Goal: Task Accomplishment & Management: Use online tool/utility

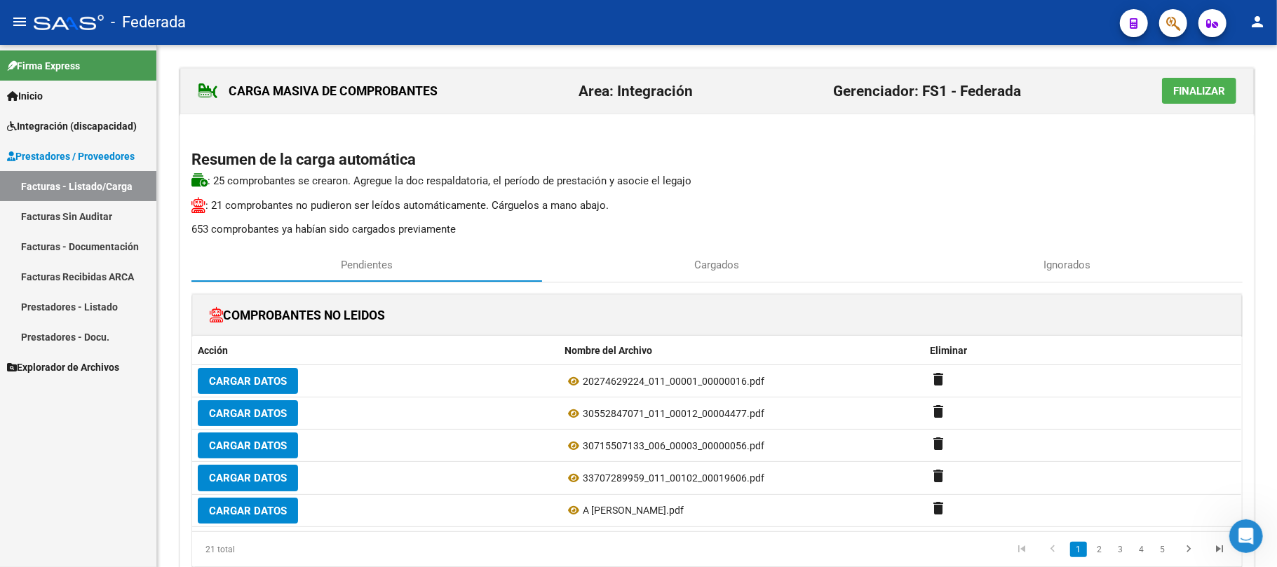
scroll to position [746, 0]
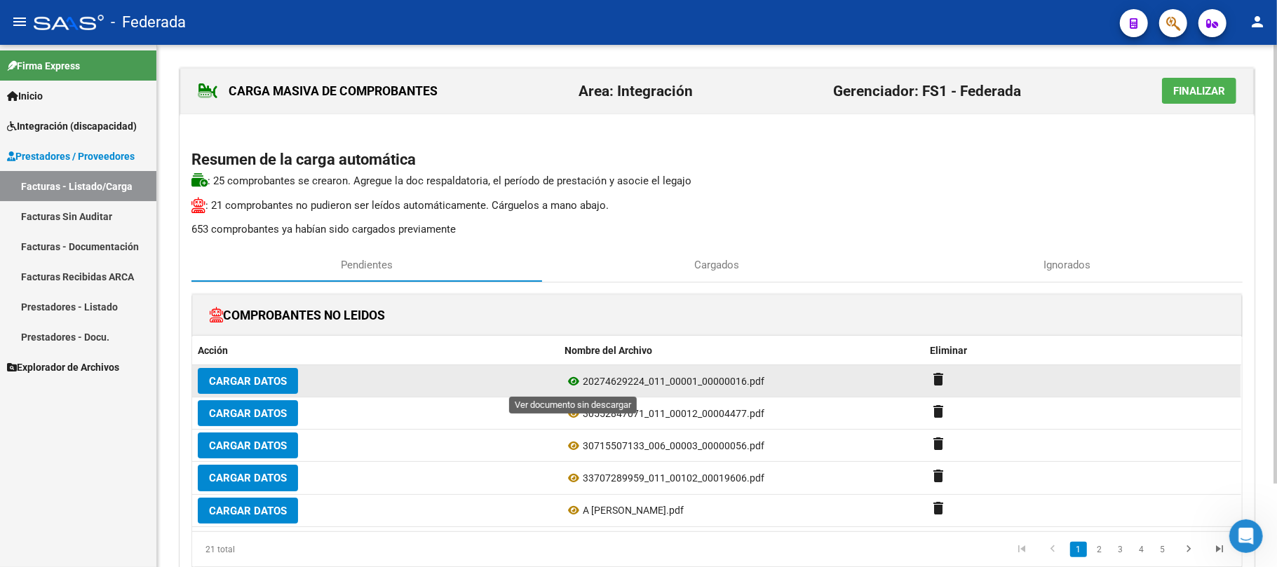
click at [569, 387] on icon at bounding box center [573, 381] width 18 height 17
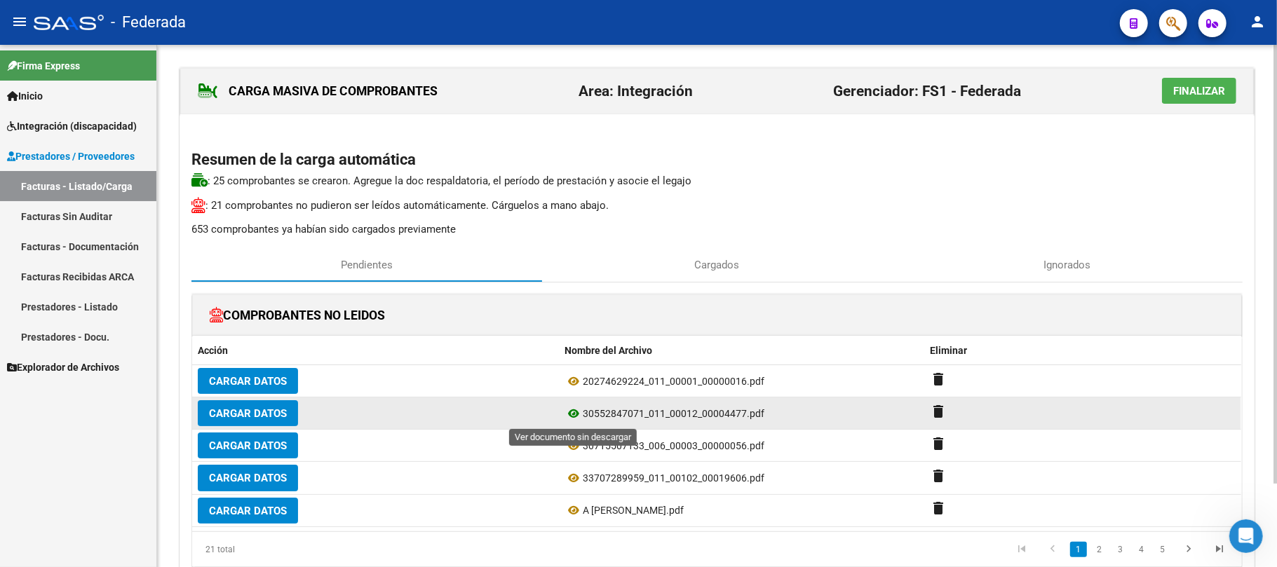
click at [573, 419] on icon at bounding box center [573, 413] width 18 height 17
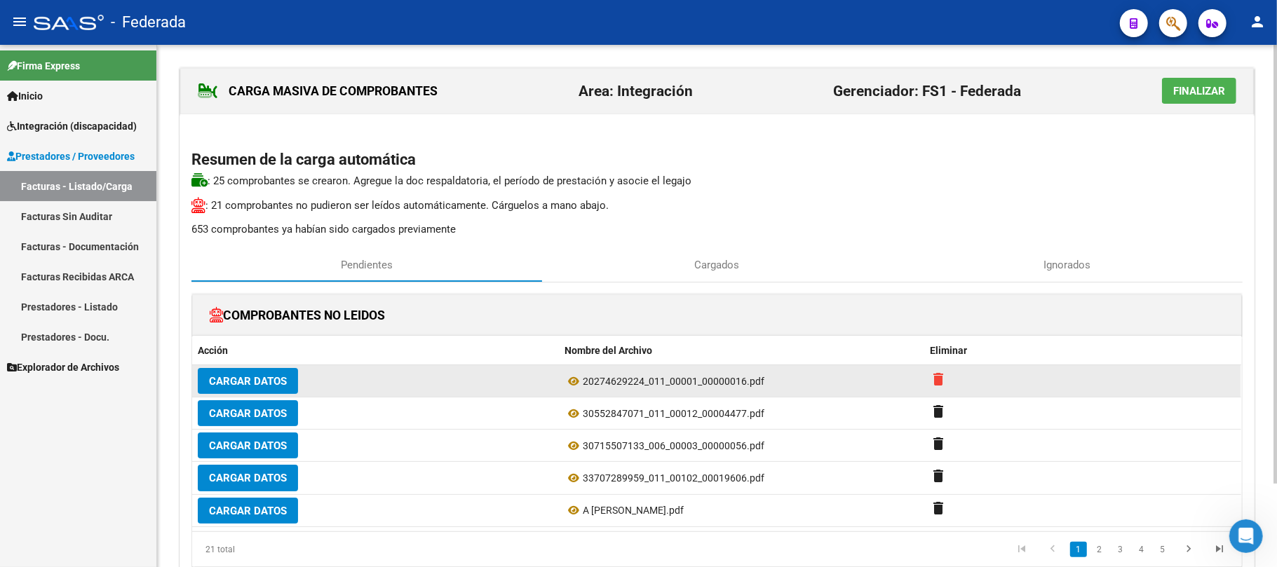
click at [935, 374] on mat-icon "delete" at bounding box center [938, 379] width 17 height 17
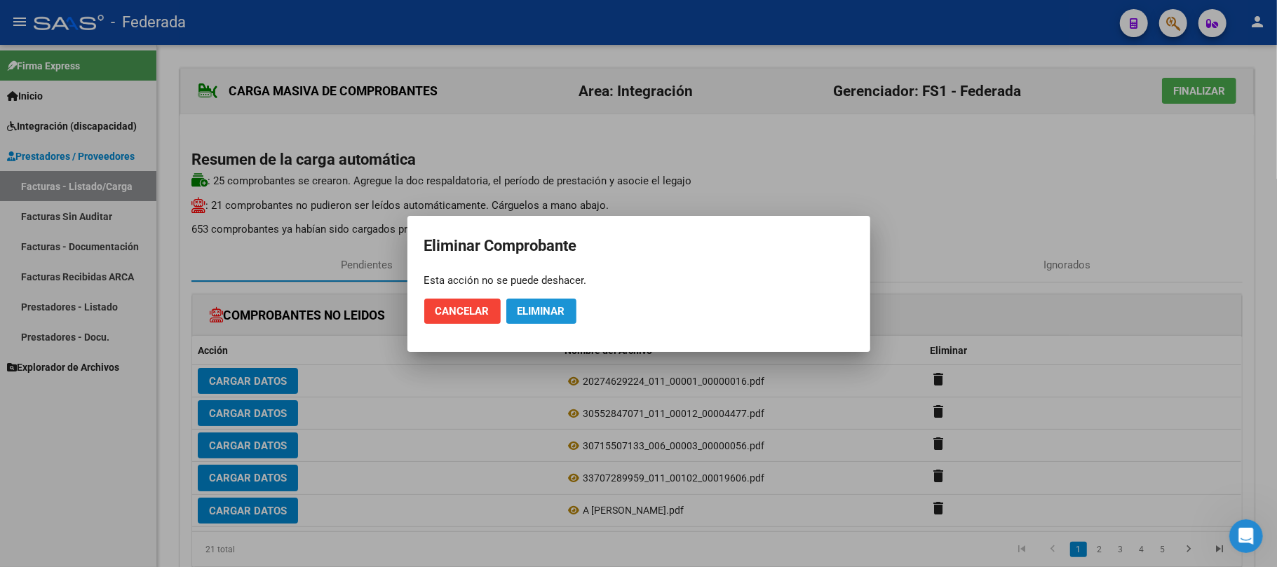
click at [541, 314] on span "Eliminar" at bounding box center [541, 311] width 48 height 13
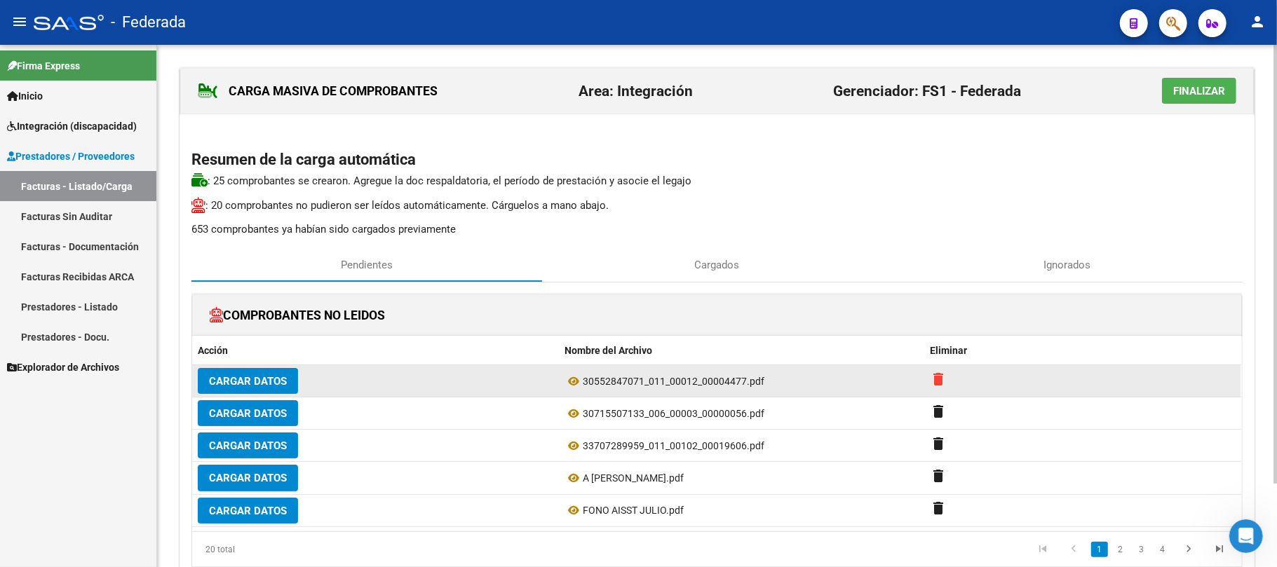
click at [934, 385] on mat-icon "delete" at bounding box center [938, 379] width 17 height 17
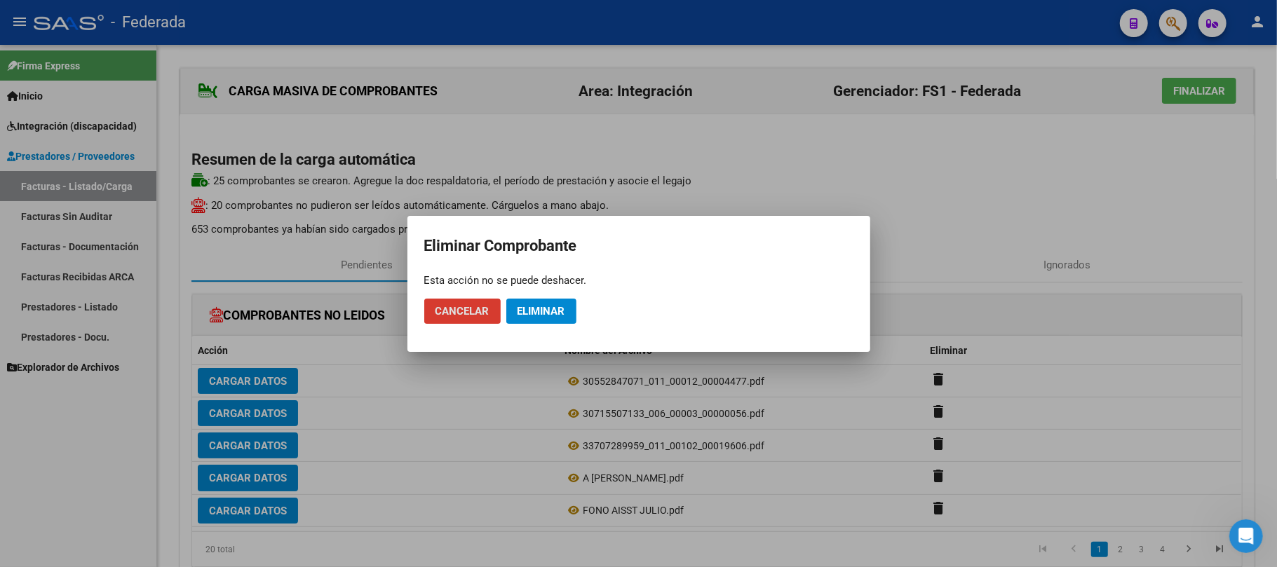
click at [544, 312] on span "Eliminar" at bounding box center [541, 311] width 48 height 13
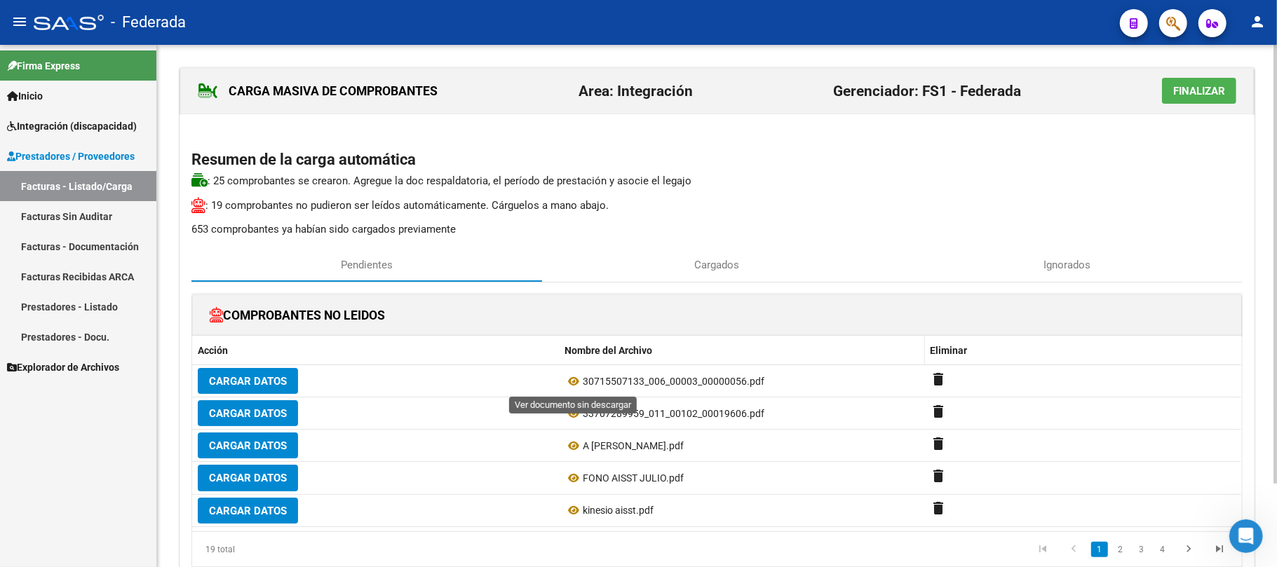
click at [572, 381] on icon at bounding box center [573, 381] width 18 height 17
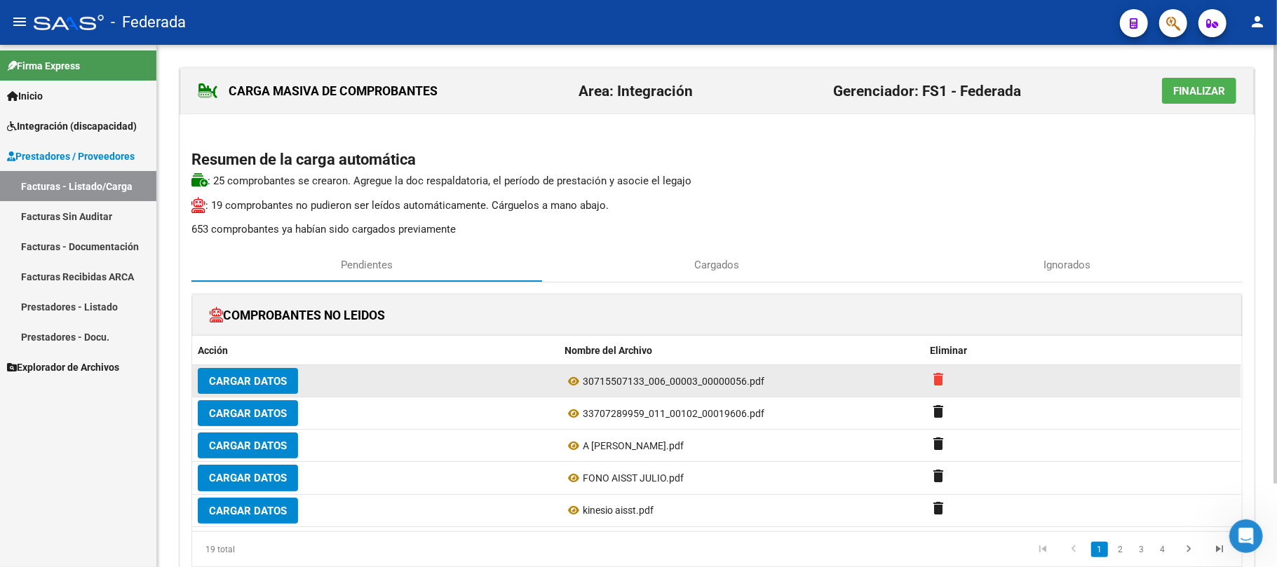
click at [944, 379] on mat-icon "delete" at bounding box center [938, 379] width 17 height 17
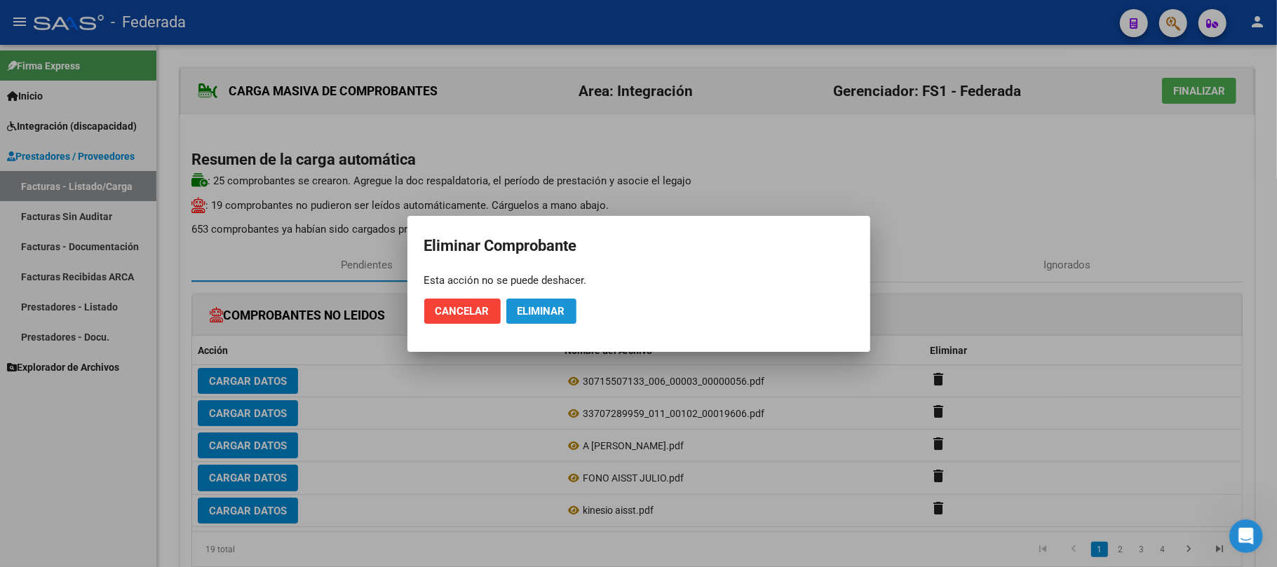
click at [576, 312] on button "Eliminar" at bounding box center [541, 311] width 70 height 25
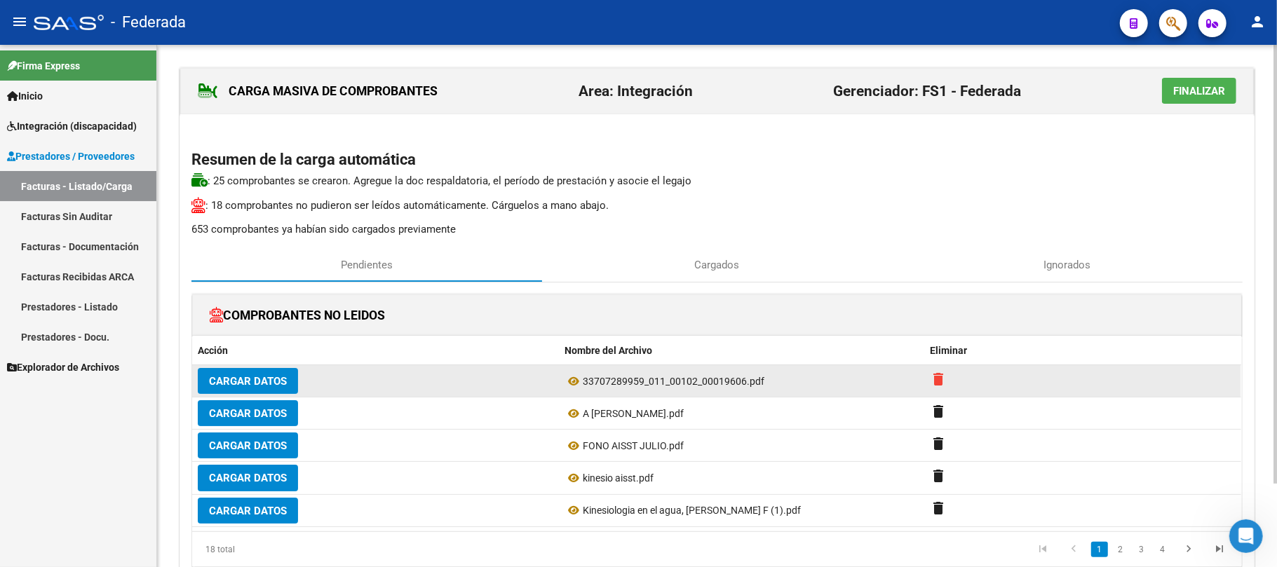
click at [935, 377] on mat-icon "delete" at bounding box center [938, 379] width 17 height 17
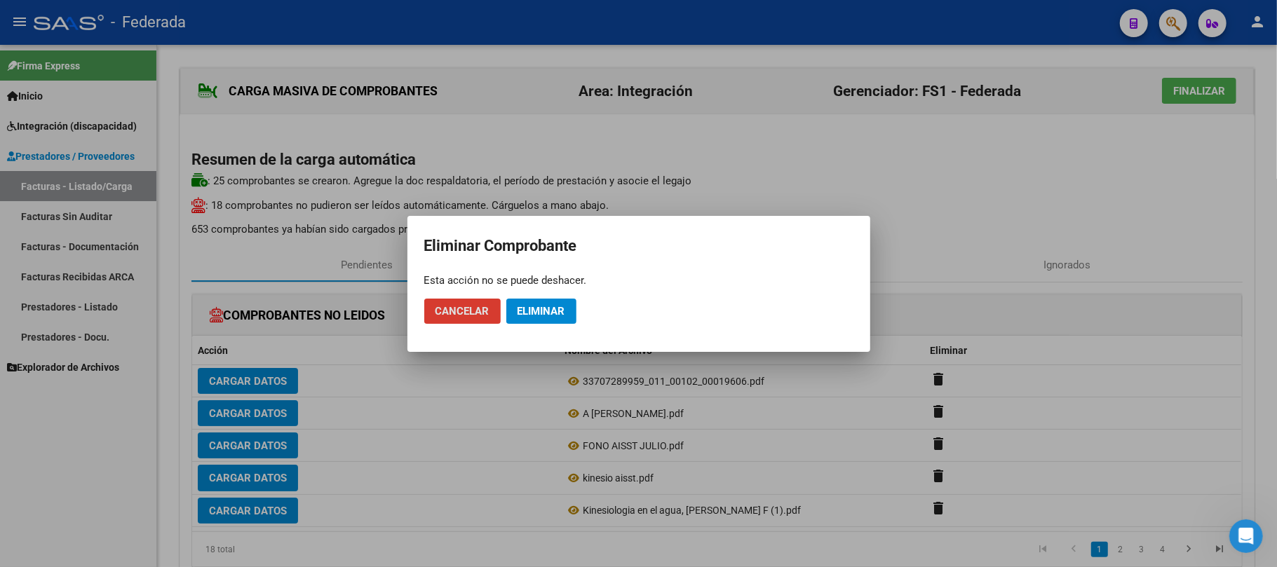
click at [546, 317] on span "Eliminar" at bounding box center [541, 311] width 48 height 13
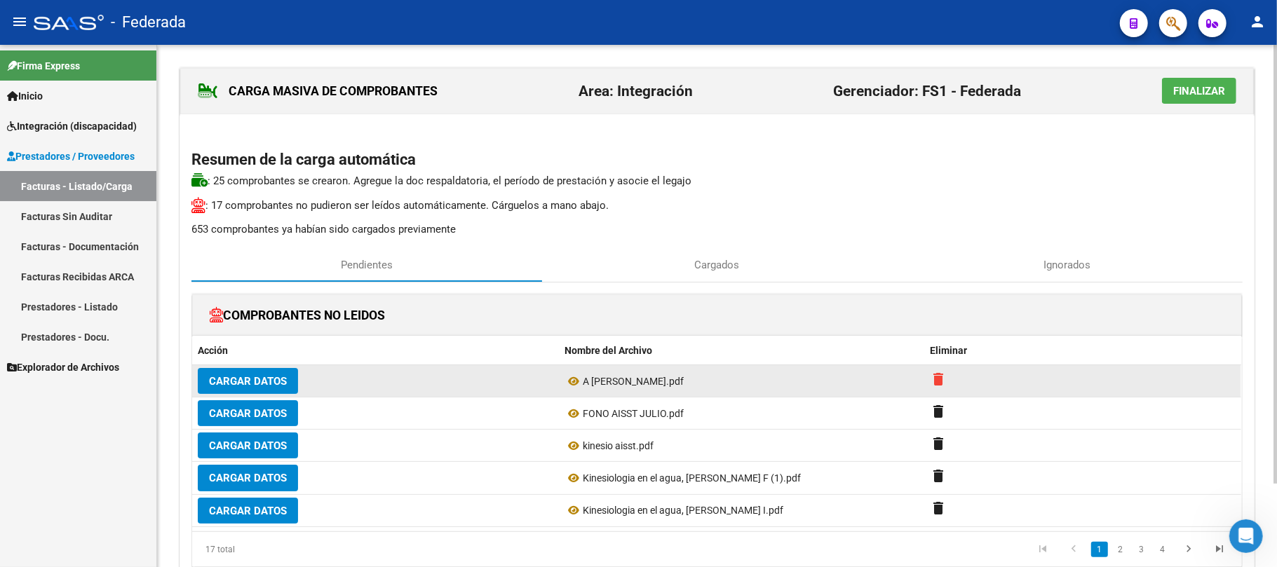
click at [933, 377] on mat-icon "delete" at bounding box center [938, 379] width 17 height 17
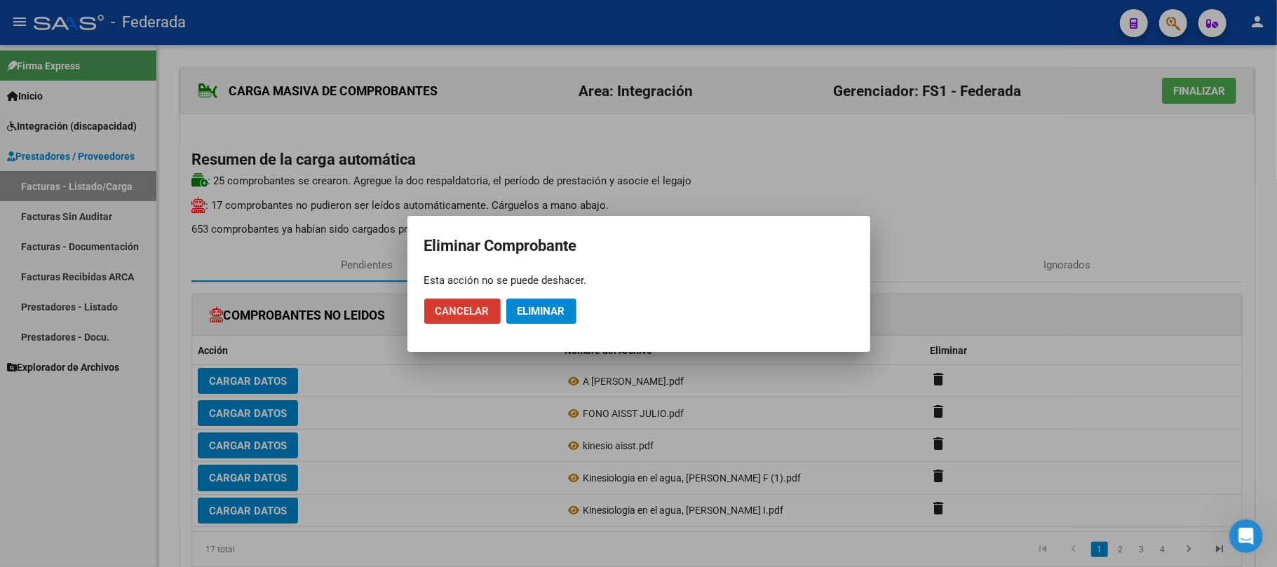
click at [562, 317] on span "Eliminar" at bounding box center [541, 311] width 48 height 13
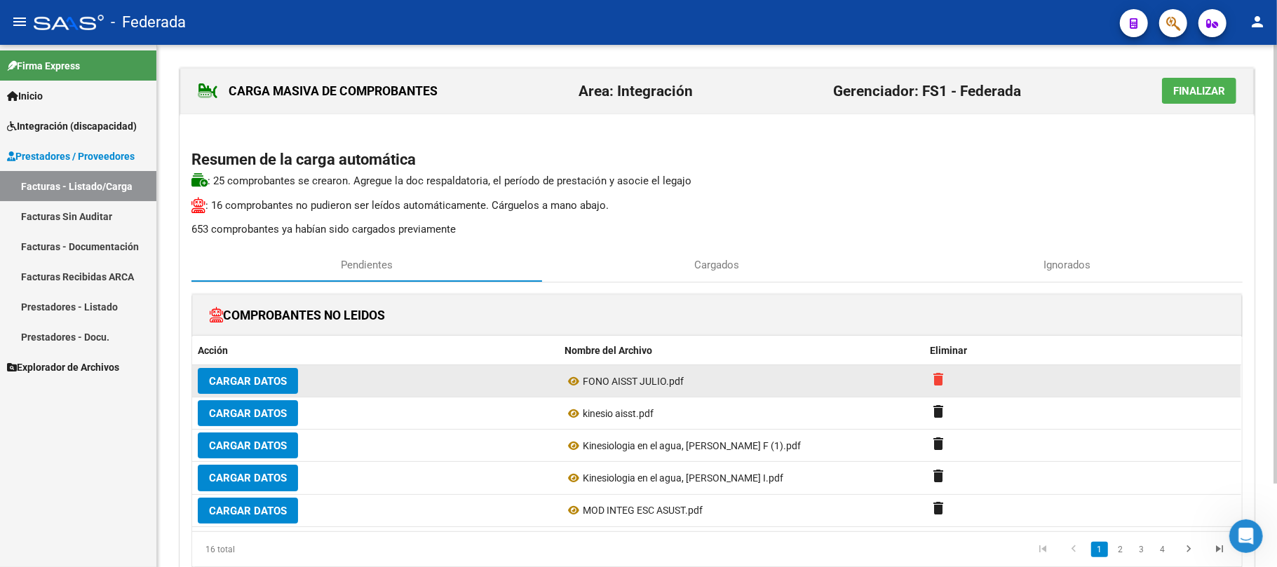
click at [935, 377] on mat-icon "delete" at bounding box center [938, 379] width 17 height 17
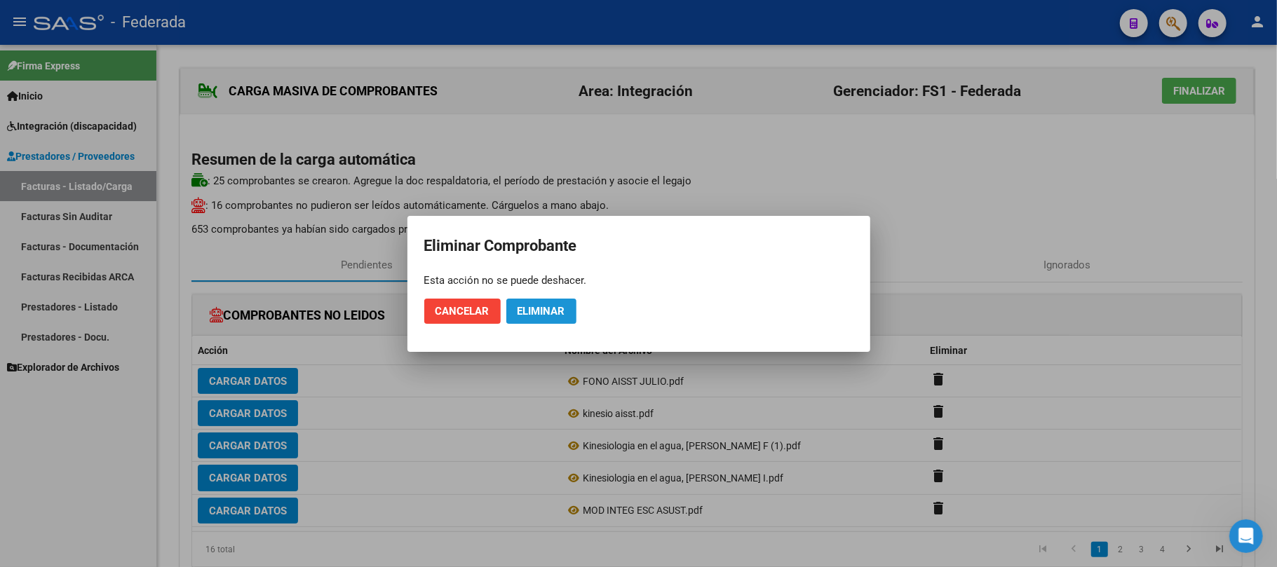
click at [550, 314] on span "Eliminar" at bounding box center [541, 311] width 48 height 13
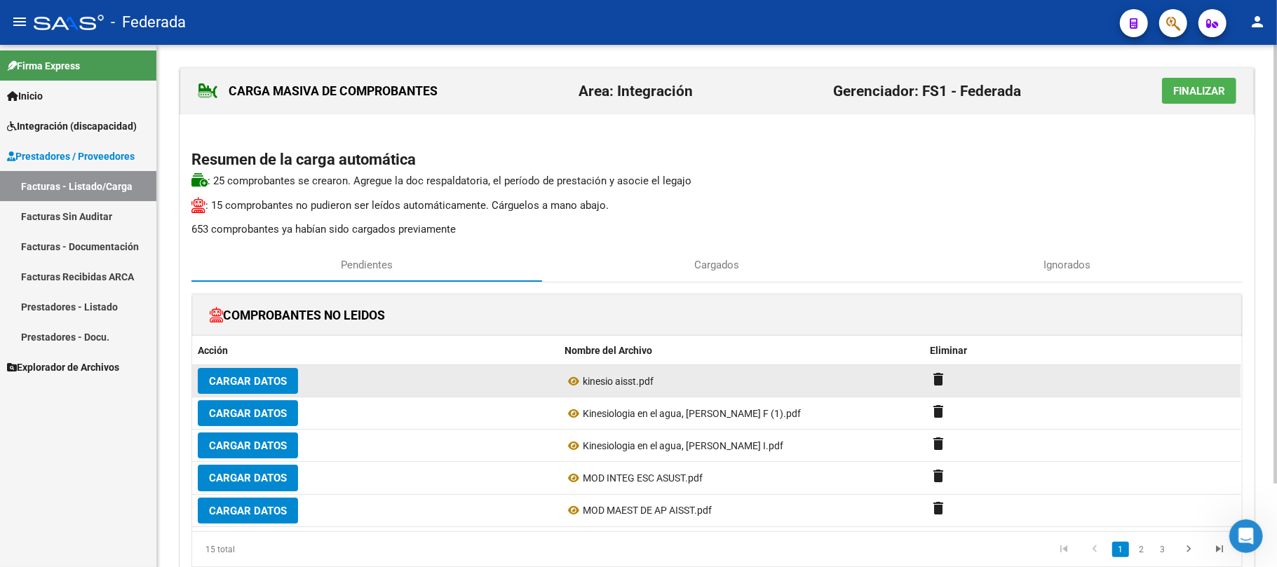
scroll to position [98, 0]
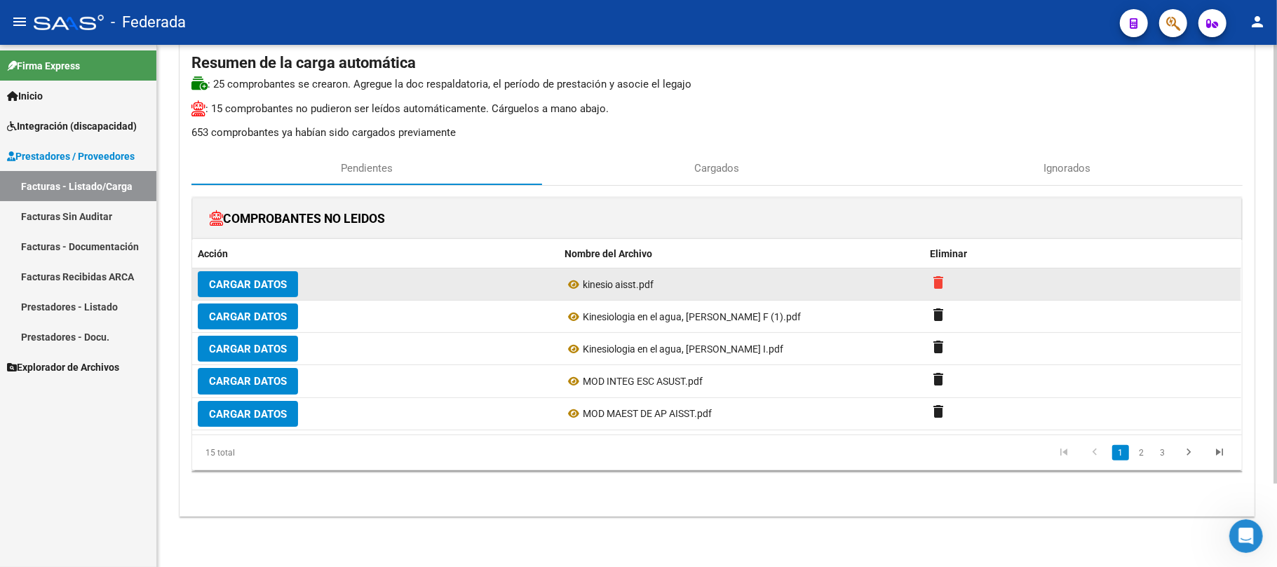
click at [938, 283] on mat-icon "delete" at bounding box center [938, 282] width 17 height 17
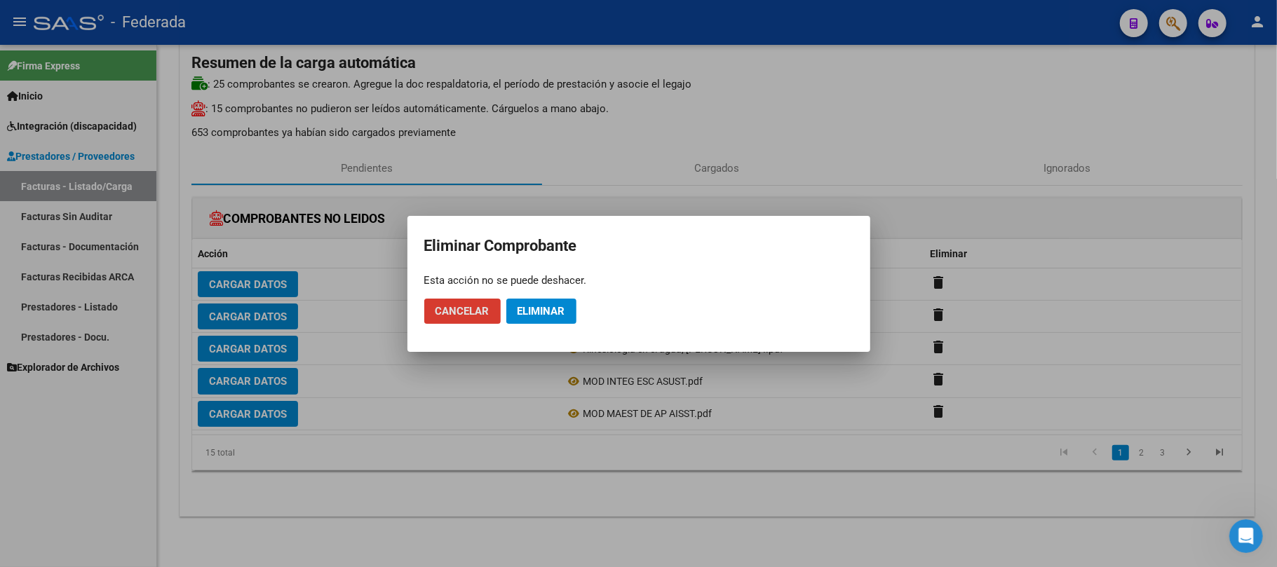
click at [534, 320] on button "Eliminar" at bounding box center [541, 311] width 70 height 25
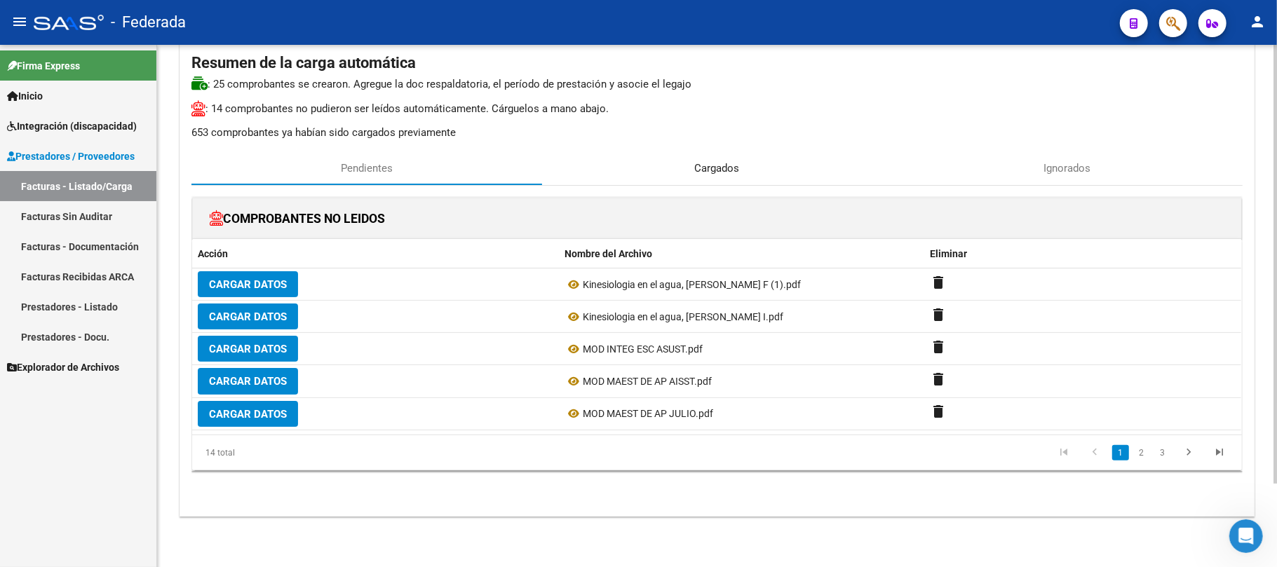
click at [717, 167] on span "Cargados" at bounding box center [717, 168] width 45 height 15
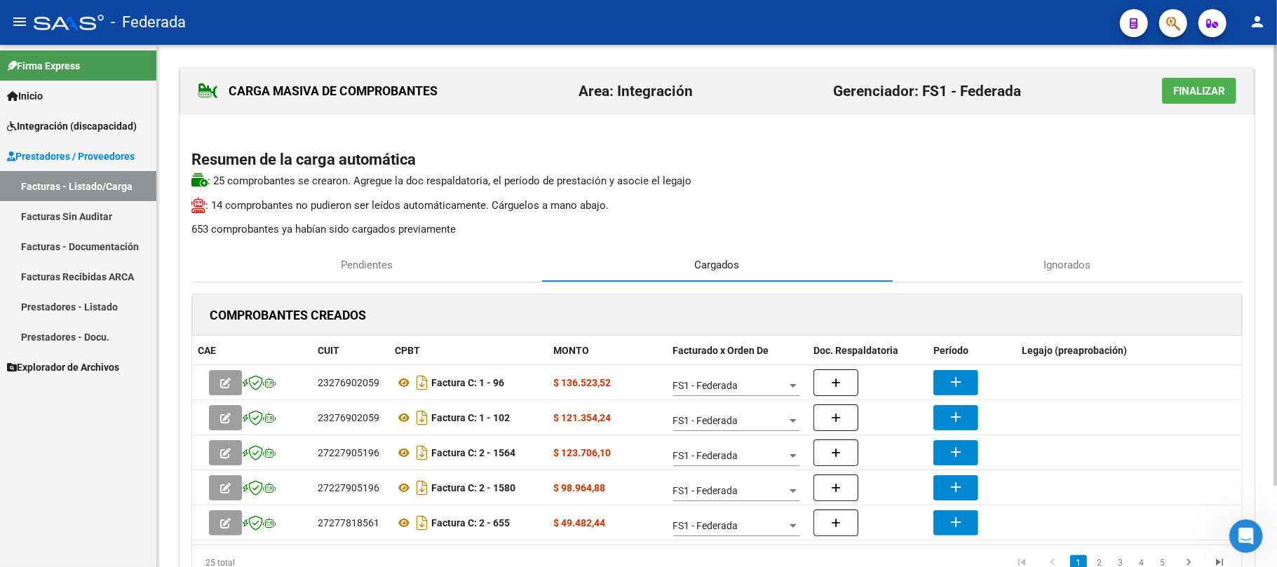
scroll to position [93, 0]
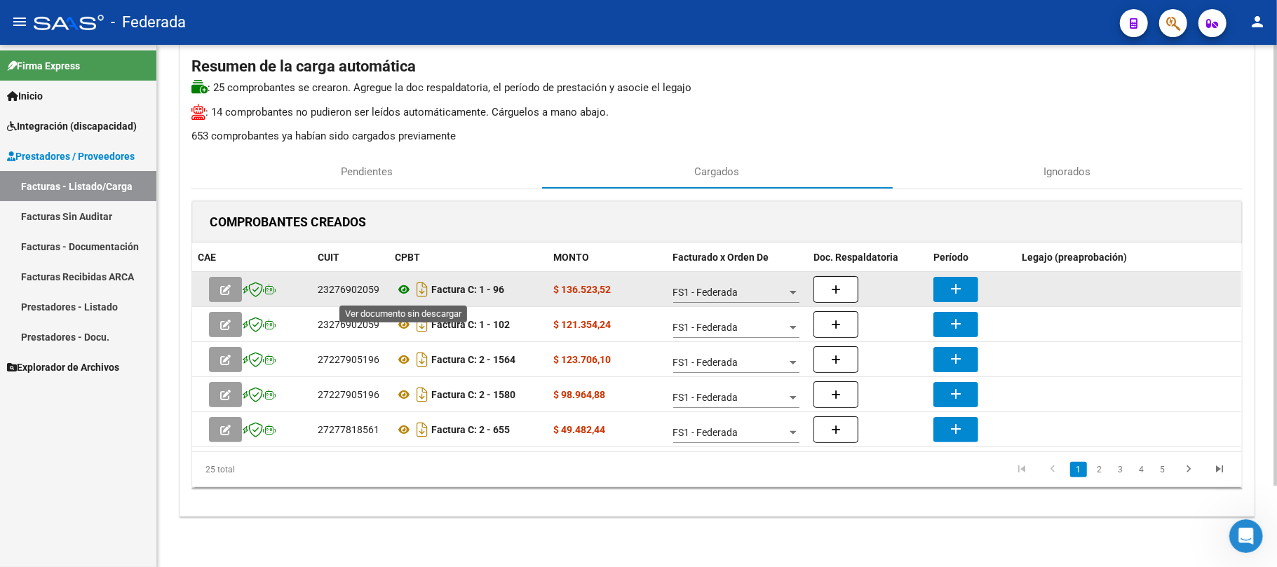
click at [400, 290] on icon at bounding box center [404, 289] width 18 height 17
click at [405, 293] on icon at bounding box center [404, 289] width 18 height 17
click at [954, 285] on mat-icon "add" at bounding box center [955, 288] width 17 height 17
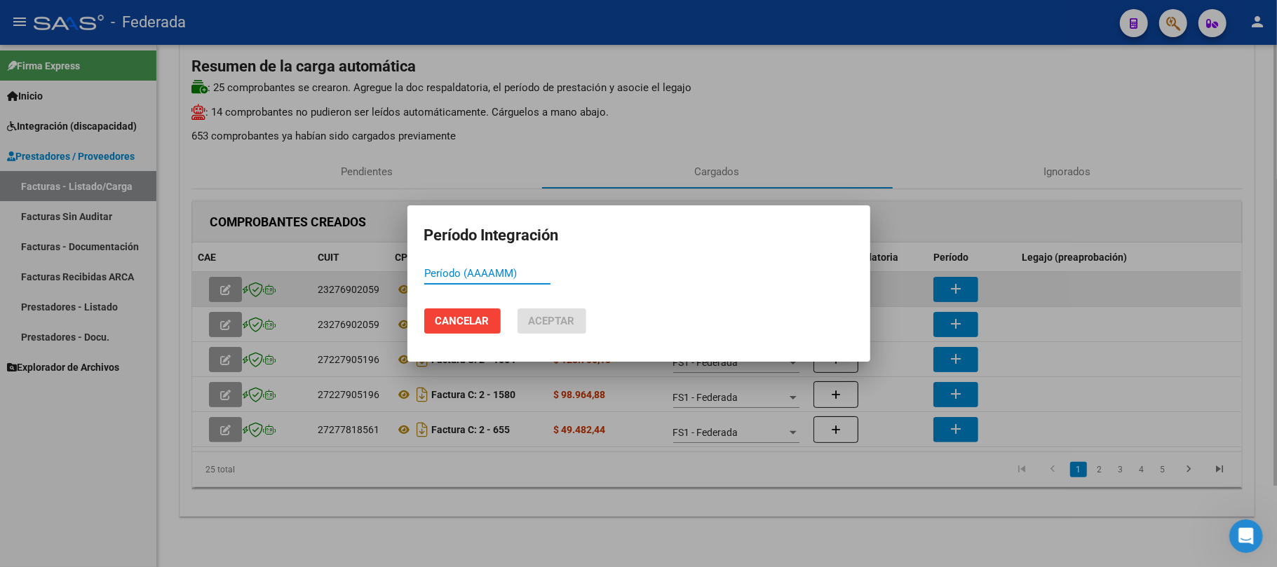
type input "0"
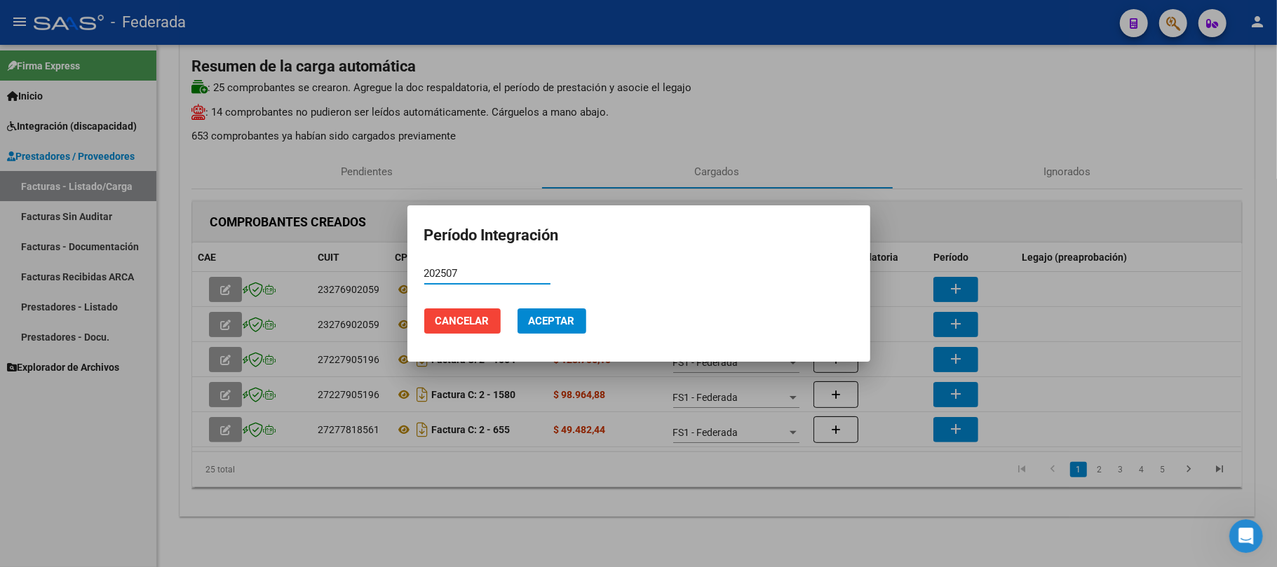
type input "202507"
click at [533, 320] on span "Aceptar" at bounding box center [552, 321] width 46 height 13
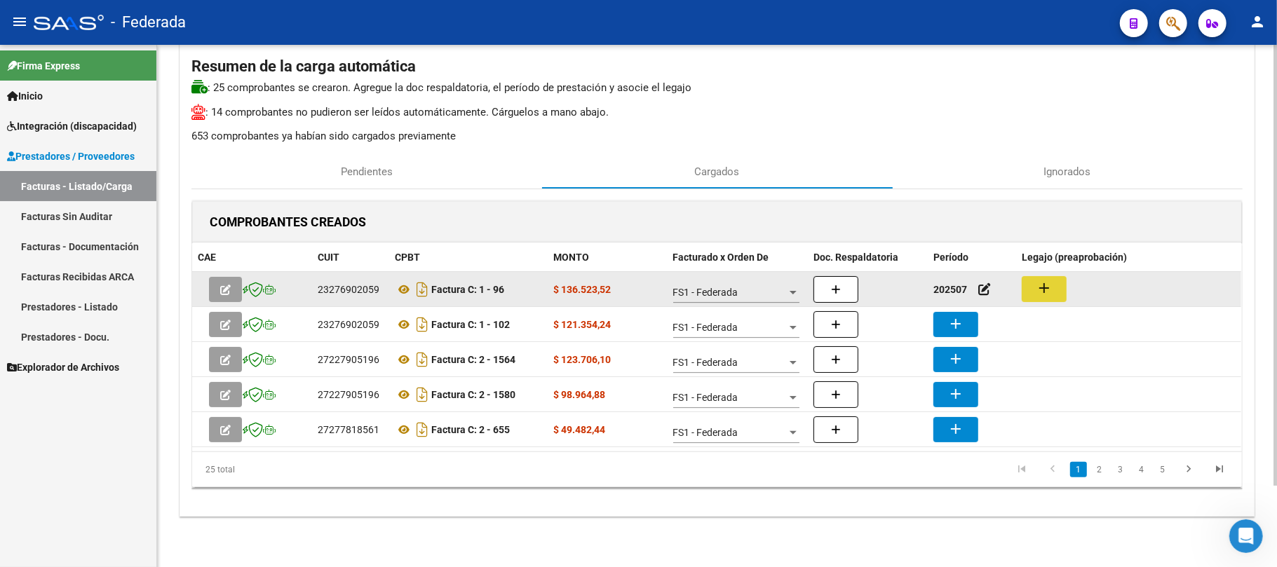
click at [1052, 287] on mat-icon "add" at bounding box center [1044, 288] width 17 height 17
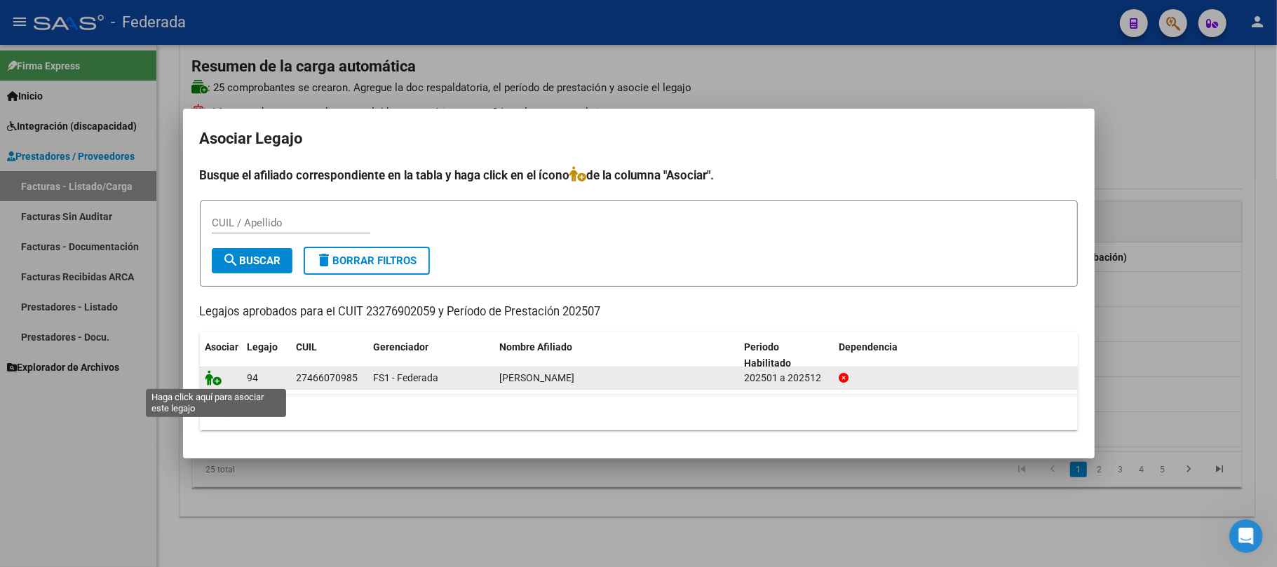
click at [211, 377] on icon at bounding box center [213, 377] width 17 height 15
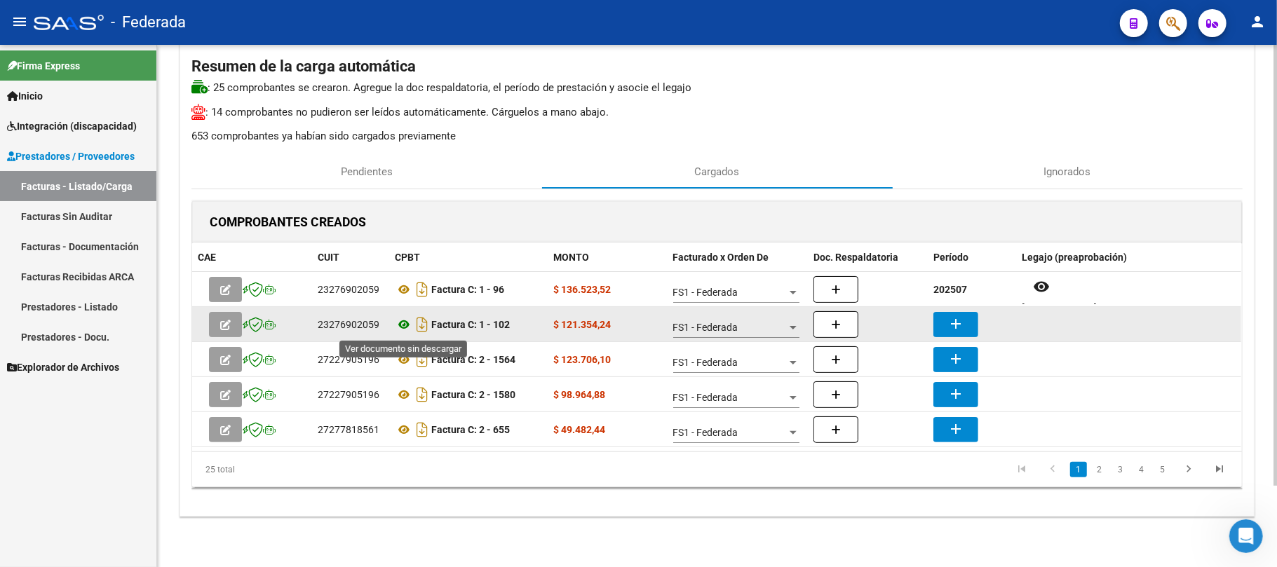
click at [405, 323] on icon at bounding box center [404, 324] width 18 height 17
click at [949, 314] on button "add" at bounding box center [955, 324] width 45 height 25
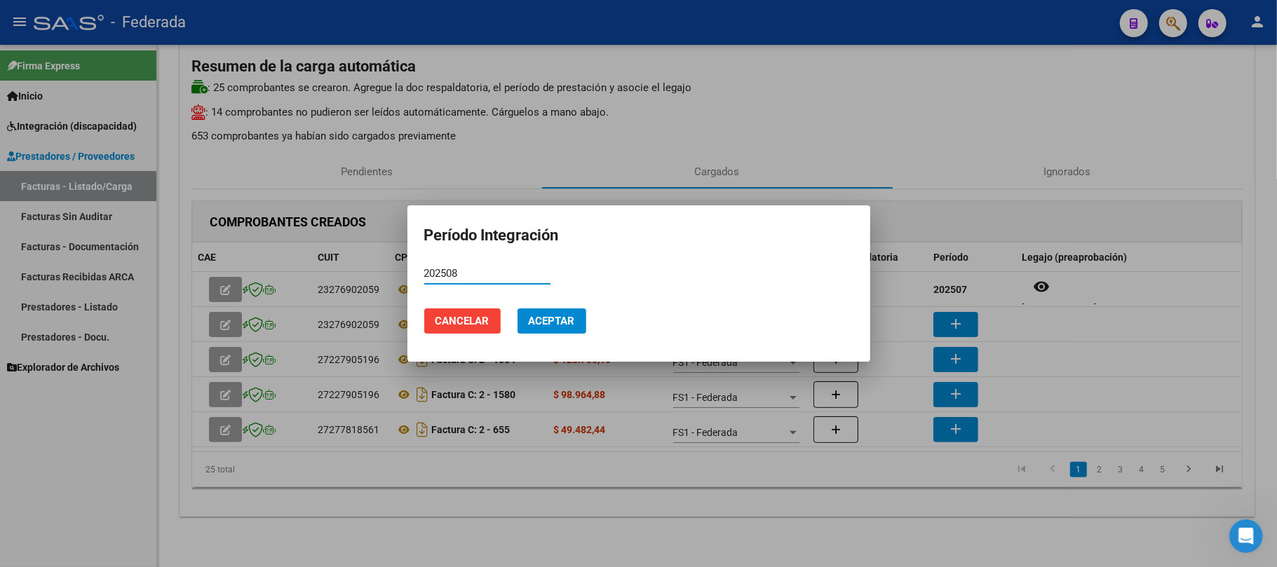
type input "202508"
click at [550, 342] on mat-dialog-actions "Cancelar Aceptar" at bounding box center [638, 321] width 429 height 48
click at [542, 326] on span "Aceptar" at bounding box center [552, 321] width 46 height 13
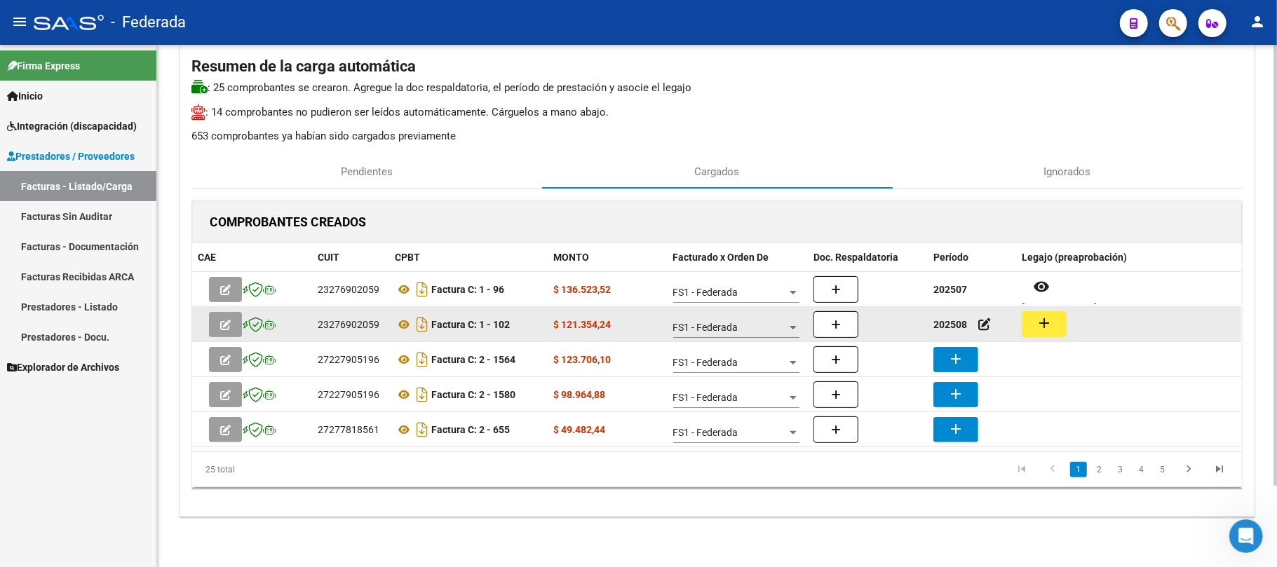
click at [1055, 335] on button "add" at bounding box center [1044, 324] width 45 height 26
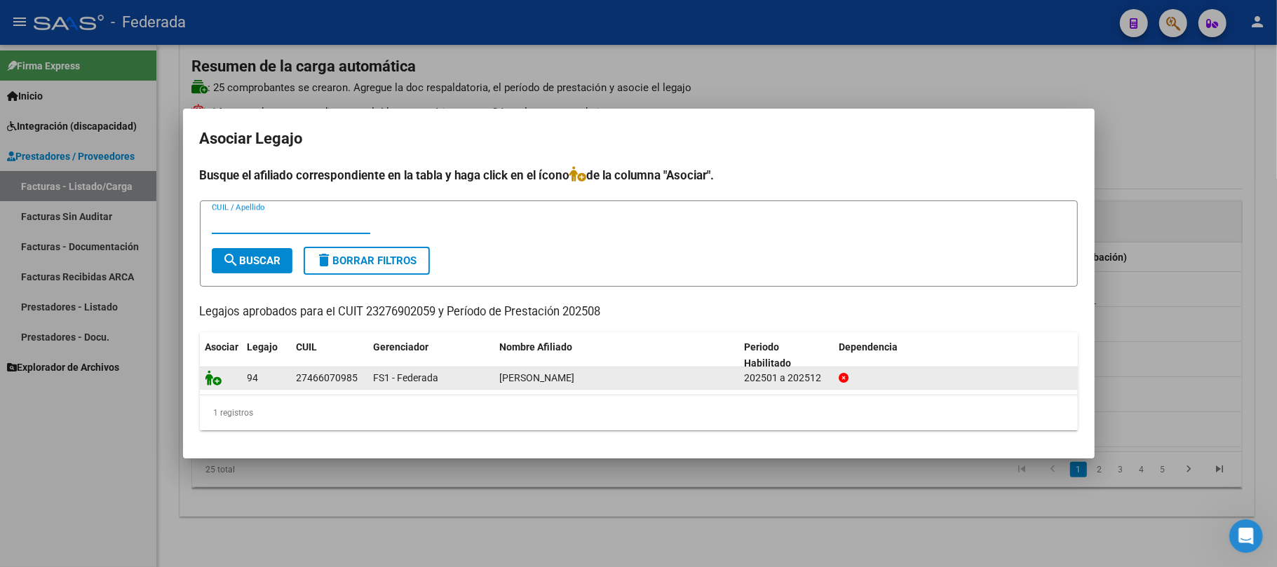
click at [205, 383] on icon at bounding box center [213, 377] width 17 height 15
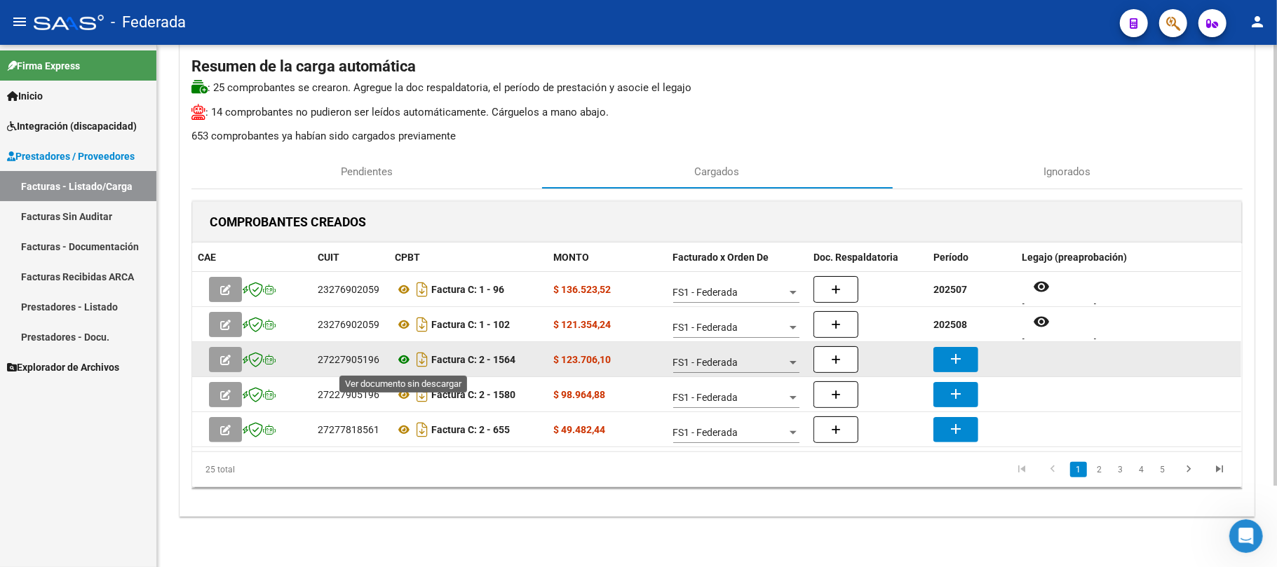
click at [405, 360] on icon at bounding box center [404, 359] width 18 height 17
click at [408, 358] on icon at bounding box center [404, 359] width 18 height 17
click at [963, 363] on mat-icon "add" at bounding box center [955, 359] width 17 height 17
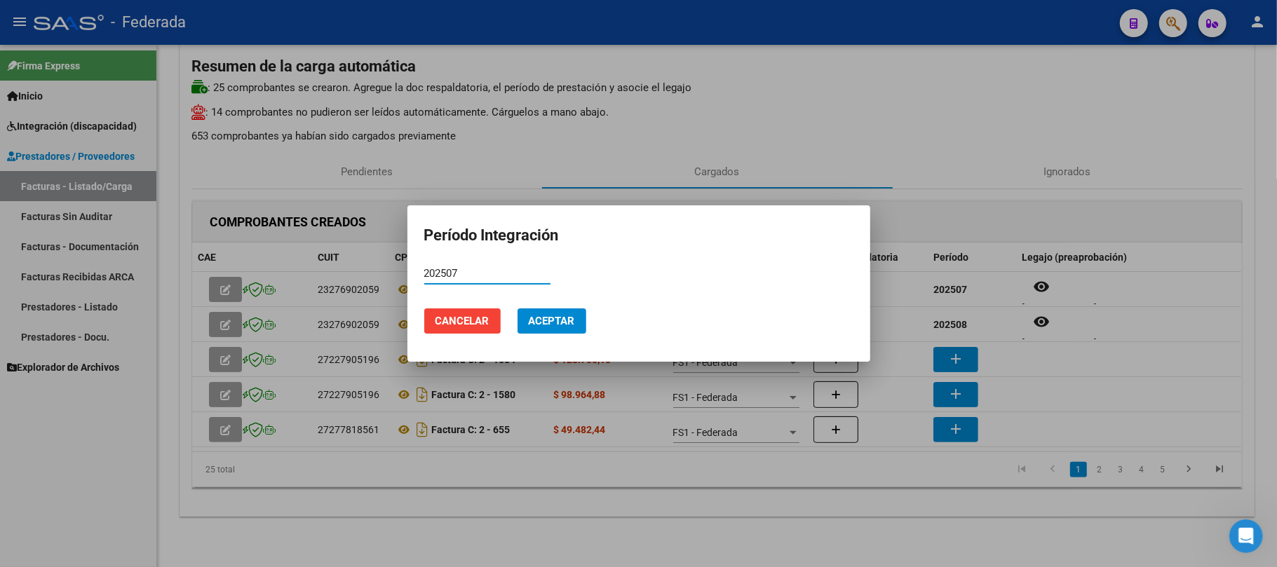
type input "202507"
click at [562, 317] on span "Aceptar" at bounding box center [552, 321] width 46 height 13
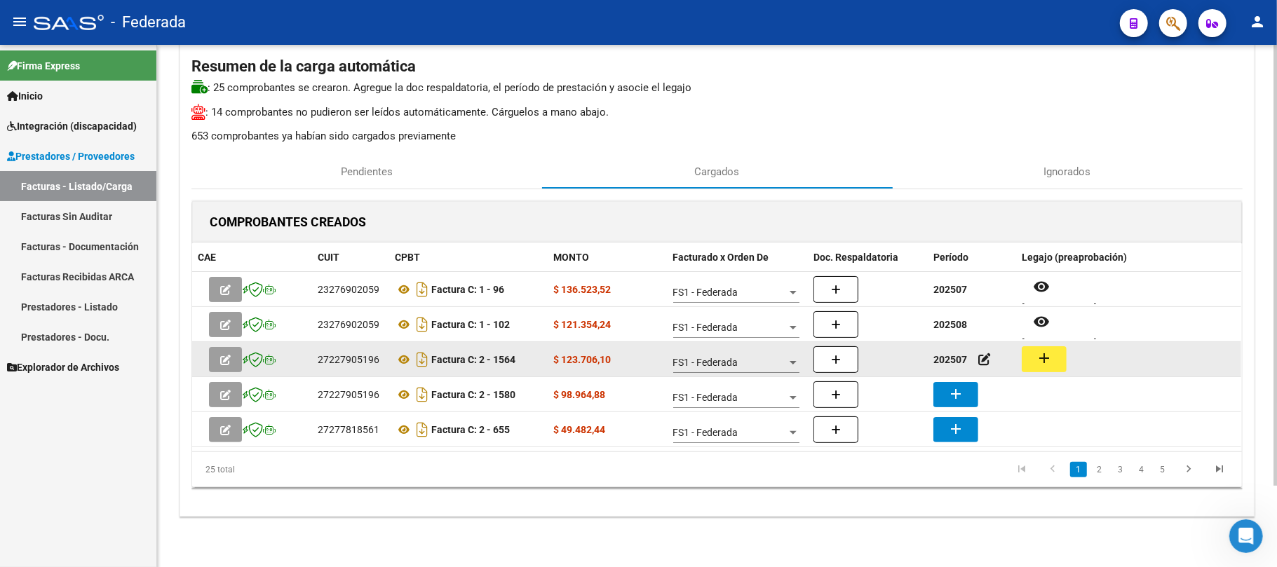
click at [1044, 351] on mat-icon "add" at bounding box center [1044, 358] width 17 height 17
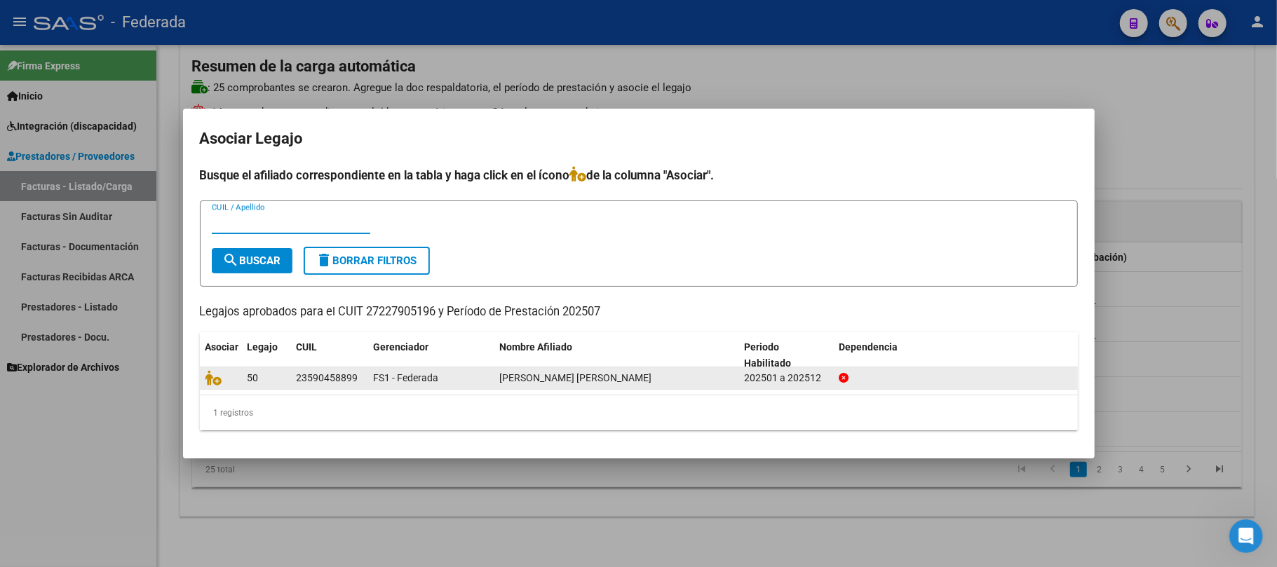
click at [211, 385] on div at bounding box center [220, 378] width 31 height 16
click at [209, 381] on icon at bounding box center [213, 377] width 17 height 15
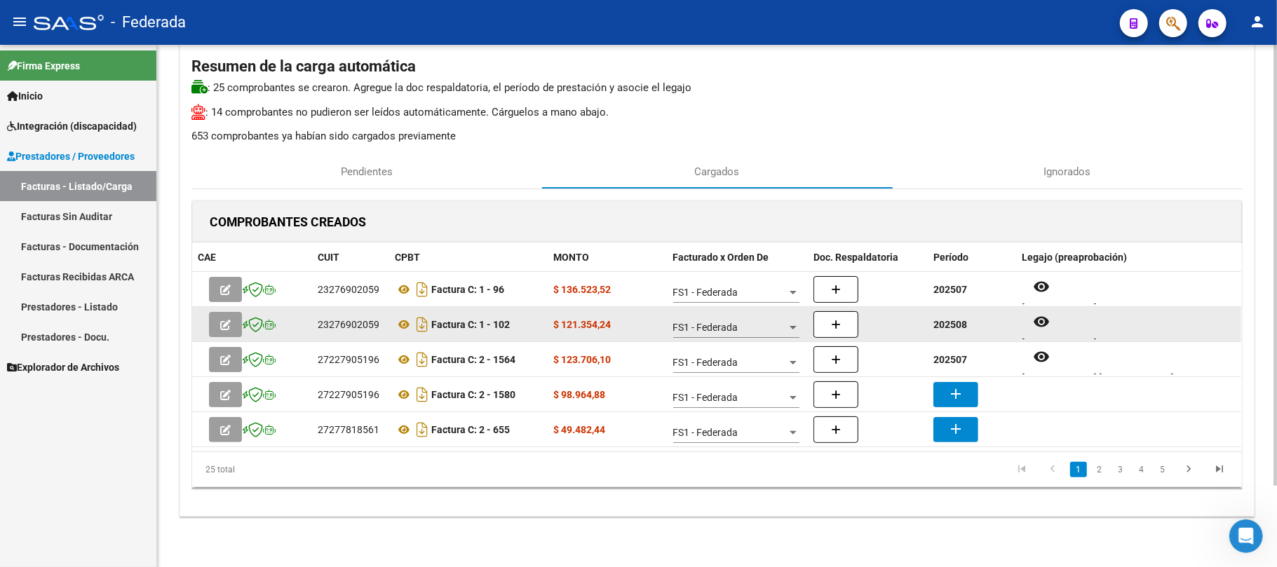
scroll to position [11, 0]
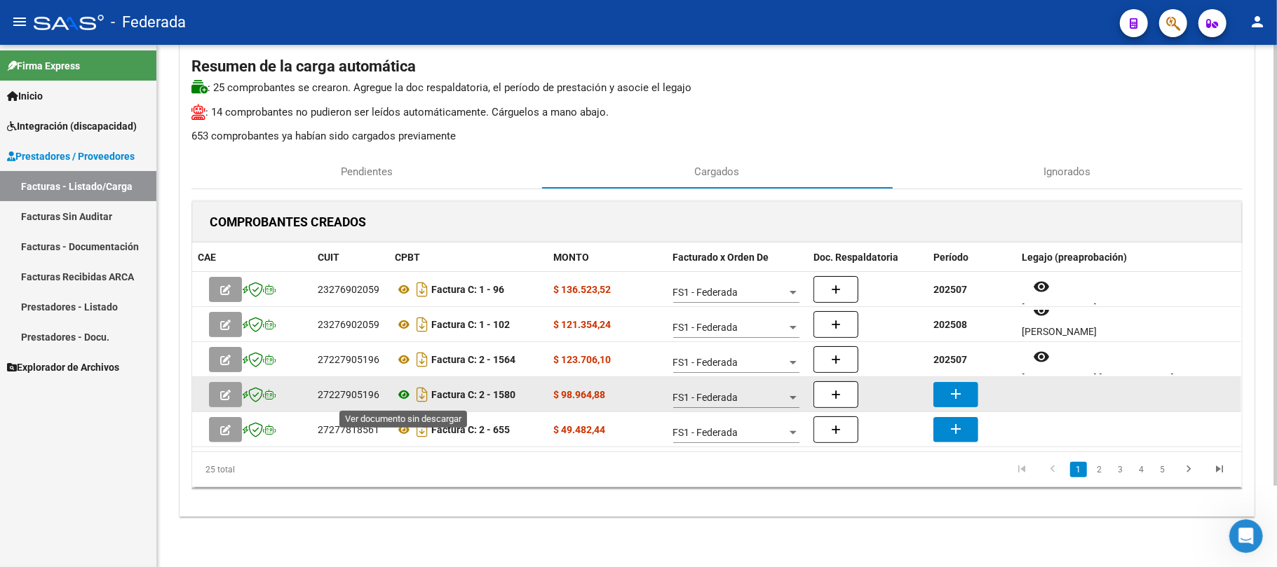
click at [405, 399] on icon at bounding box center [404, 394] width 18 height 17
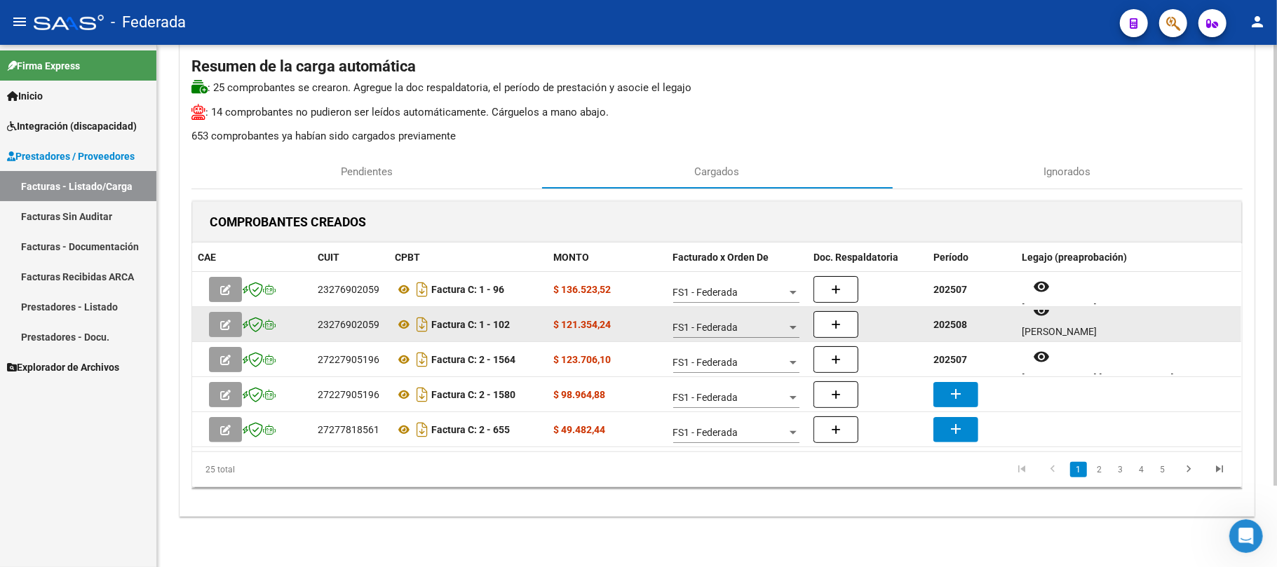
click at [954, 328] on strong "202508" at bounding box center [950, 324] width 34 height 11
copy strong "202508"
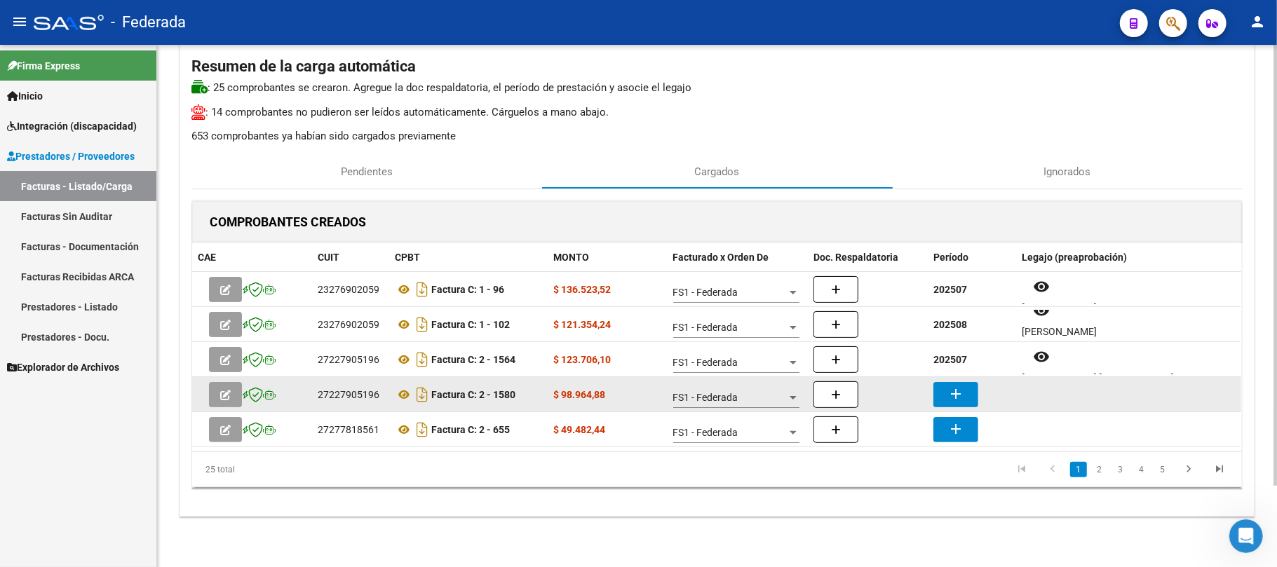
click at [954, 395] on mat-icon "add" at bounding box center [955, 394] width 17 height 17
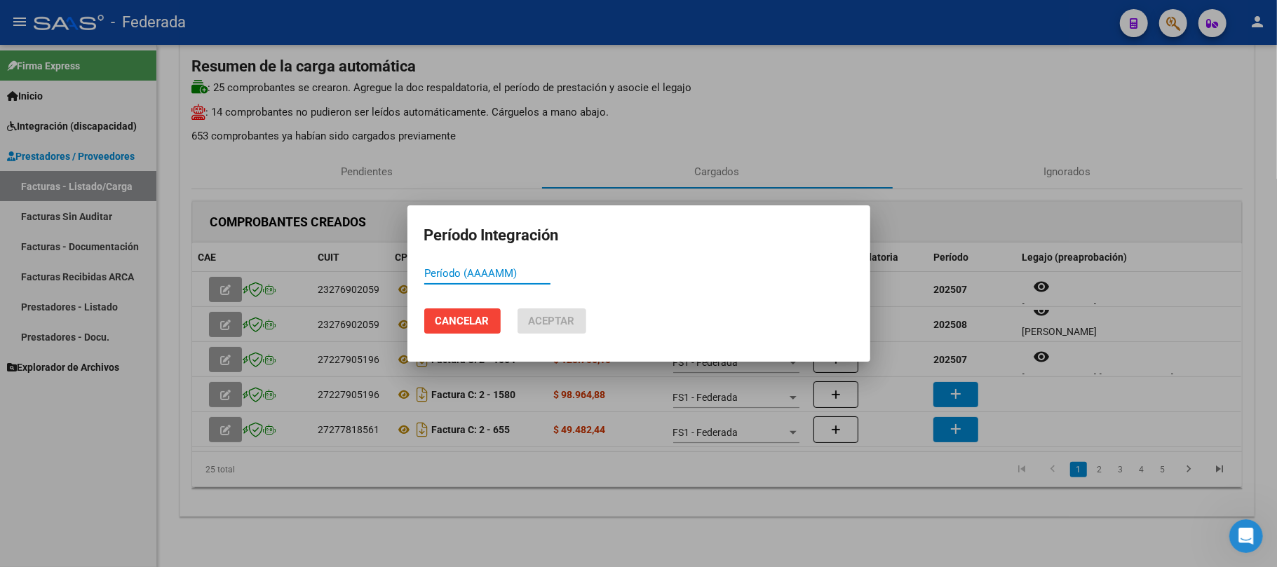
paste input "202508"
type input "202508"
click at [575, 320] on span "Aceptar" at bounding box center [552, 321] width 46 height 13
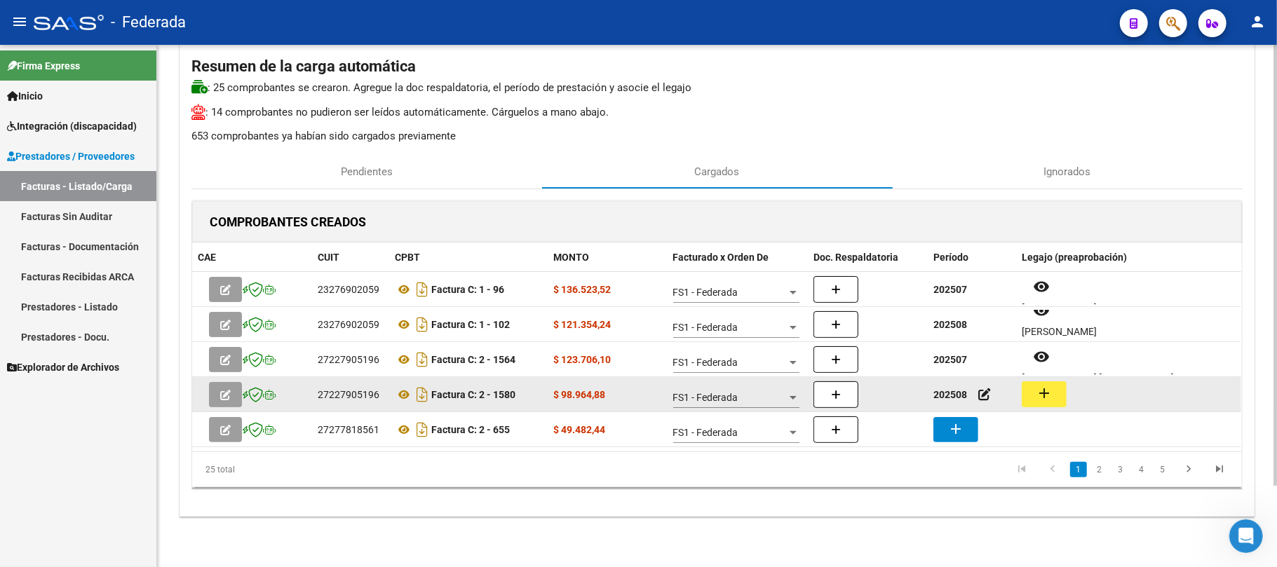
click at [1036, 399] on mat-icon "add" at bounding box center [1044, 393] width 17 height 17
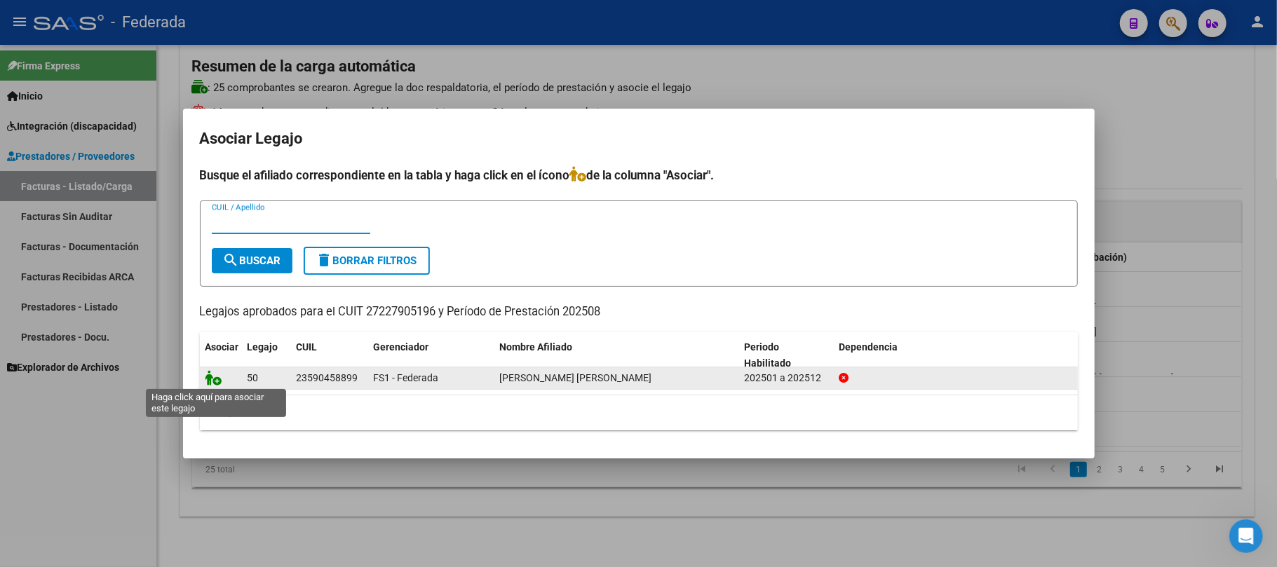
click at [205, 380] on icon at bounding box center [213, 377] width 17 height 15
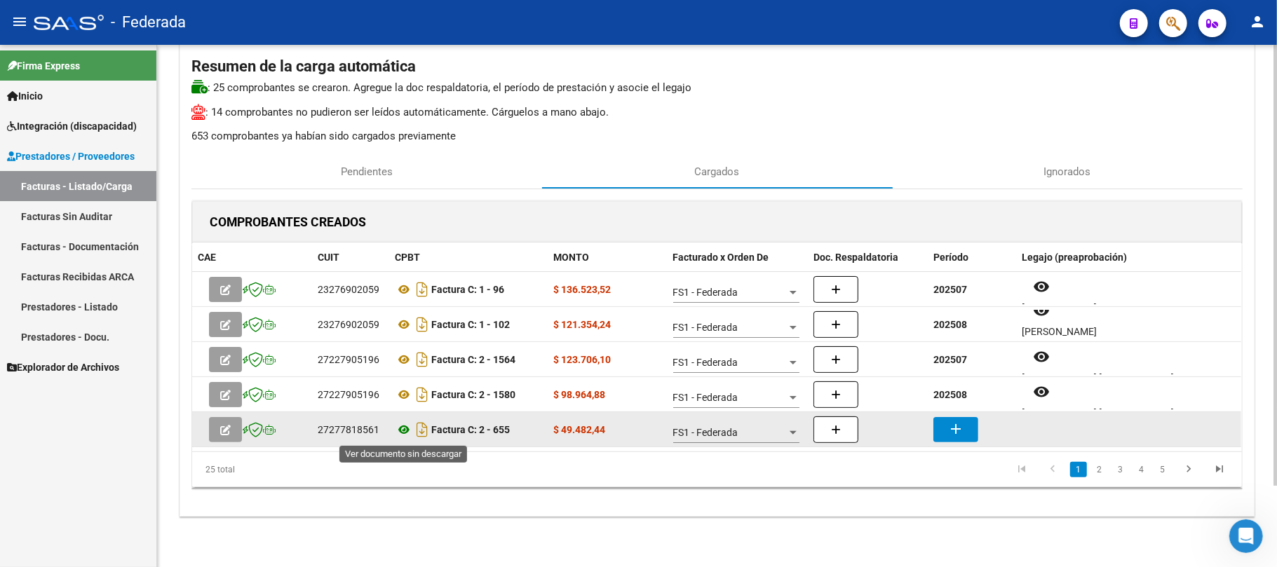
click at [405, 431] on icon at bounding box center [404, 429] width 18 height 17
click at [959, 435] on mat-icon "add" at bounding box center [955, 429] width 17 height 17
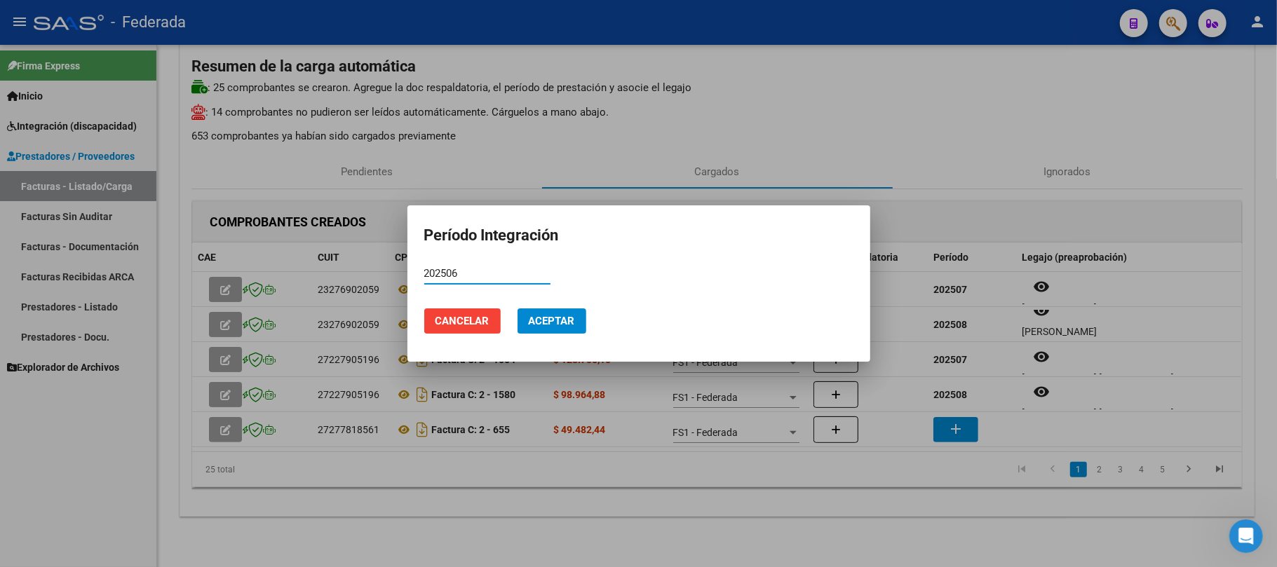
type input "202506"
click at [562, 328] on button "Aceptar" at bounding box center [551, 321] width 69 height 25
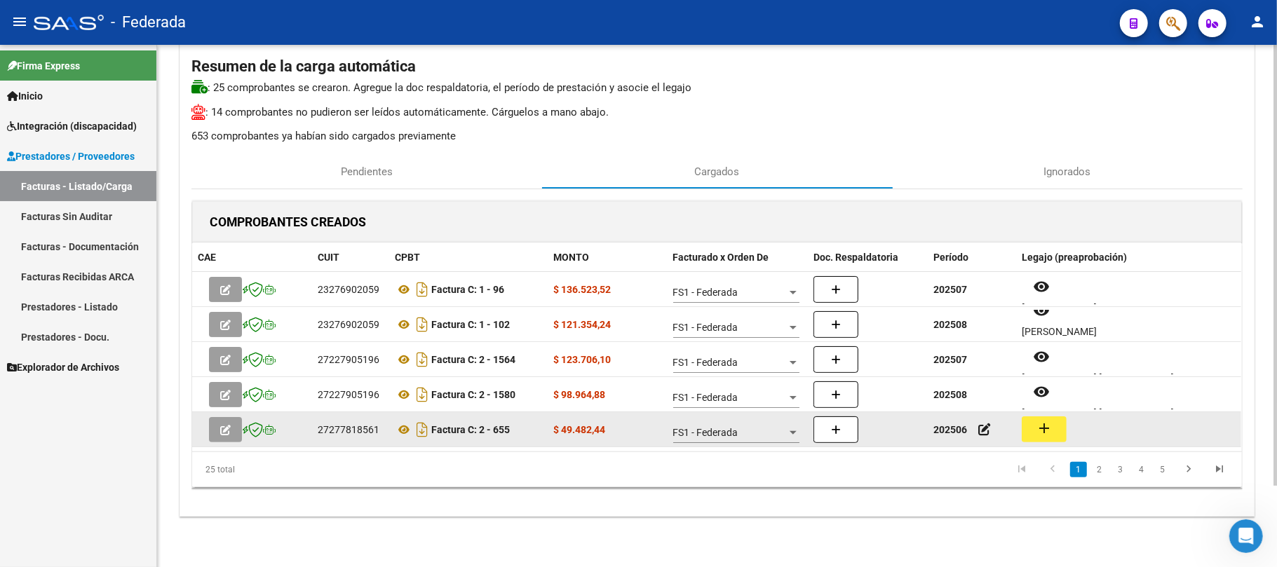
click at [1060, 430] on button "add" at bounding box center [1044, 430] width 45 height 26
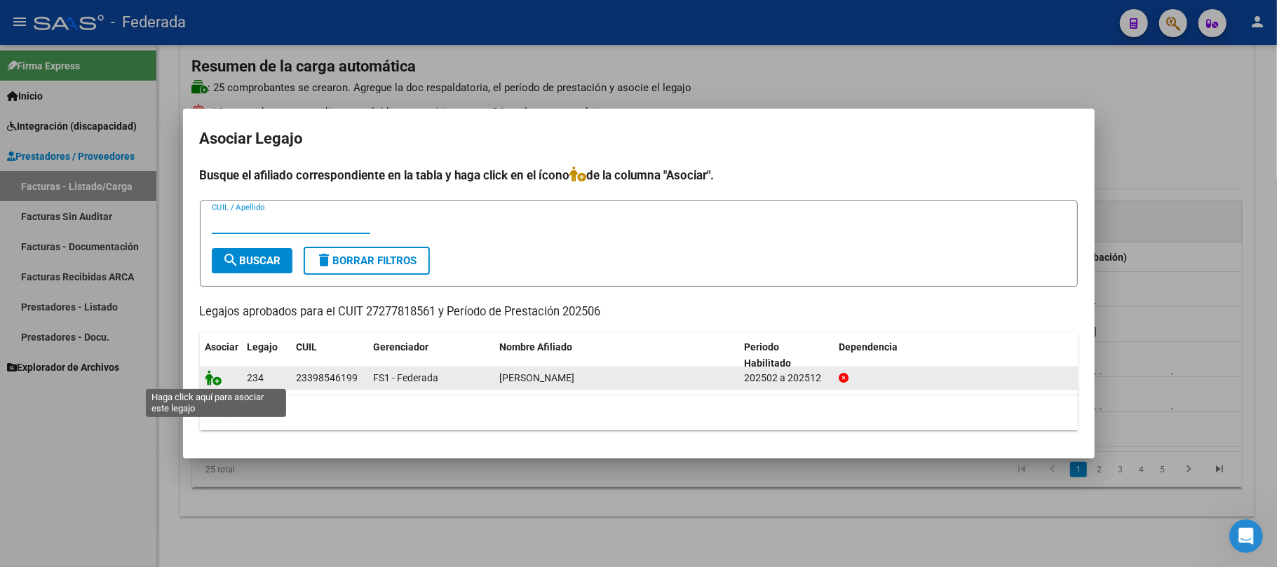
click at [205, 379] on icon at bounding box center [213, 377] width 17 height 15
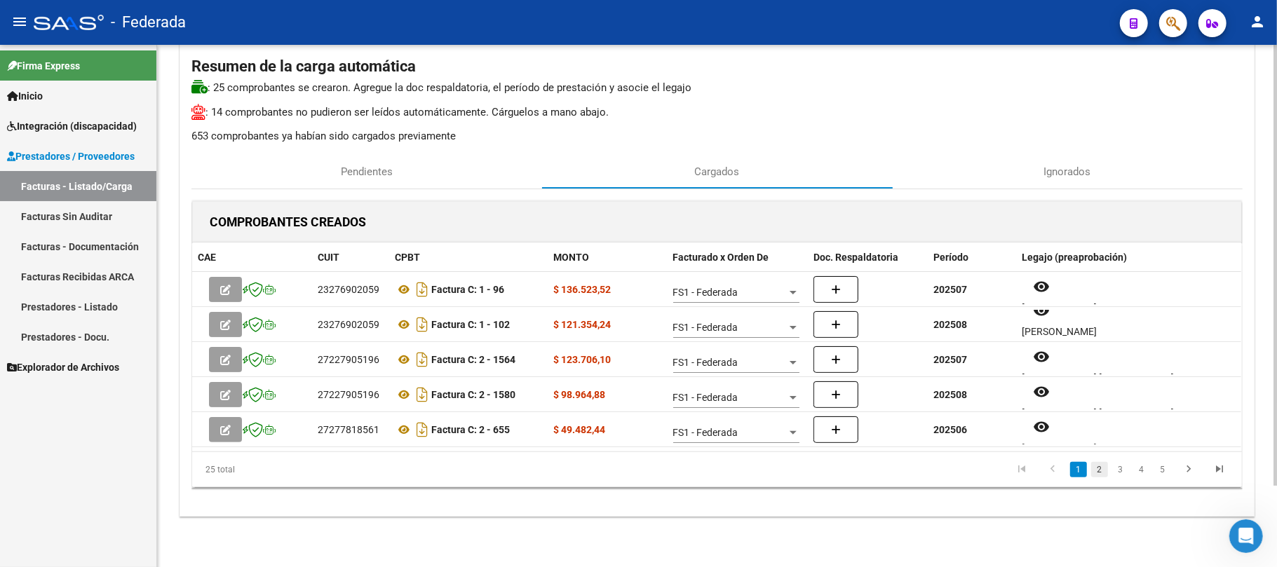
click at [1100, 470] on link "2" at bounding box center [1099, 469] width 17 height 15
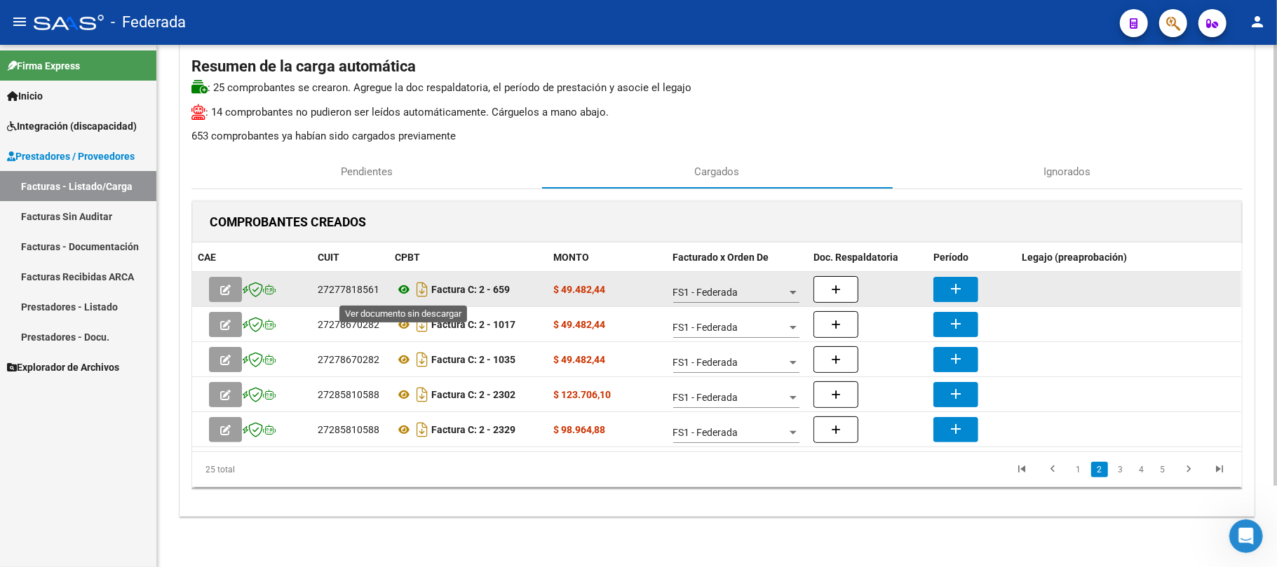
click at [405, 292] on icon at bounding box center [404, 289] width 18 height 17
click at [954, 283] on mat-icon "add" at bounding box center [955, 288] width 17 height 17
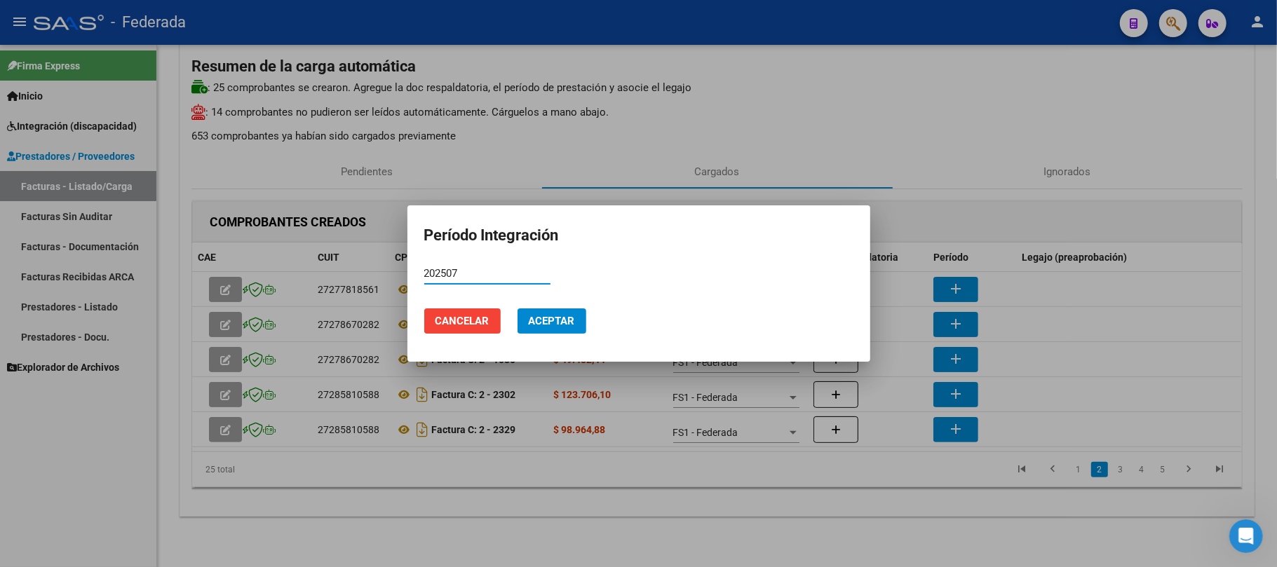
type input "202507"
click at [531, 318] on span "Aceptar" at bounding box center [552, 321] width 46 height 13
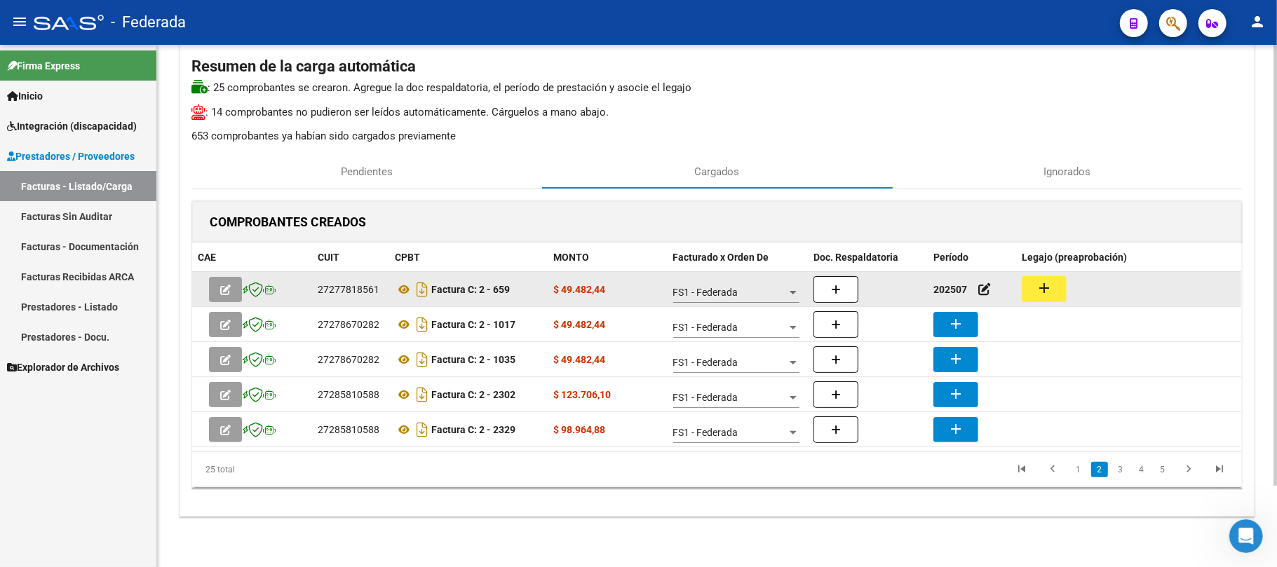
click at [1032, 287] on button "add" at bounding box center [1044, 289] width 45 height 26
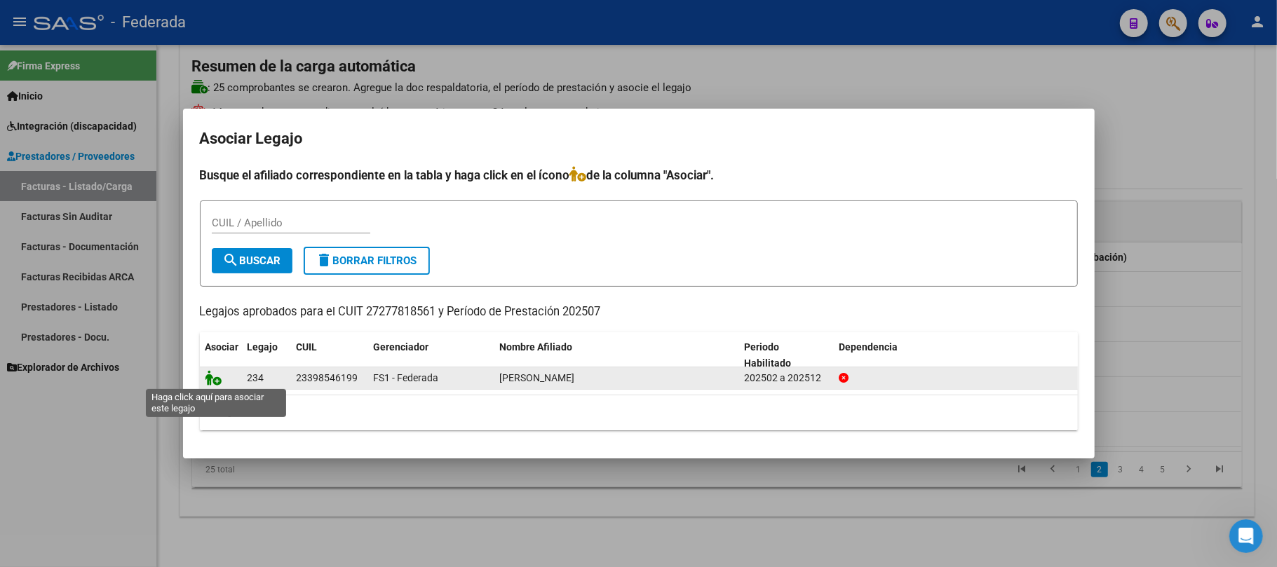
click at [206, 380] on icon at bounding box center [213, 377] width 17 height 15
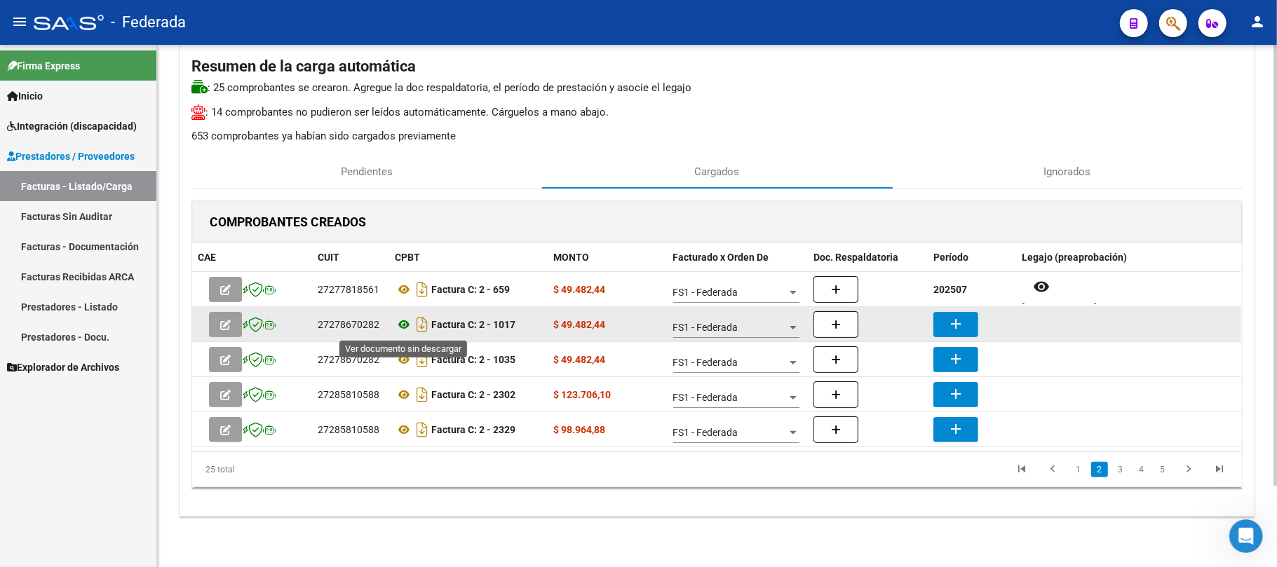
click at [402, 329] on icon at bounding box center [404, 324] width 18 height 17
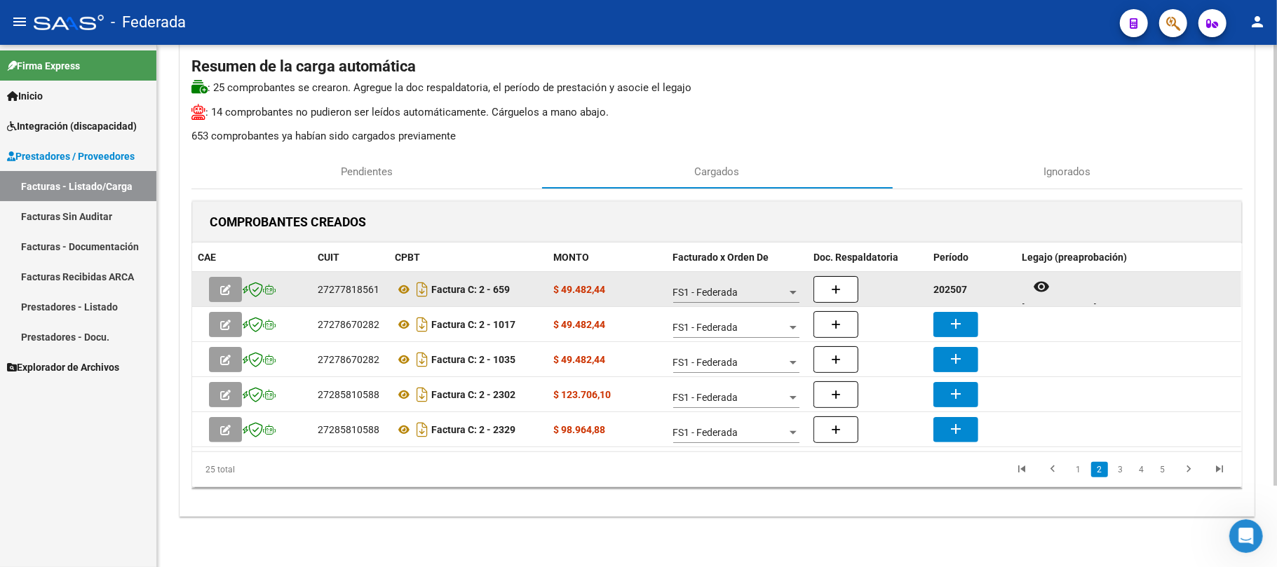
click at [961, 294] on strong "202507" at bounding box center [950, 289] width 34 height 11
copy strong "202507"
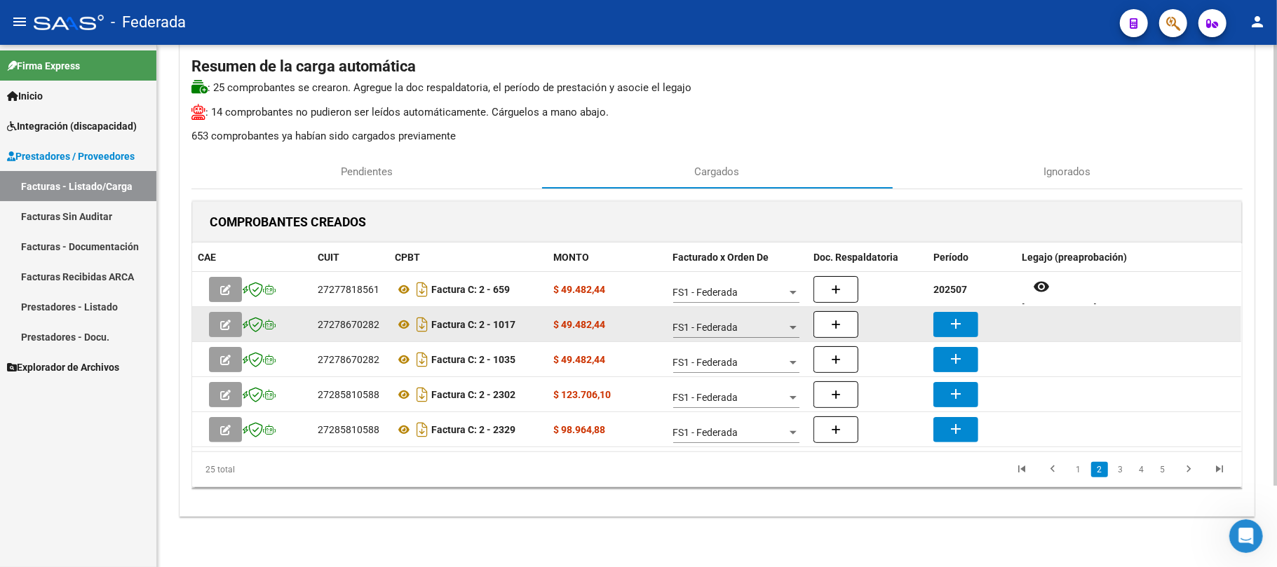
click at [952, 320] on mat-icon "add" at bounding box center [955, 324] width 17 height 17
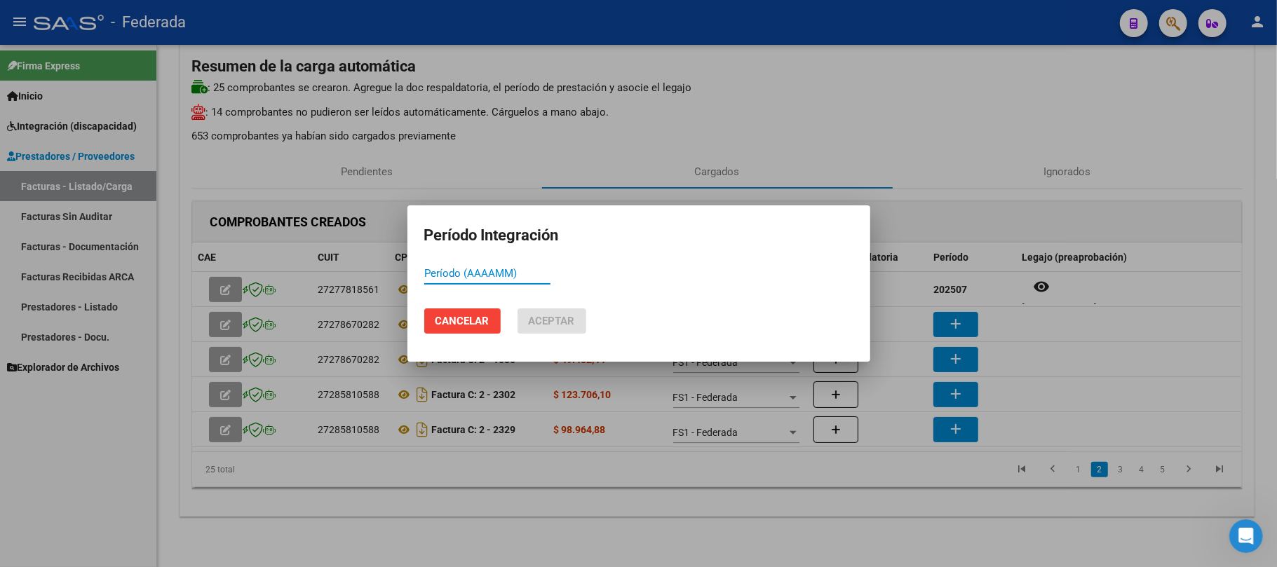
paste input "202507"
type input "202507"
click at [556, 325] on span "Aceptar" at bounding box center [552, 321] width 46 height 13
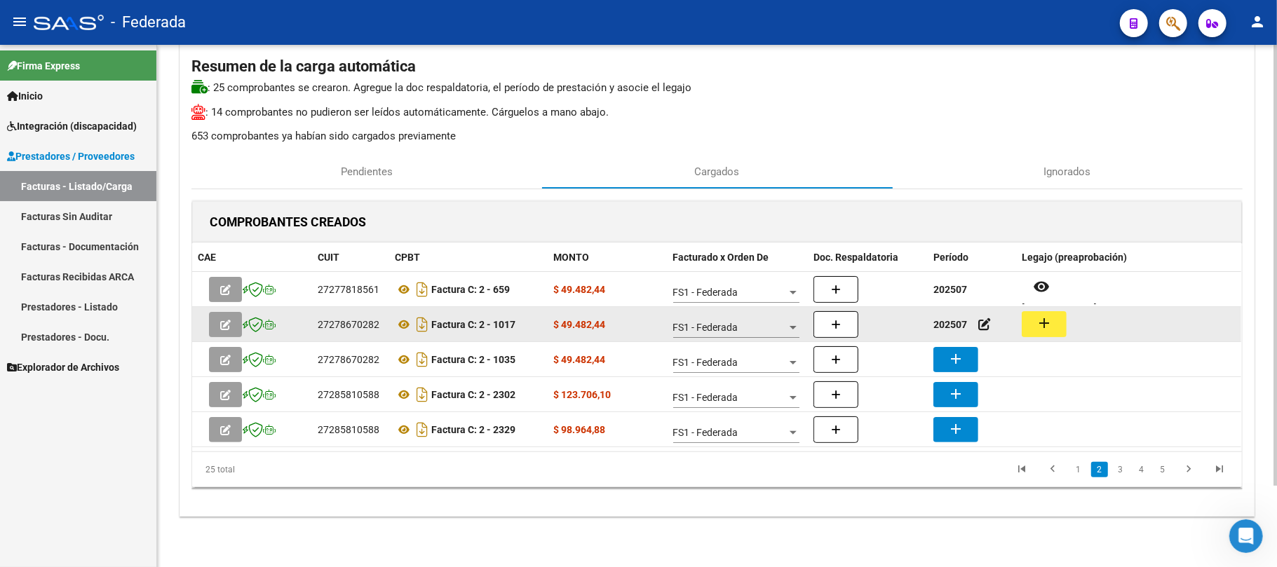
click at [1036, 320] on mat-icon "add" at bounding box center [1044, 323] width 17 height 17
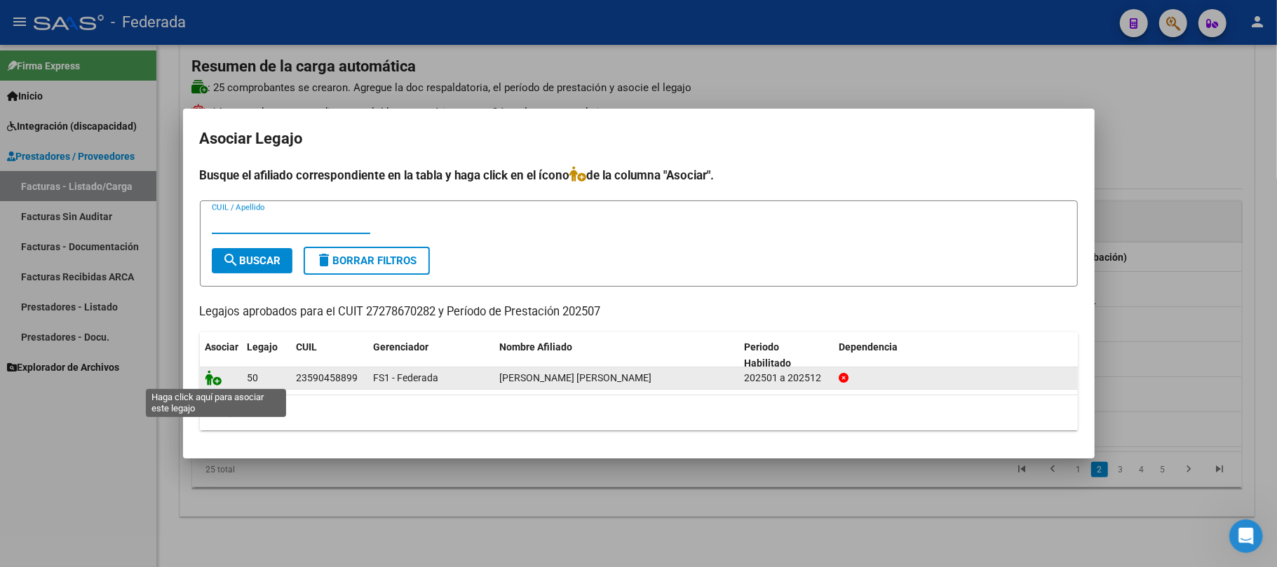
click at [211, 374] on icon at bounding box center [213, 377] width 17 height 15
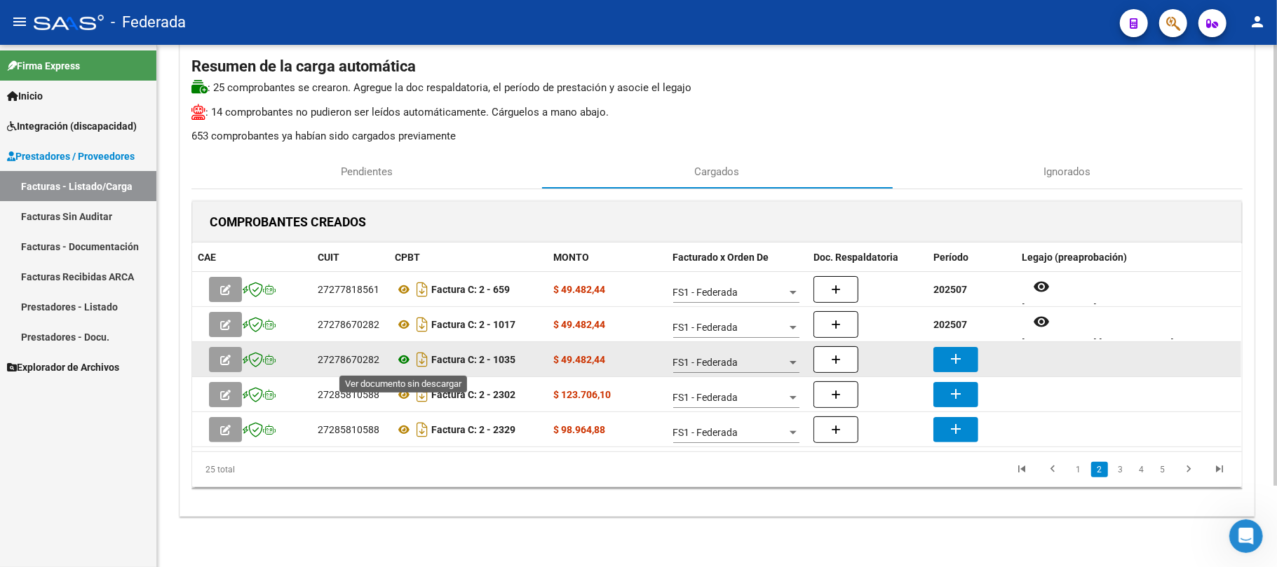
click at [399, 362] on icon at bounding box center [404, 359] width 18 height 17
click at [957, 360] on mat-icon "add" at bounding box center [955, 359] width 17 height 17
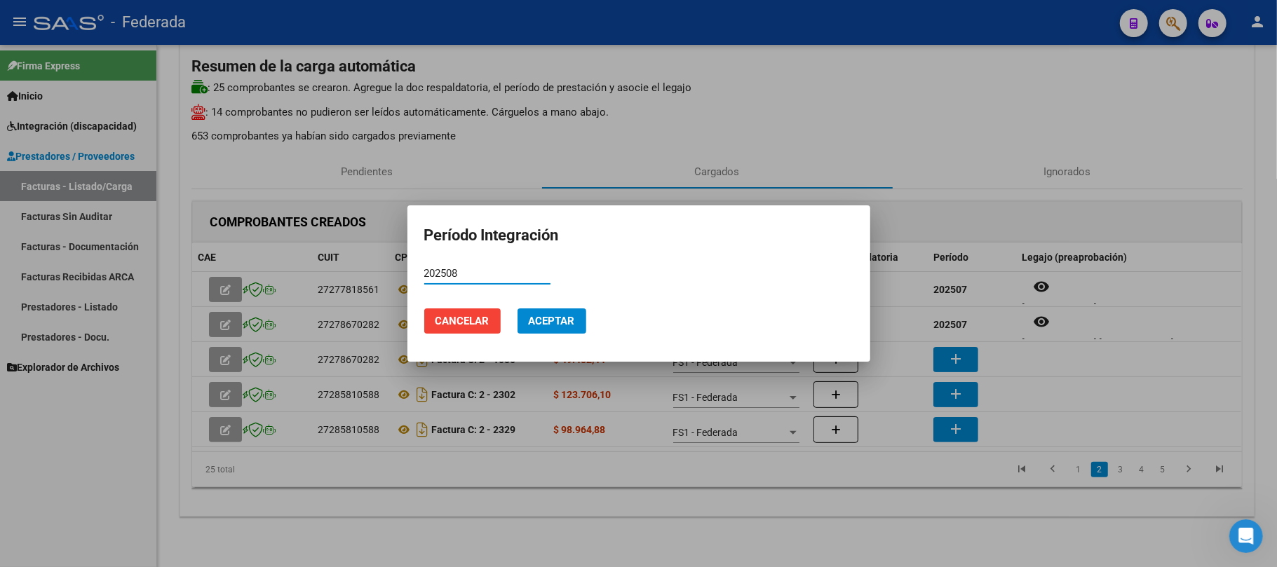
type input "202508"
click at [557, 309] on button "Aceptar" at bounding box center [551, 321] width 69 height 25
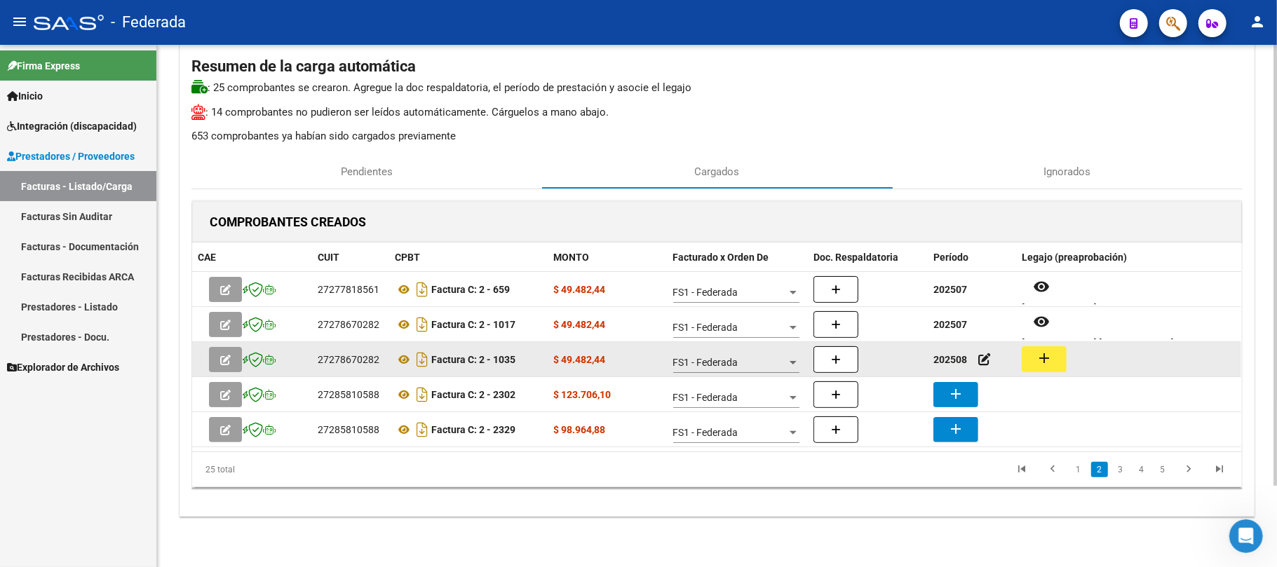
click at [1052, 360] on mat-icon "add" at bounding box center [1044, 358] width 17 height 17
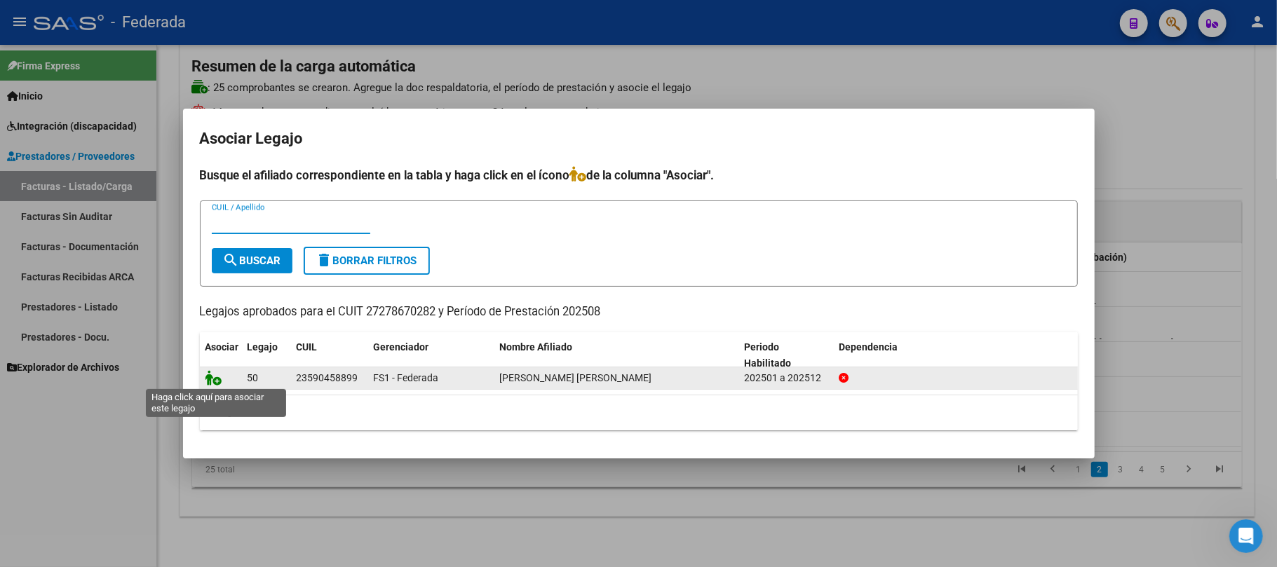
click at [215, 377] on icon at bounding box center [213, 377] width 17 height 15
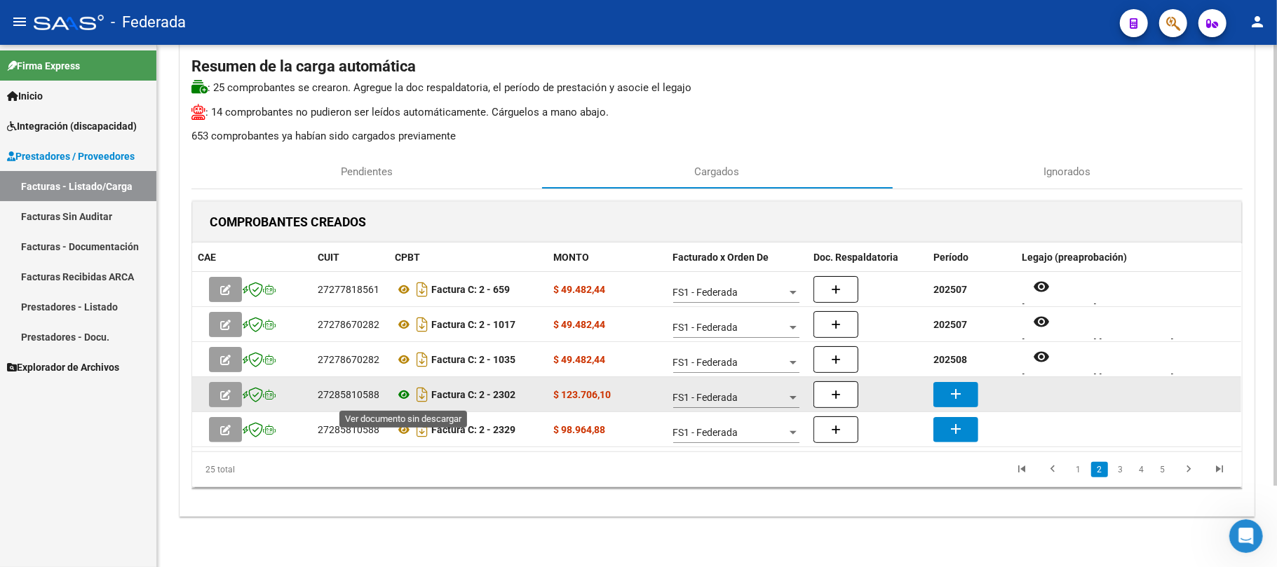
click at [402, 391] on icon at bounding box center [404, 394] width 18 height 17
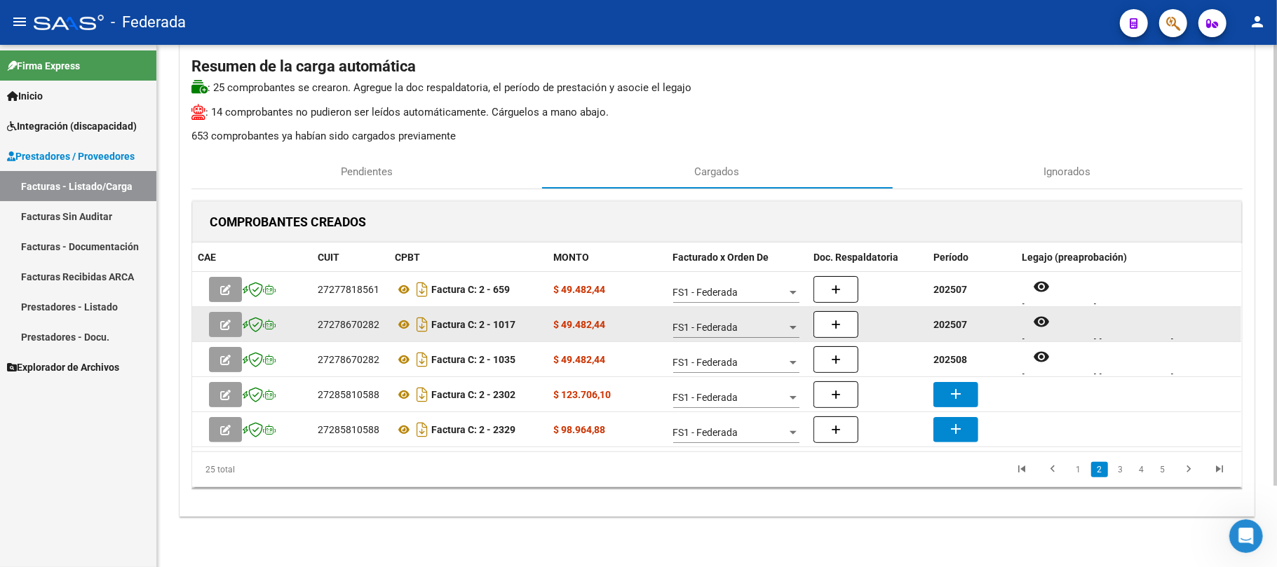
click at [955, 321] on strong "202507" at bounding box center [950, 324] width 34 height 11
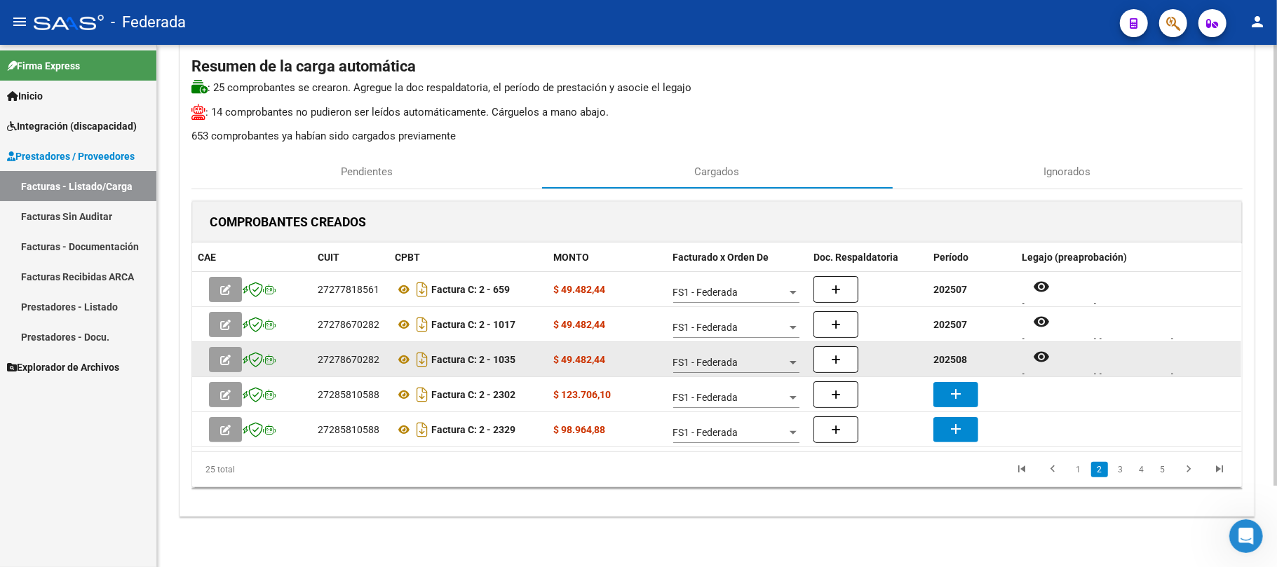
copy strong "202507"
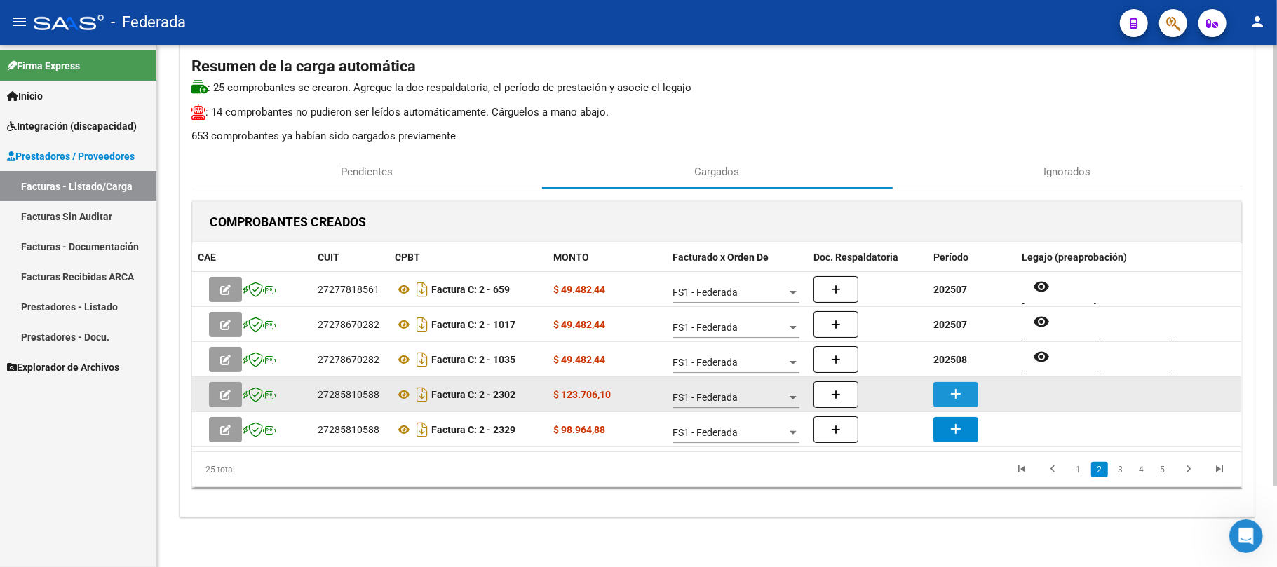
click at [954, 394] on mat-icon "add" at bounding box center [955, 394] width 17 height 17
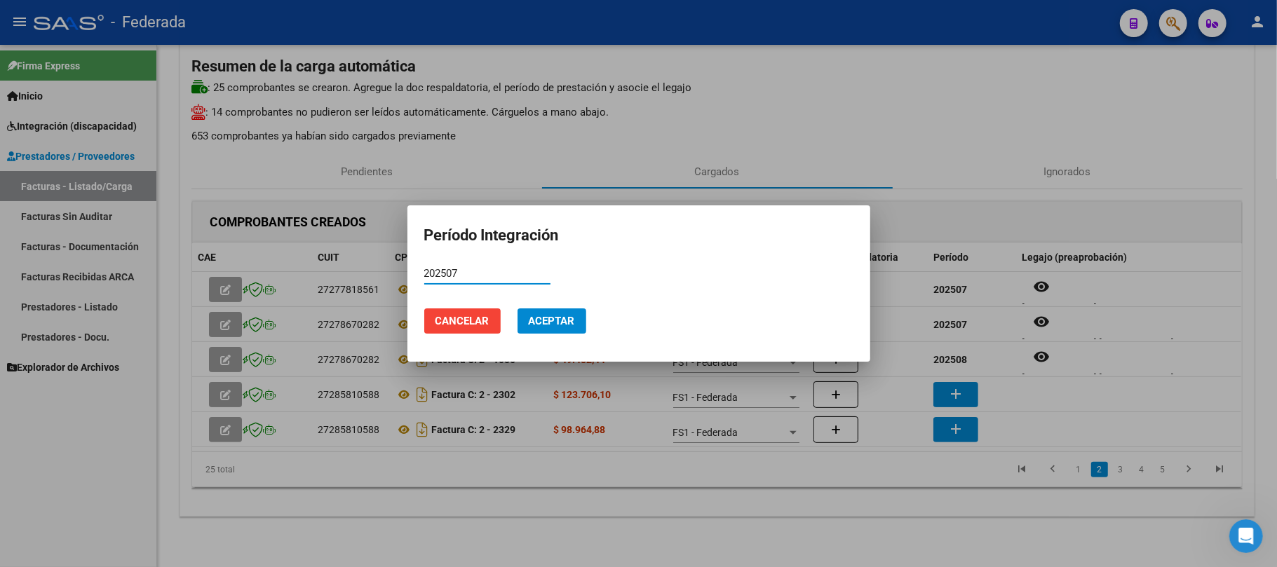
type input "202507"
click at [560, 317] on span "Aceptar" at bounding box center [552, 321] width 46 height 13
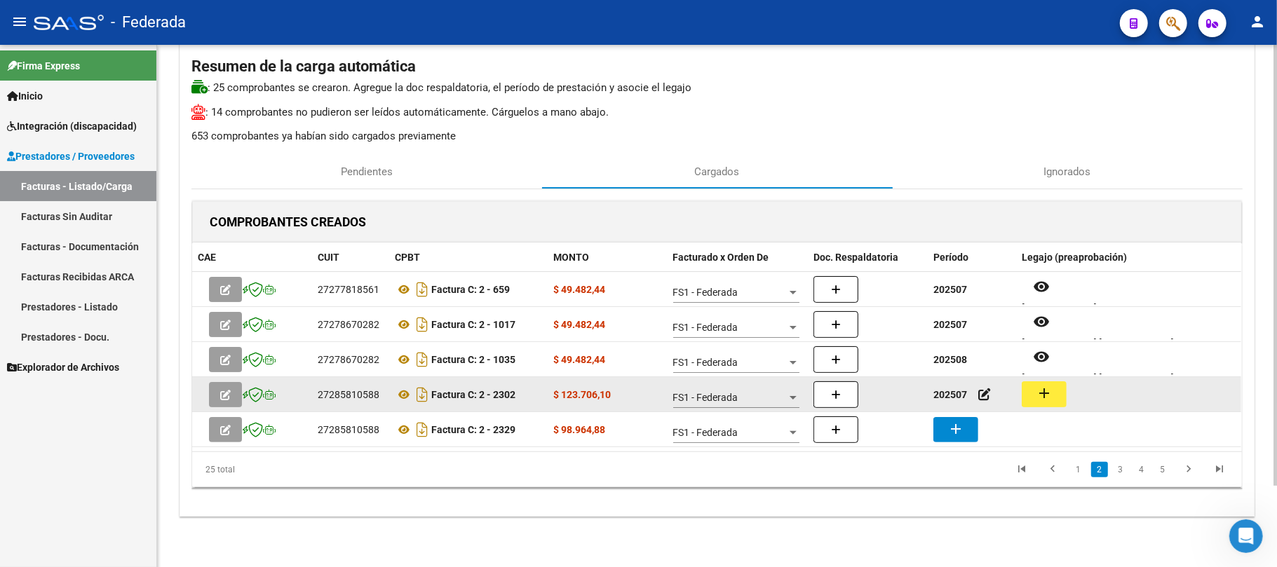
click at [1032, 393] on button "add" at bounding box center [1044, 394] width 45 height 26
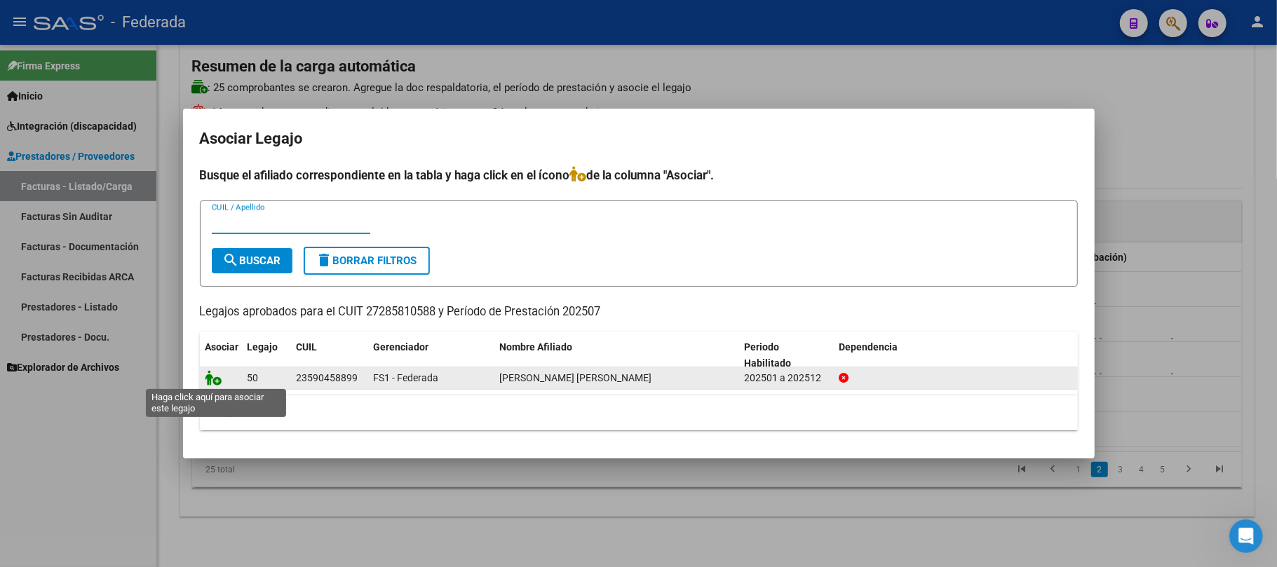
click at [217, 382] on icon at bounding box center [213, 377] width 17 height 15
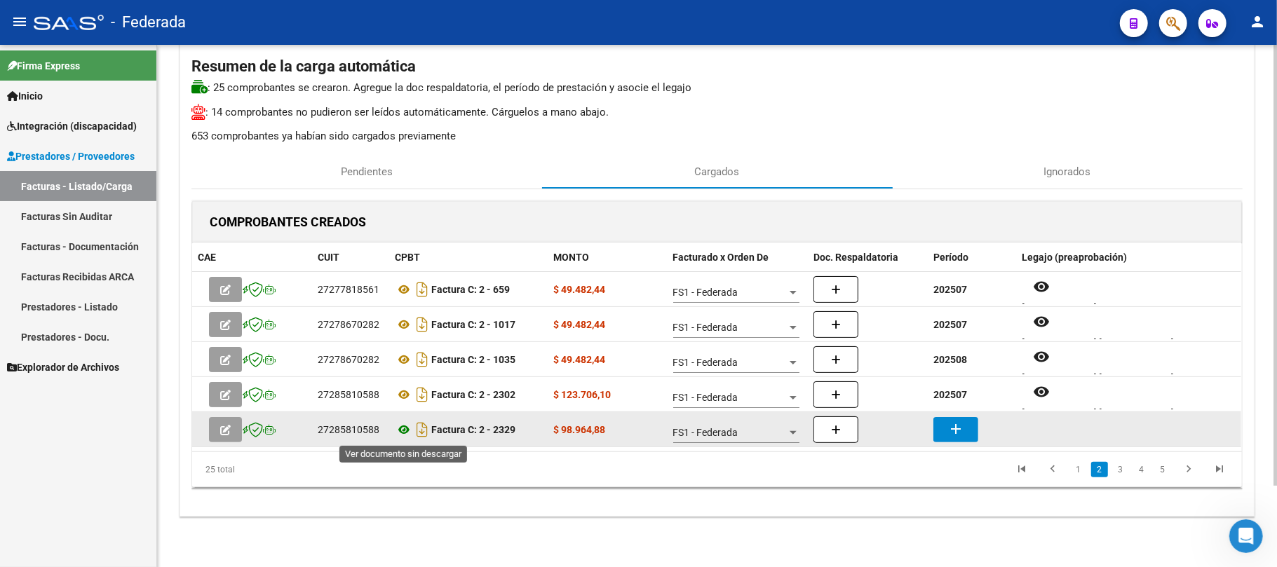
click at [407, 429] on icon at bounding box center [404, 429] width 18 height 17
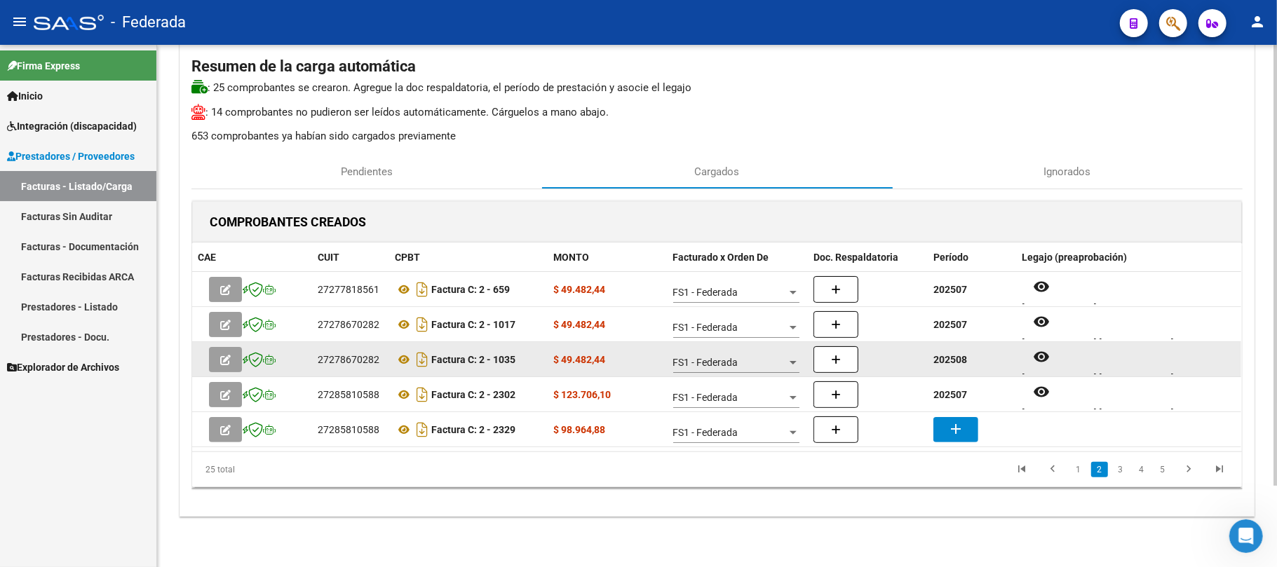
click at [952, 363] on strong "202508" at bounding box center [950, 359] width 34 height 11
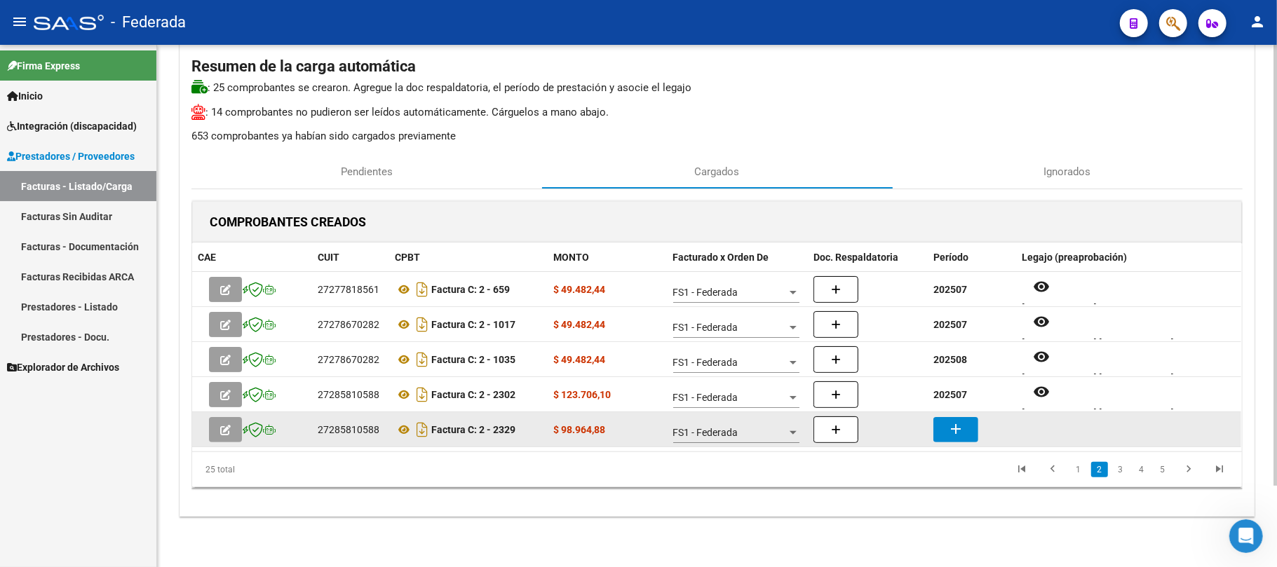
copy strong "202508"
click at [952, 424] on mat-icon "add" at bounding box center [955, 429] width 17 height 17
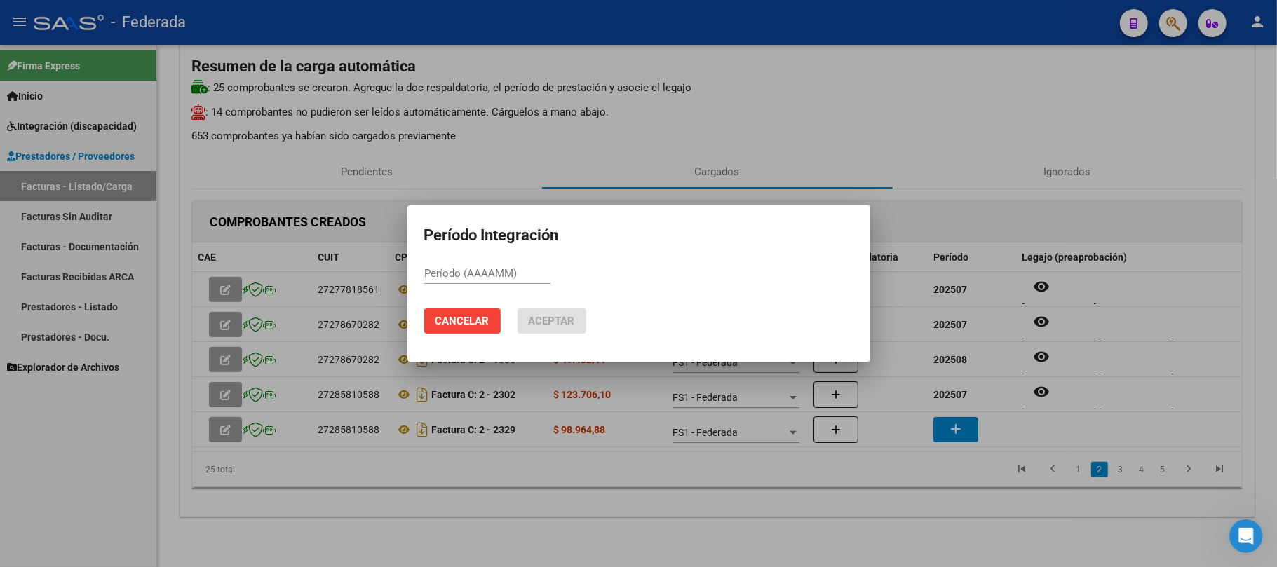
paste input "202508"
type input "202508"
click at [548, 318] on span "Aceptar" at bounding box center [552, 321] width 46 height 13
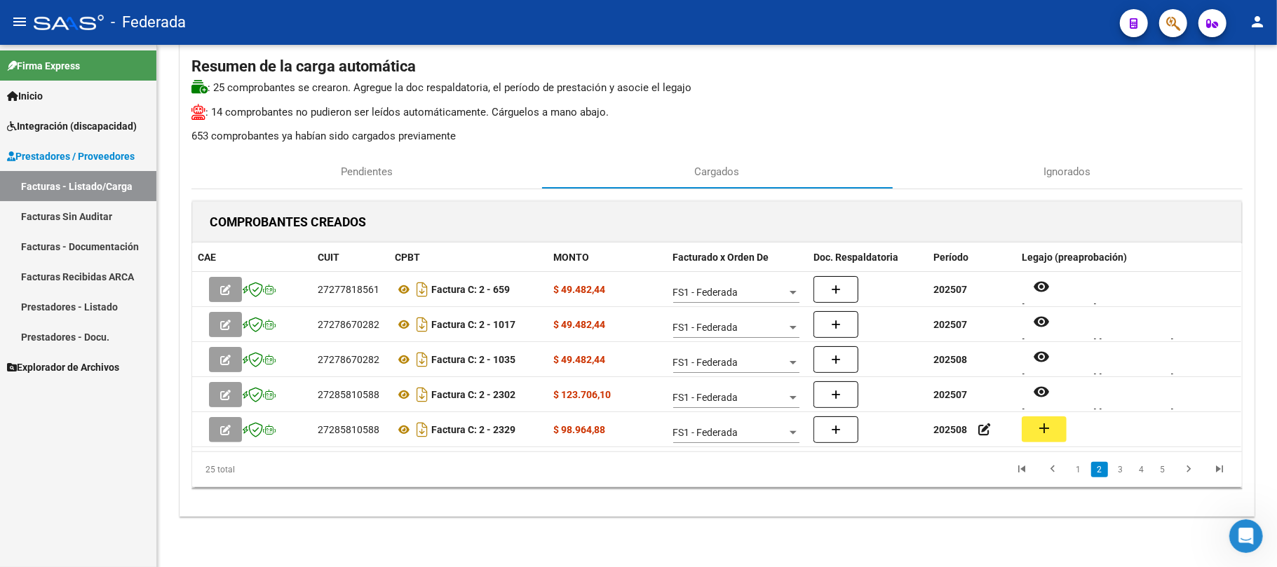
click at [1055, 435] on button "add" at bounding box center [1044, 430] width 45 height 26
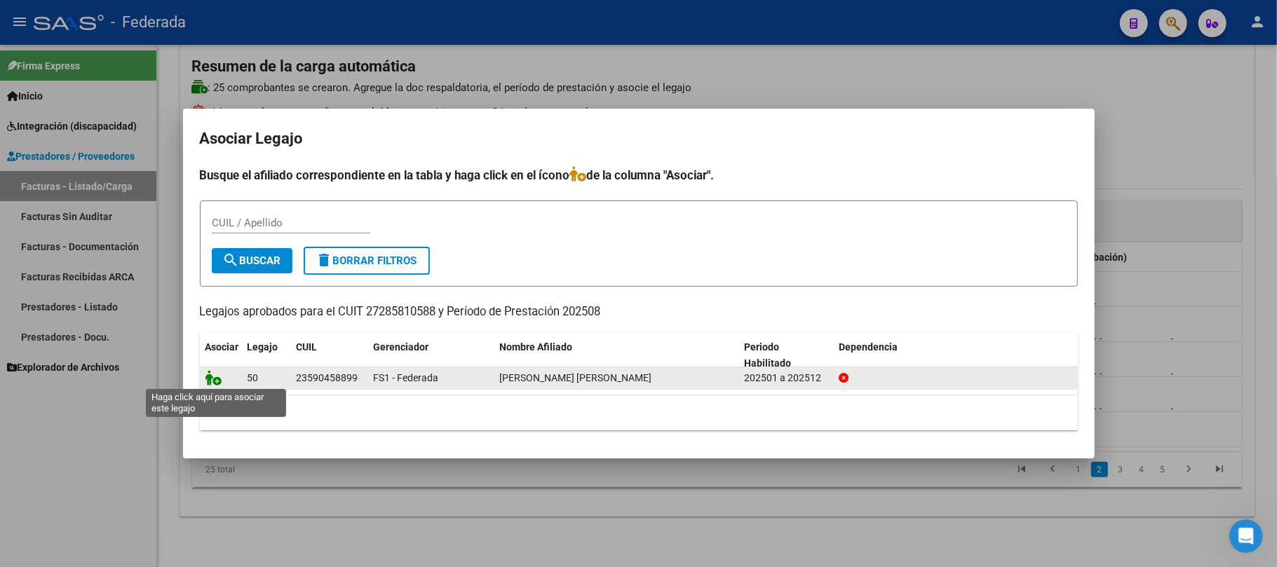
click at [214, 379] on icon at bounding box center [213, 377] width 17 height 15
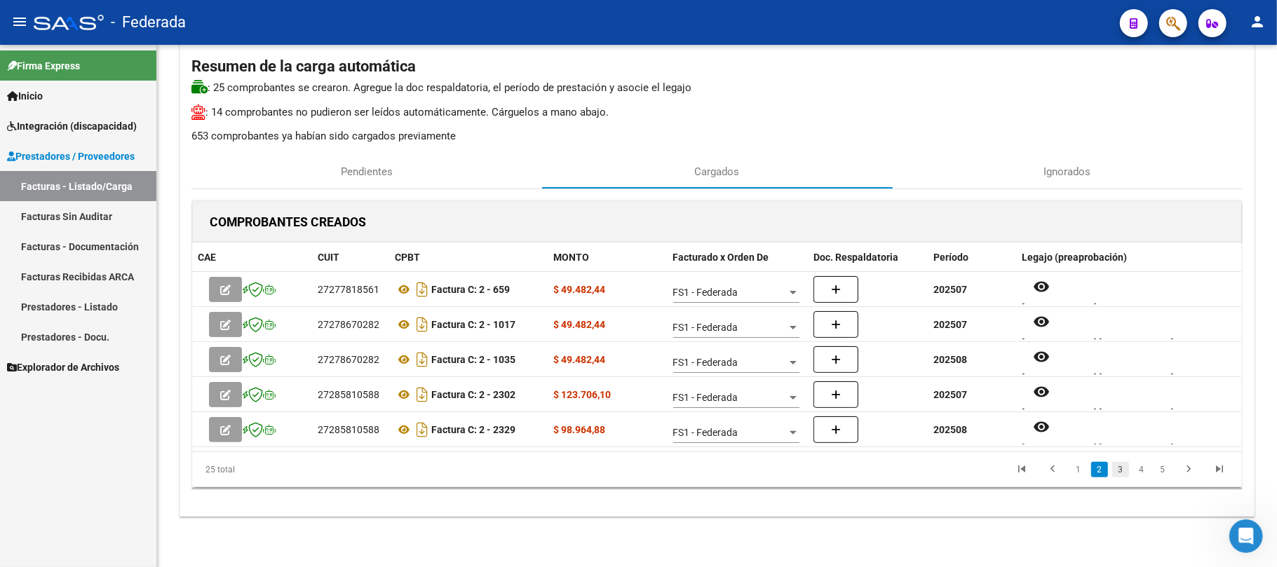
click at [1122, 469] on link "3" at bounding box center [1120, 469] width 17 height 15
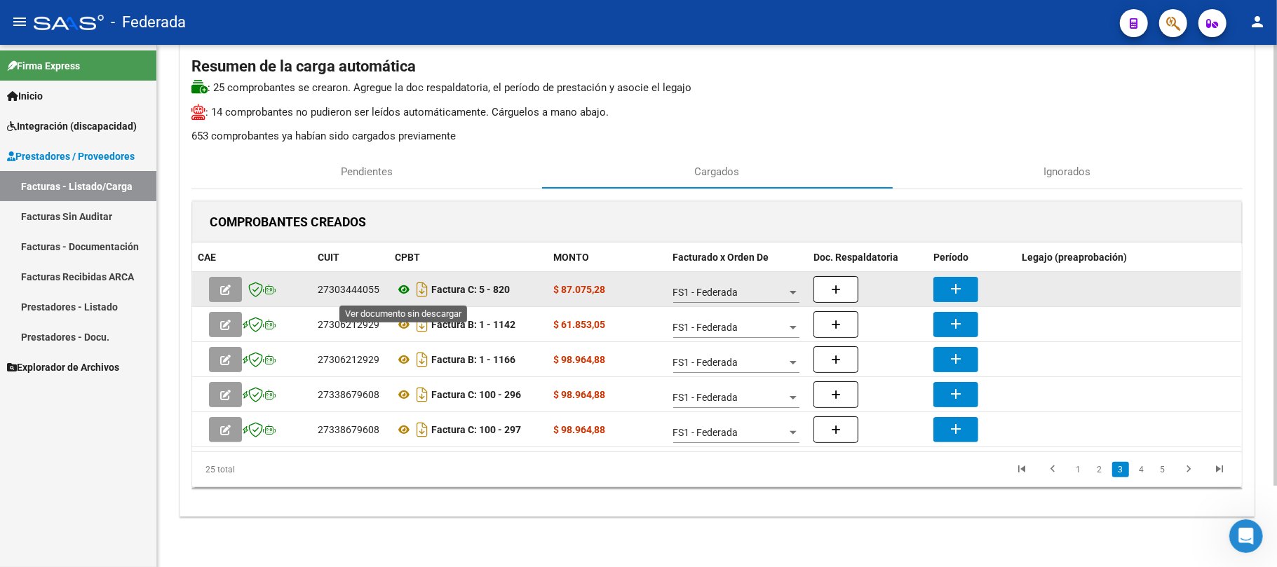
click at [402, 290] on icon at bounding box center [404, 289] width 18 height 17
click at [952, 290] on mat-icon "add" at bounding box center [955, 288] width 17 height 17
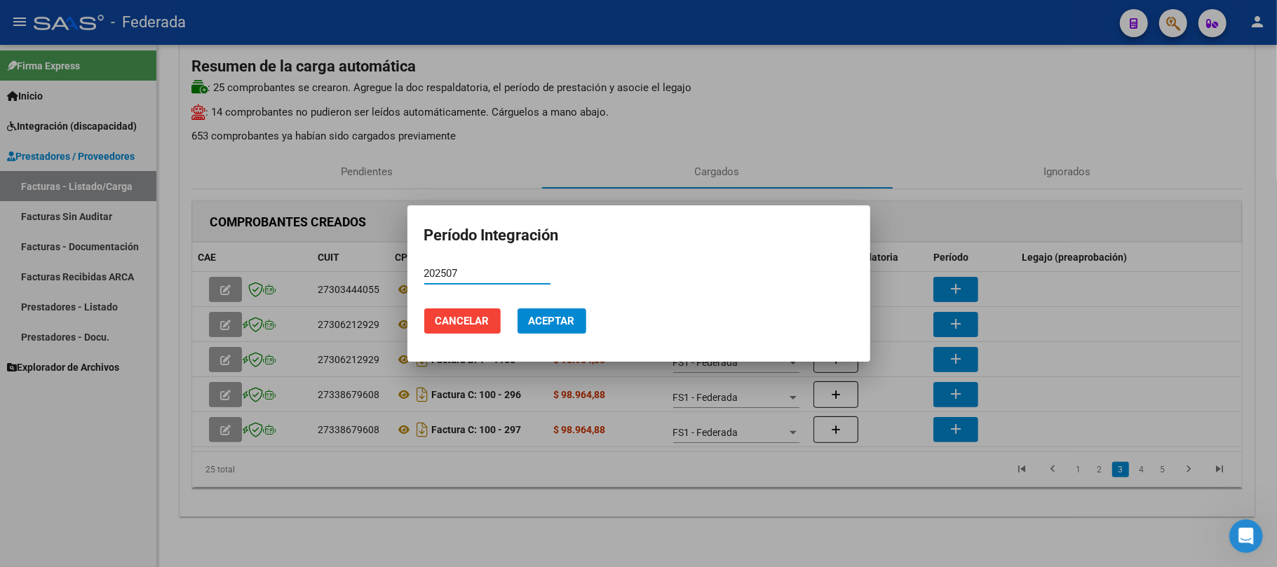
type input "202507"
click at [519, 324] on mat-dialog-actions "Cancelar Aceptar" at bounding box center [638, 321] width 429 height 48
click at [523, 325] on button "Aceptar" at bounding box center [551, 321] width 69 height 25
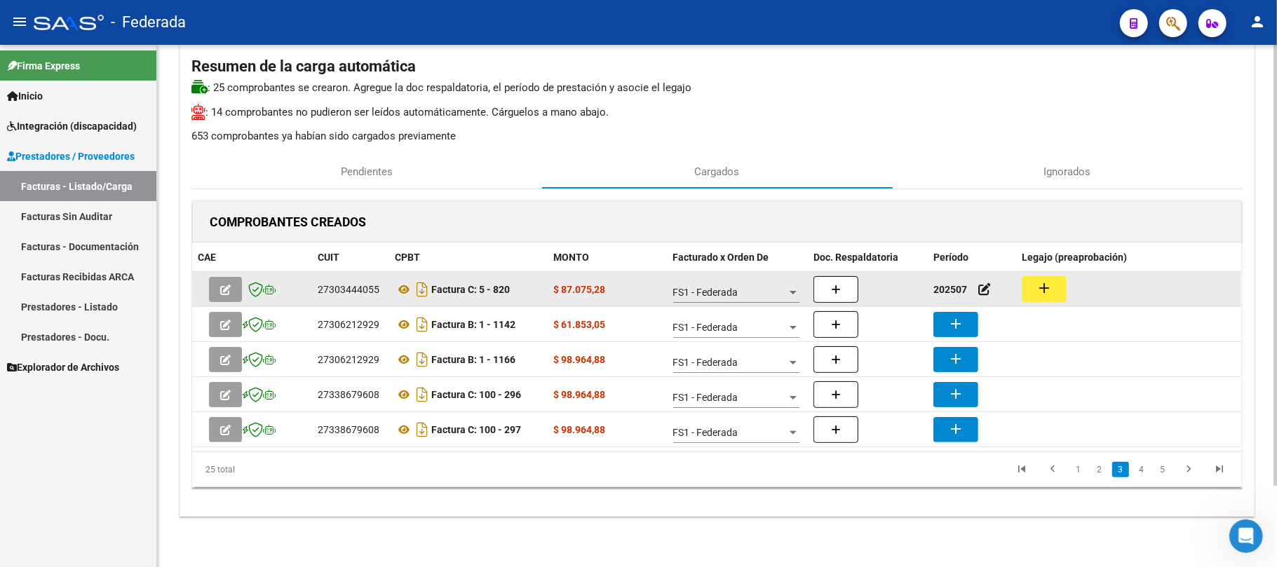
click at [1044, 293] on mat-icon "add" at bounding box center [1044, 288] width 17 height 17
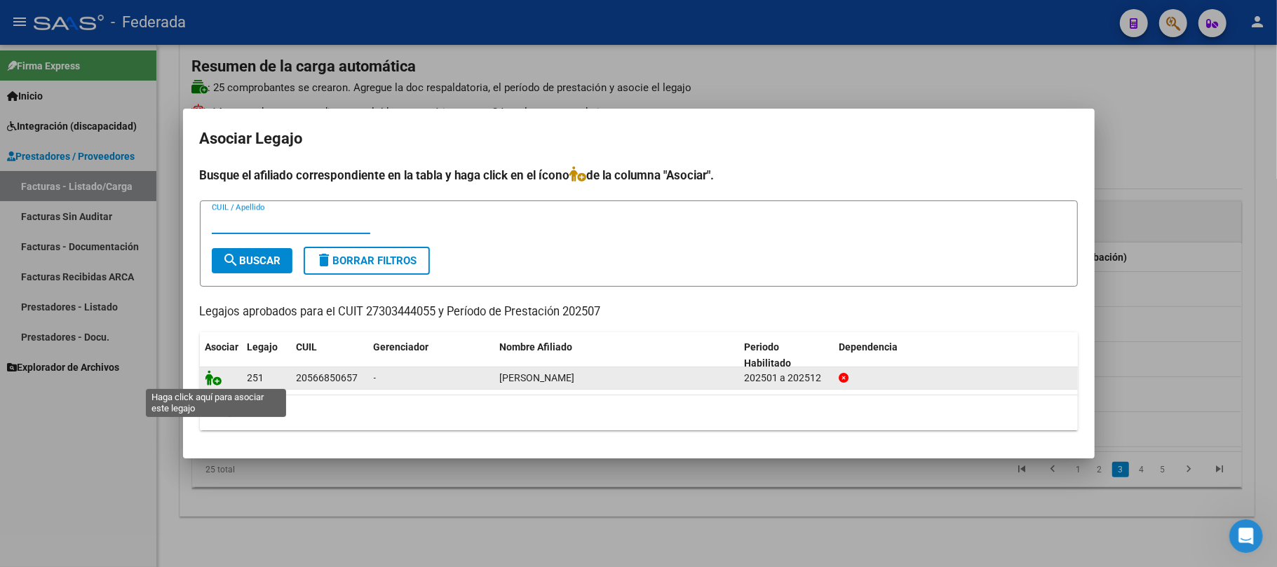
click at [210, 379] on icon at bounding box center [213, 377] width 17 height 15
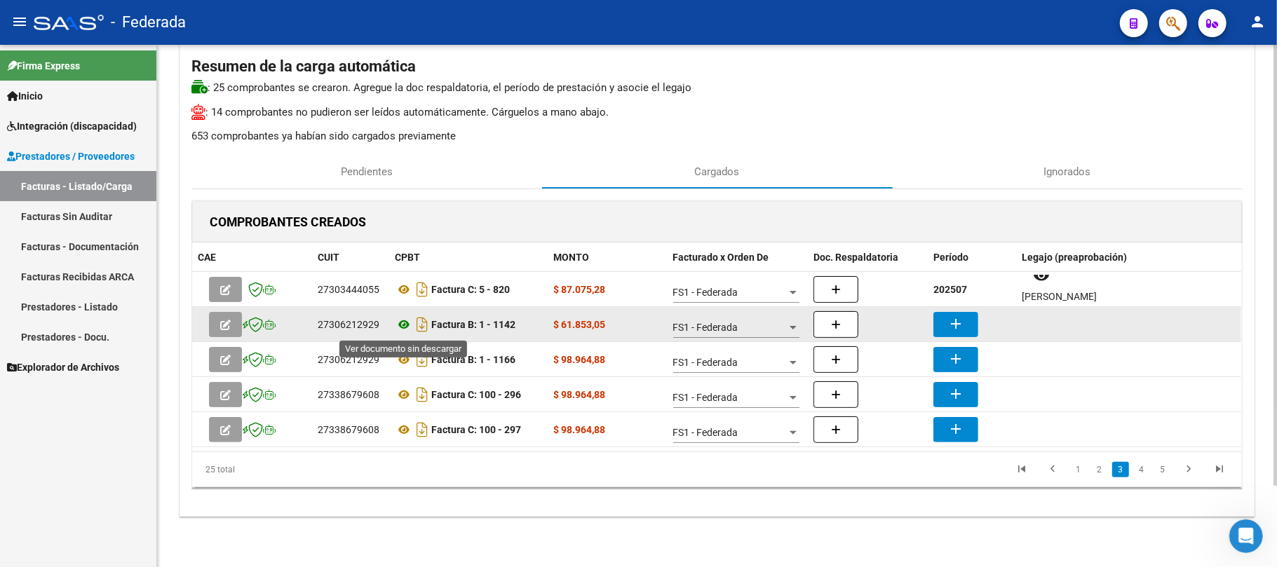
click at [401, 327] on icon at bounding box center [404, 324] width 18 height 17
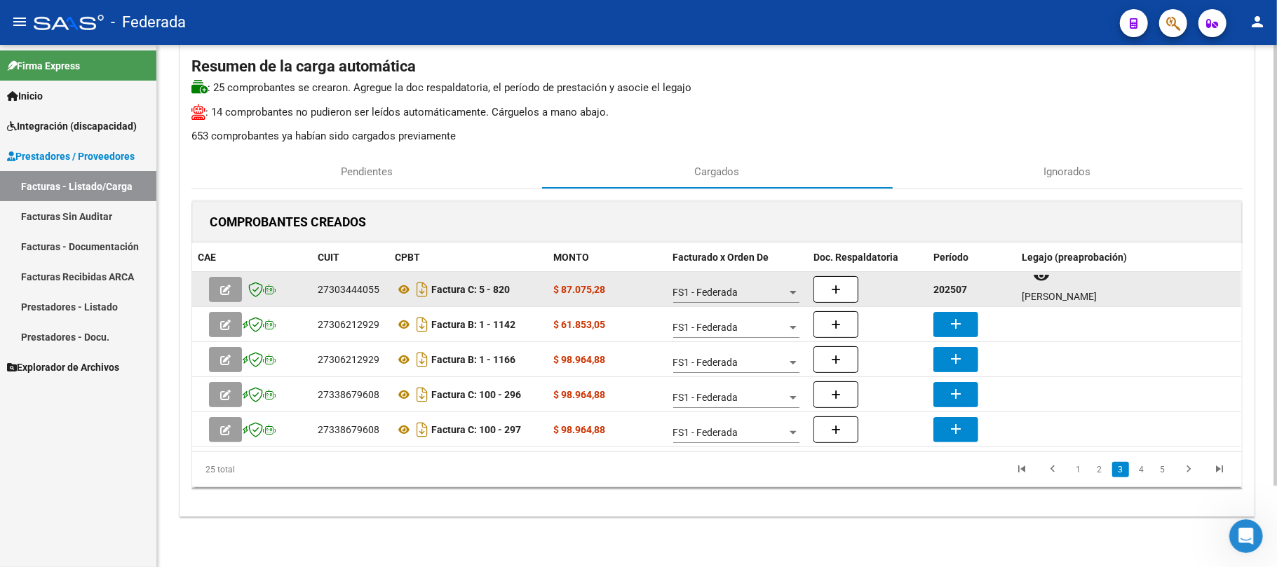
click at [949, 293] on strong "202507" at bounding box center [950, 289] width 34 height 11
copy strong "202507"
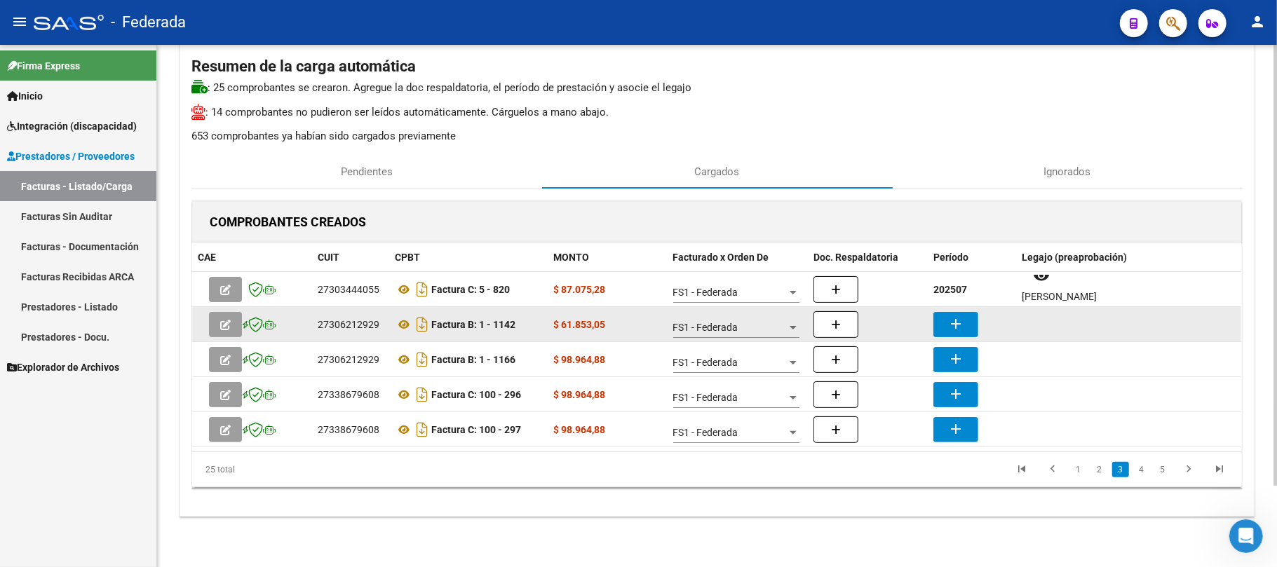
click at [947, 326] on mat-icon "add" at bounding box center [955, 324] width 17 height 17
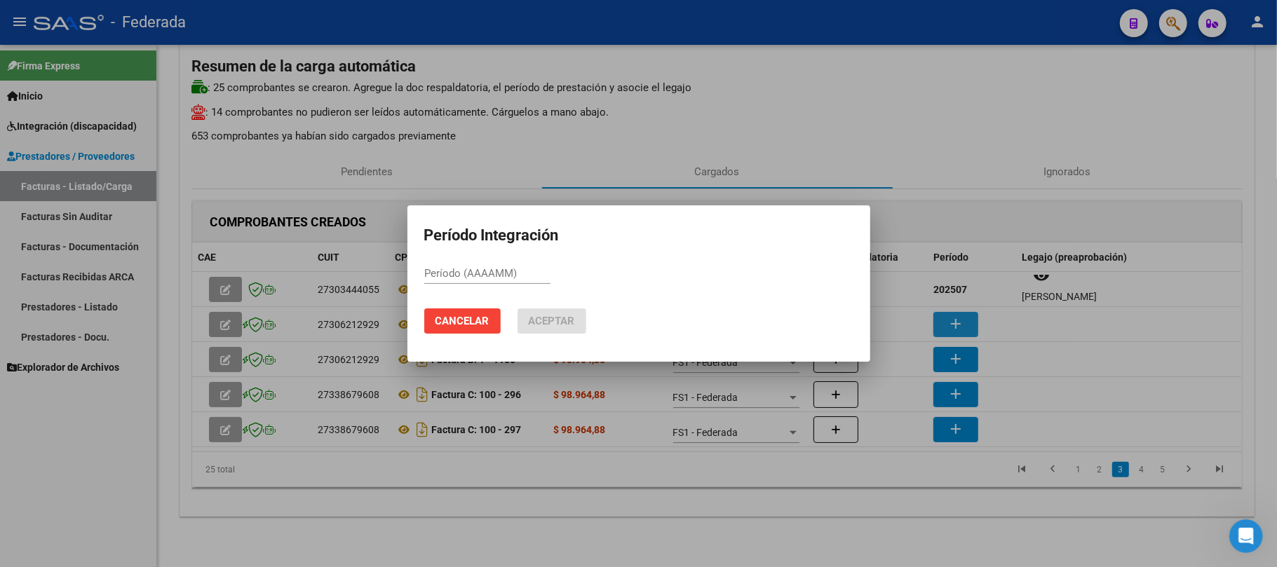
paste input "202507"
type input "202507"
click at [550, 318] on span "Aceptar" at bounding box center [552, 321] width 46 height 13
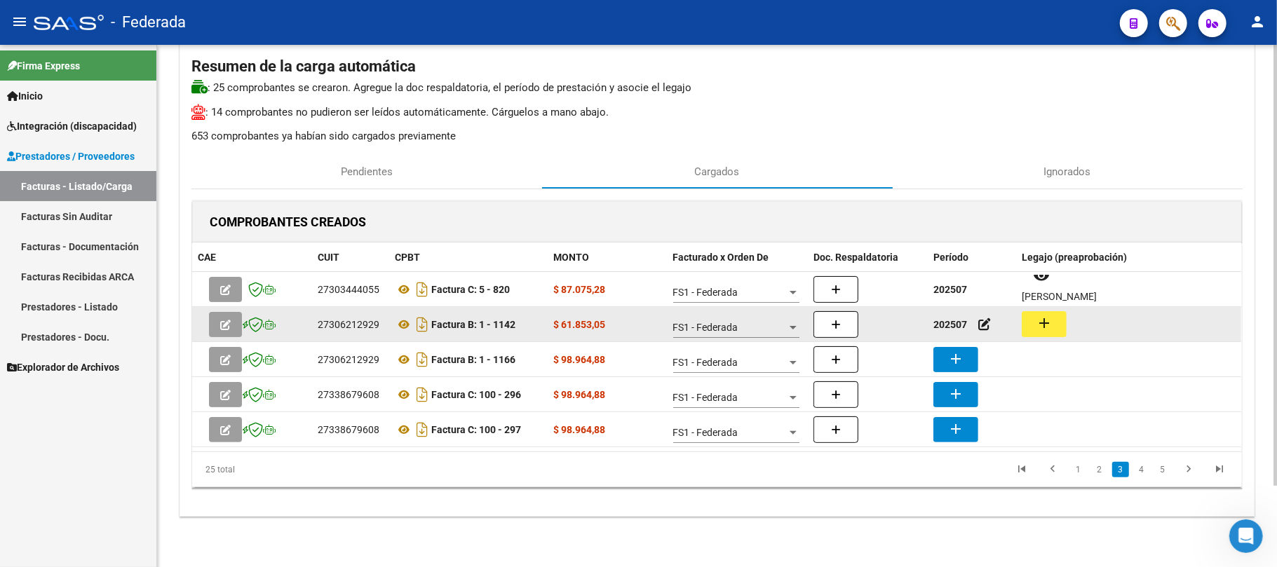
click at [1043, 327] on mat-icon "add" at bounding box center [1044, 323] width 17 height 17
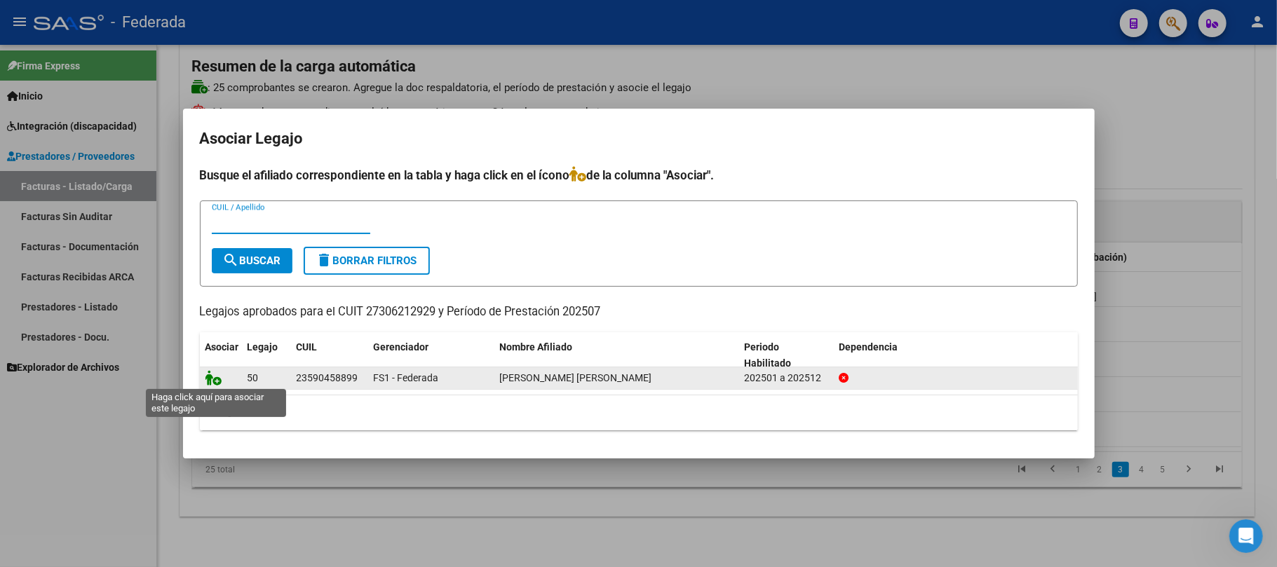
click at [219, 383] on icon at bounding box center [213, 377] width 17 height 15
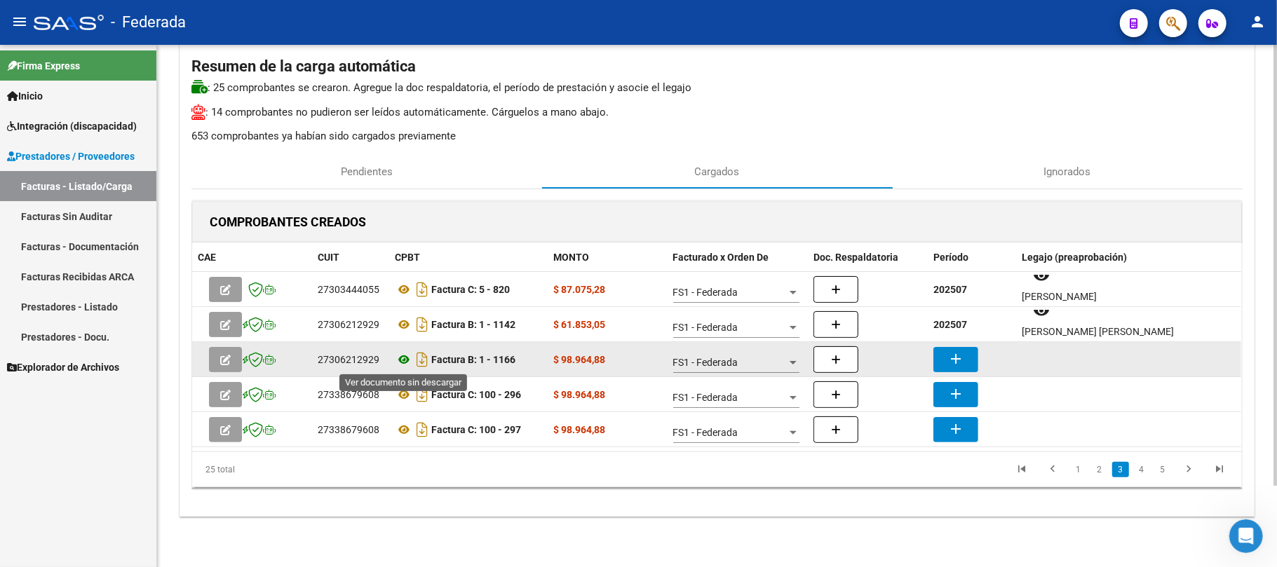
click at [404, 363] on icon at bounding box center [404, 359] width 18 height 17
click at [975, 363] on button "add" at bounding box center [955, 359] width 45 height 25
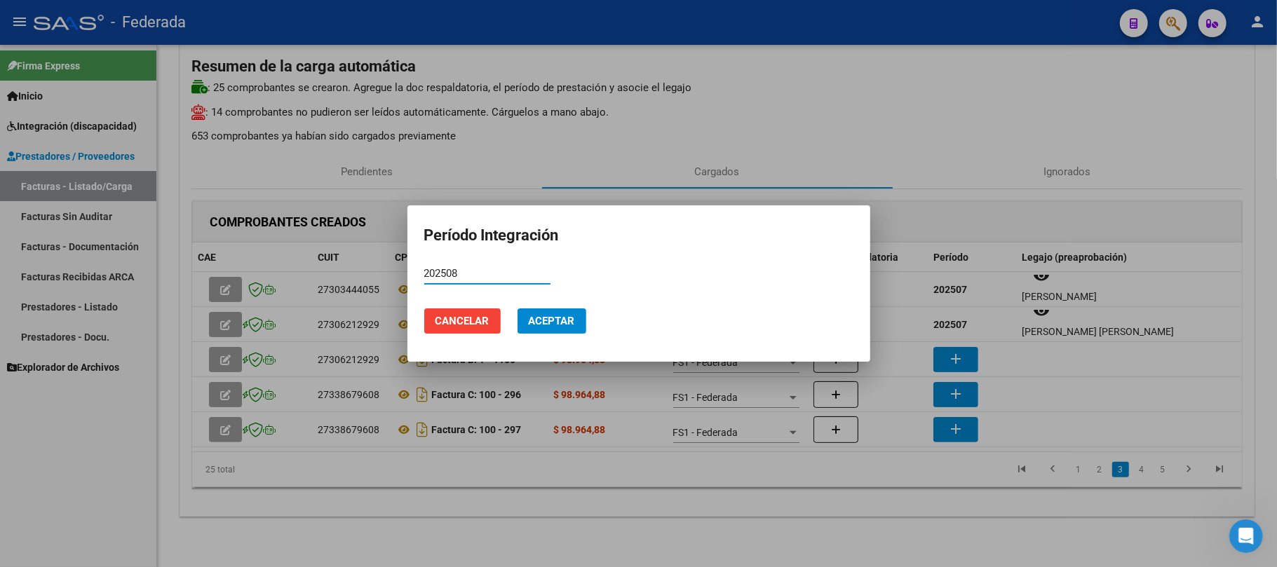
type input "202508"
click at [553, 323] on span "Aceptar" at bounding box center [552, 321] width 46 height 13
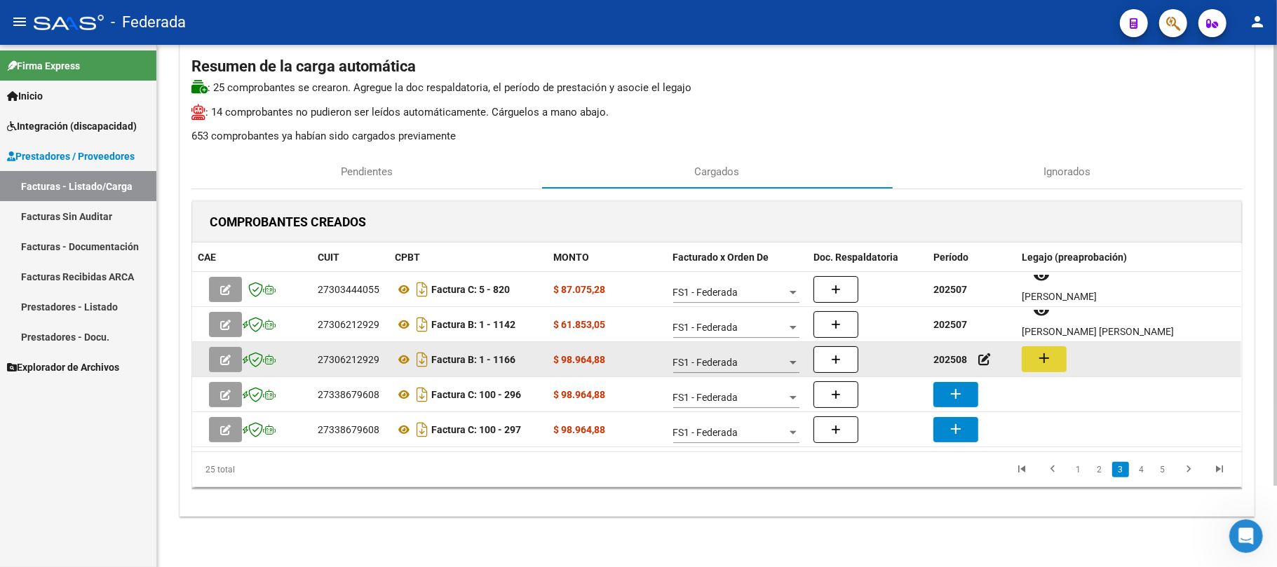
click at [1036, 359] on mat-icon "add" at bounding box center [1044, 358] width 17 height 17
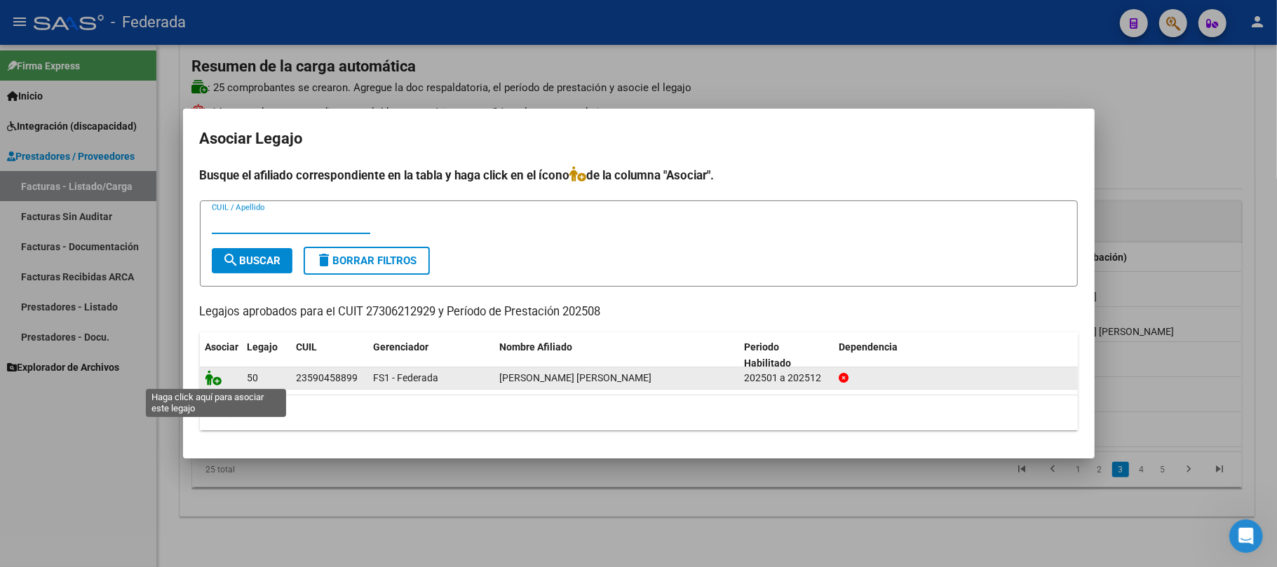
click at [213, 372] on icon at bounding box center [213, 377] width 17 height 15
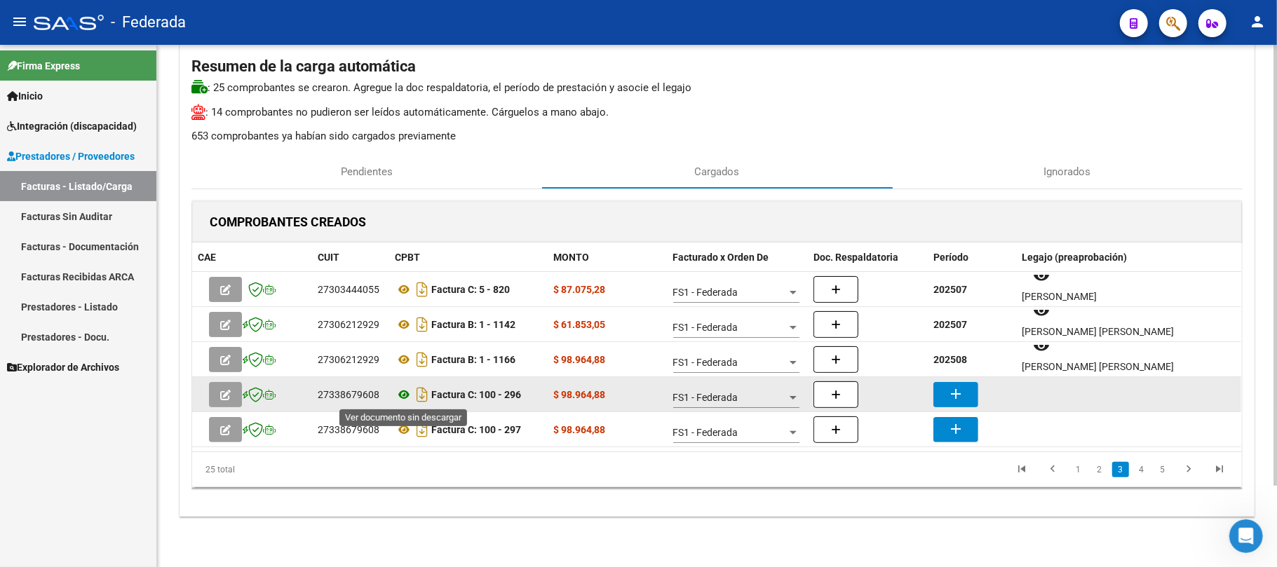
click at [405, 398] on icon at bounding box center [404, 394] width 18 height 17
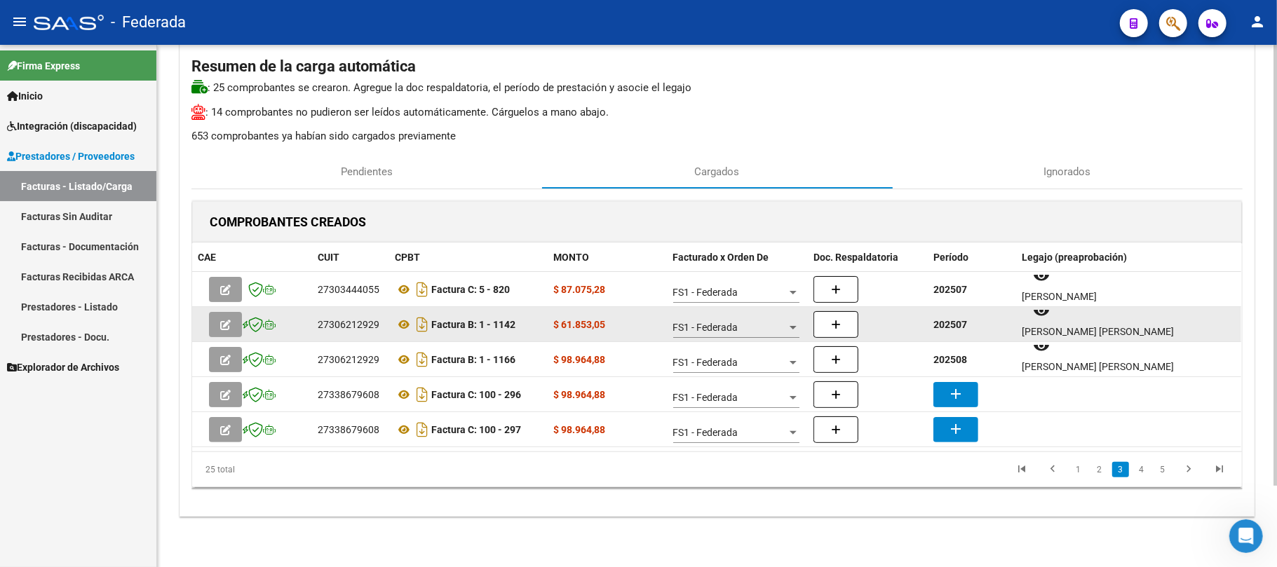
click at [937, 327] on strong "202507" at bounding box center [950, 324] width 34 height 11
click at [940, 327] on strong "202507" at bounding box center [950, 324] width 34 height 11
copy strong "202507"
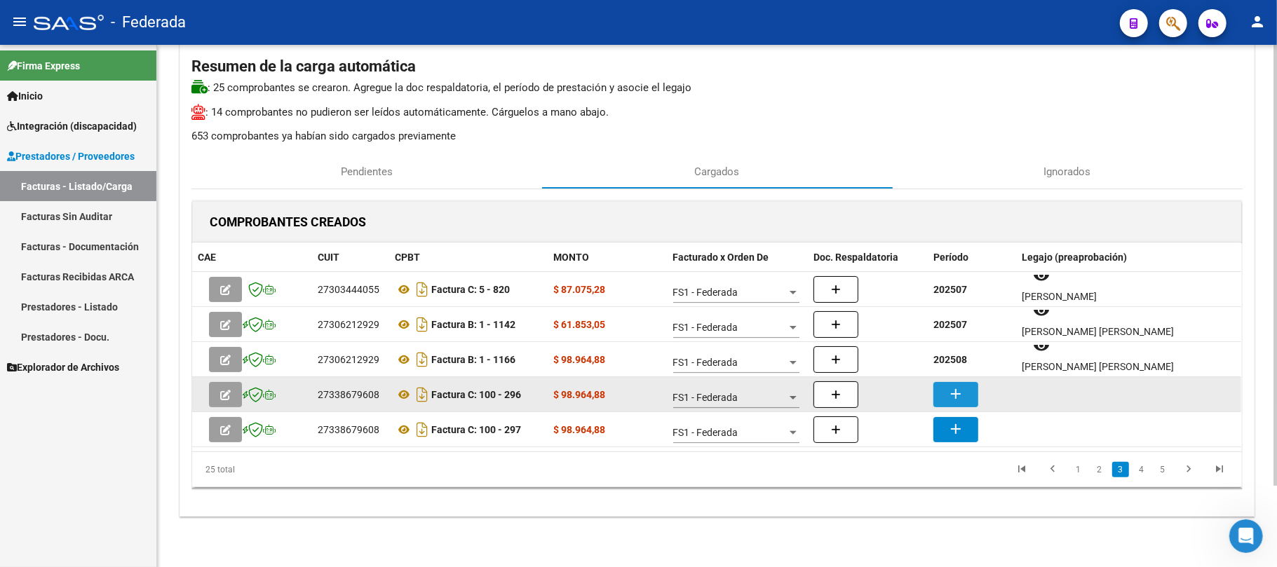
click at [954, 394] on mat-icon "add" at bounding box center [955, 394] width 17 height 17
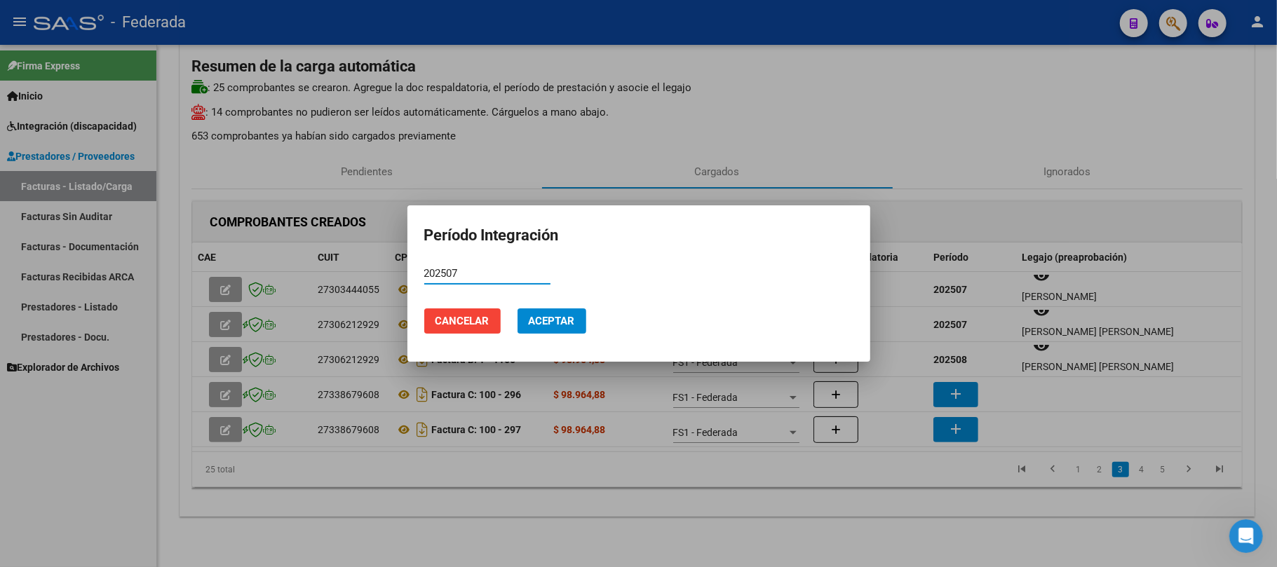
type input "202507"
click at [551, 309] on button "Aceptar" at bounding box center [551, 321] width 69 height 25
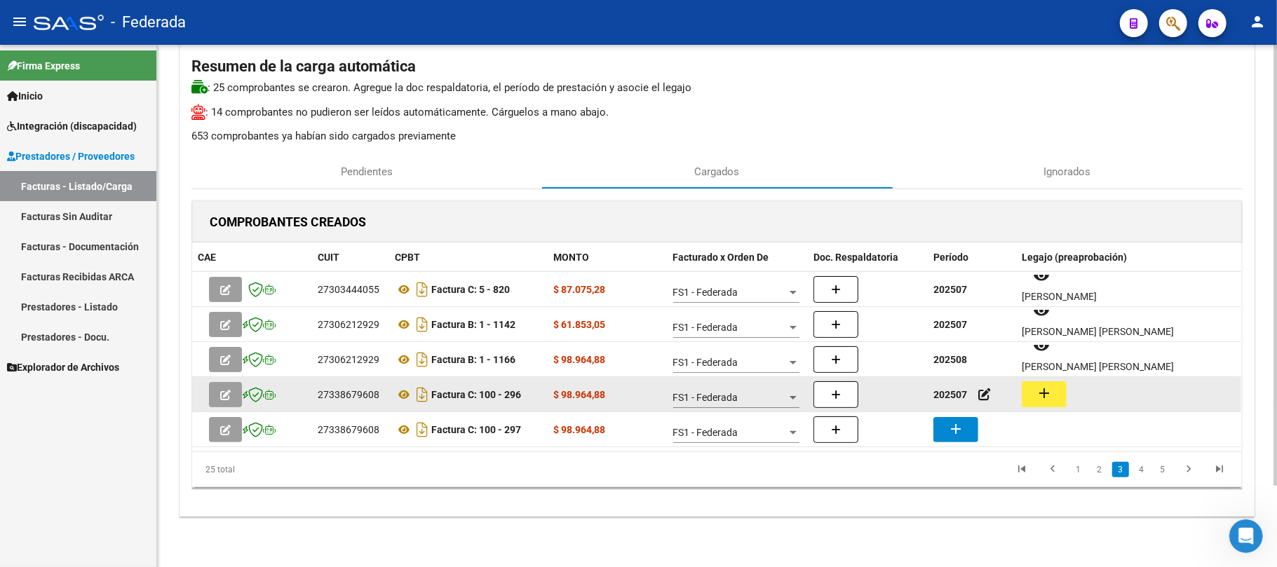
click at [1048, 401] on mat-icon "add" at bounding box center [1044, 393] width 17 height 17
click at [355, 391] on div "27338679608" at bounding box center [349, 395] width 62 height 16
copy div "27338679608"
click at [399, 395] on icon at bounding box center [404, 394] width 18 height 17
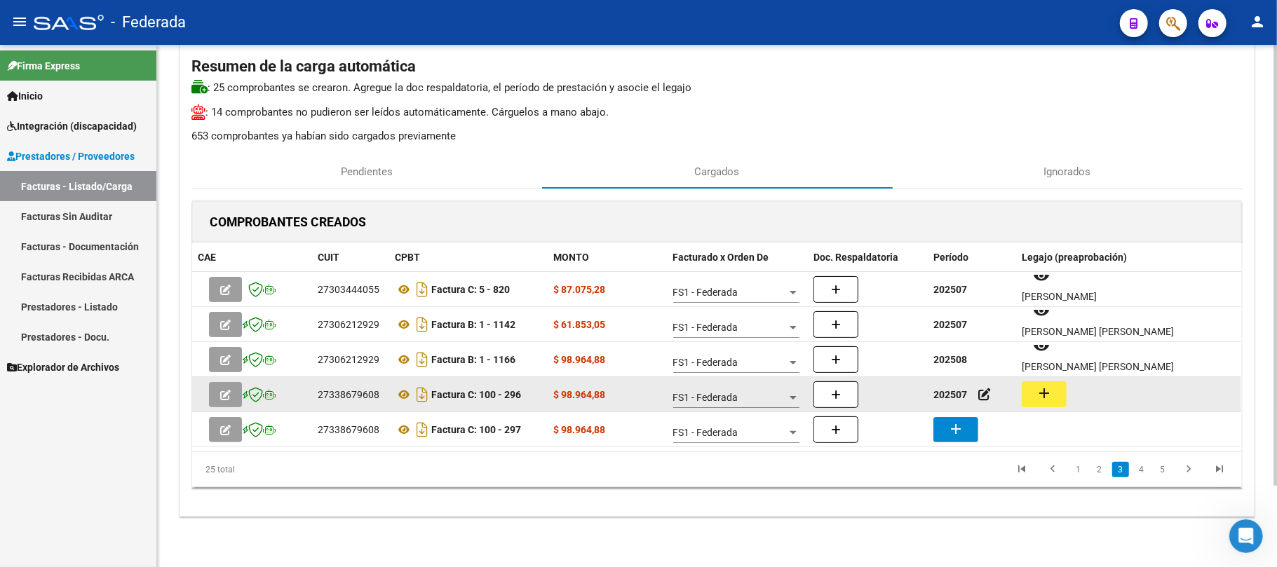
click at [1038, 390] on mat-icon "add" at bounding box center [1044, 393] width 17 height 17
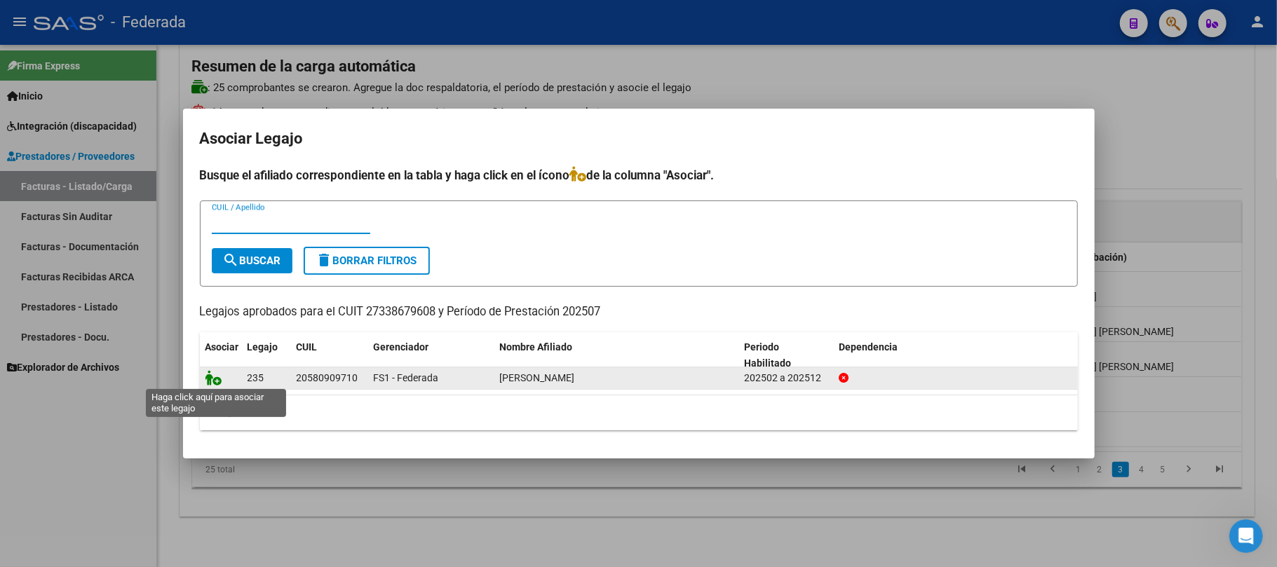
click at [215, 379] on icon at bounding box center [213, 377] width 17 height 15
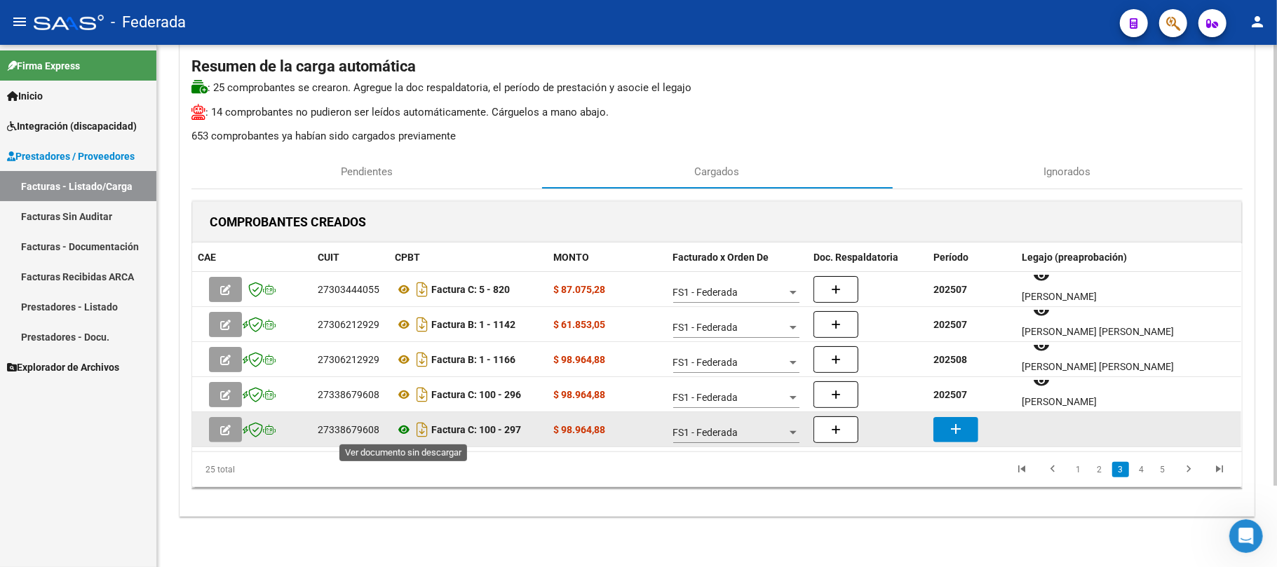
click at [396, 430] on icon at bounding box center [404, 429] width 18 height 17
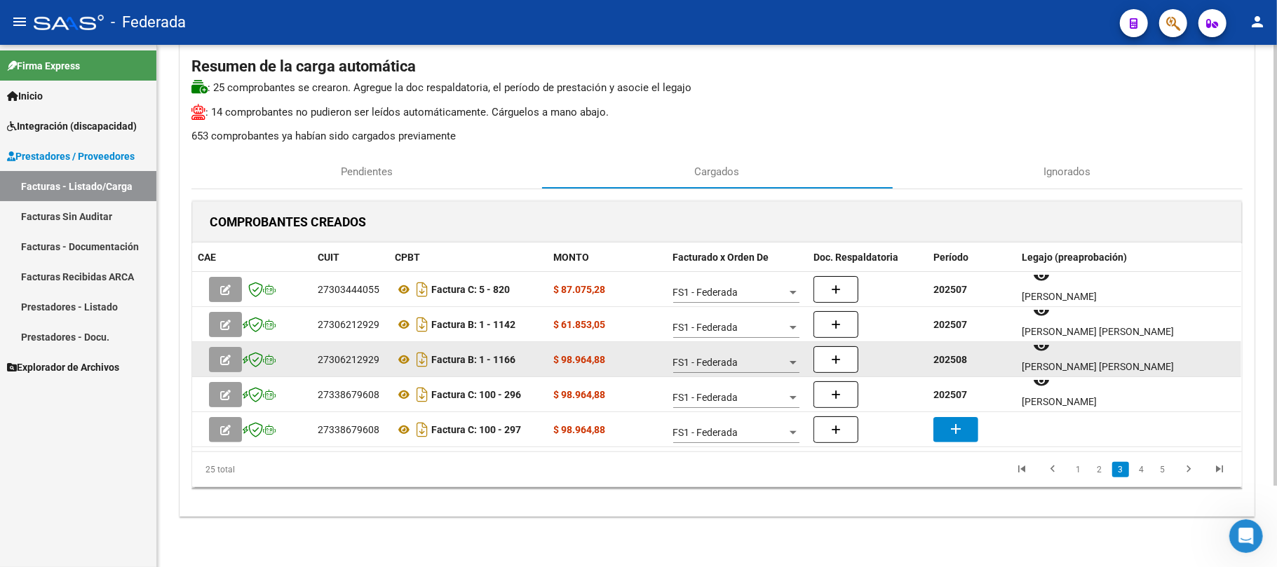
click at [944, 359] on strong "202508" at bounding box center [950, 359] width 34 height 11
click at [945, 359] on strong "202508" at bounding box center [950, 359] width 34 height 11
copy strong "202508"
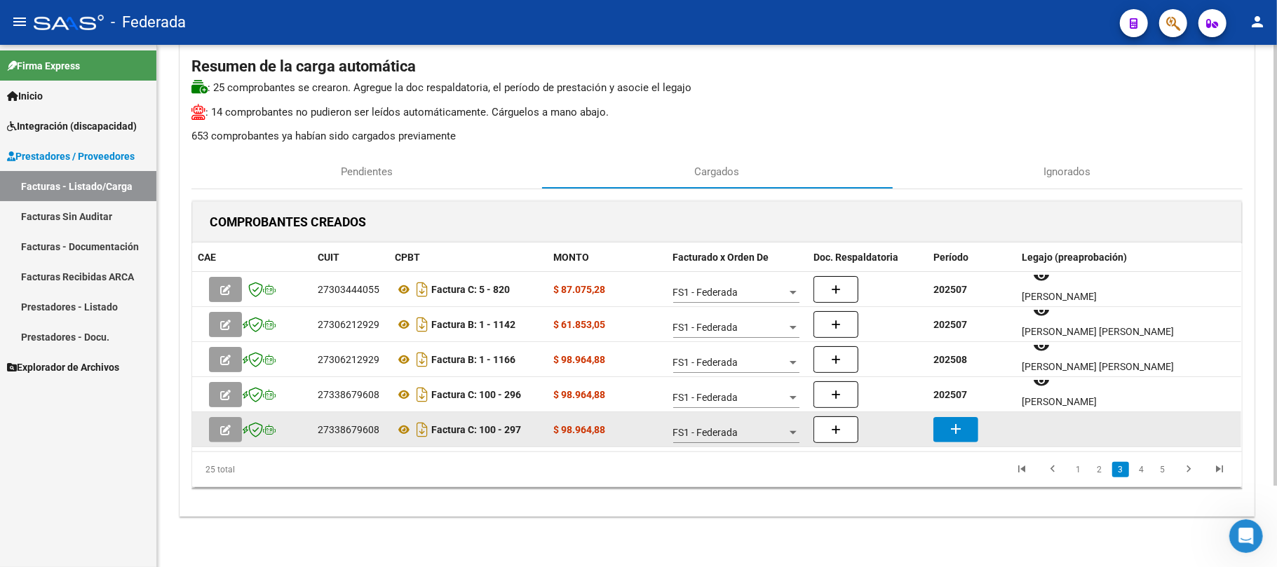
click at [951, 435] on mat-icon "add" at bounding box center [955, 429] width 17 height 17
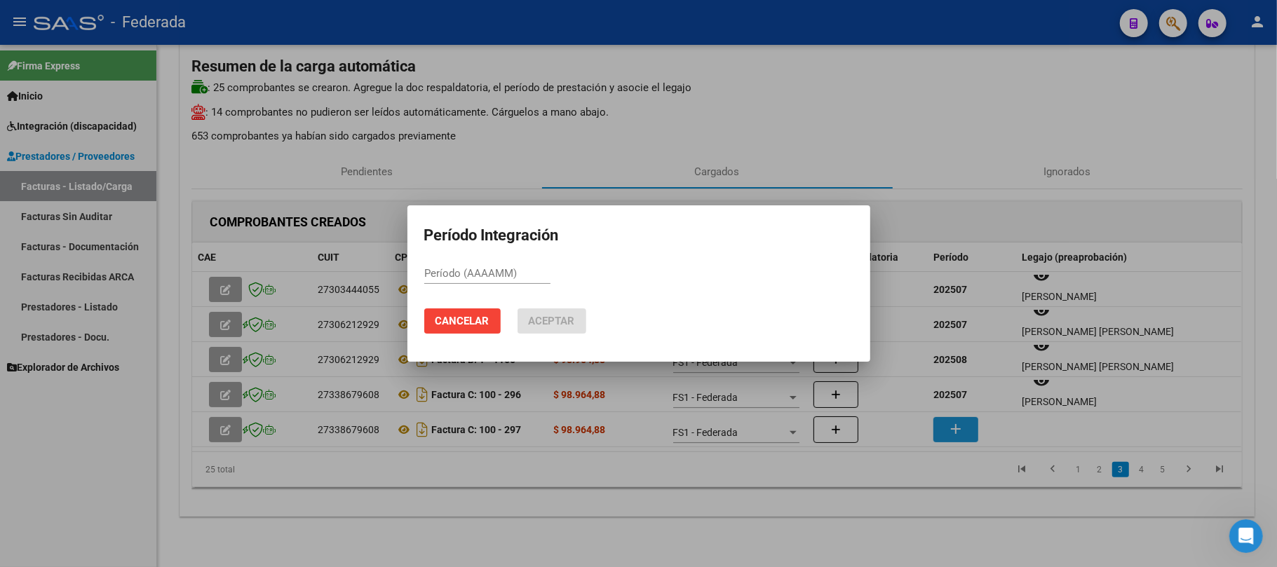
paste input "202508"
type input "202508"
click at [556, 329] on button "Aceptar" at bounding box center [551, 321] width 69 height 25
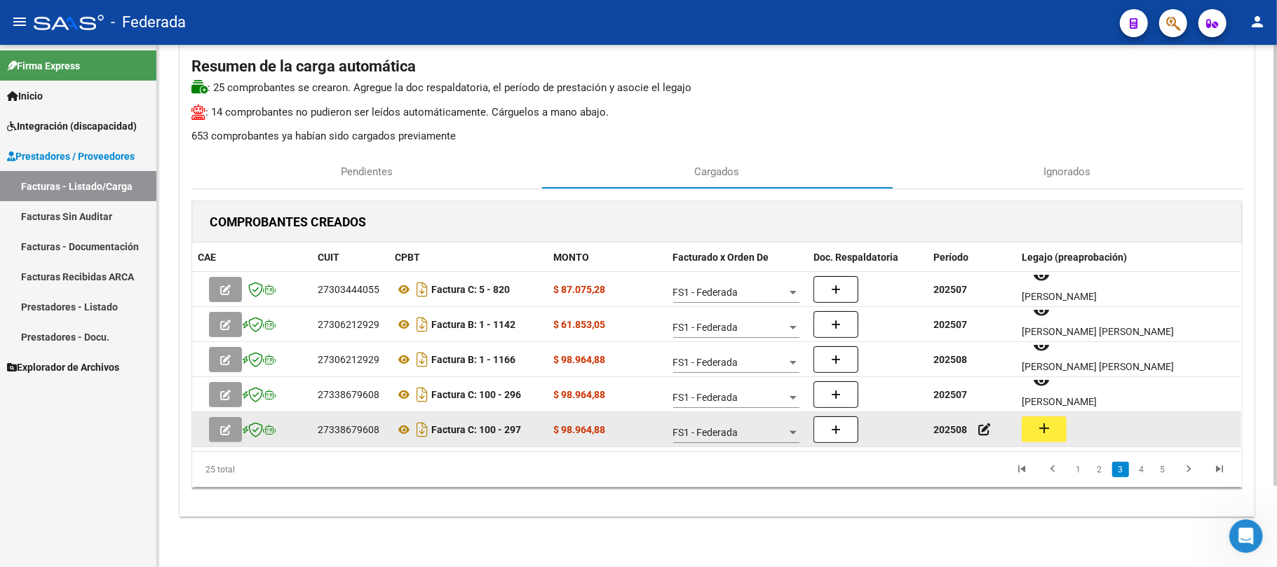
click at [1042, 425] on mat-icon "add" at bounding box center [1044, 428] width 17 height 17
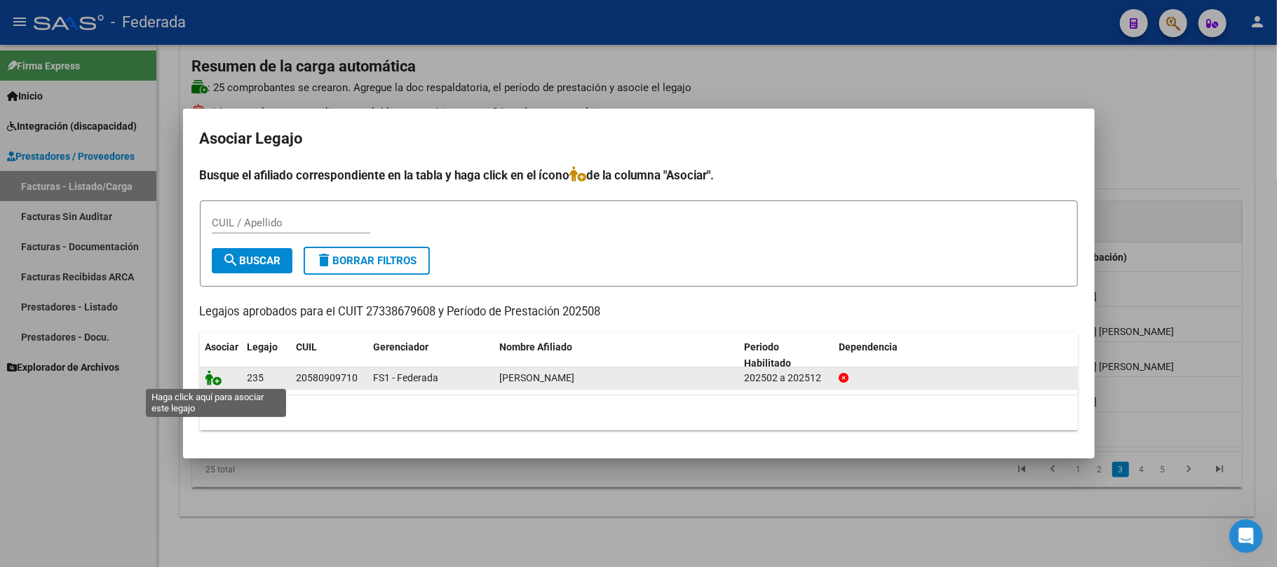
click at [215, 381] on icon at bounding box center [213, 377] width 17 height 15
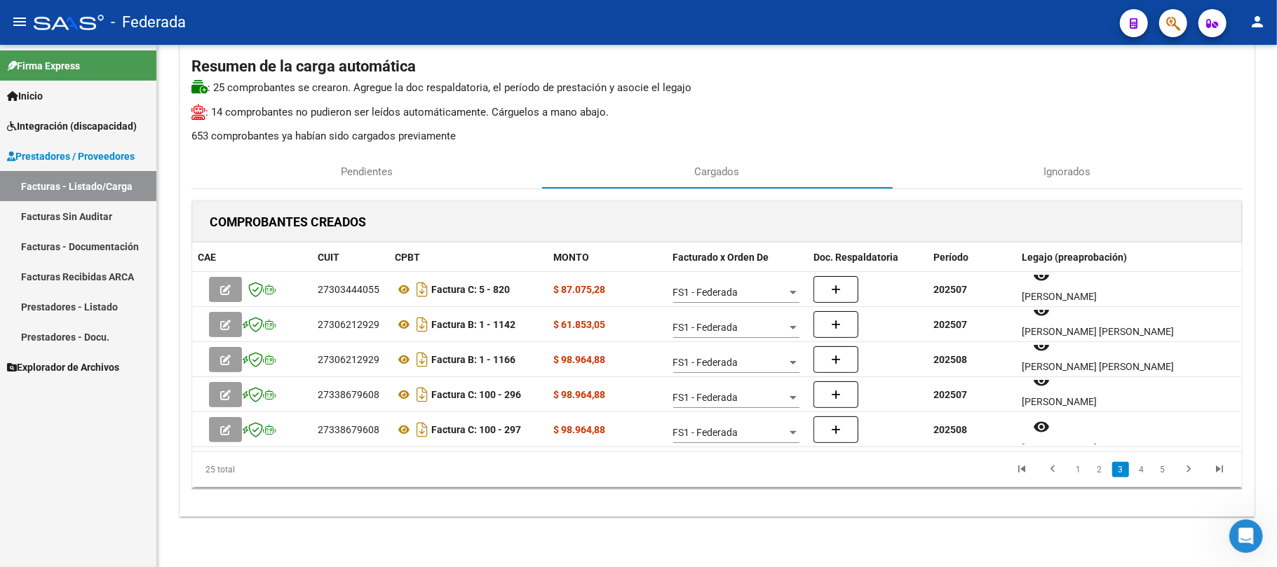
click at [1142, 461] on li "4" at bounding box center [1141, 470] width 21 height 24
click at [1142, 470] on link "4" at bounding box center [1141, 469] width 17 height 15
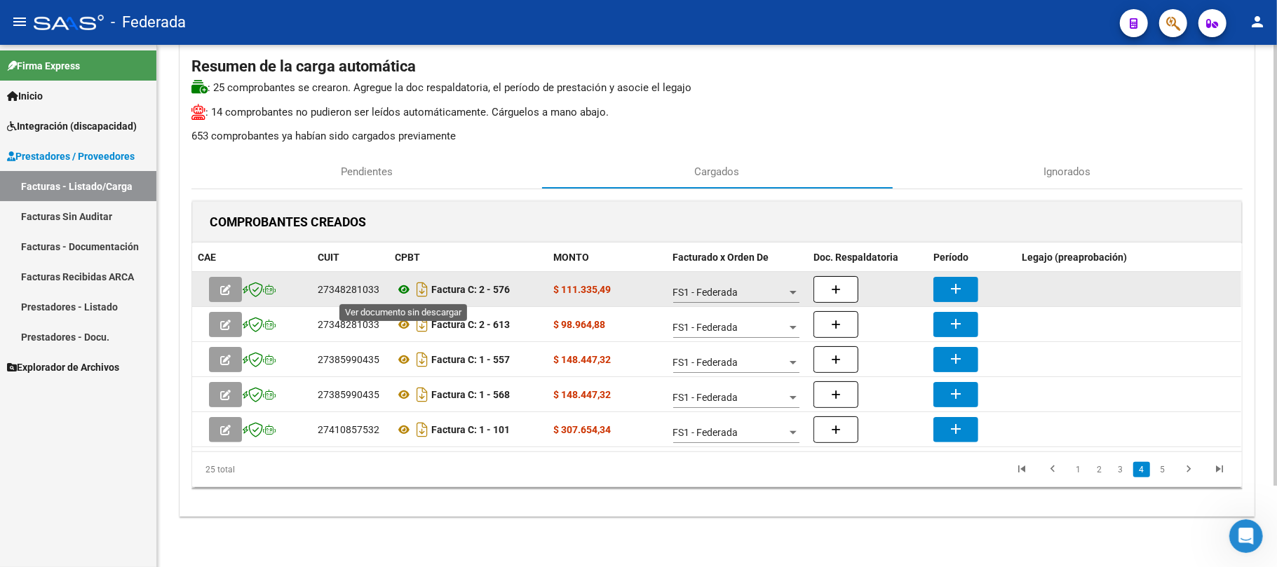
click at [405, 289] on icon at bounding box center [404, 289] width 18 height 17
click at [938, 292] on button "add" at bounding box center [955, 289] width 45 height 25
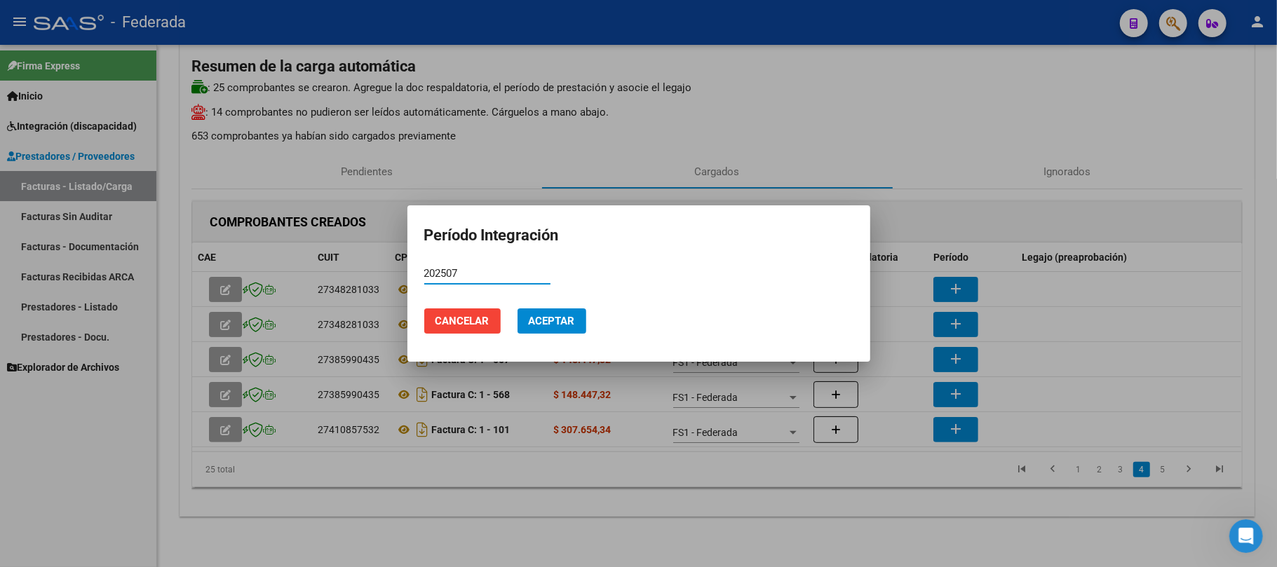
type input "202507"
click at [578, 324] on button "Aceptar" at bounding box center [551, 321] width 69 height 25
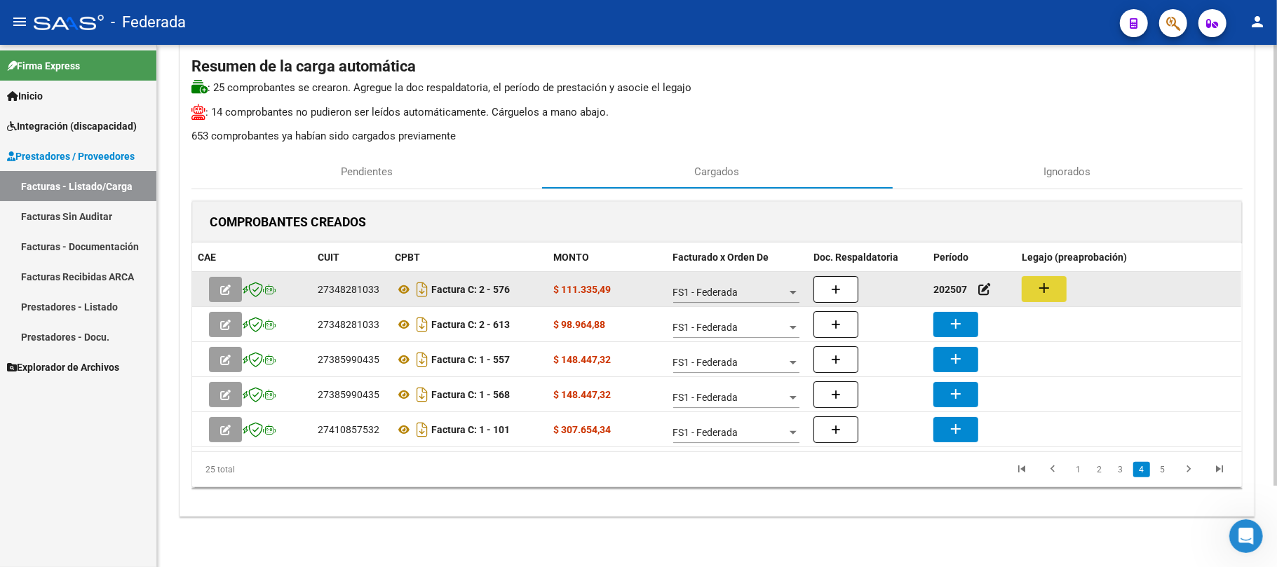
click at [1032, 296] on button "add" at bounding box center [1044, 289] width 45 height 26
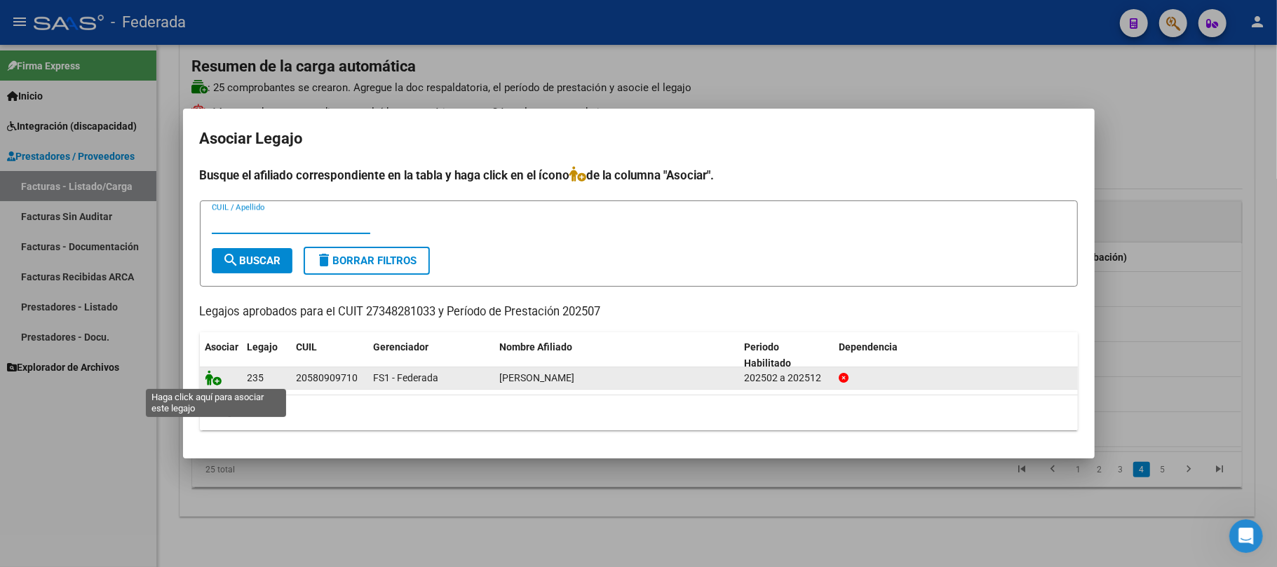
click at [219, 381] on icon at bounding box center [213, 377] width 17 height 15
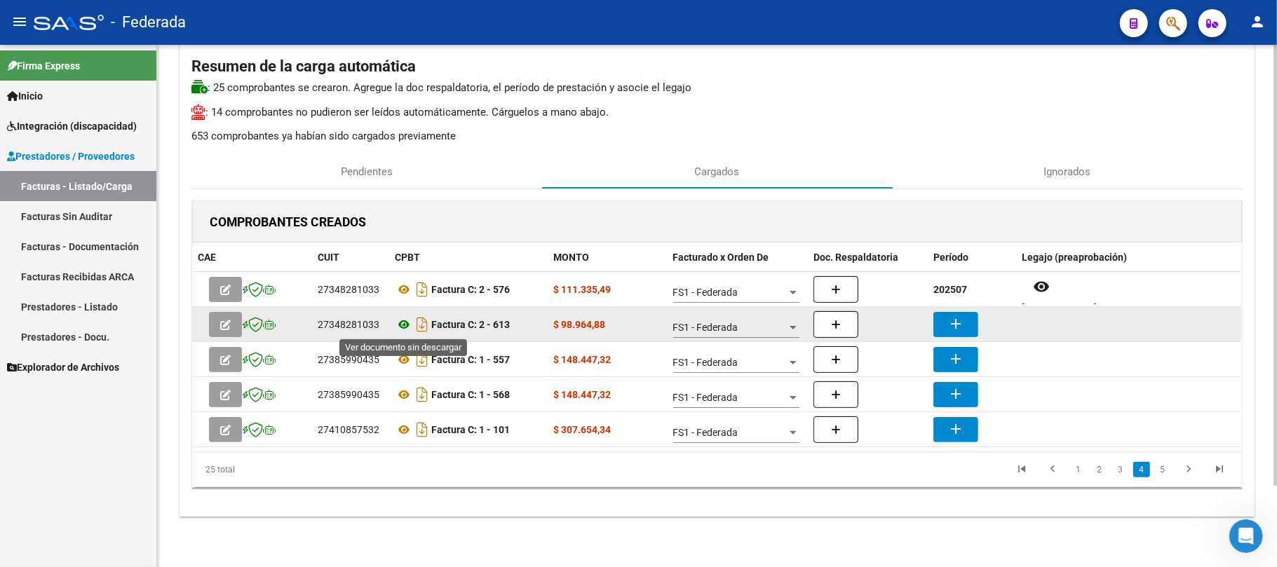
click at [404, 321] on icon at bounding box center [404, 324] width 18 height 17
click at [969, 312] on button "add" at bounding box center [955, 324] width 45 height 25
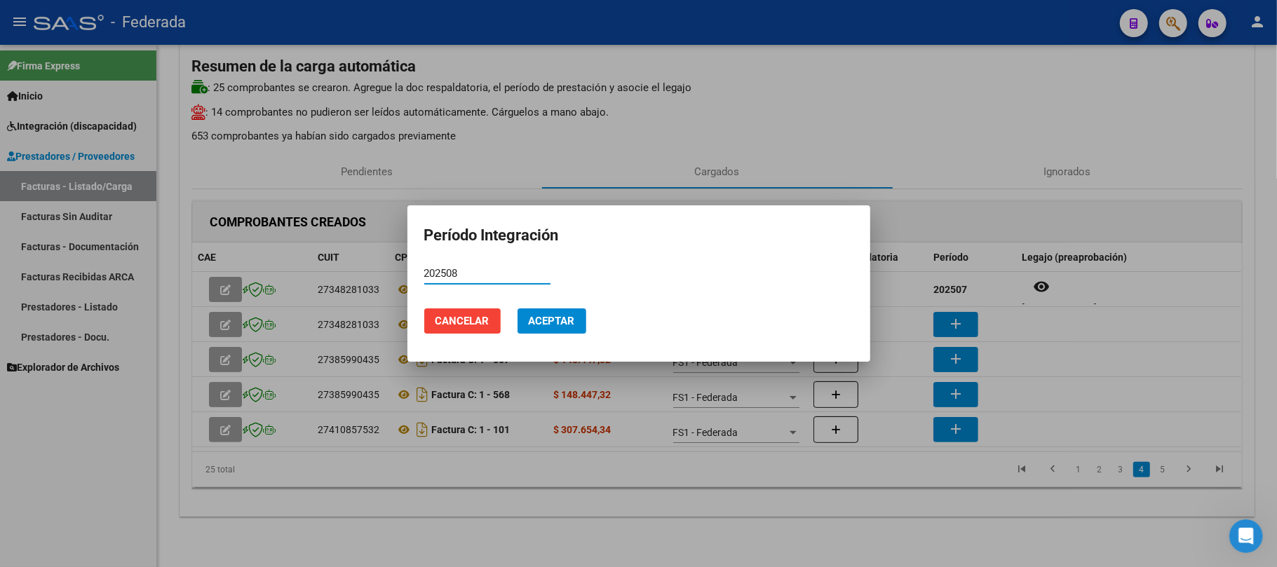
type input "202508"
click at [560, 320] on span "Aceptar" at bounding box center [552, 321] width 46 height 13
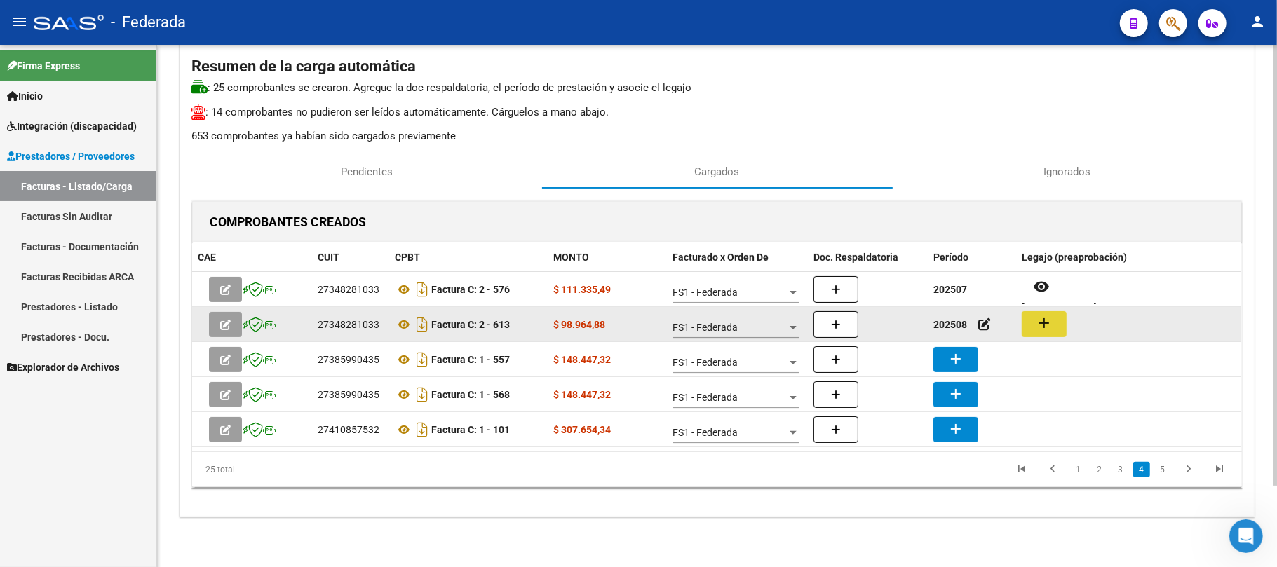
click at [1031, 321] on button "add" at bounding box center [1044, 324] width 45 height 26
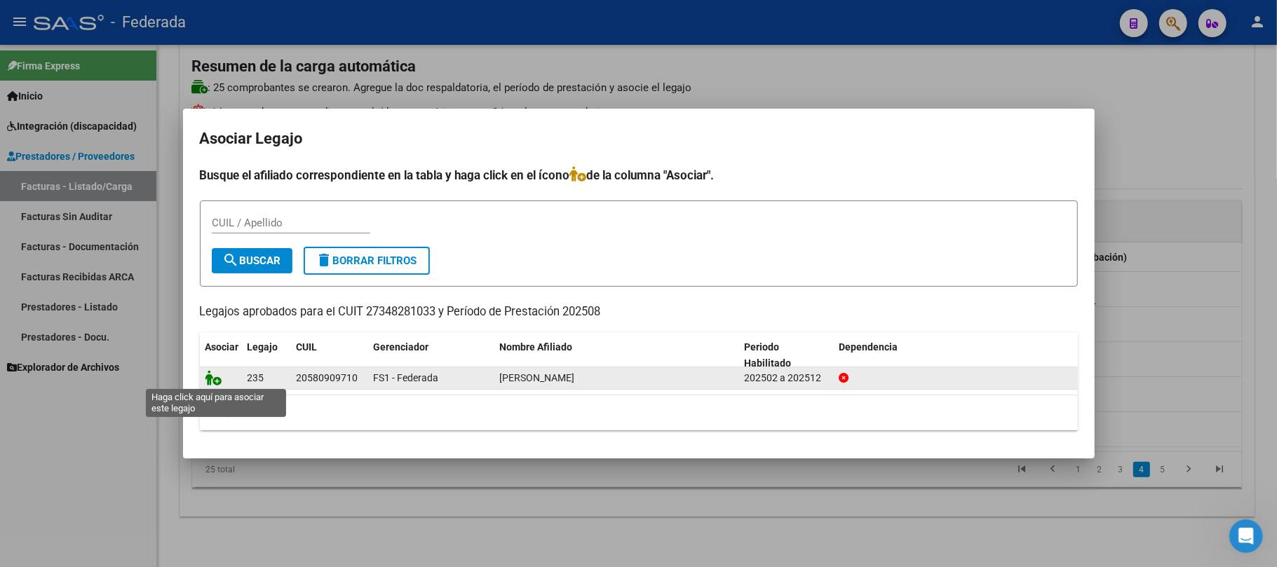
click at [216, 377] on icon at bounding box center [213, 377] width 17 height 15
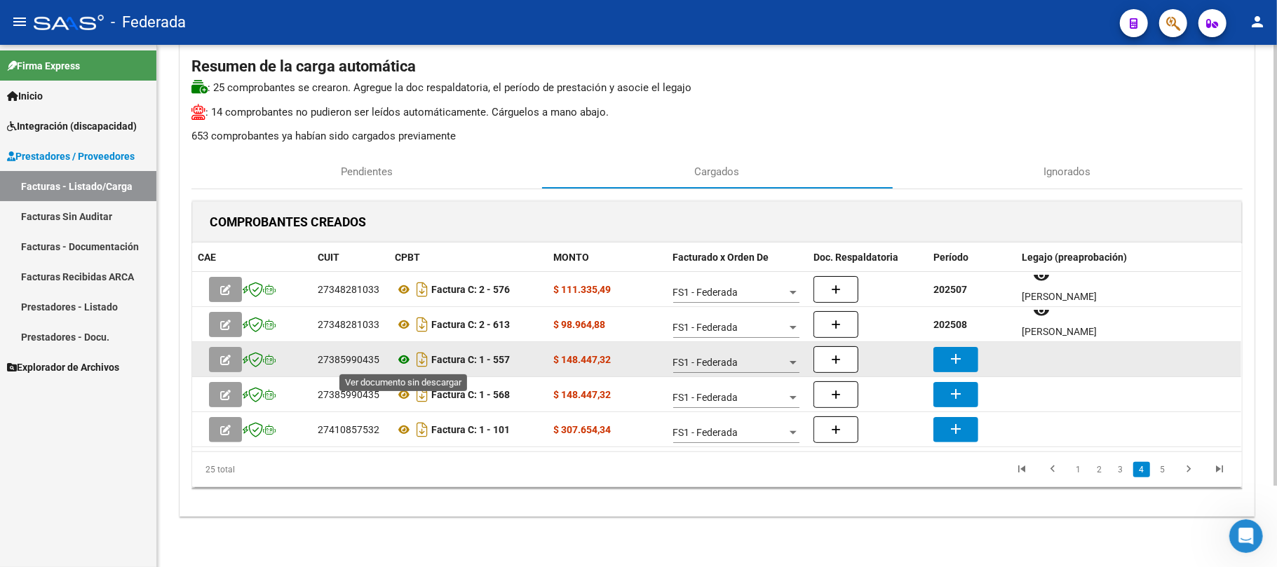
click at [400, 360] on icon at bounding box center [404, 359] width 18 height 17
click at [407, 360] on icon at bounding box center [404, 359] width 18 height 17
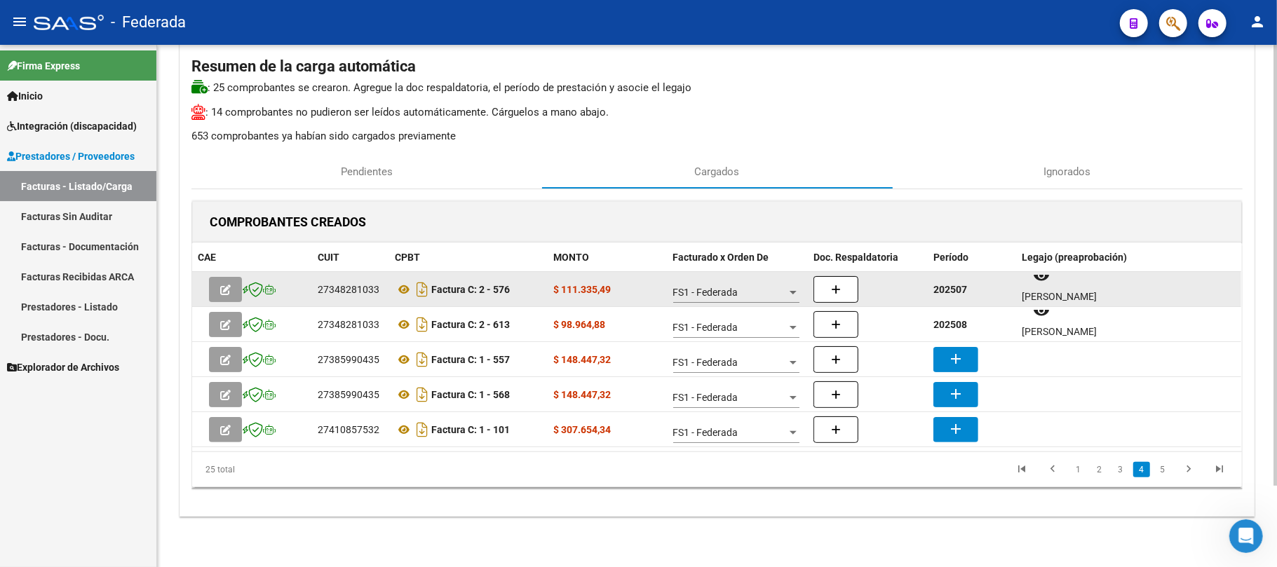
click at [951, 292] on strong "202507" at bounding box center [950, 289] width 34 height 11
click at [952, 292] on strong "202507" at bounding box center [950, 289] width 34 height 11
copy strong "202507"
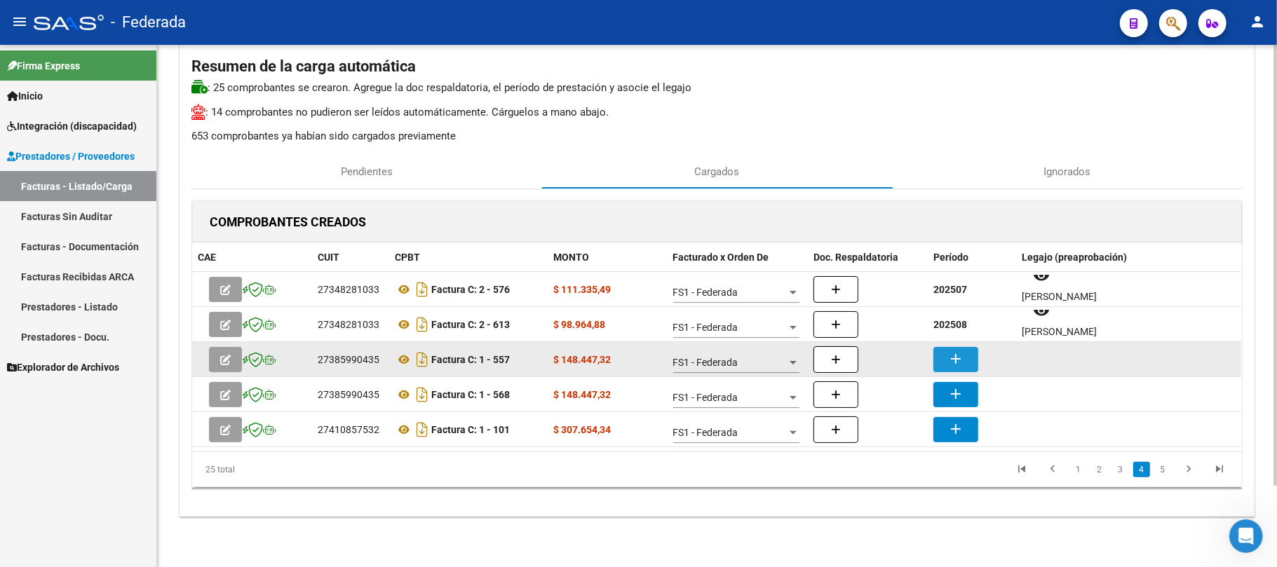
click at [957, 356] on mat-icon "add" at bounding box center [955, 359] width 17 height 17
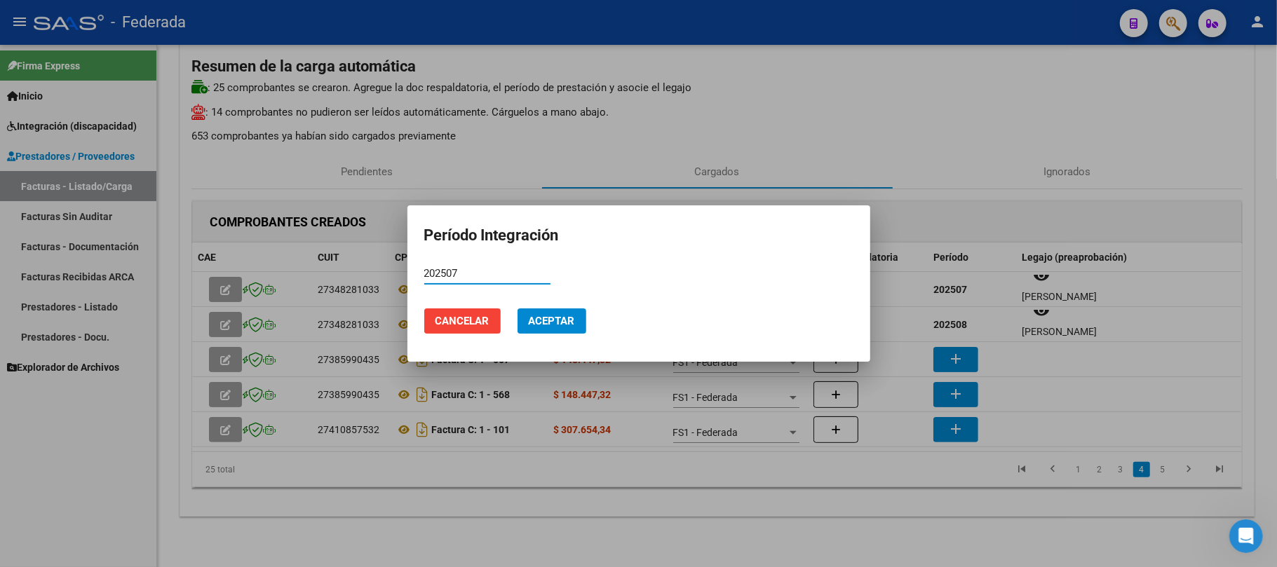
type input "202507"
click at [573, 326] on span "Aceptar" at bounding box center [552, 321] width 46 height 13
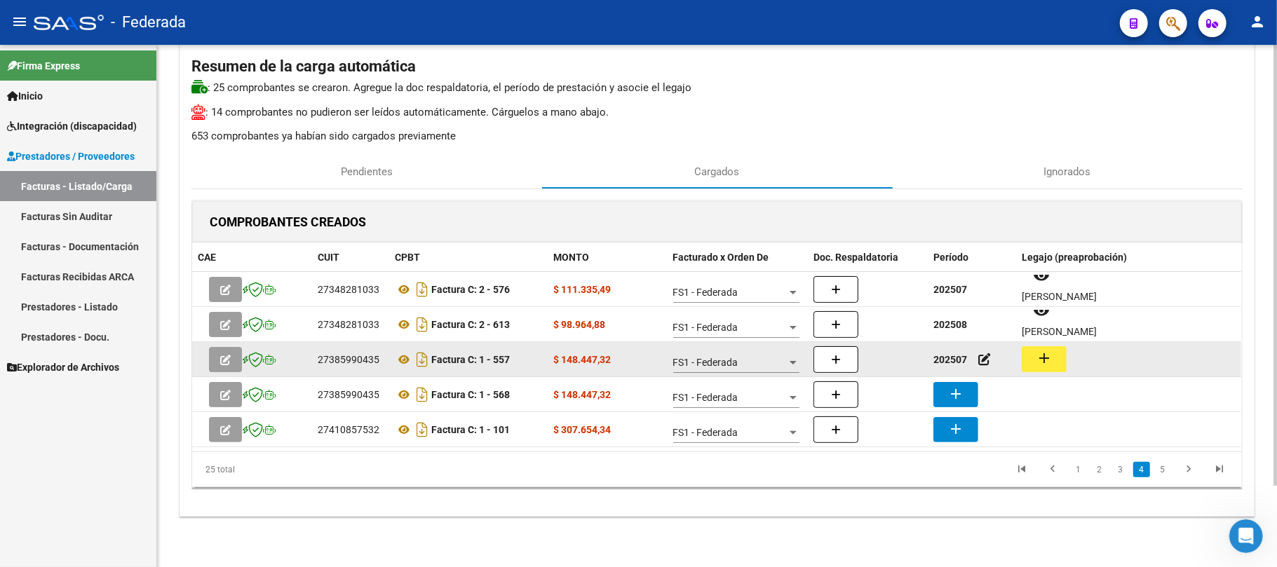
click at [1043, 363] on mat-icon "add" at bounding box center [1044, 358] width 17 height 17
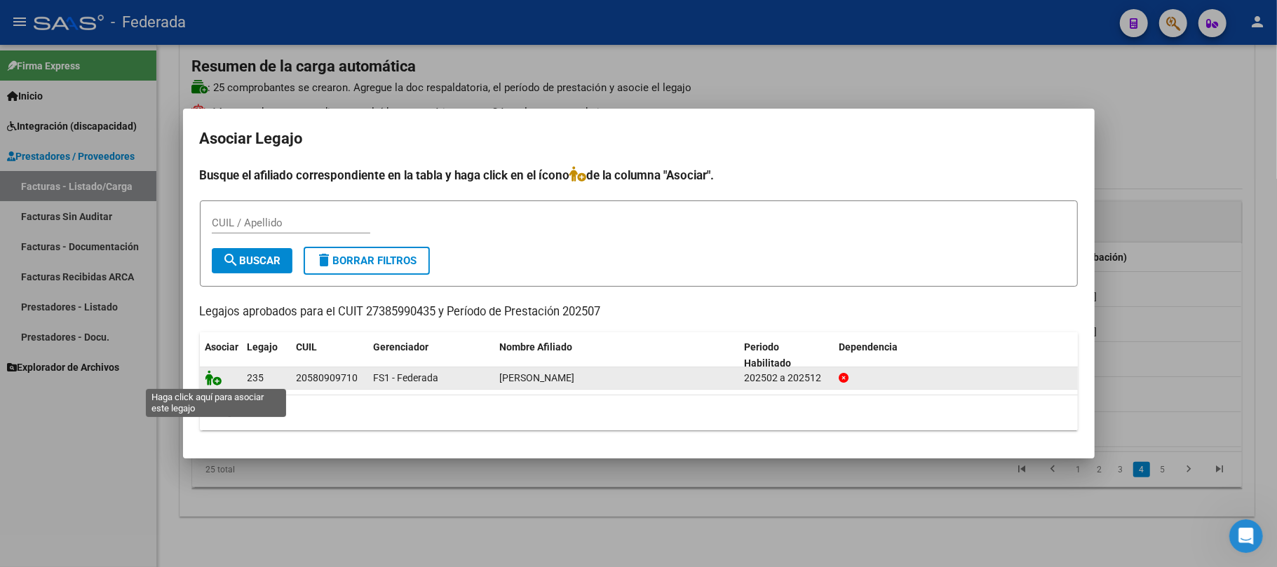
click at [213, 380] on icon at bounding box center [213, 377] width 17 height 15
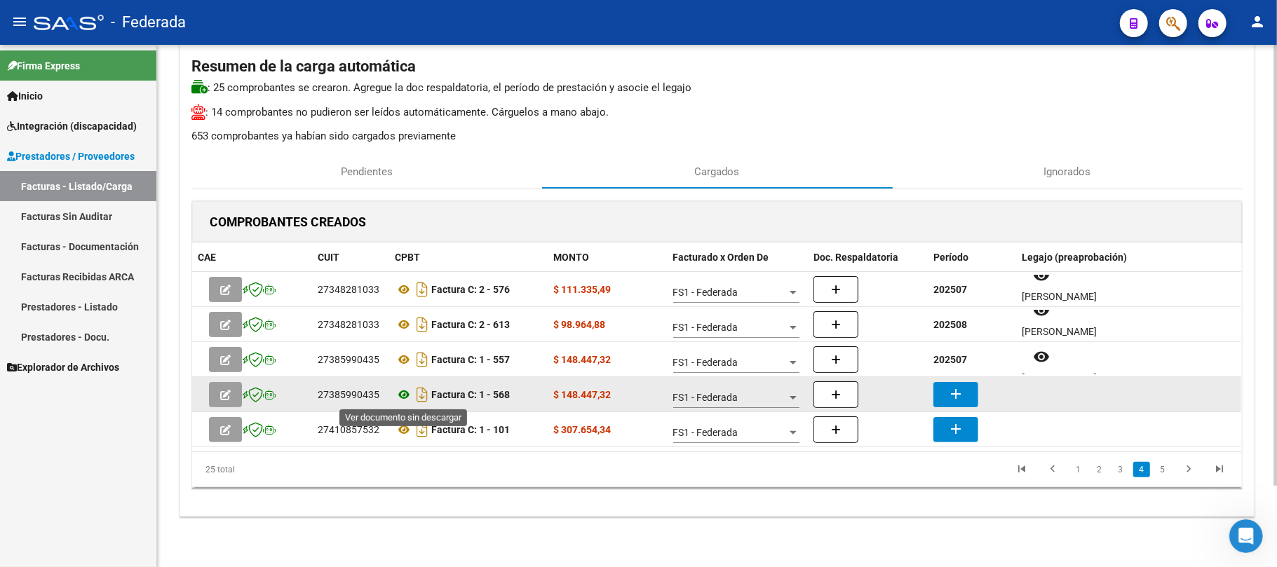
click at [400, 388] on icon at bounding box center [404, 394] width 18 height 17
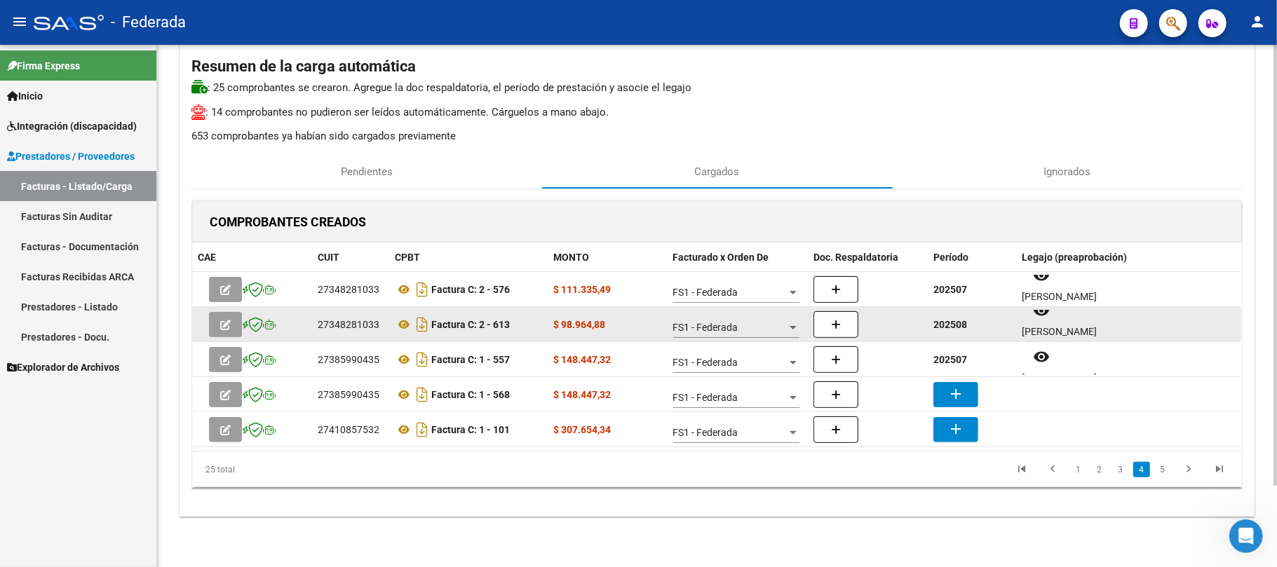
click at [946, 328] on strong "202508" at bounding box center [950, 324] width 34 height 11
copy strong "202508"
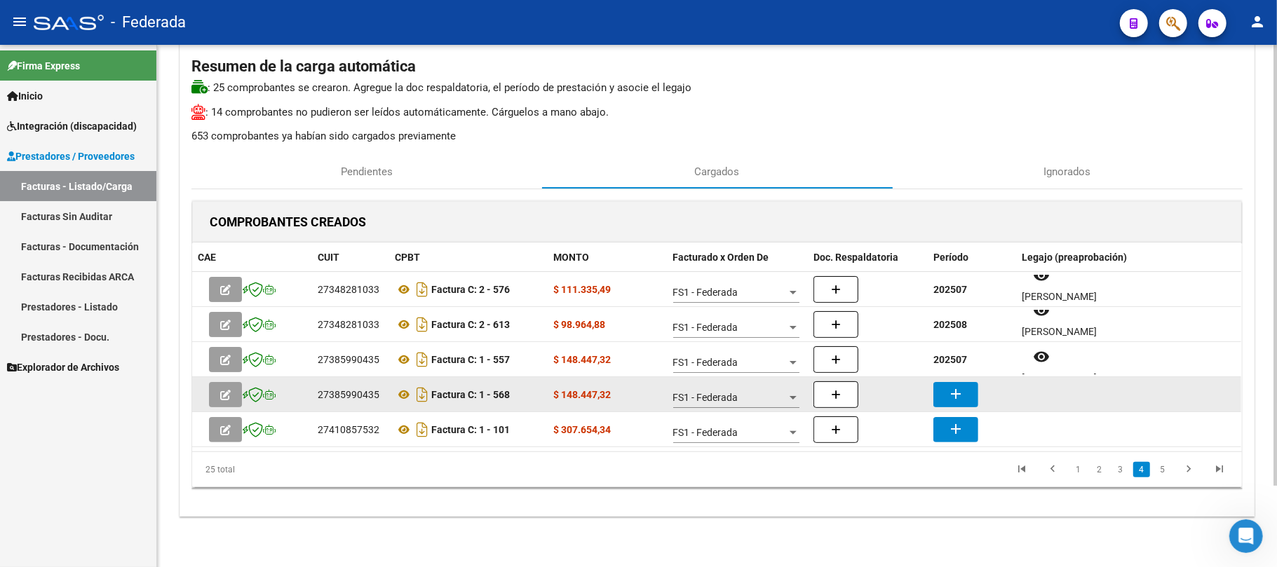
click at [946, 402] on button "add" at bounding box center [955, 394] width 45 height 25
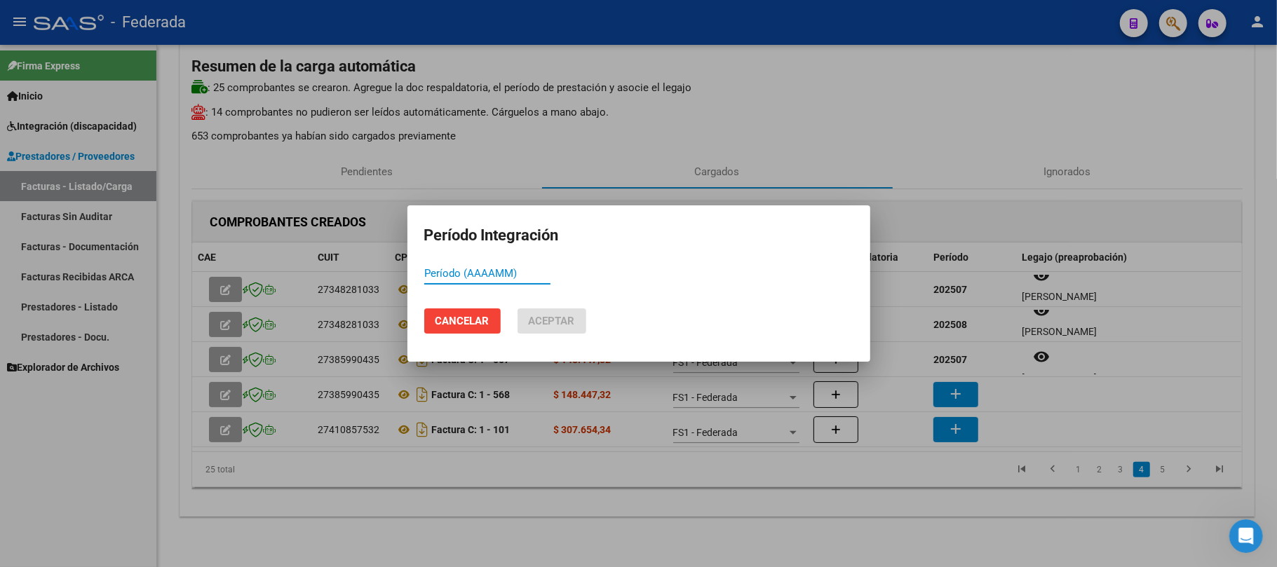
paste input "202508"
type input "202508"
click at [548, 324] on span "Aceptar" at bounding box center [552, 321] width 46 height 13
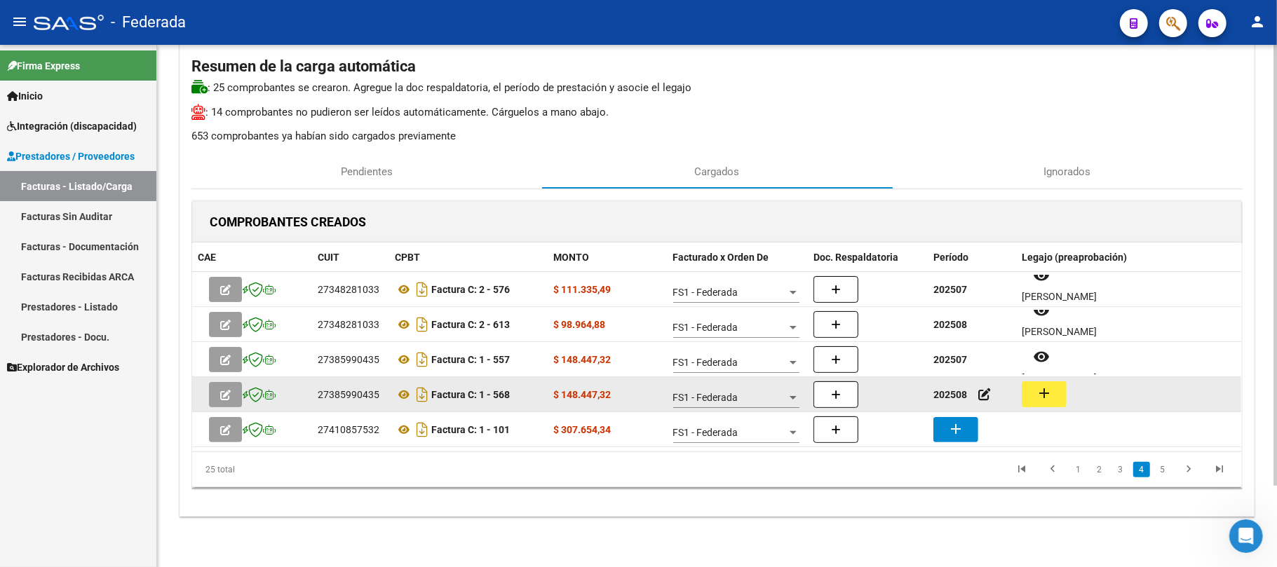
click at [1033, 391] on button "add" at bounding box center [1044, 394] width 45 height 26
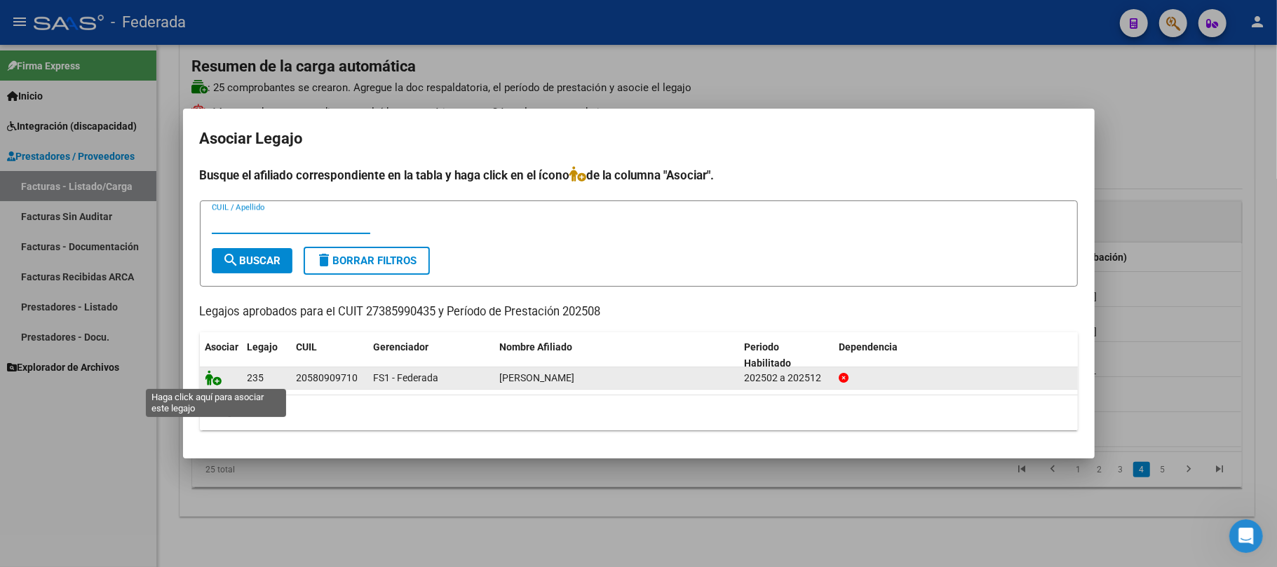
click at [217, 376] on icon at bounding box center [213, 377] width 17 height 15
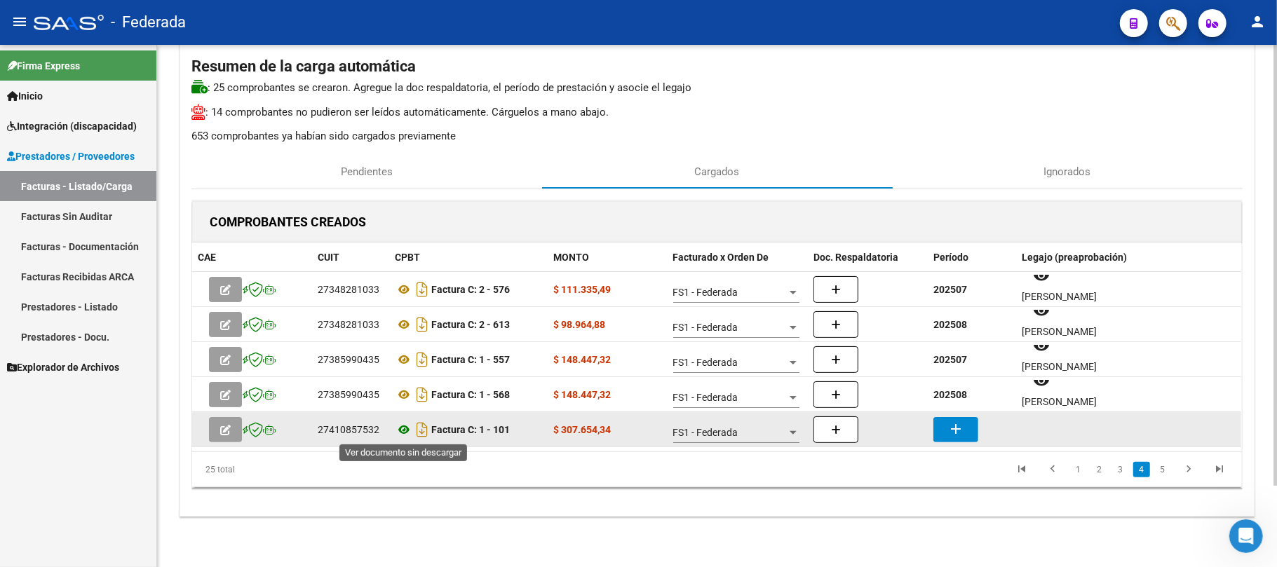
click at [407, 429] on icon at bounding box center [404, 429] width 18 height 17
click at [941, 429] on button "add" at bounding box center [955, 429] width 45 height 25
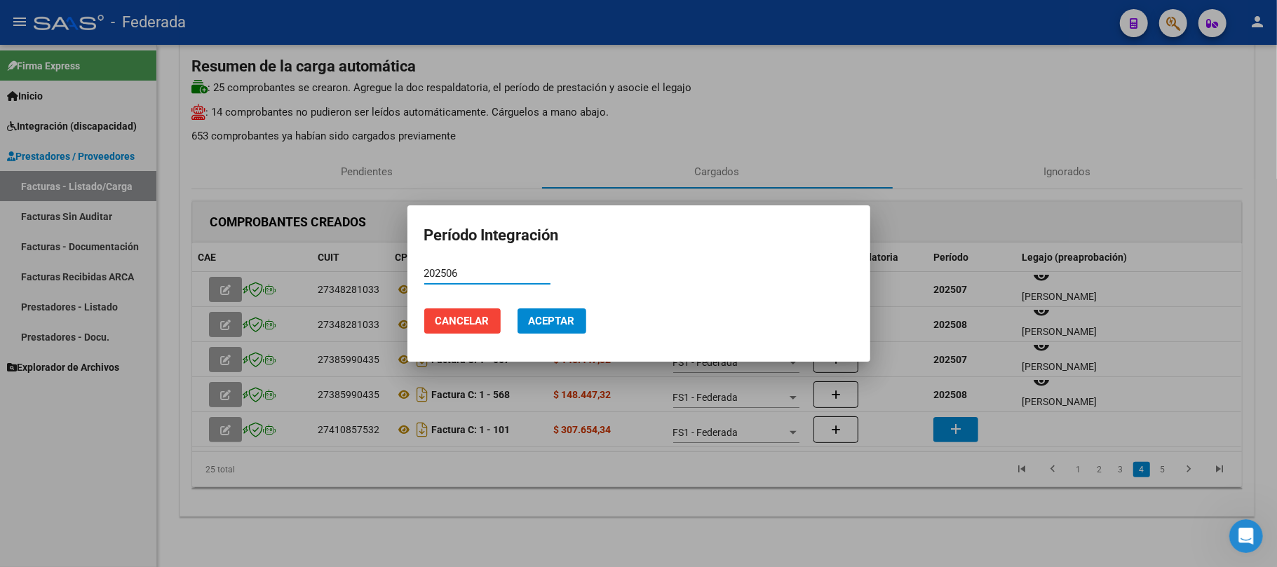
type input "202506"
click at [553, 310] on button "Aceptar" at bounding box center [551, 321] width 69 height 25
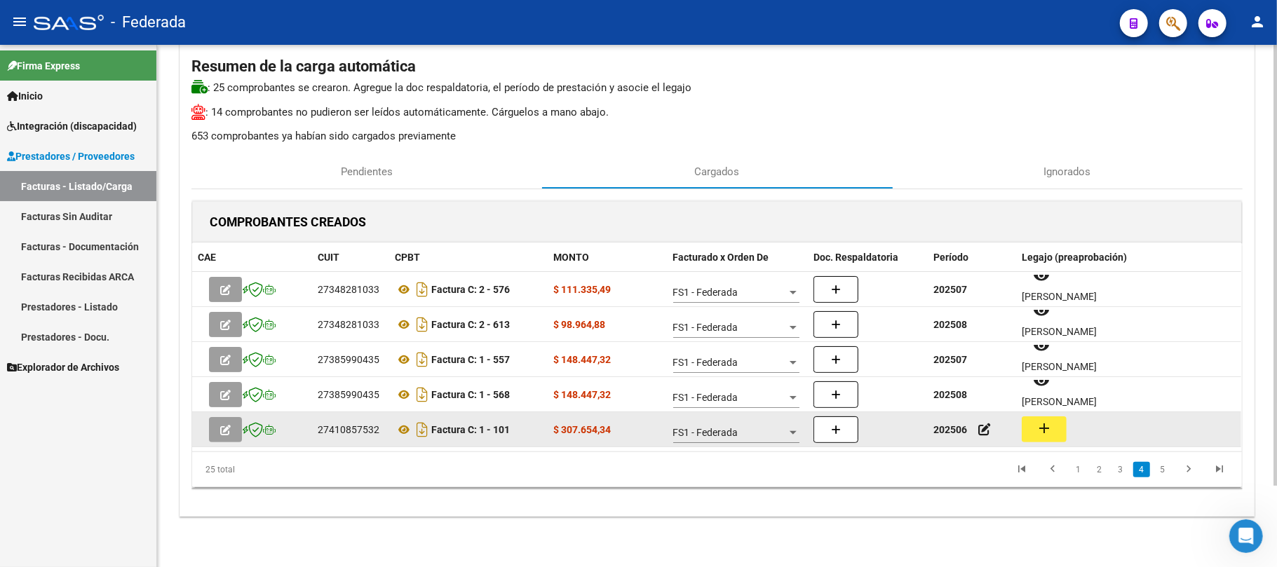
click at [1050, 431] on mat-icon "add" at bounding box center [1044, 428] width 17 height 17
click at [365, 431] on div "27410857532" at bounding box center [349, 430] width 62 height 16
click at [405, 426] on icon at bounding box center [404, 429] width 18 height 17
click at [1042, 433] on mat-icon "add" at bounding box center [1044, 428] width 17 height 17
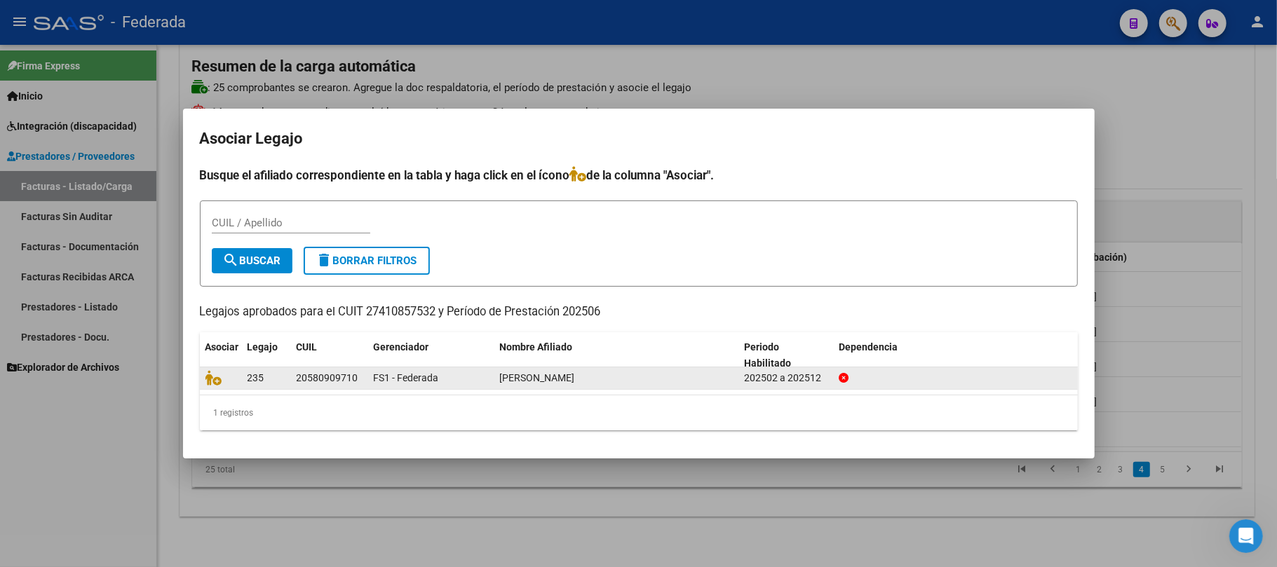
click at [213, 385] on div at bounding box center [220, 378] width 31 height 16
click at [213, 380] on icon at bounding box center [213, 377] width 17 height 15
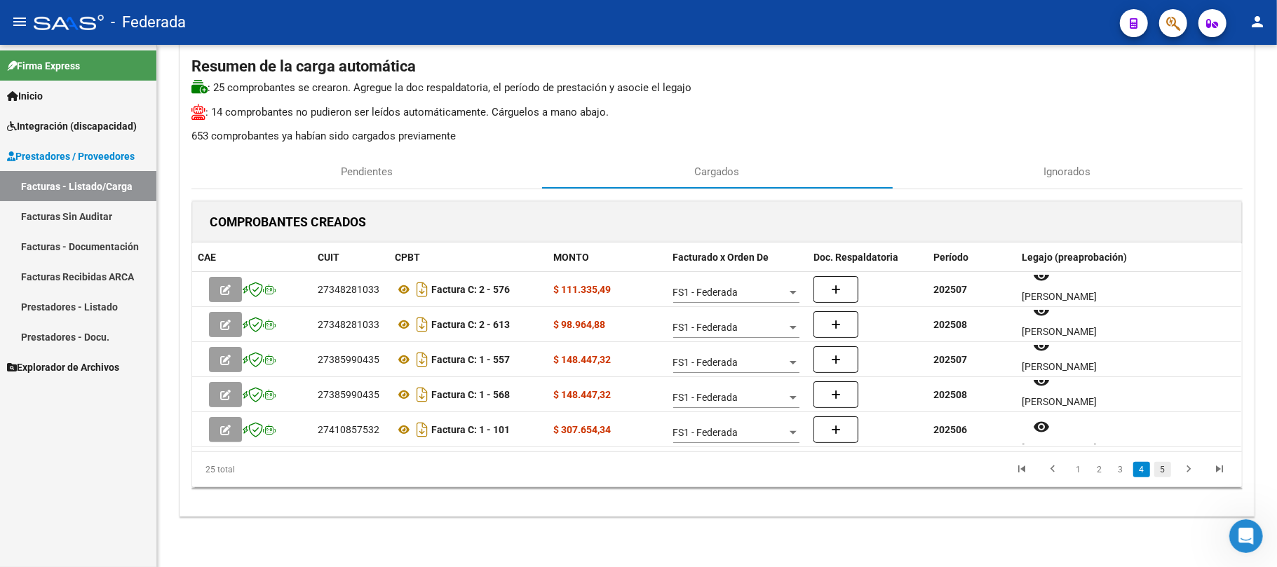
click at [1160, 475] on link "5" at bounding box center [1162, 469] width 17 height 15
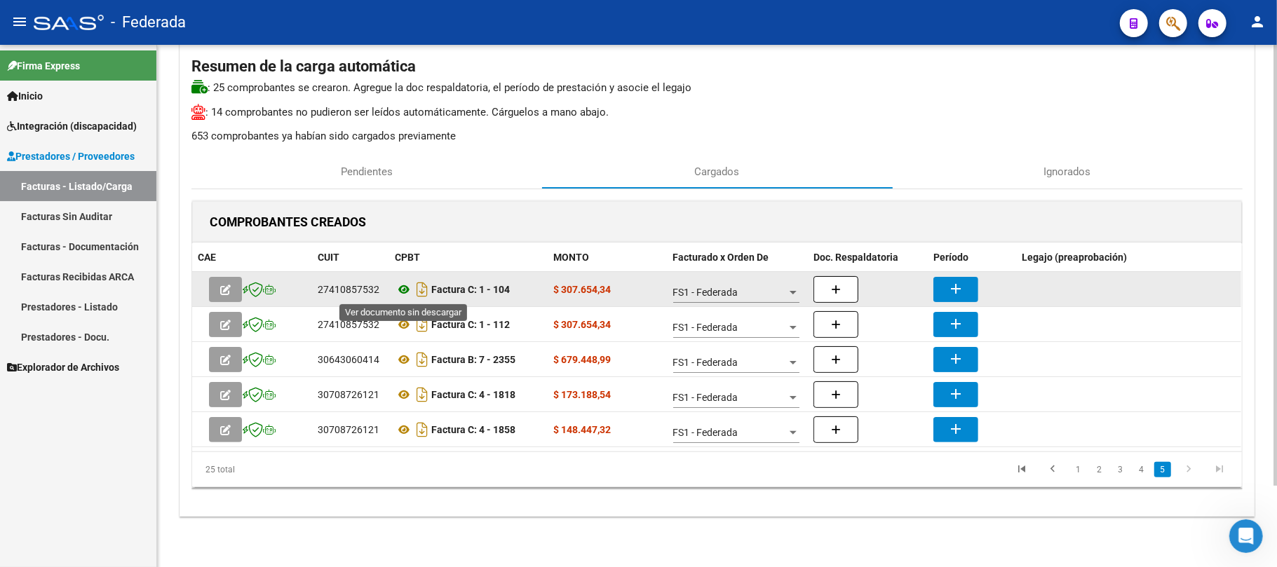
click at [402, 292] on icon at bounding box center [404, 289] width 18 height 17
click at [968, 292] on button "add" at bounding box center [955, 289] width 45 height 25
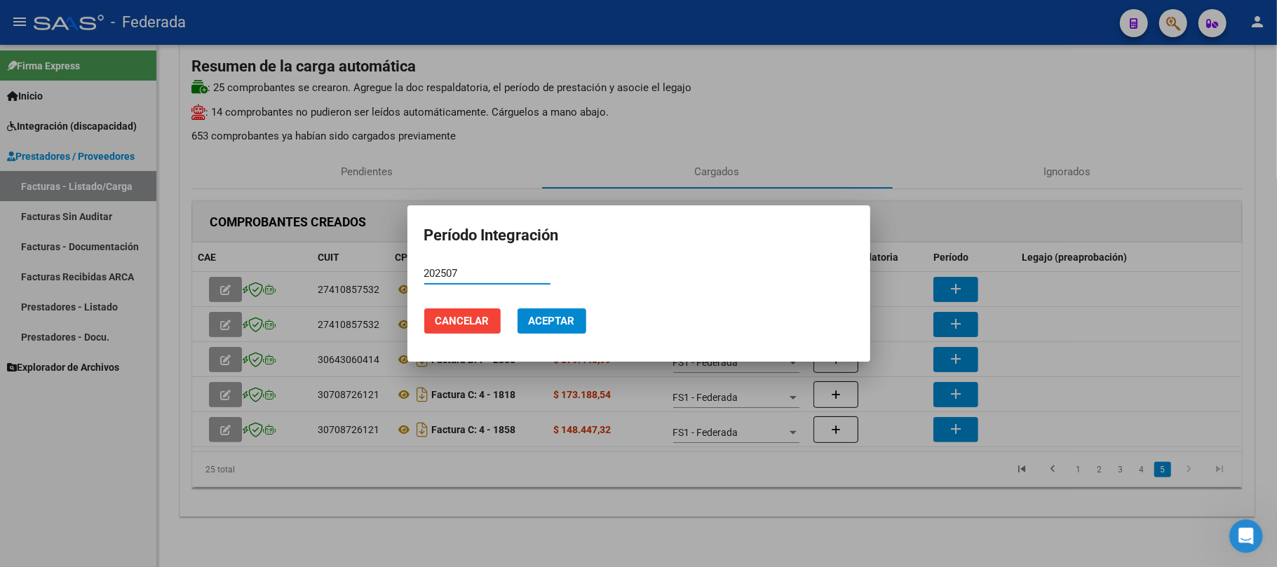
type input "202507"
click at [553, 320] on span "Aceptar" at bounding box center [552, 321] width 46 height 13
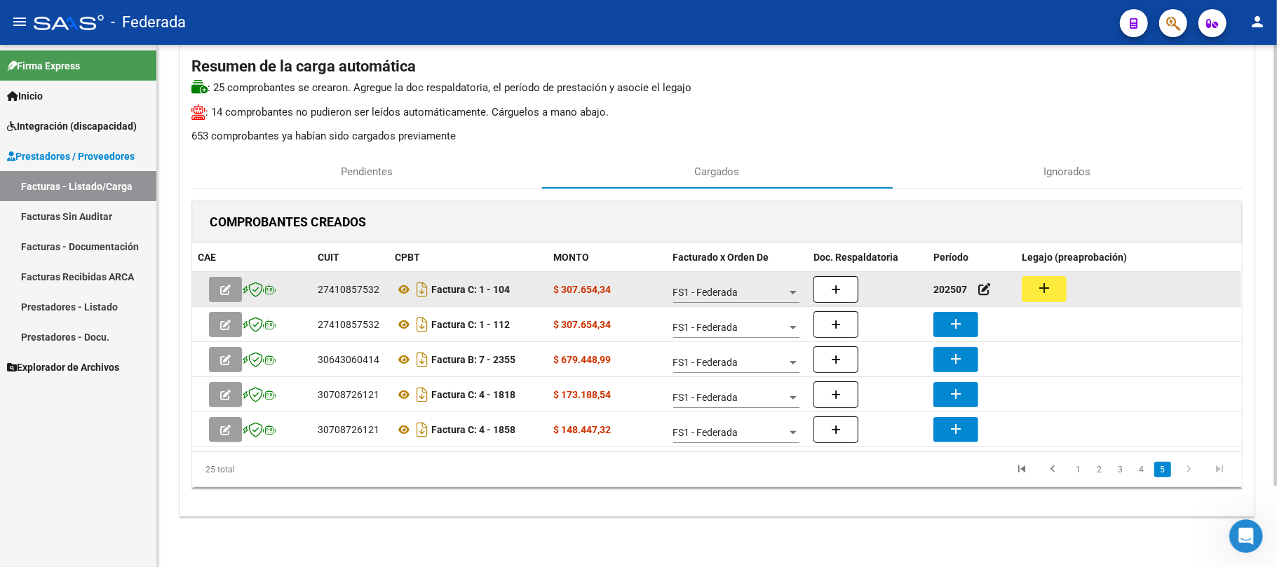
click at [1042, 287] on mat-icon "add" at bounding box center [1044, 288] width 17 height 17
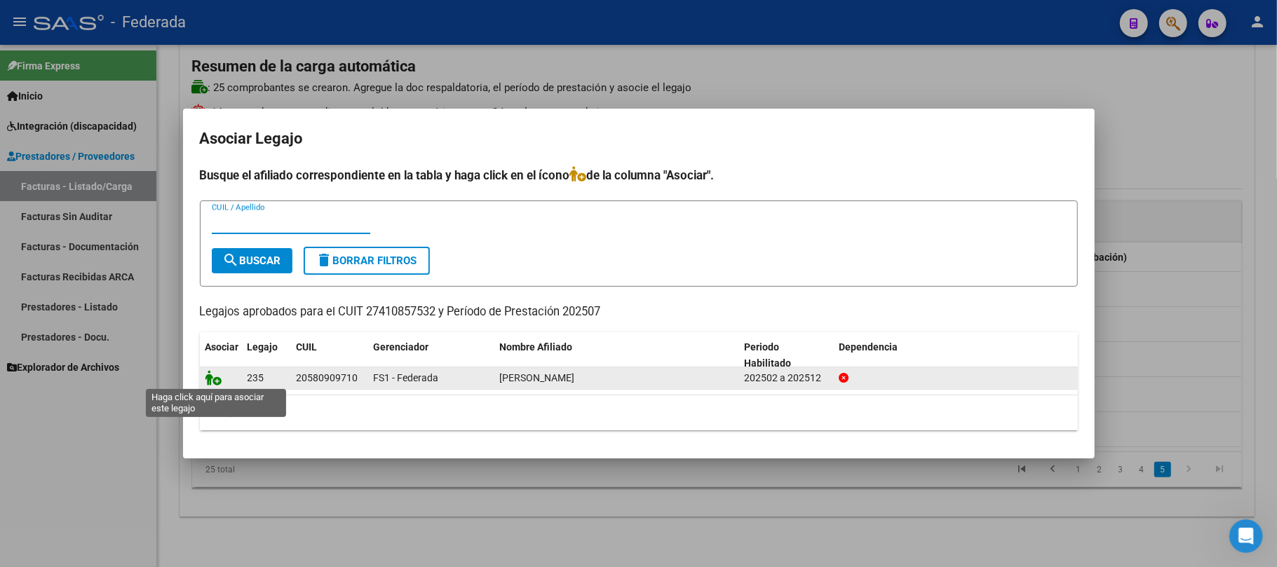
click at [213, 377] on icon at bounding box center [213, 377] width 17 height 15
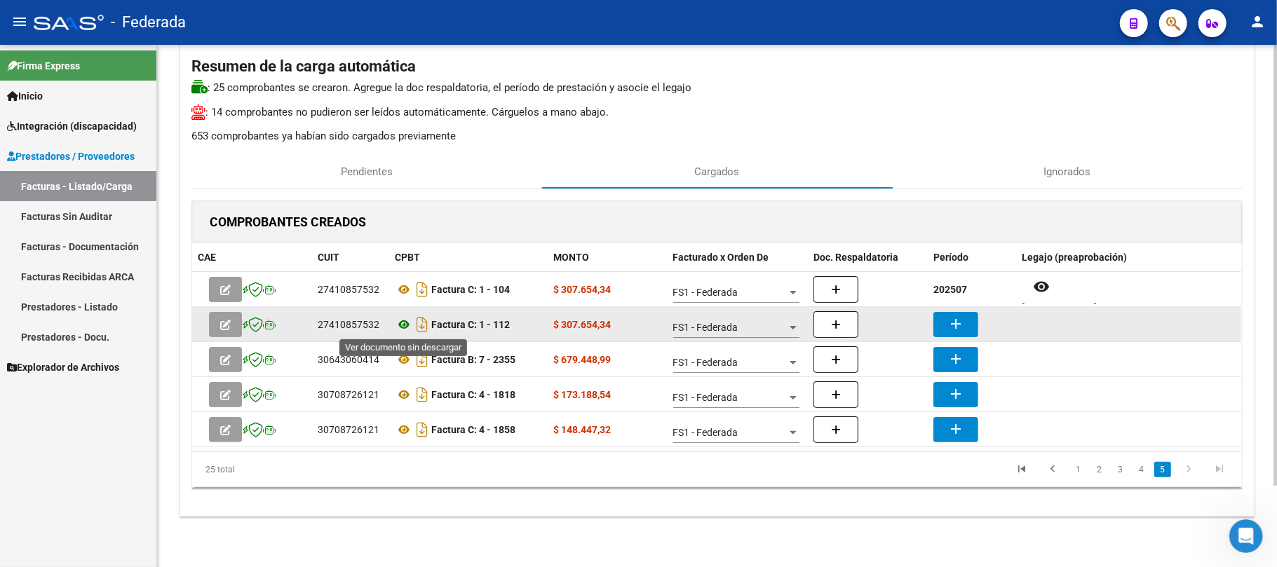
click at [405, 320] on icon at bounding box center [404, 324] width 18 height 17
click at [949, 318] on mat-icon "add" at bounding box center [955, 324] width 17 height 17
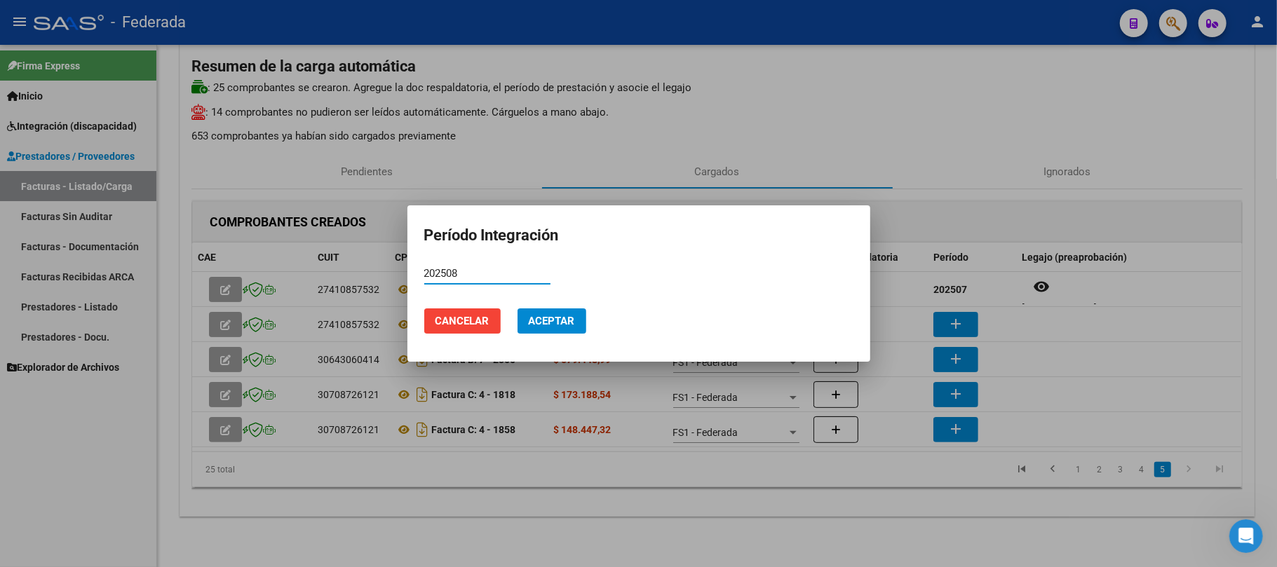
type input "202508"
click at [554, 311] on button "Aceptar" at bounding box center [551, 321] width 69 height 25
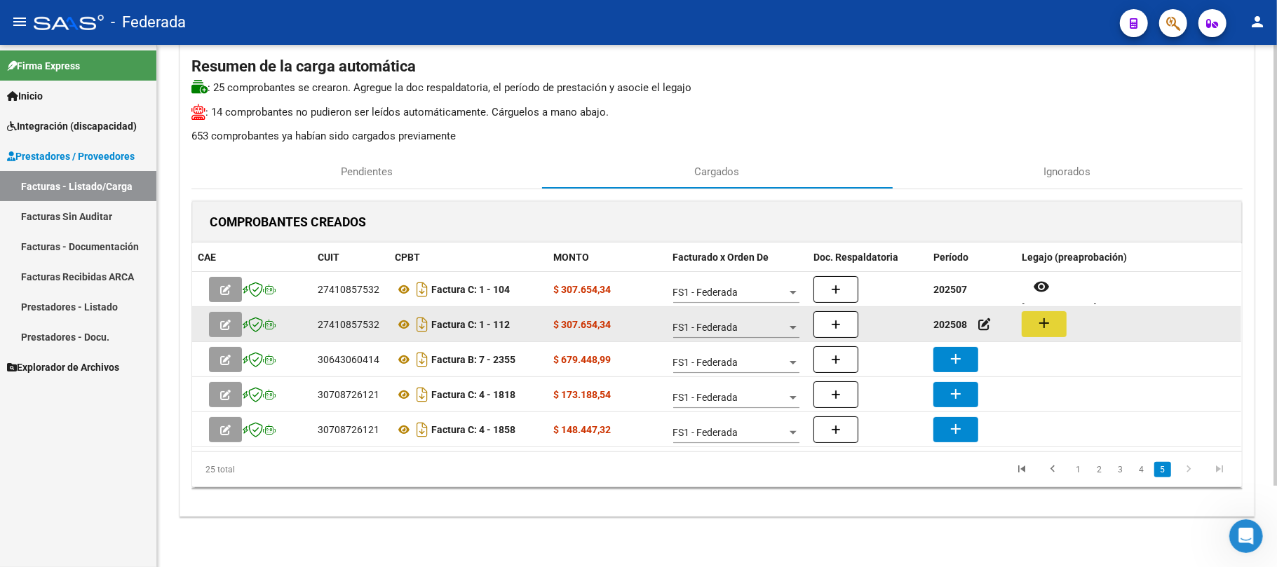
click at [1035, 326] on button "add" at bounding box center [1044, 324] width 45 height 26
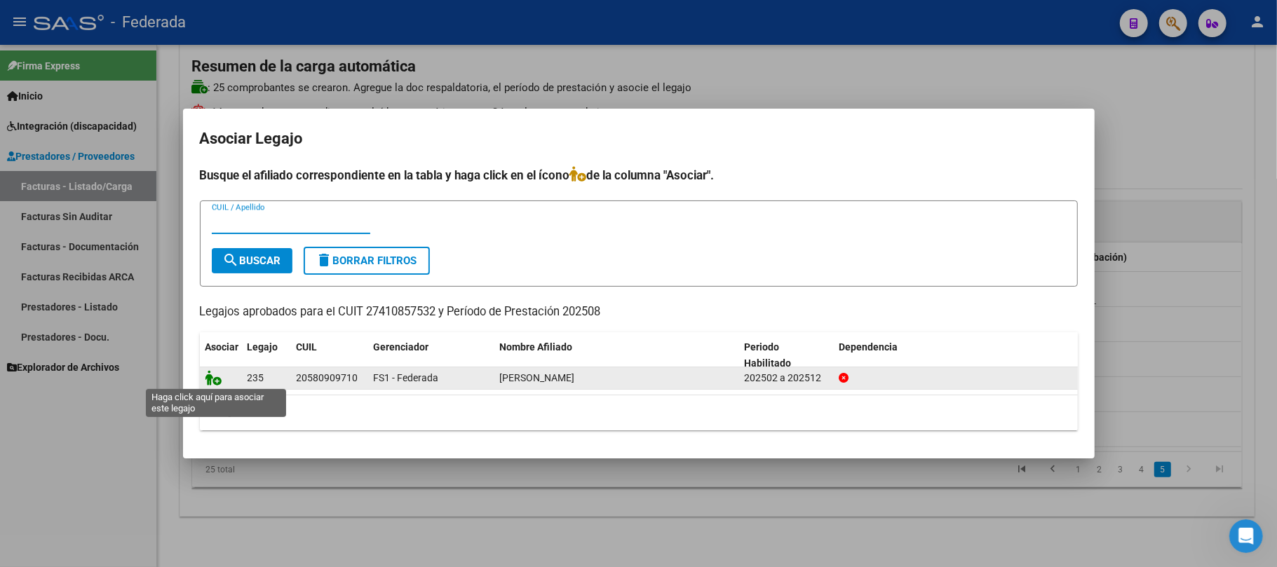
click at [214, 379] on icon at bounding box center [213, 377] width 17 height 15
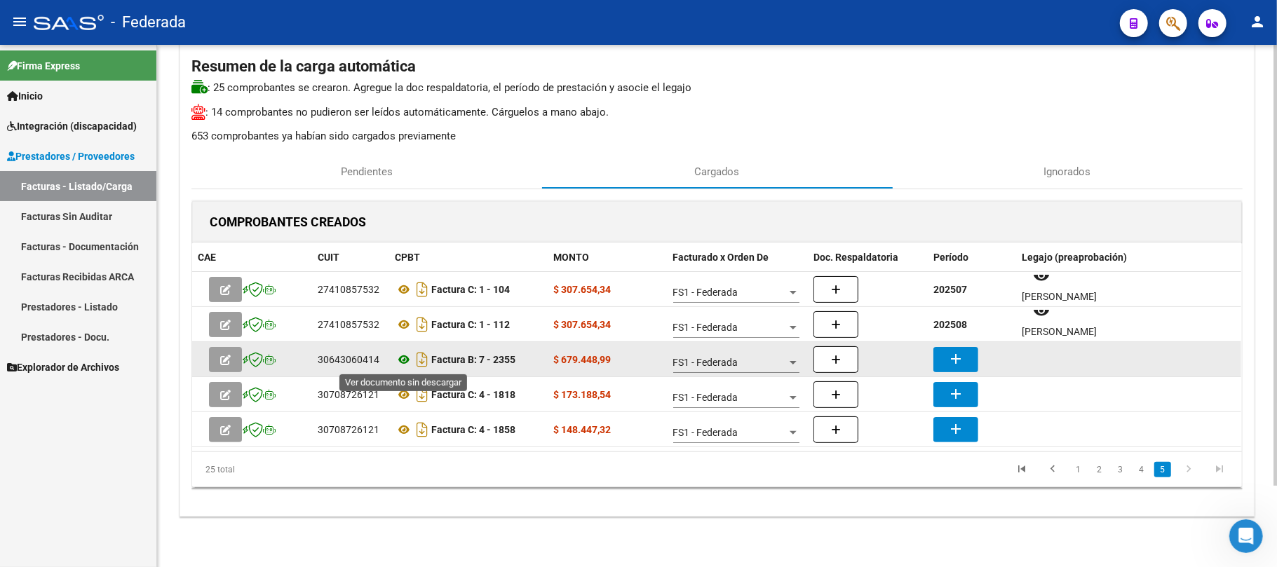
click at [402, 360] on icon at bounding box center [404, 359] width 18 height 17
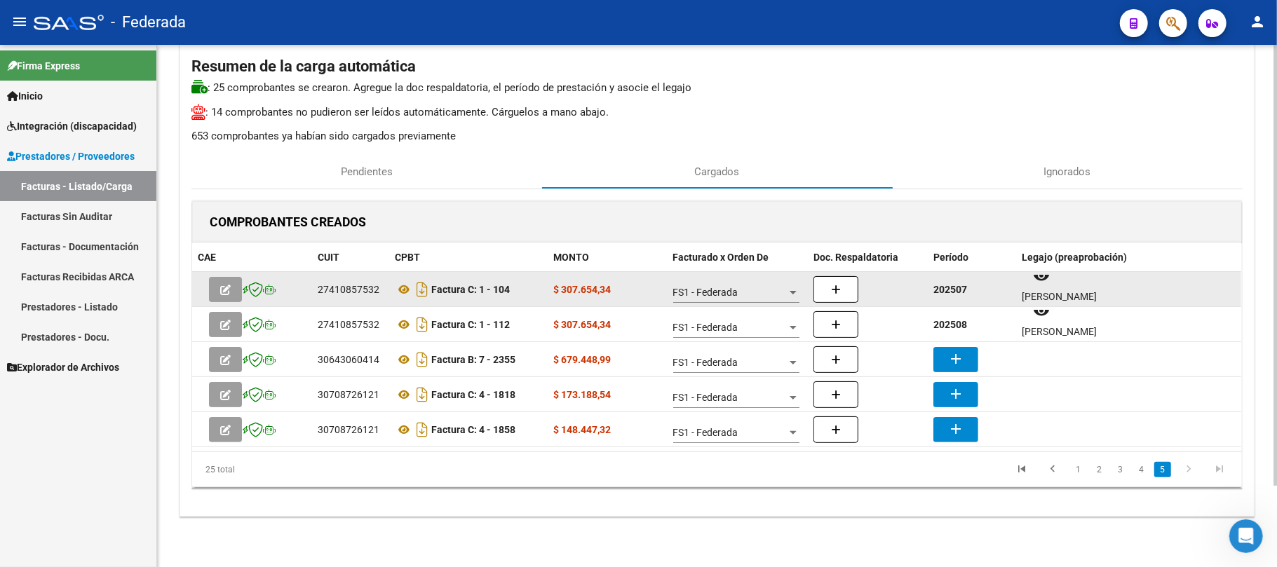
click at [963, 289] on strong "202507" at bounding box center [950, 289] width 34 height 11
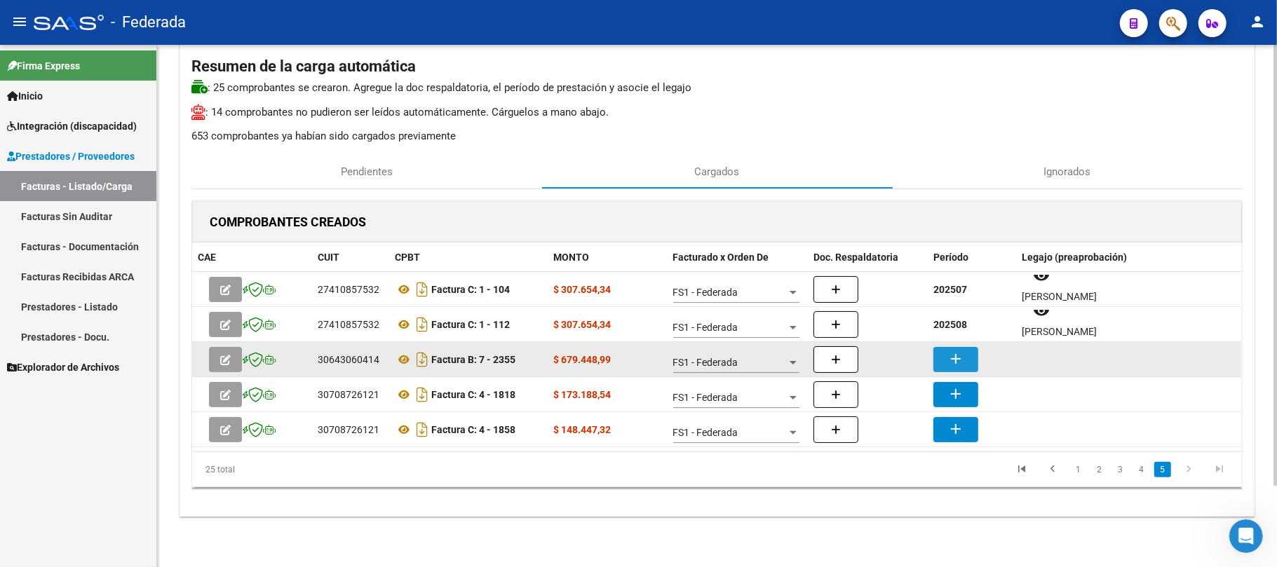
click at [955, 355] on mat-icon "add" at bounding box center [955, 359] width 17 height 17
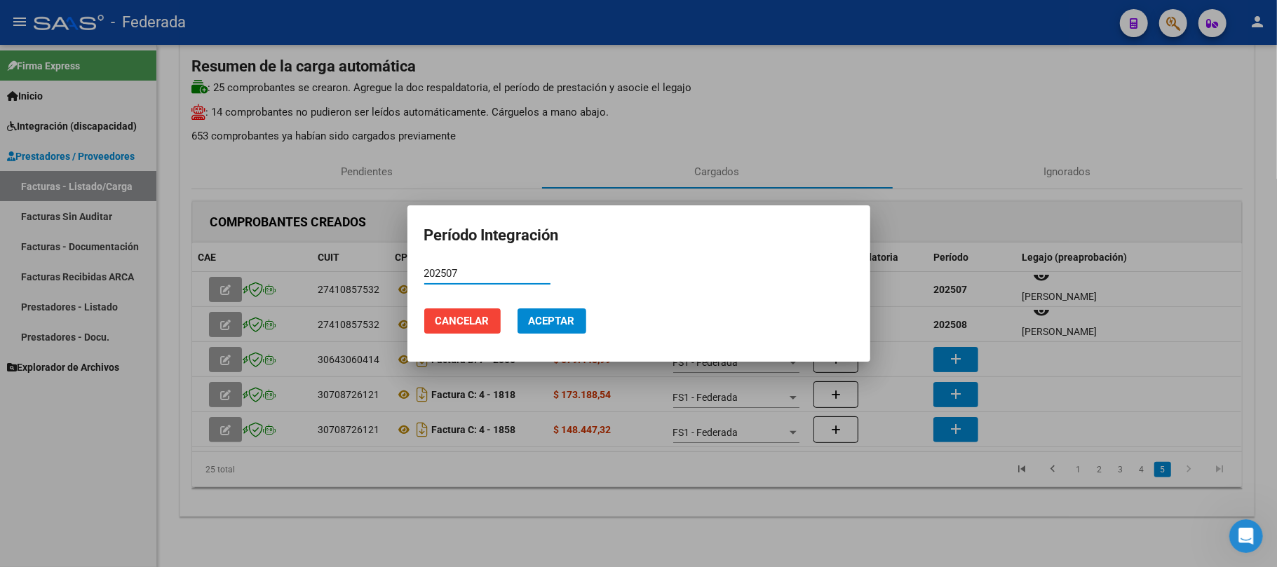
type input "202507"
click at [567, 317] on span "Aceptar" at bounding box center [552, 321] width 46 height 13
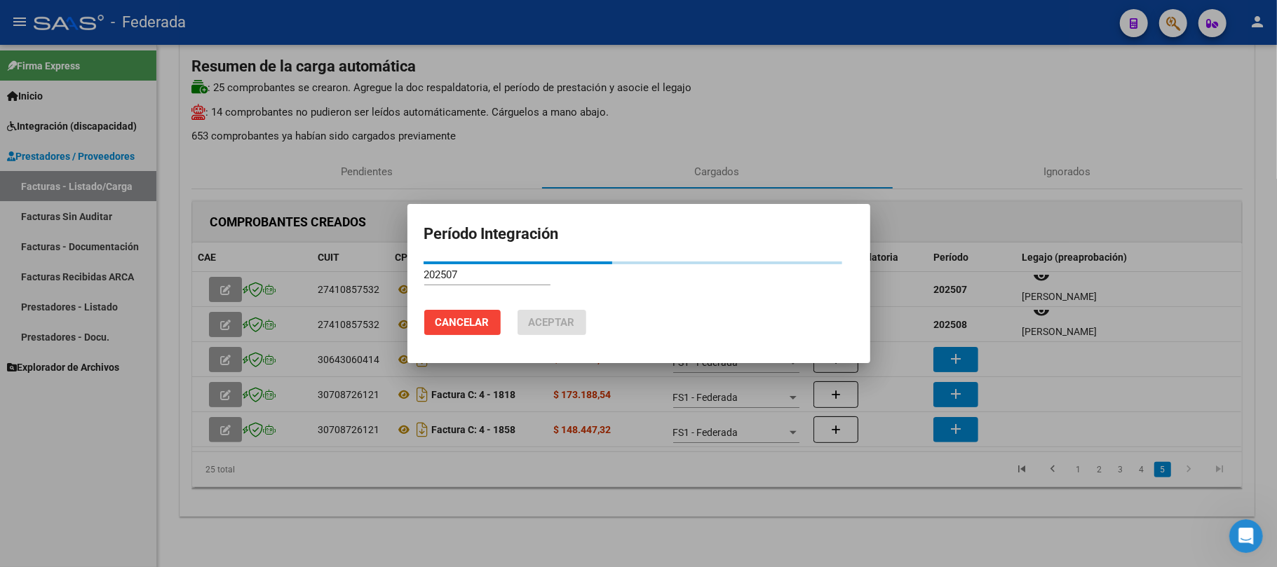
click at [463, 326] on span "Cancelar" at bounding box center [462, 322] width 54 height 13
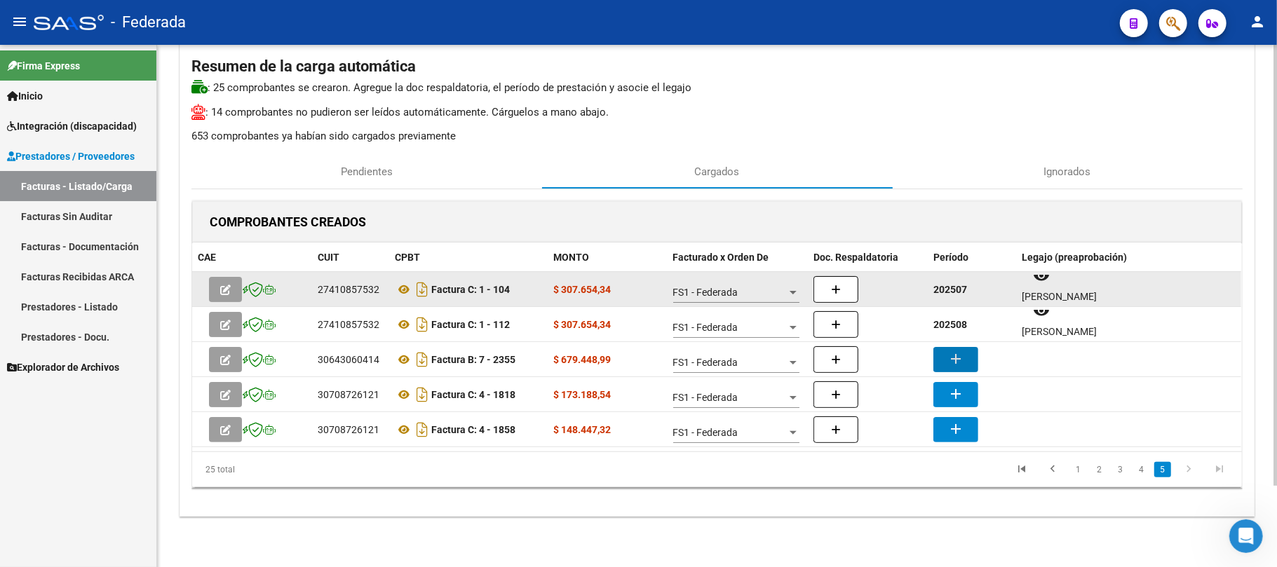
click at [947, 287] on strong "202507" at bounding box center [950, 289] width 34 height 11
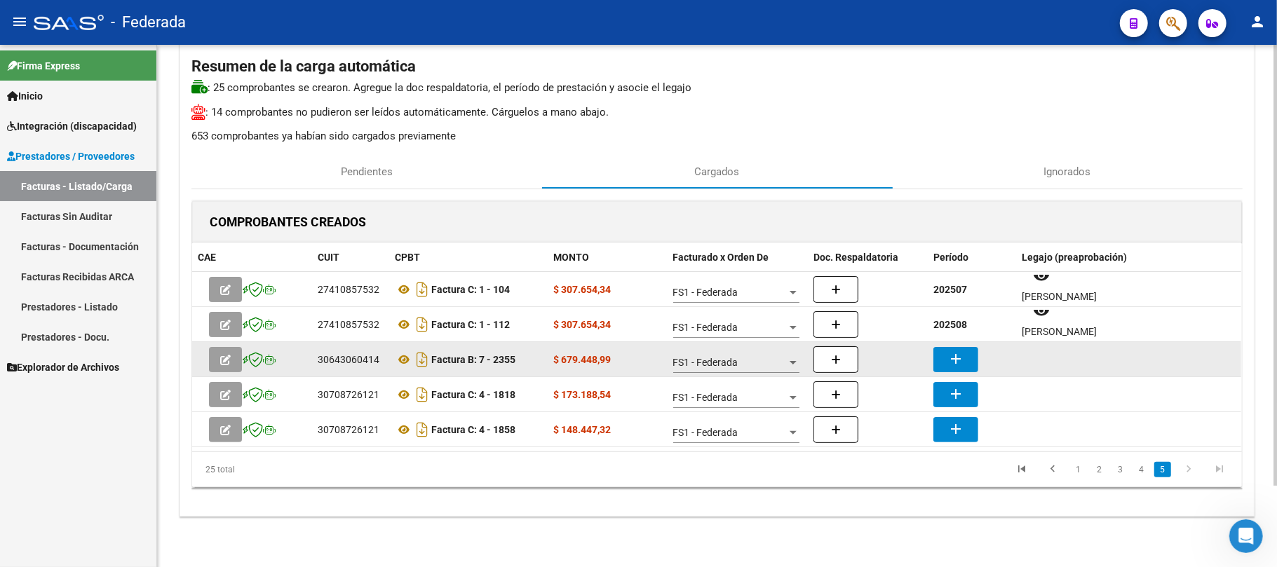
click at [948, 351] on mat-icon "add" at bounding box center [955, 359] width 17 height 17
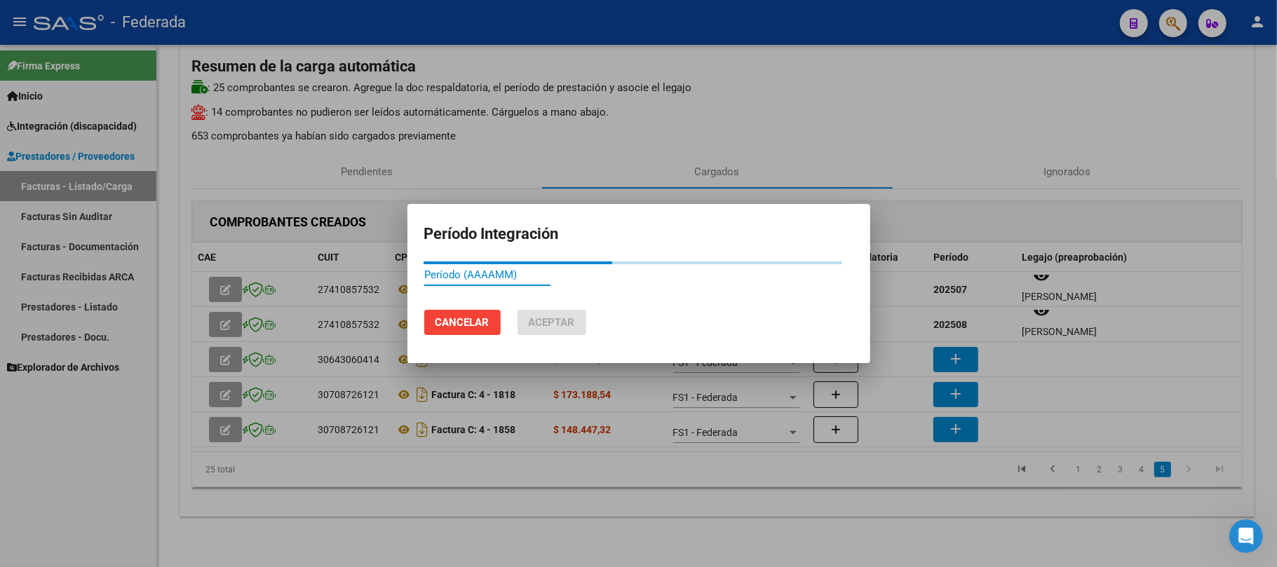
paste input "202507"
type input "202507"
click at [496, 332] on button "Cancelar" at bounding box center [462, 322] width 76 height 25
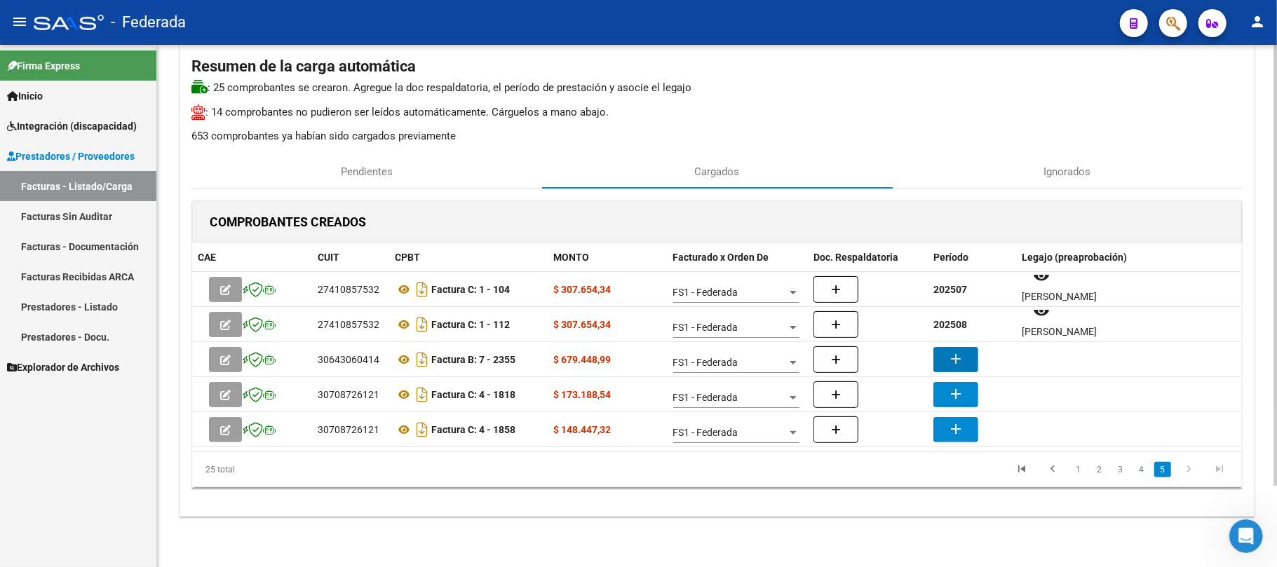
click at [801, 536] on div "CARGA MASIVA DE COMPROBANTES Area: Integración Gerenciador: FS1 - Federada Fina…" at bounding box center [717, 260] width 1120 height 616
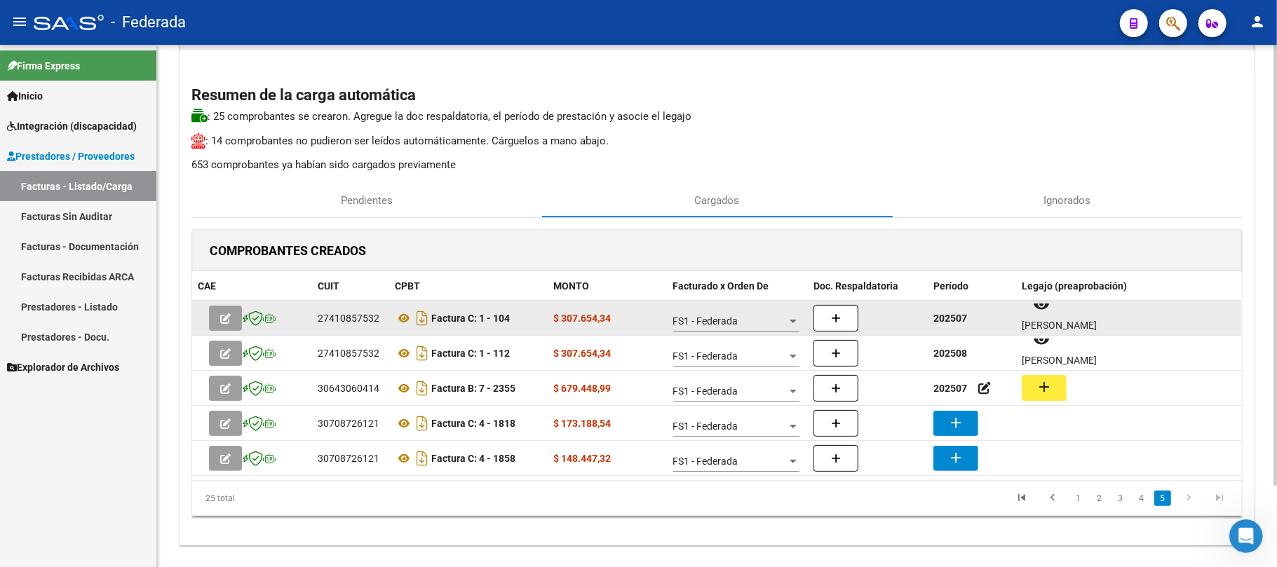
scroll to position [95, 0]
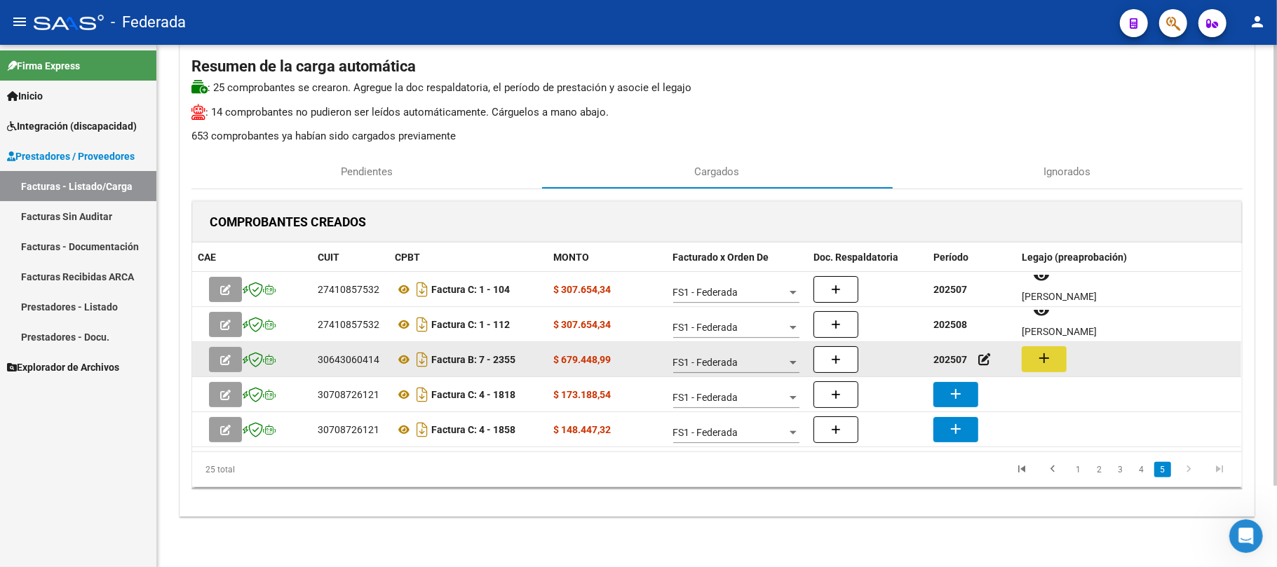
click at [1055, 365] on button "add" at bounding box center [1044, 359] width 45 height 26
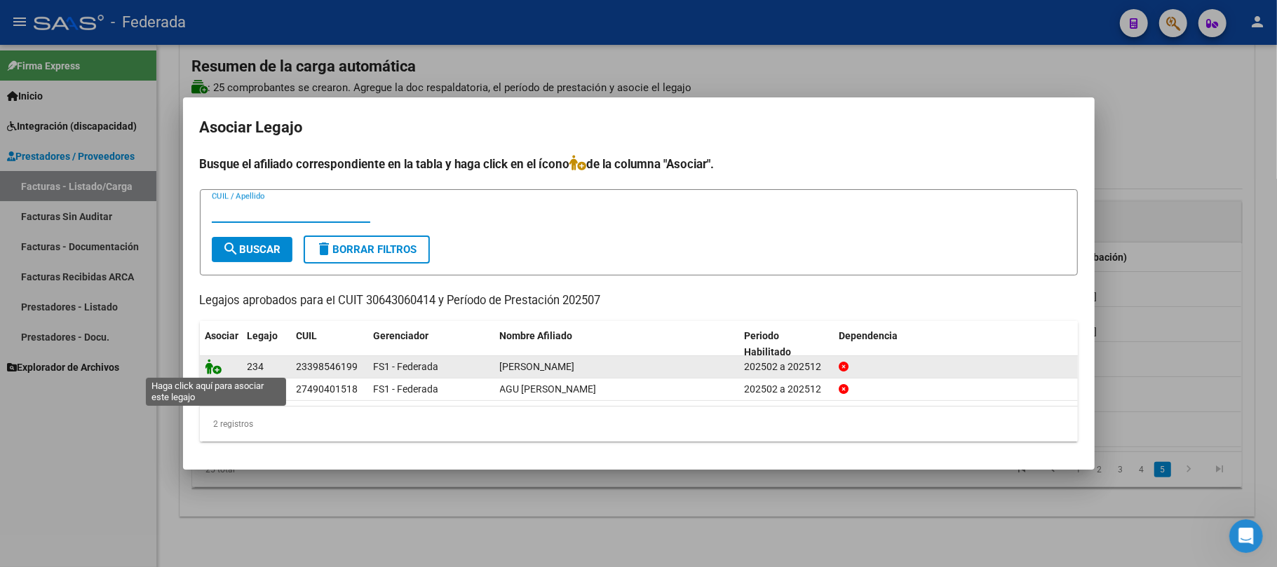
click at [213, 368] on icon at bounding box center [213, 366] width 17 height 15
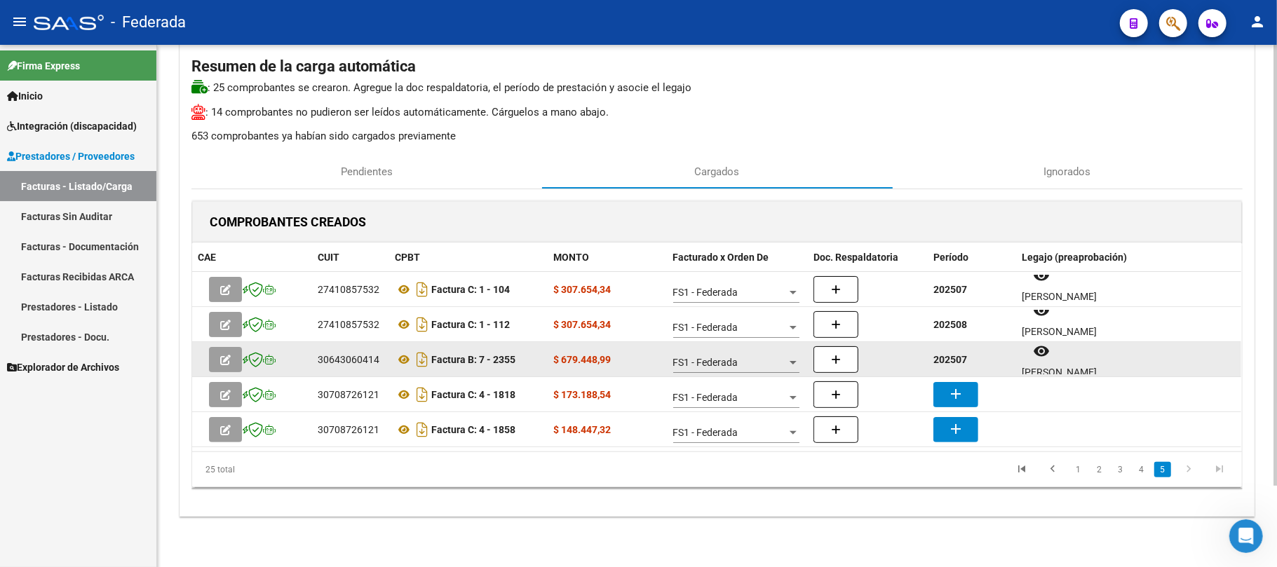
scroll to position [11, 0]
click at [398, 360] on icon at bounding box center [404, 359] width 18 height 17
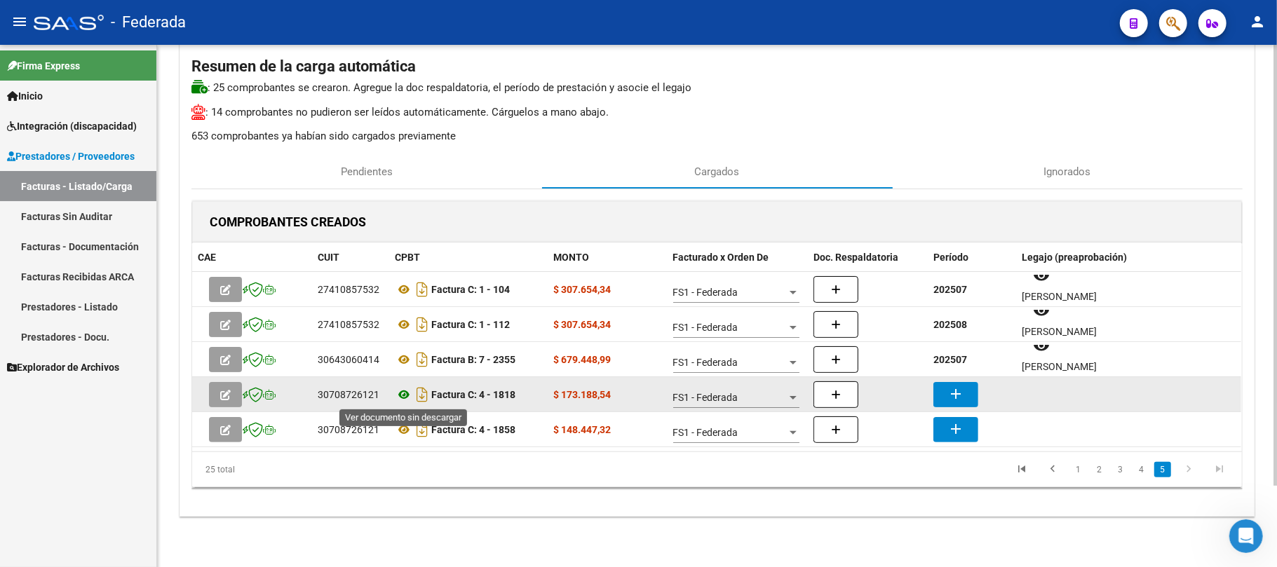
click at [405, 396] on icon at bounding box center [404, 394] width 18 height 17
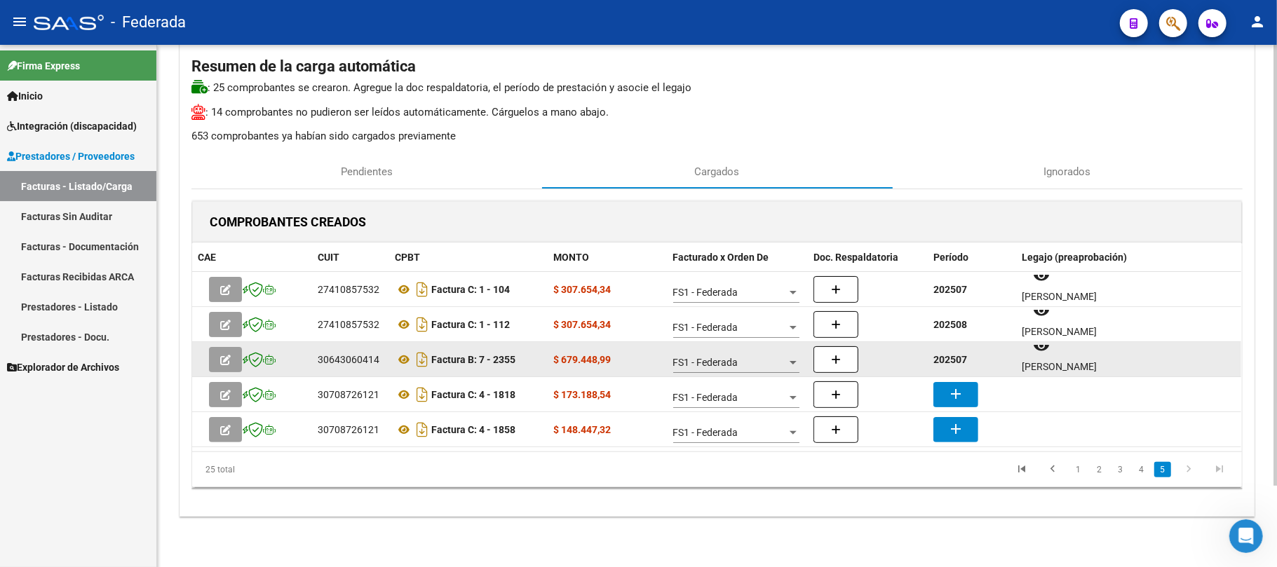
click at [957, 357] on strong "202507" at bounding box center [950, 359] width 34 height 11
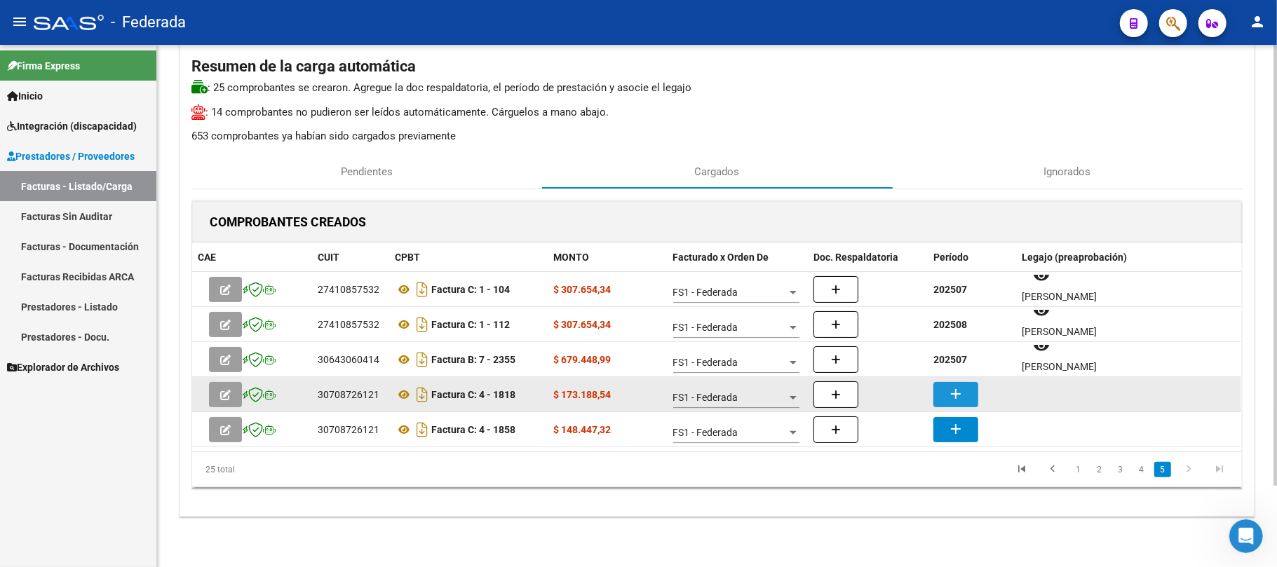
click at [963, 387] on mat-icon "add" at bounding box center [955, 394] width 17 height 17
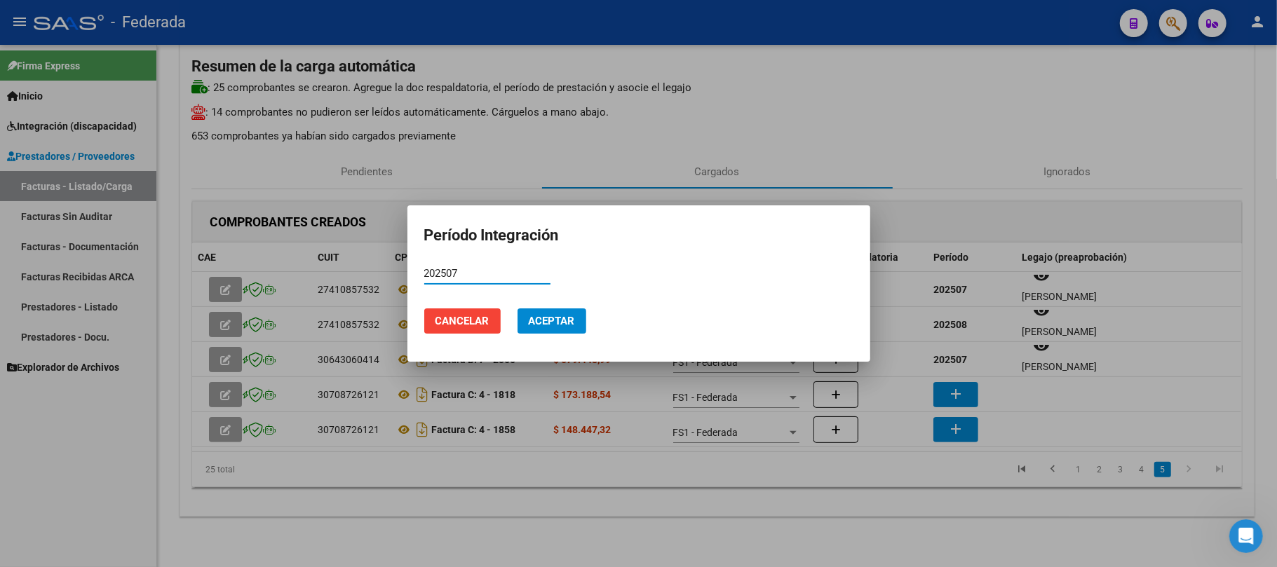
type input "202507"
click at [555, 318] on span "Aceptar" at bounding box center [552, 321] width 46 height 13
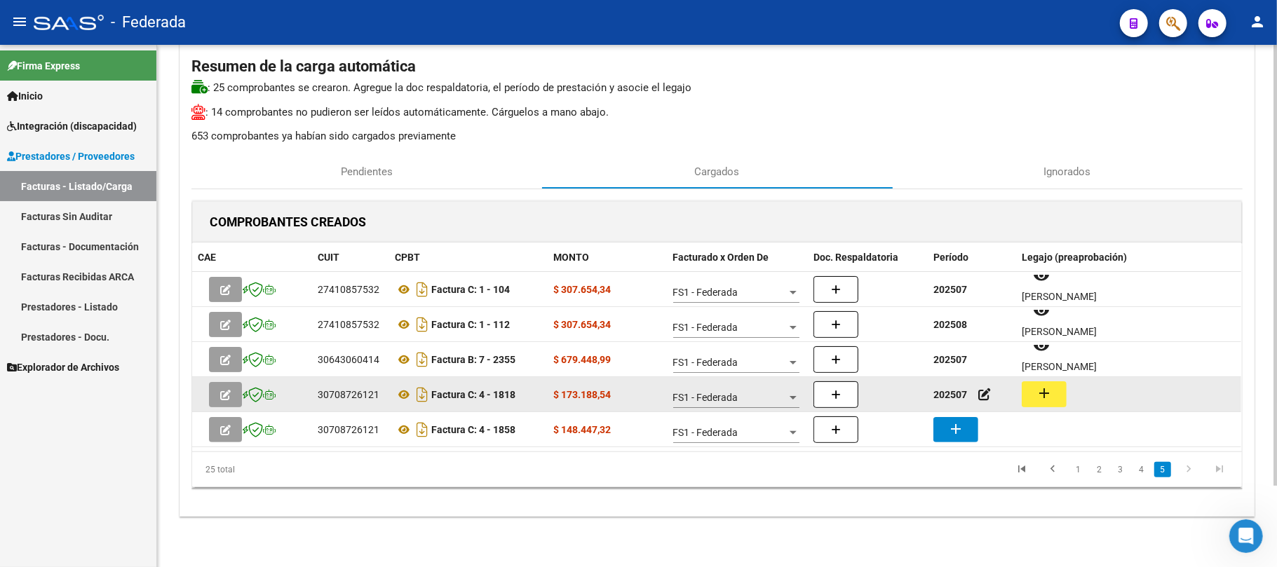
click at [1063, 397] on button "add" at bounding box center [1044, 394] width 45 height 26
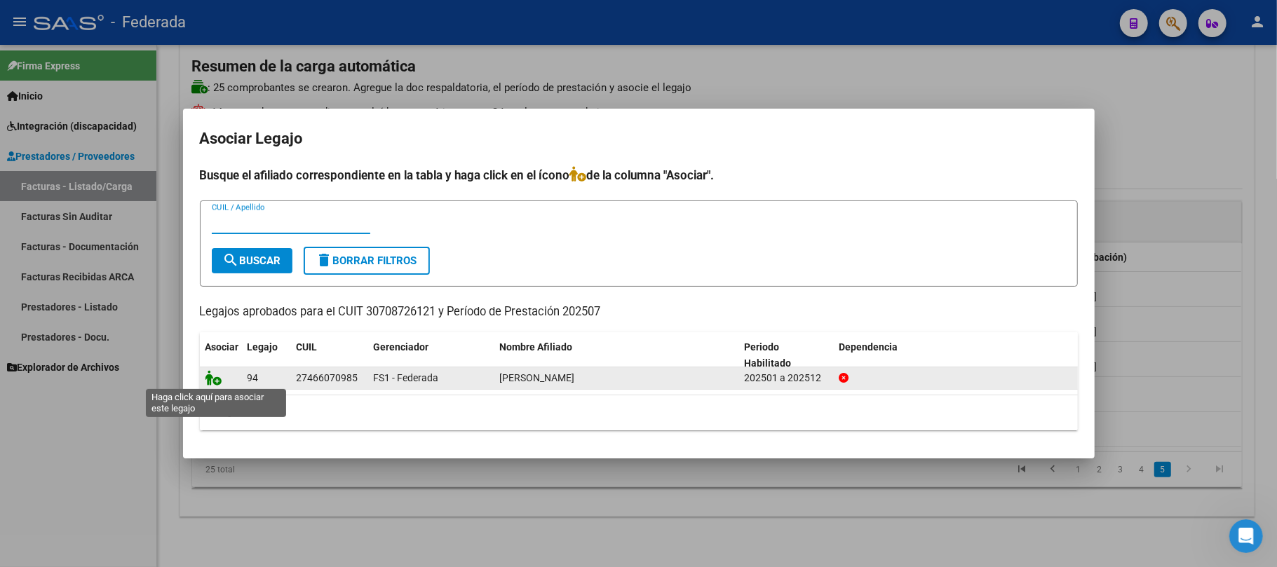
click at [215, 383] on icon at bounding box center [213, 377] width 17 height 15
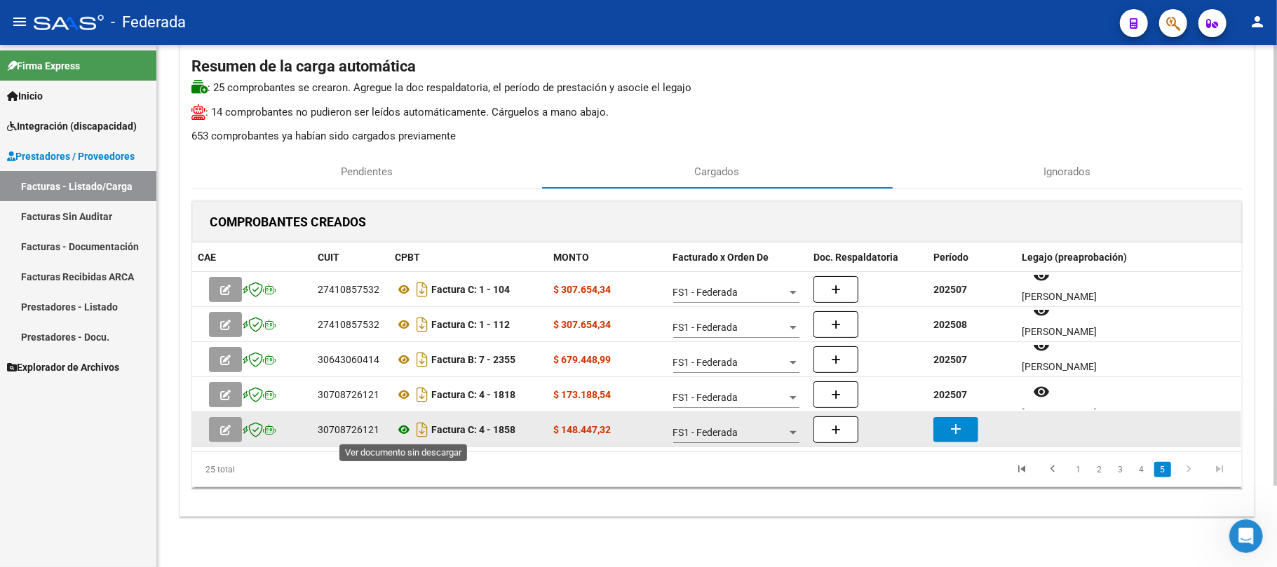
click at [402, 428] on icon at bounding box center [404, 429] width 18 height 17
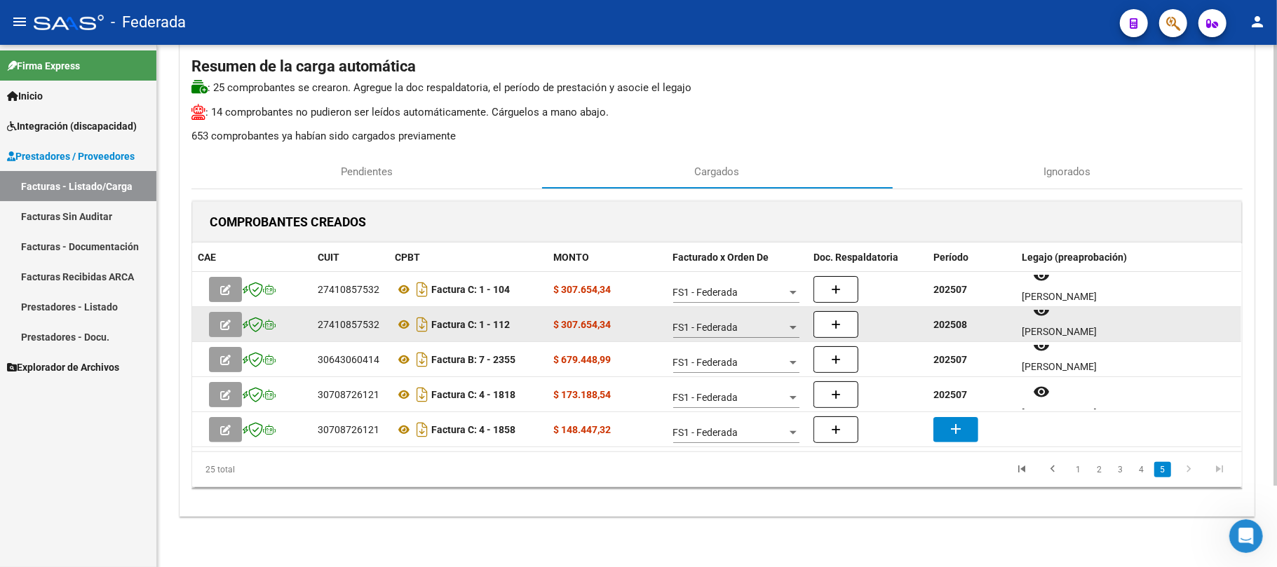
click at [952, 323] on strong "202508" at bounding box center [950, 324] width 34 height 11
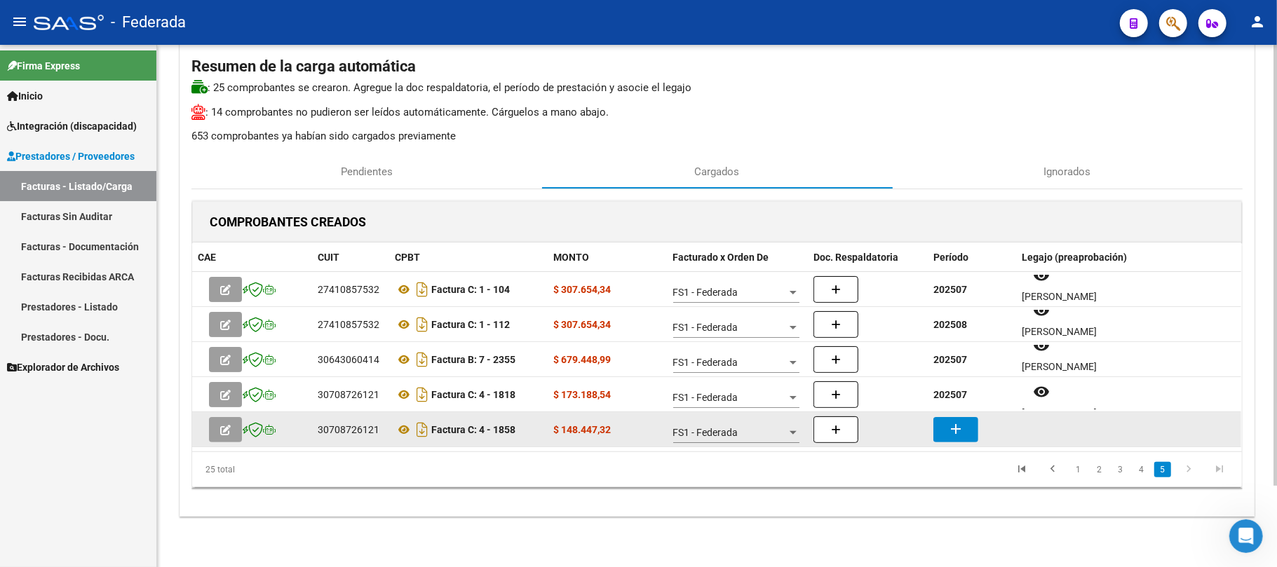
click at [956, 427] on mat-icon "add" at bounding box center [955, 429] width 17 height 17
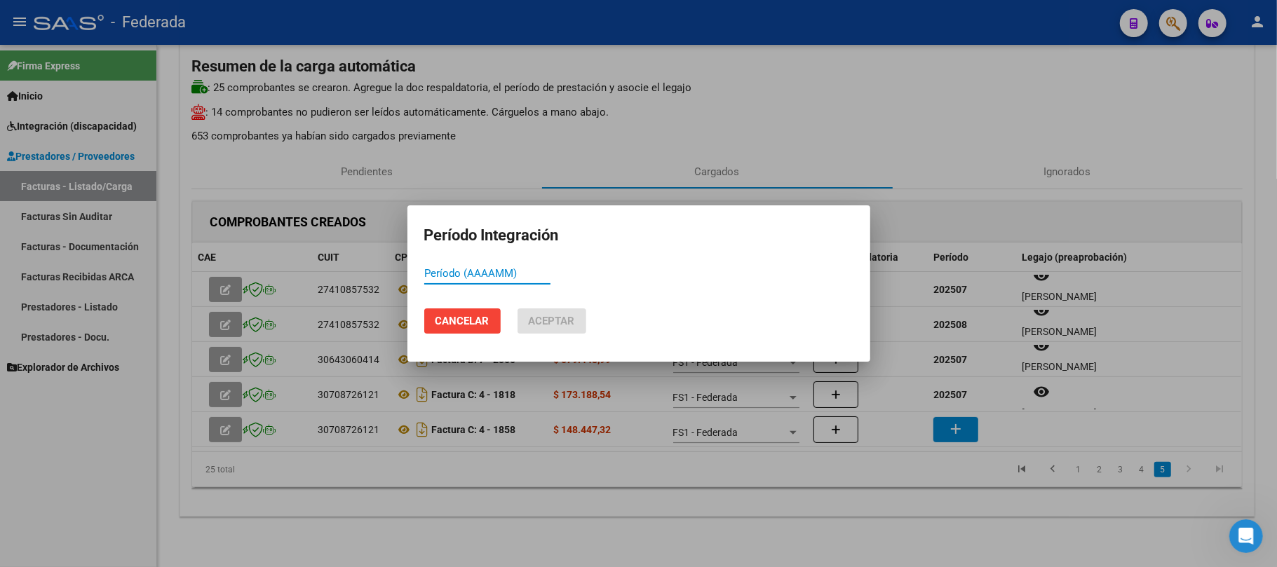
paste input "202508"
type input "202508"
click at [542, 323] on span "Aceptar" at bounding box center [552, 321] width 46 height 13
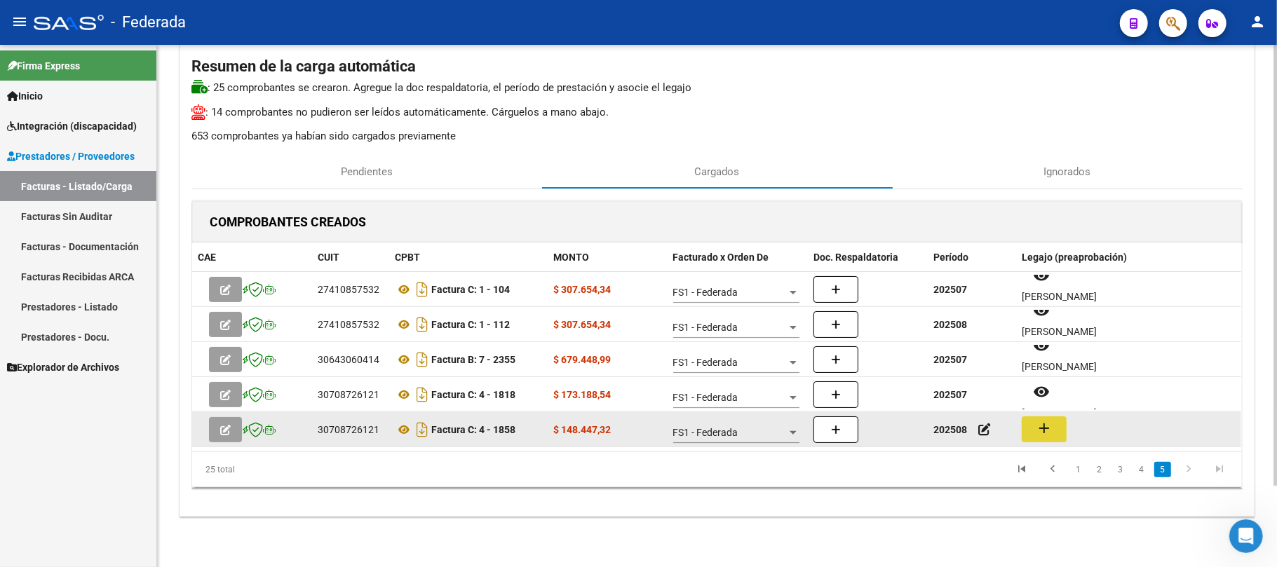
click at [1055, 427] on button "add" at bounding box center [1044, 430] width 45 height 26
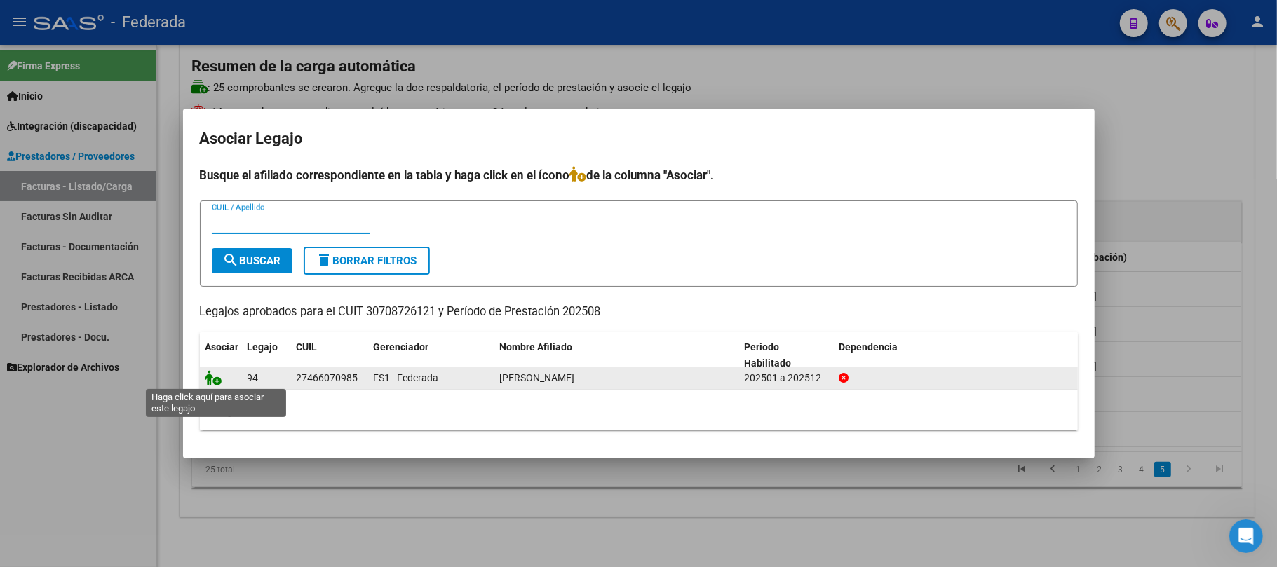
click at [205, 377] on icon at bounding box center [213, 377] width 17 height 15
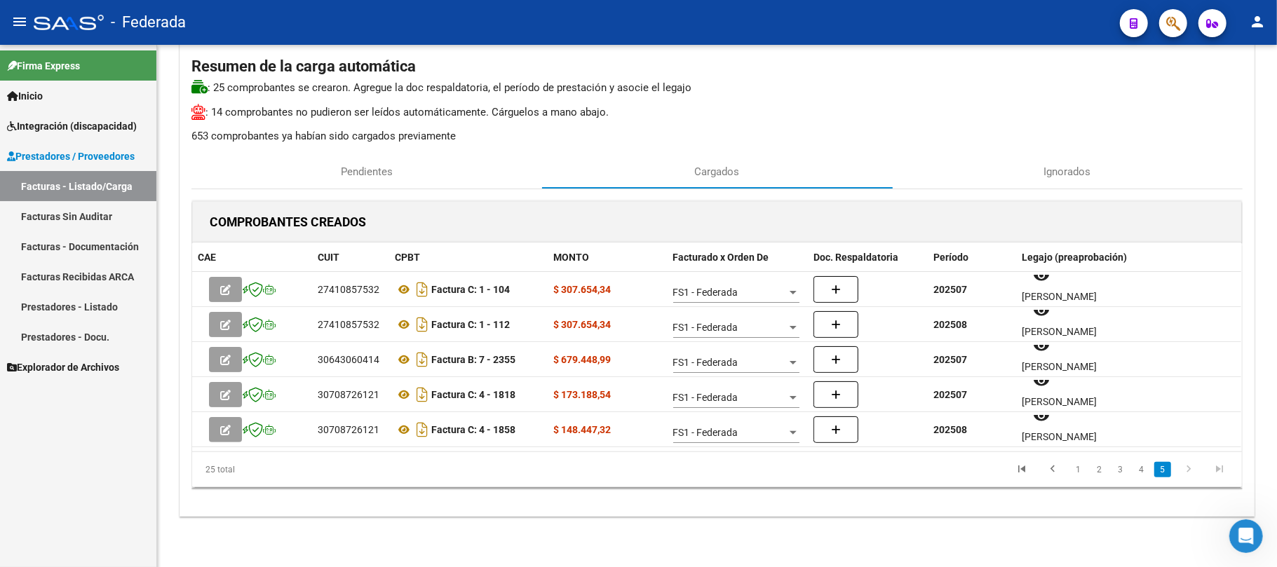
click at [1193, 469] on icon "go to next page" at bounding box center [1188, 471] width 18 height 17
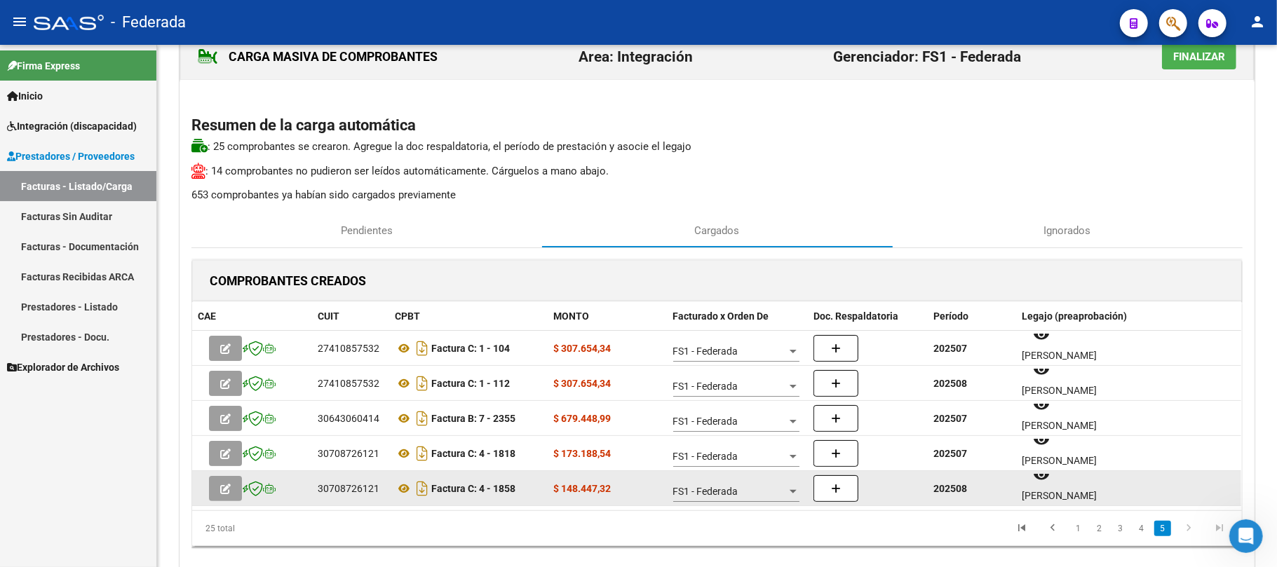
scroll to position [0, 0]
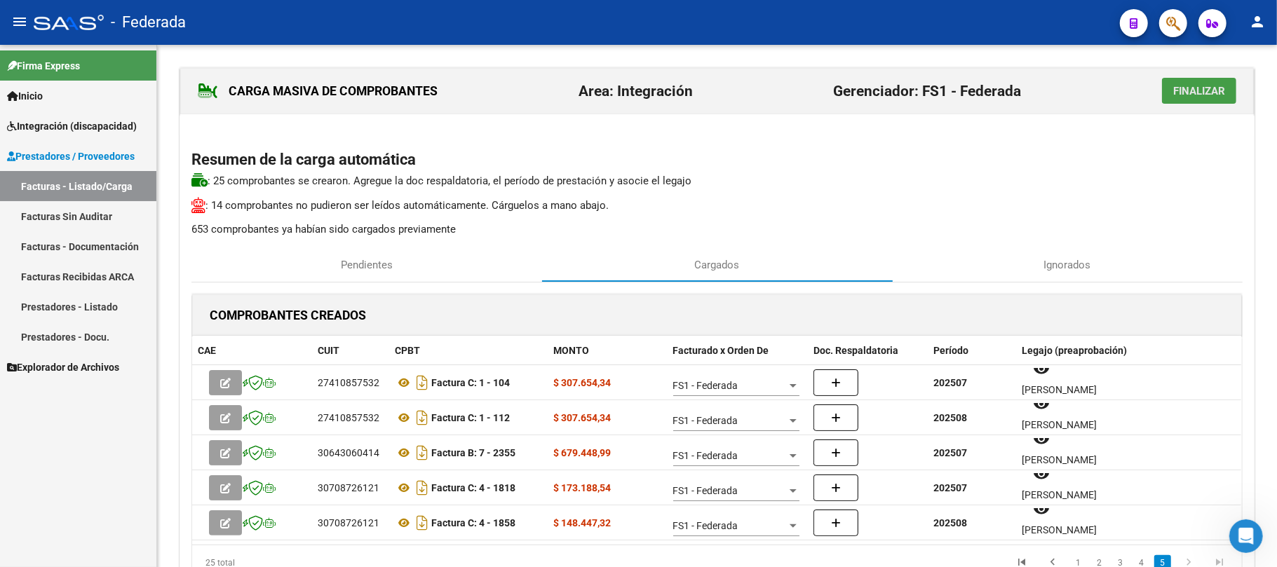
click at [1196, 93] on span "Finalizar" at bounding box center [1199, 91] width 52 height 13
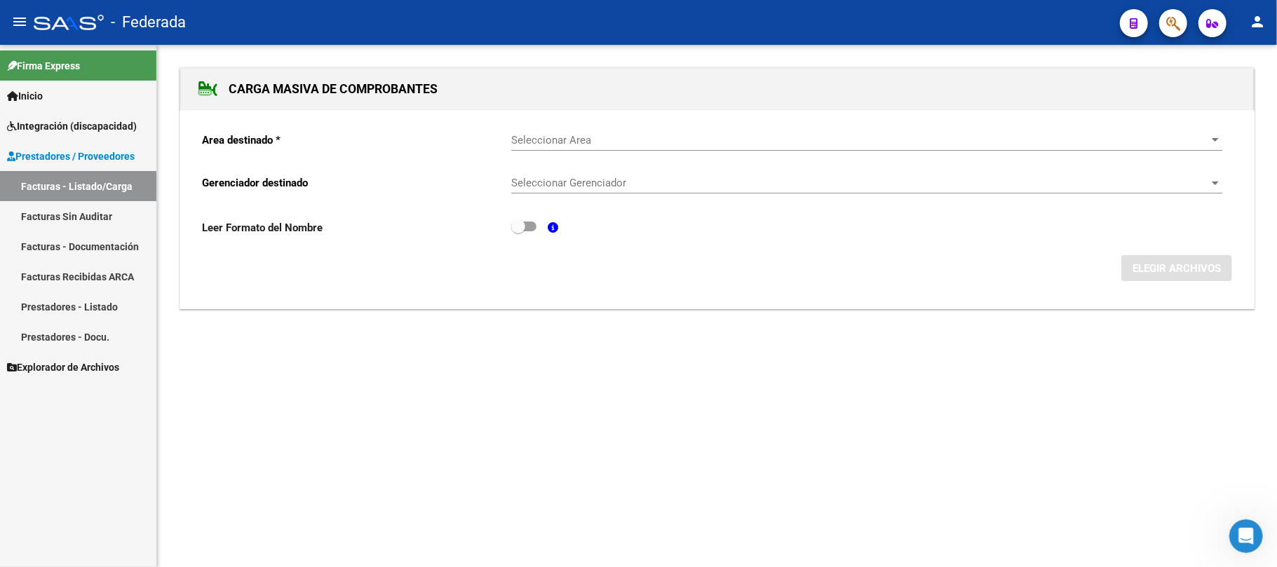
click at [93, 185] on link "Facturas - Listado/Carga" at bounding box center [78, 186] width 156 height 30
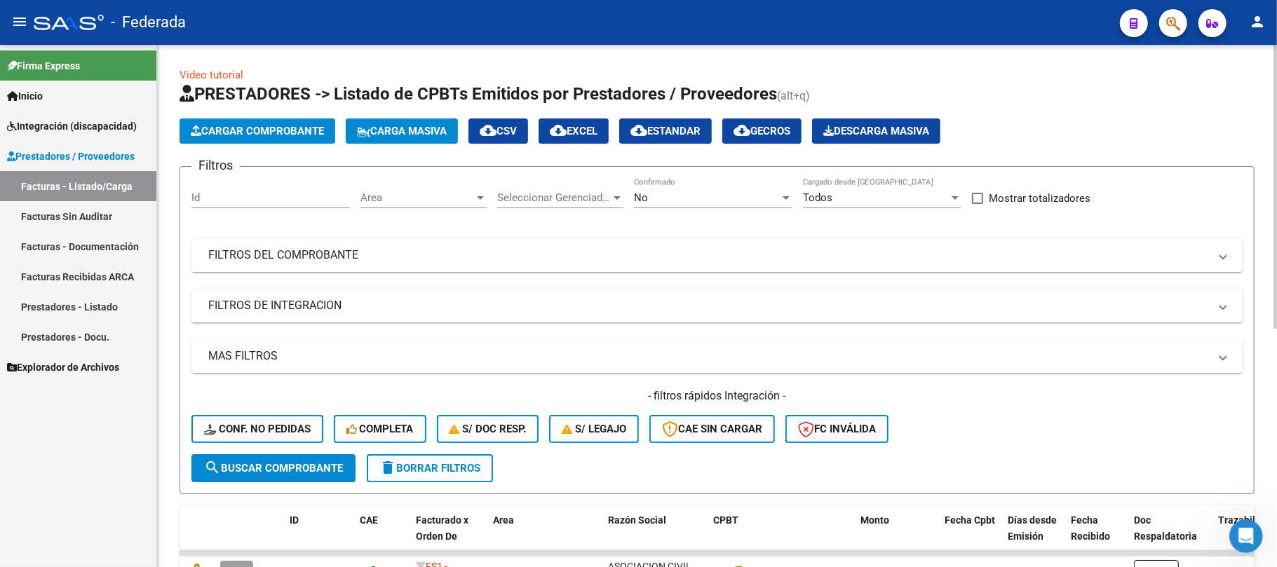
click at [873, 68] on div "Video tutorial PRESTADORES -> Listado de CPBTs Emitidos por Prestadores / Prove…" at bounding box center [717, 507] width 1075 height 880
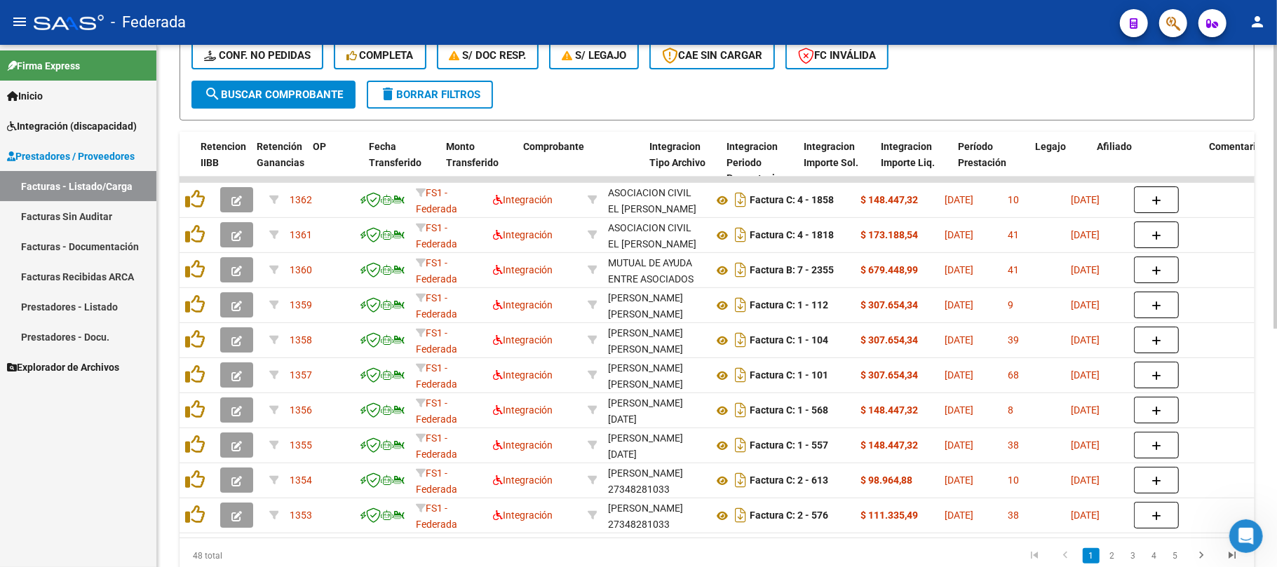
scroll to position [0, 1388]
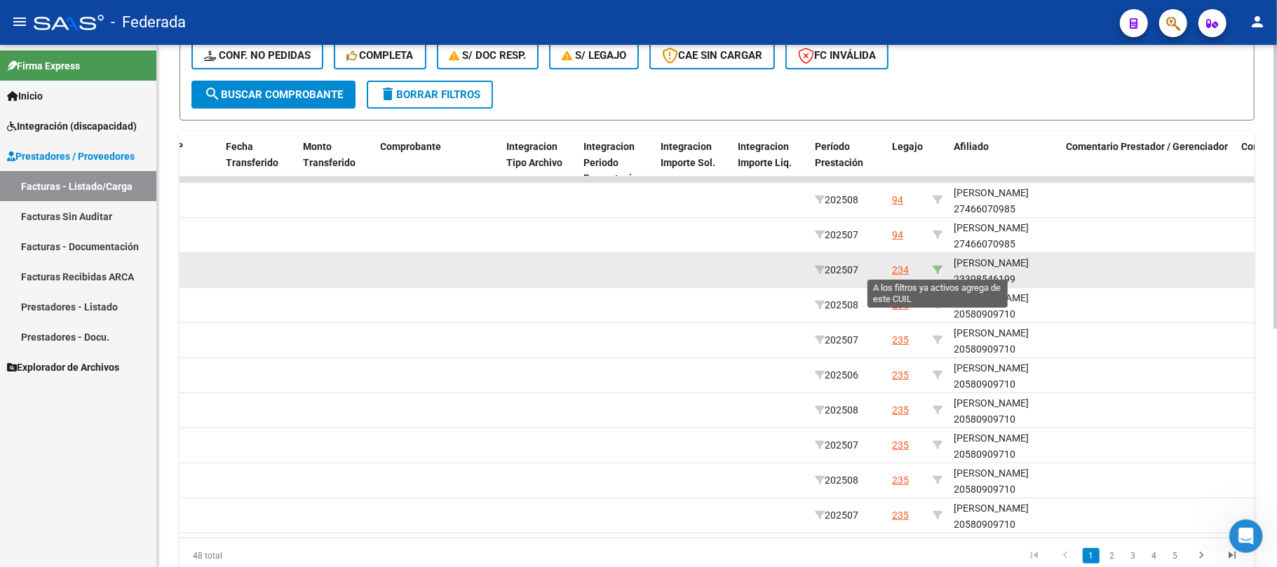
click at [934, 266] on icon at bounding box center [938, 270] width 10 height 10
type input "23398546199"
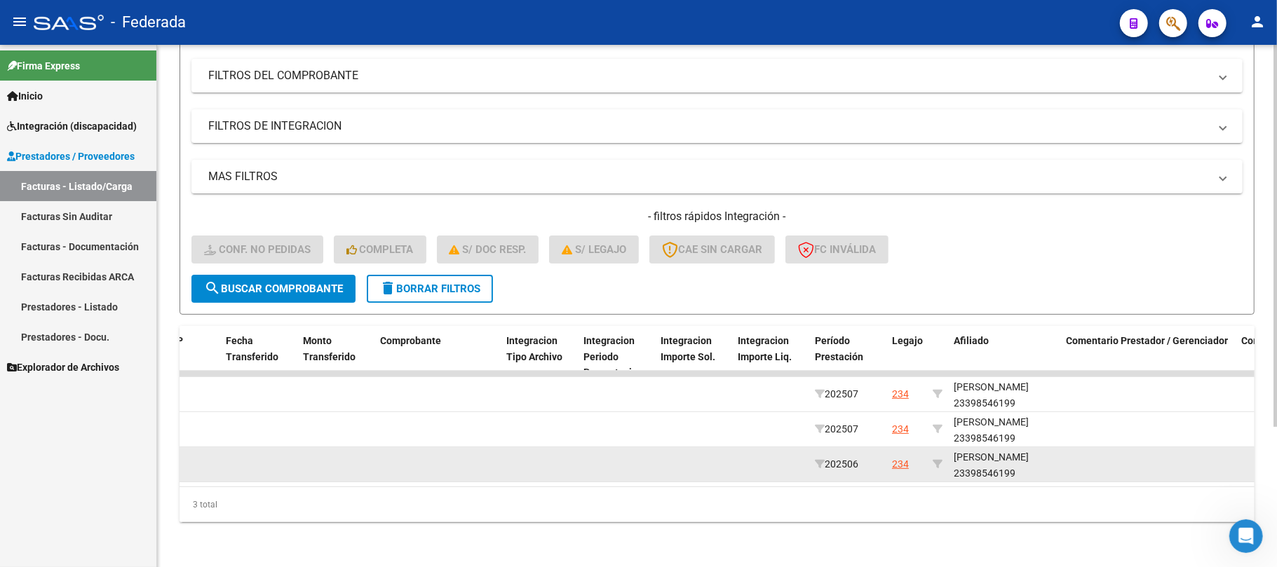
scroll to position [18, 0]
click at [980, 458] on div "ABDALA LEANDRO MANUEL 23398546199" at bounding box center [1004, 463] width 101 height 32
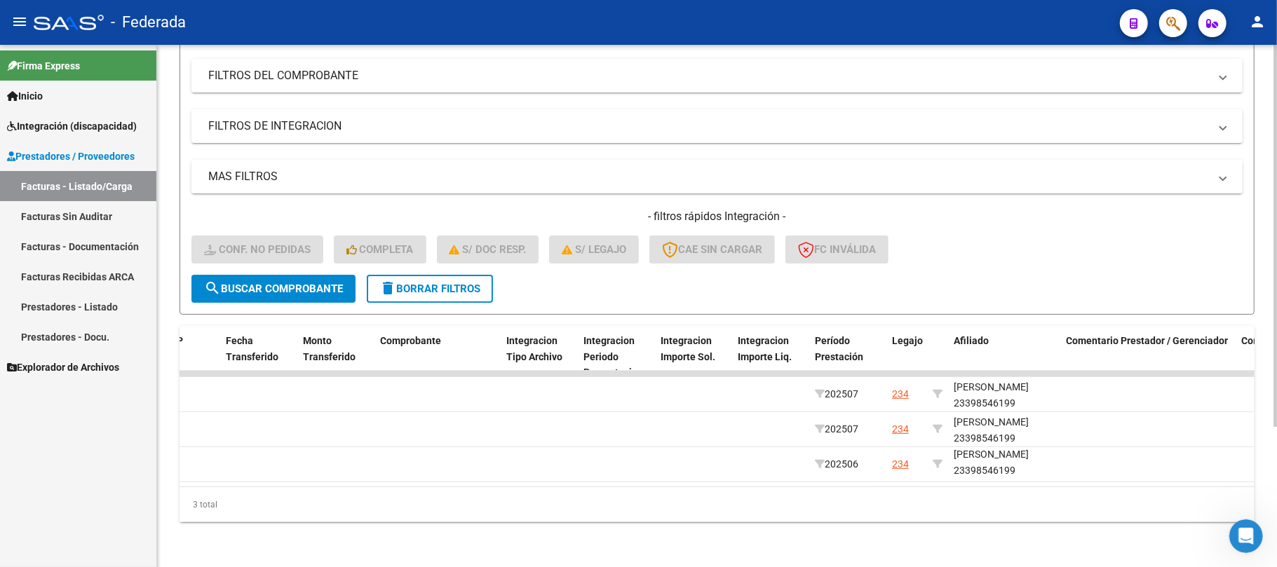
click at [1022, 492] on div "3 total" at bounding box center [717, 504] width 1075 height 35
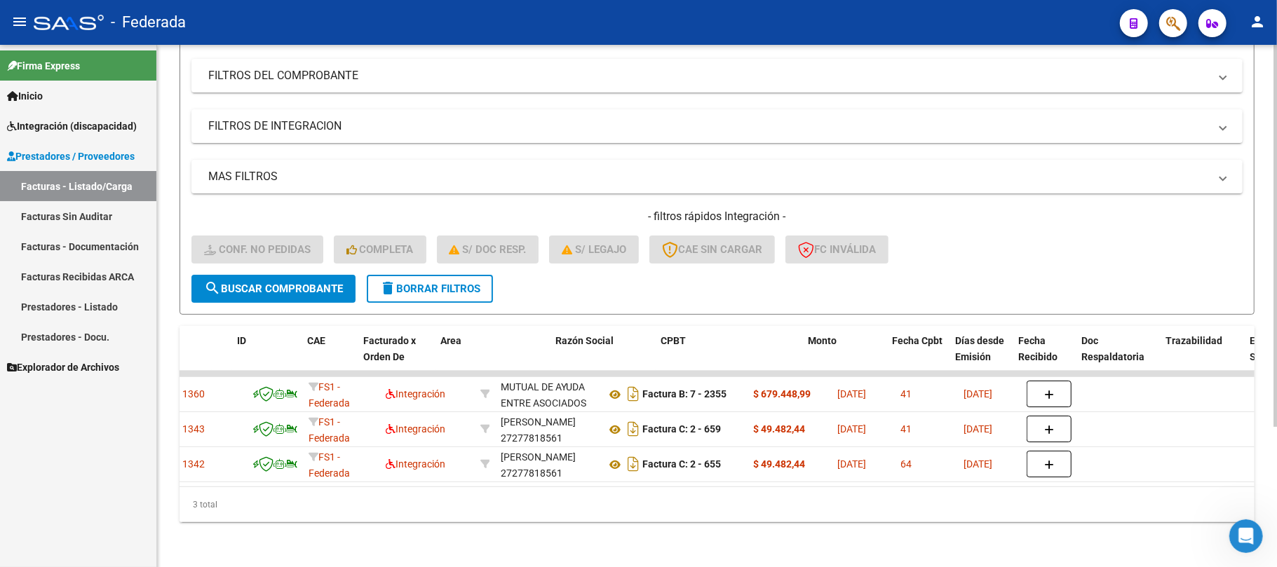
scroll to position [0, 0]
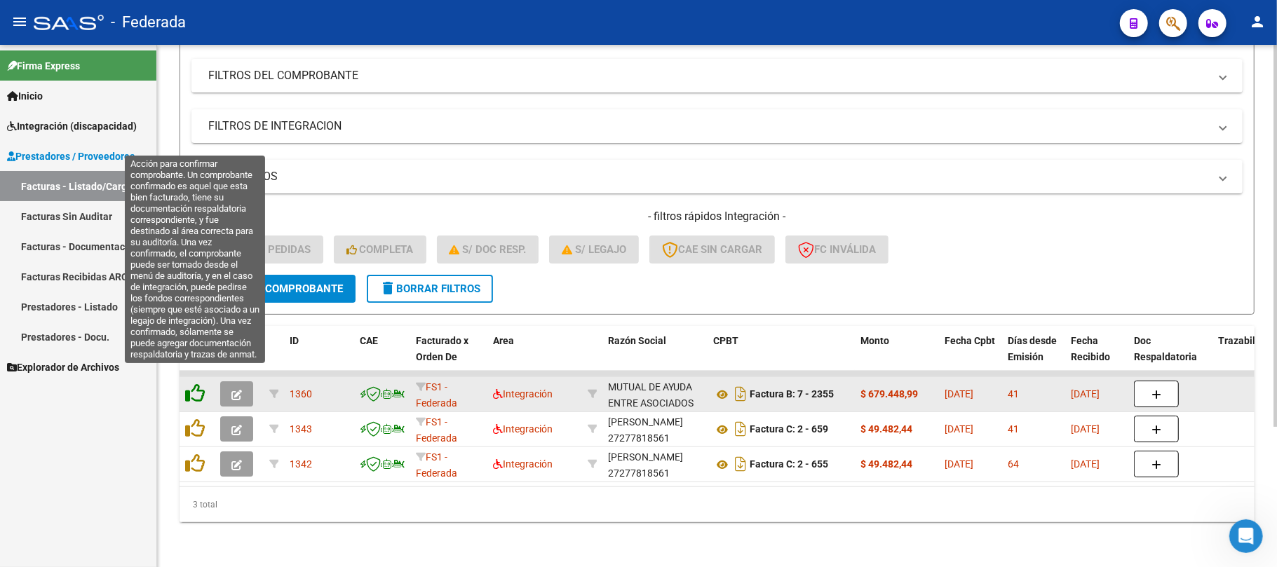
click at [191, 384] on icon at bounding box center [195, 394] width 20 height 20
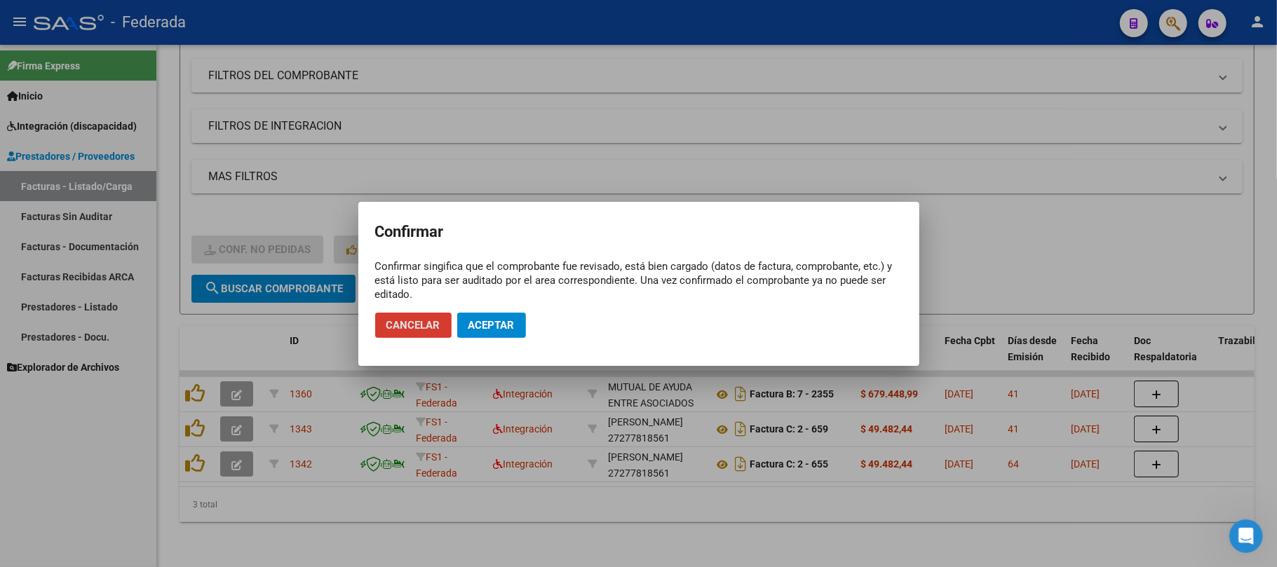
click at [491, 325] on span "Aceptar" at bounding box center [491, 325] width 46 height 13
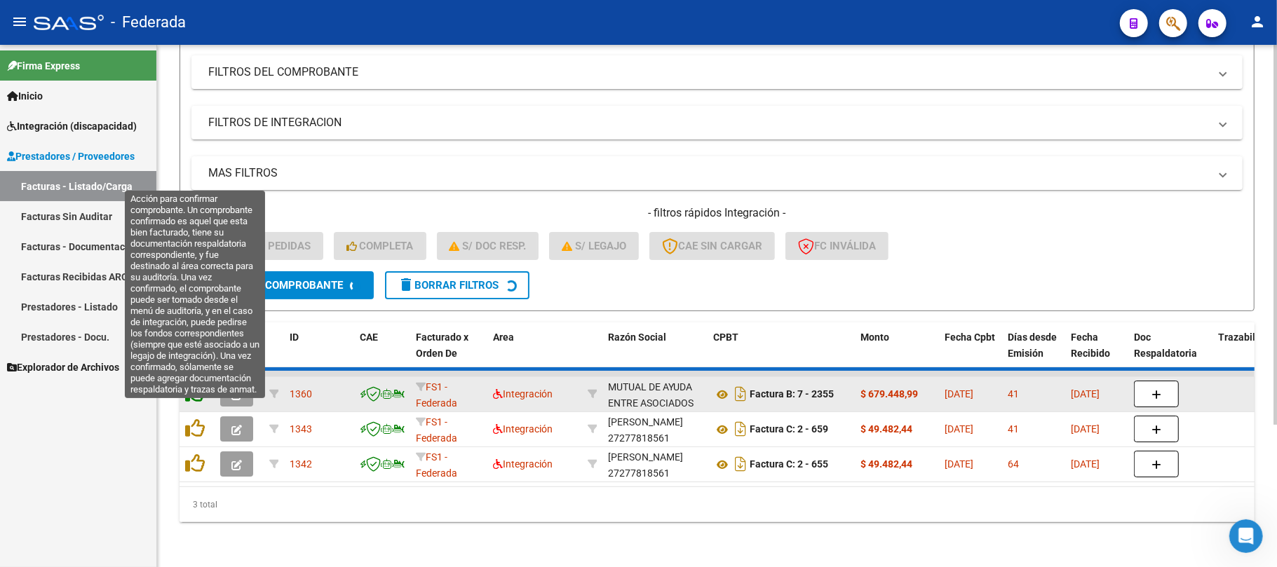
click at [200, 418] on datatable-scroller "1360 FS1 - Federada Integración MUTUAL DE AYUDA ENTRE ASOCIADOS DE LA ASOCIACIO…" at bounding box center [717, 426] width 1075 height 111
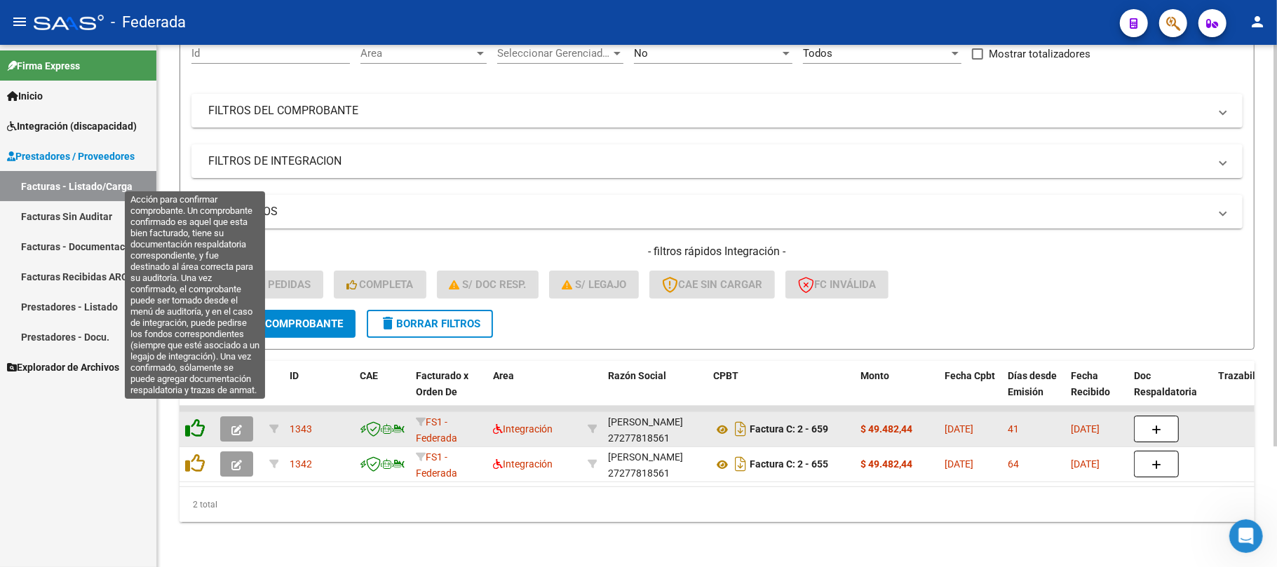
click at [200, 419] on icon at bounding box center [195, 429] width 20 height 20
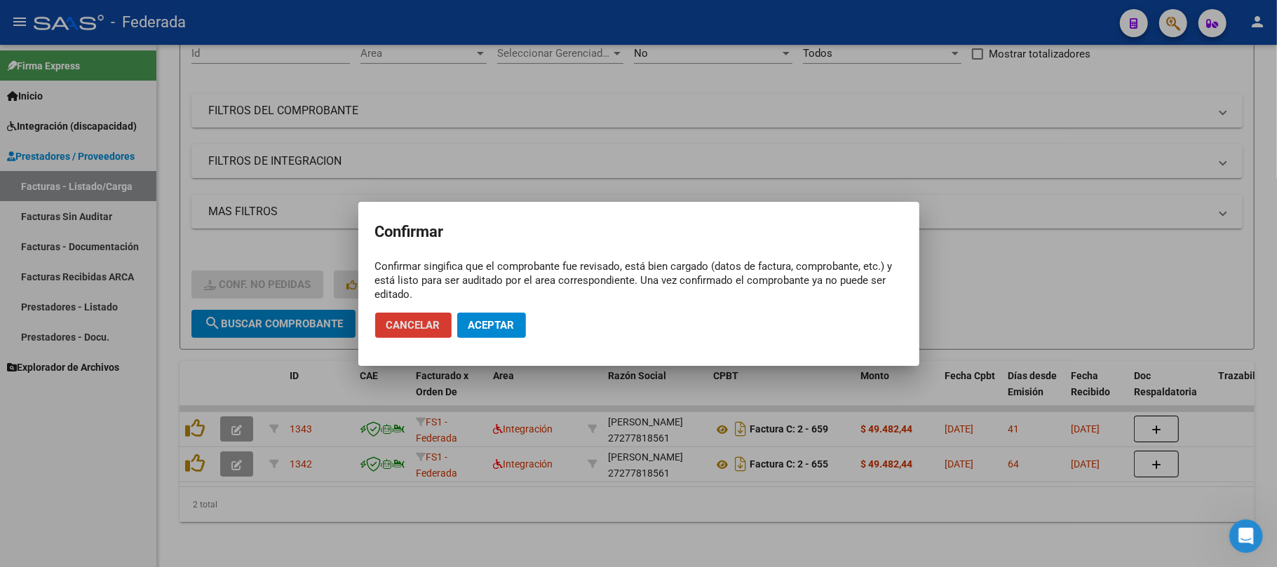
click at [484, 326] on span "Aceptar" at bounding box center [491, 325] width 46 height 13
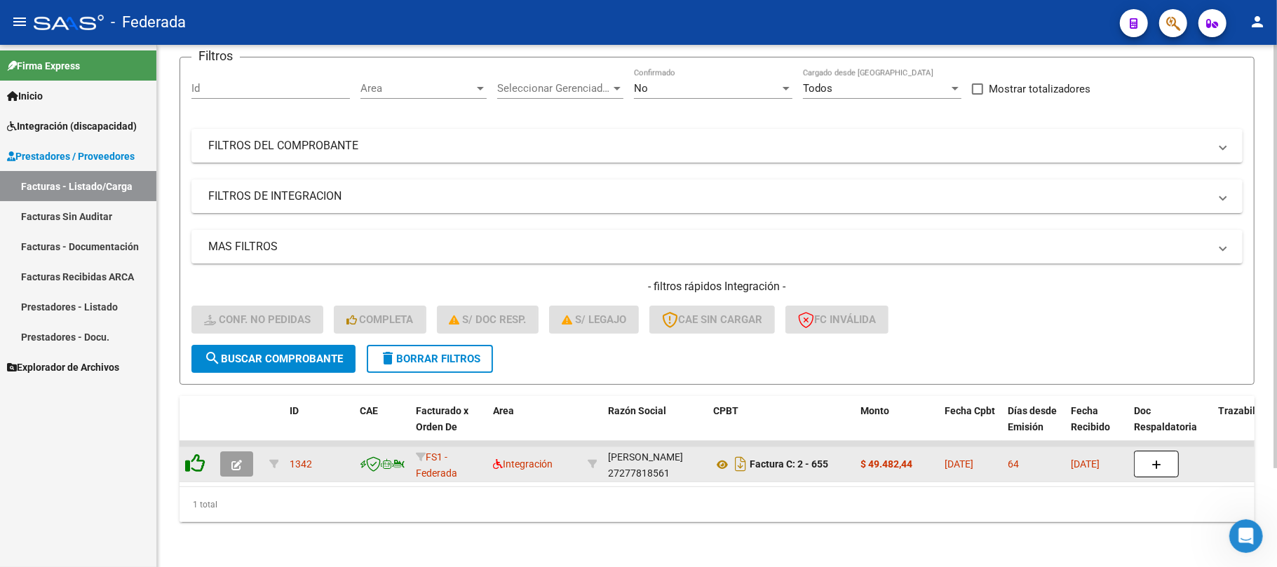
scroll to position [122, 0]
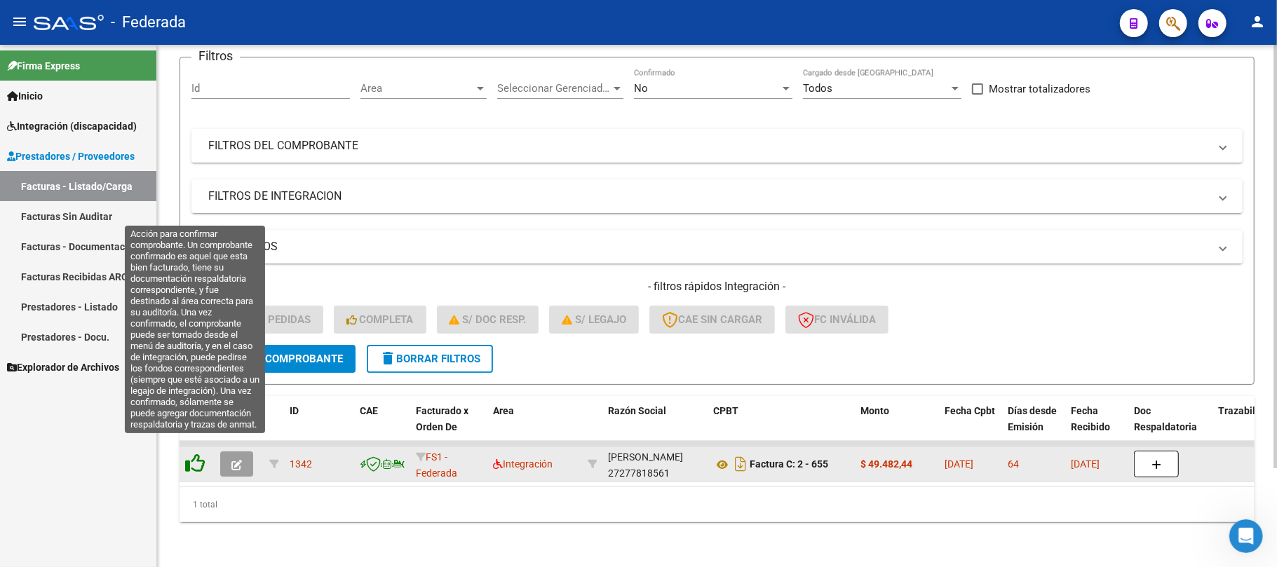
click at [197, 454] on icon at bounding box center [195, 464] width 20 height 20
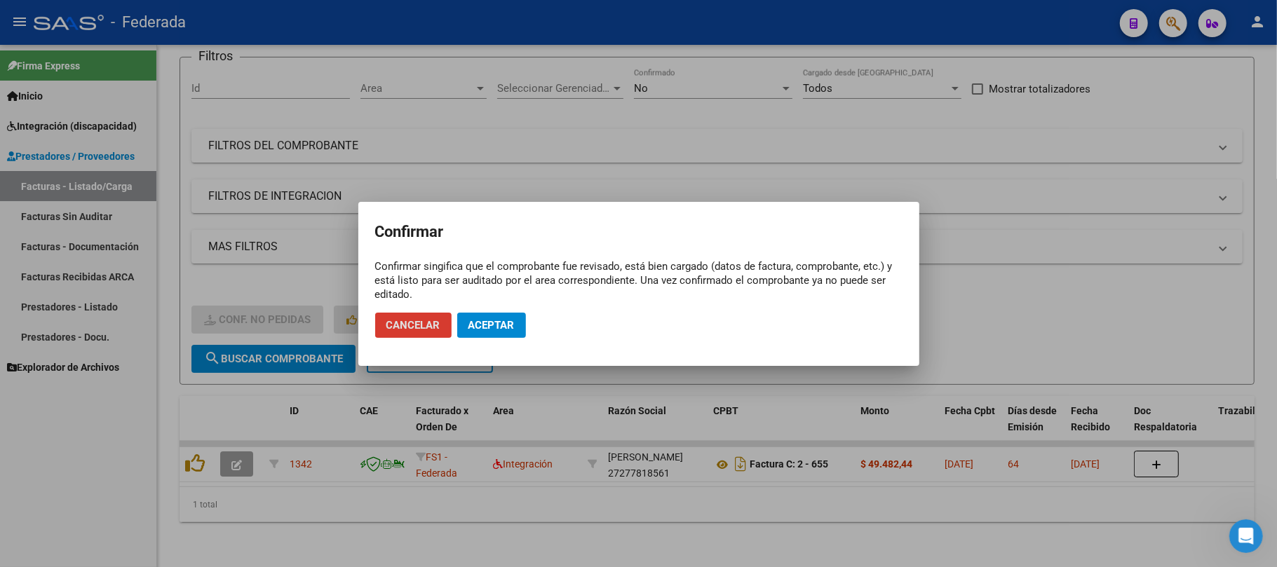
click at [483, 334] on button "Aceptar" at bounding box center [491, 325] width 69 height 25
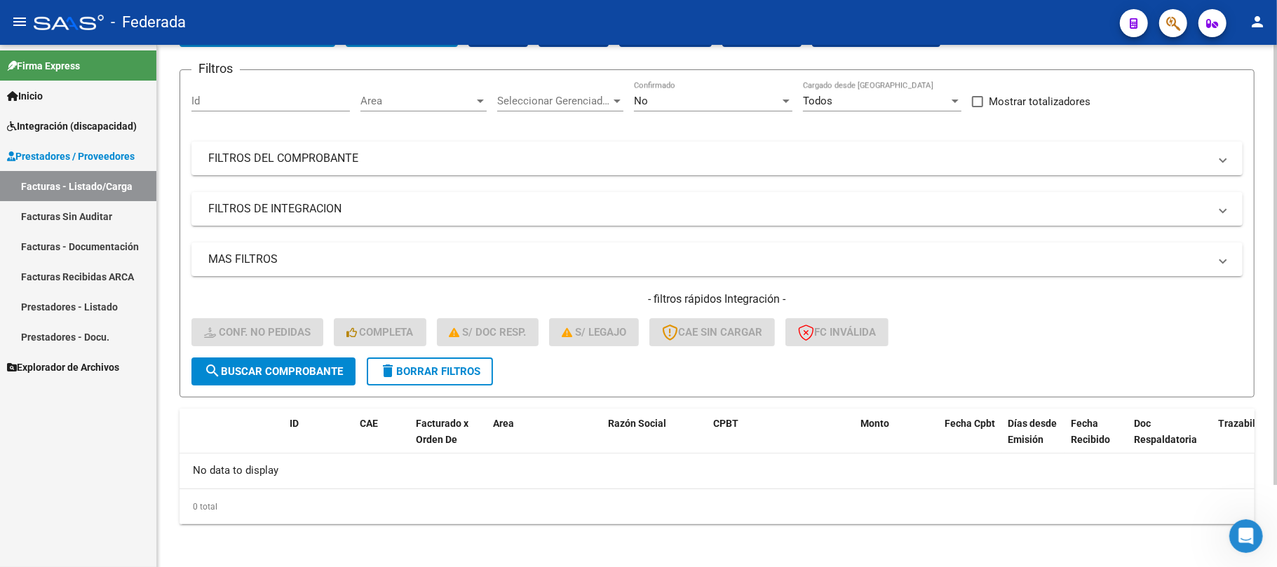
click at [433, 365] on span "delete Borrar Filtros" at bounding box center [429, 371] width 101 height 13
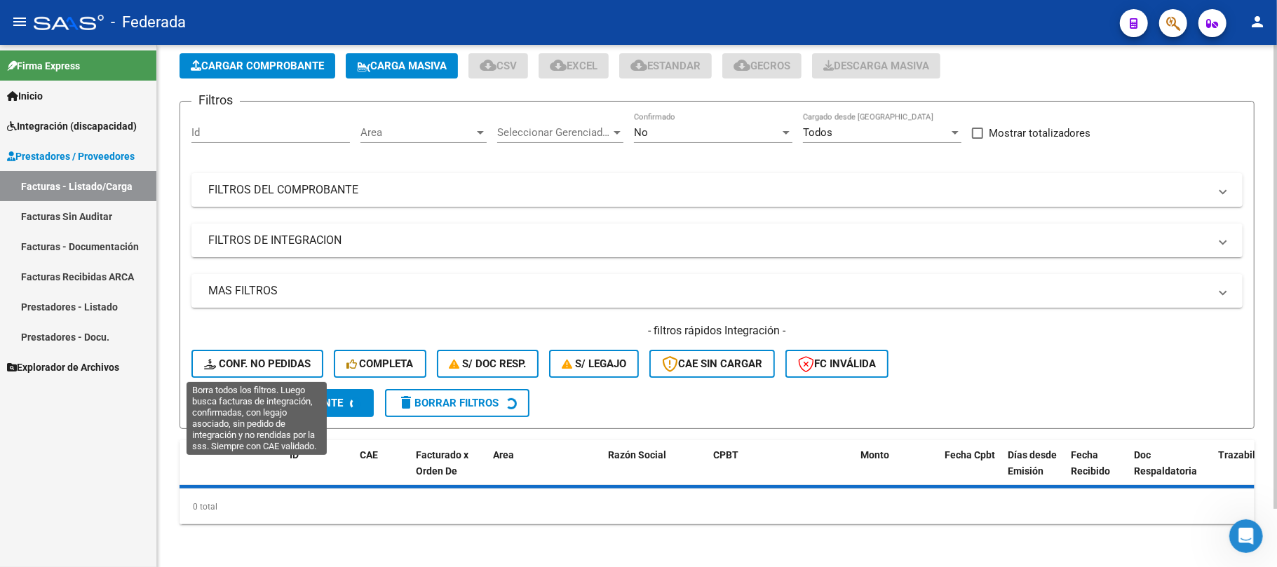
click at [286, 397] on span "search Buscar Comprobante" at bounding box center [273, 403] width 139 height 13
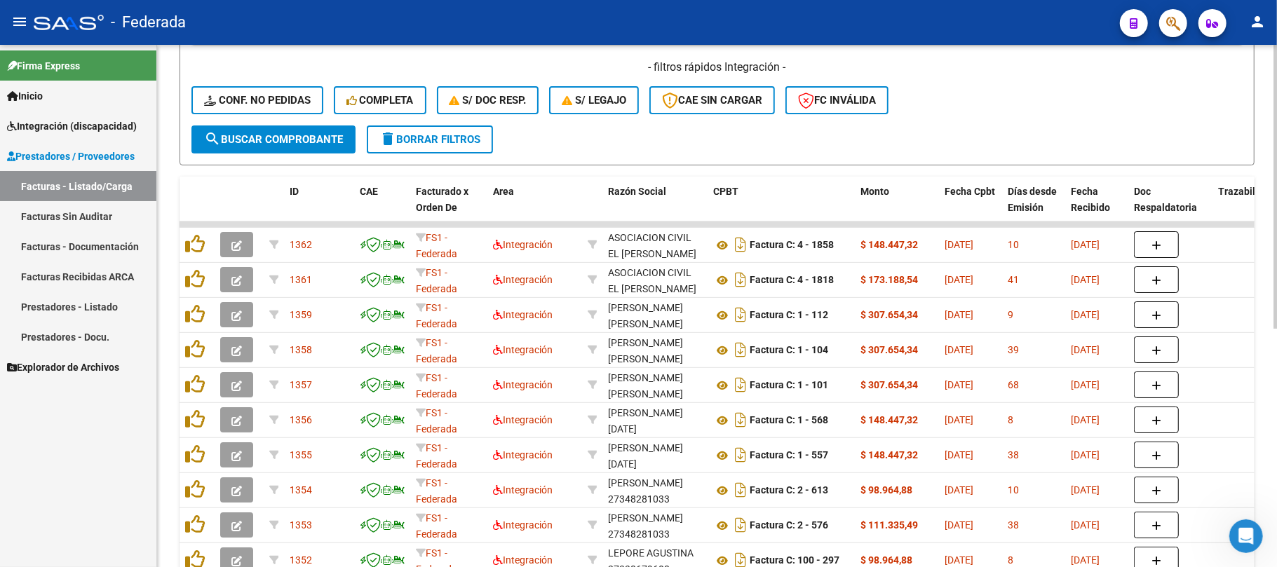
scroll to position [191, 0]
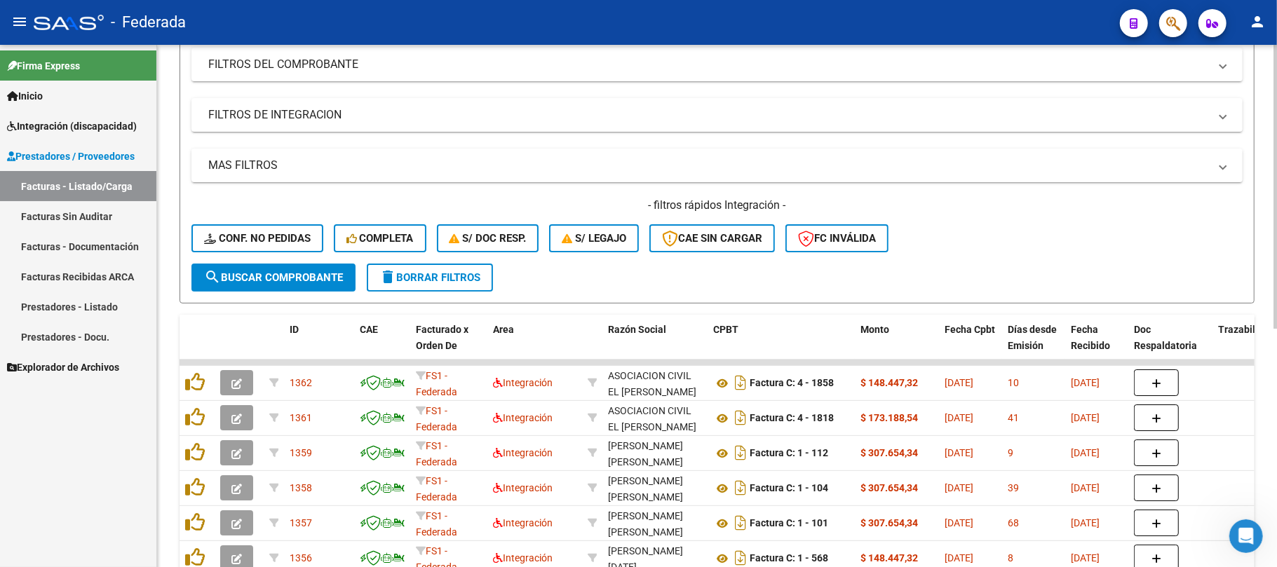
click at [301, 250] on button "Conf. no pedidas" at bounding box center [257, 238] width 132 height 28
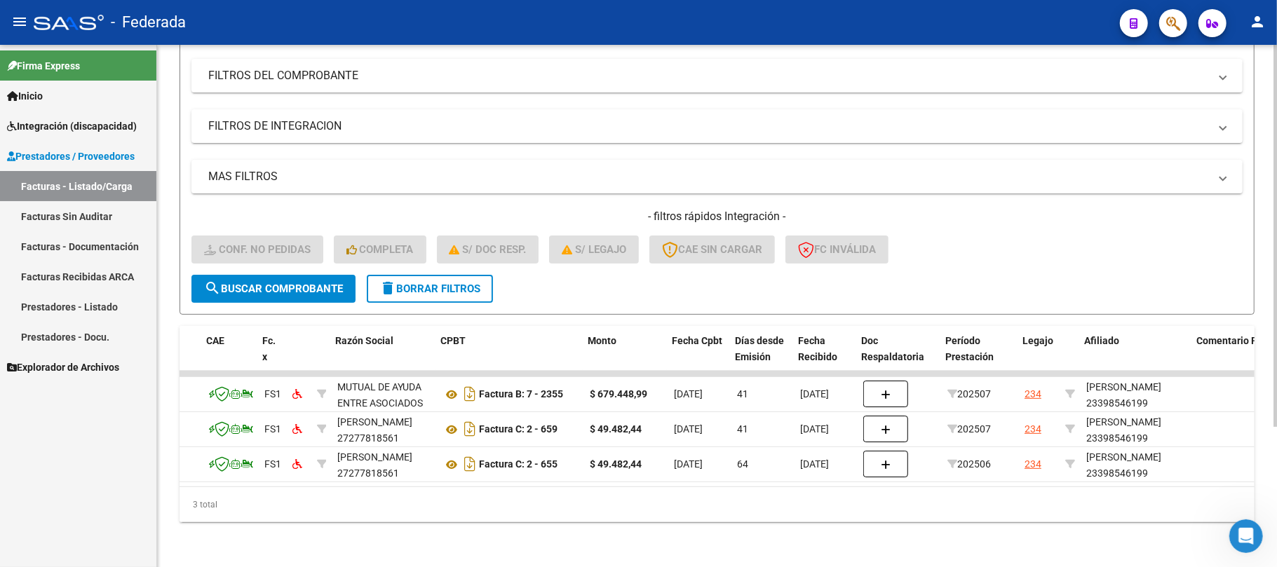
scroll to position [0, 0]
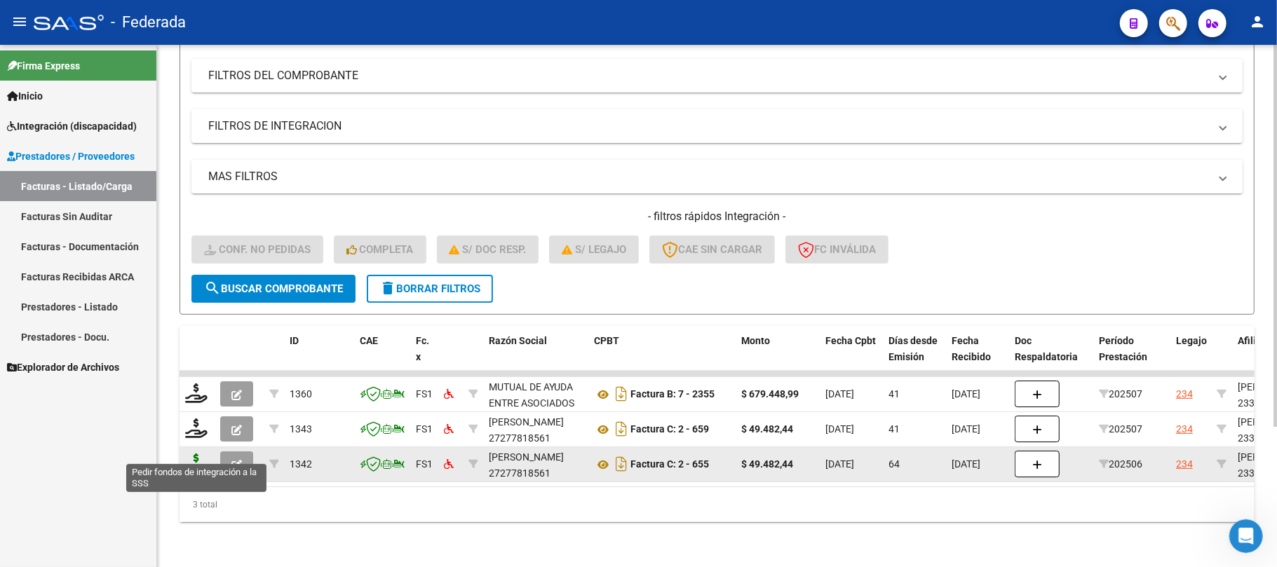
click at [203, 454] on icon at bounding box center [196, 464] width 22 height 20
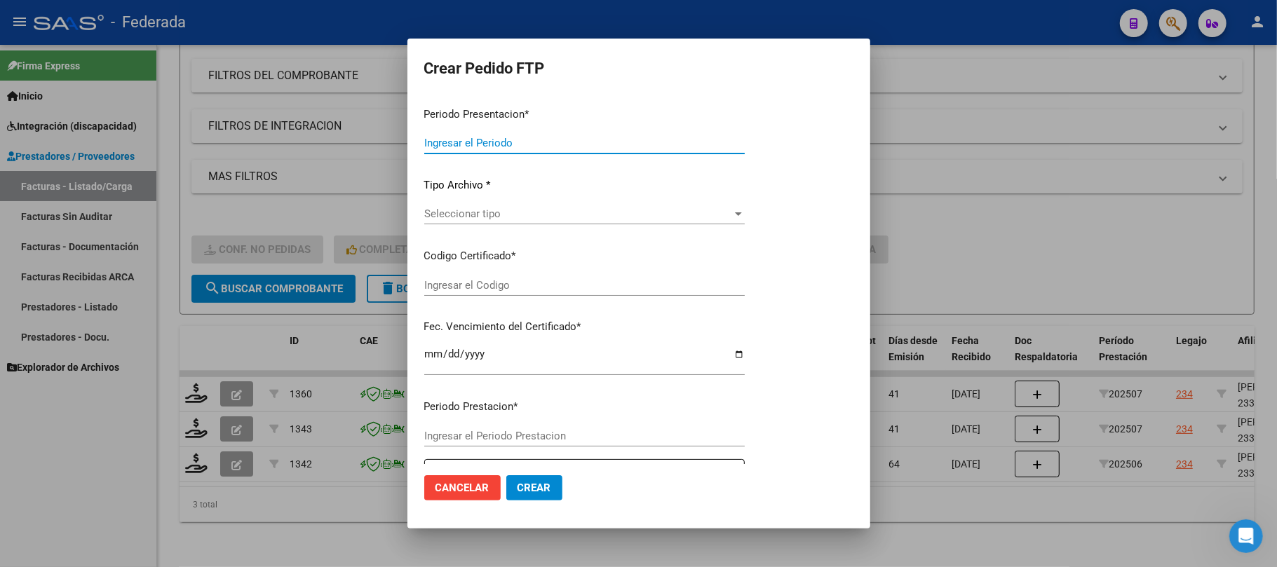
type input "202508"
type input "202506"
type input "$ 49.482,44"
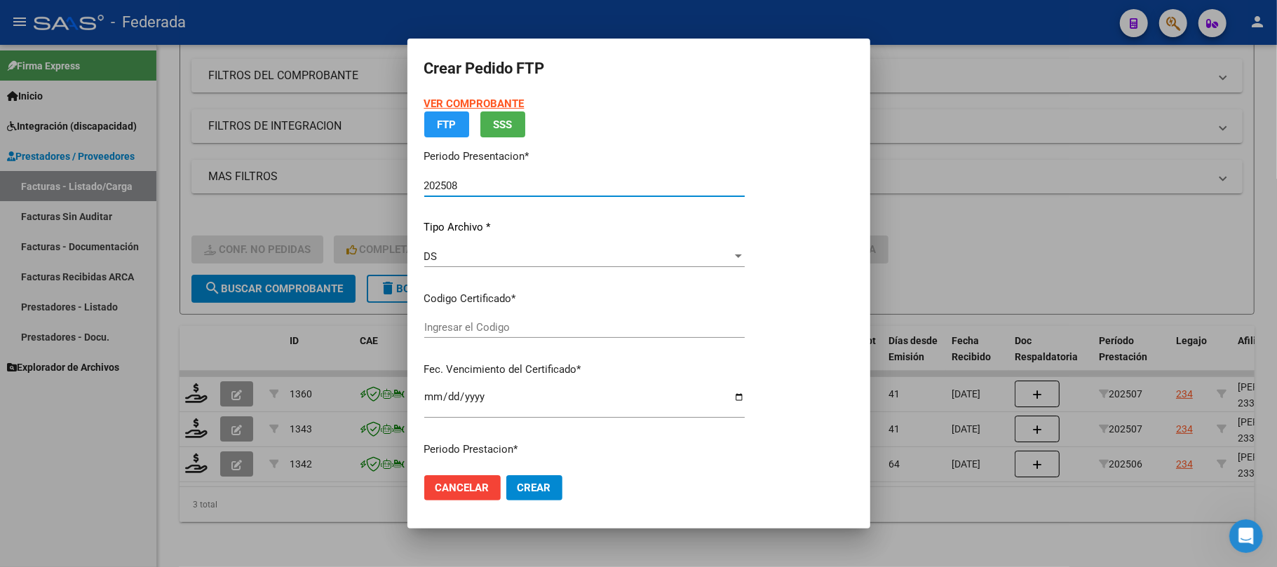
type input "ARG02000398546192022030920320309SFE214"
type input "2032-03-09"
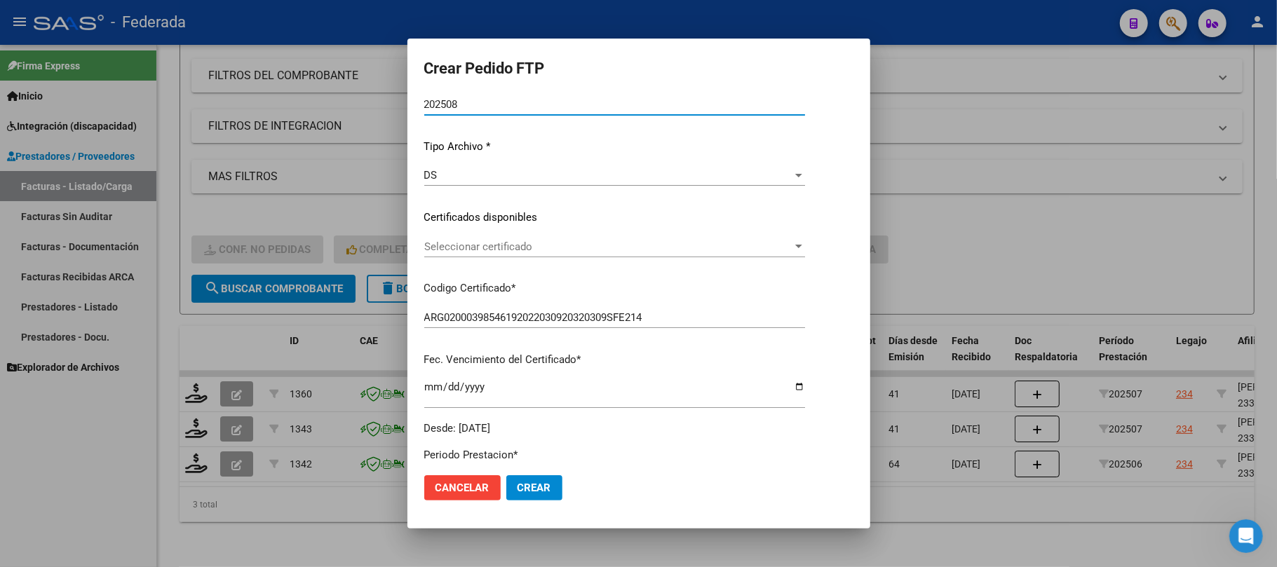
scroll to position [224, 0]
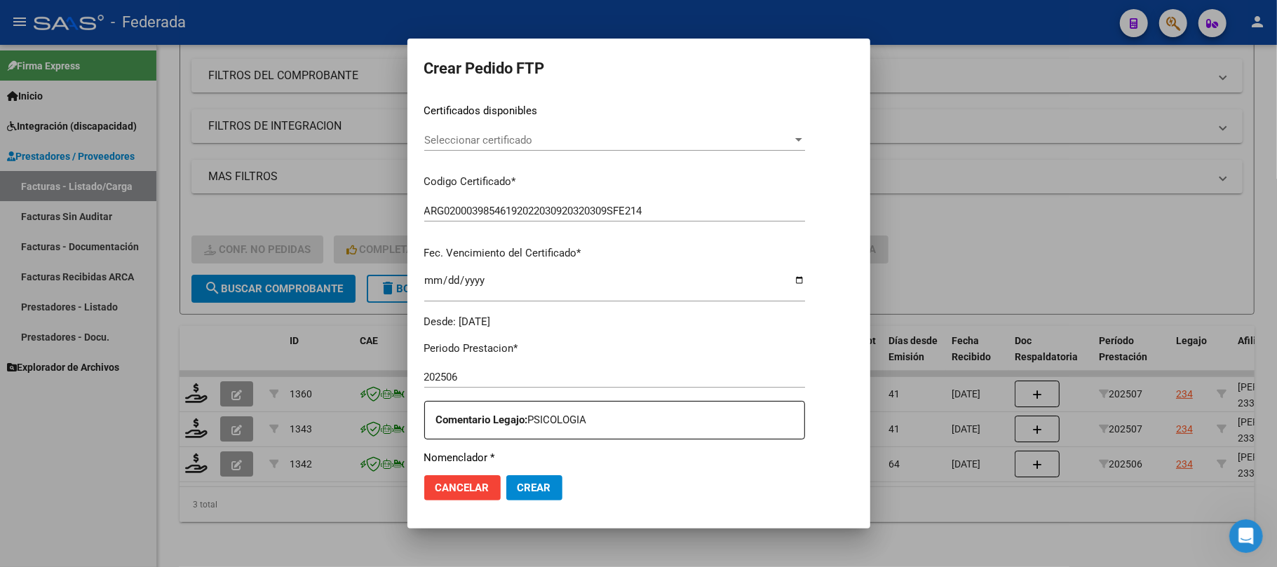
click at [484, 134] on span "Seleccionar certificado" at bounding box center [608, 140] width 368 height 13
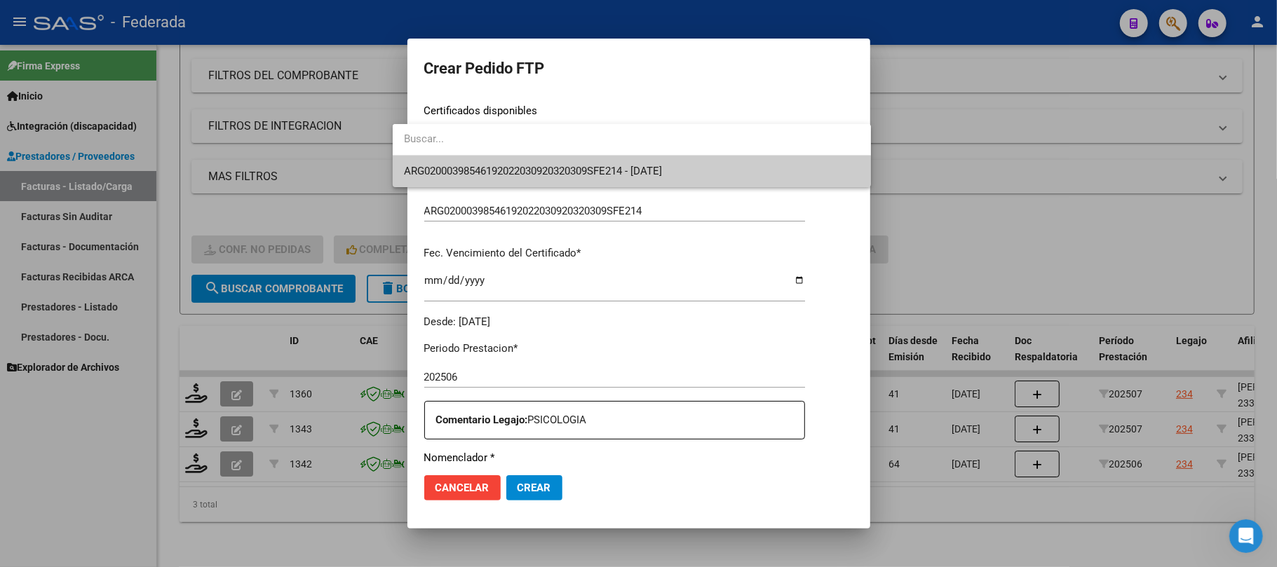
click at [488, 177] on span "ARG02000398546192022030920320309SFE214 - 2032-03-09" at bounding box center [632, 172] width 456 height 32
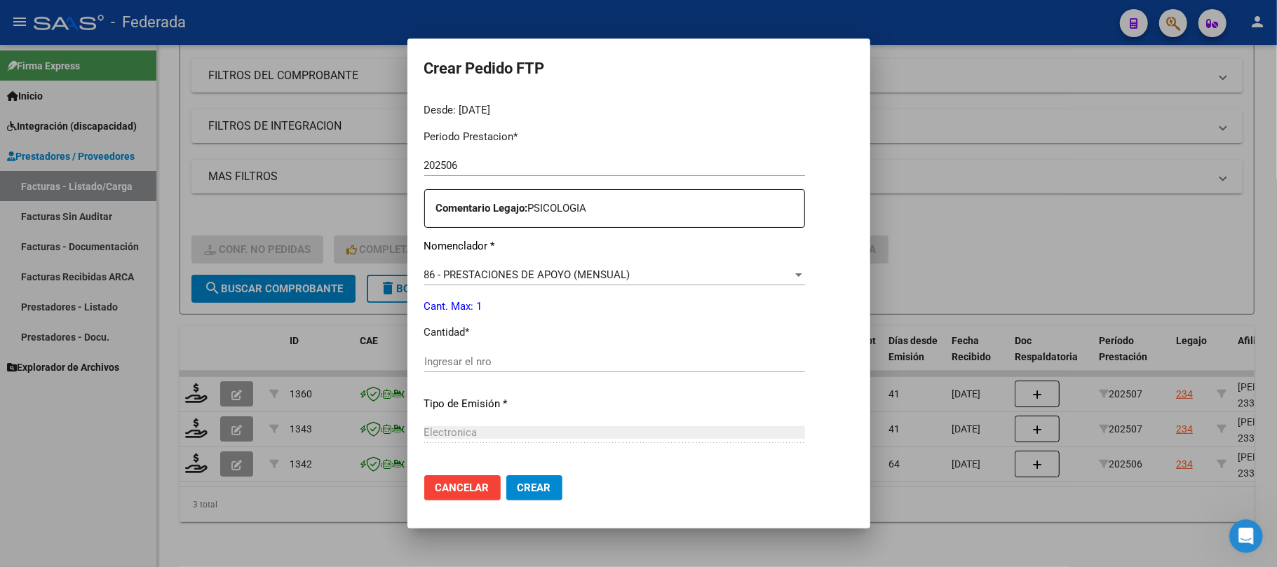
scroll to position [505, 0]
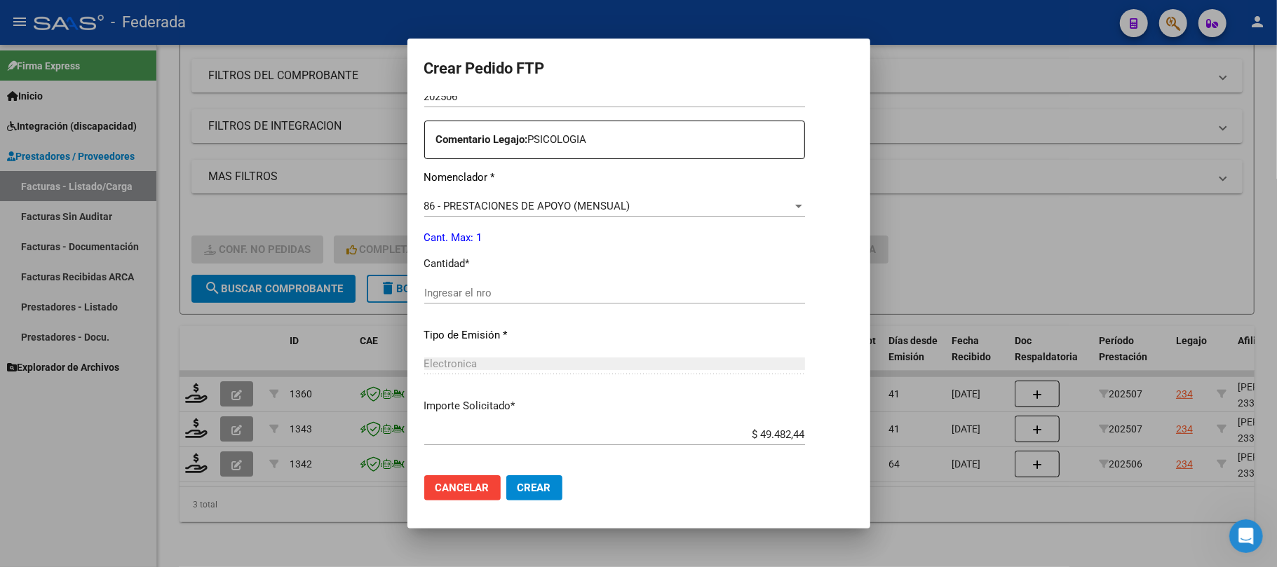
click at [453, 293] on input "Ingresar el nro" at bounding box center [614, 293] width 381 height 13
type input "1"
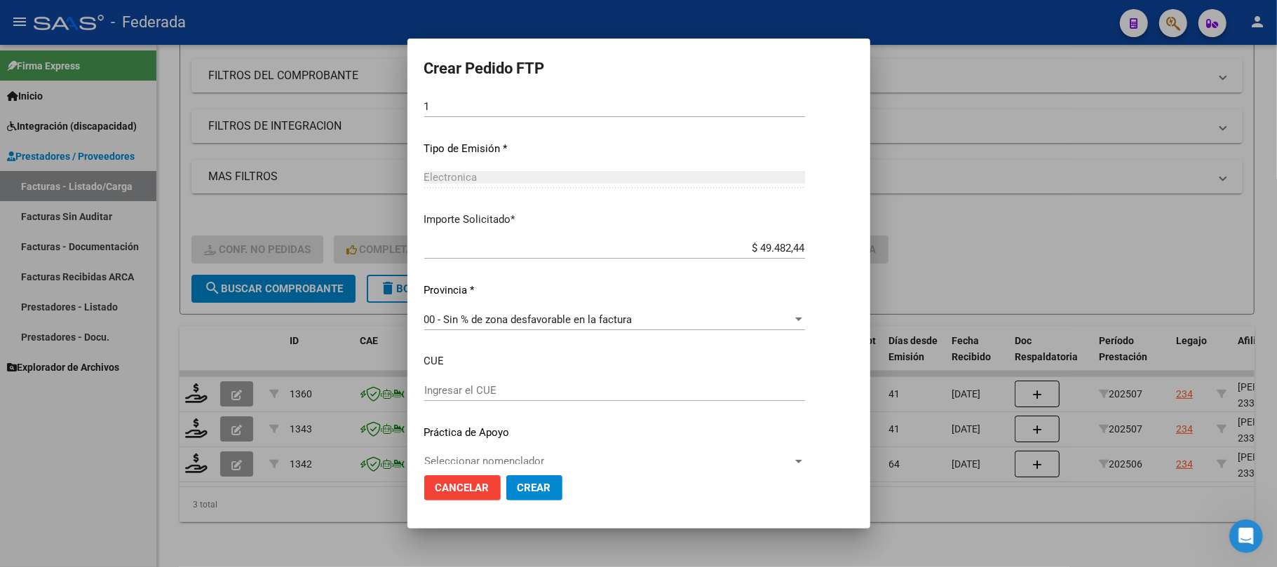
scroll to position [711, 0]
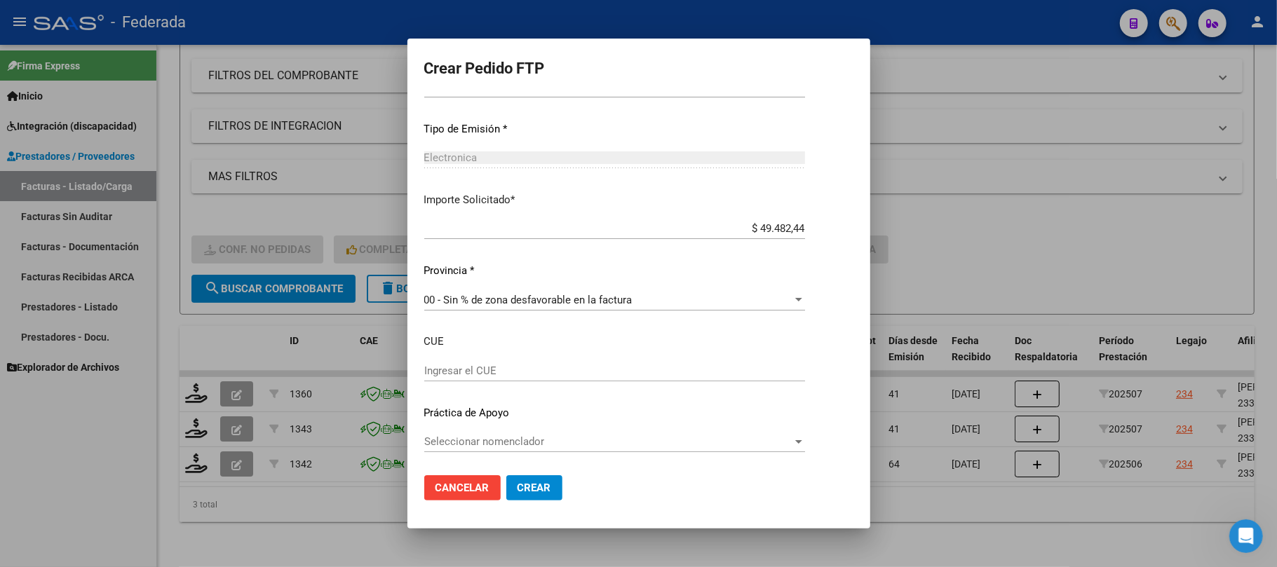
click at [517, 489] on span "Crear" at bounding box center [534, 488] width 34 height 13
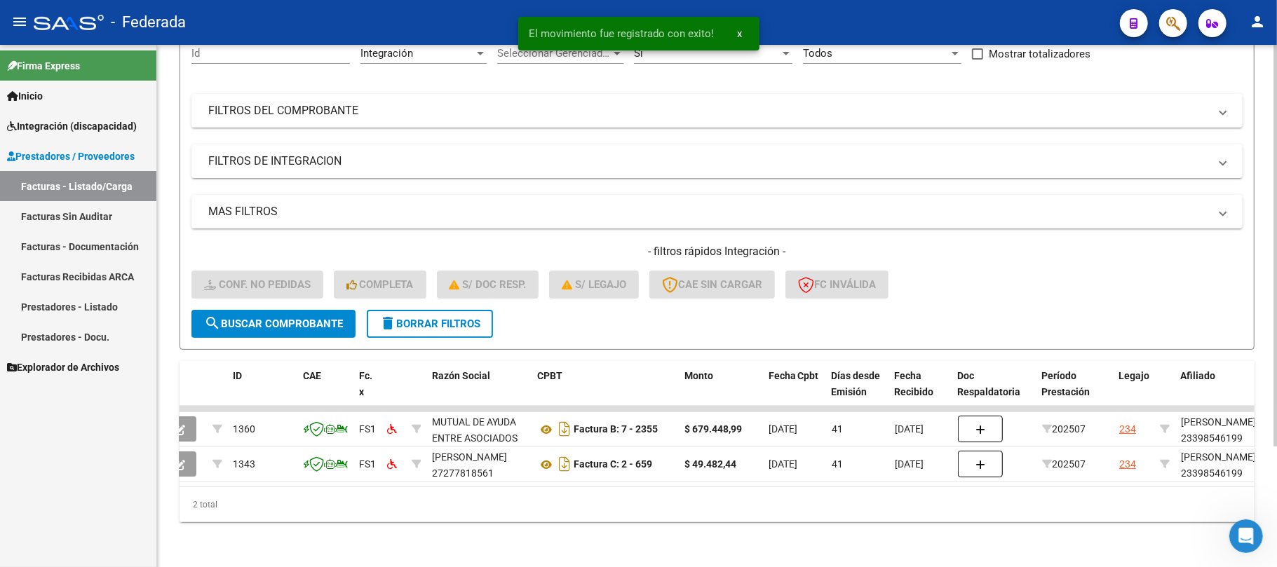
scroll to position [0, 0]
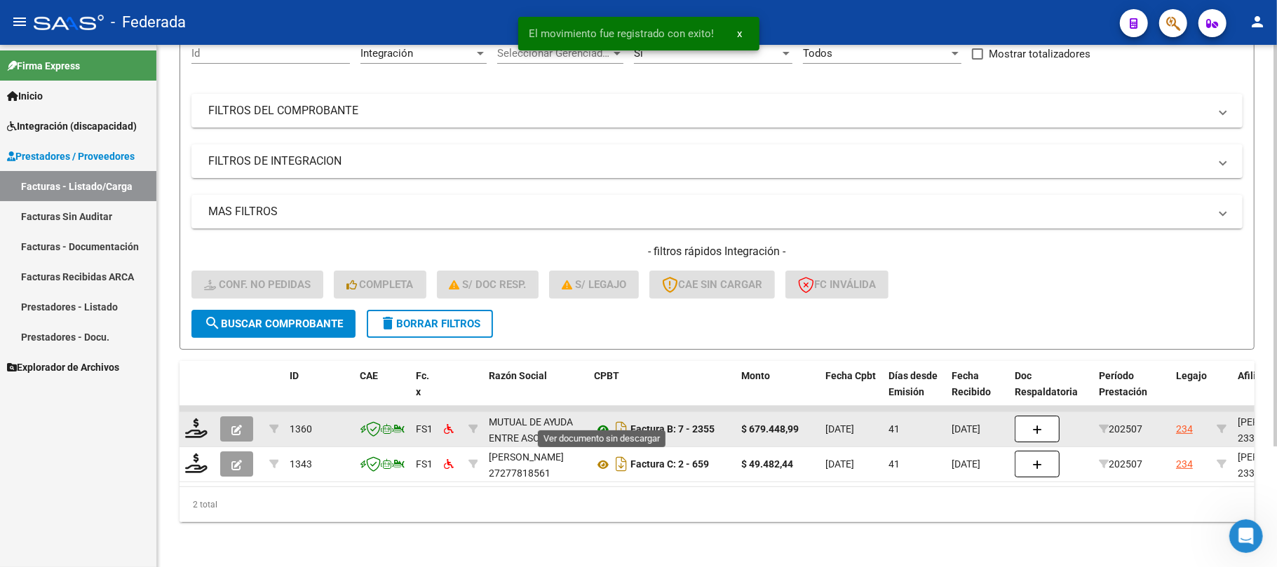
click at [604, 422] on icon at bounding box center [603, 429] width 18 height 17
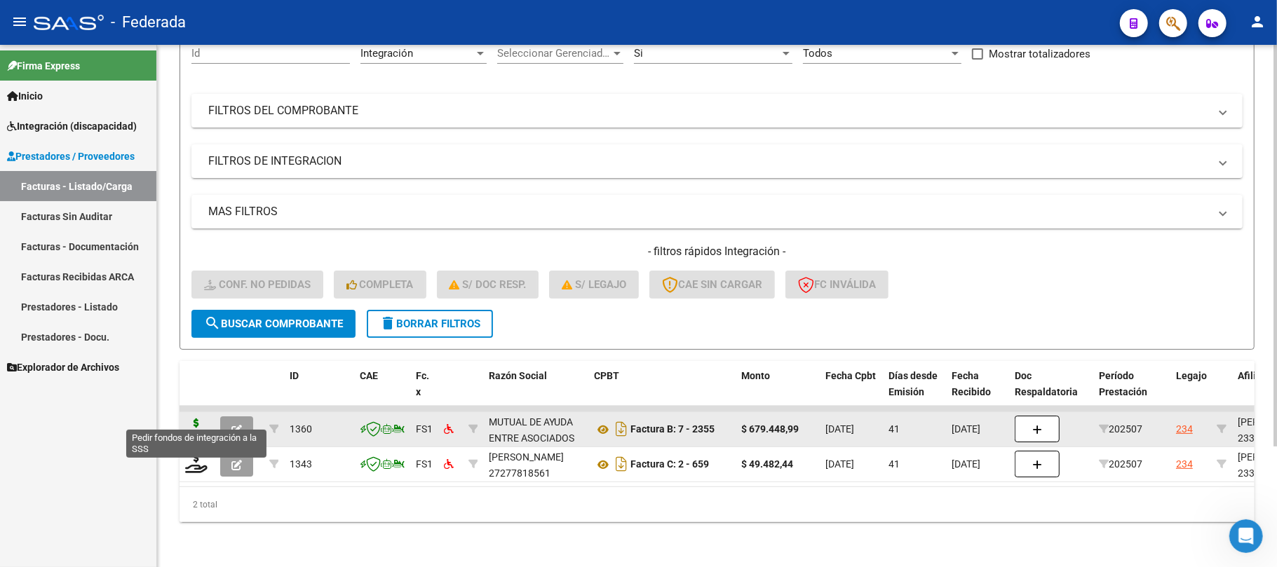
click at [203, 419] on icon at bounding box center [196, 429] width 22 height 20
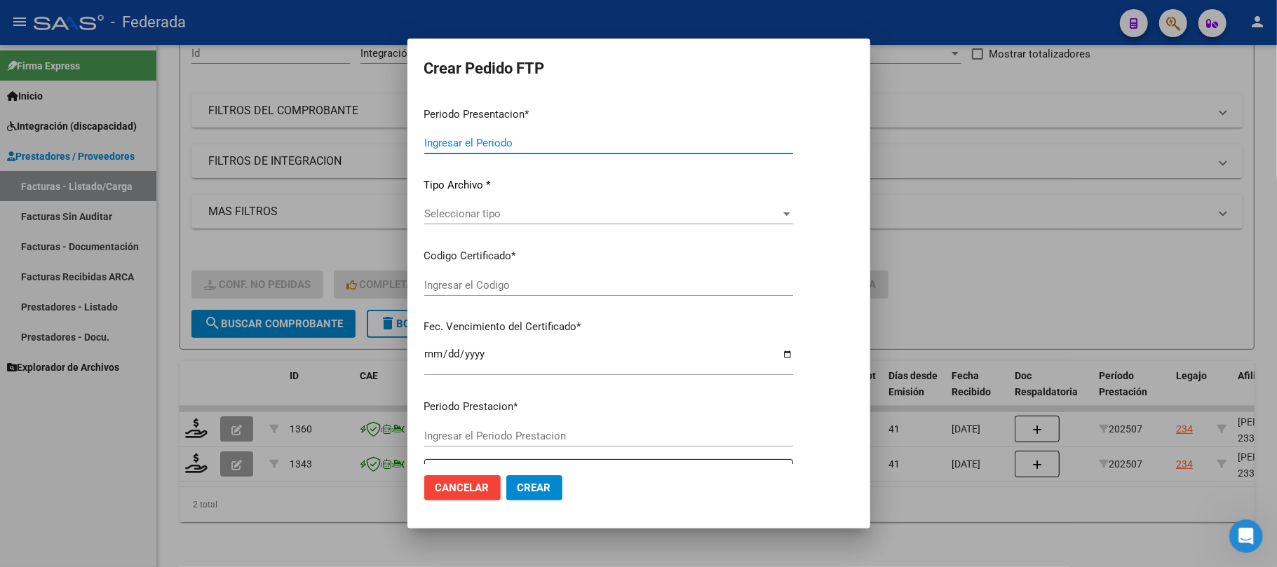
type input "202508"
type input "202507"
type input "$ 679.448,99"
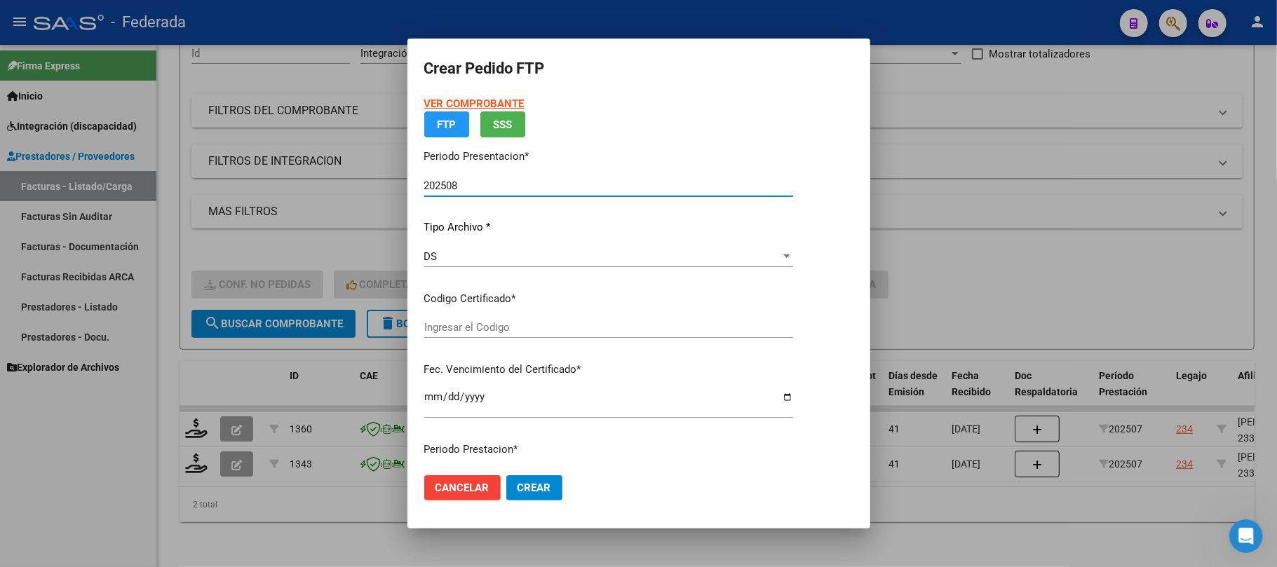
type input "ARG02000398546192022030920320309SFE214"
type input "2032-03-09"
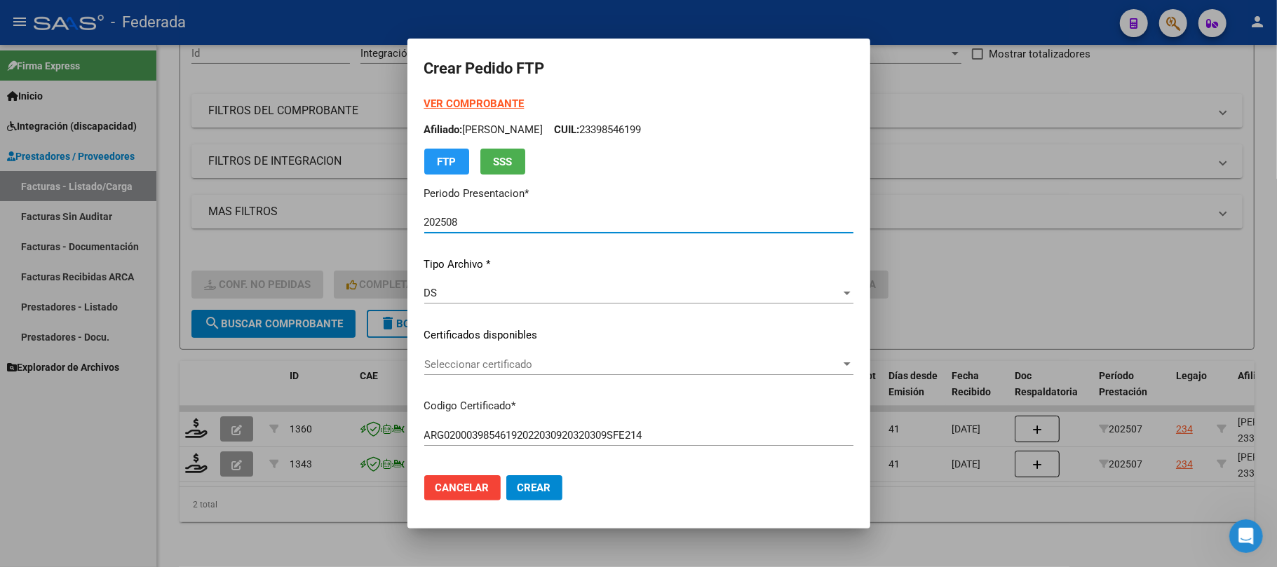
click at [466, 363] on span "Seleccionar certificado" at bounding box center [632, 364] width 417 height 13
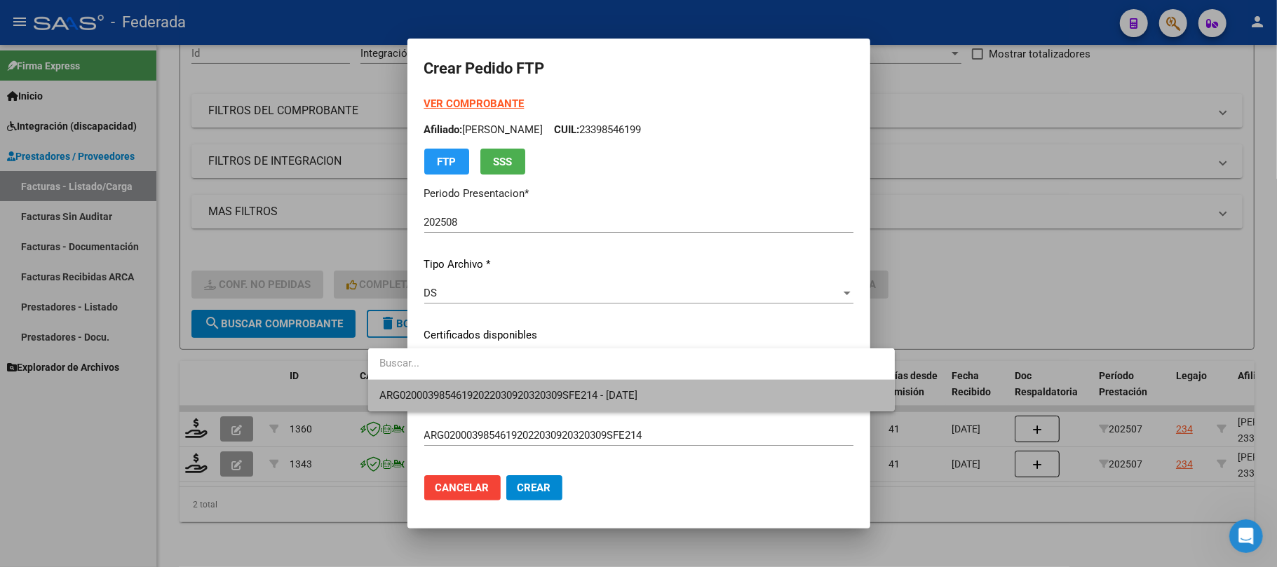
click at [463, 386] on span "ARG02000398546192022030920320309SFE214 - 2032-03-09" at bounding box center [631, 396] width 504 height 32
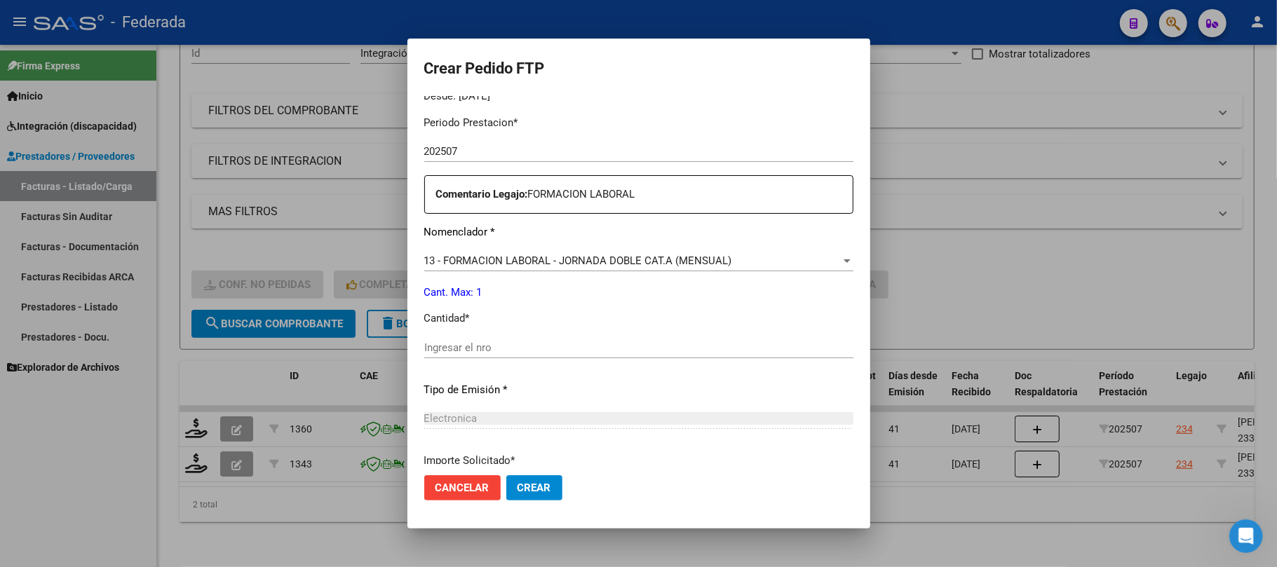
scroll to position [467, 0]
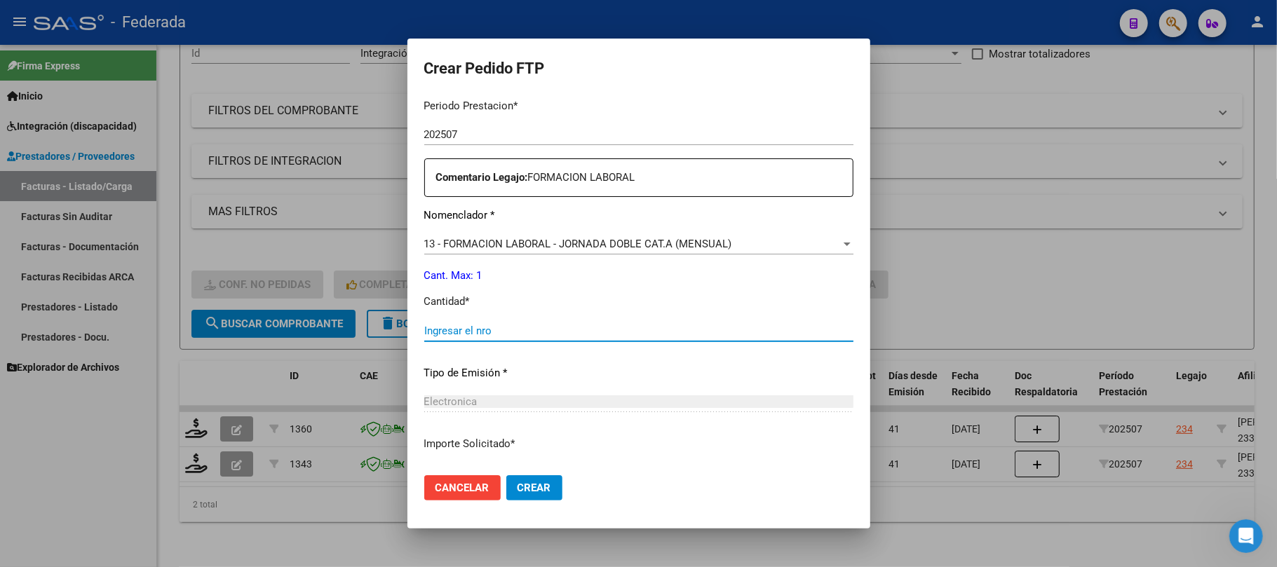
click at [471, 332] on input "Ingresar el nro" at bounding box center [638, 331] width 429 height 13
type input "1"
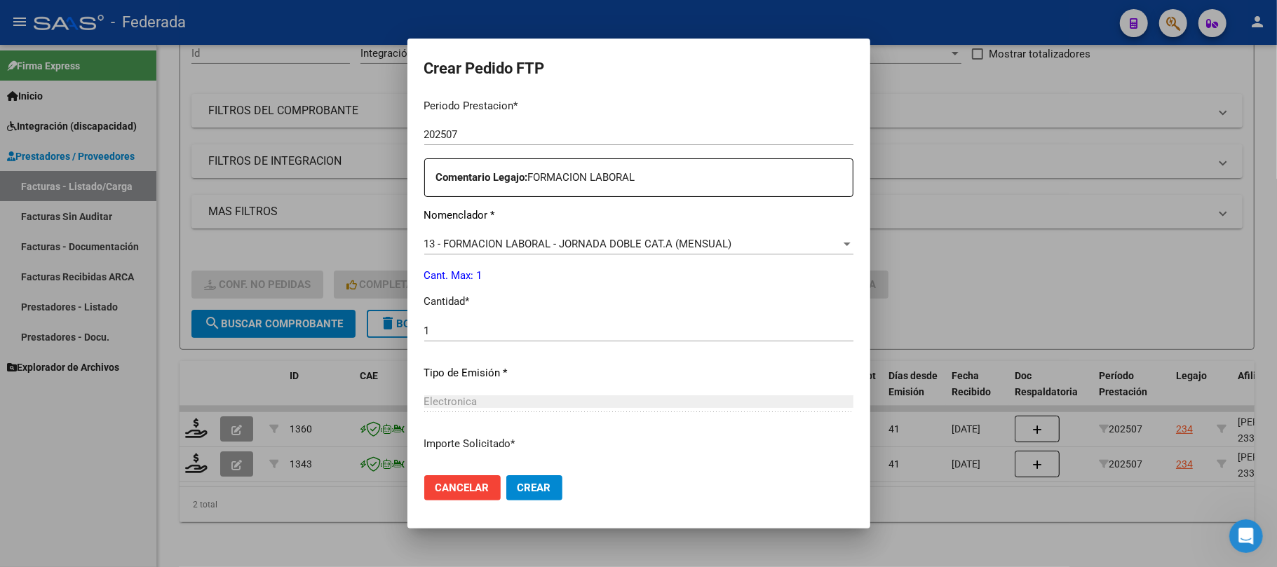
scroll to position [569, 0]
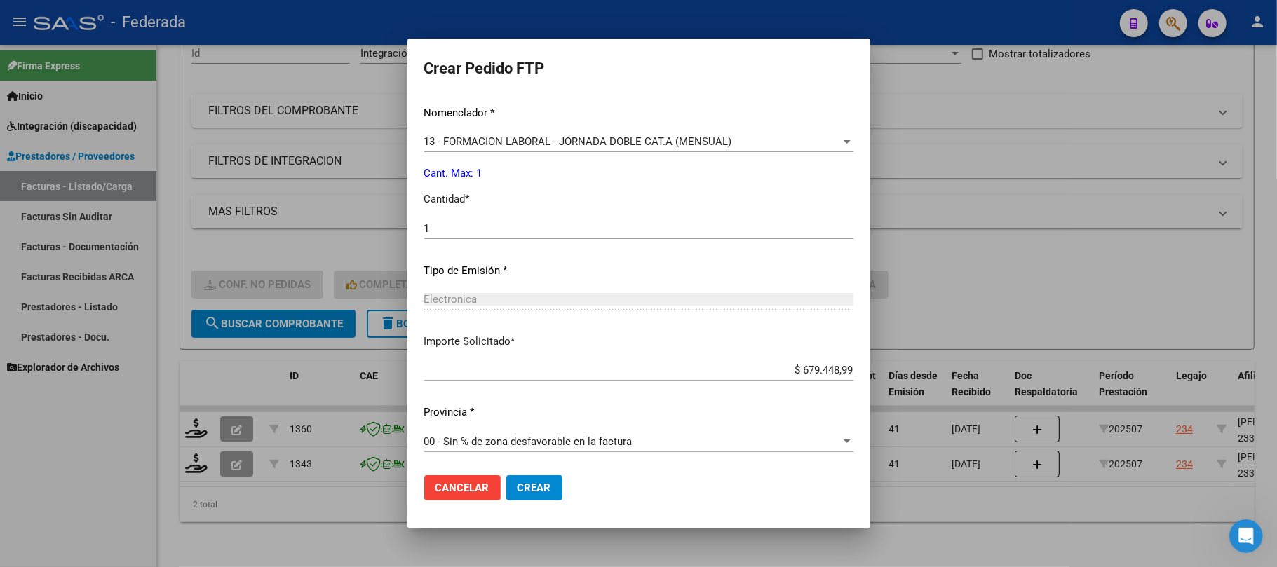
click at [517, 482] on span "Crear" at bounding box center [534, 488] width 34 height 13
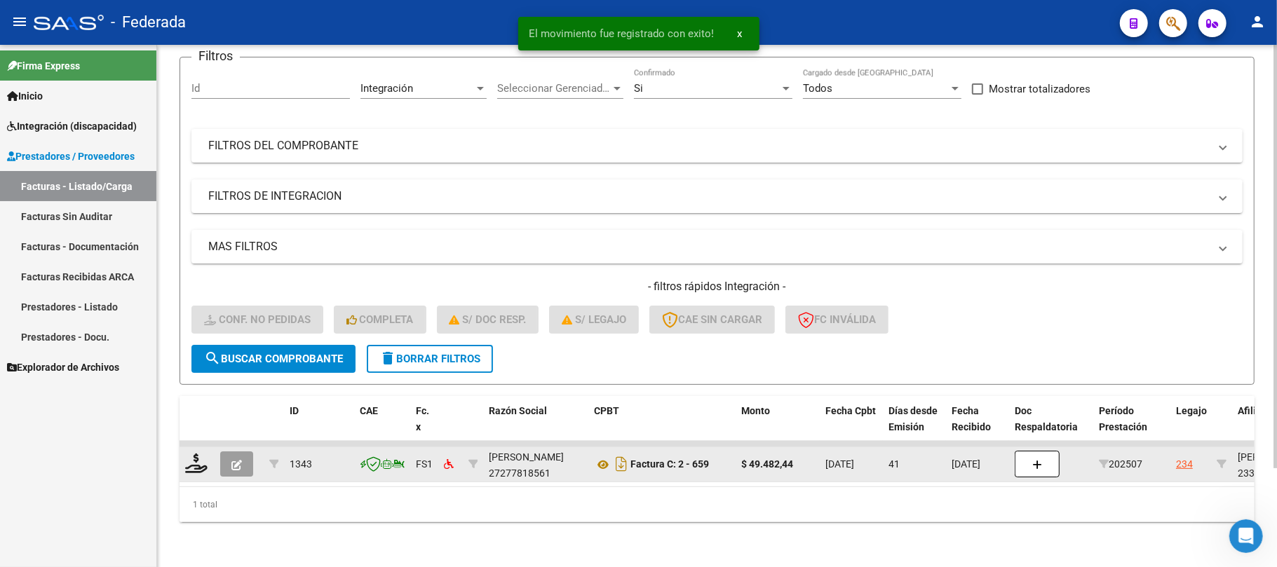
scroll to position [122, 0]
click at [198, 454] on icon at bounding box center [196, 464] width 22 height 20
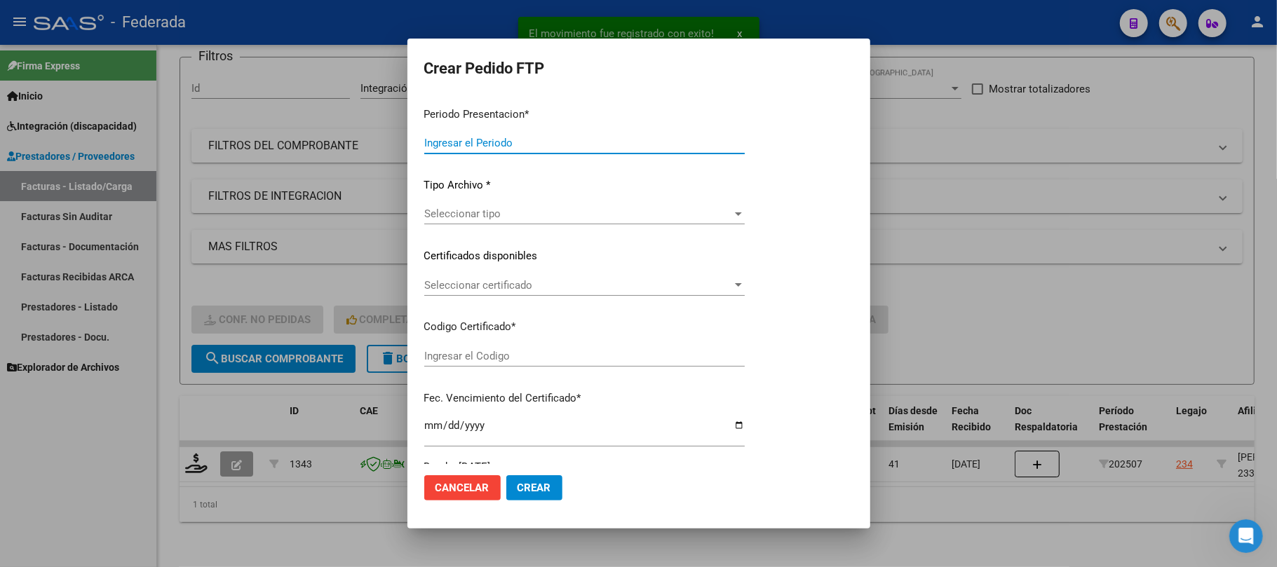
type input "202508"
type input "202507"
type input "$ 49.482,44"
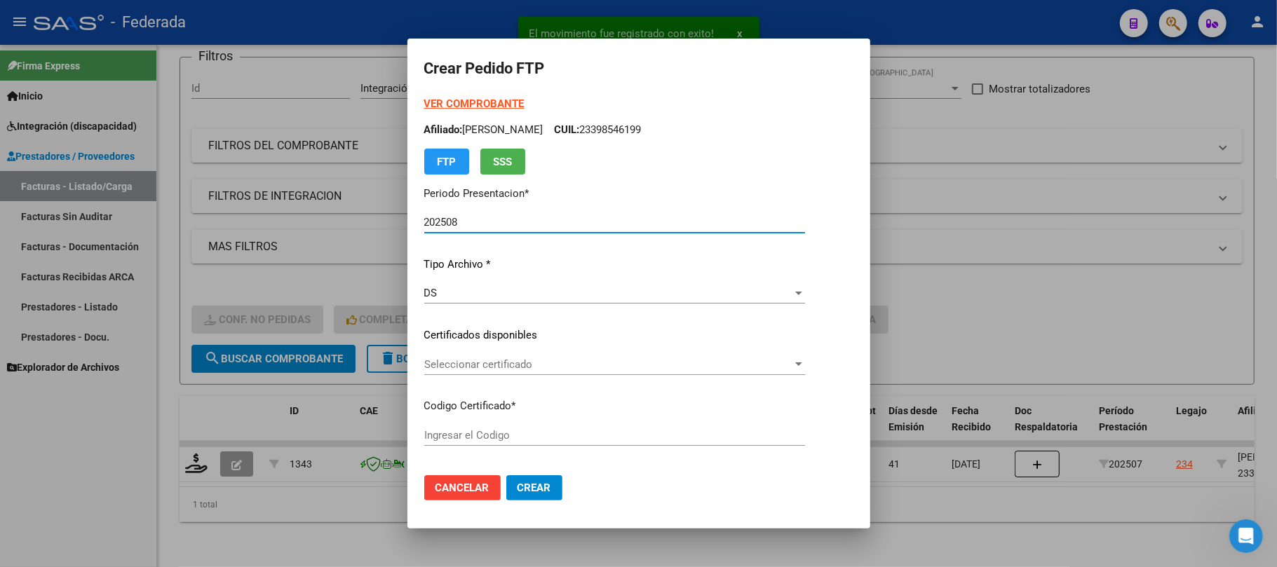
type input "ARG02000398546192022030920320309SFE214"
type input "2032-03-09"
click at [447, 370] on span "Seleccionar certificado" at bounding box center [608, 364] width 368 height 13
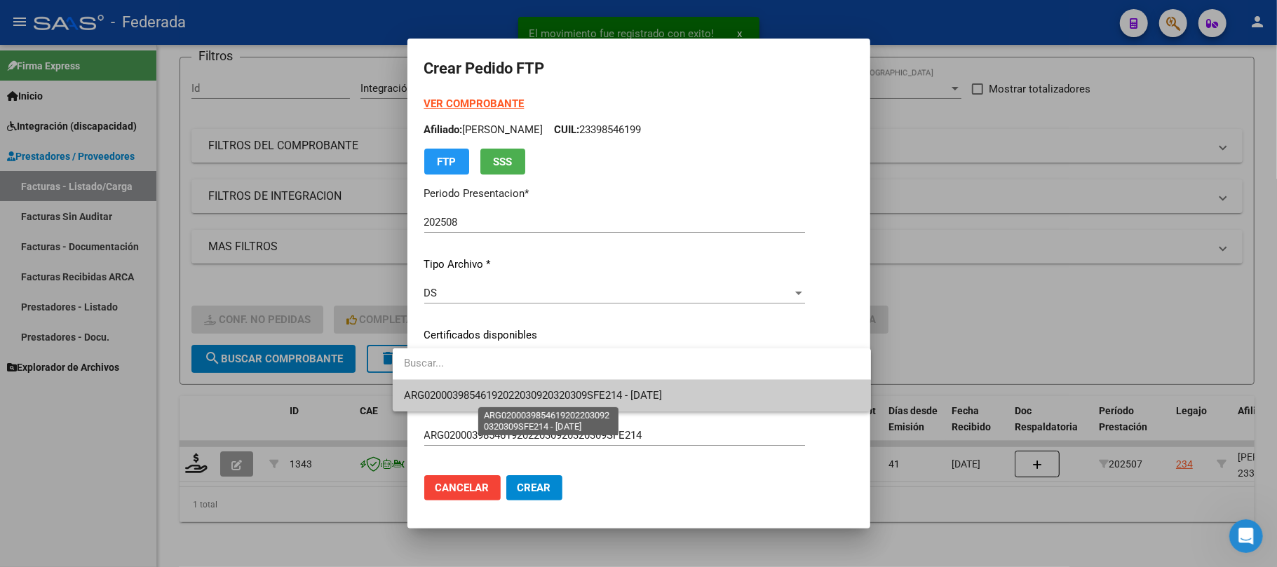
click at [450, 389] on span "ARG02000398546192022030920320309SFE214 - 2032-03-09" at bounding box center [533, 395] width 258 height 13
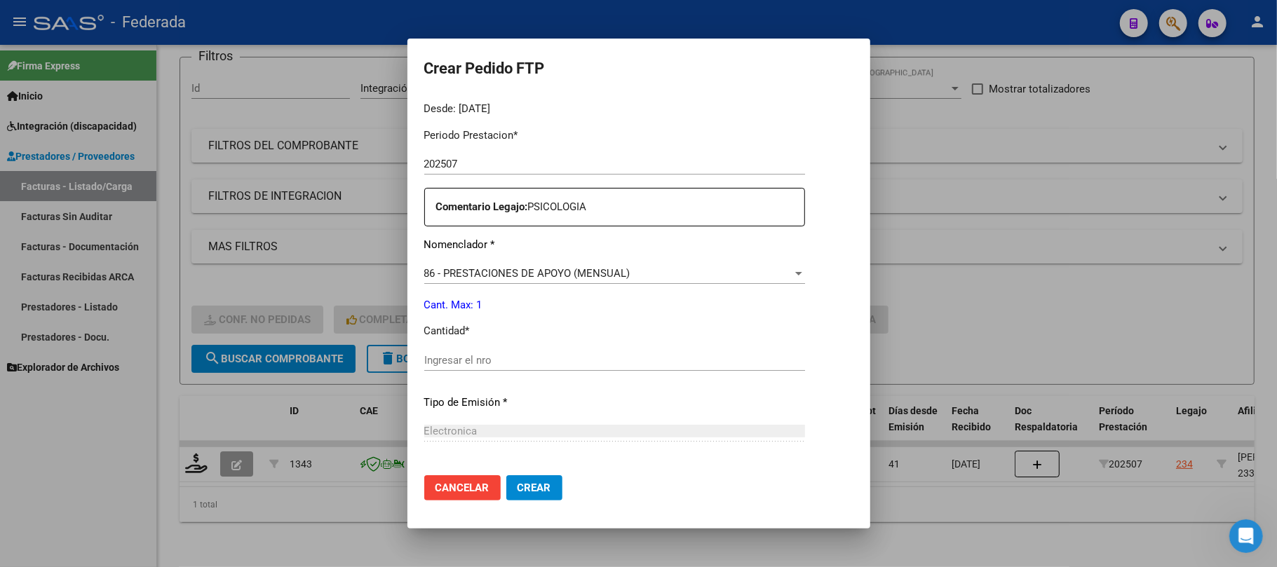
scroll to position [467, 0]
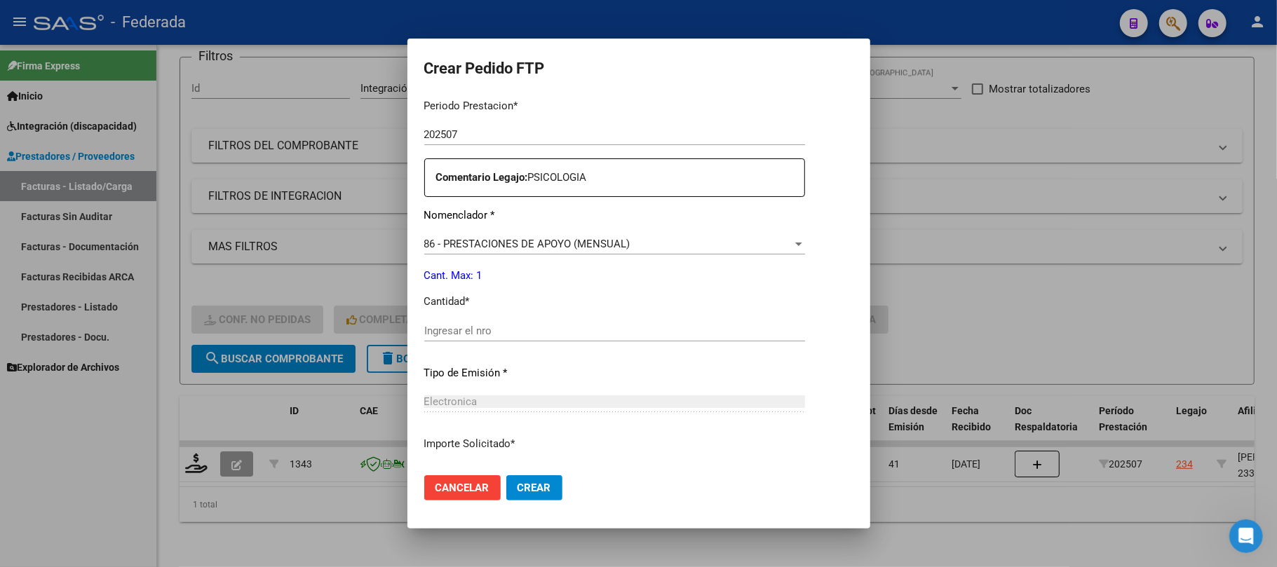
click at [466, 329] on input "Ingresar el nro" at bounding box center [614, 331] width 381 height 13
type input "1"
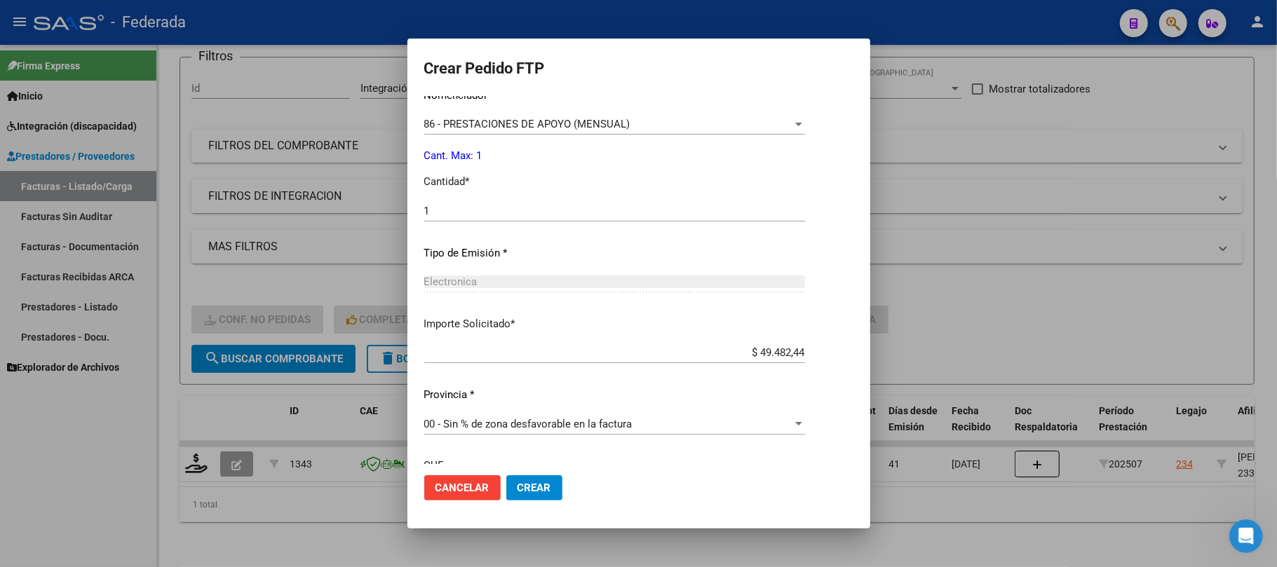
scroll to position [711, 0]
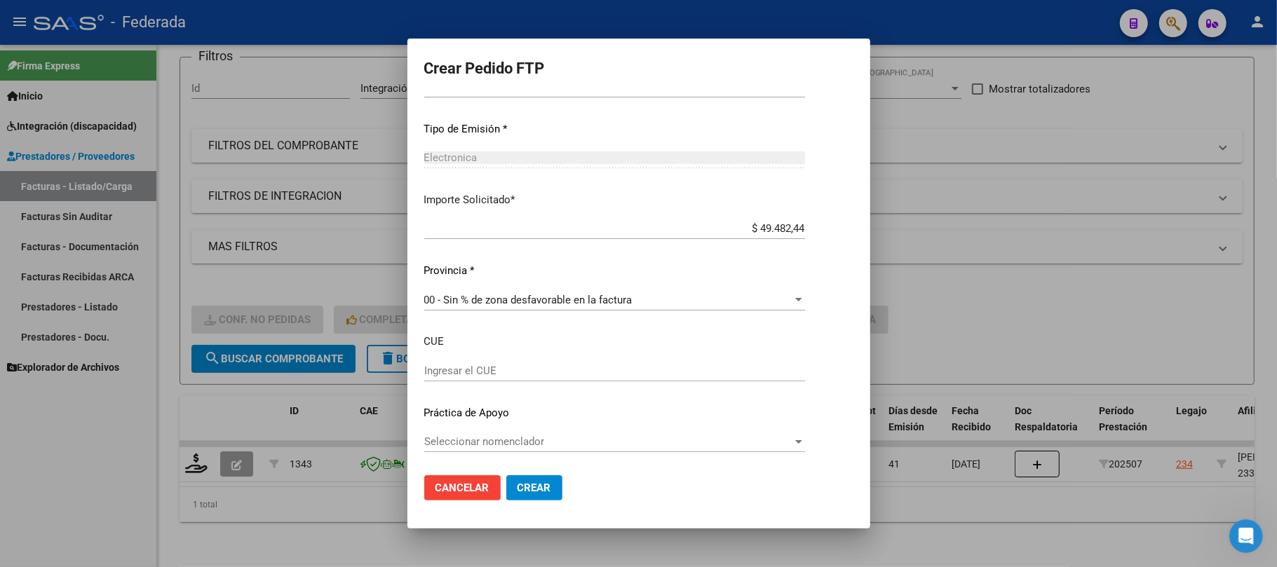
click at [506, 501] on button "Crear" at bounding box center [534, 487] width 56 height 25
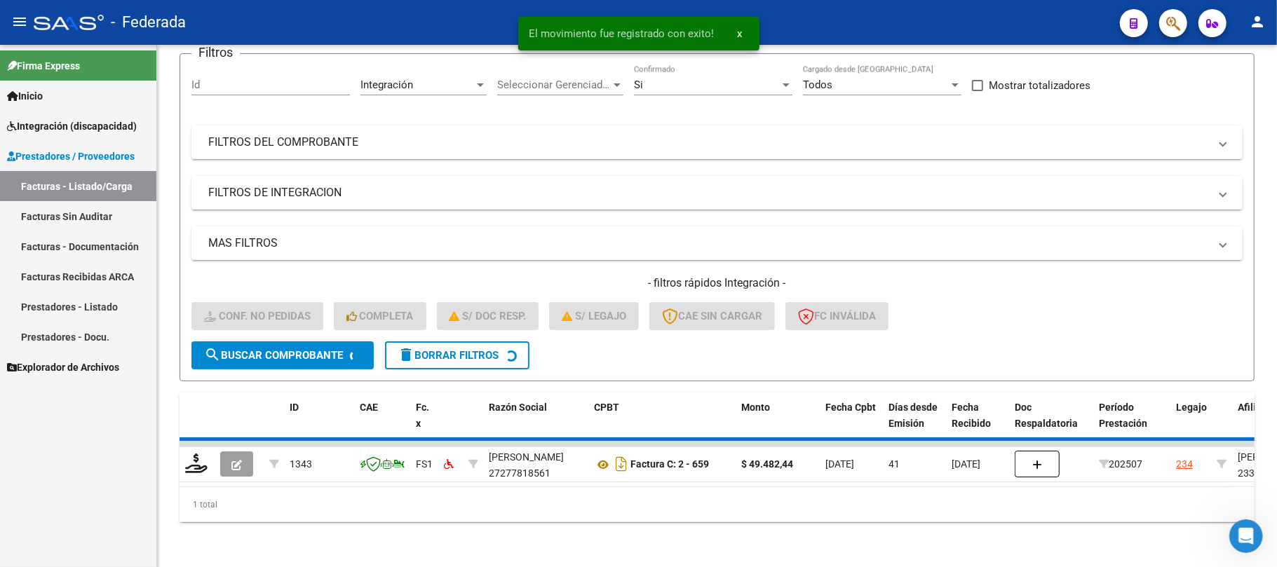
scroll to position [97, 0]
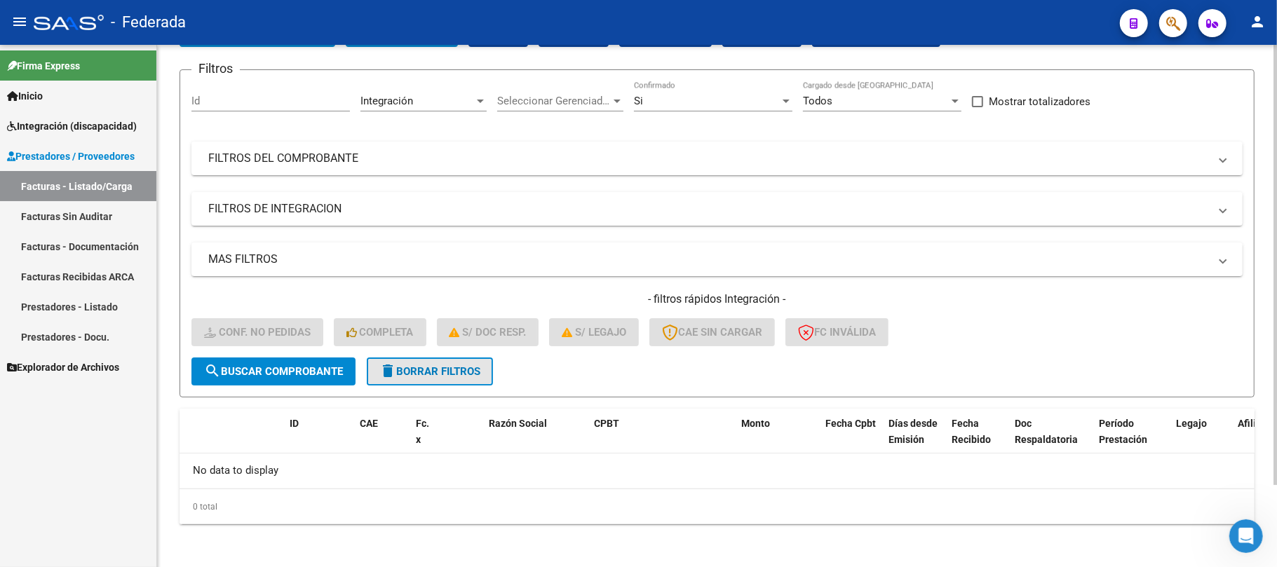
click at [469, 367] on span "delete Borrar Filtros" at bounding box center [429, 371] width 101 height 13
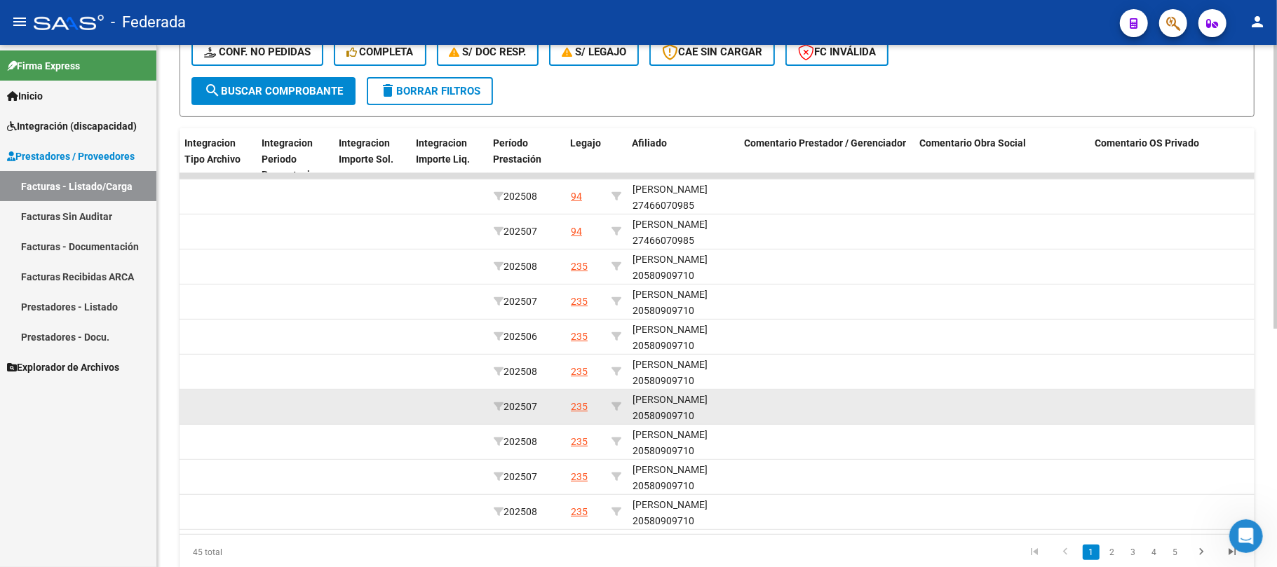
scroll to position [438, 0]
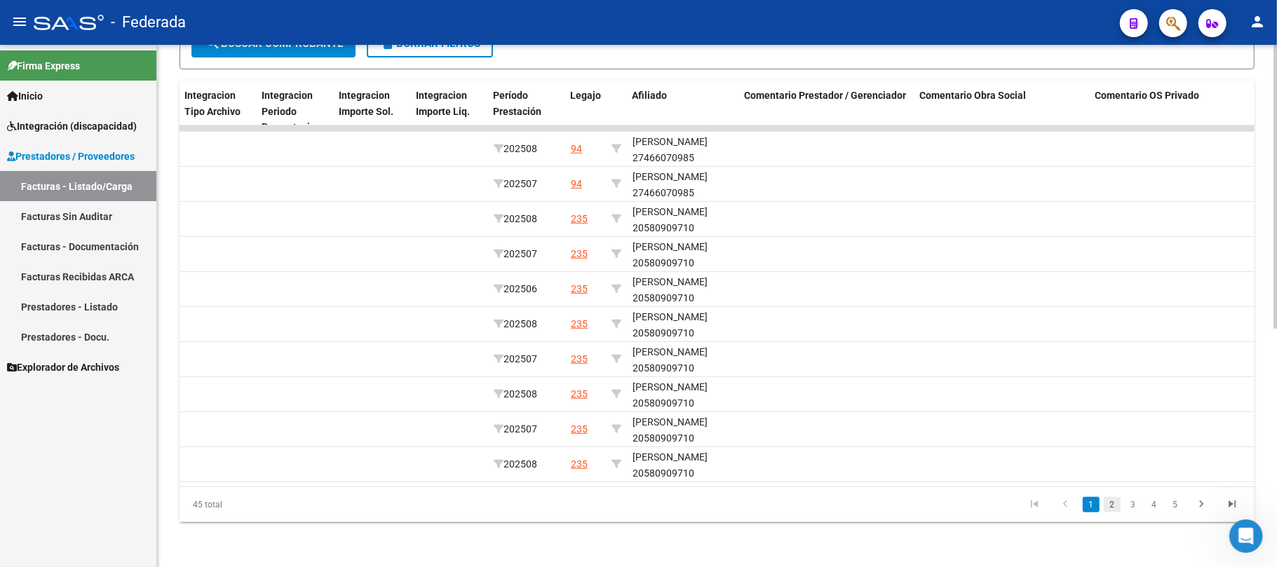
click at [1119, 503] on link "2" at bounding box center [1112, 504] width 17 height 15
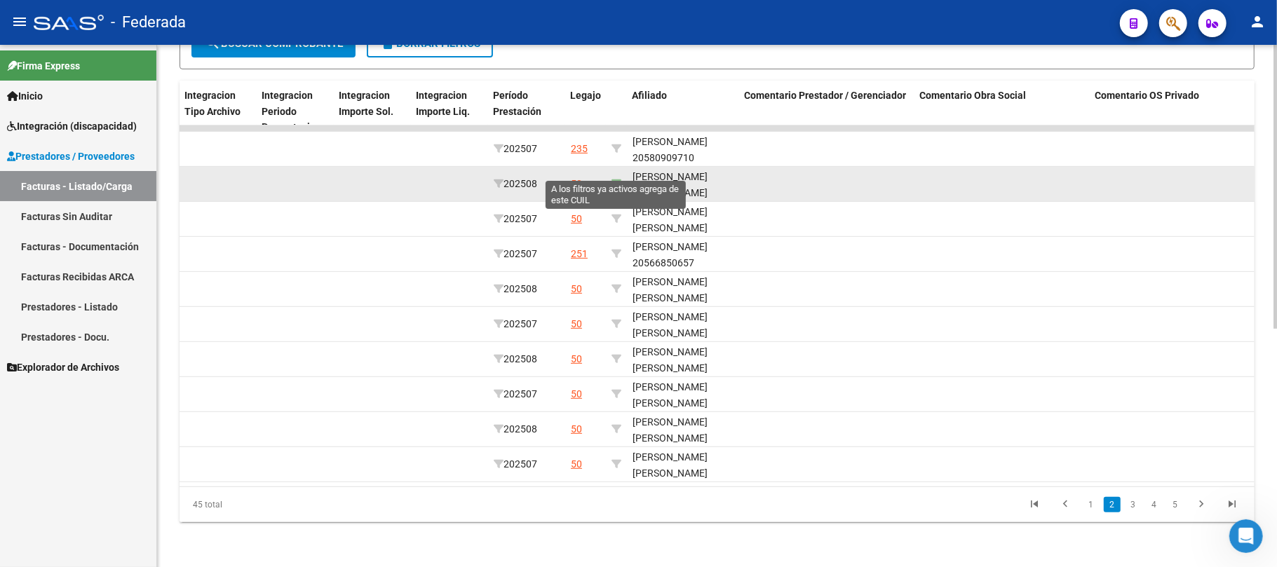
click at [614, 179] on icon at bounding box center [616, 184] width 10 height 10
type input "23590458899"
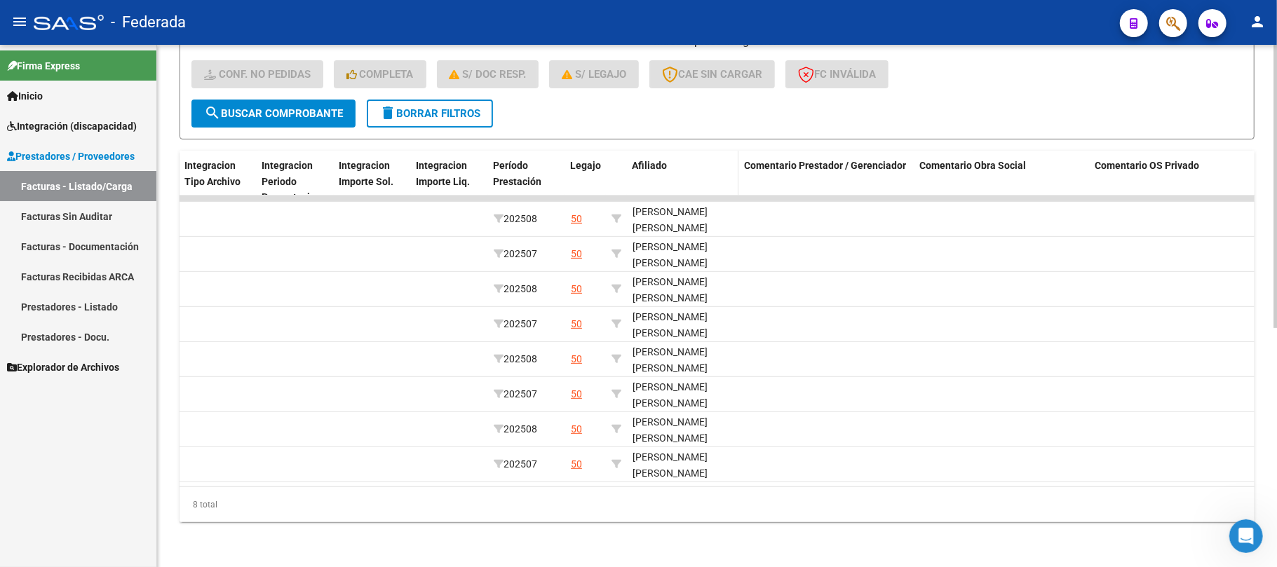
scroll to position [367, 0]
click at [541, 163] on div "Período Prestación" at bounding box center [526, 174] width 66 height 32
click at [537, 158] on div "Período Prestación" at bounding box center [526, 174] width 66 height 32
click at [522, 160] on span "Período Prestación" at bounding box center [517, 173] width 48 height 27
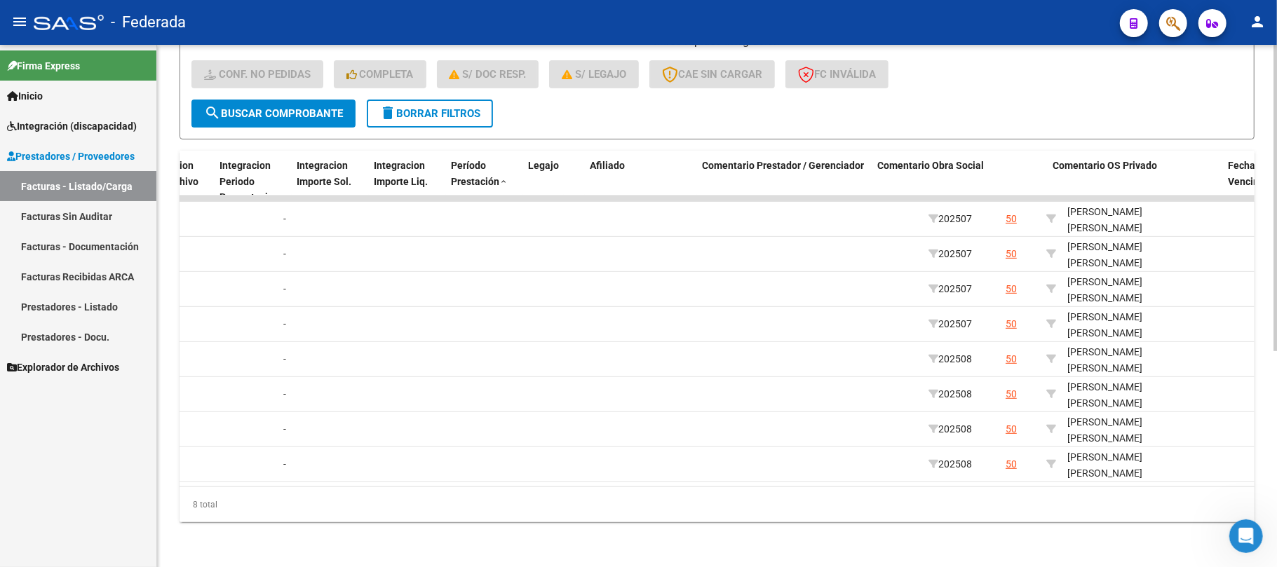
scroll to position [0, 1862]
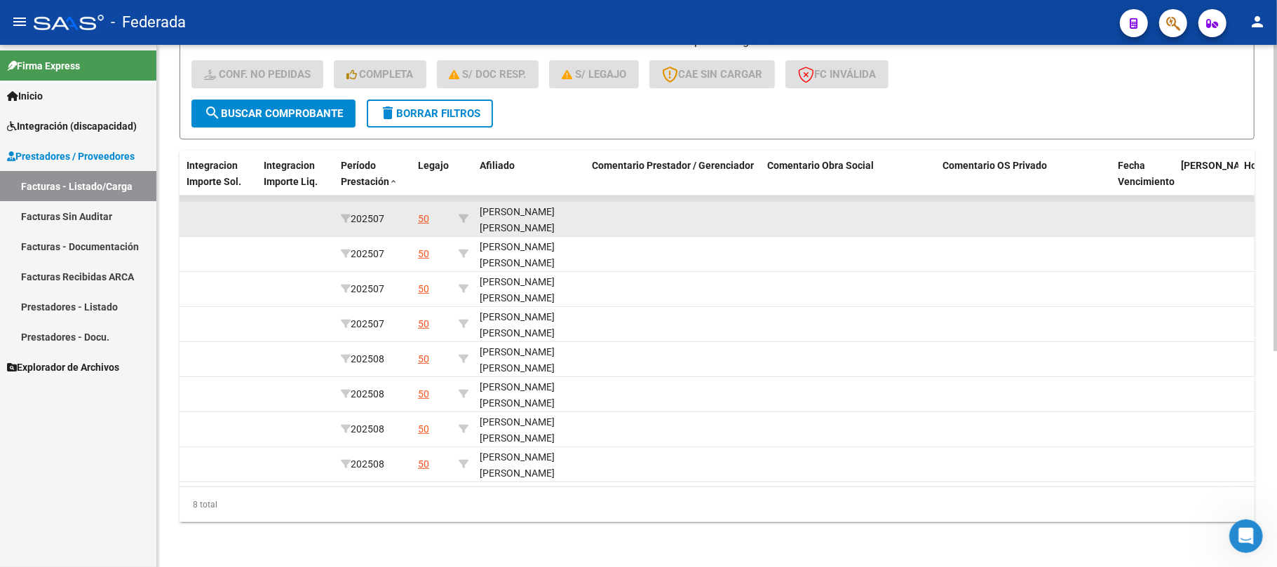
click at [560, 216] on div "FLEITAS FRANCISCO ROMAN 23590458899" at bounding box center [530, 228] width 101 height 48
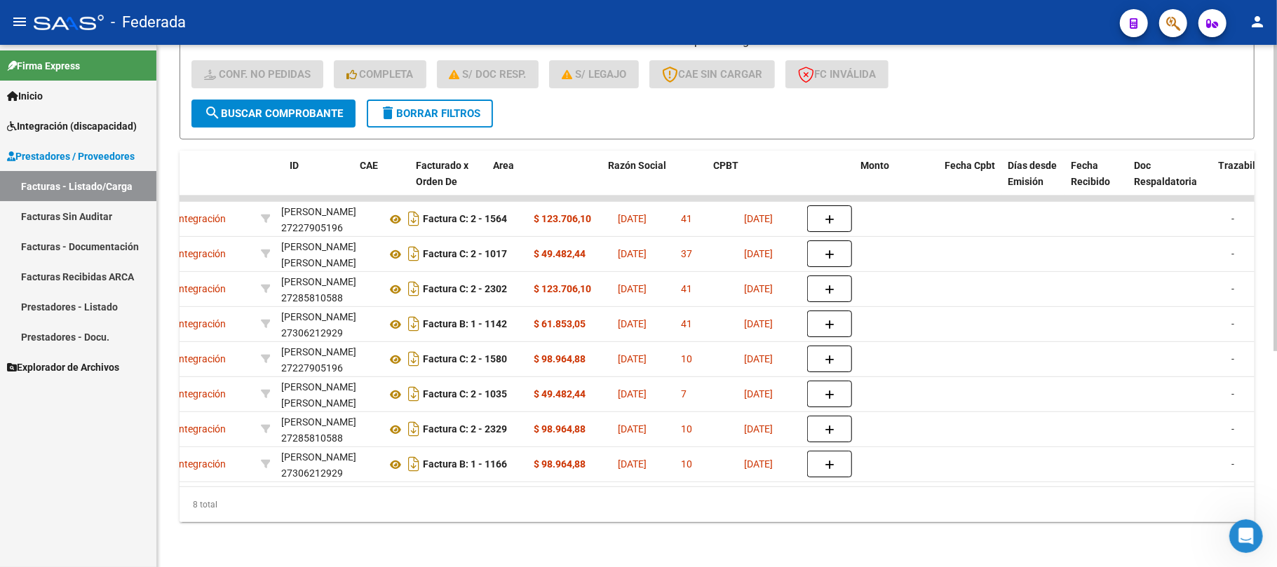
scroll to position [0, 0]
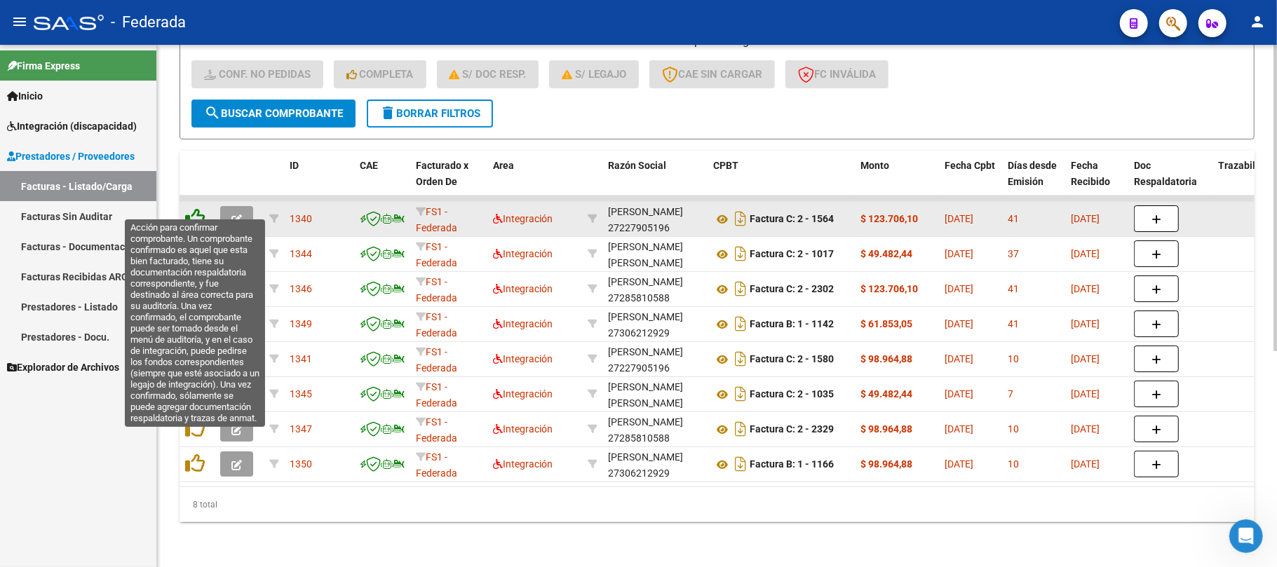
click at [196, 208] on icon at bounding box center [195, 218] width 20 height 20
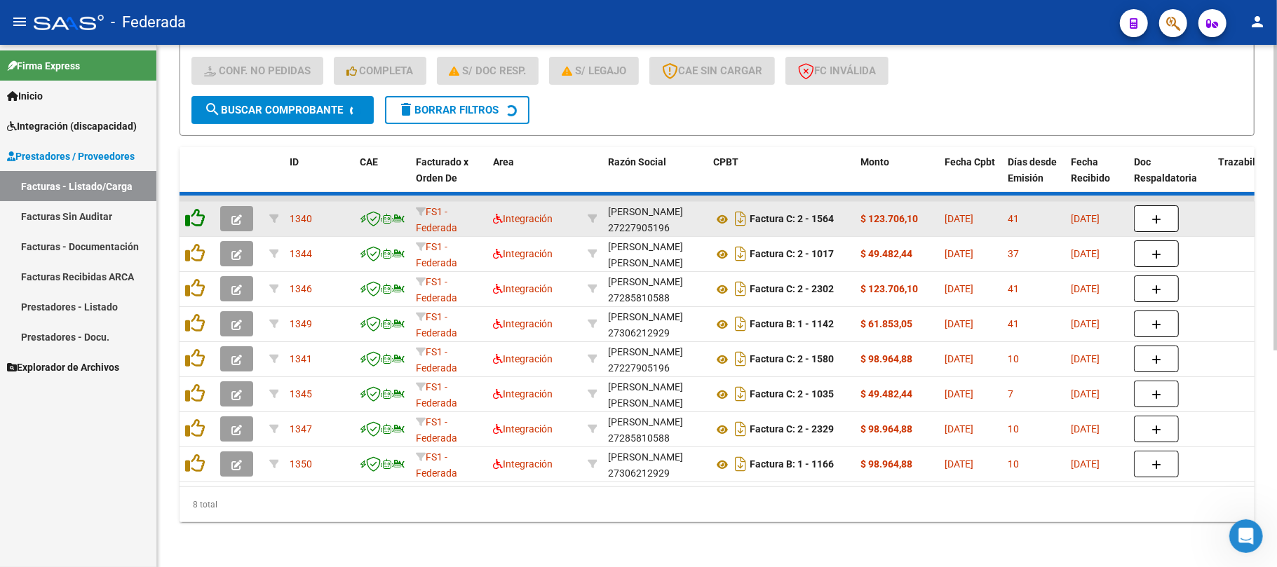
scroll to position [332, 0]
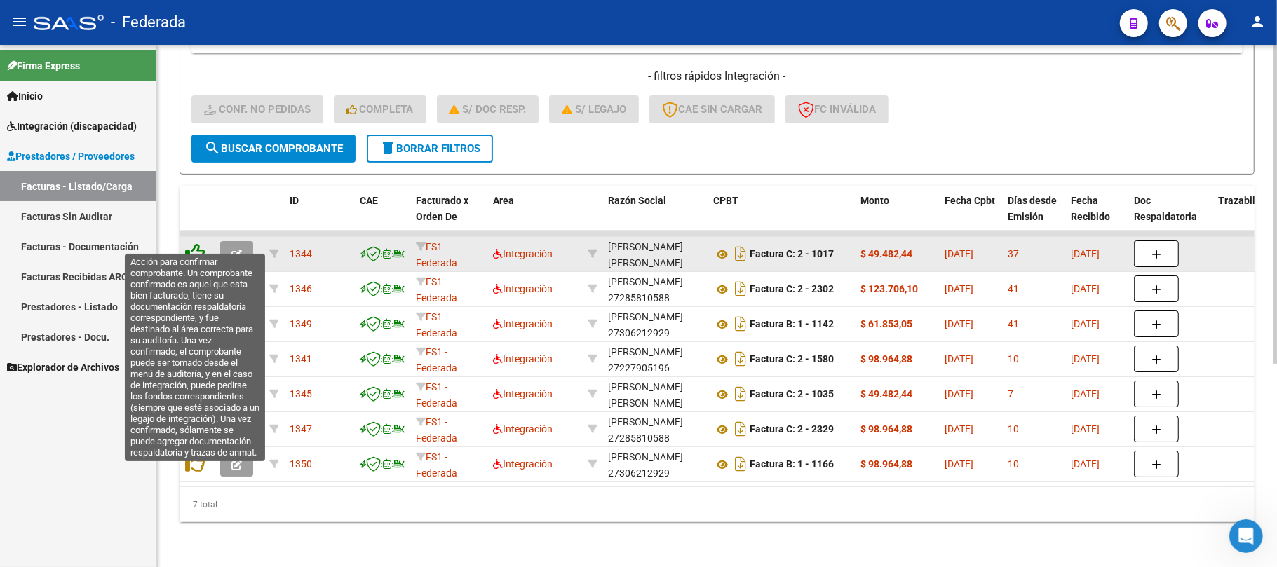
click at [192, 243] on icon at bounding box center [195, 253] width 20 height 20
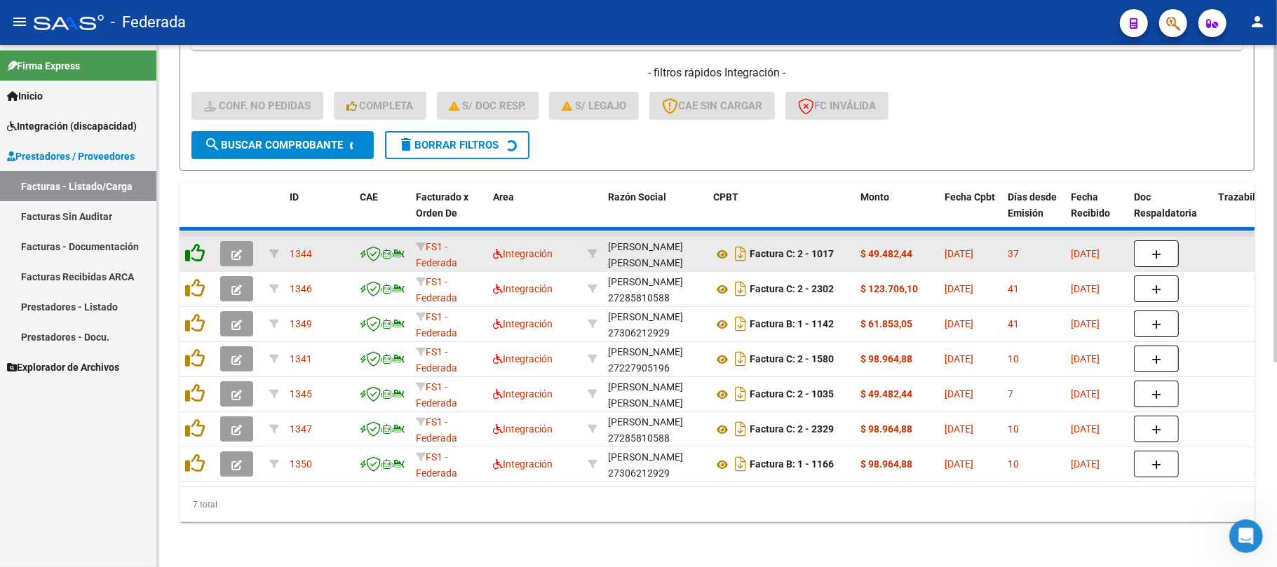
scroll to position [297, 0]
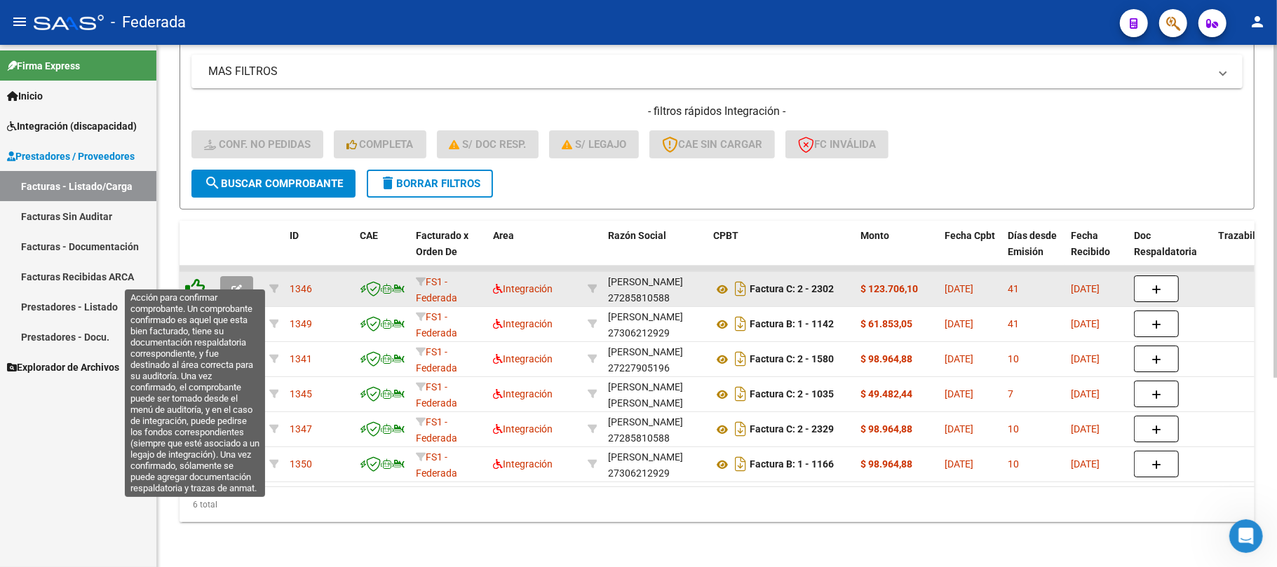
click at [197, 278] on icon at bounding box center [195, 288] width 20 height 20
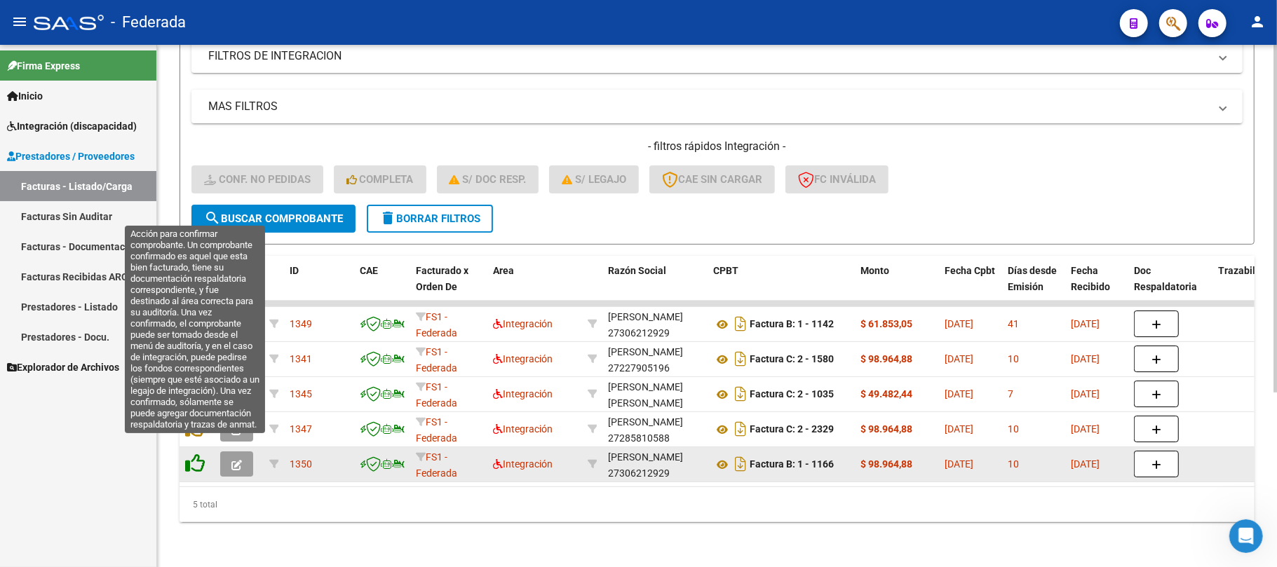
click at [199, 456] on icon at bounding box center [195, 464] width 20 height 20
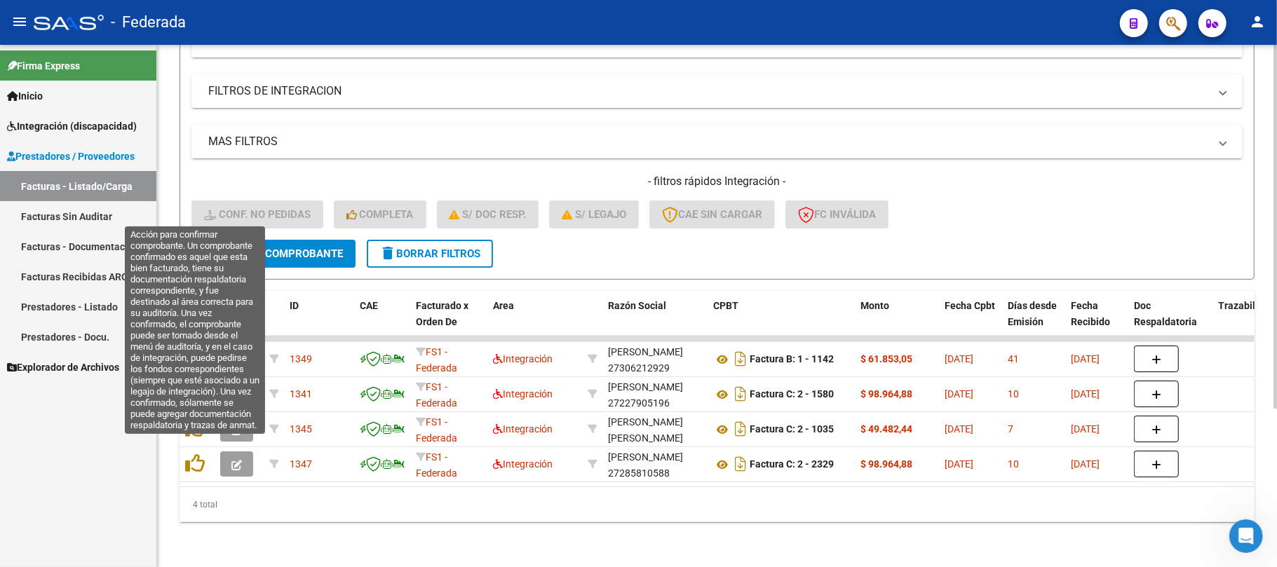
scroll to position [227, 0]
click at [199, 456] on icon at bounding box center [195, 464] width 20 height 20
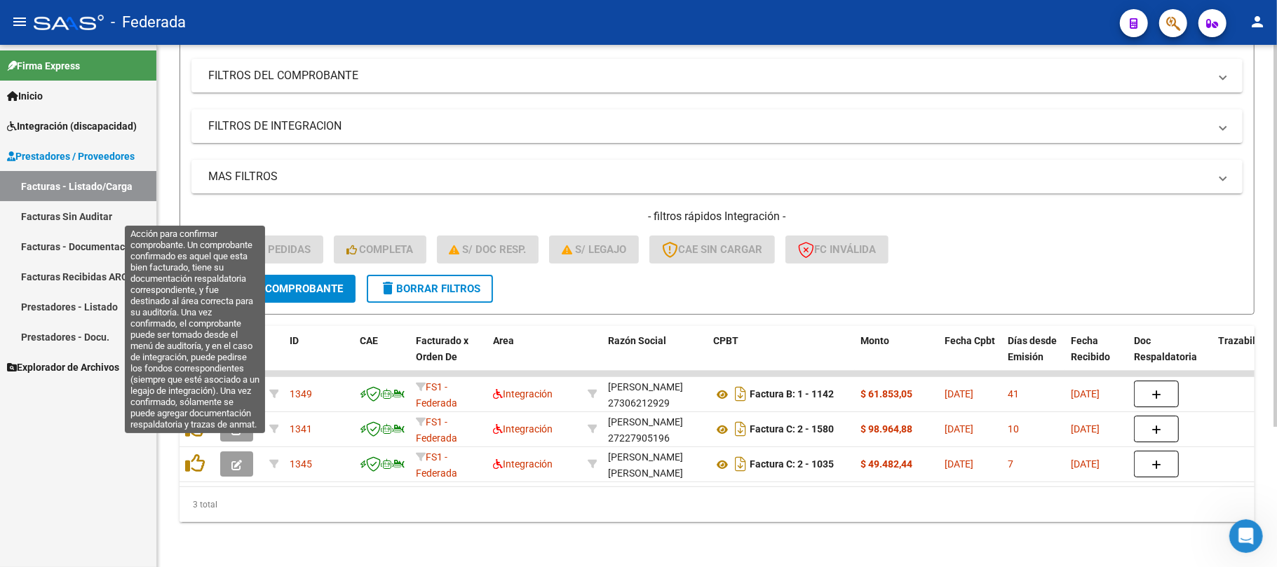
scroll to position [192, 0]
click at [199, 456] on icon at bounding box center [195, 464] width 20 height 20
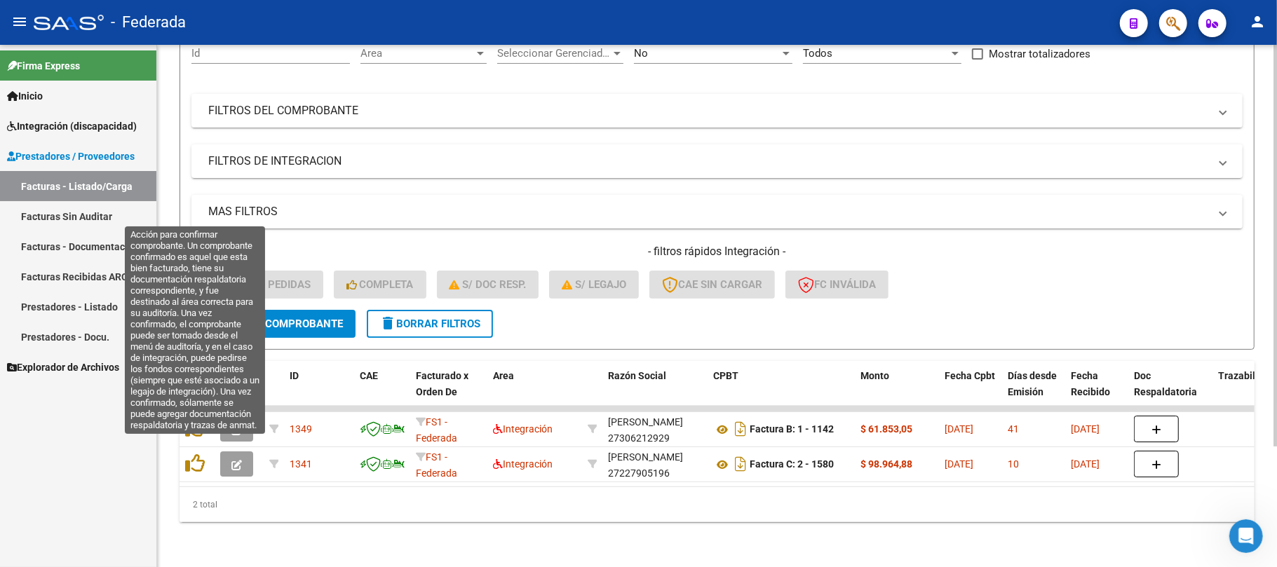
click at [199, 456] on icon at bounding box center [195, 464] width 20 height 20
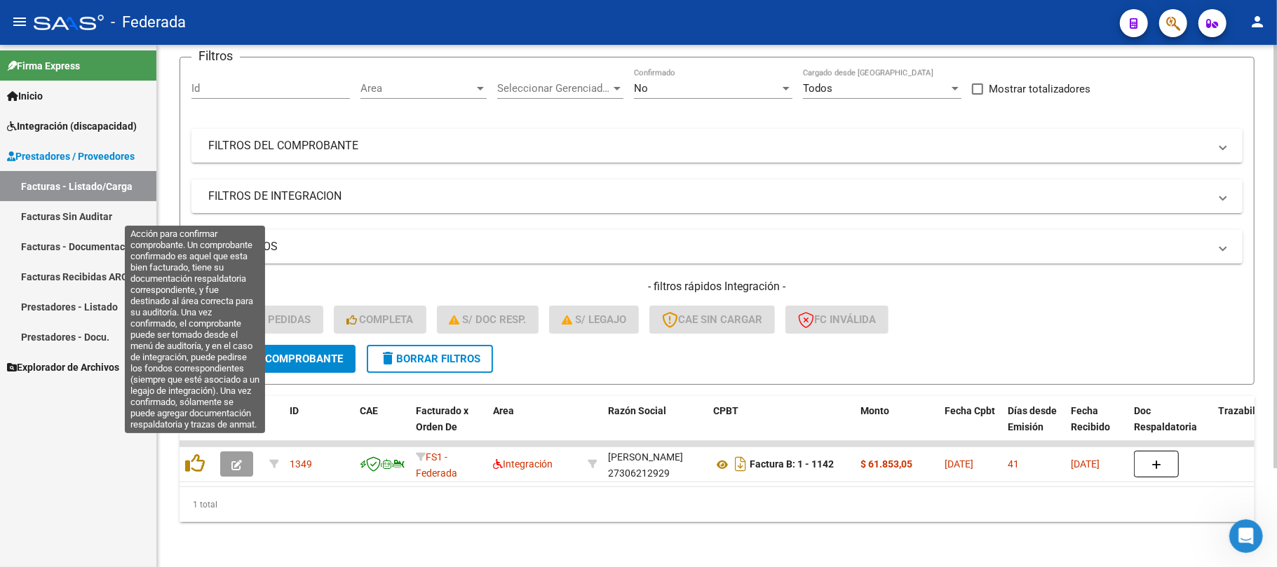
scroll to position [122, 0]
click at [199, 456] on icon at bounding box center [195, 464] width 20 height 20
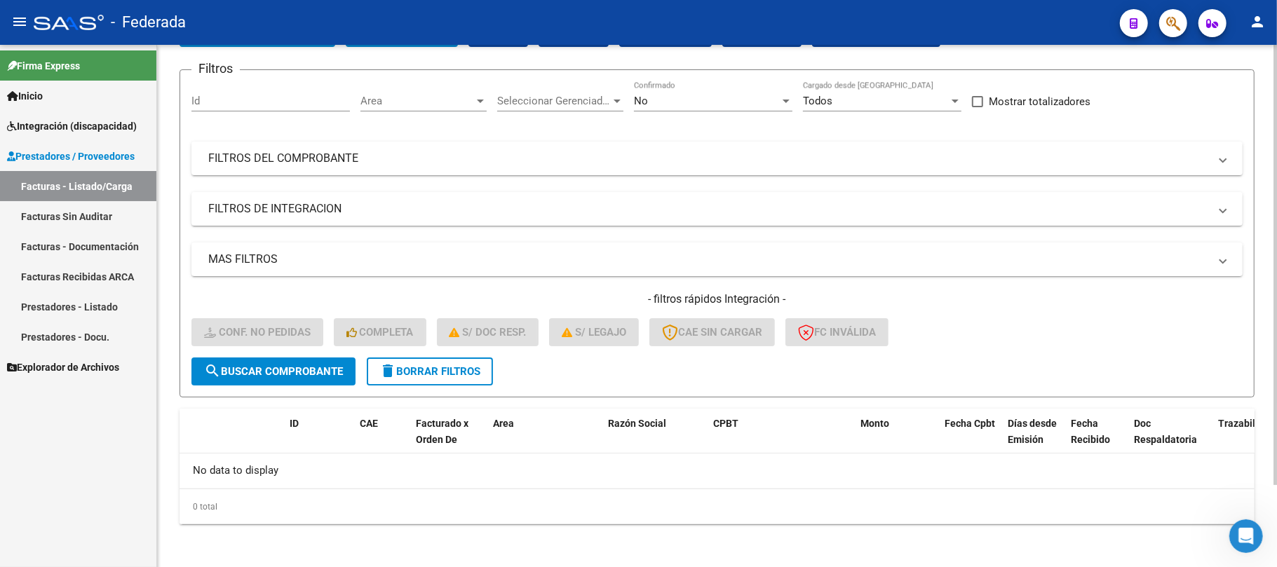
click at [395, 380] on button "delete Borrar Filtros" at bounding box center [430, 372] width 126 height 28
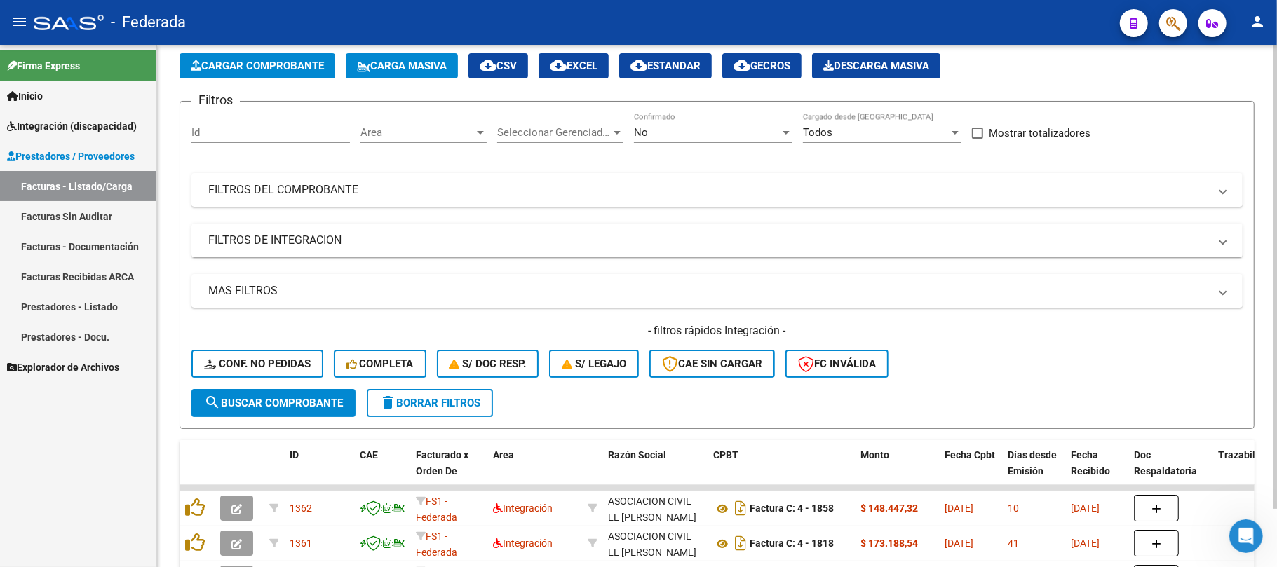
scroll to position [97, 0]
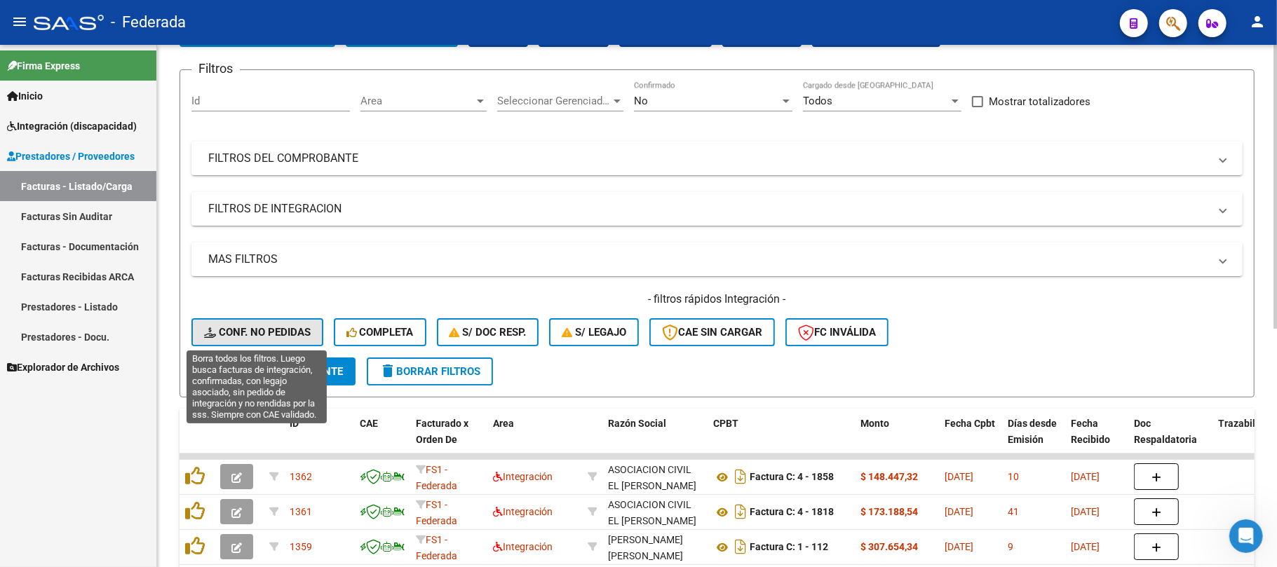
click at [304, 328] on span "Conf. no pedidas" at bounding box center [257, 332] width 107 height 13
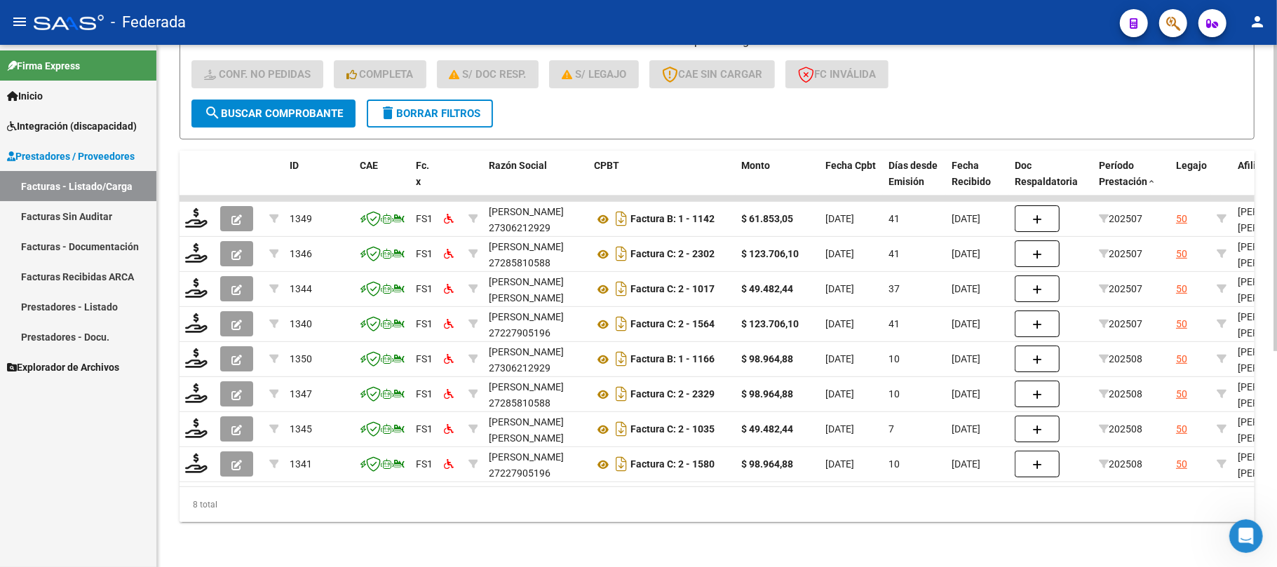
scroll to position [367, 0]
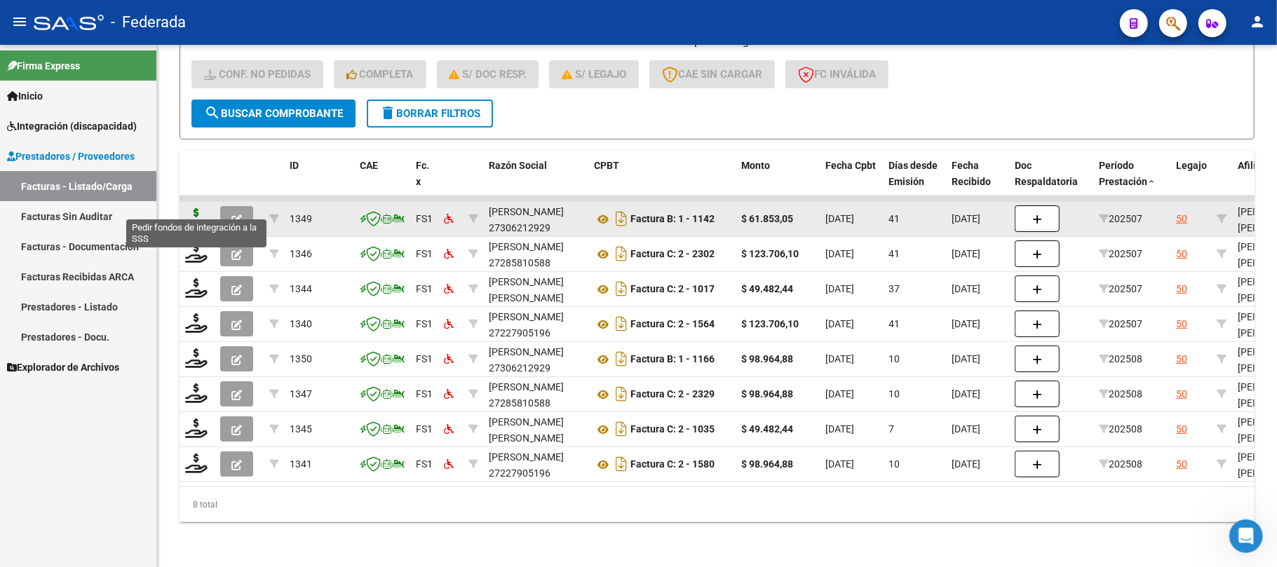
click at [198, 208] on icon at bounding box center [196, 218] width 22 height 20
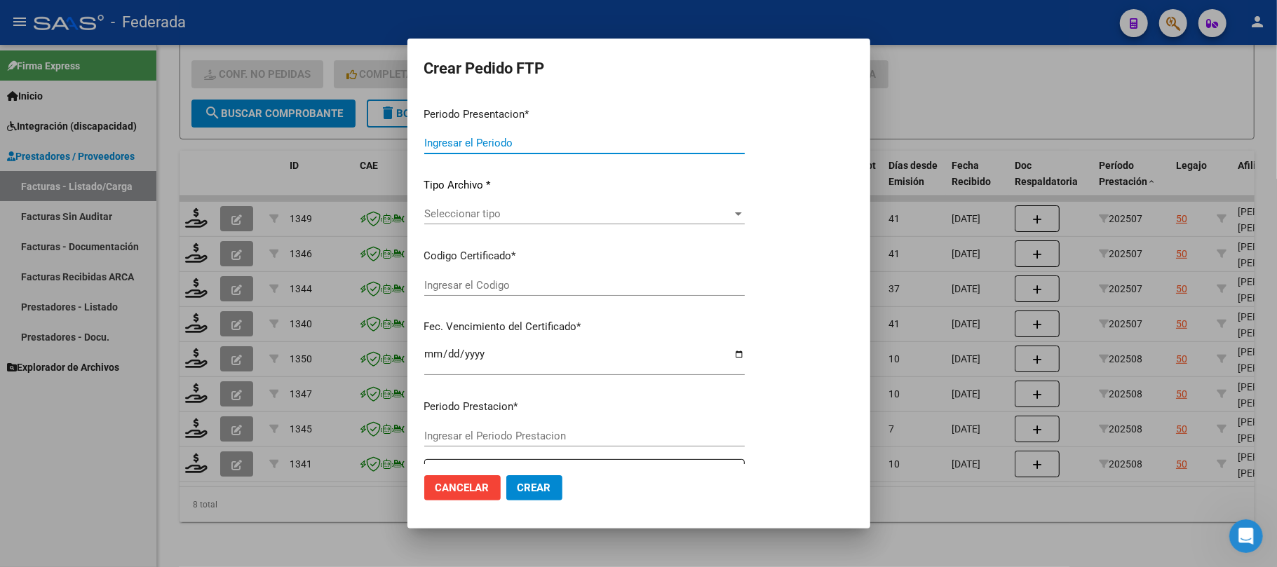
type input "202508"
type input "202507"
type input "$ 61.853,05"
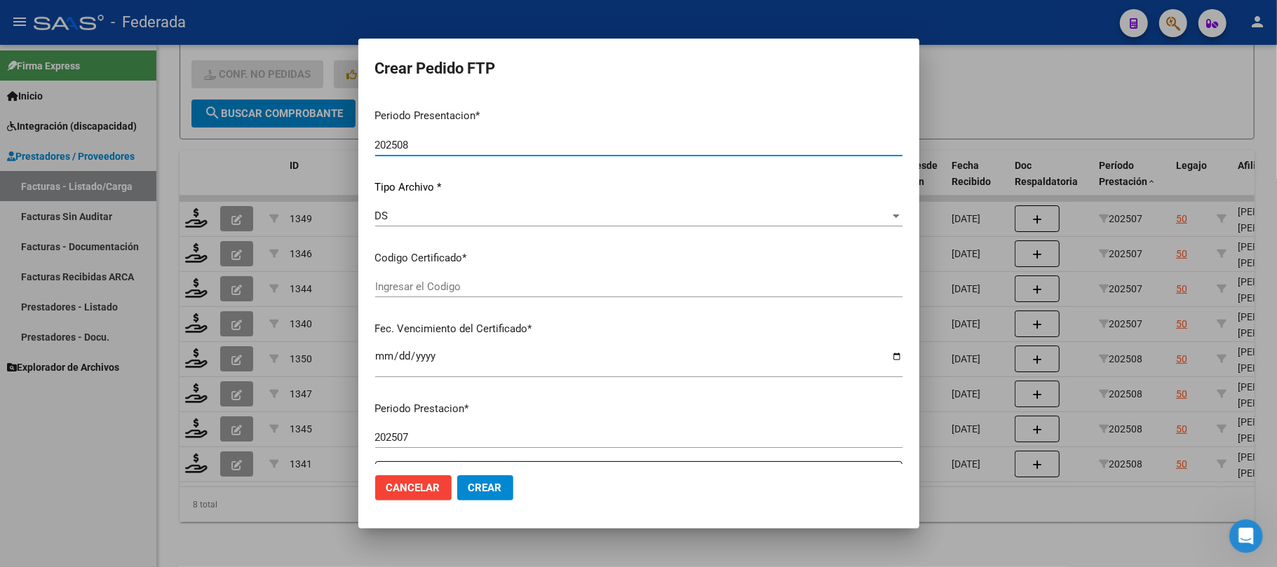
type input "ARG02000590458892022033020270330SFE159"
type input "2027-03-30"
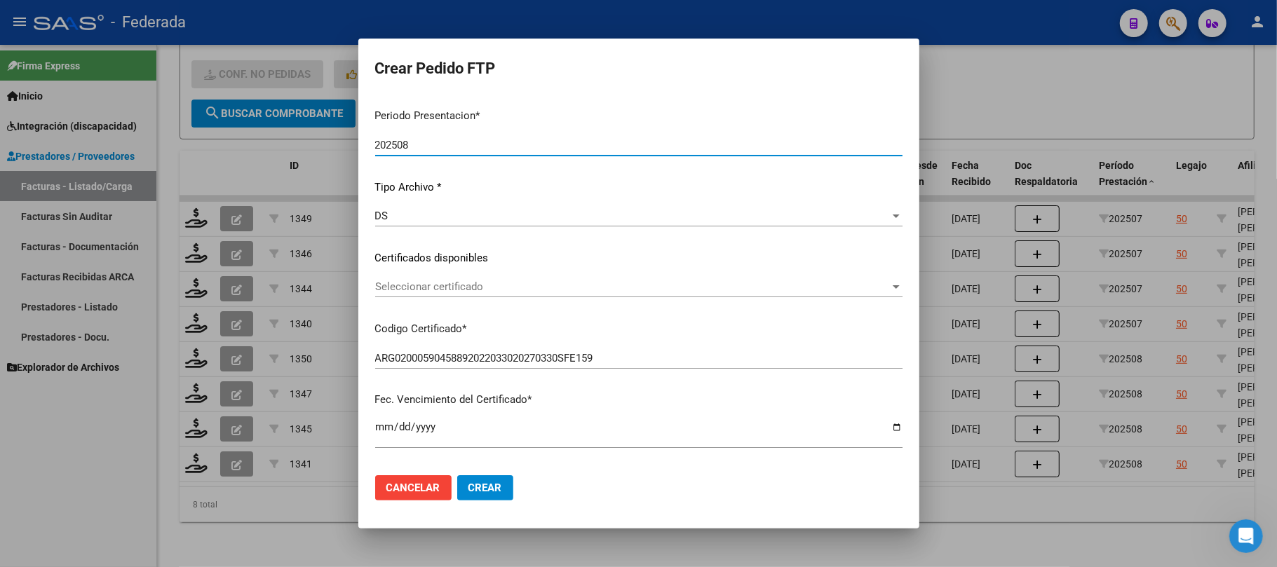
scroll to position [130, 0]
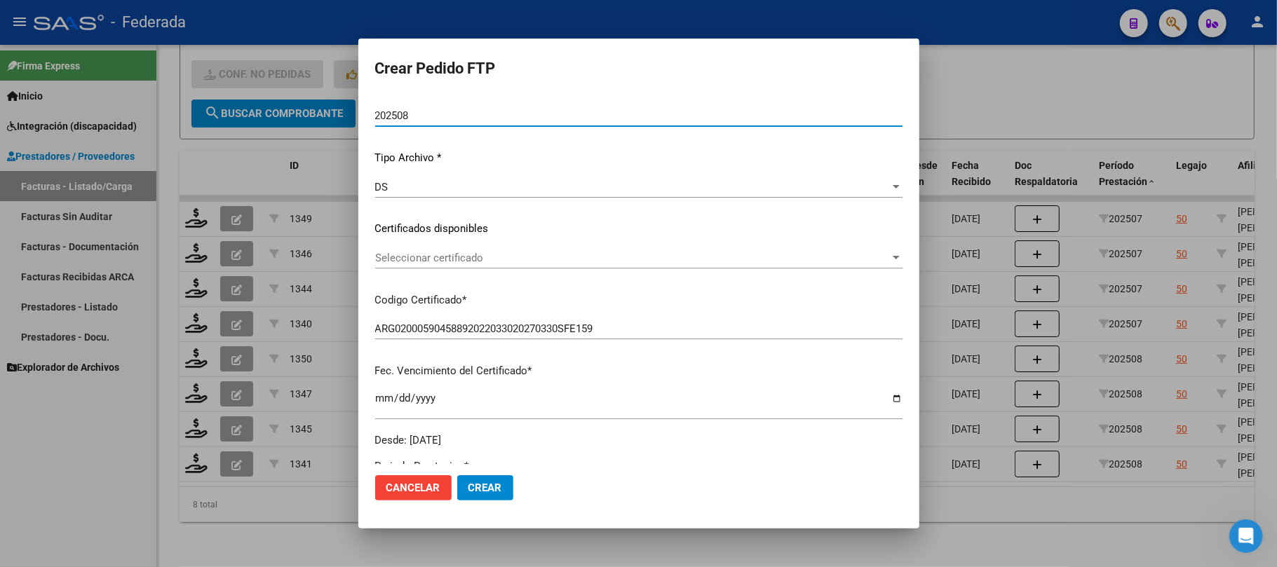
click at [419, 254] on span "Seleccionar certificado" at bounding box center [632, 258] width 515 height 13
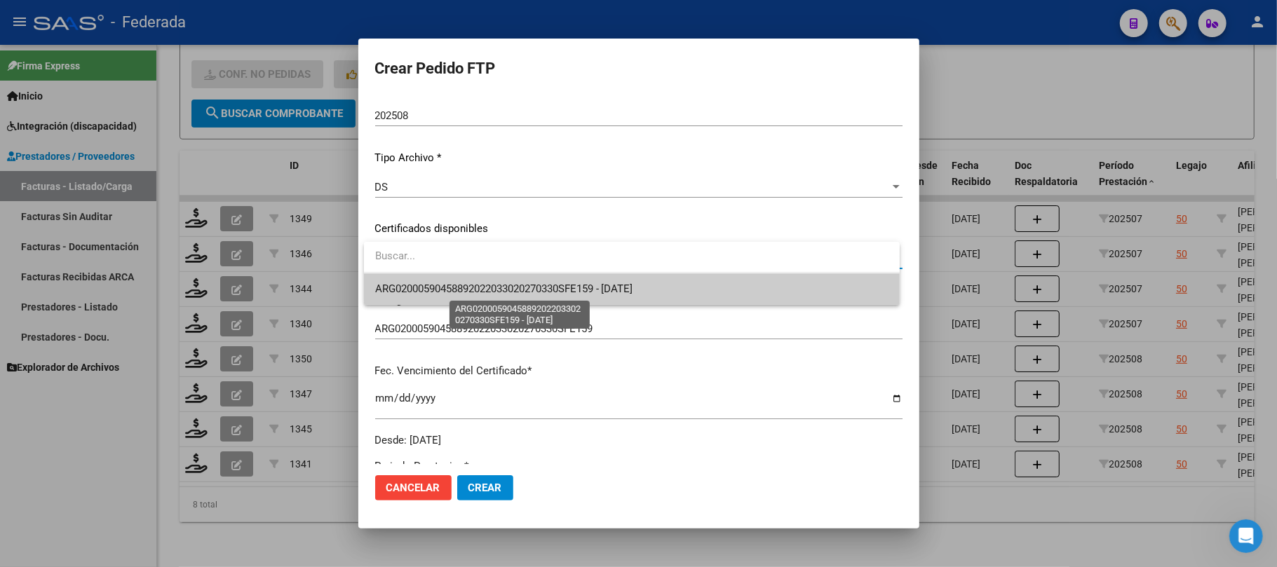
click at [415, 290] on span "ARG02000590458892022033020270330SFE159 - 2027-03-30" at bounding box center [504, 289] width 258 height 13
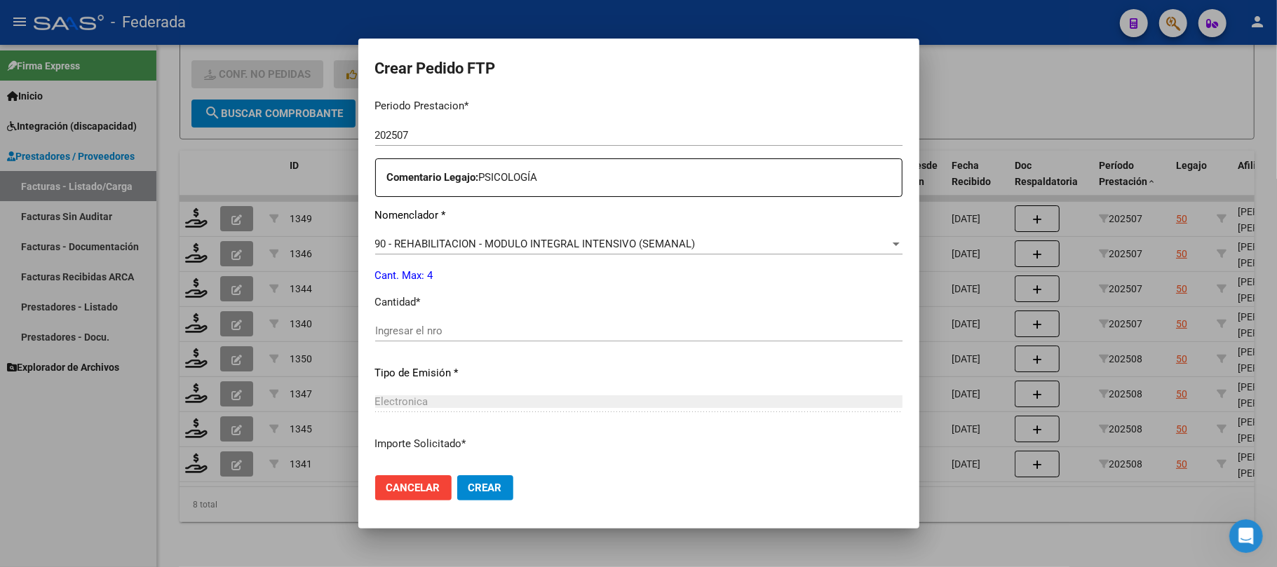
scroll to position [505, 0]
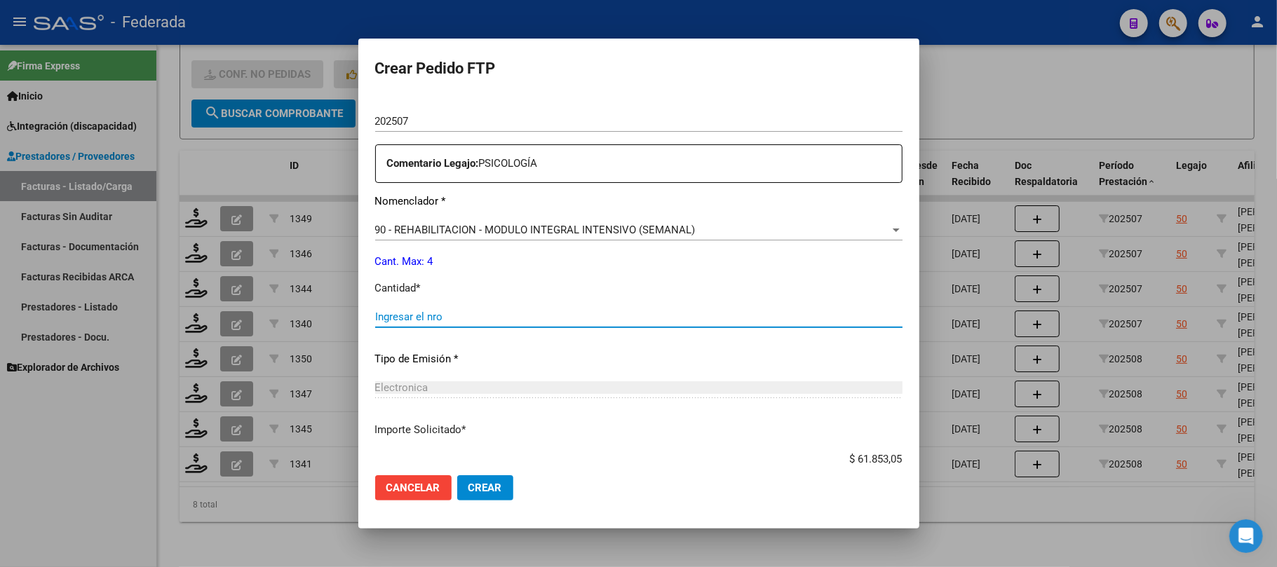
click at [435, 311] on input "Ingresar el nro" at bounding box center [638, 317] width 527 height 13
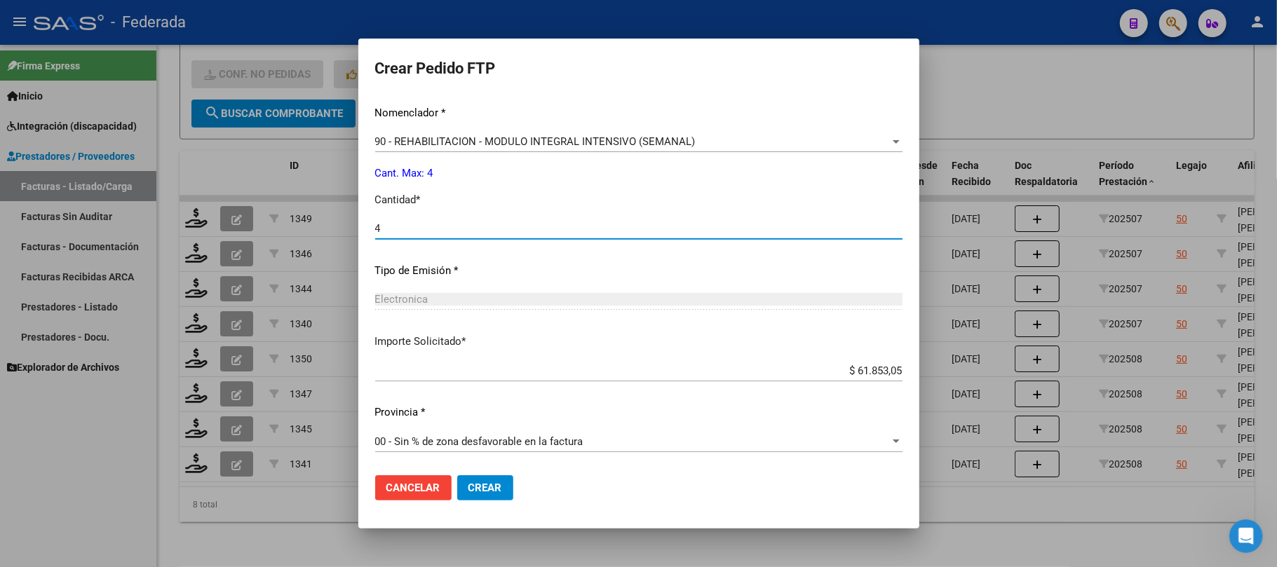
type input "4"
click at [480, 483] on span "Crear" at bounding box center [485, 488] width 34 height 13
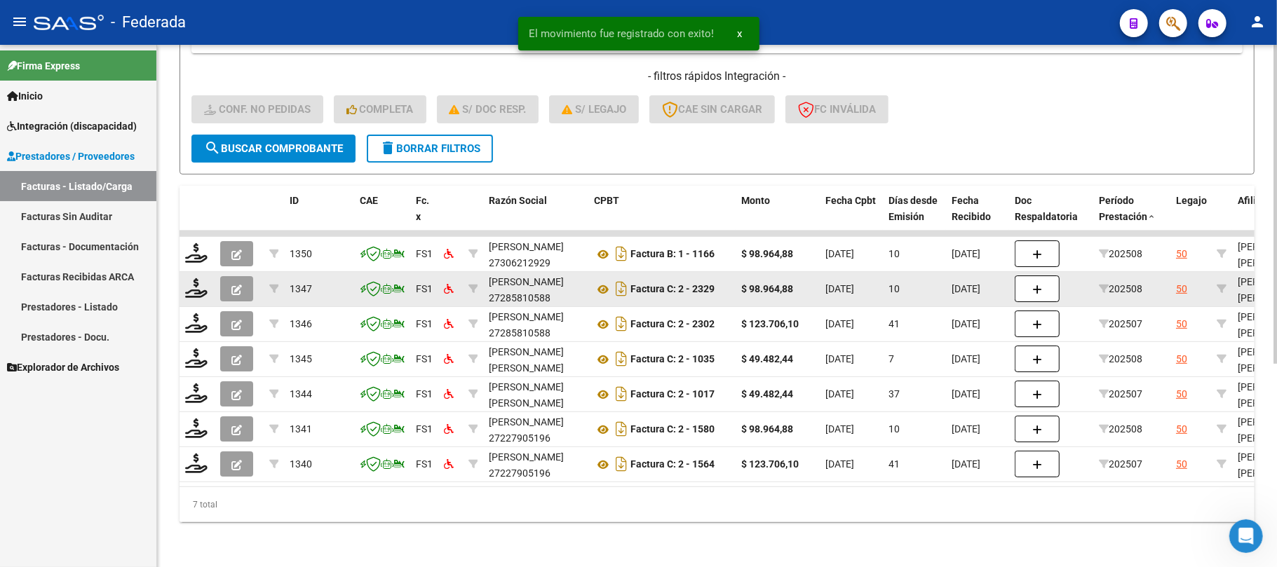
scroll to position [332, 0]
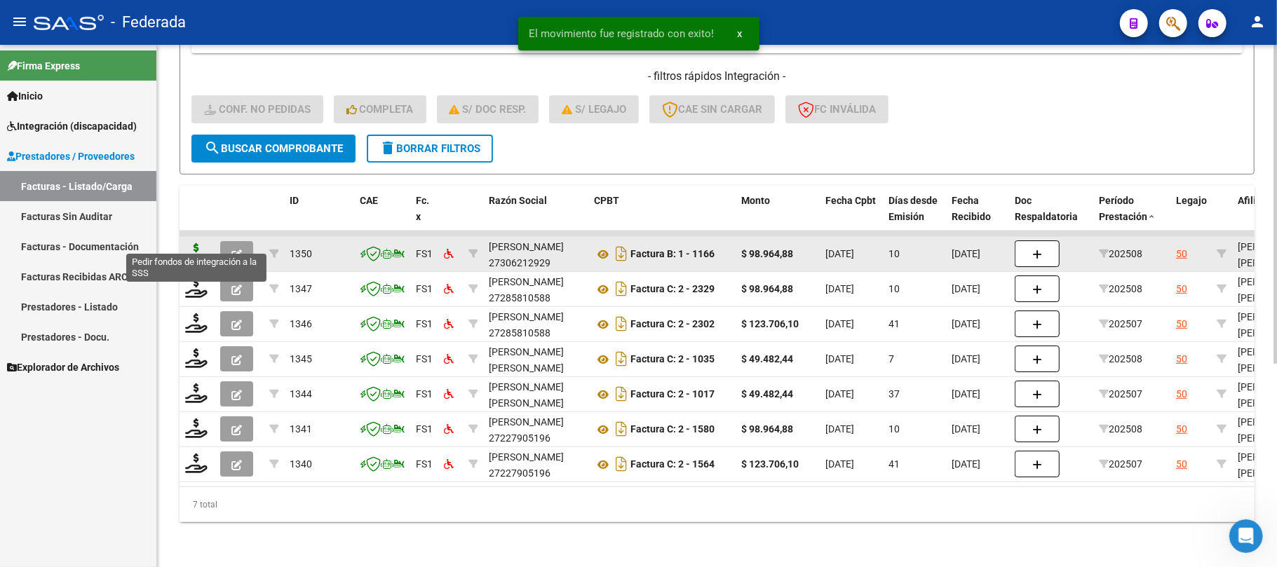
click at [199, 244] on icon at bounding box center [196, 253] width 22 height 20
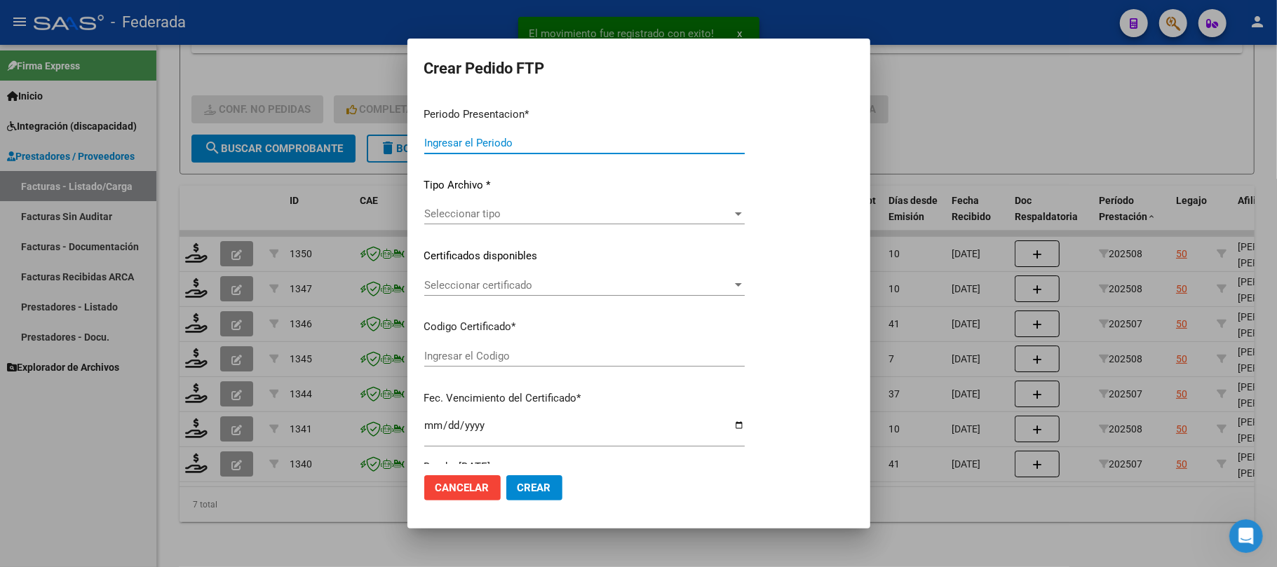
type input "202508"
type input "$ 98.964,88"
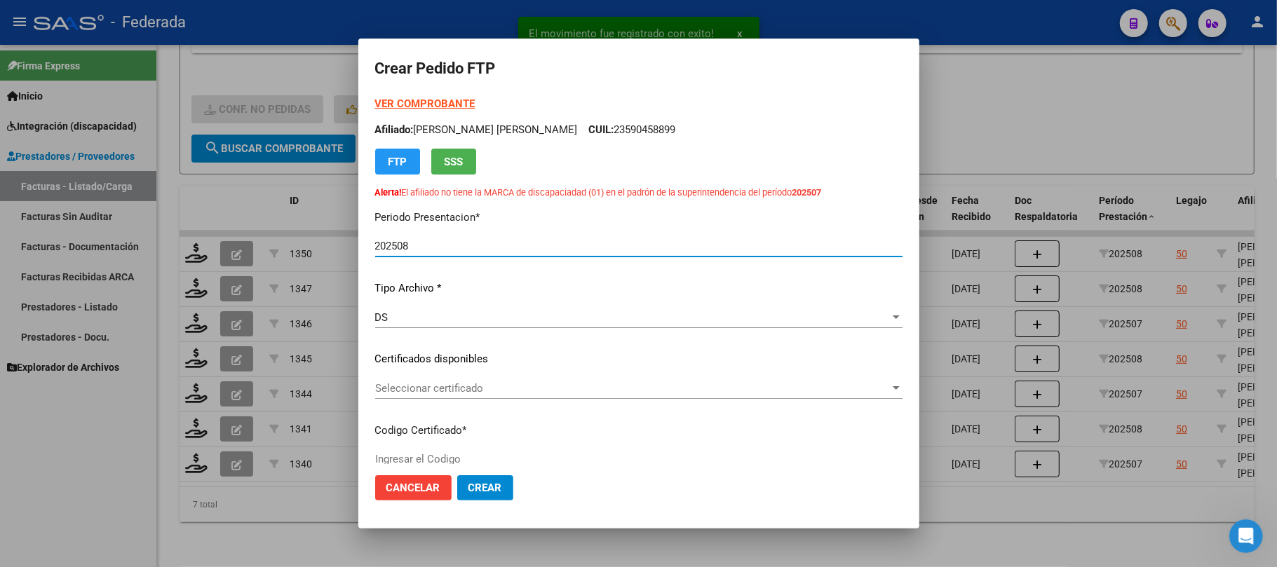
type input "ARG02000590458892022033020270330SFE159"
type input "2027-03-30"
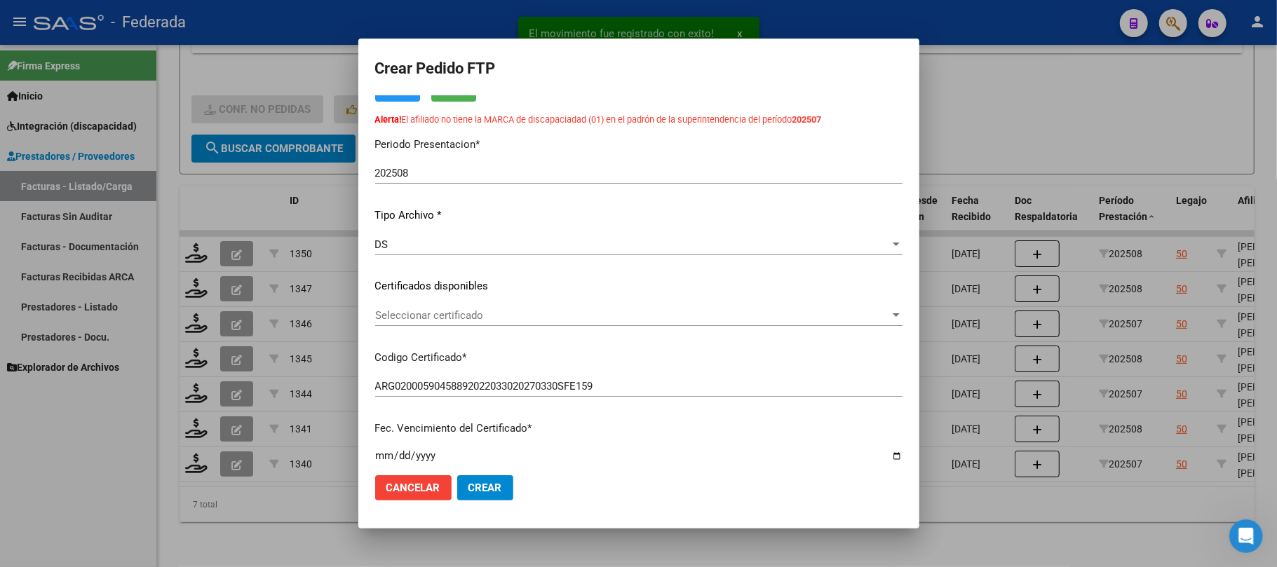
scroll to position [93, 0]
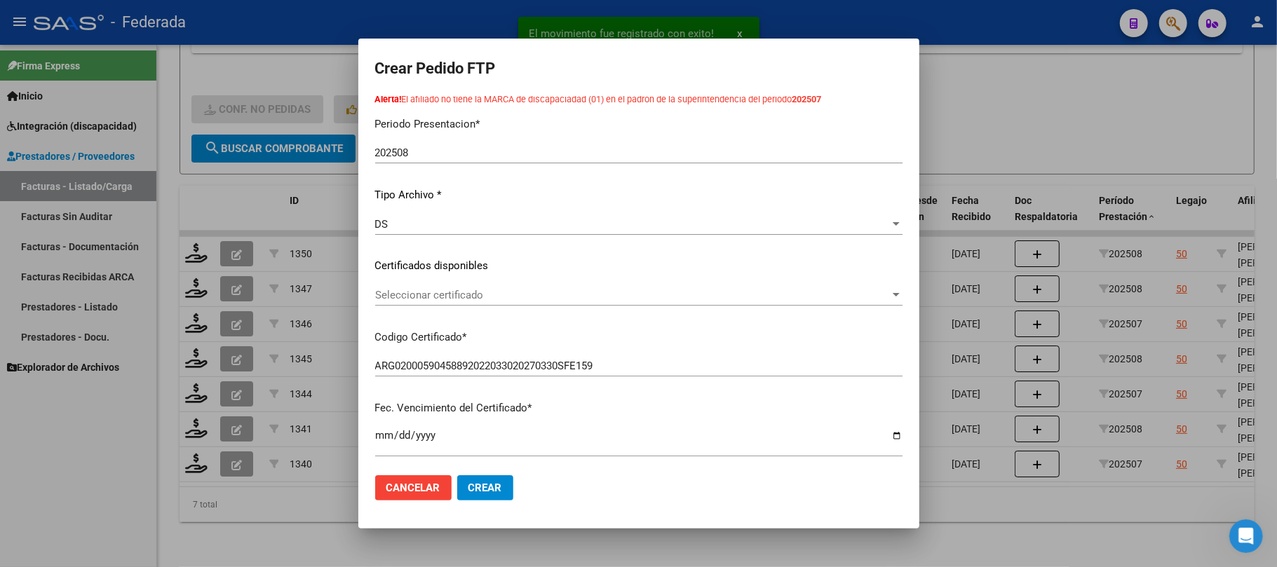
click at [440, 290] on span "Seleccionar certificado" at bounding box center [632, 295] width 515 height 13
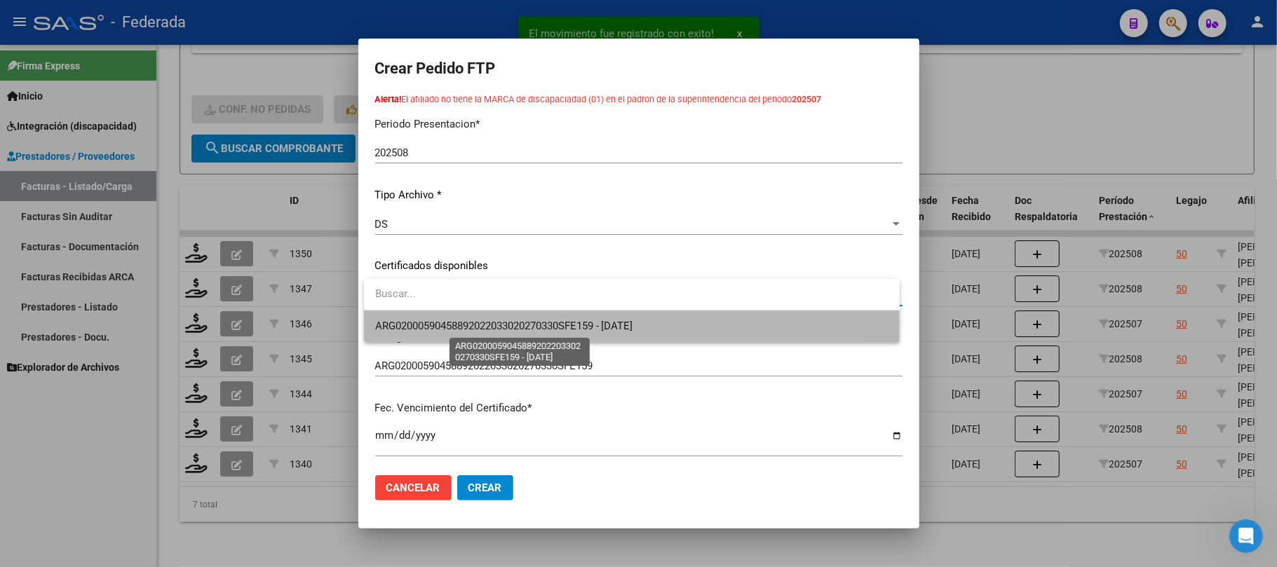
click at [436, 324] on span "ARG02000590458892022033020270330SFE159 - 2027-03-30" at bounding box center [504, 326] width 258 height 13
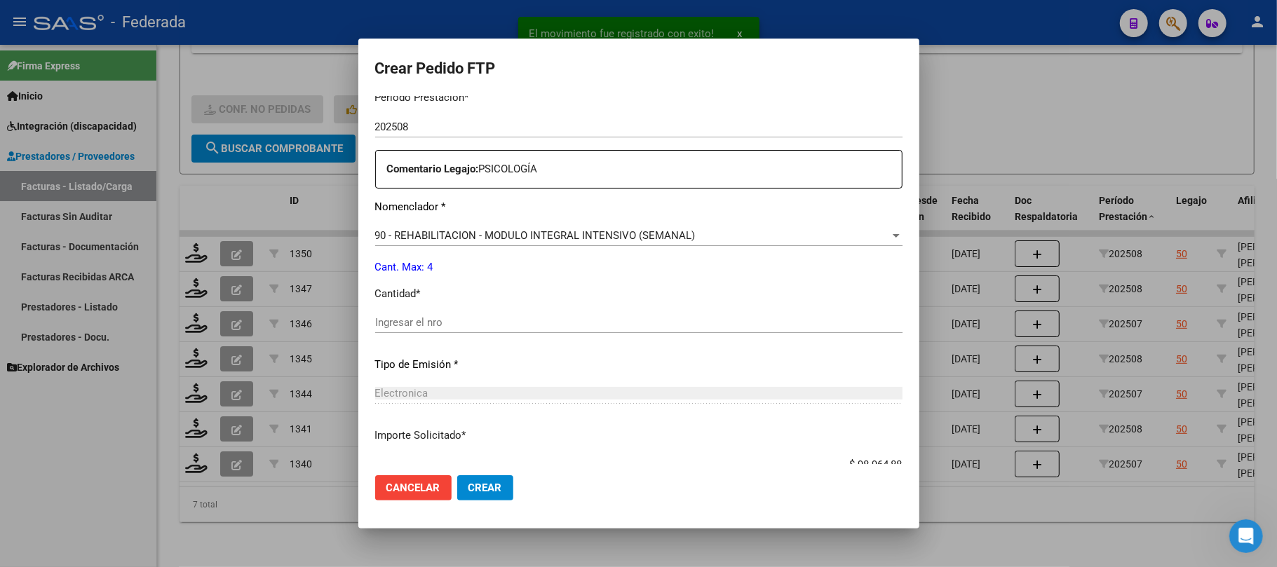
scroll to position [561, 0]
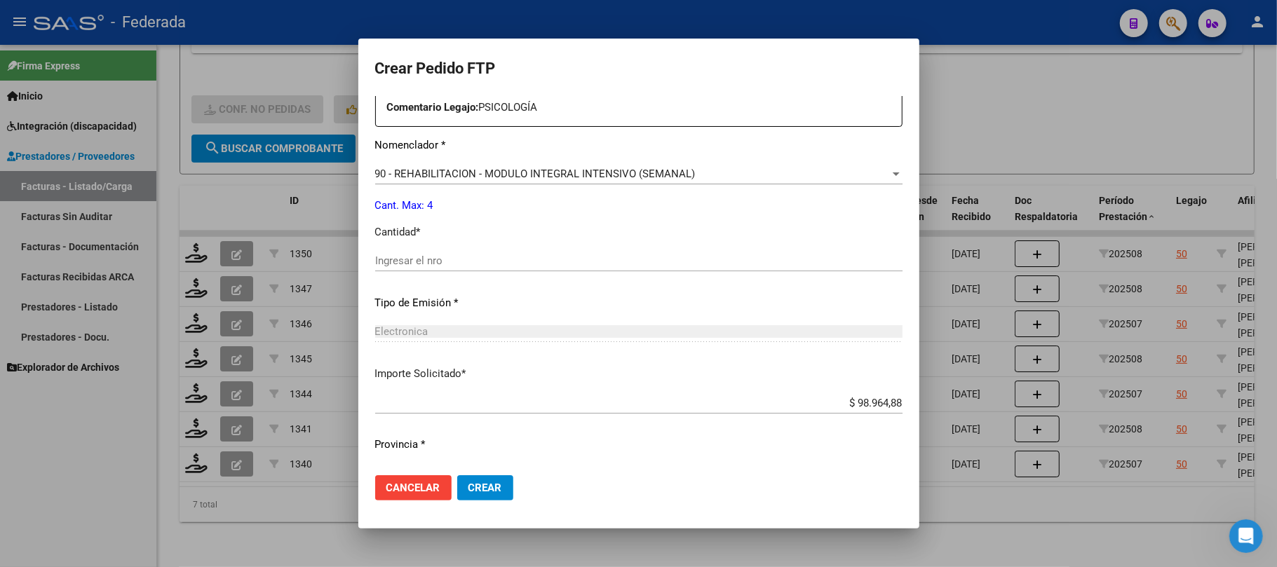
click at [438, 267] on input "Ingresar el nro" at bounding box center [638, 261] width 527 height 13
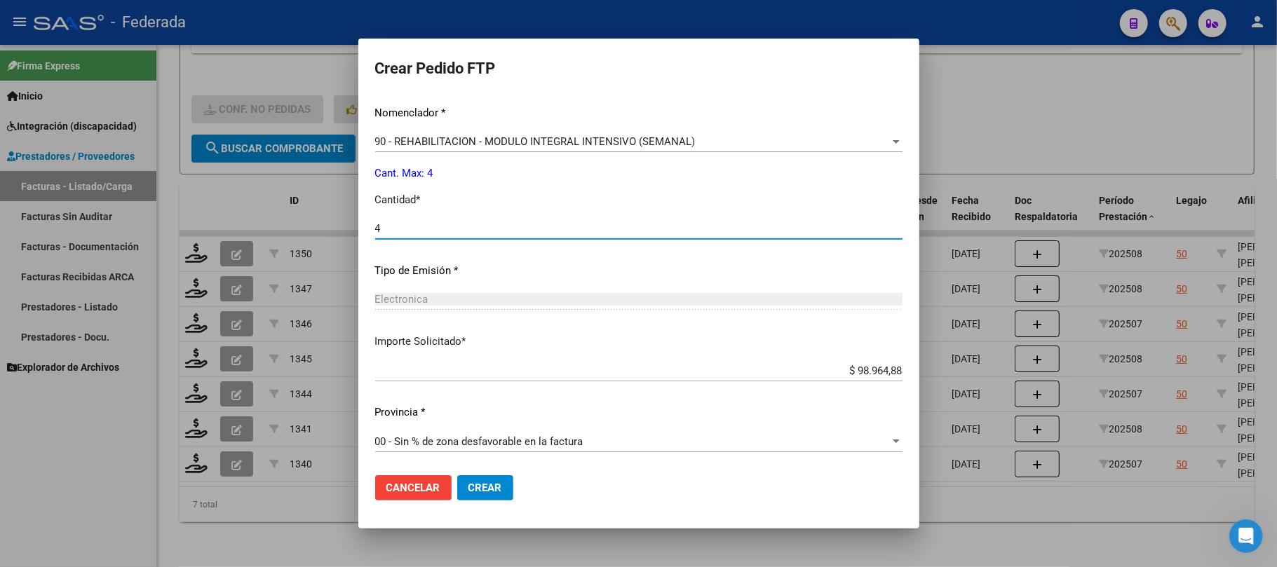
type input "4"
click at [480, 482] on span "Crear" at bounding box center [485, 488] width 34 height 13
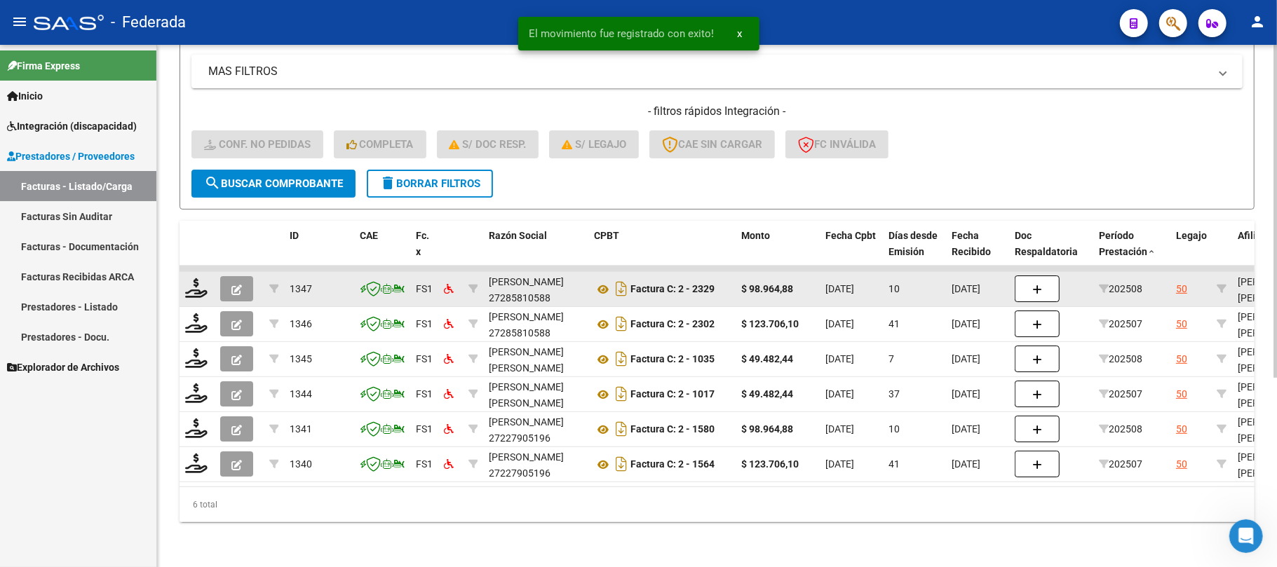
scroll to position [297, 0]
click at [200, 278] on icon at bounding box center [196, 288] width 22 height 20
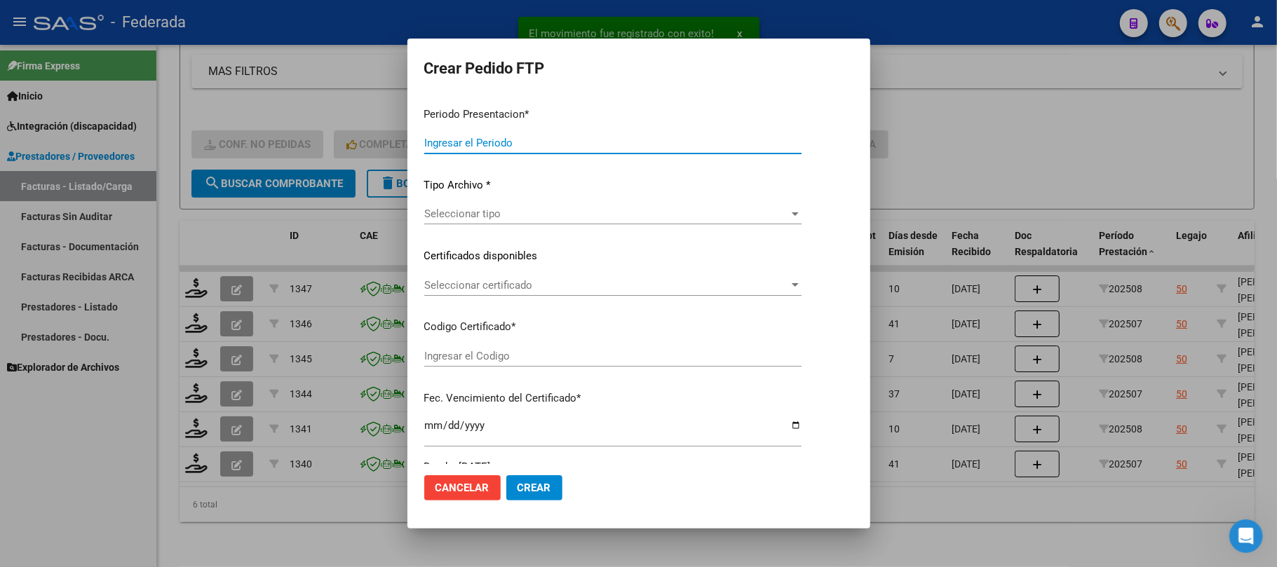
type input "202508"
type input "$ 98.964,88"
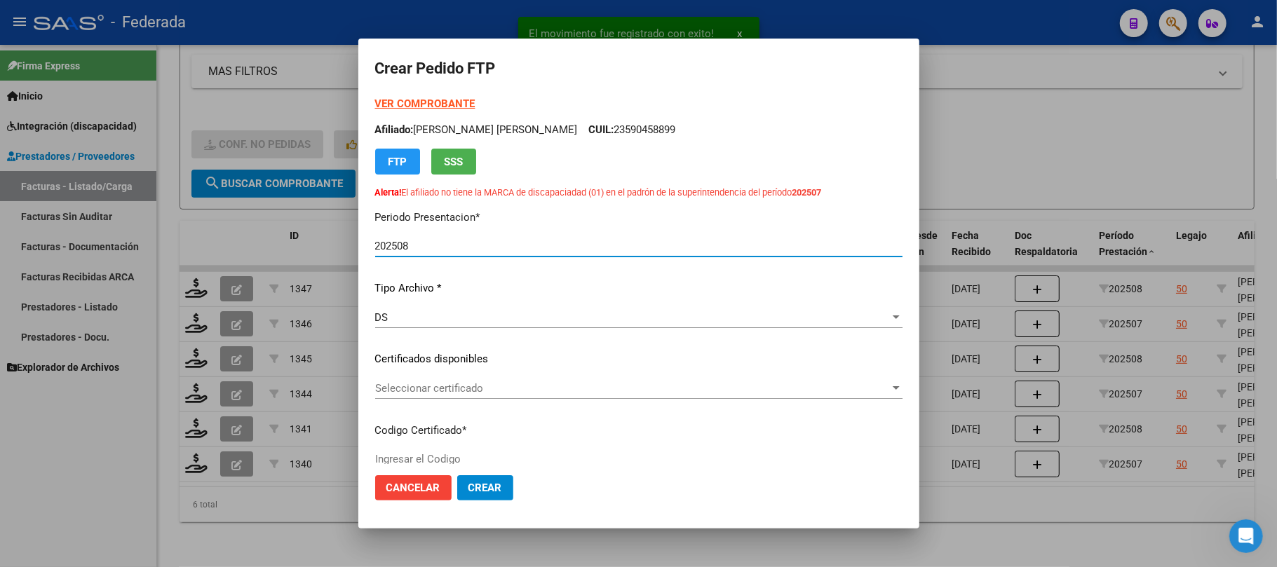
type input "ARG02000590458892022033020270330SFE159"
type input "2027-03-30"
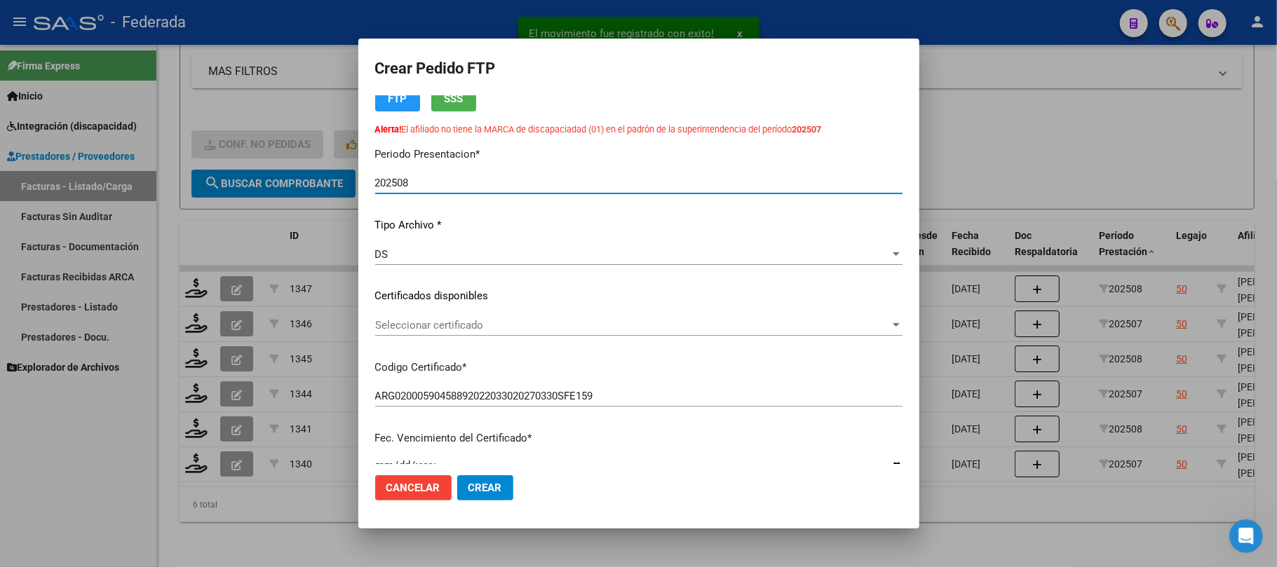
scroll to position [93, 0]
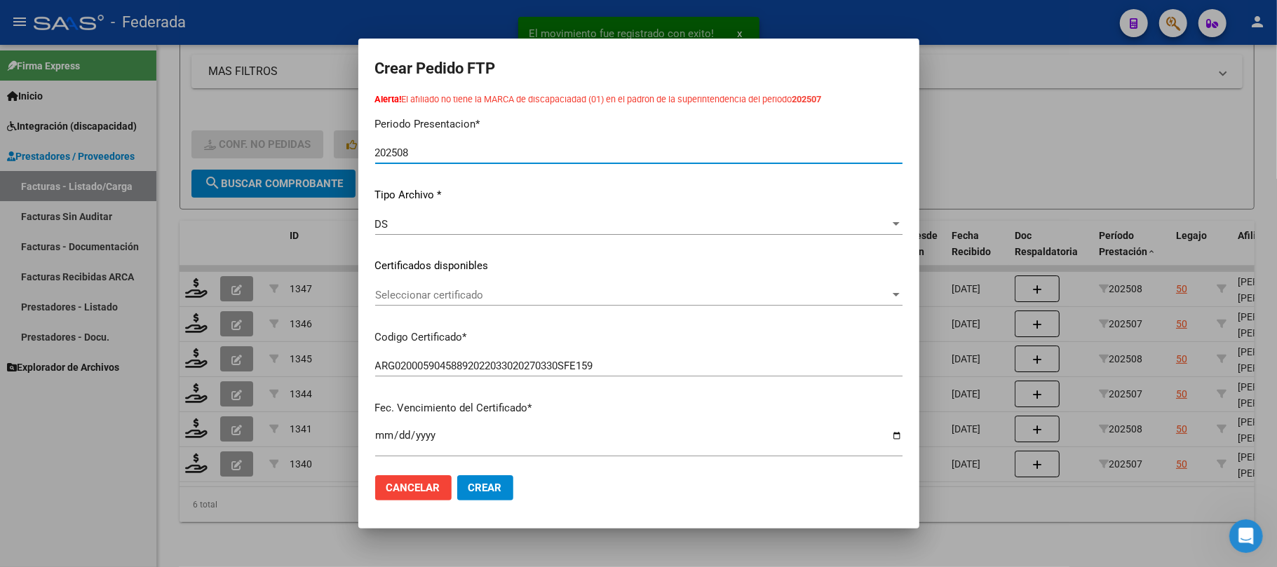
click at [458, 290] on span "Seleccionar certificado" at bounding box center [632, 295] width 515 height 13
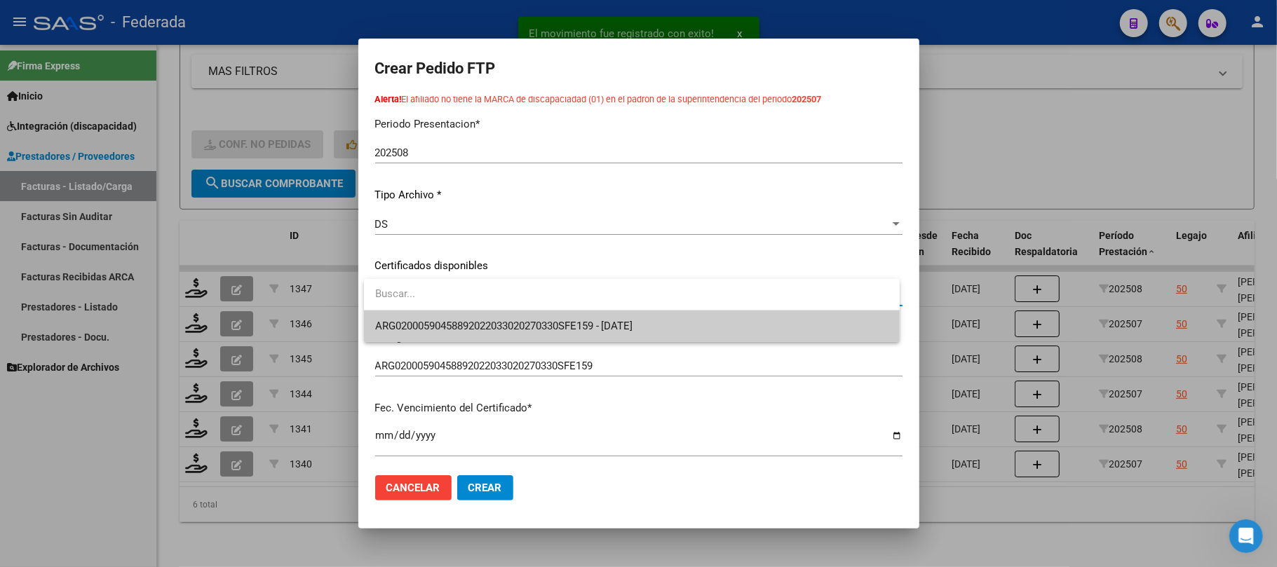
click at [456, 314] on span "ARG02000590458892022033020270330SFE159 - 2027-03-30" at bounding box center [631, 327] width 513 height 32
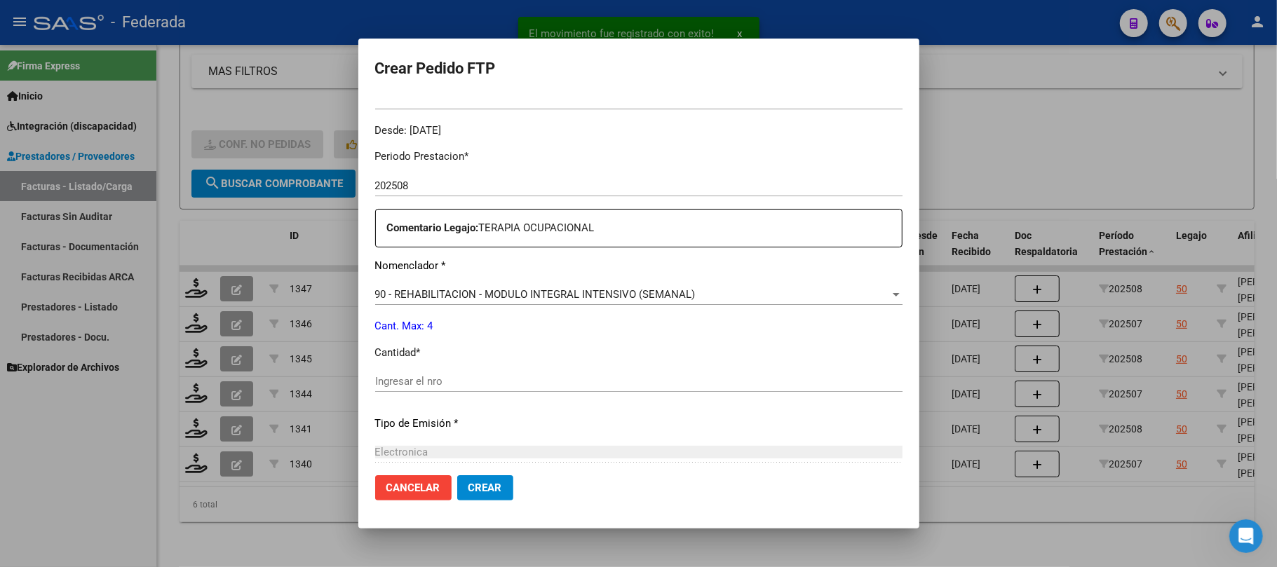
scroll to position [467, 0]
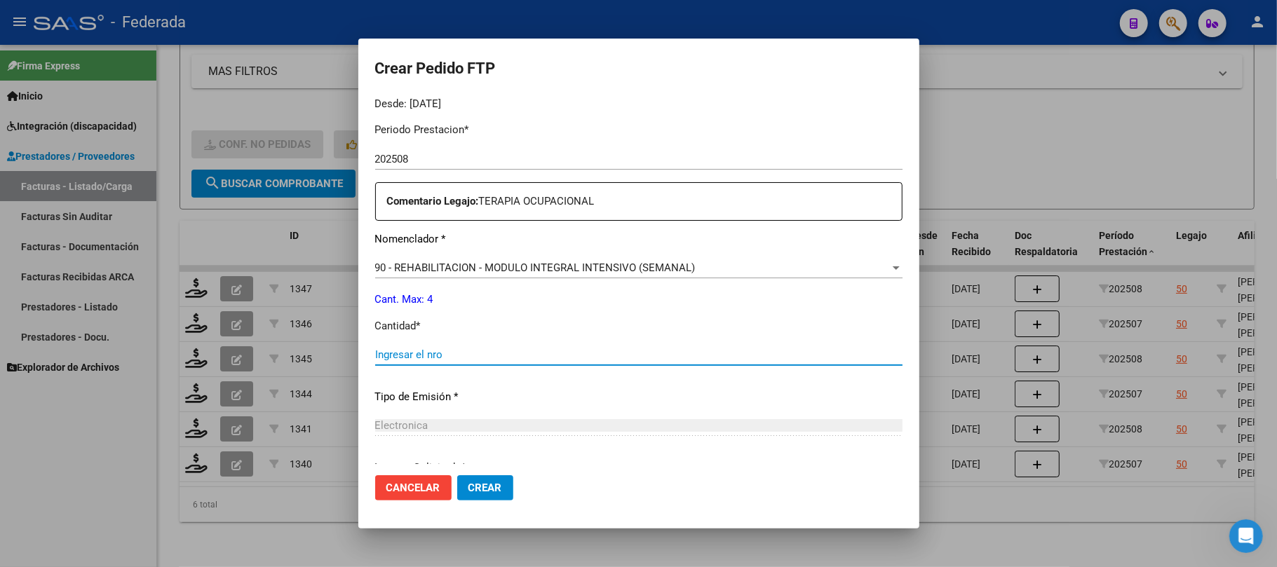
click at [442, 358] on input "Ingresar el nro" at bounding box center [638, 354] width 527 height 13
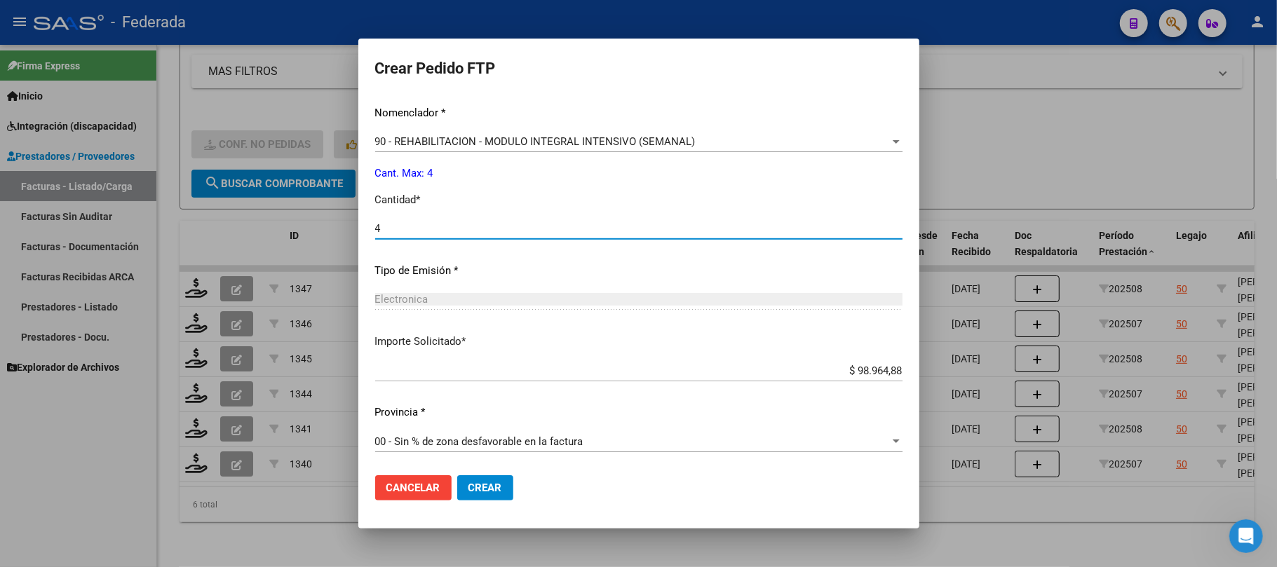
type input "4"
click at [481, 486] on span "Crear" at bounding box center [485, 488] width 34 height 13
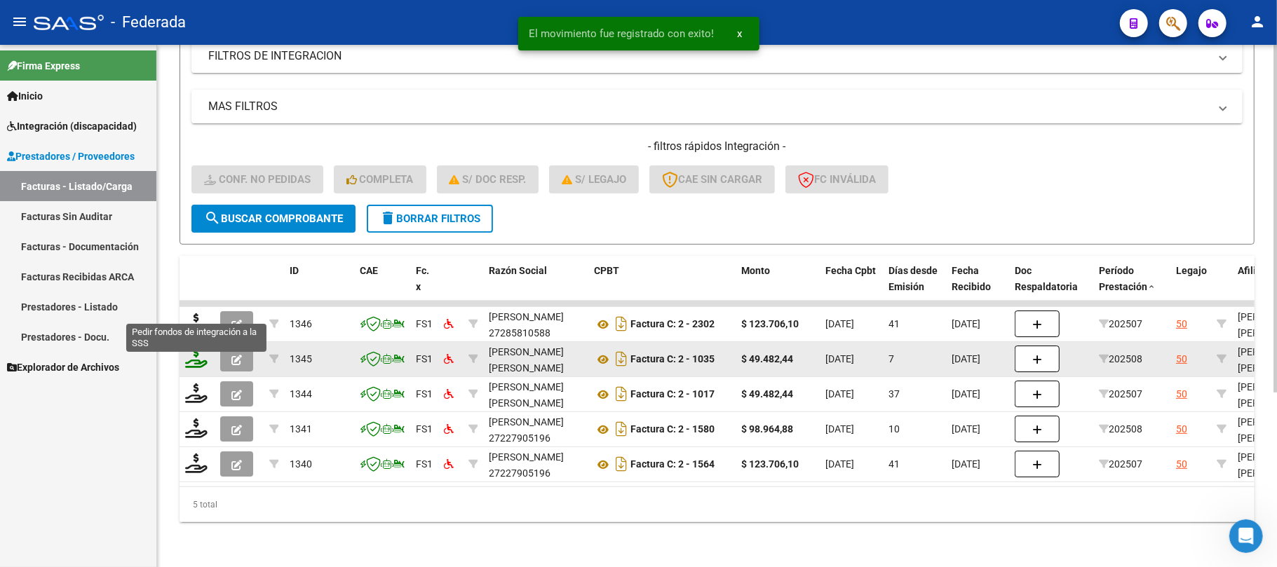
scroll to position [262, 0]
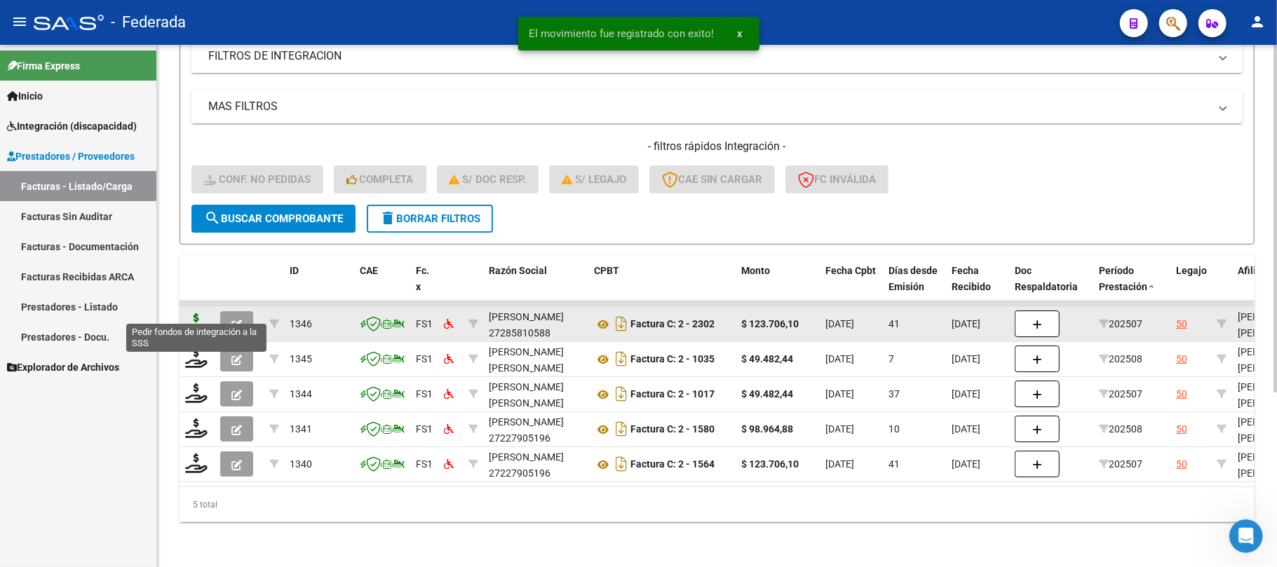
click at [196, 313] on icon at bounding box center [196, 323] width 22 height 20
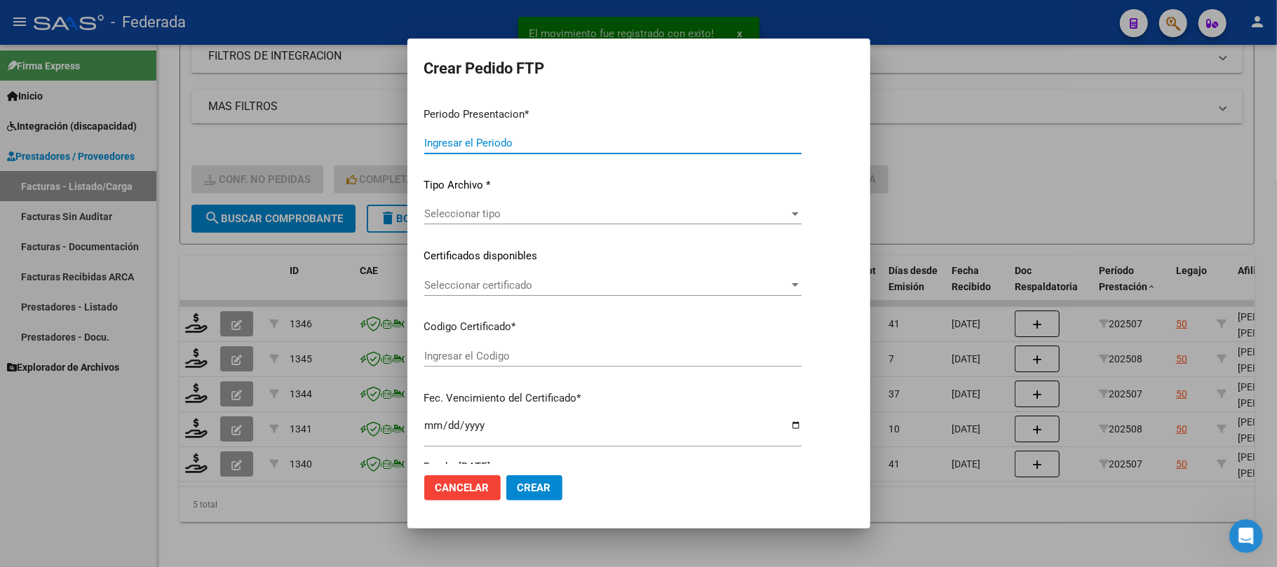
type input "202508"
type input "202507"
type input "$ 123.706,10"
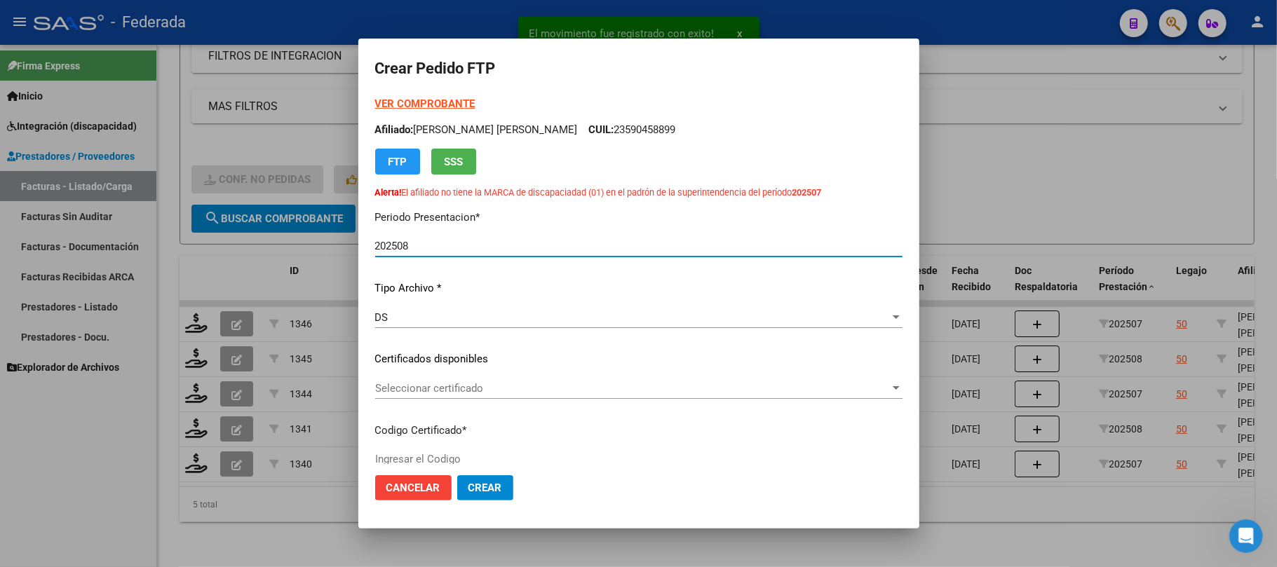
type input "ARG02000590458892022033020270330SFE159"
type input "2027-03-30"
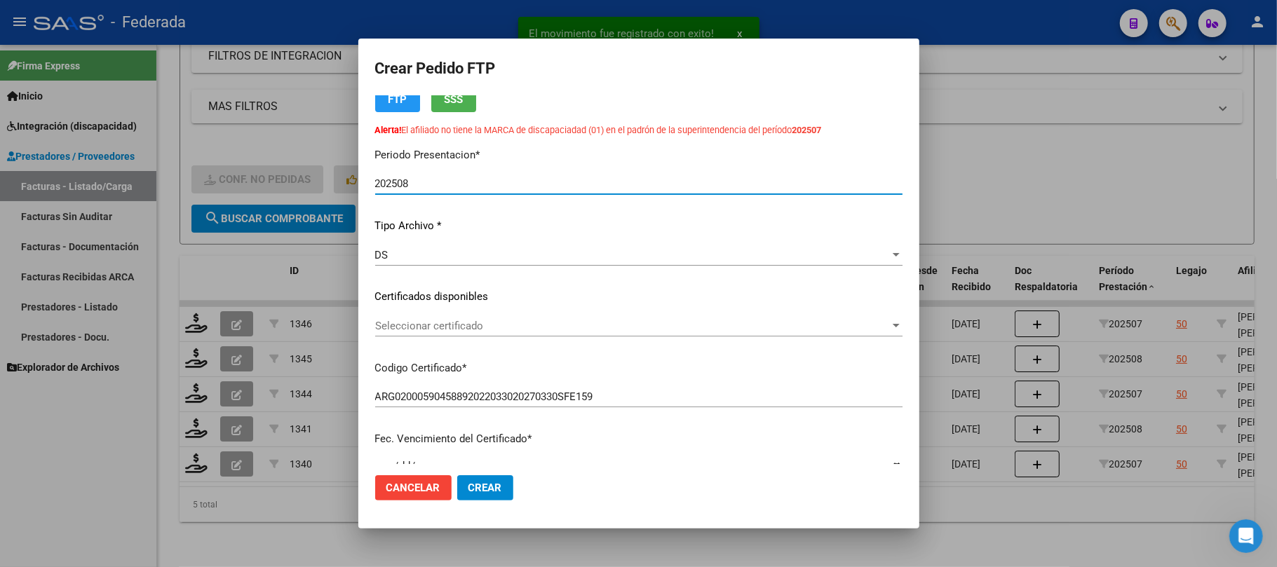
scroll to position [93, 0]
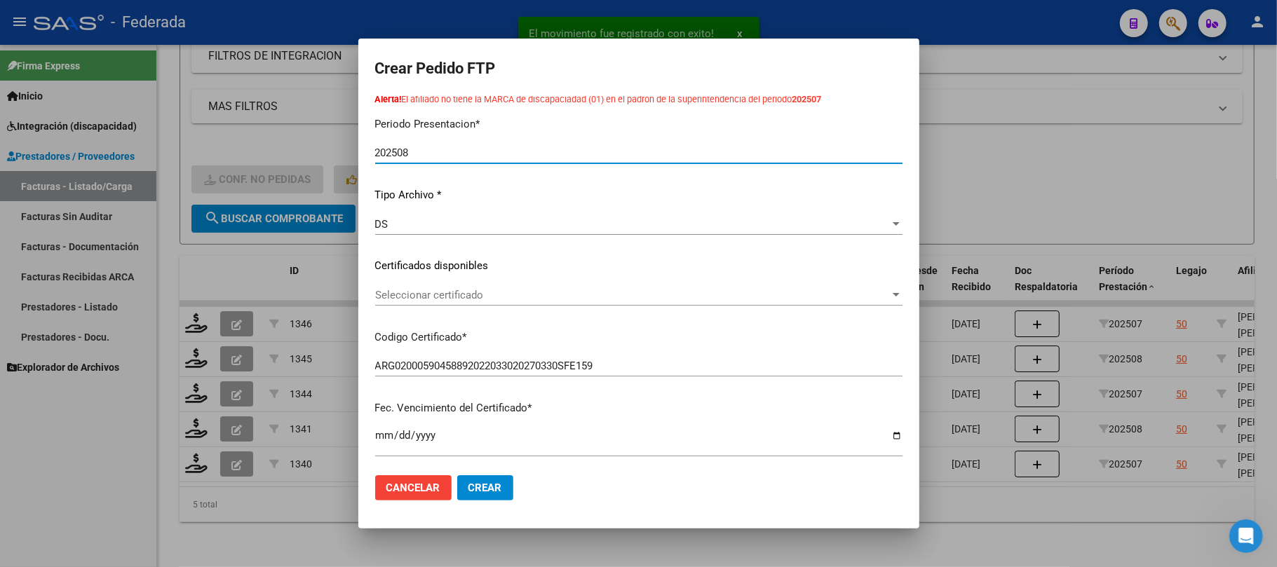
click at [429, 296] on span "Seleccionar certificado" at bounding box center [632, 295] width 515 height 13
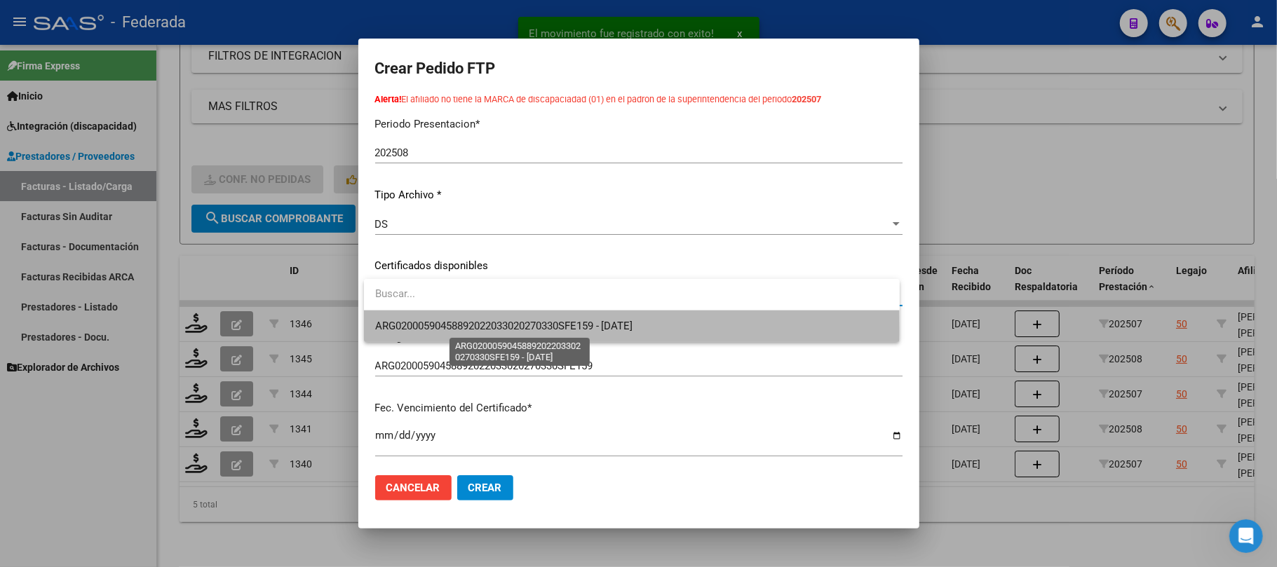
click at [435, 331] on span "ARG02000590458892022033020270330SFE159 - 2027-03-30" at bounding box center [504, 326] width 258 height 13
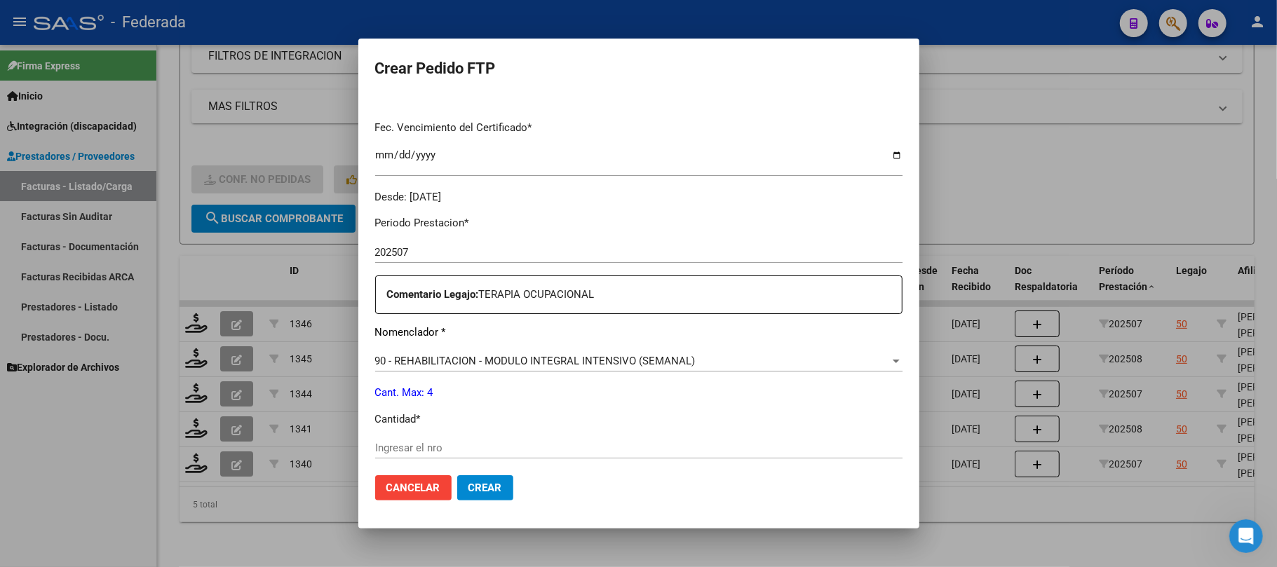
scroll to position [467, 0]
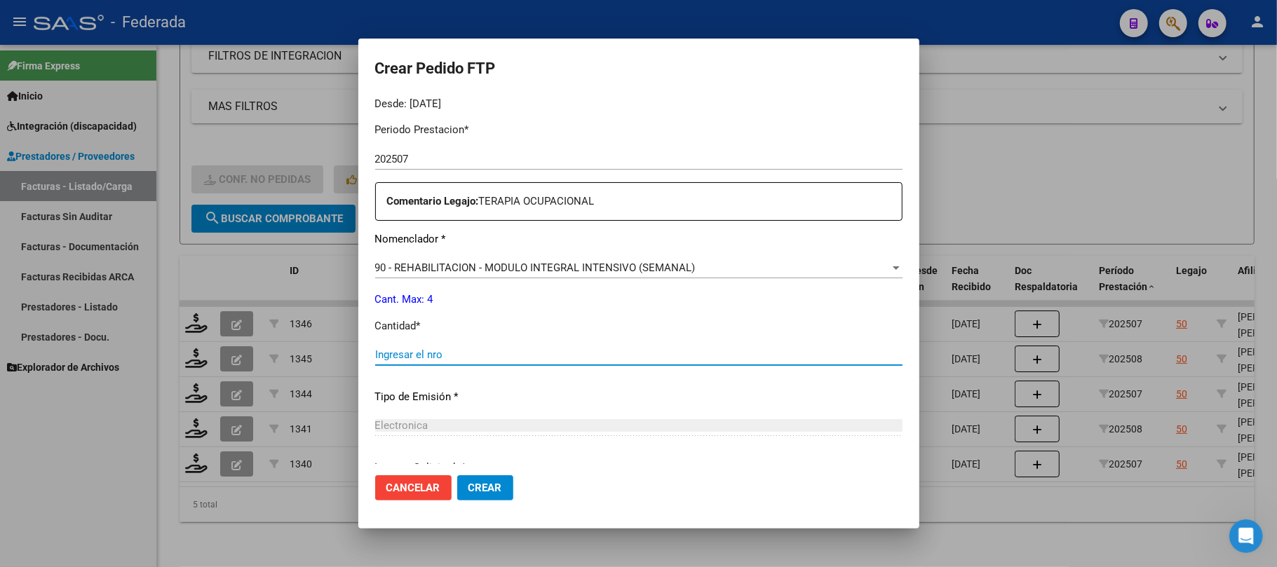
click at [427, 356] on input "Ingresar el nro" at bounding box center [638, 354] width 527 height 13
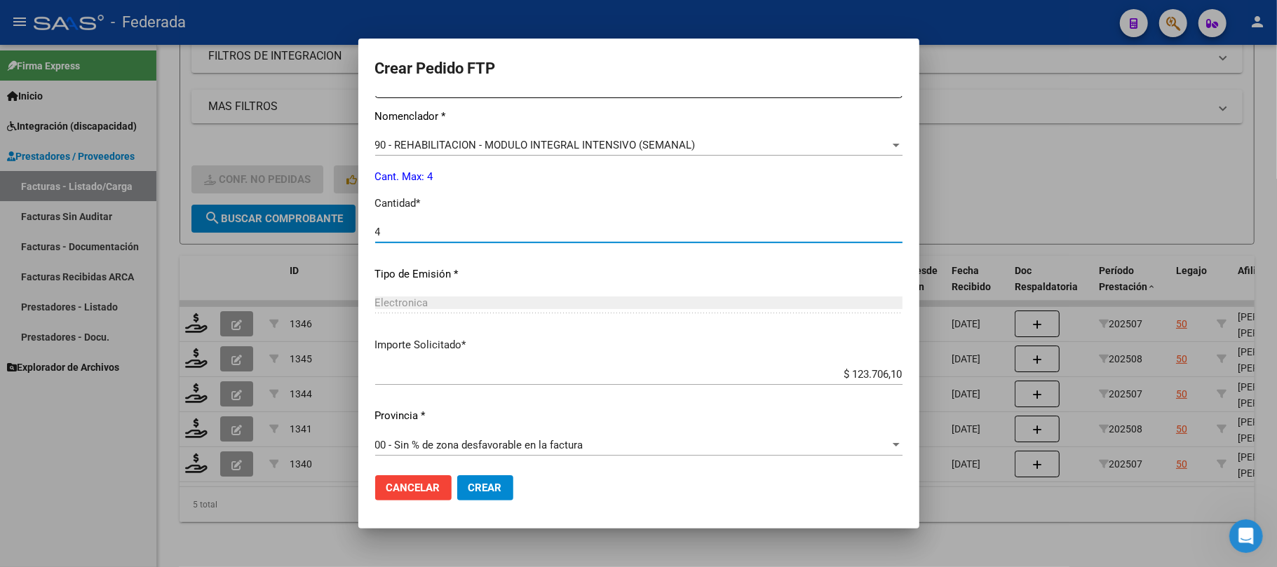
scroll to position [593, 0]
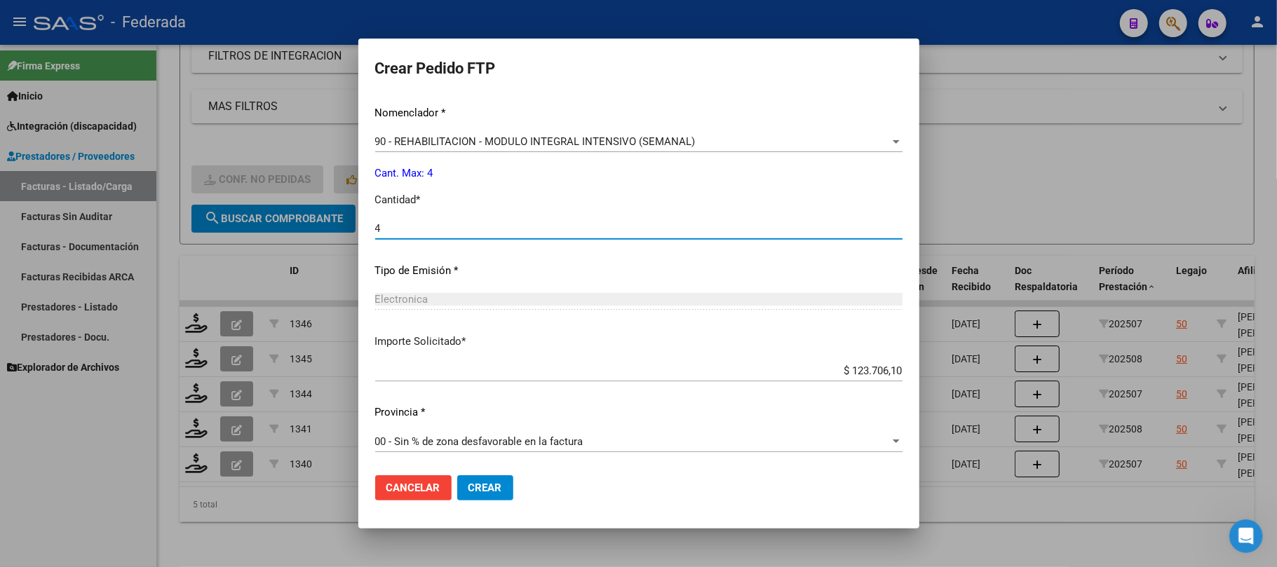
type input "4"
click at [471, 482] on span "Crear" at bounding box center [485, 488] width 34 height 13
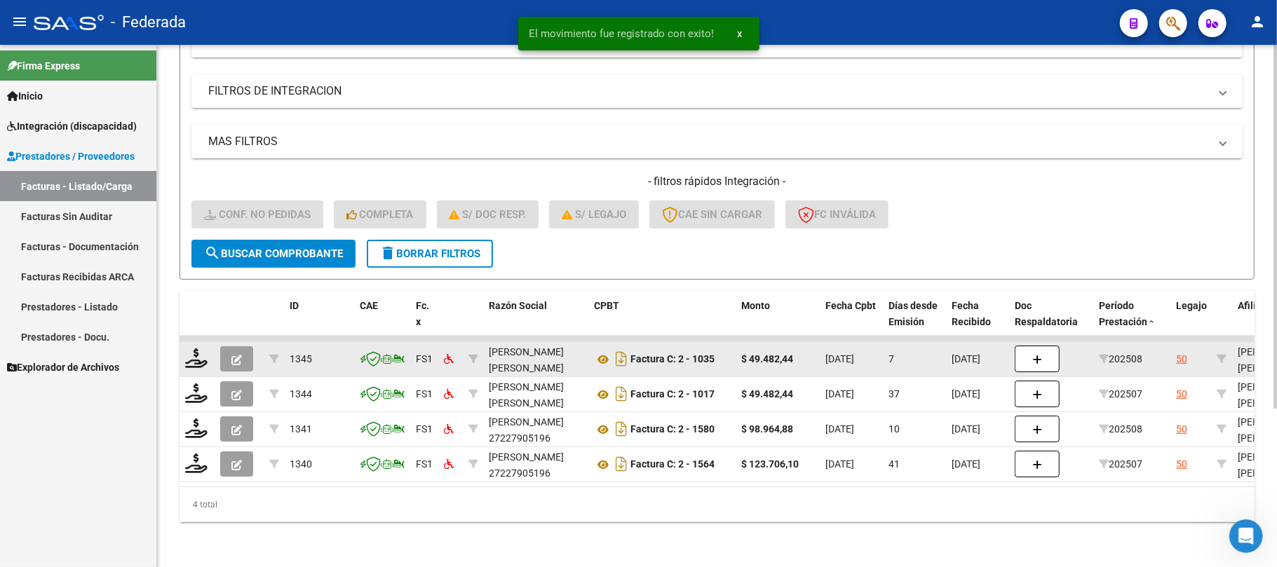
scroll to position [227, 0]
click at [194, 348] on icon at bounding box center [196, 358] width 22 height 20
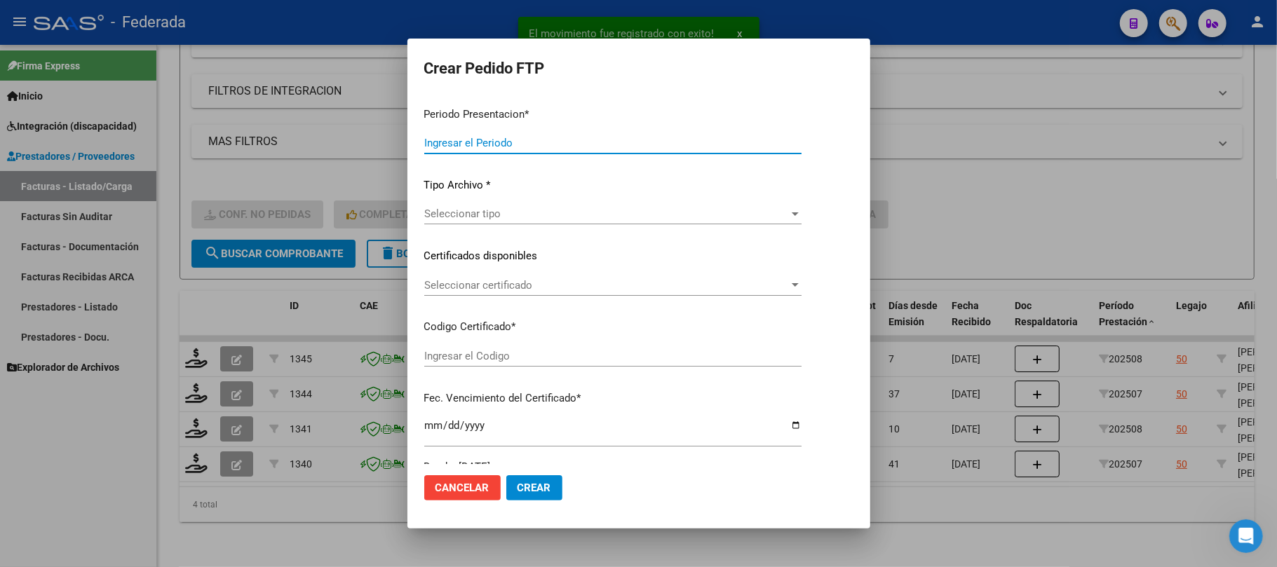
type input "202508"
type input "$ 49.482,44"
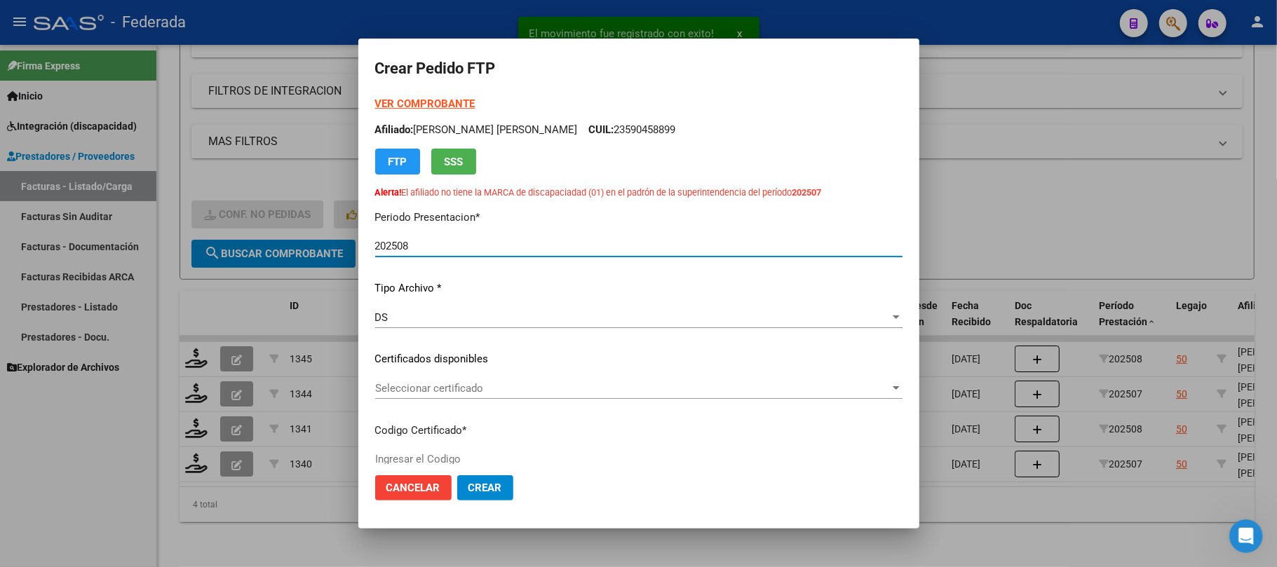
type input "ARG02000590458892022033020270330SFE159"
type input "2027-03-30"
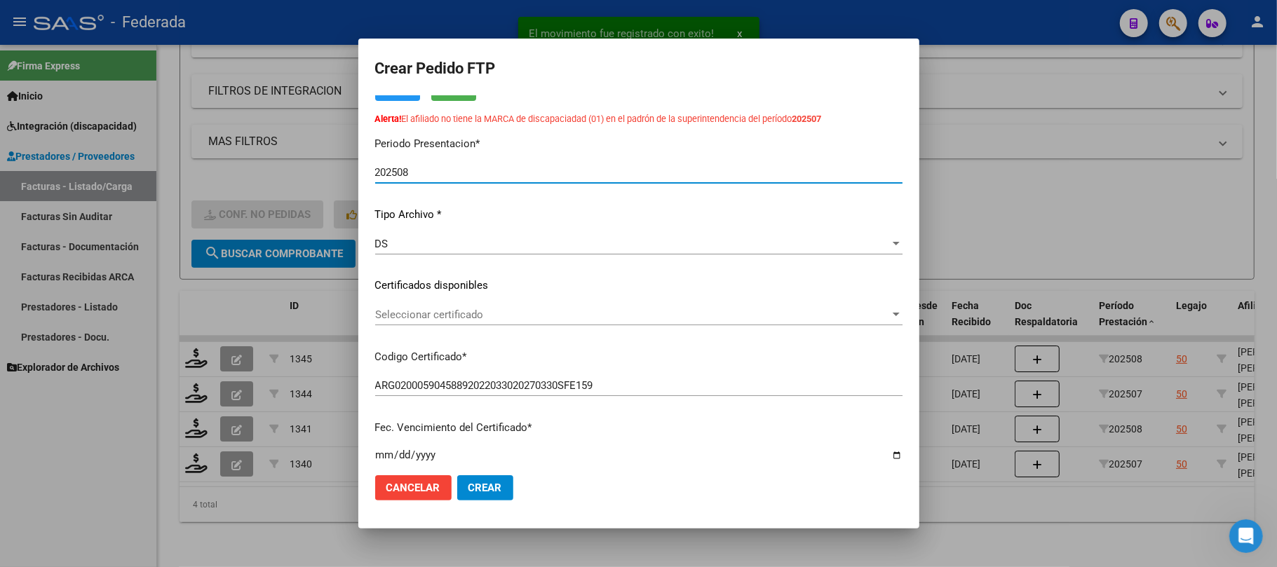
scroll to position [93, 0]
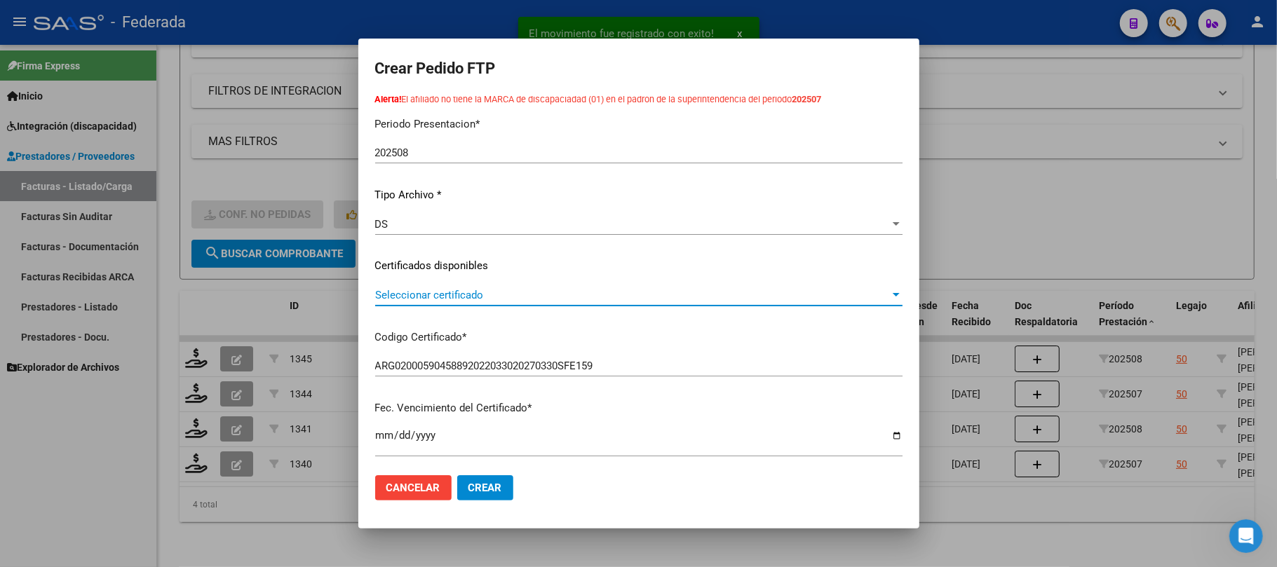
click at [452, 295] on span "Seleccionar certificado" at bounding box center [632, 295] width 515 height 13
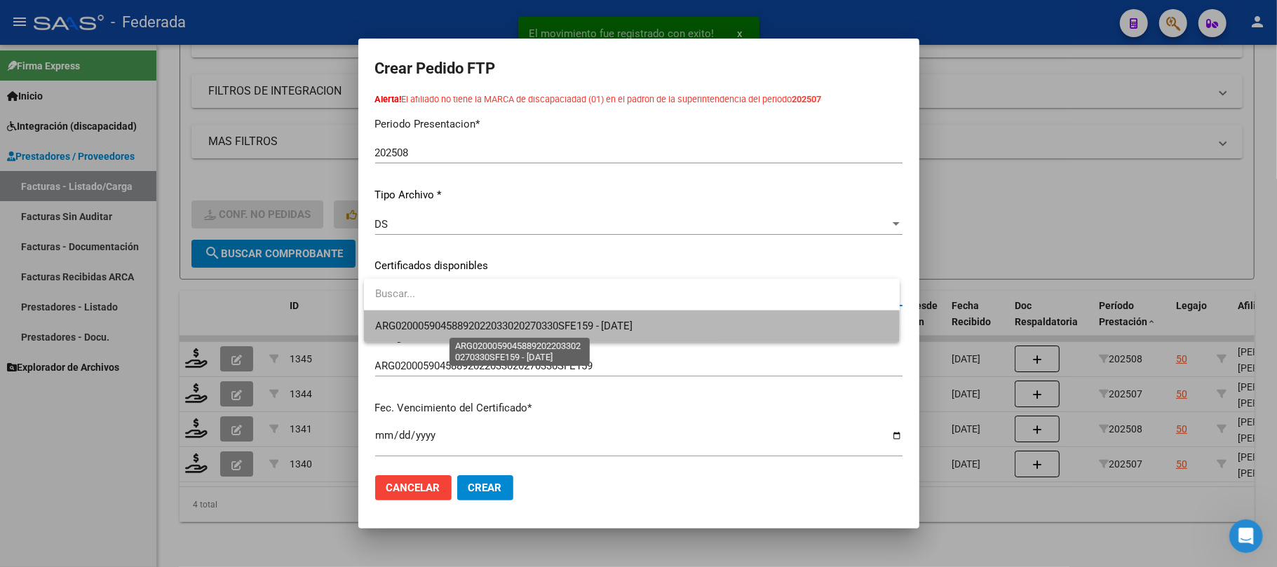
click at [452, 321] on span "ARG02000590458892022033020270330SFE159 - 2027-03-30" at bounding box center [504, 326] width 258 height 13
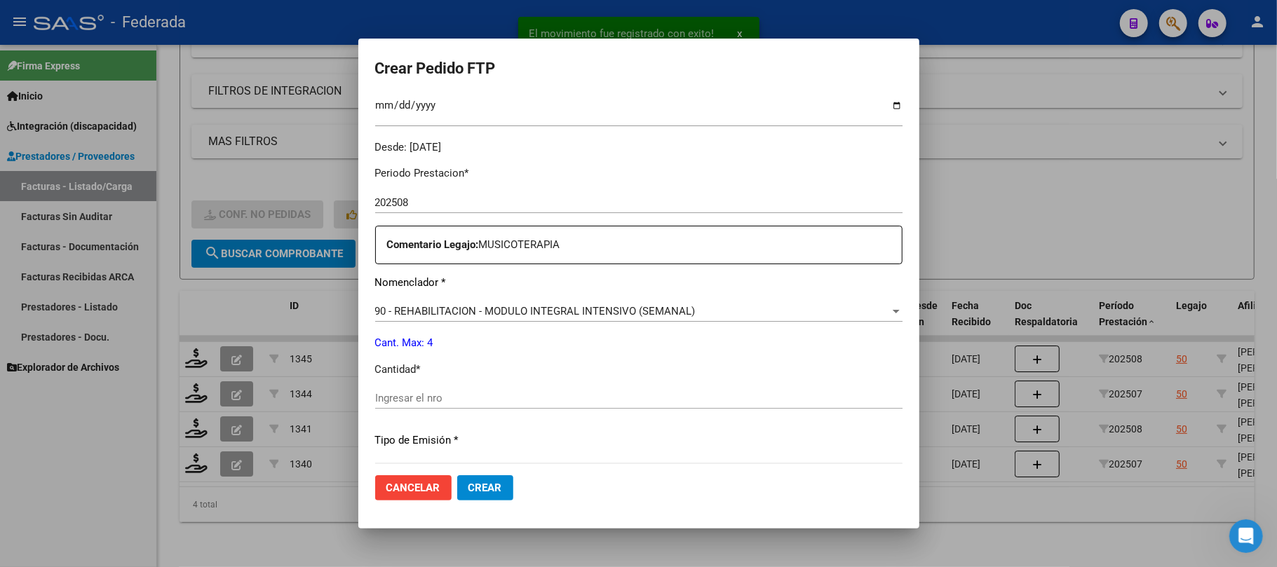
scroll to position [0, 0]
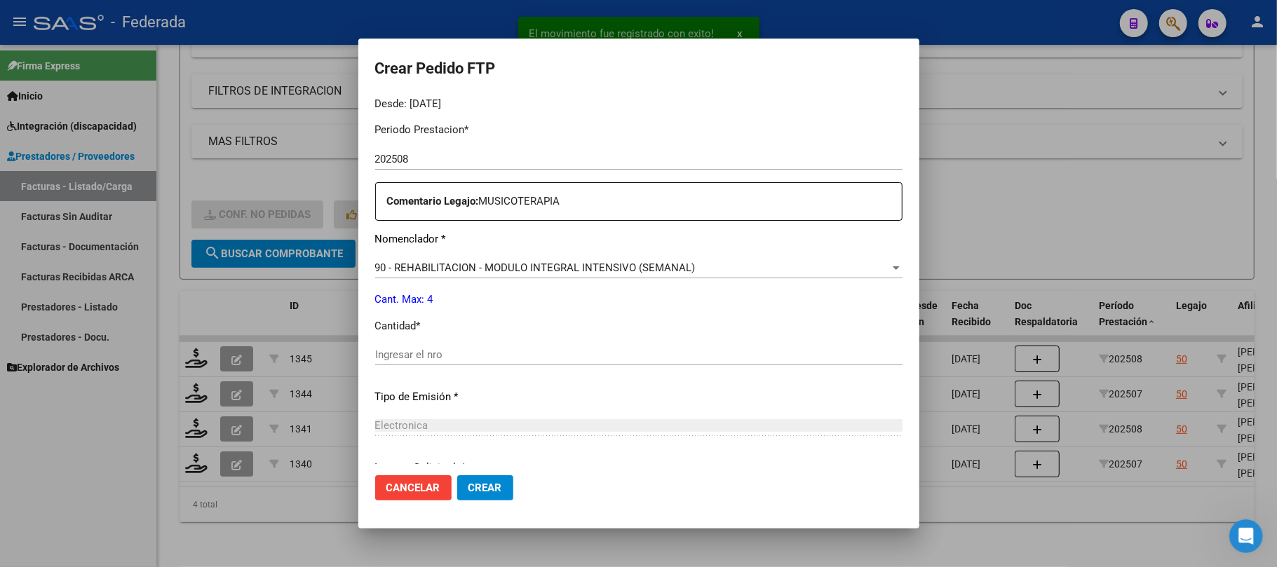
click at [441, 353] on input "Ingresar el nro" at bounding box center [638, 354] width 527 height 13
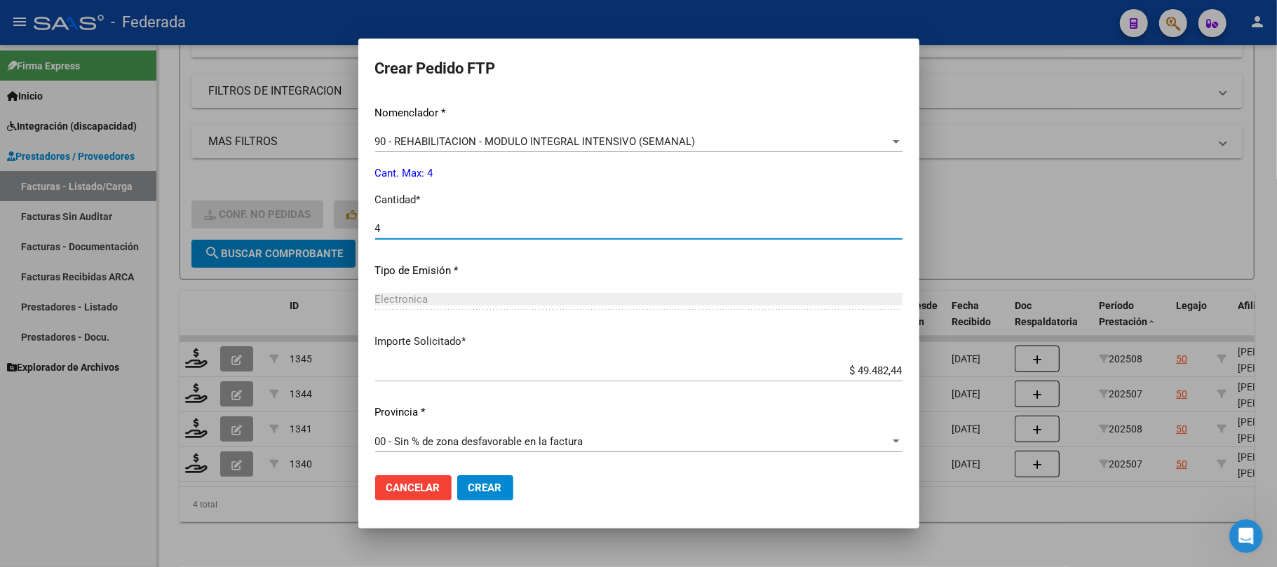
type input "4"
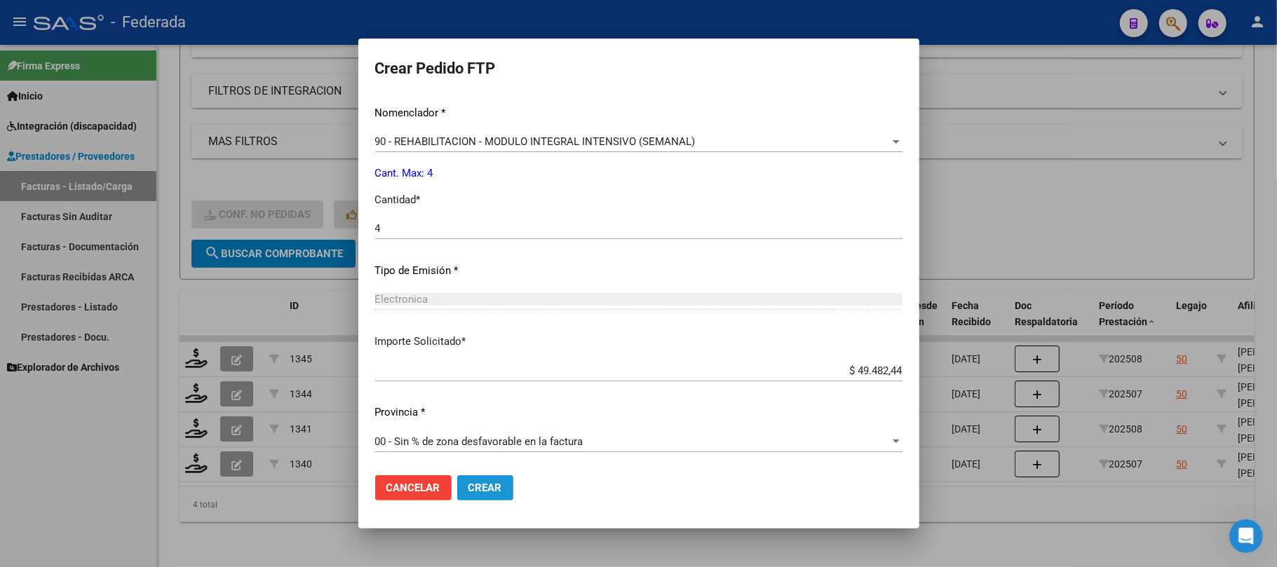
click at [468, 482] on span "Crear" at bounding box center [485, 488] width 34 height 13
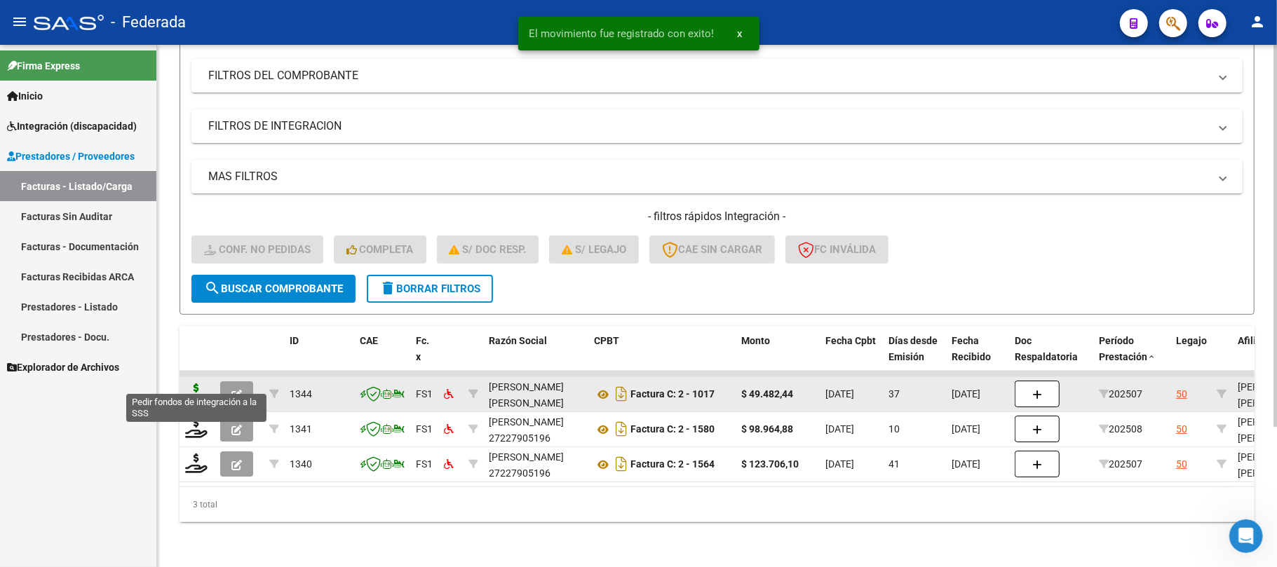
click at [200, 384] on icon at bounding box center [196, 394] width 22 height 20
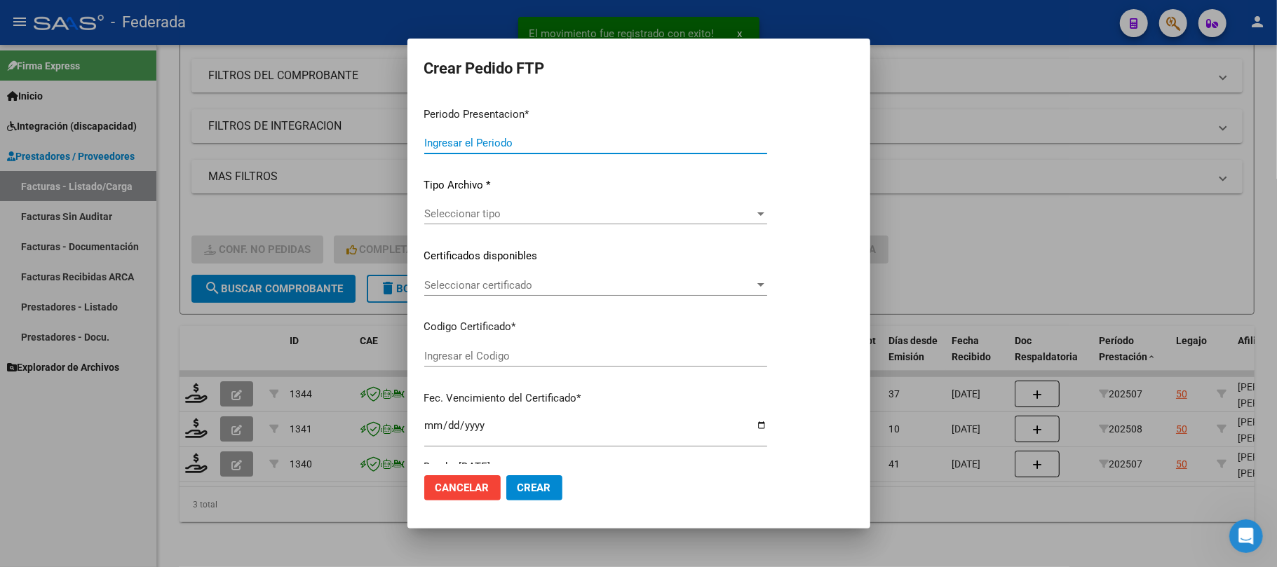
type input "202508"
type input "202507"
type input "$ 49.482,44"
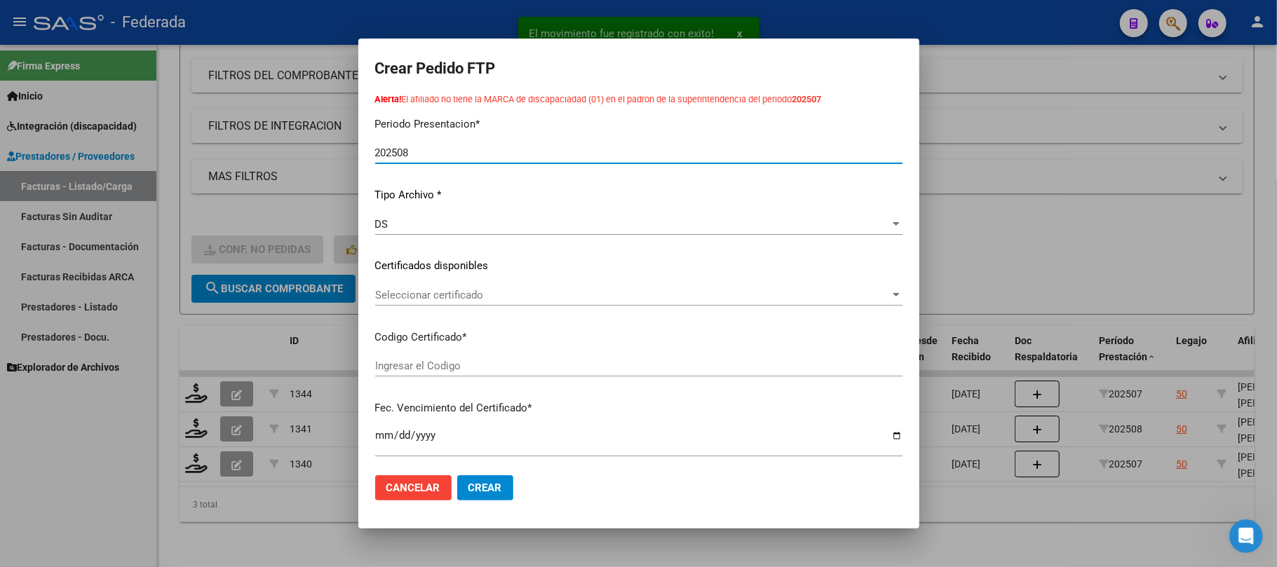
type input "ARG02000590458892022033020270330SFE159"
type input "2027-03-30"
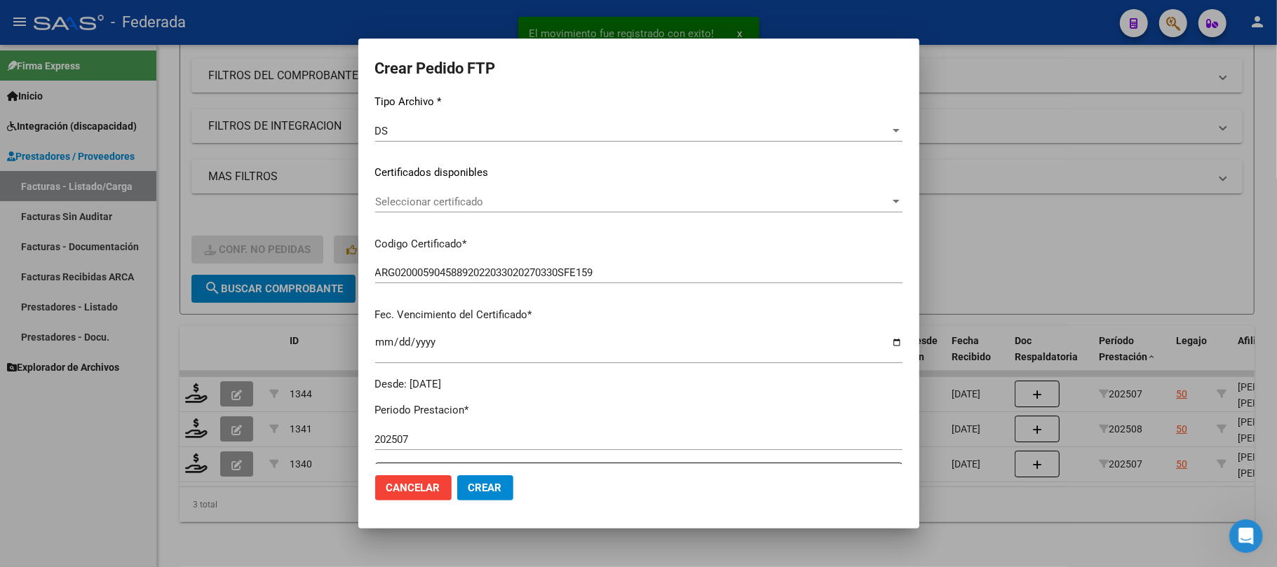
click at [473, 202] on span "Seleccionar certificado" at bounding box center [632, 202] width 515 height 13
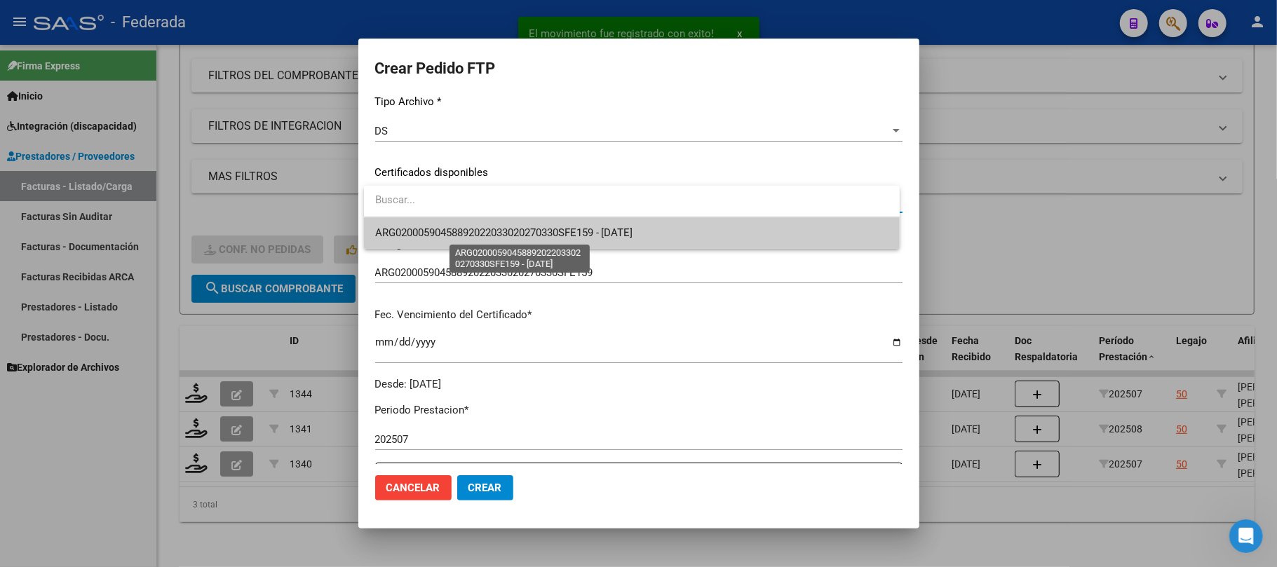
click at [472, 231] on span "ARG02000590458892022033020270330SFE159 - 2027-03-30" at bounding box center [504, 232] width 258 height 13
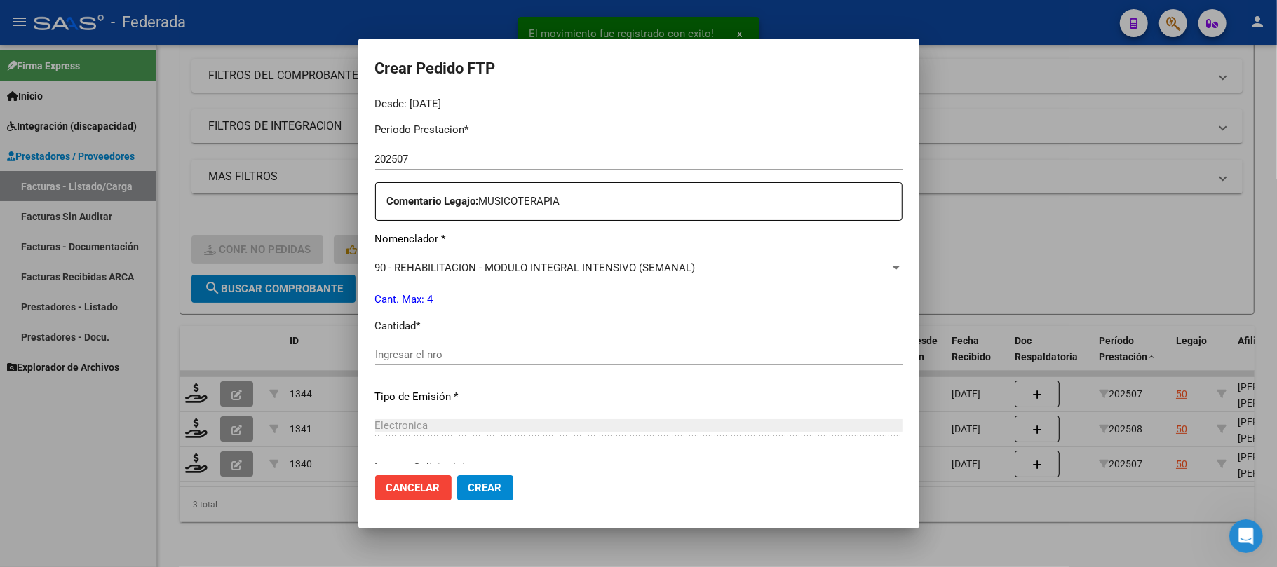
click at [447, 357] on input "Ingresar el nro" at bounding box center [638, 354] width 527 height 13
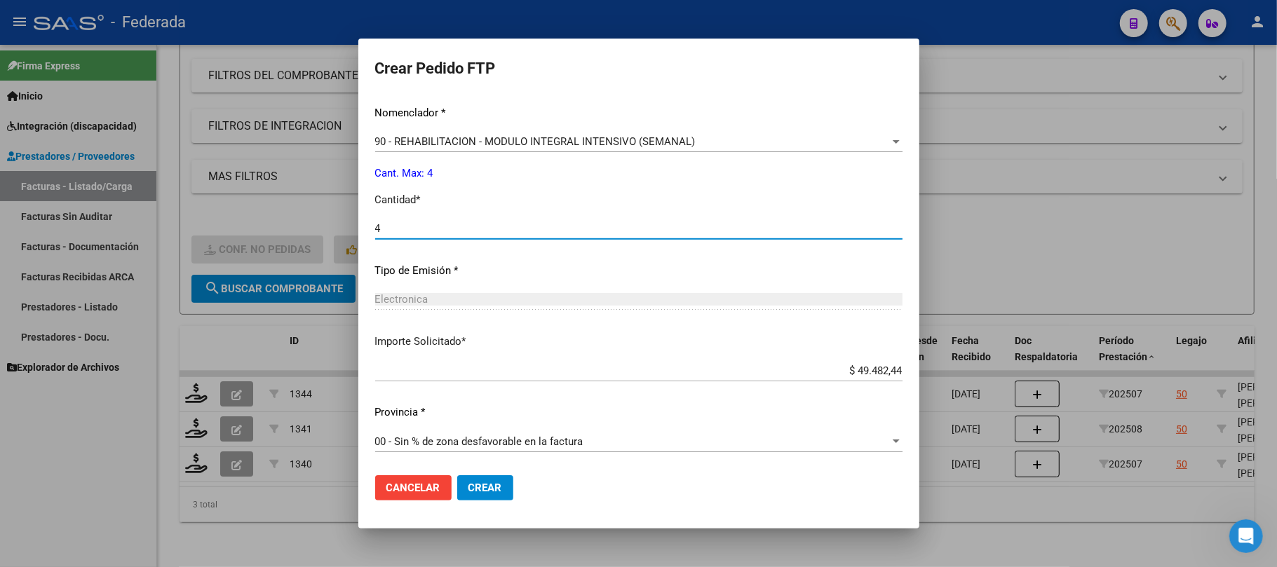
type input "4"
click at [474, 489] on span "Crear" at bounding box center [485, 488] width 34 height 13
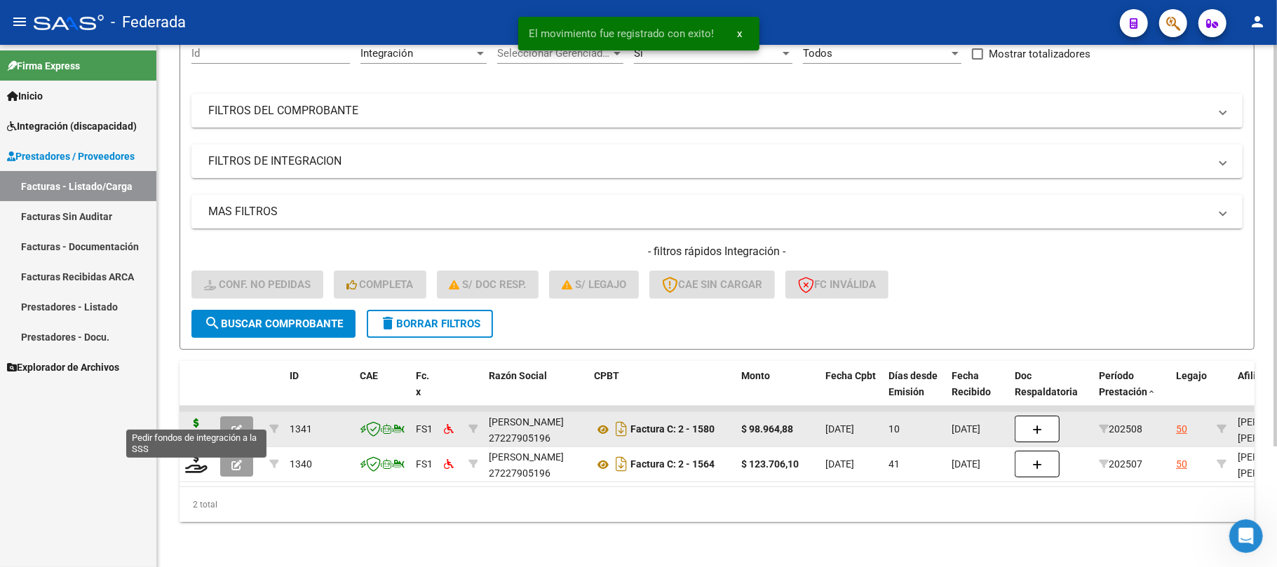
click at [198, 419] on icon at bounding box center [196, 429] width 22 height 20
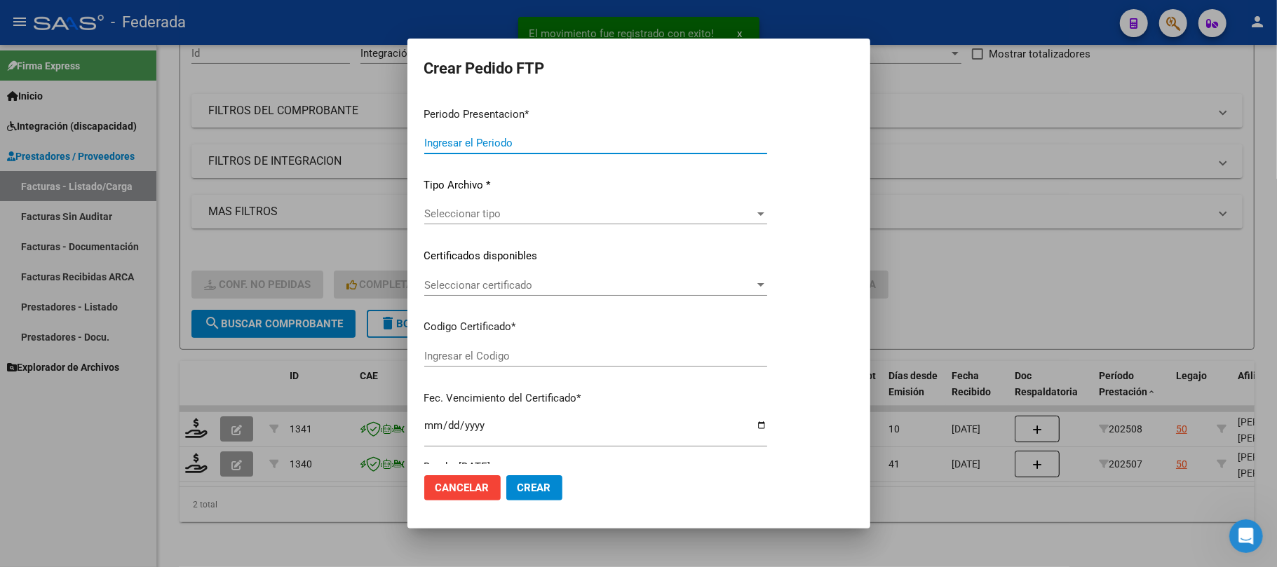
type input "202508"
type input "$ 98.964,88"
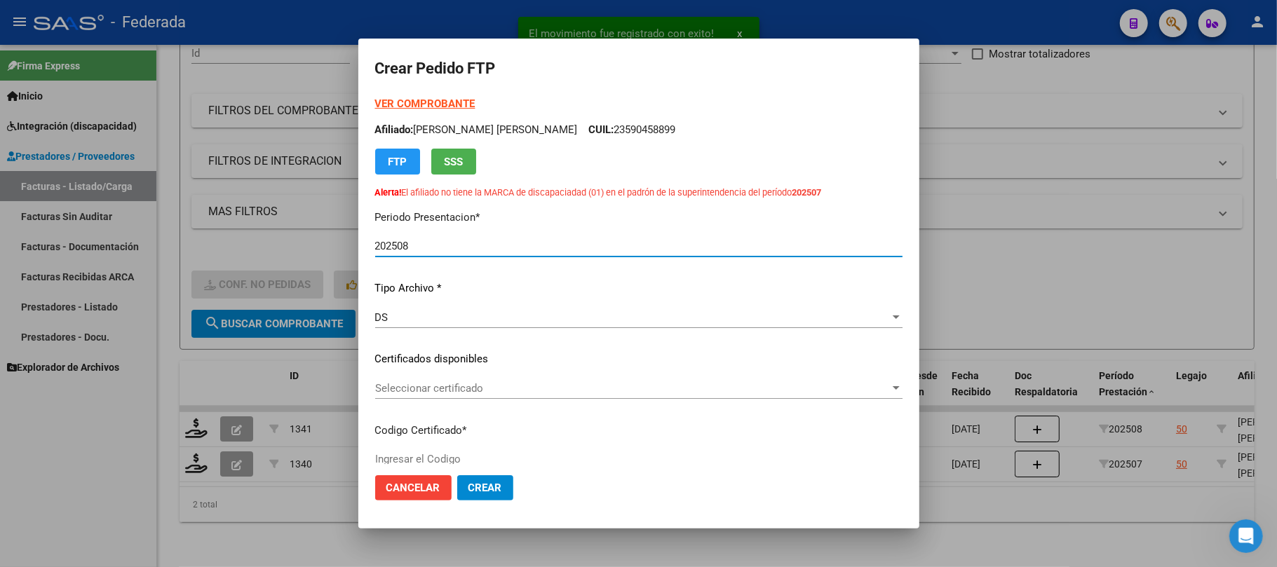
type input "ARG02000590458892022033020270330SFE159"
type input "2027-03-30"
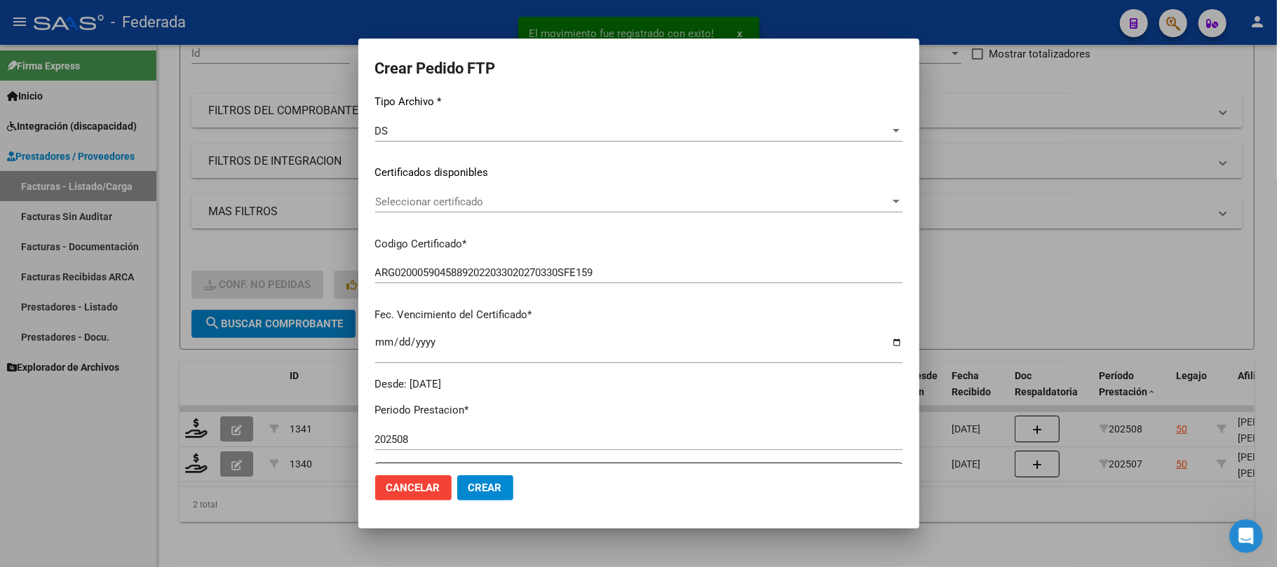
click at [439, 197] on span "Seleccionar certificado" at bounding box center [632, 202] width 515 height 13
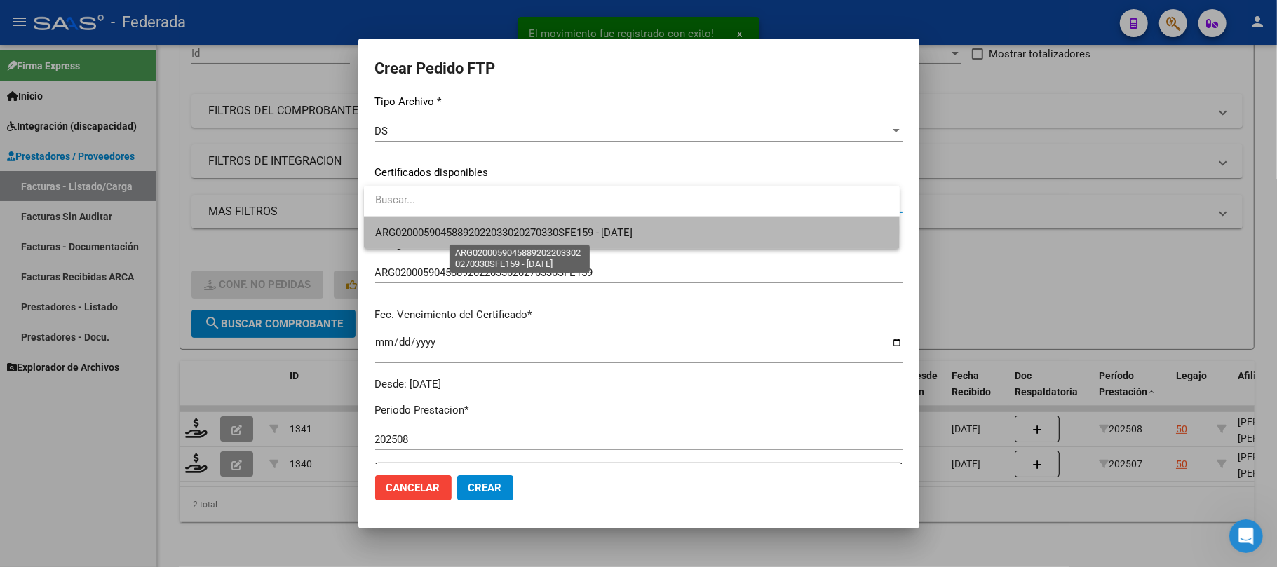
click at [447, 230] on span "ARG02000590458892022033020270330SFE159 - 2027-03-30" at bounding box center [504, 232] width 258 height 13
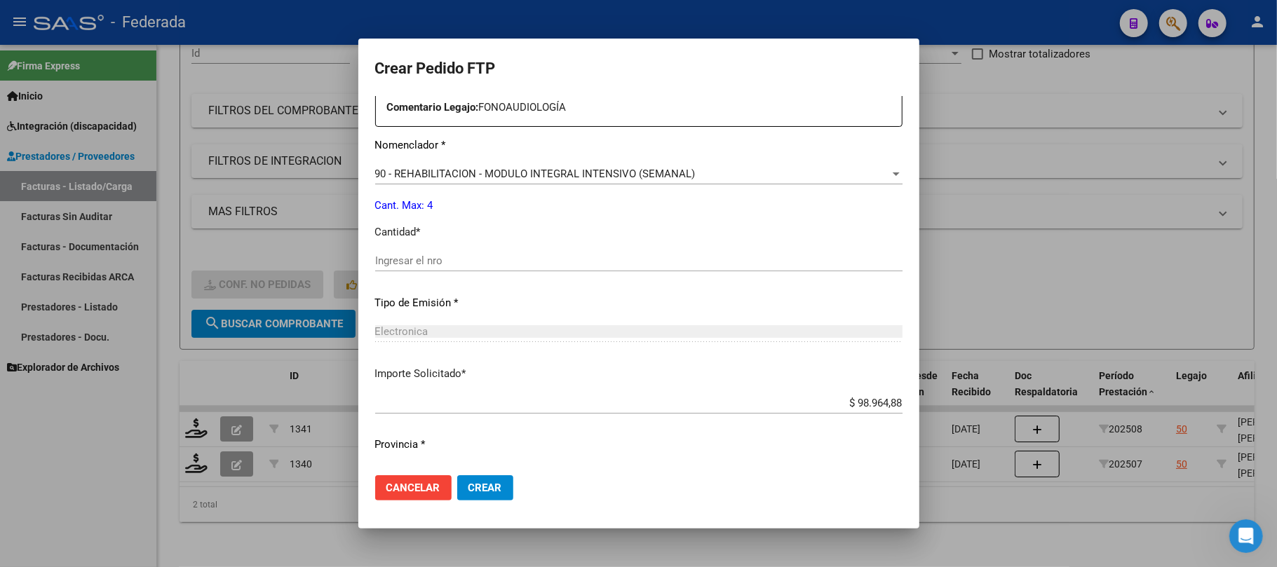
click at [431, 264] on input "Ingresar el nro" at bounding box center [638, 261] width 527 height 13
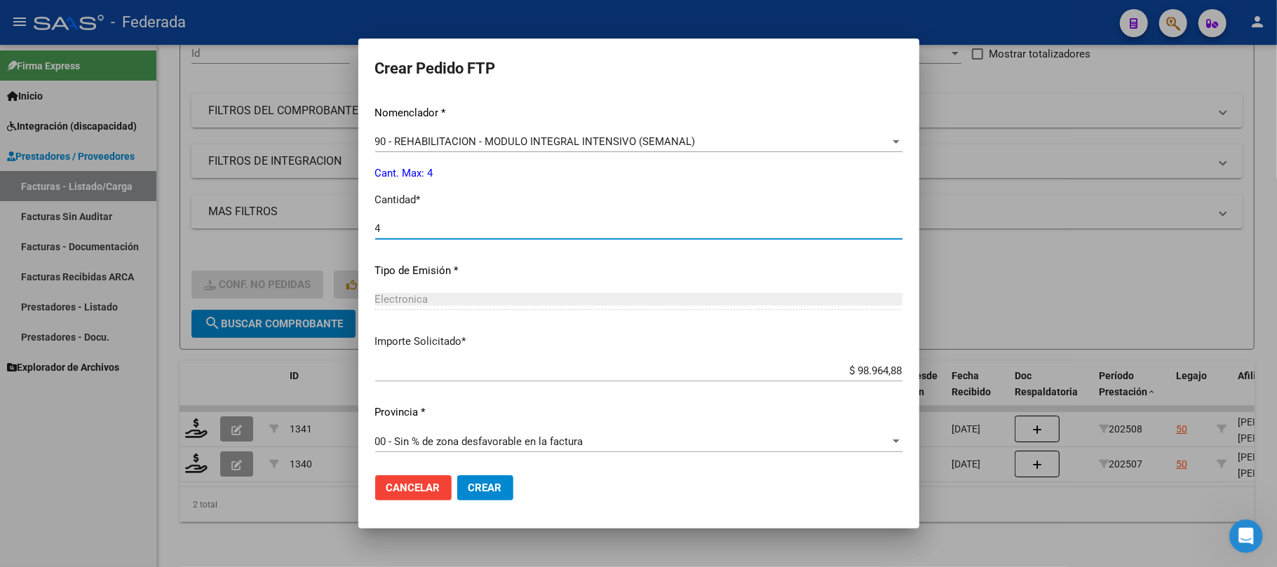
type input "4"
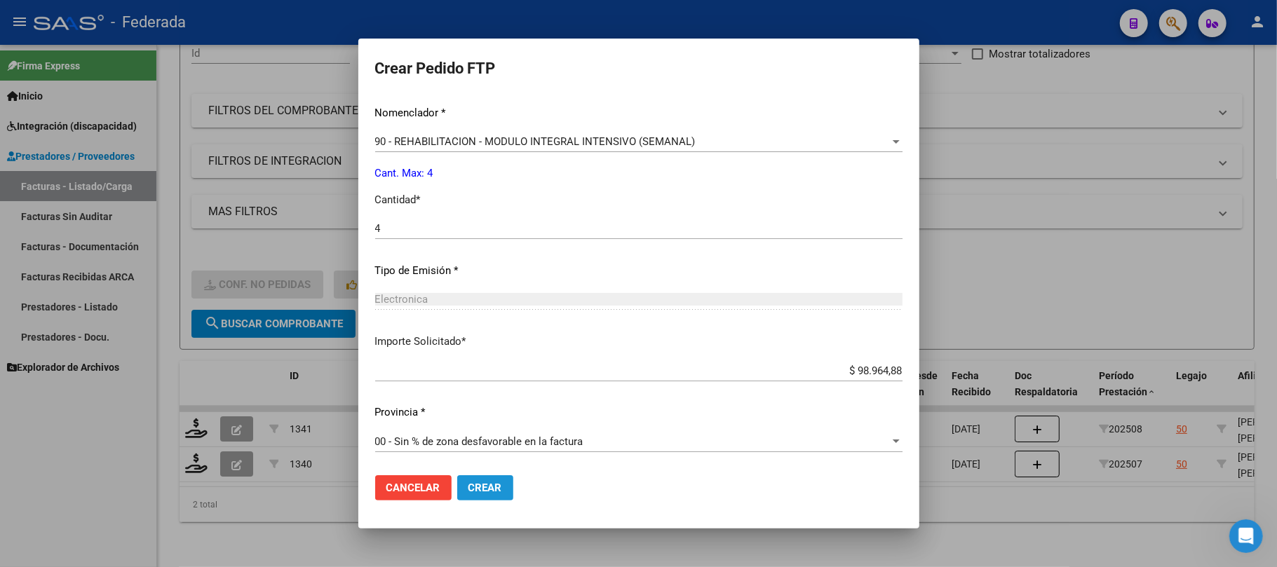
click at [470, 482] on span "Crear" at bounding box center [485, 488] width 34 height 13
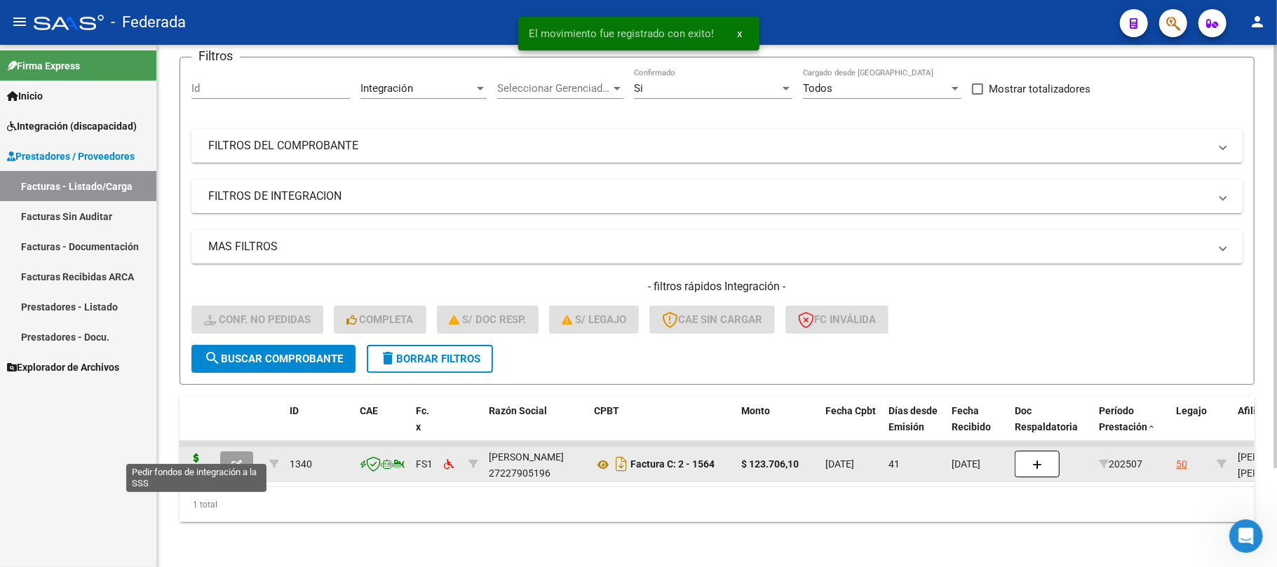
click at [195, 454] on icon at bounding box center [196, 464] width 22 height 20
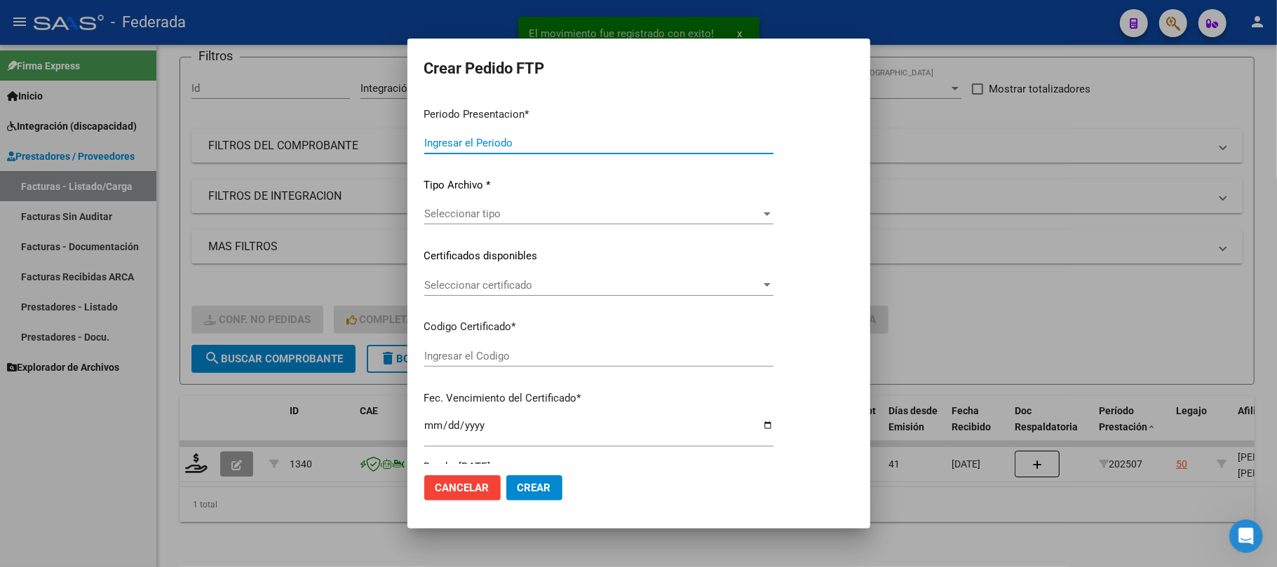
type input "202508"
type input "202507"
type input "$ 123.706,10"
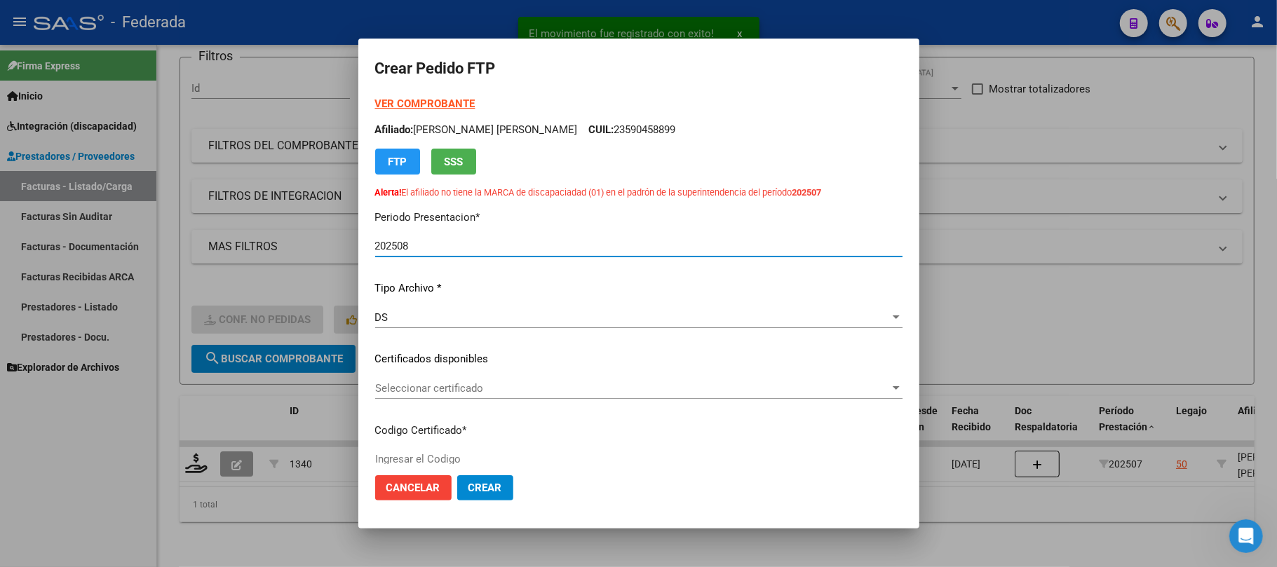
type input "ARG02000590458892022033020270330SFE159"
type input "2027-03-30"
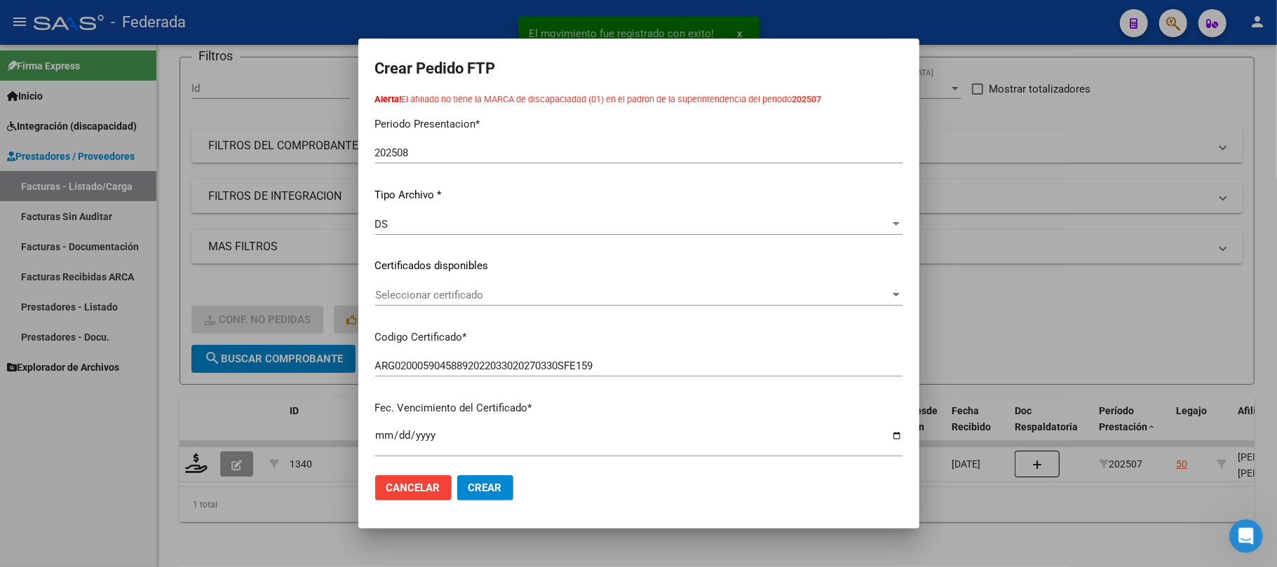
click at [445, 297] on span "Seleccionar certificado" at bounding box center [632, 295] width 515 height 13
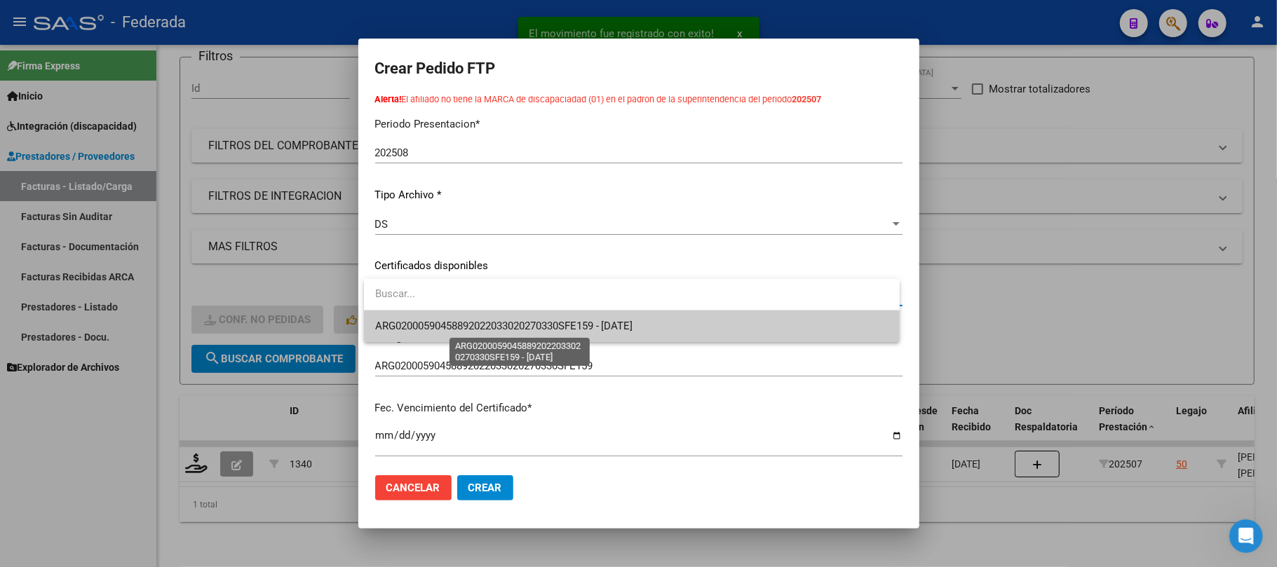
click at [442, 320] on span "ARG02000590458892022033020270330SFE159 - 2027-03-30" at bounding box center [504, 326] width 258 height 13
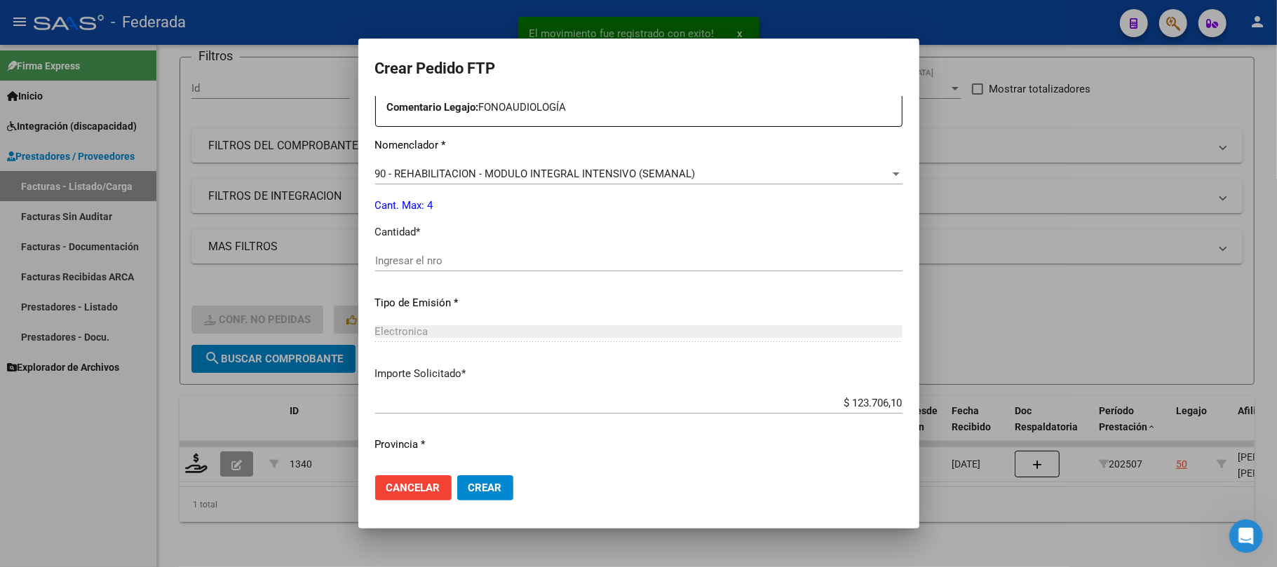
click at [440, 262] on input "Ingresar el nro" at bounding box center [638, 261] width 527 height 13
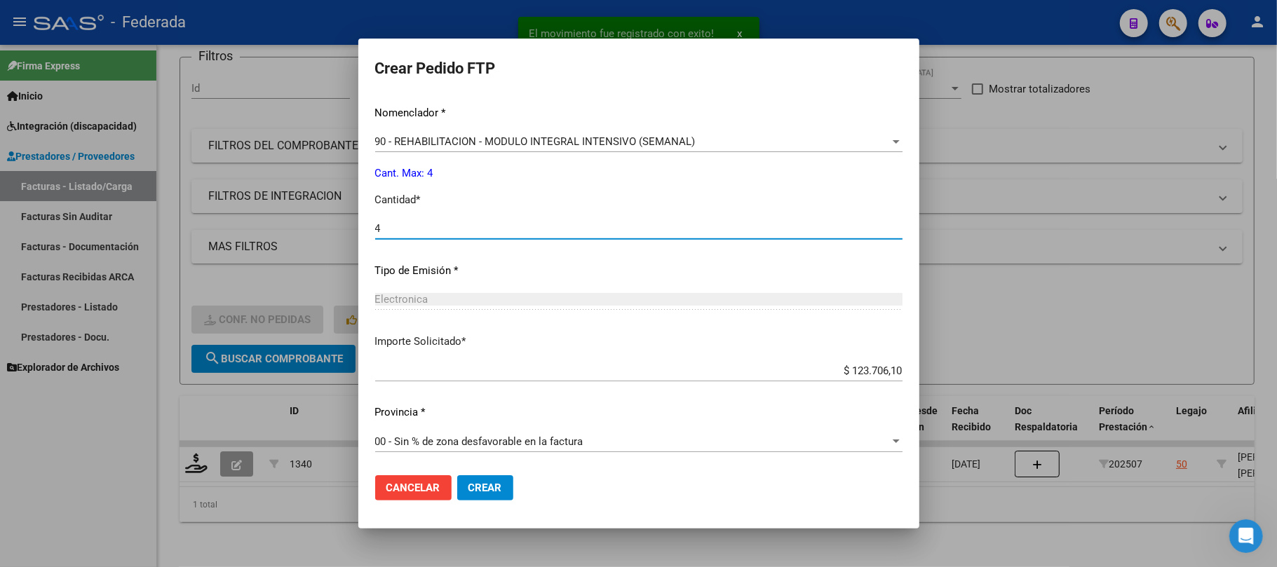
type input "4"
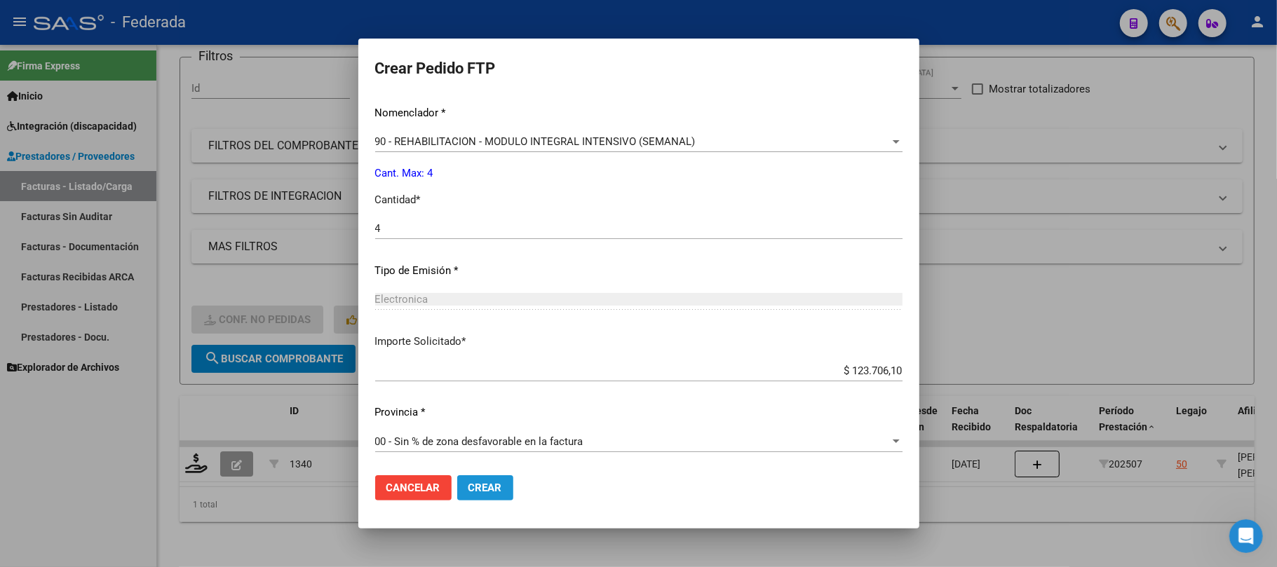
click at [484, 489] on span "Crear" at bounding box center [485, 488] width 34 height 13
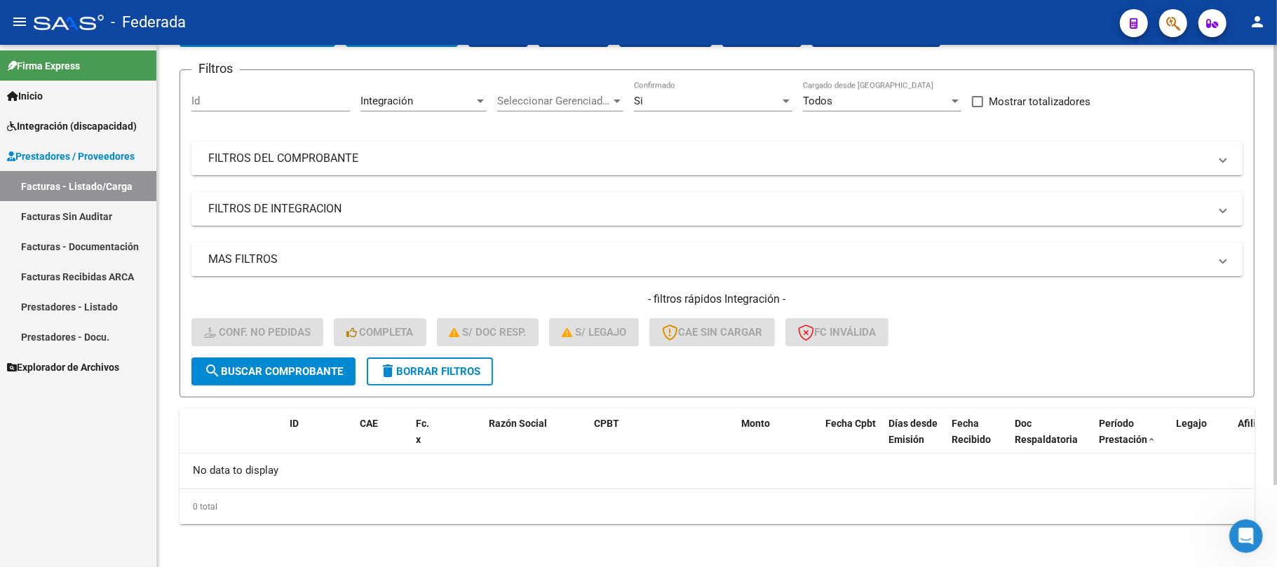
click at [459, 377] on button "delete Borrar Filtros" at bounding box center [430, 372] width 126 height 28
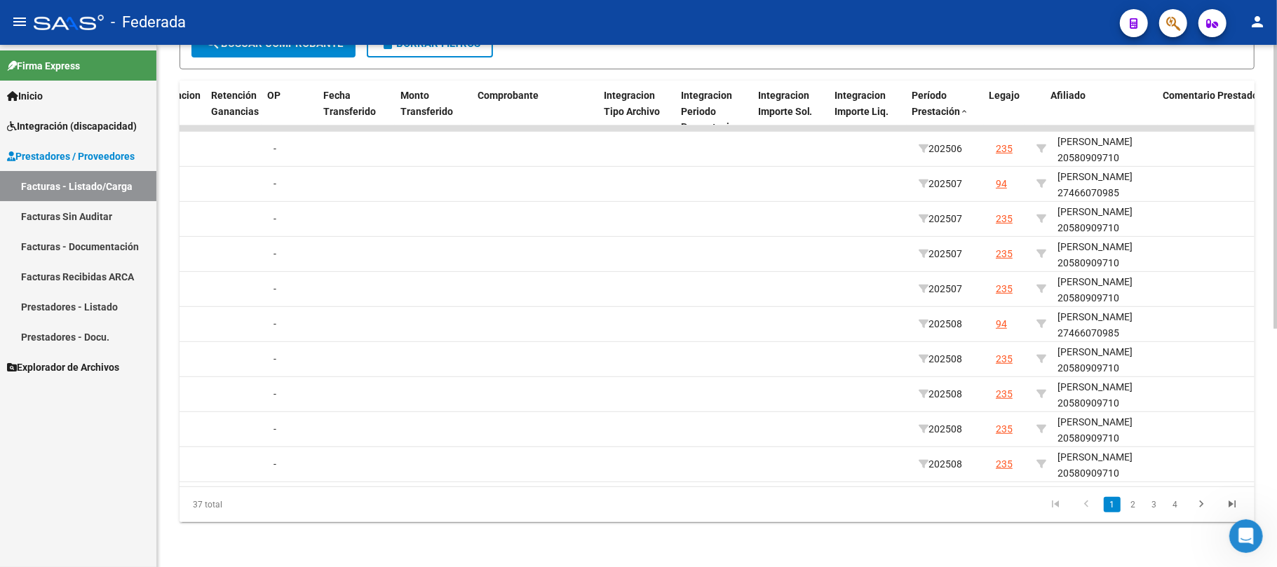
scroll to position [0, 1538]
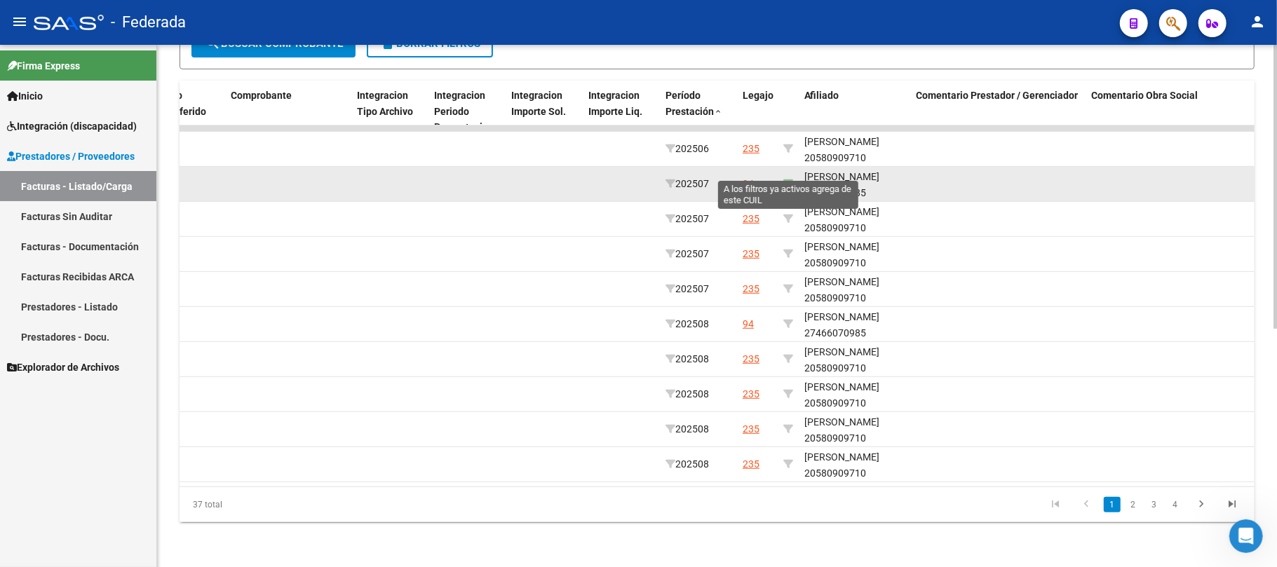
click at [787, 179] on icon at bounding box center [788, 184] width 10 height 10
type input "27466070985"
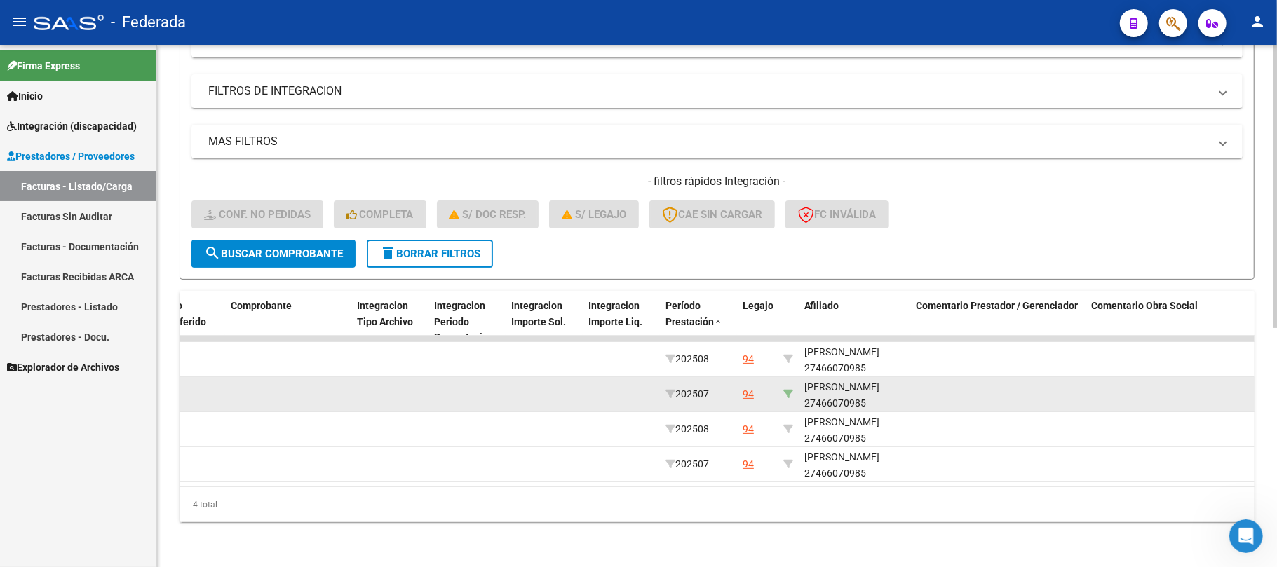
scroll to position [227, 0]
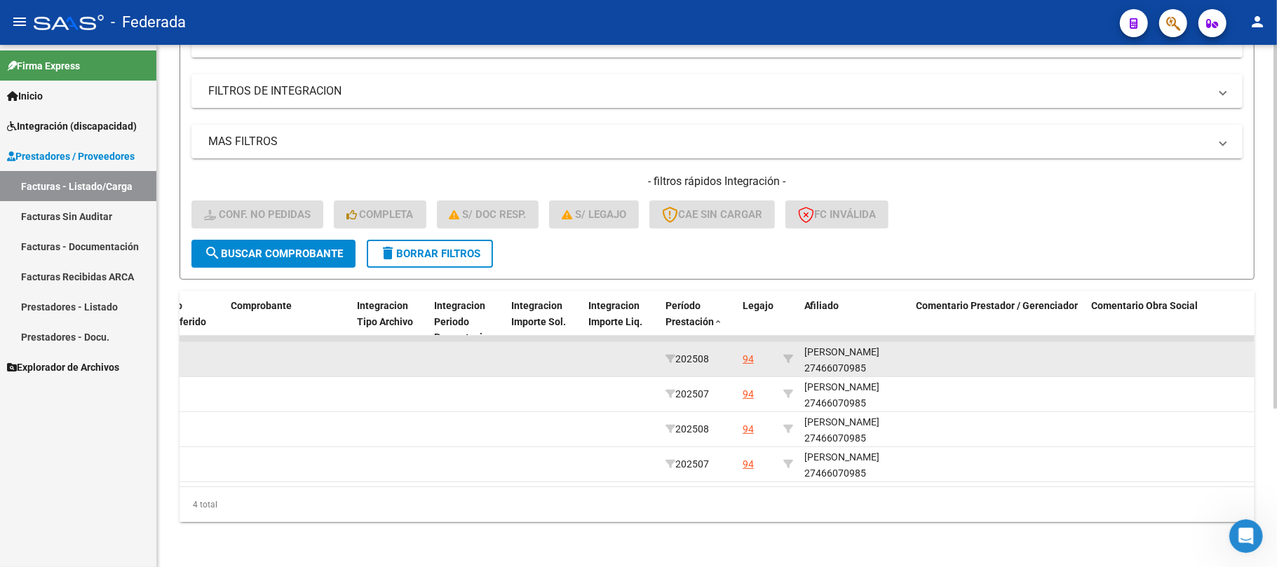
click at [847, 351] on div "PAEZ LARA TATIANA 27466070985" at bounding box center [854, 360] width 101 height 32
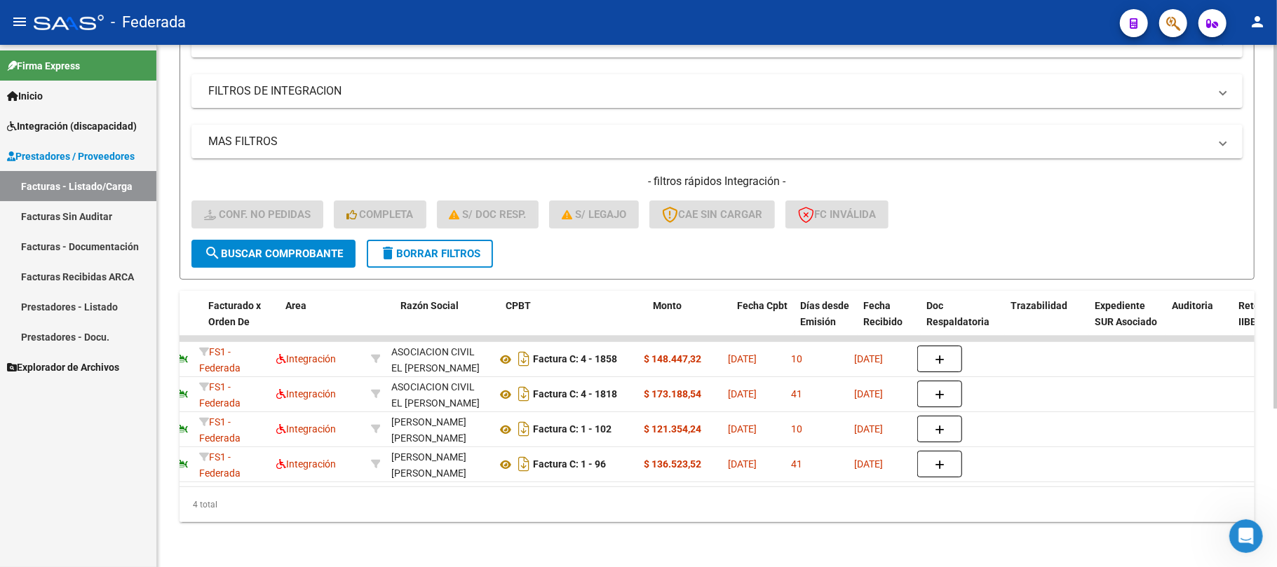
scroll to position [0, 0]
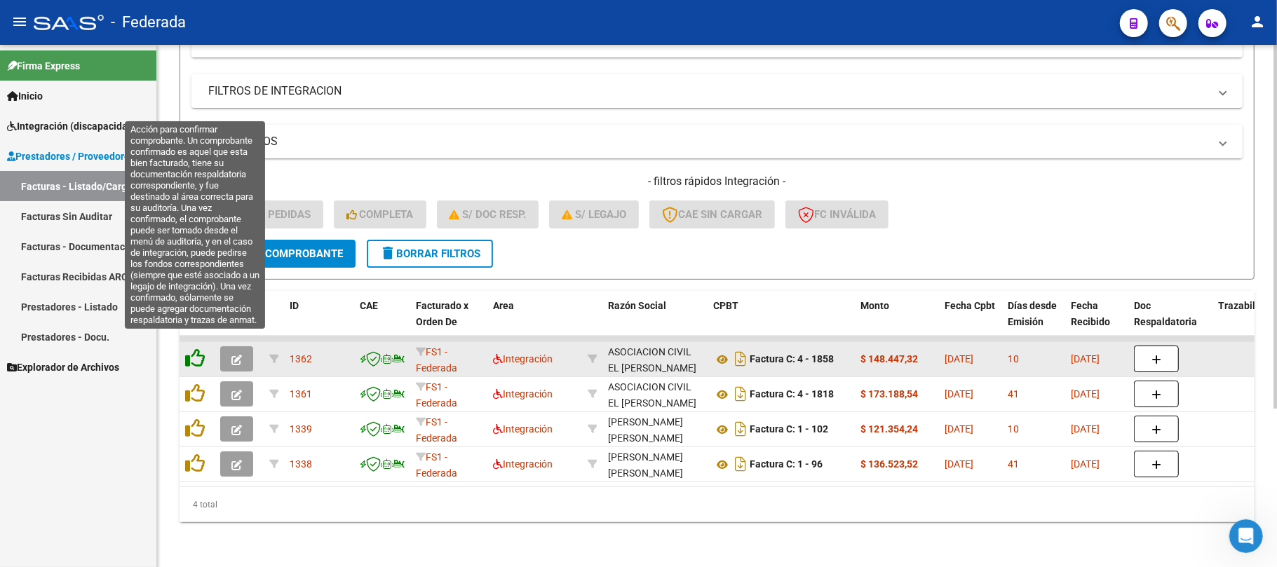
click at [197, 349] on icon at bounding box center [195, 358] width 20 height 20
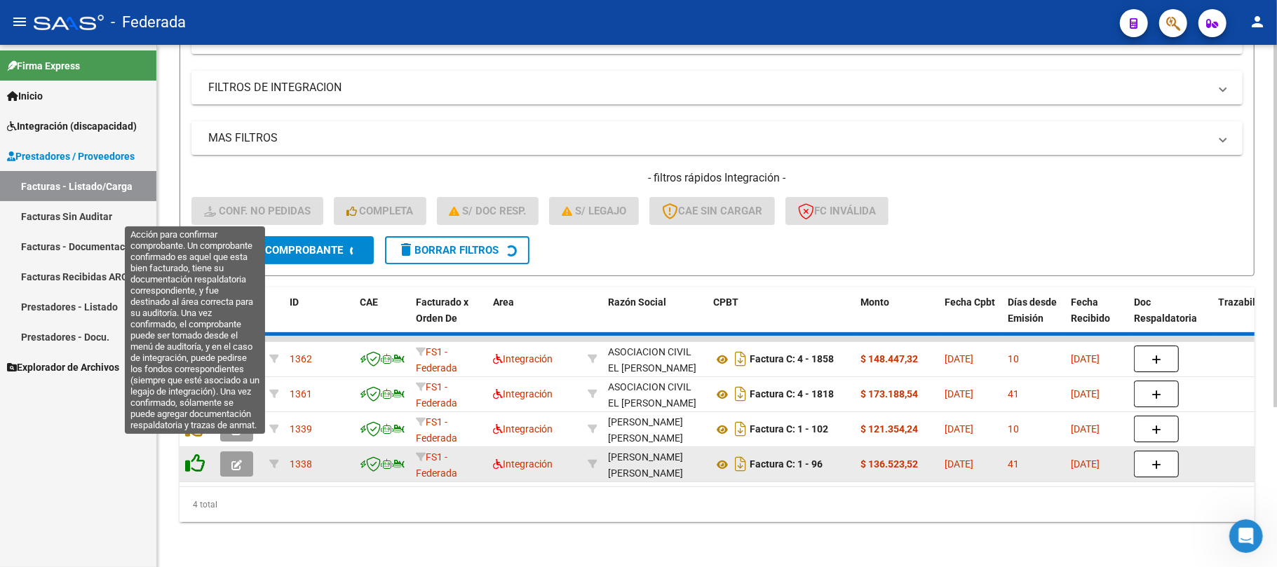
scroll to position [192, 0]
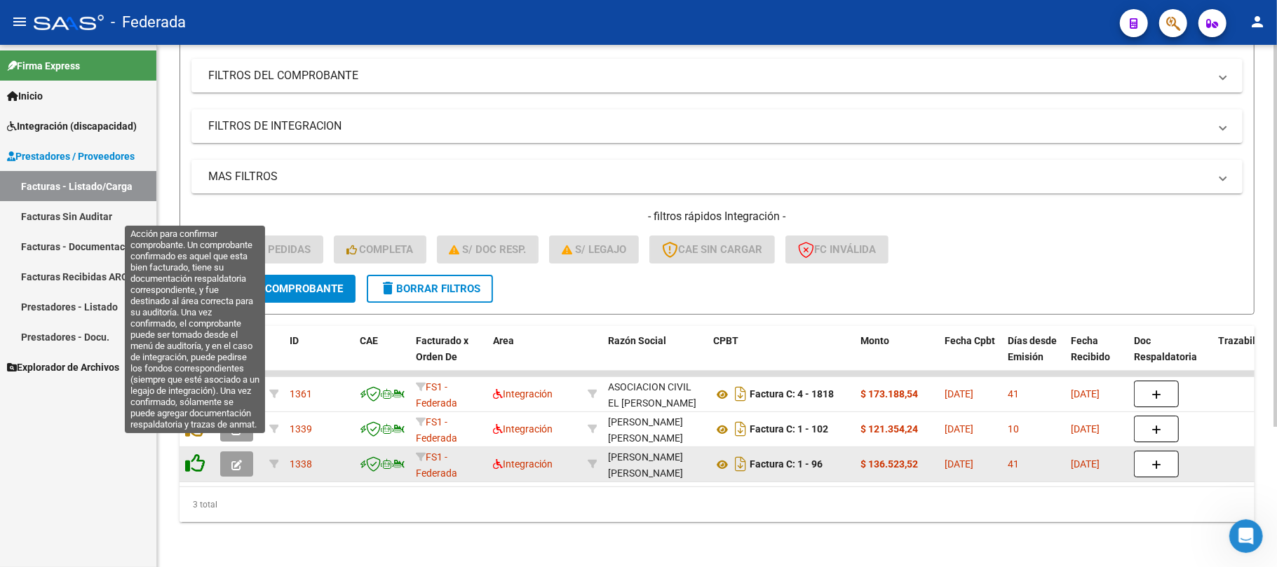
click at [195, 454] on icon at bounding box center [195, 464] width 20 height 20
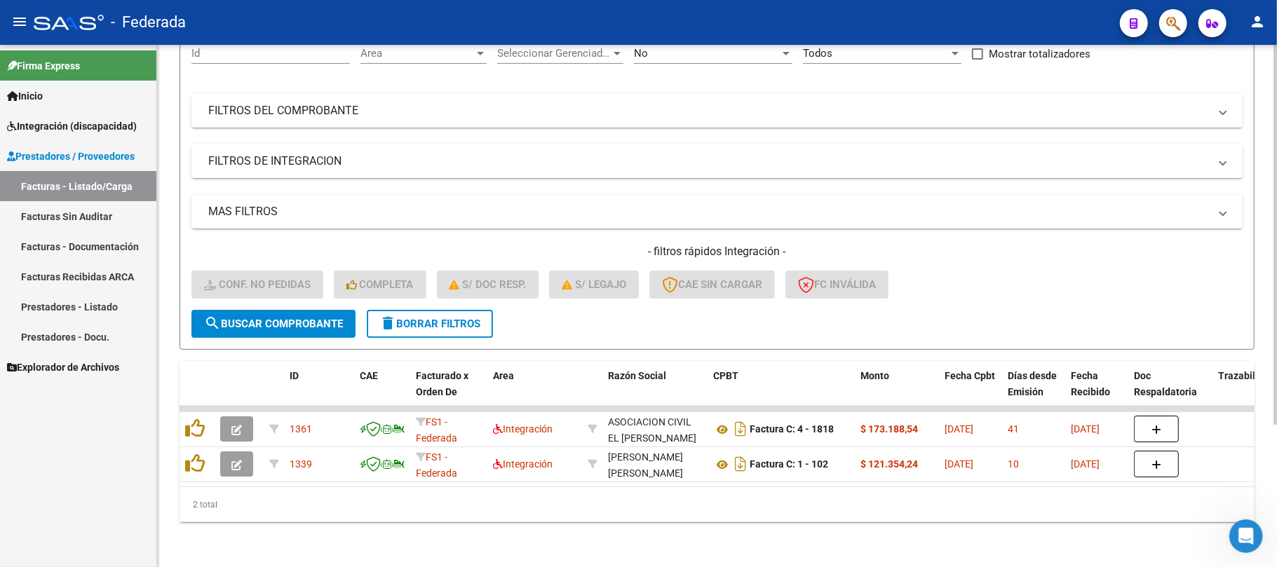
scroll to position [157, 0]
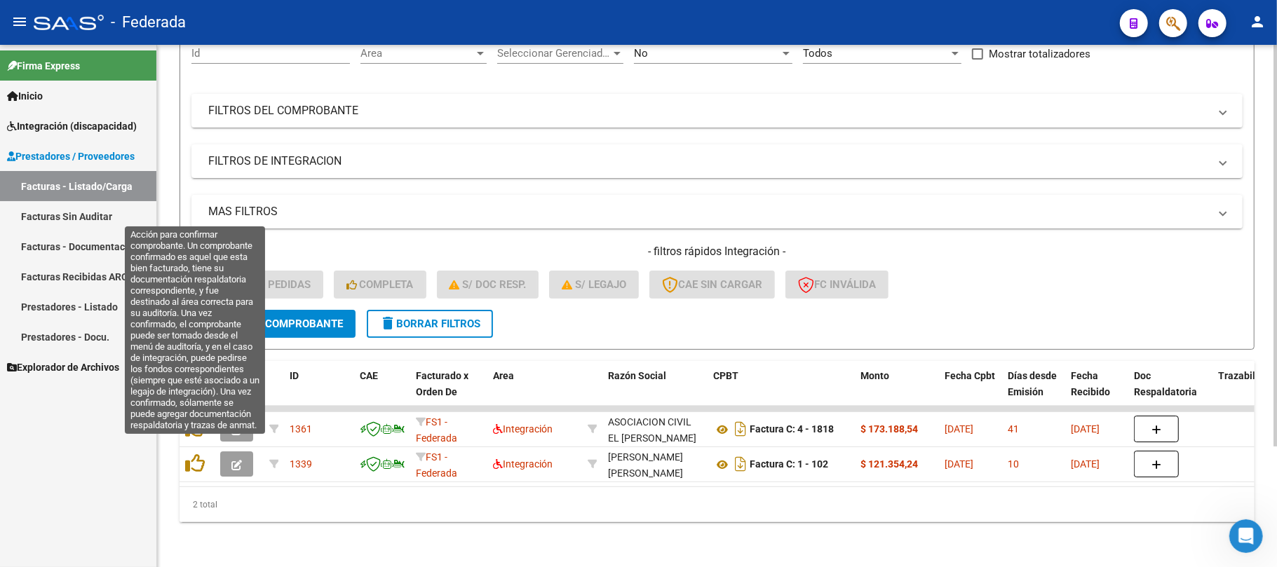
click at [195, 454] on icon at bounding box center [195, 464] width 20 height 20
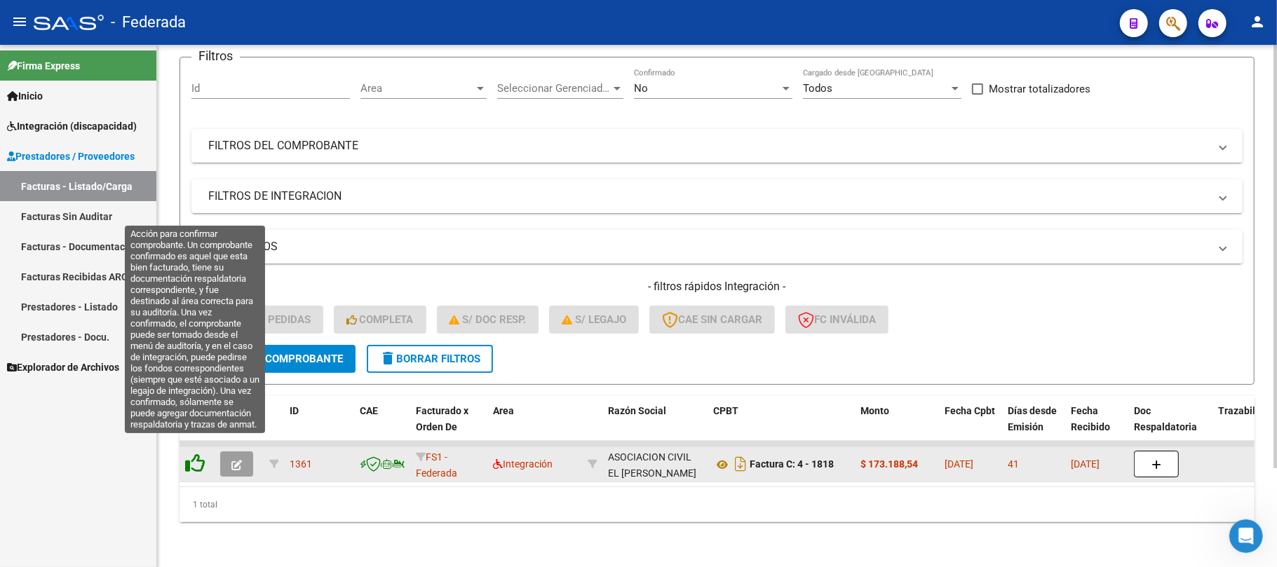
scroll to position [122, 0]
click at [194, 454] on icon at bounding box center [195, 464] width 20 height 20
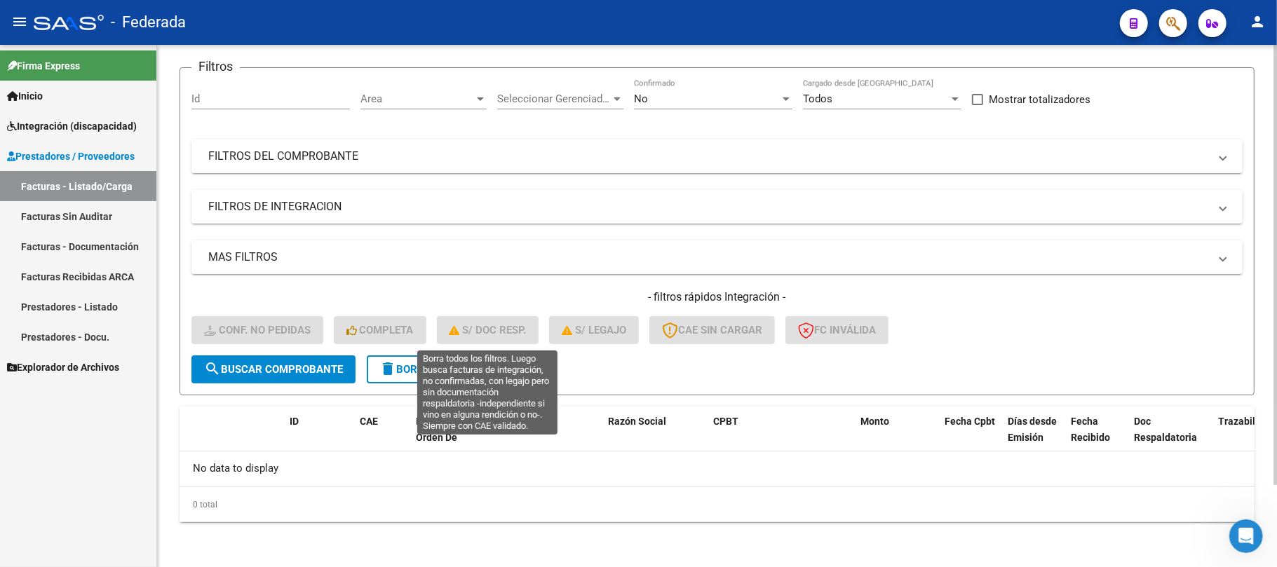
scroll to position [97, 0]
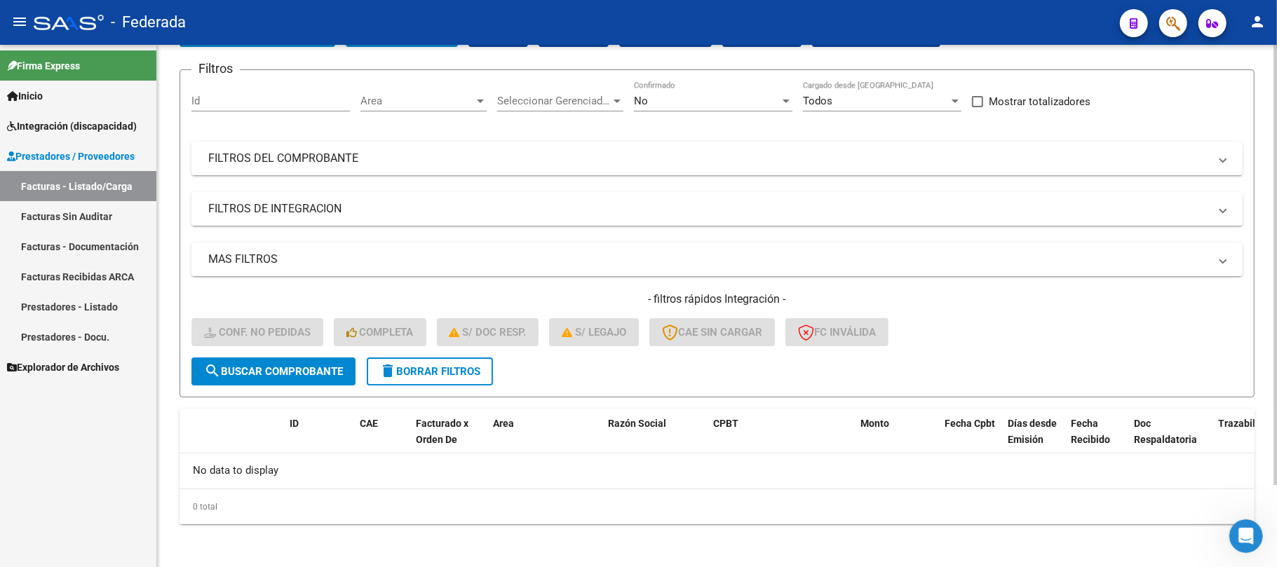
click at [429, 377] on button "delete Borrar Filtros" at bounding box center [430, 372] width 126 height 28
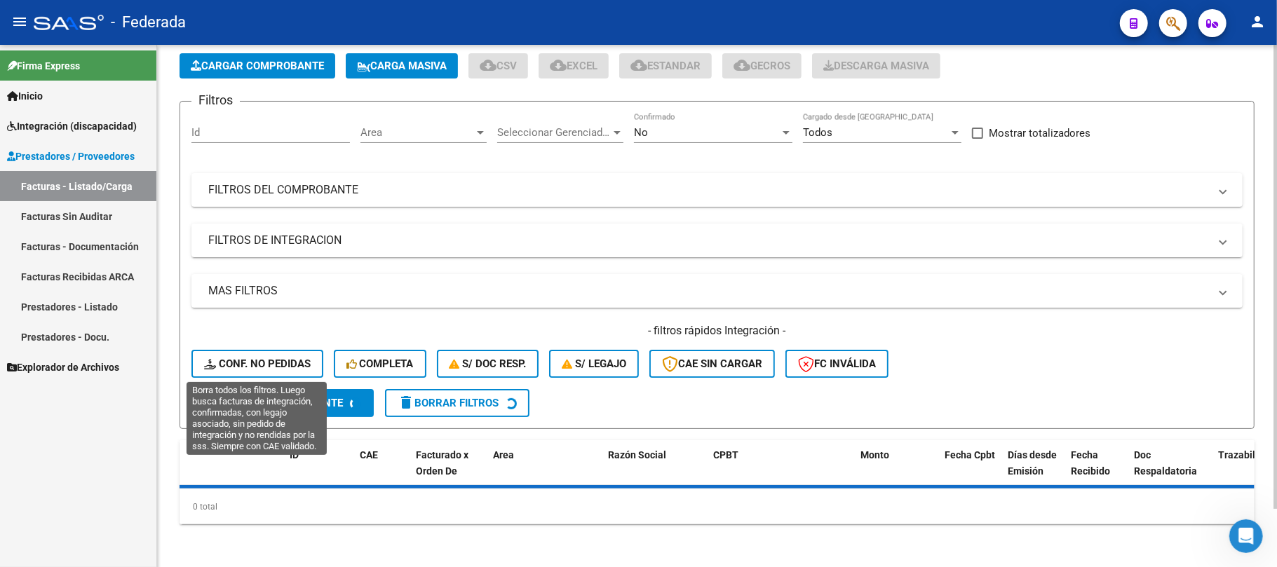
click at [289, 362] on span "Conf. no pedidas" at bounding box center [257, 364] width 107 height 13
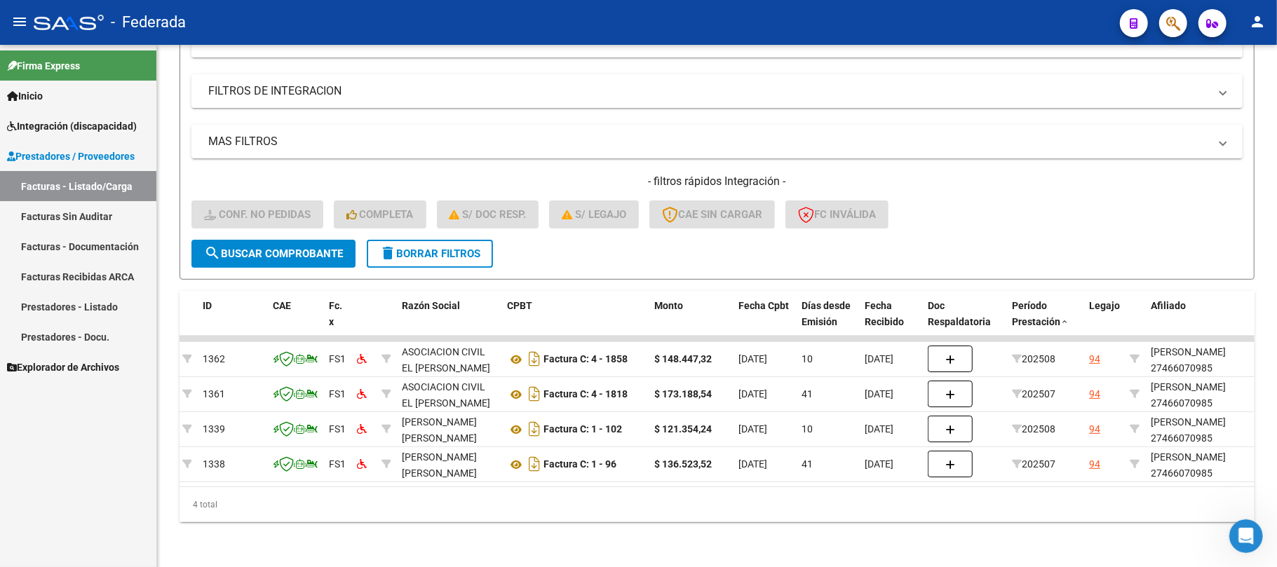
scroll to position [0, 0]
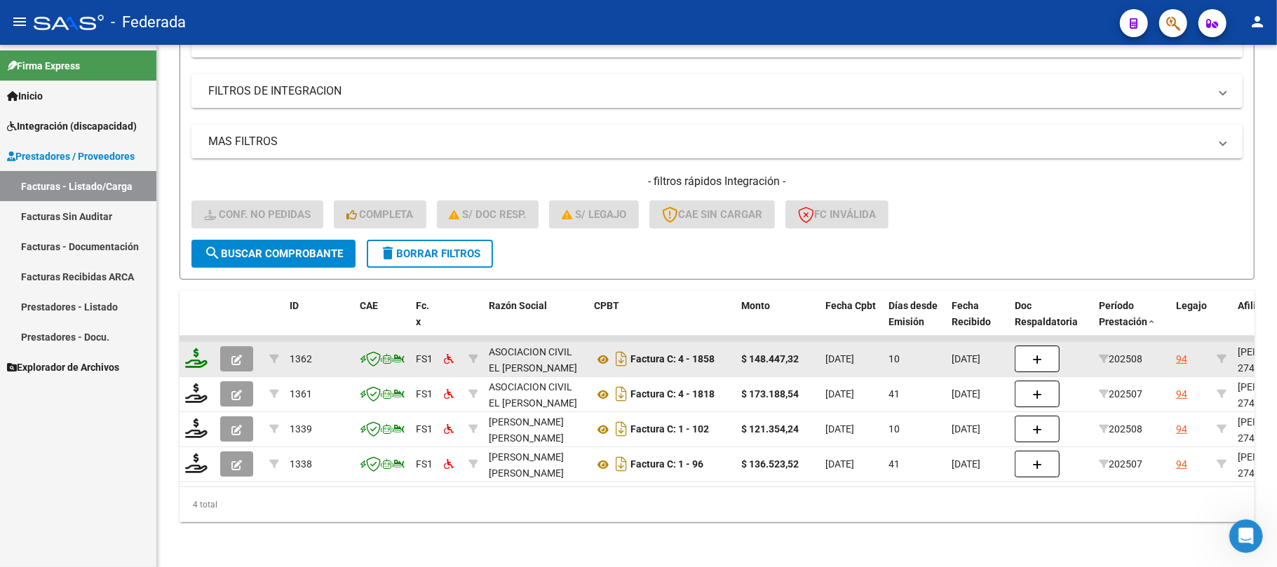
click at [203, 348] on icon at bounding box center [196, 358] width 22 height 20
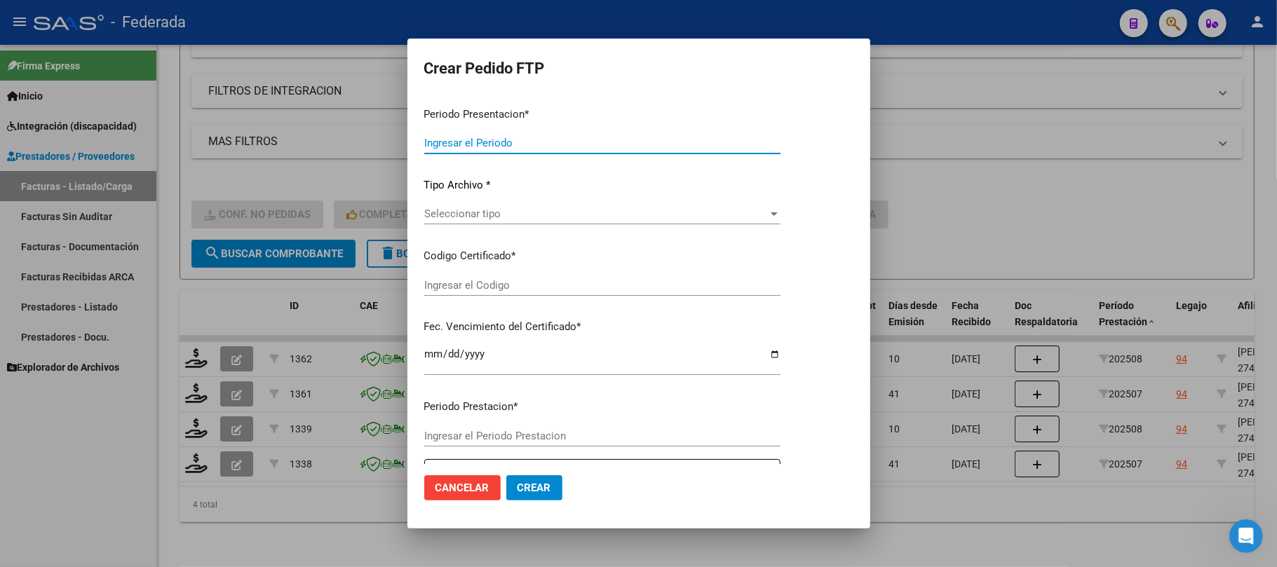
type input "202508"
type input "$ 148.447,32"
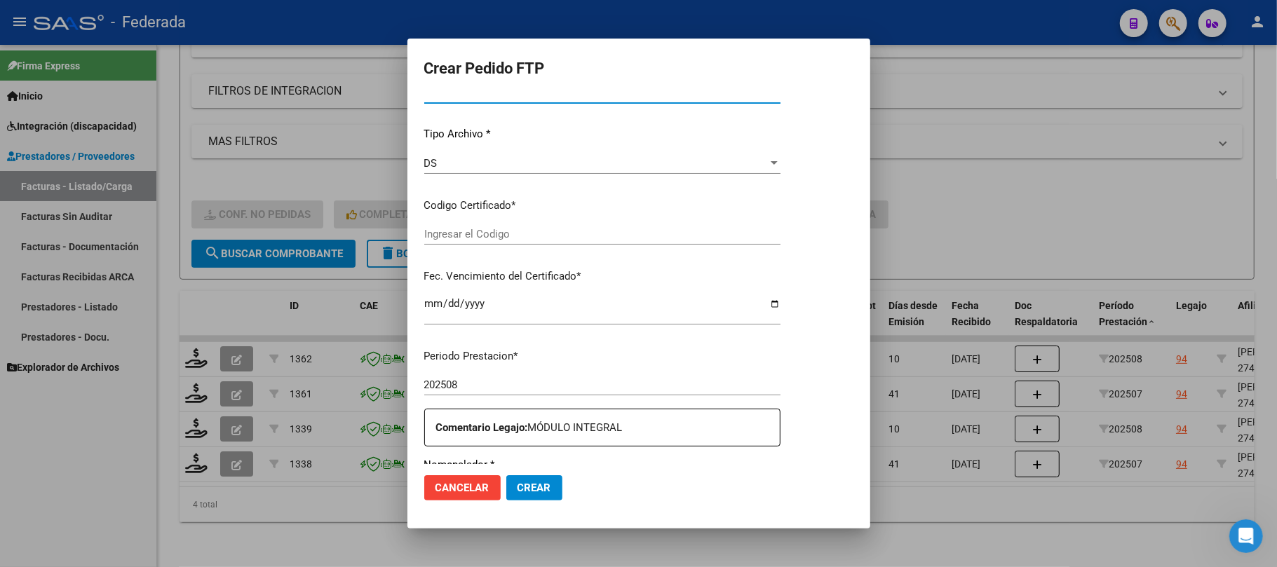
type input "ARG01000466070982022042020260420SFE162"
type input "2026-04-20"
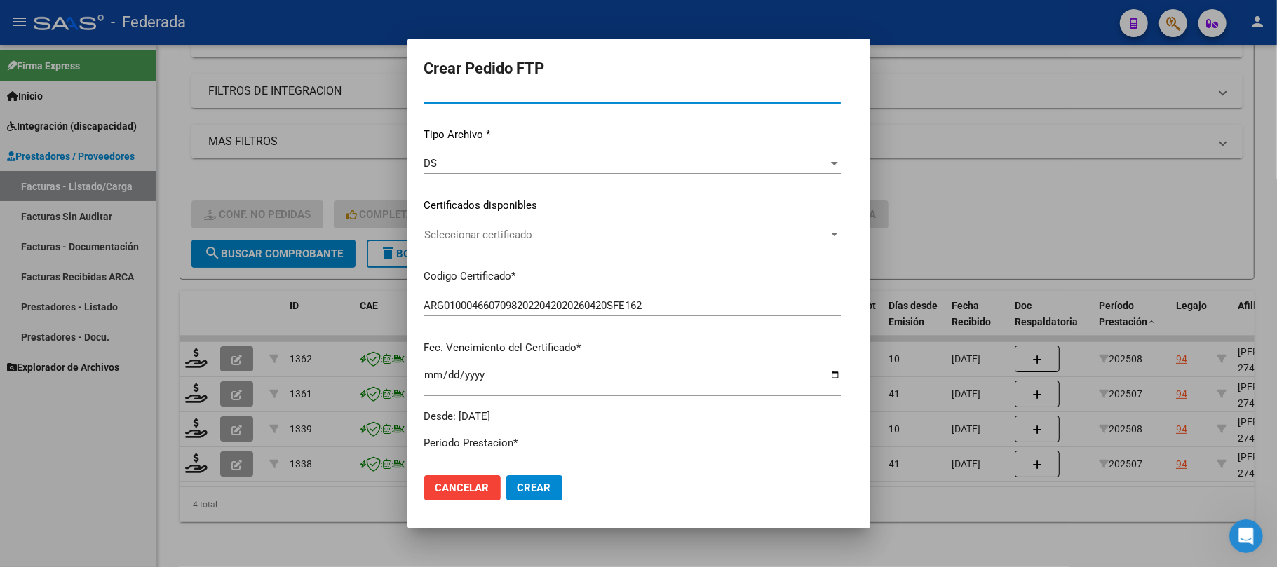
click at [492, 247] on div "Seleccionar certificado Seleccionar certificado" at bounding box center [632, 241] width 417 height 34
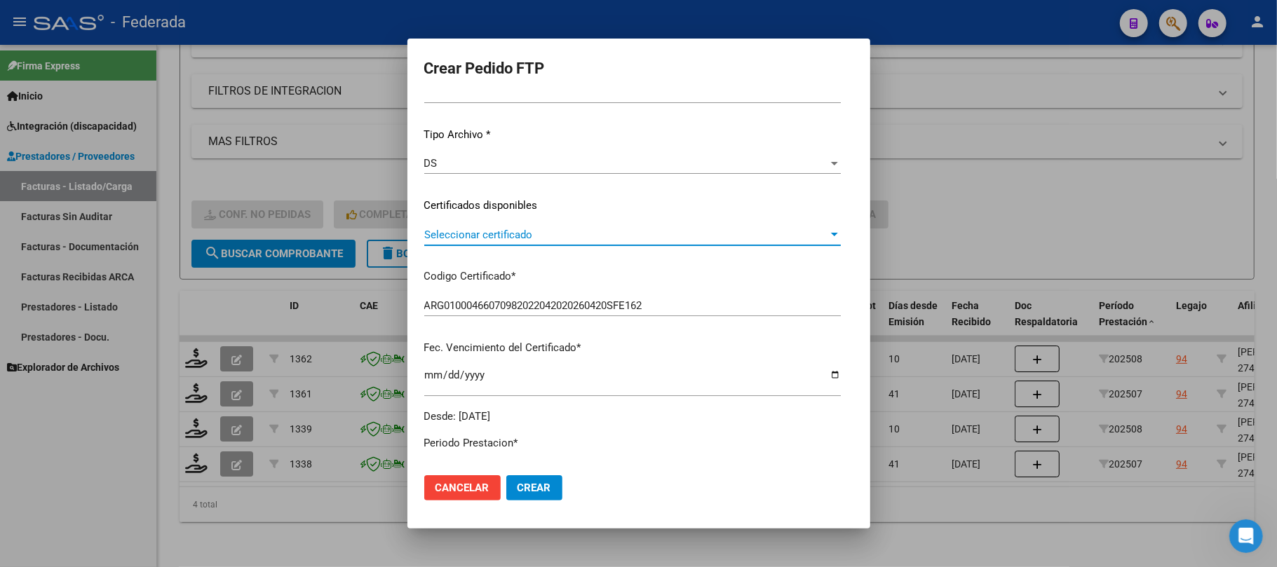
click at [486, 233] on span "Seleccionar certificado" at bounding box center [626, 235] width 404 height 13
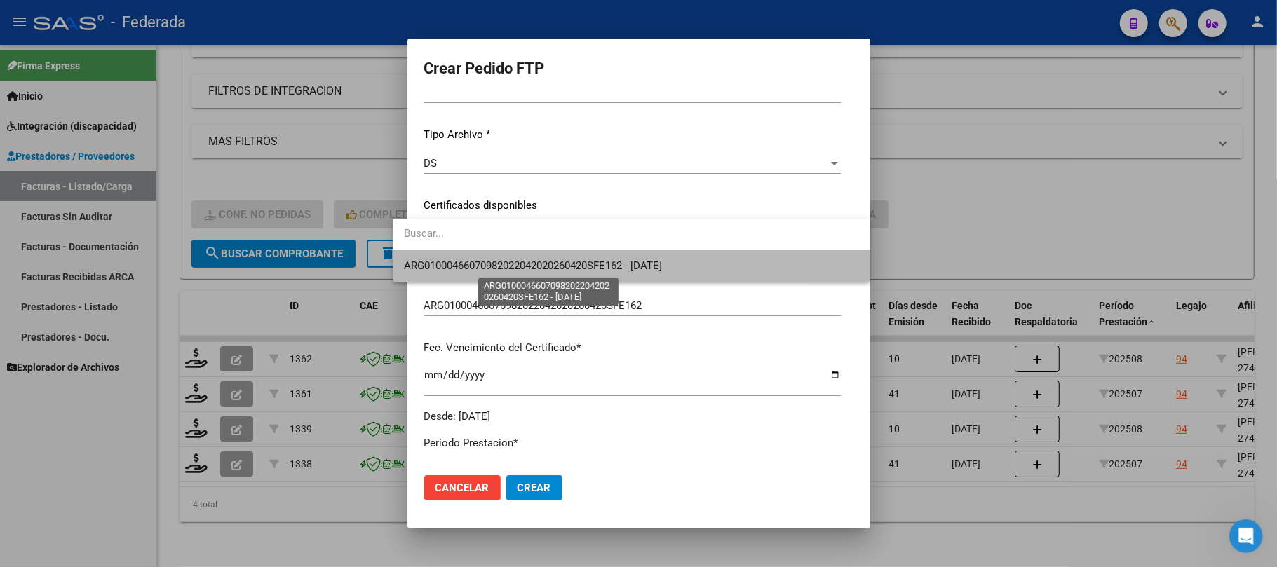
click at [484, 259] on span "ARG01000466070982022042020260420SFE162 - 2026-04-20" at bounding box center [533, 265] width 258 height 13
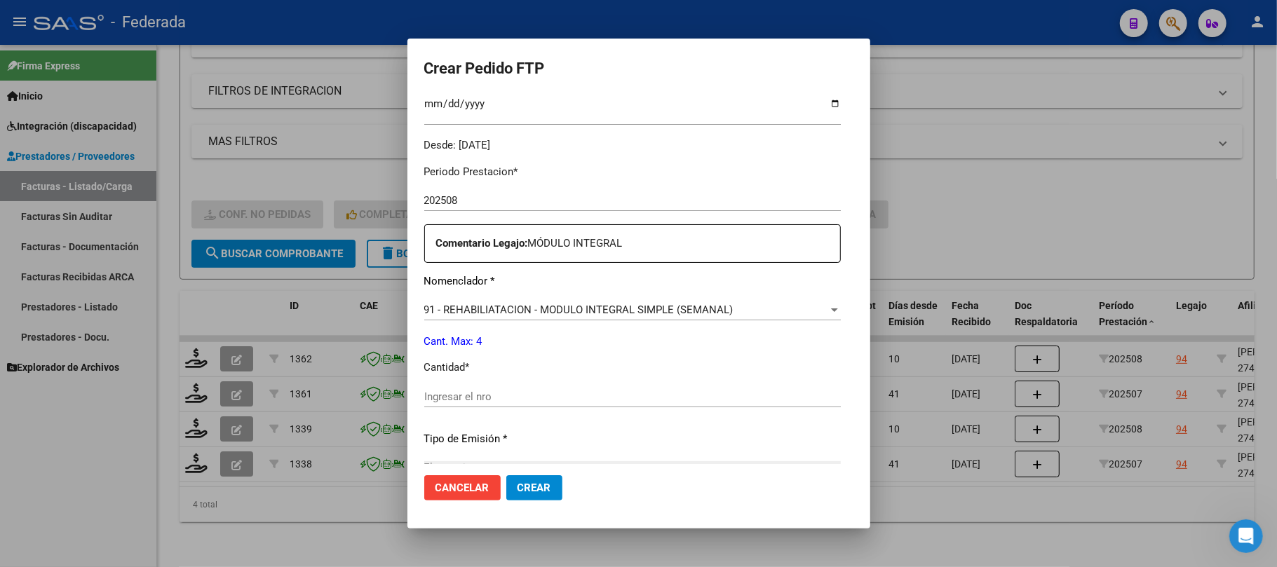
scroll to position [503, 0]
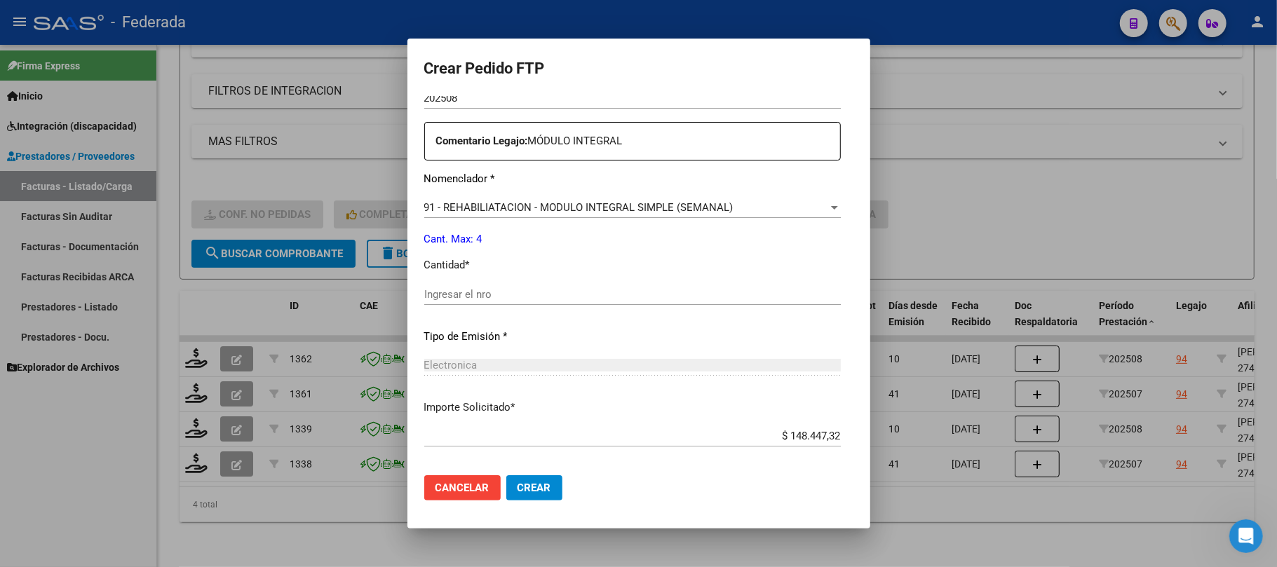
click at [453, 289] on input "Ingresar el nro" at bounding box center [632, 294] width 417 height 13
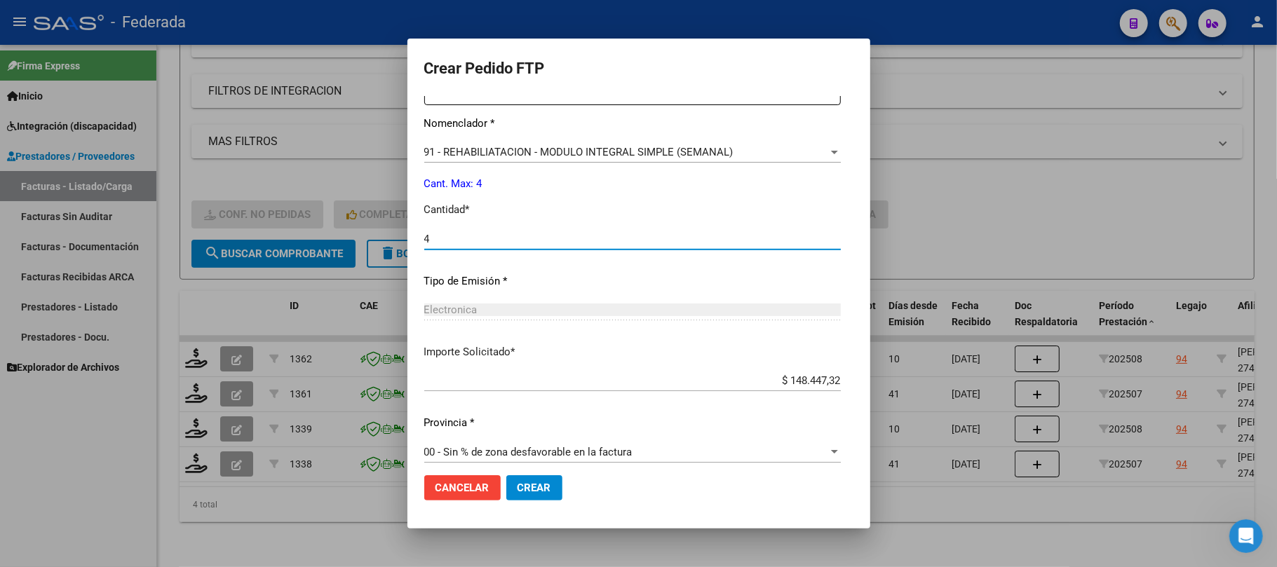
scroll to position [569, 0]
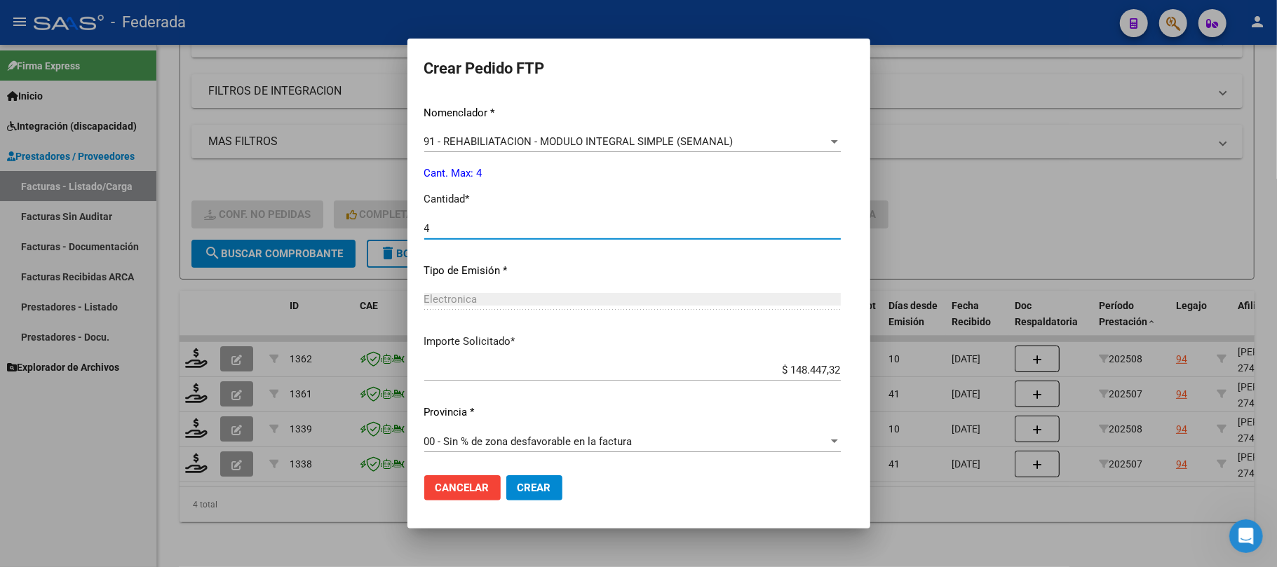
type input "4"
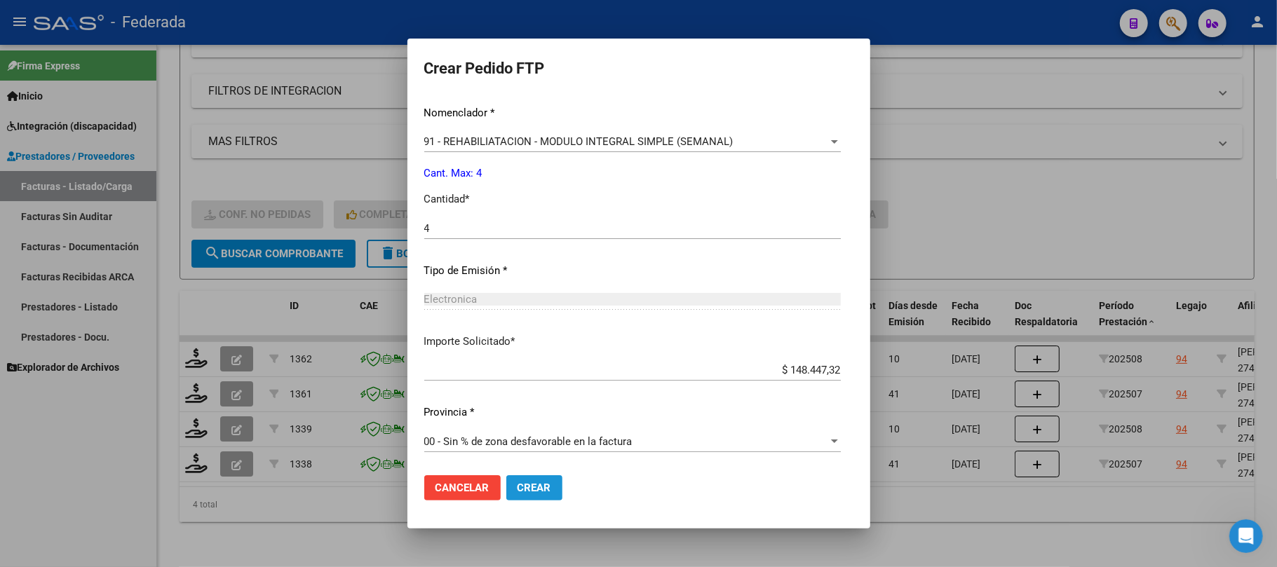
click at [506, 483] on button "Crear" at bounding box center [534, 487] width 56 height 25
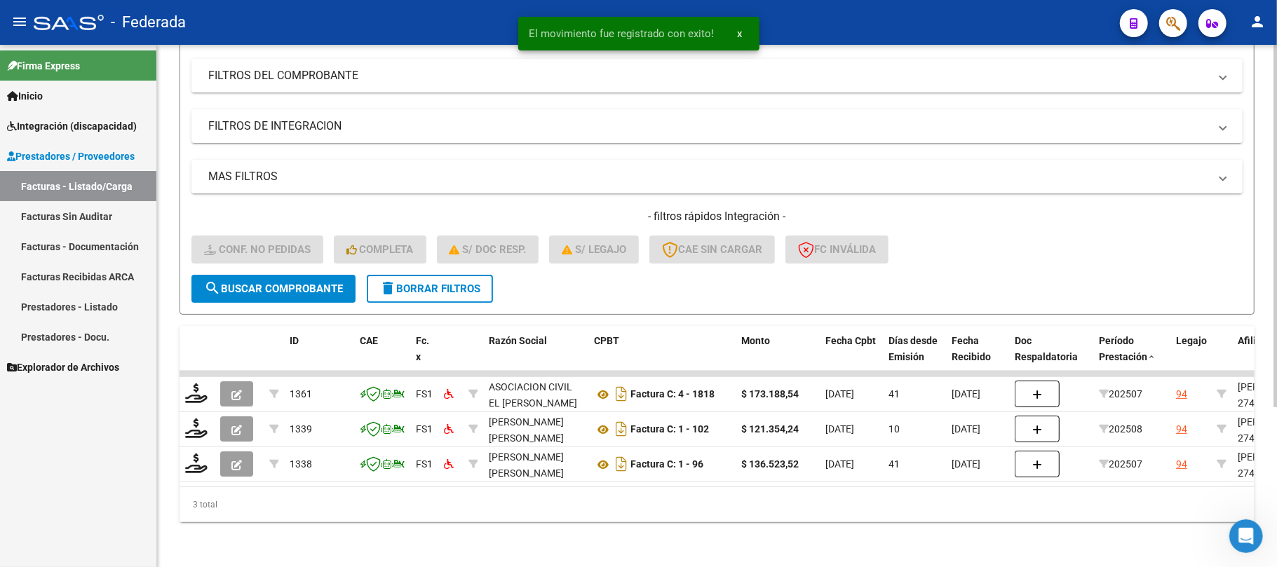
scroll to position [192, 0]
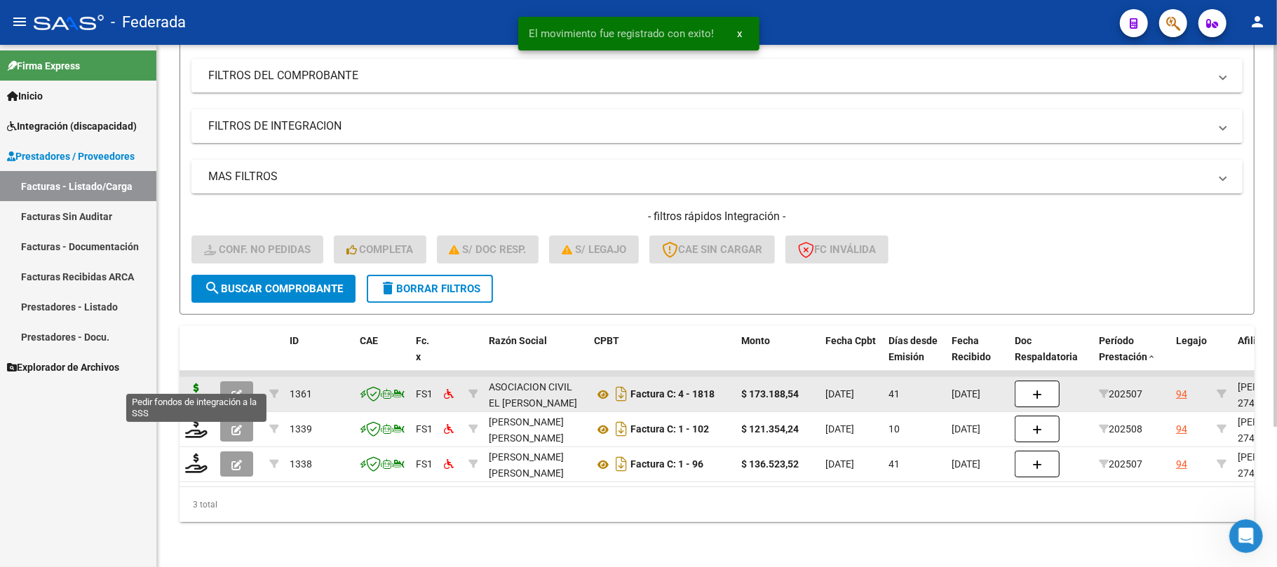
click at [200, 384] on icon at bounding box center [196, 394] width 22 height 20
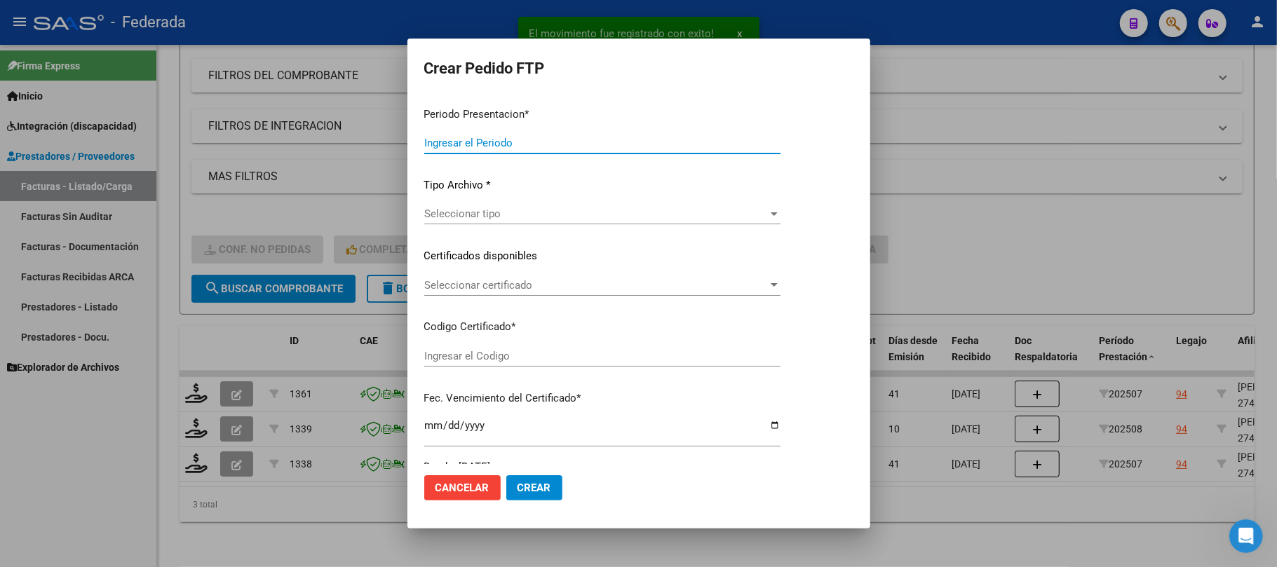
type input "202508"
type input "202507"
type input "$ 173.188,54"
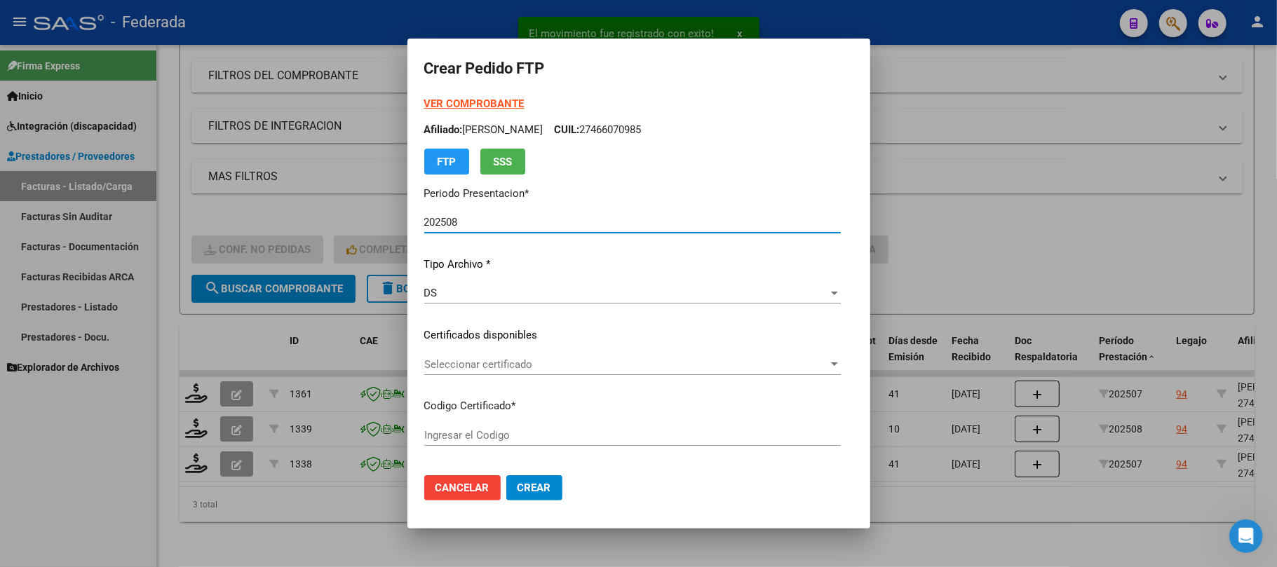
scroll to position [93, 0]
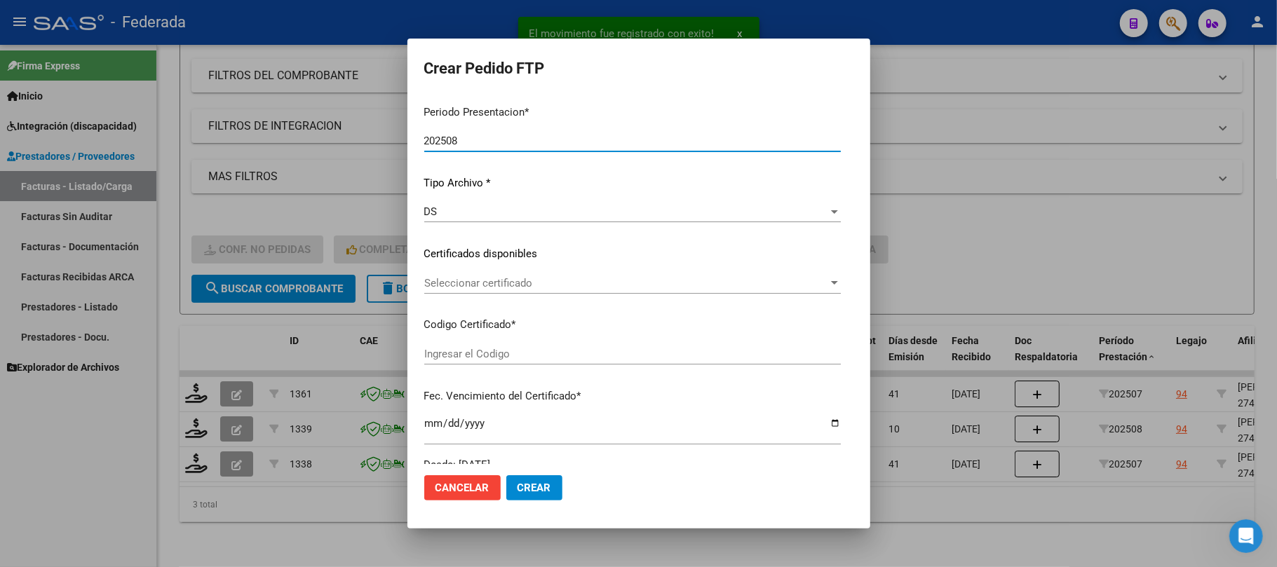
type input "ARG01000466070982022042020260420SFE162"
type input "2026-04-20"
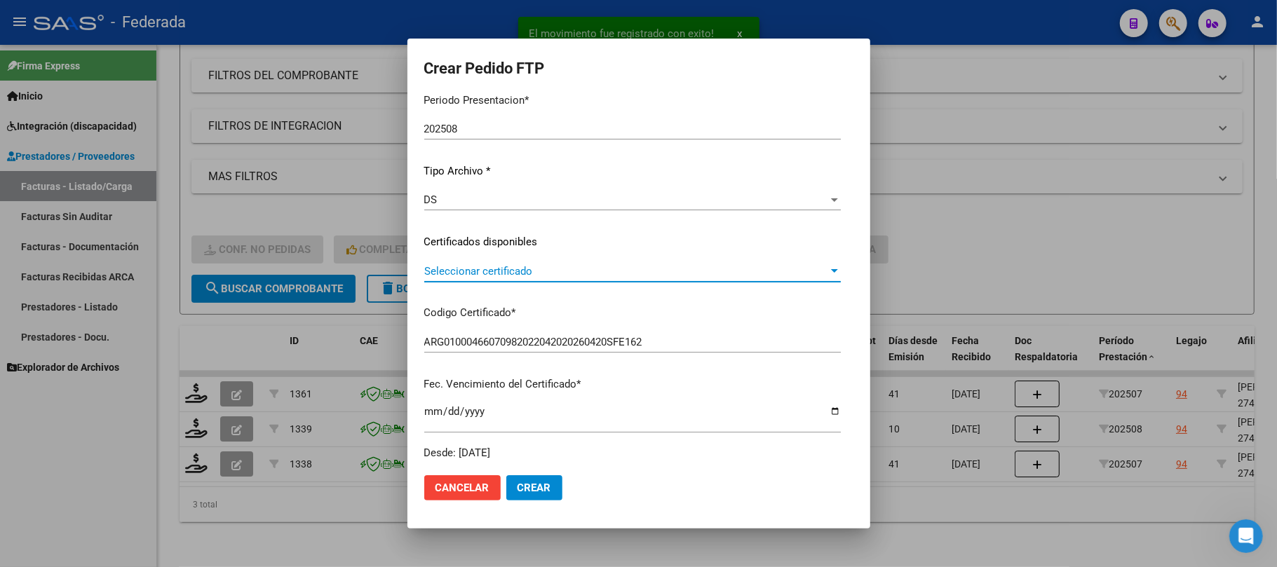
click at [486, 276] on span "Seleccionar certificado" at bounding box center [626, 271] width 404 height 13
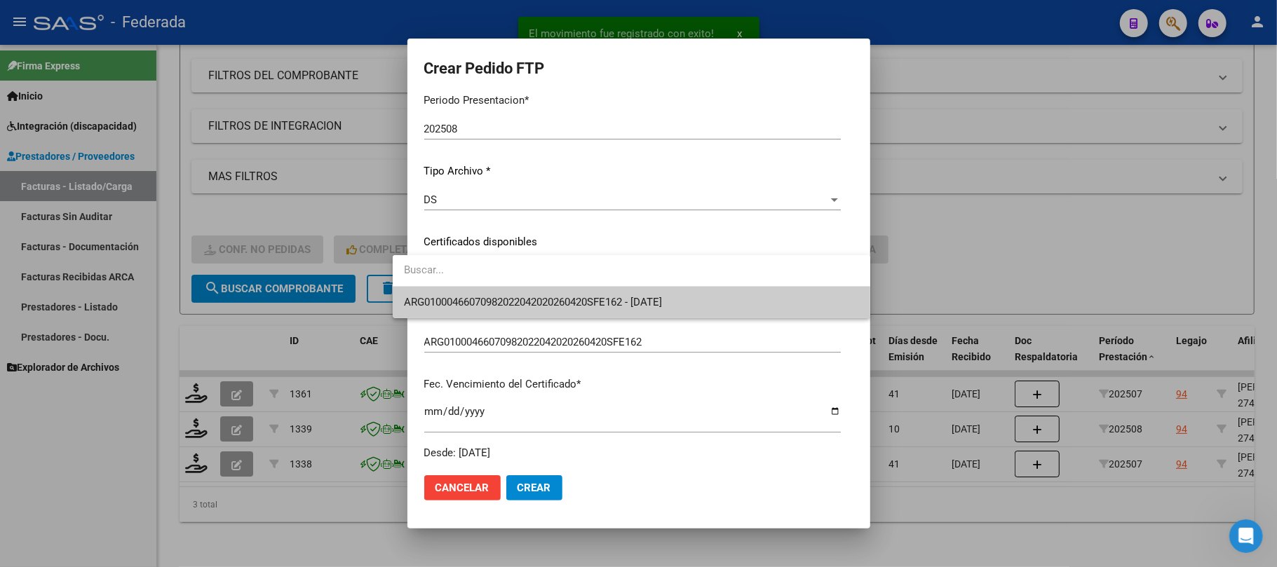
click at [486, 298] on span "ARG01000466070982022042020260420SFE162 - 2026-04-20" at bounding box center [533, 302] width 258 height 13
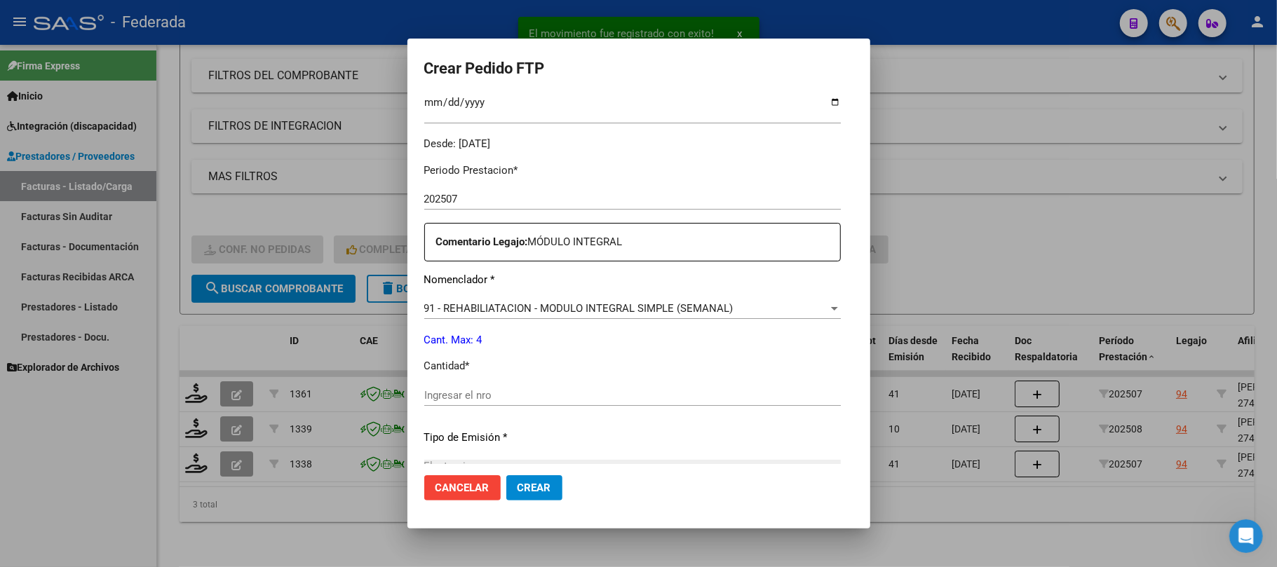
scroll to position [467, 0]
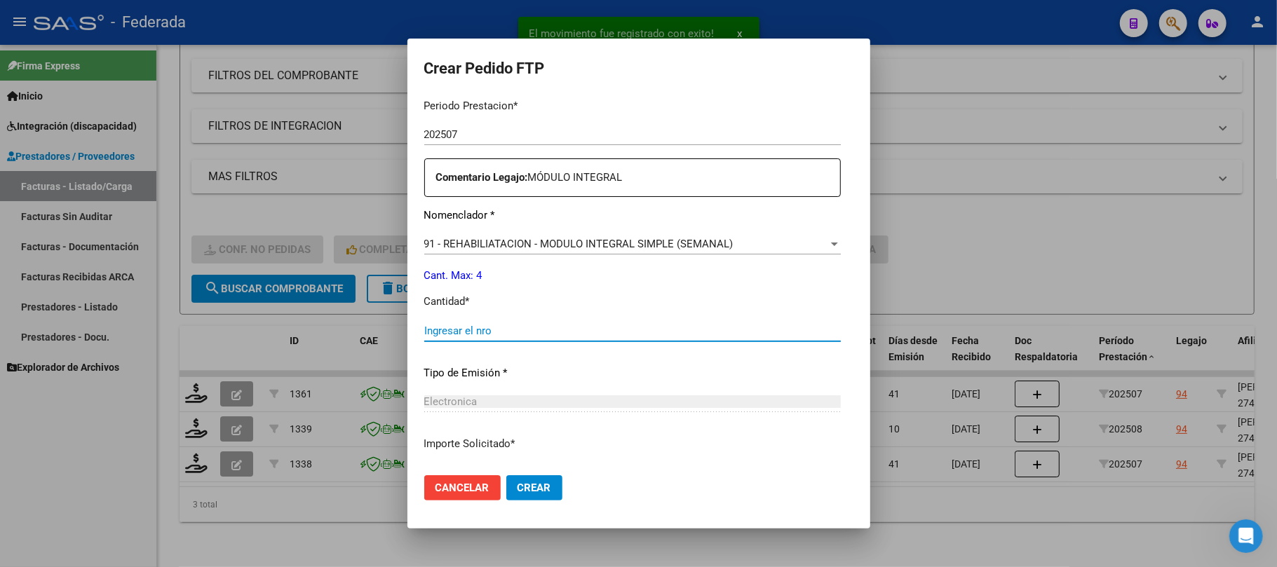
click at [482, 325] on input "Ingresar el nro" at bounding box center [632, 331] width 417 height 13
type input "4"
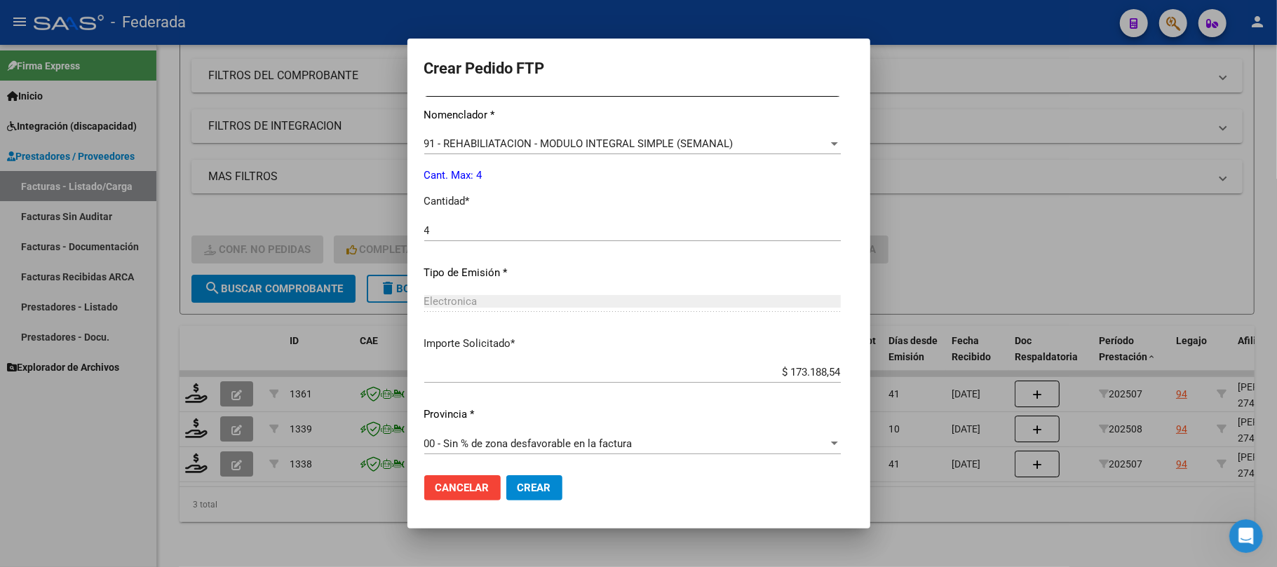
scroll to position [569, 0]
click at [517, 492] on span "Crear" at bounding box center [534, 488] width 34 height 13
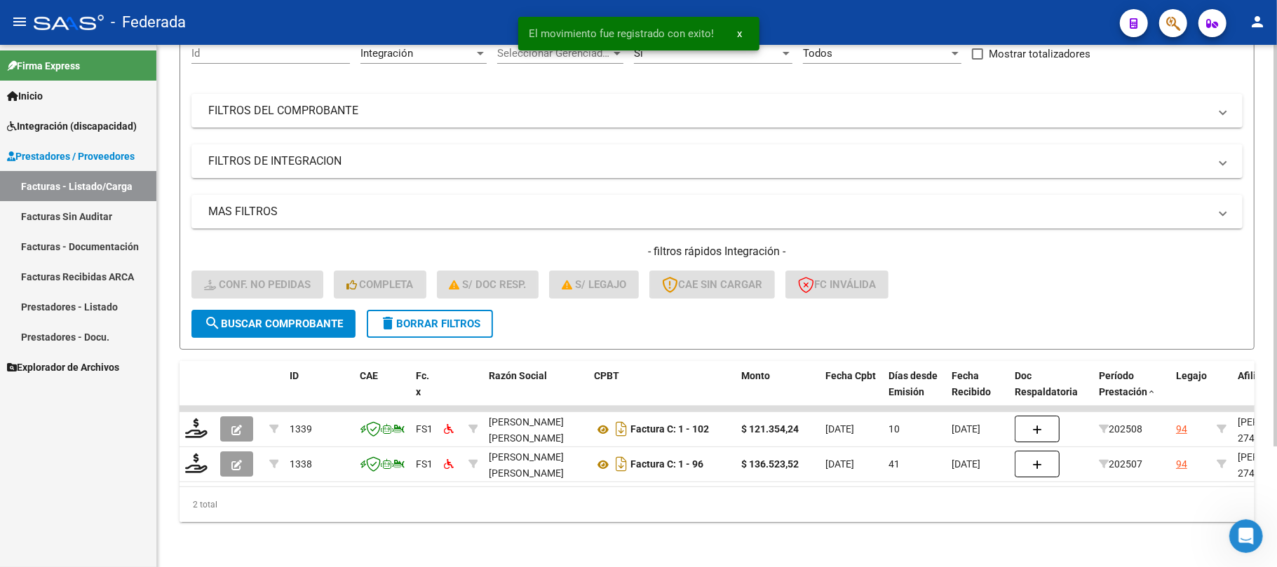
scroll to position [157, 0]
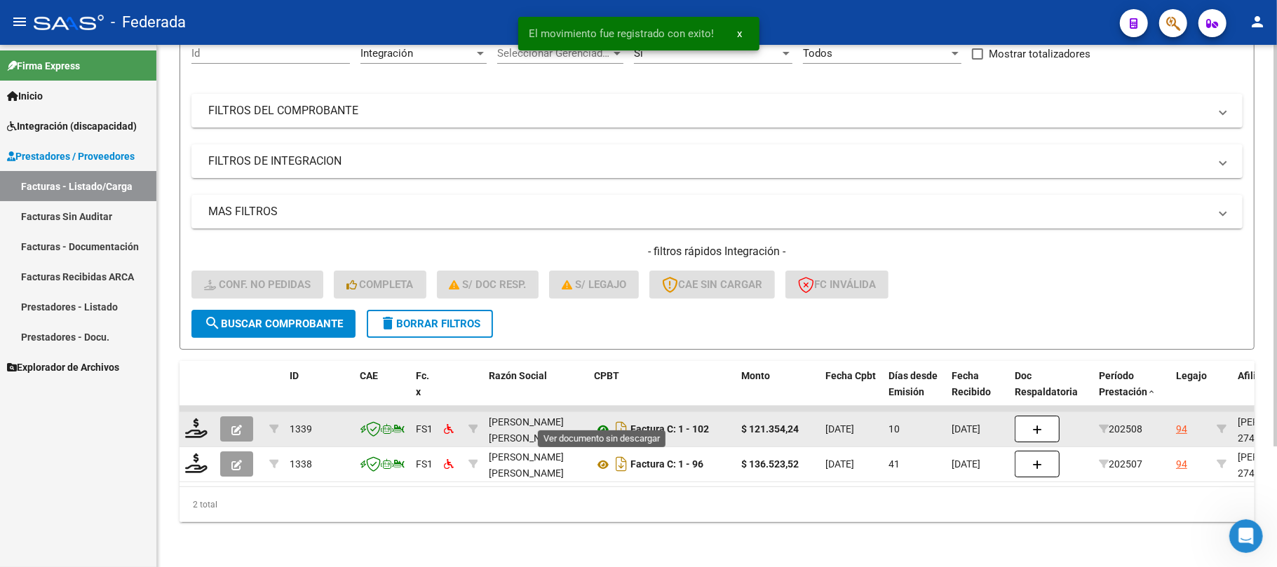
click at [596, 421] on icon at bounding box center [603, 429] width 18 height 17
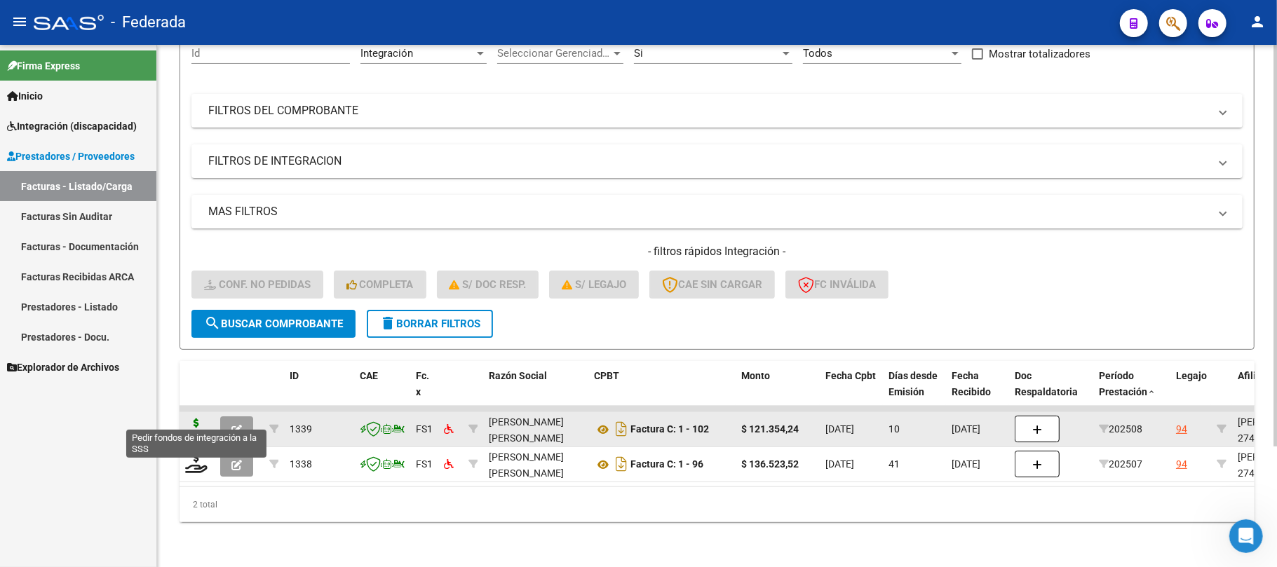
click at [197, 419] on icon at bounding box center [196, 429] width 22 height 20
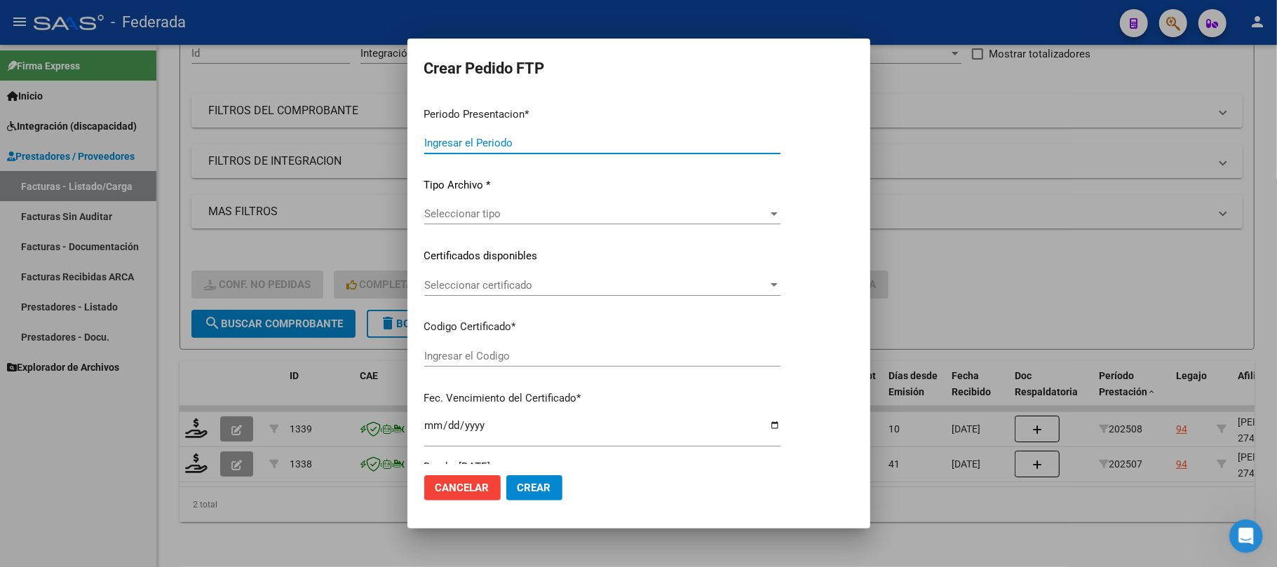
type input "202508"
type input "$ 121.354,24"
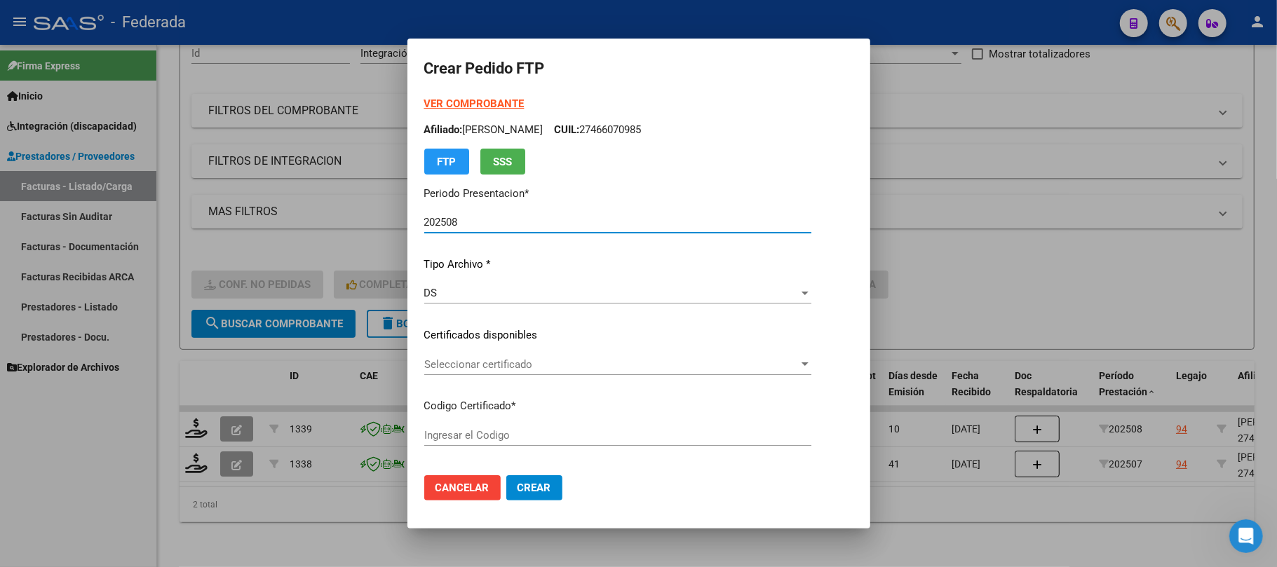
type input "ARG01000466070982022042020260420SFE162"
type input "2026-04-20"
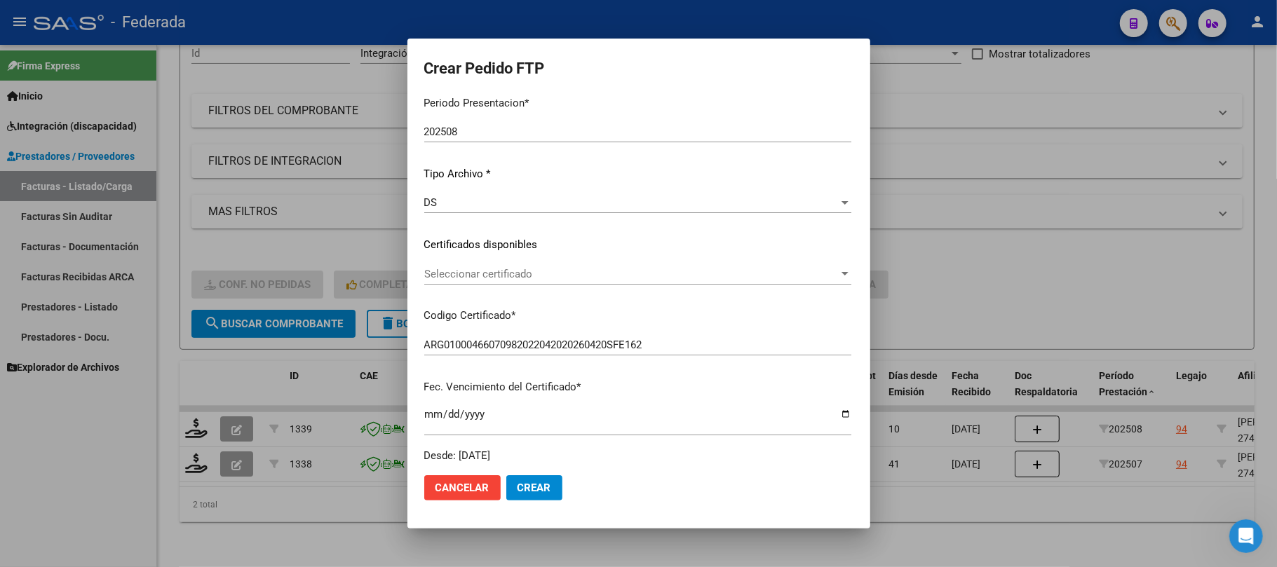
scroll to position [93, 0]
click at [480, 278] on div "Seleccionar certificado Seleccionar certificado" at bounding box center [637, 271] width 427 height 21
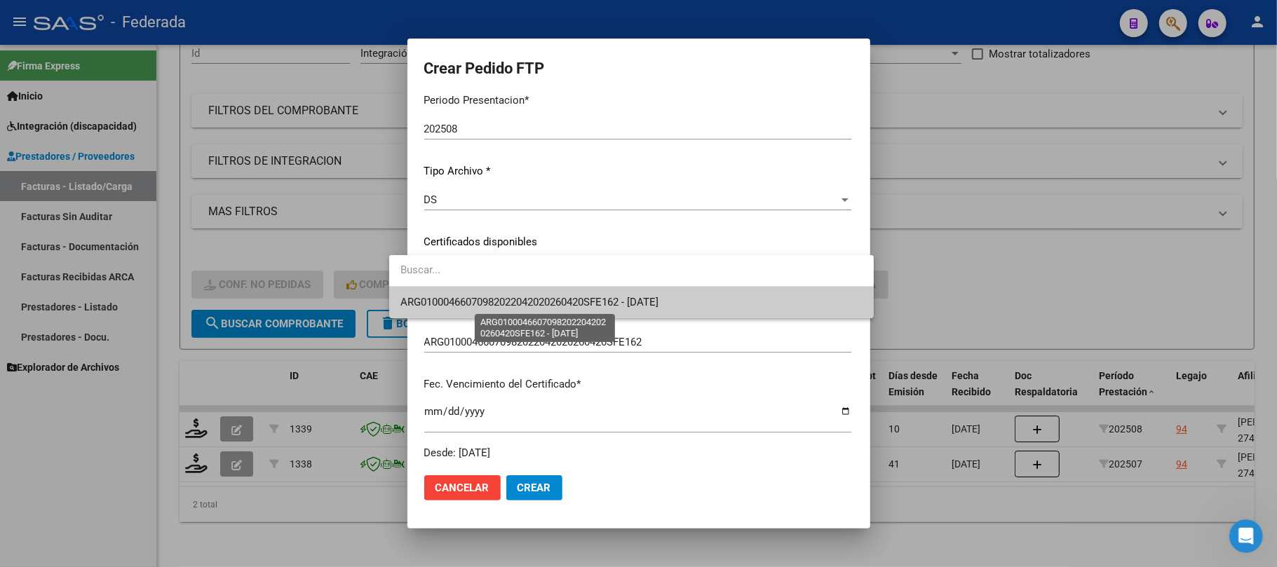
click at [478, 300] on span "ARG01000466070982022042020260420SFE162 - 2026-04-20" at bounding box center [529, 302] width 258 height 13
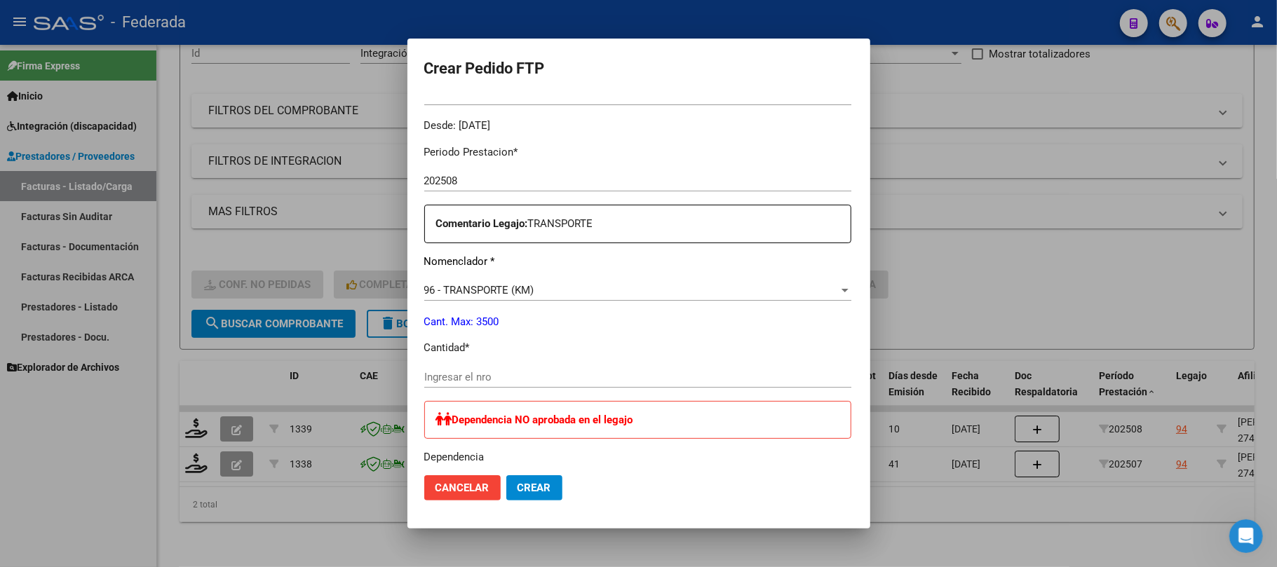
scroll to position [467, 0]
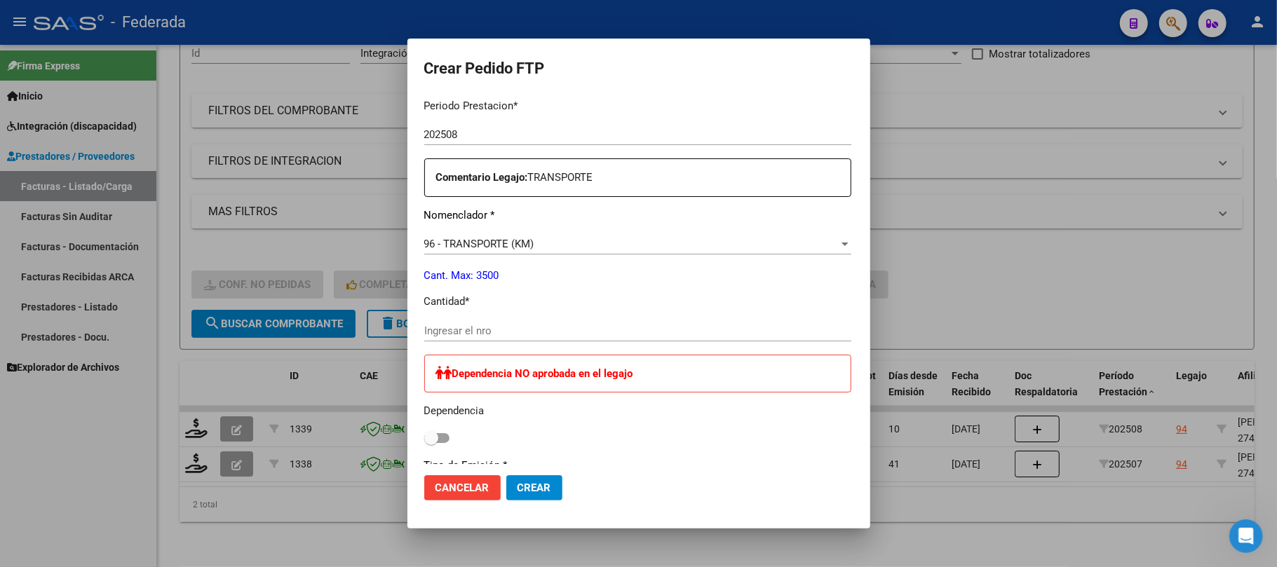
click at [477, 332] on input "Ingresar el nro" at bounding box center [637, 331] width 427 height 13
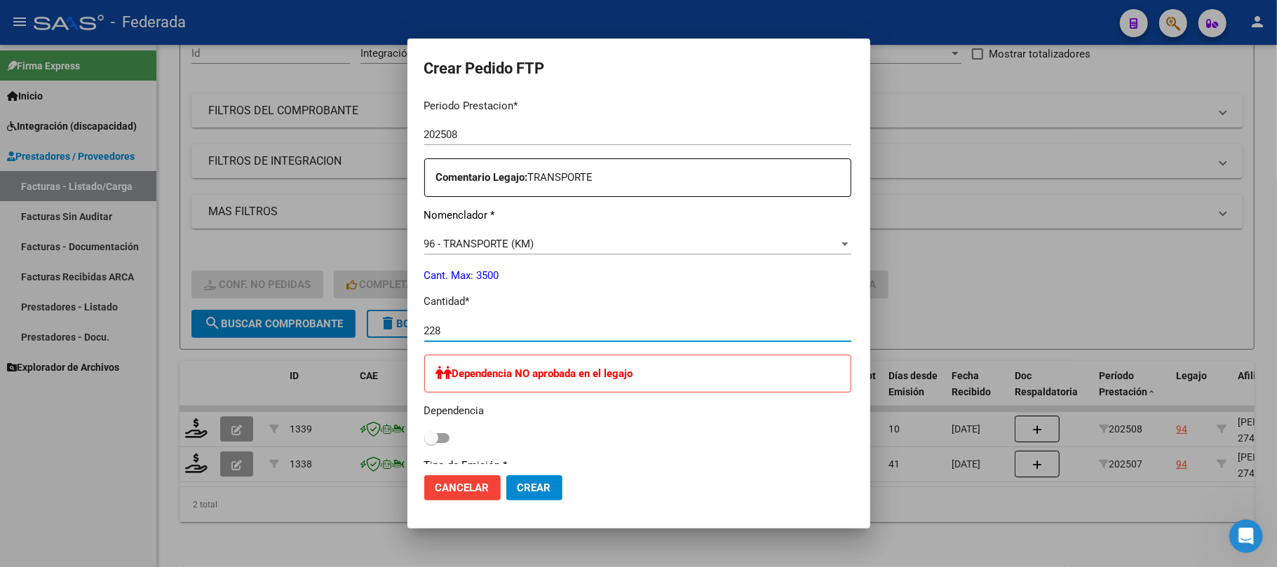
type input "228"
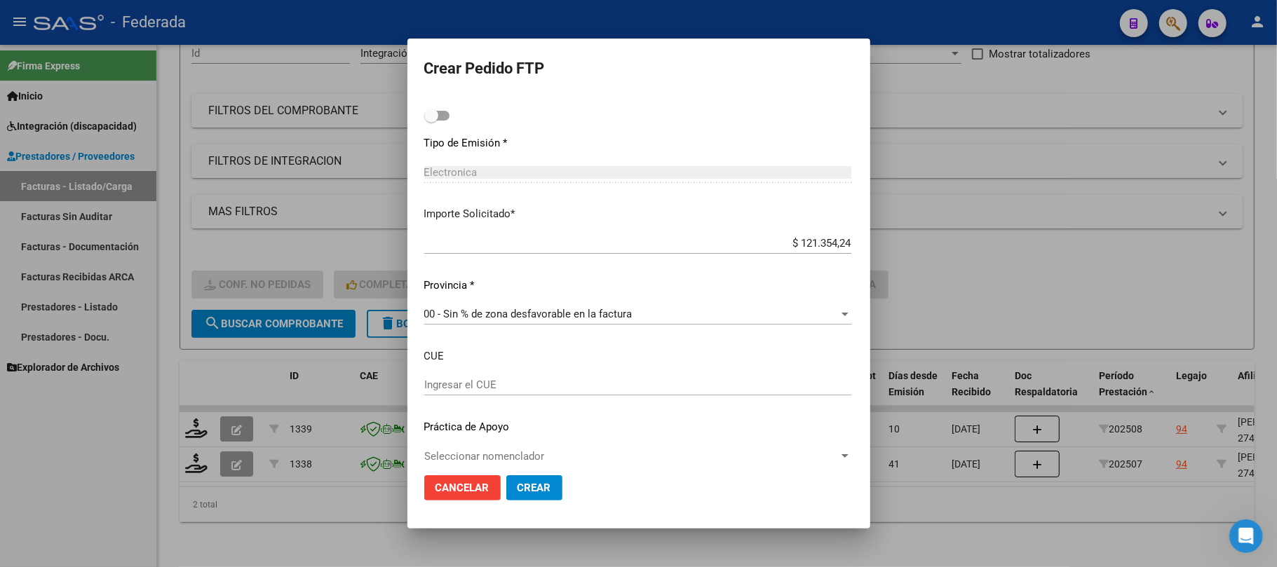
scroll to position [805, 0]
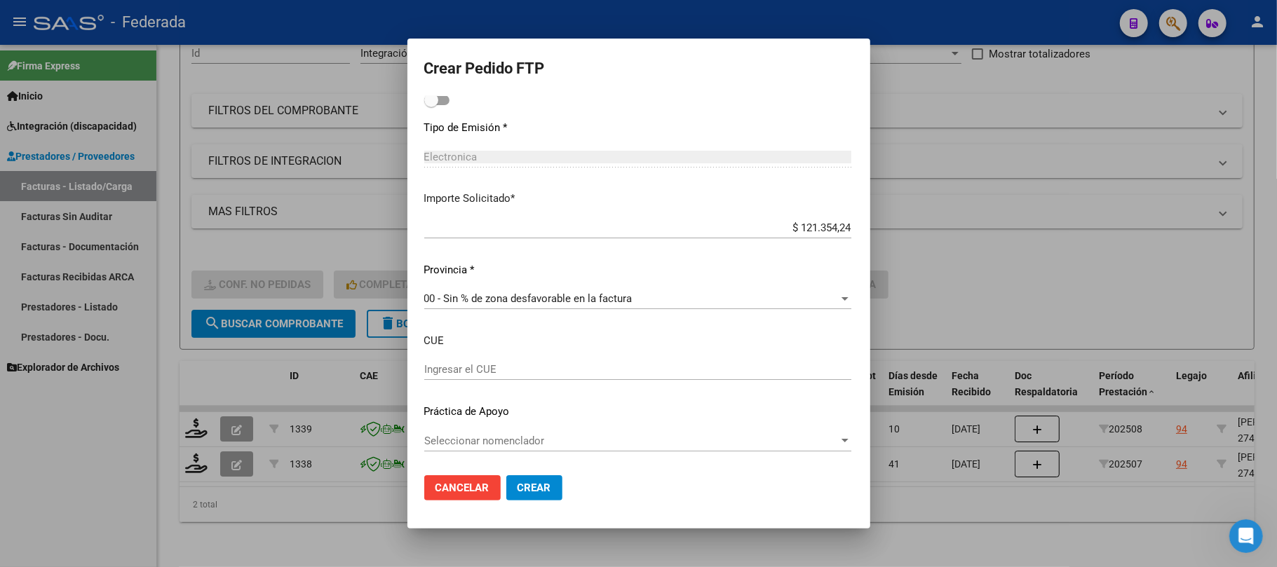
click at [517, 492] on span "Crear" at bounding box center [534, 488] width 34 height 13
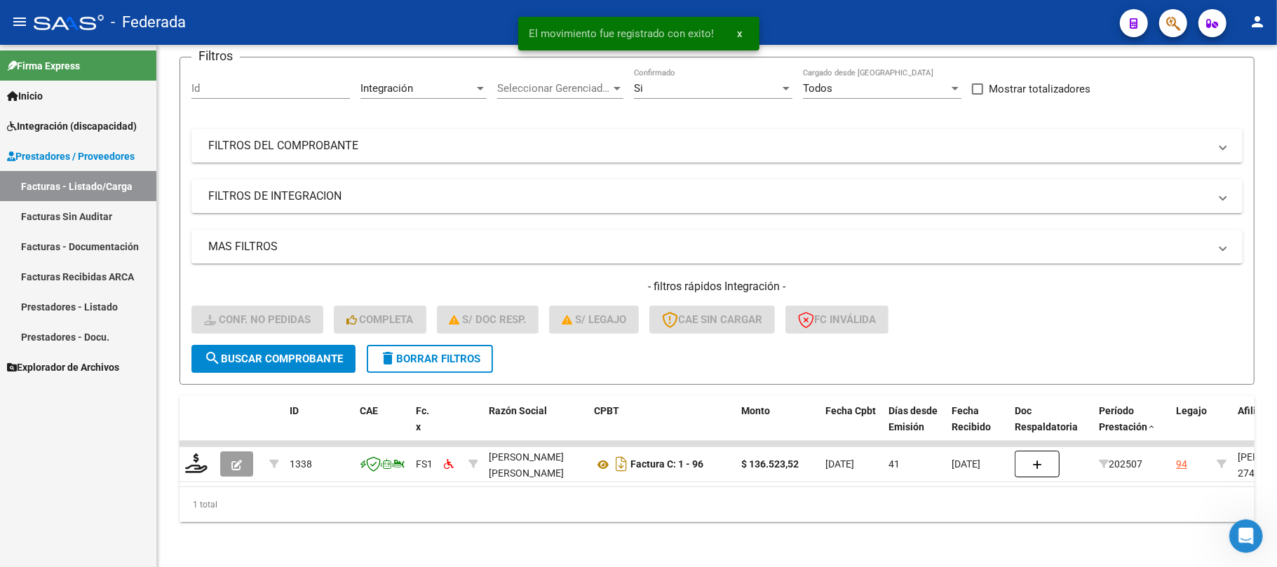
scroll to position [122, 0]
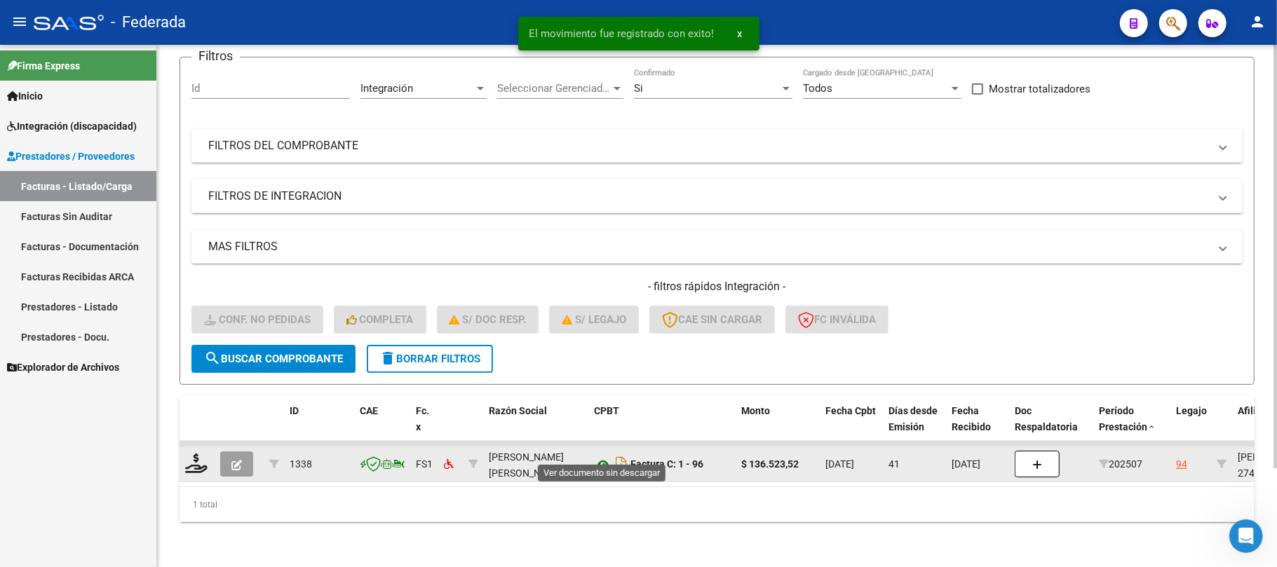
click at [602, 456] on icon at bounding box center [603, 464] width 18 height 17
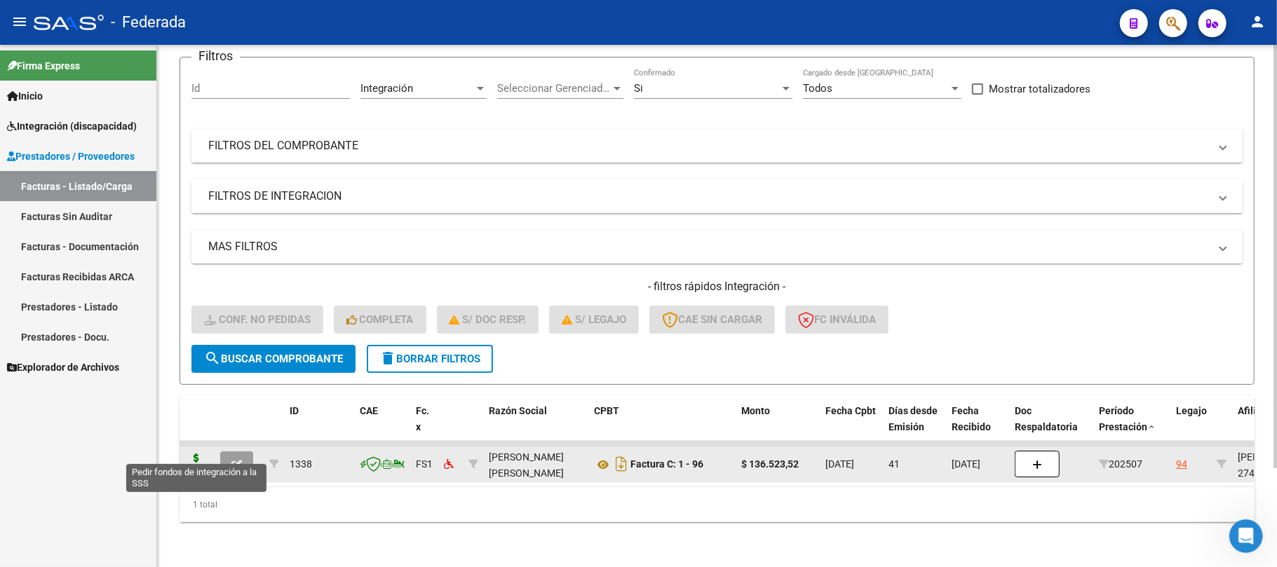
click at [196, 457] on icon at bounding box center [196, 464] width 22 height 20
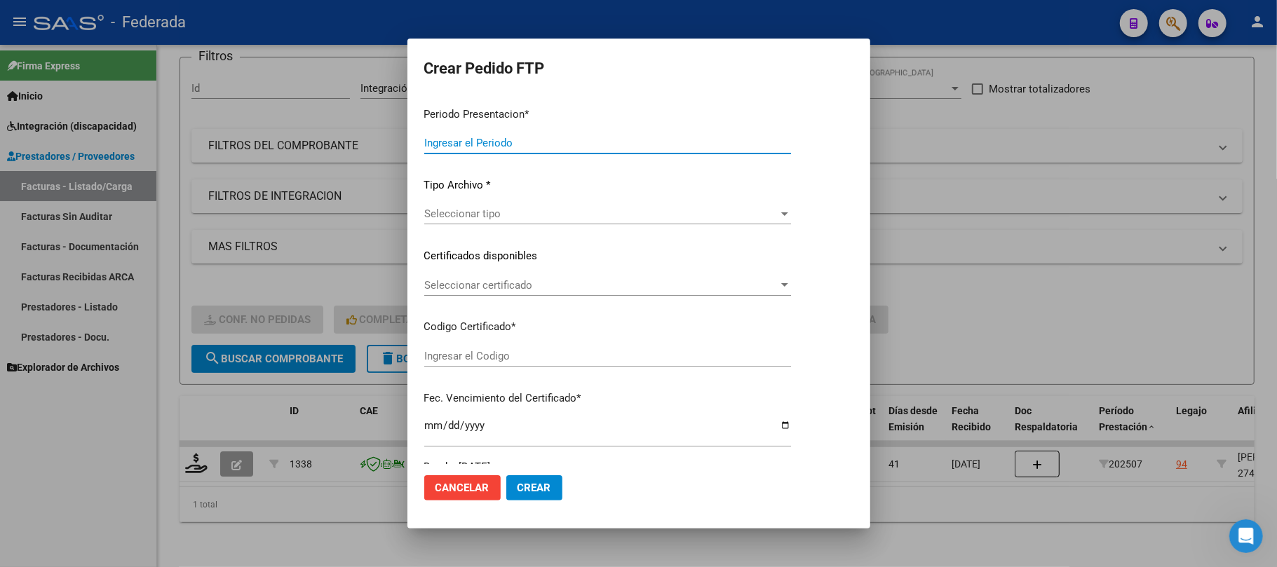
type input "202508"
type input "202507"
type input "$ 136.523,52"
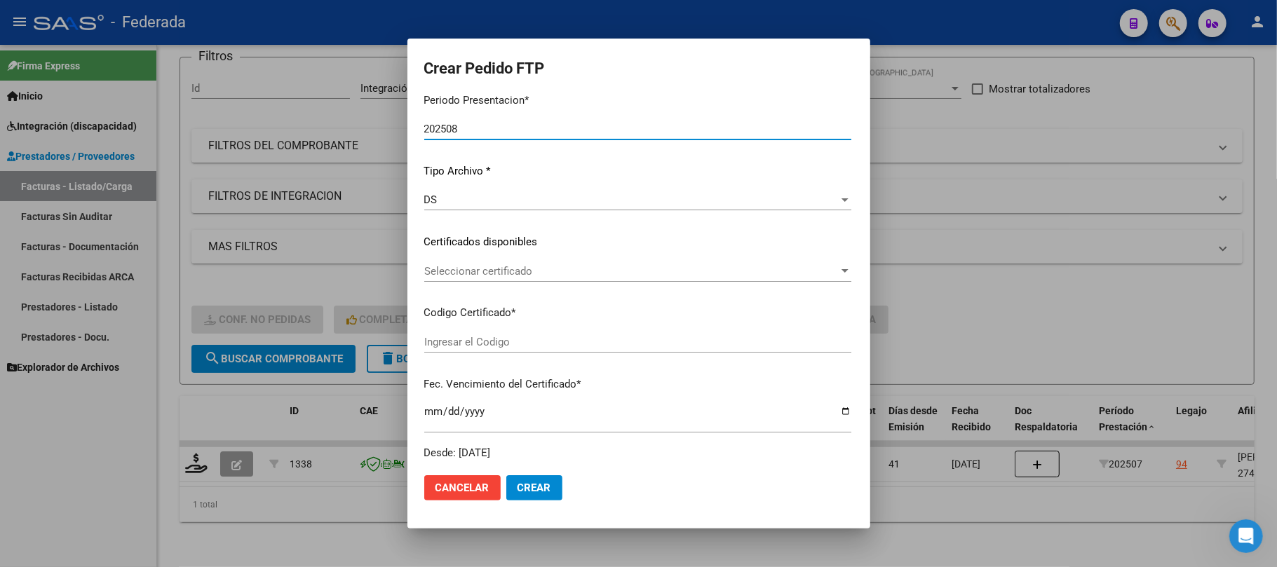
type input "ARG01000466070982022042020260420SFE162"
type input "2026-04-20"
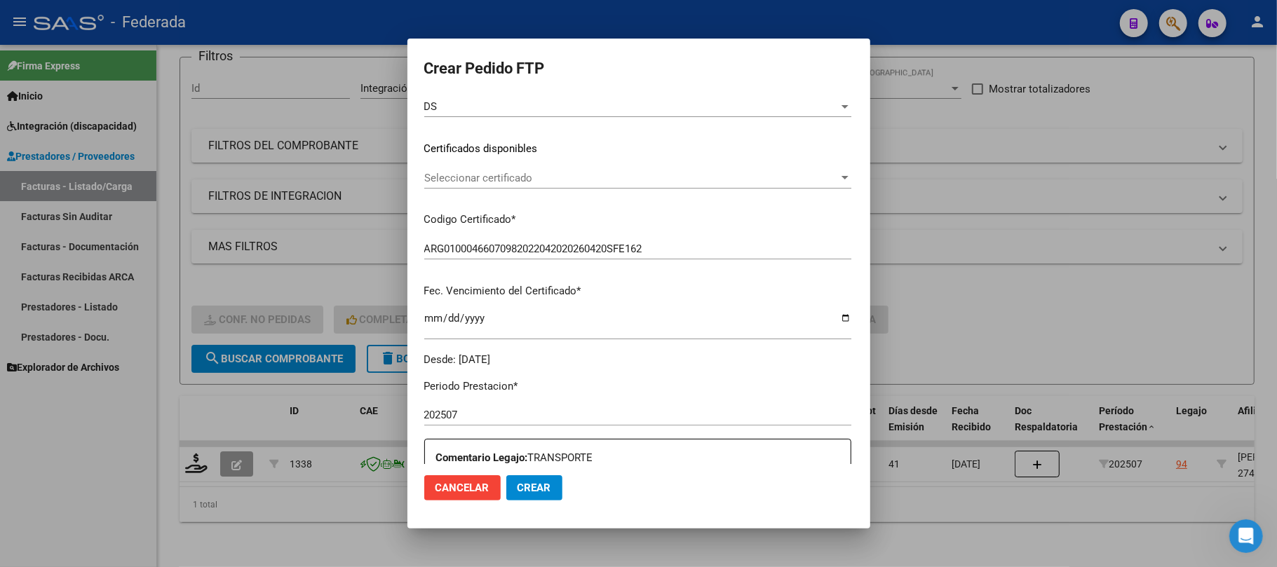
click at [455, 180] on span "Seleccionar certificado" at bounding box center [631, 178] width 414 height 13
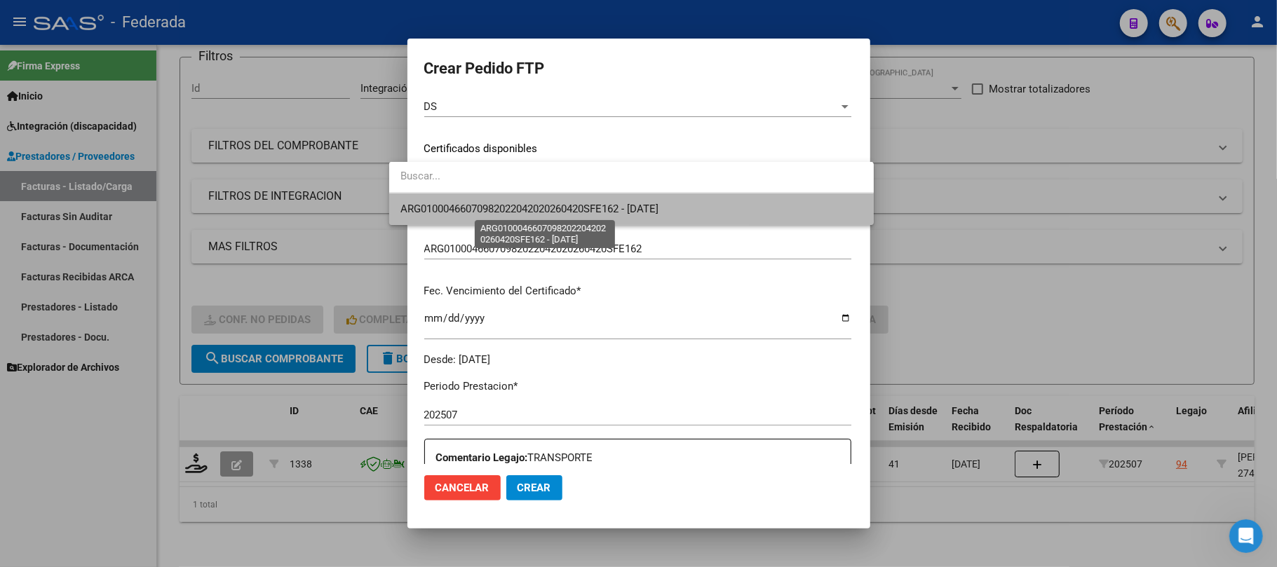
click at [455, 213] on span "ARG01000466070982022042020260420SFE162 - 2026-04-20" at bounding box center [529, 209] width 258 height 13
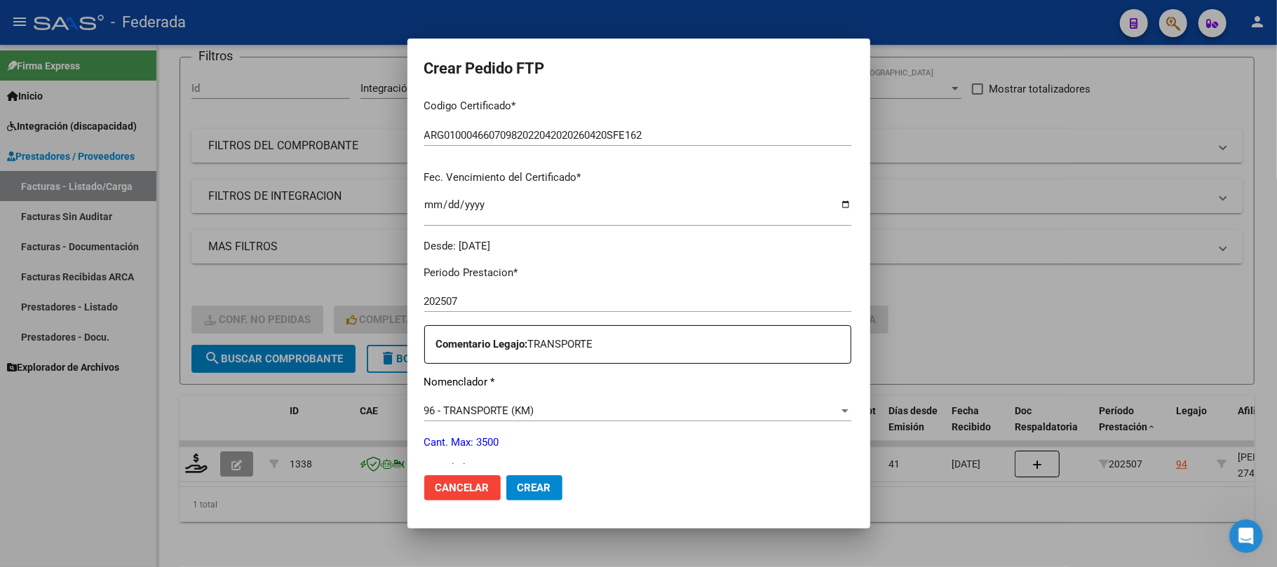
scroll to position [467, 0]
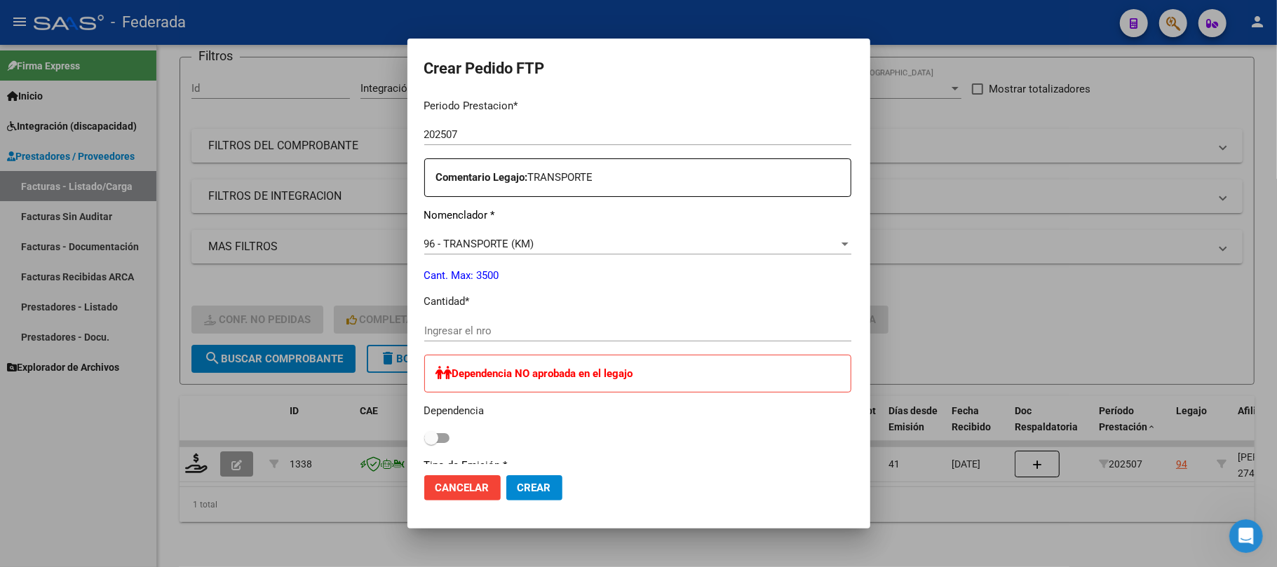
click at [438, 323] on div "Ingresar el nro" at bounding box center [637, 330] width 427 height 21
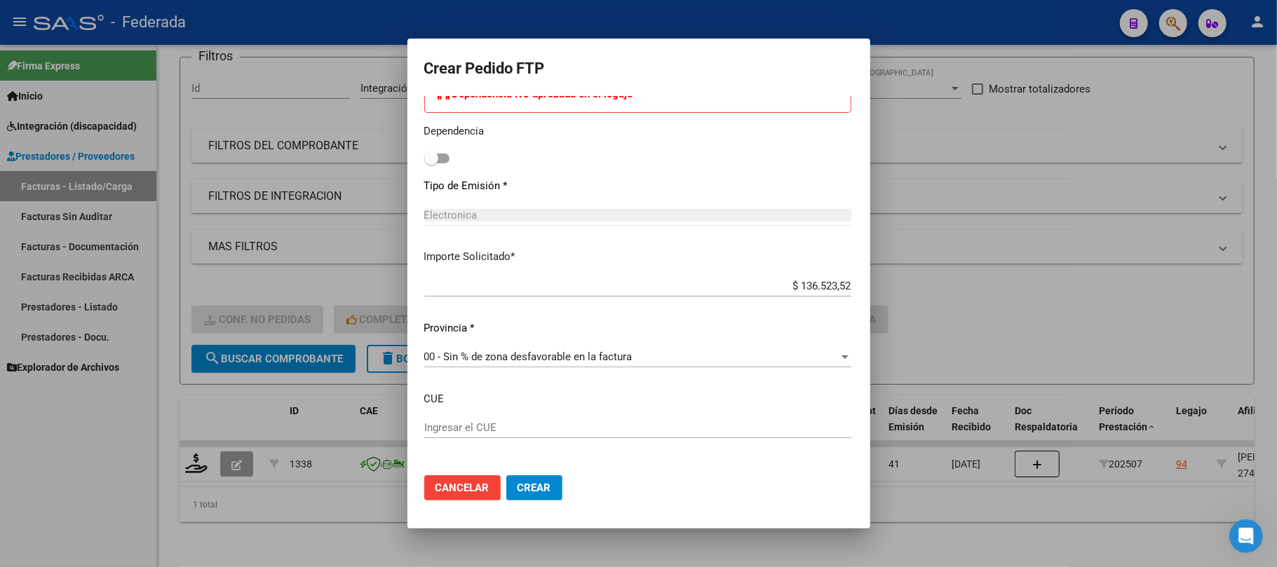
scroll to position [747, 0]
type input "252"
click at [517, 491] on span "Crear" at bounding box center [534, 488] width 34 height 13
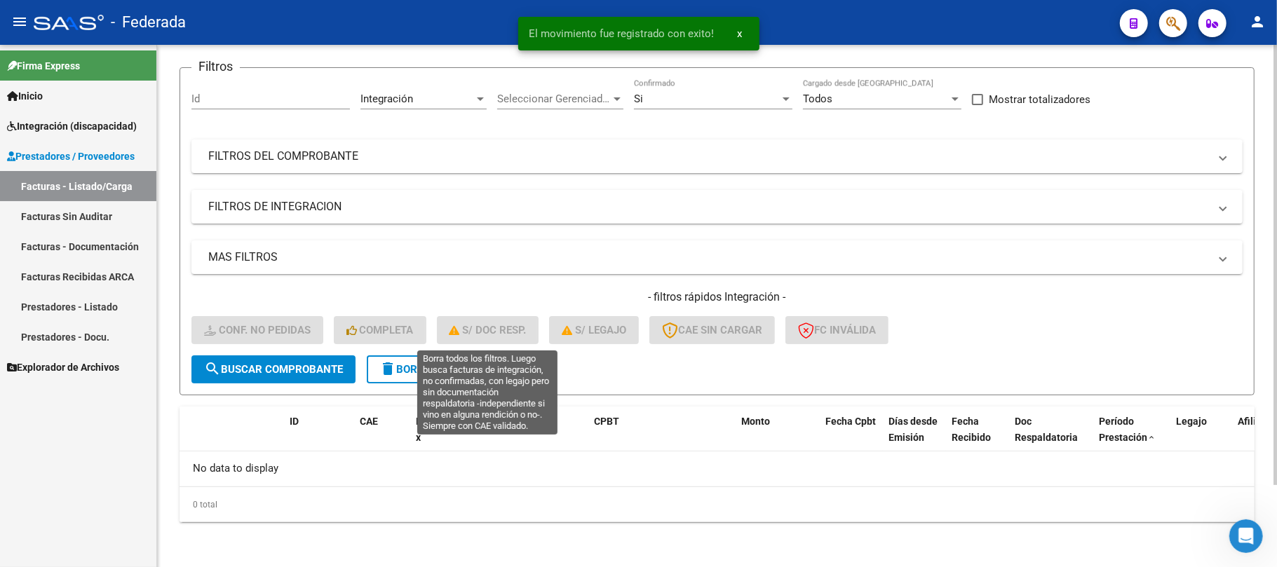
scroll to position [97, 0]
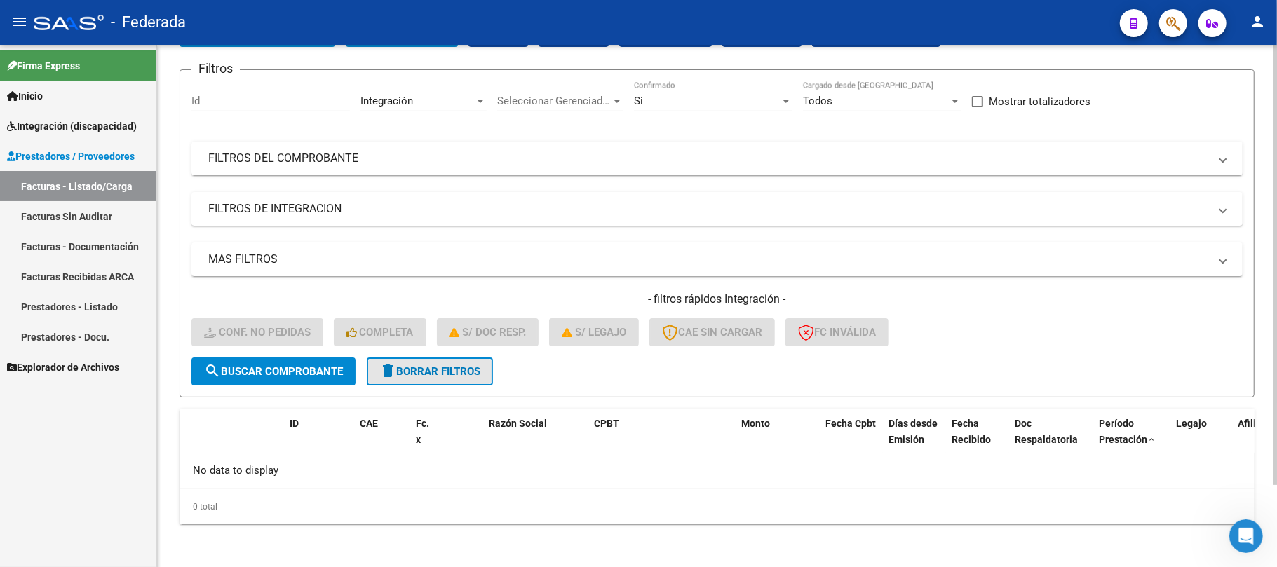
click at [470, 372] on span "delete Borrar Filtros" at bounding box center [429, 371] width 101 height 13
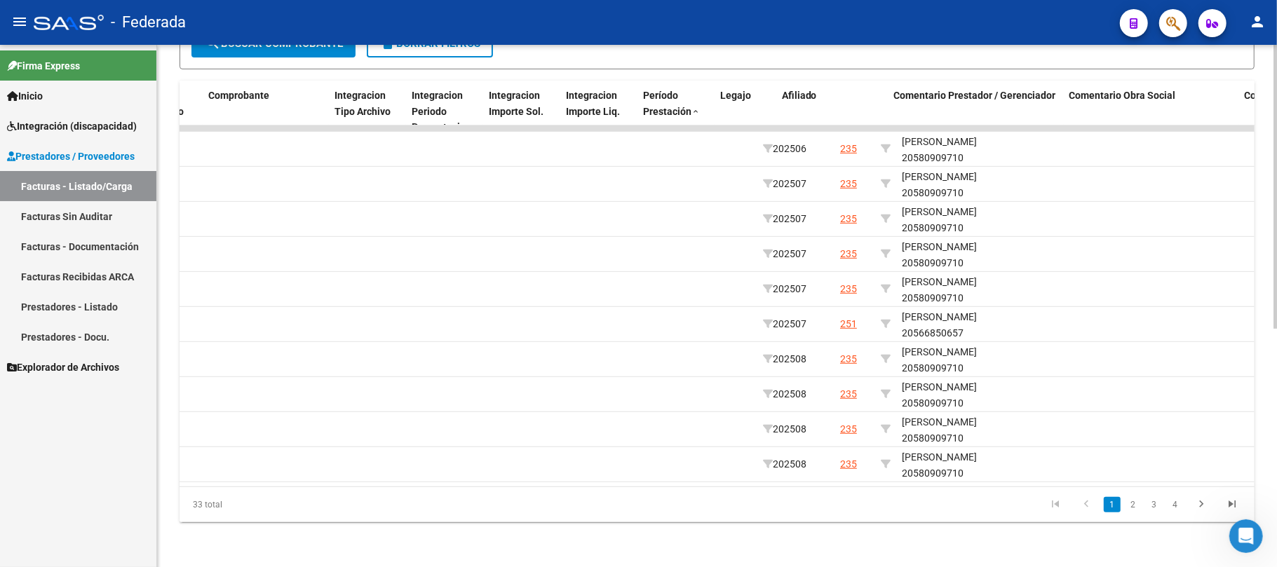
scroll to position [0, 1560]
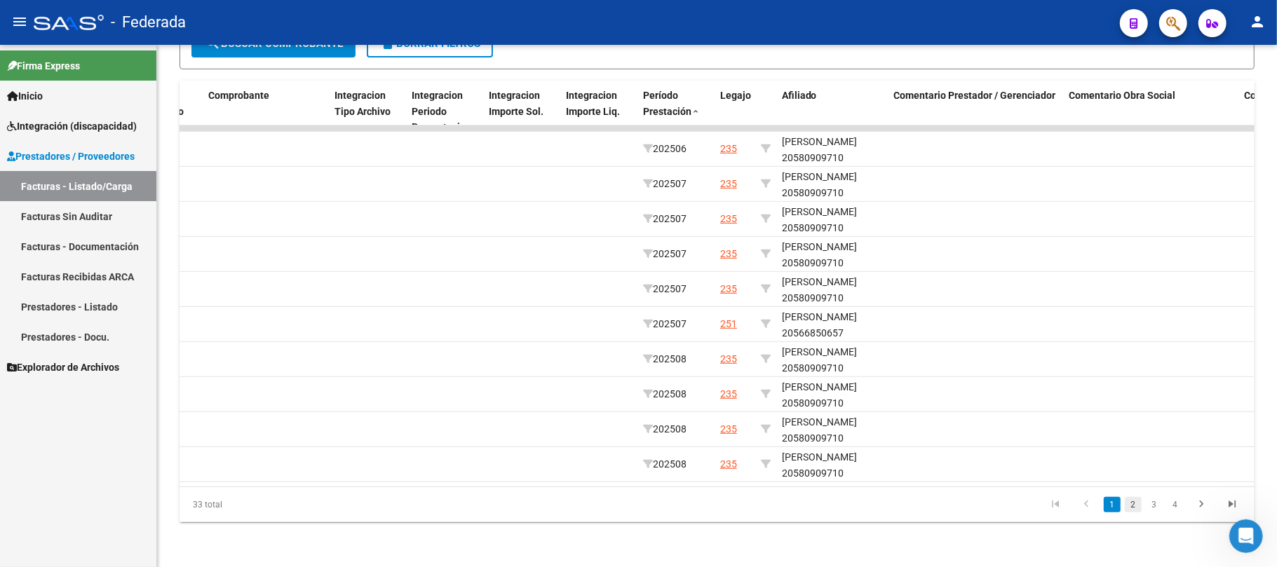
click at [1132, 498] on link "2" at bounding box center [1133, 504] width 17 height 15
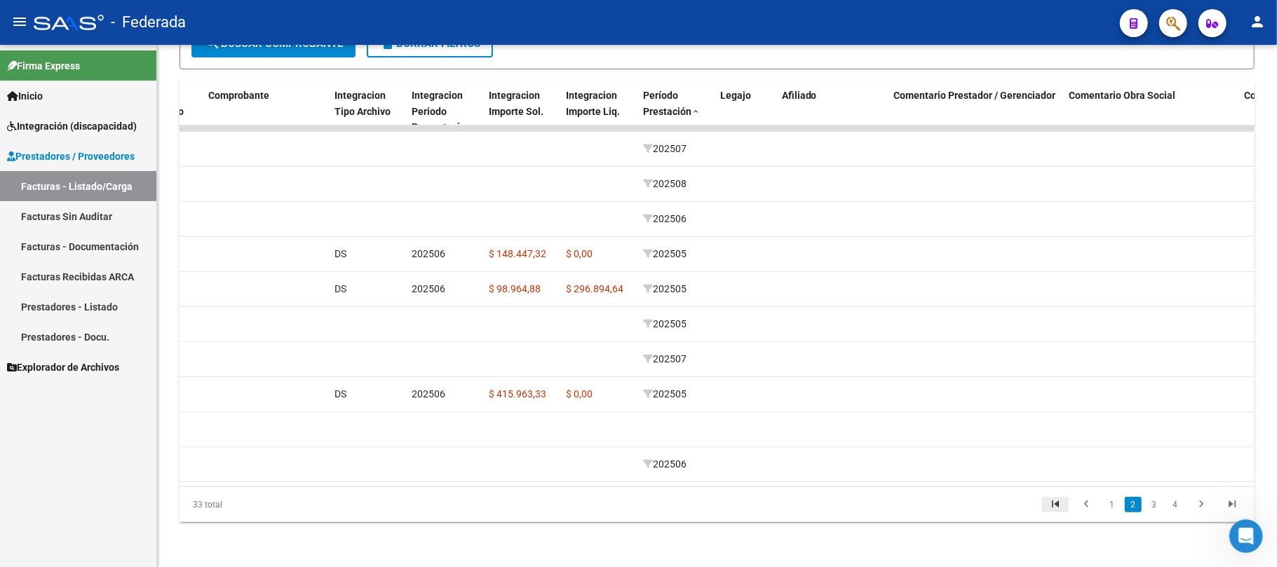
click at [1062, 503] on icon "go to first page" at bounding box center [1055, 506] width 18 height 17
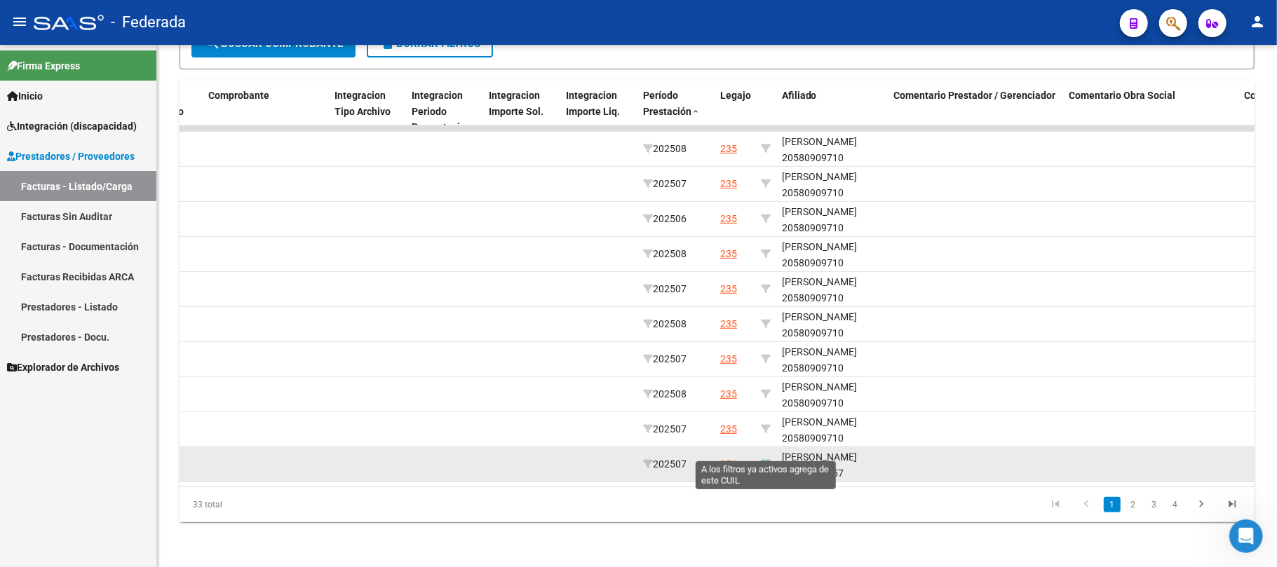
click at [767, 459] on icon at bounding box center [766, 464] width 10 height 10
type input "20566850657"
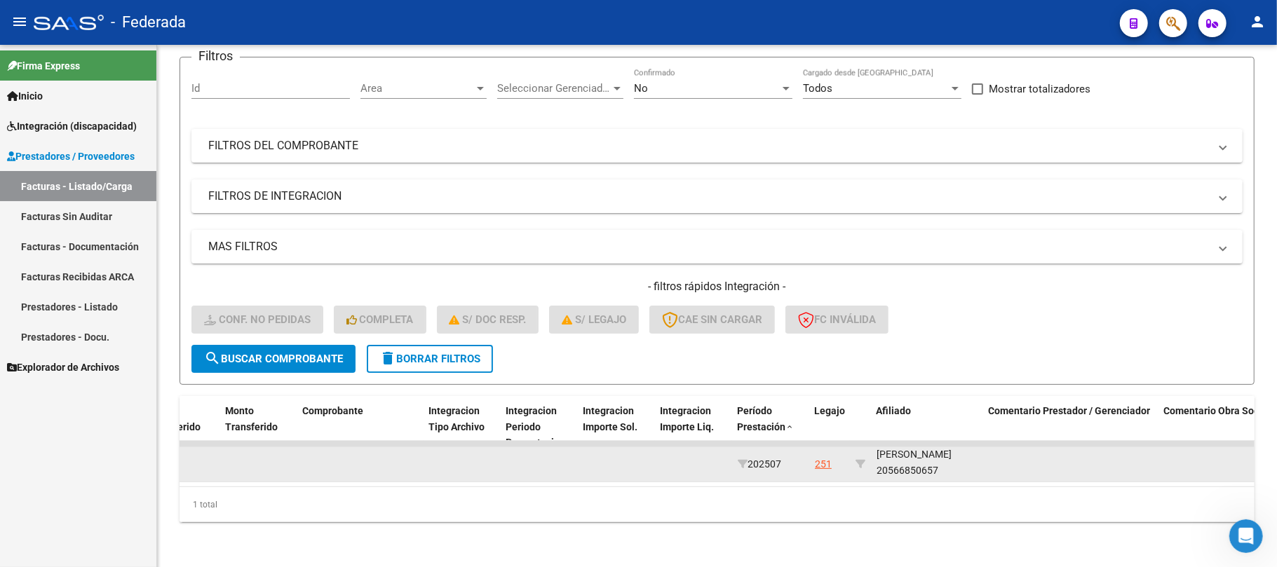
scroll to position [18, 0]
click at [914, 457] on div "CARRIZO TOMAS BENJAMIN 20566850657" at bounding box center [926, 463] width 101 height 32
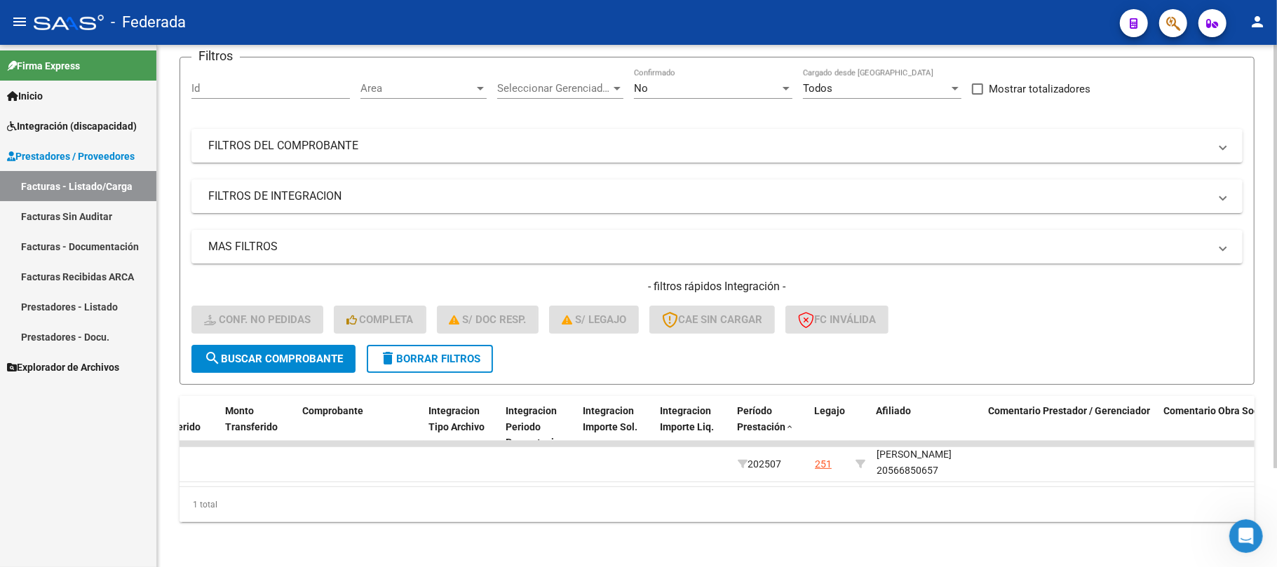
scroll to position [0, 0]
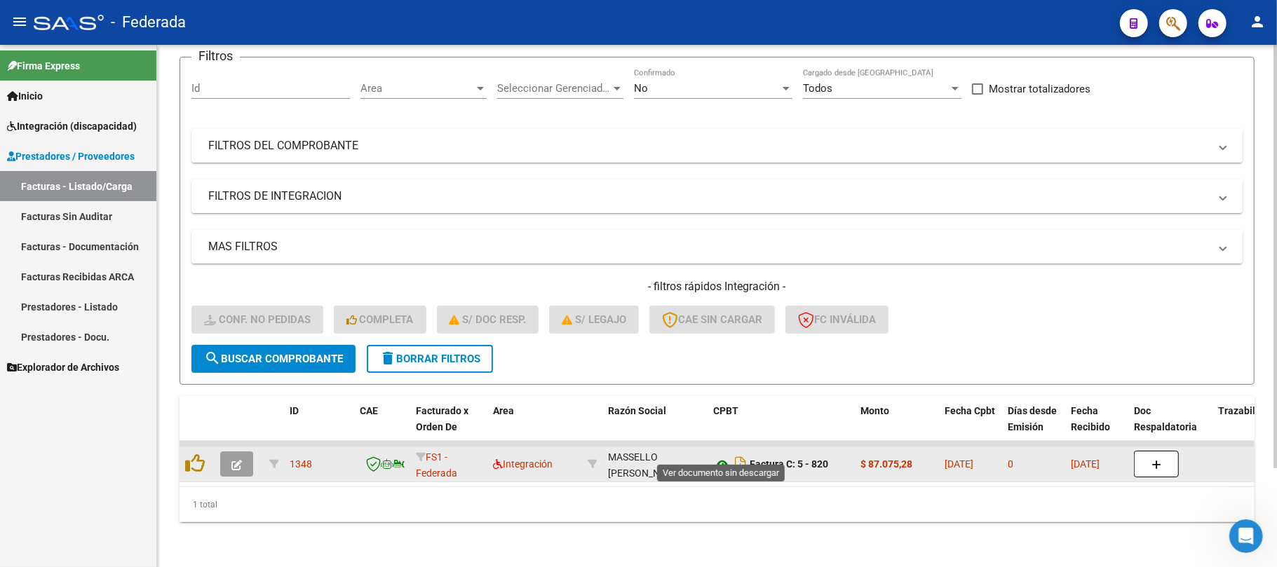
click at [717, 456] on icon at bounding box center [722, 464] width 18 height 17
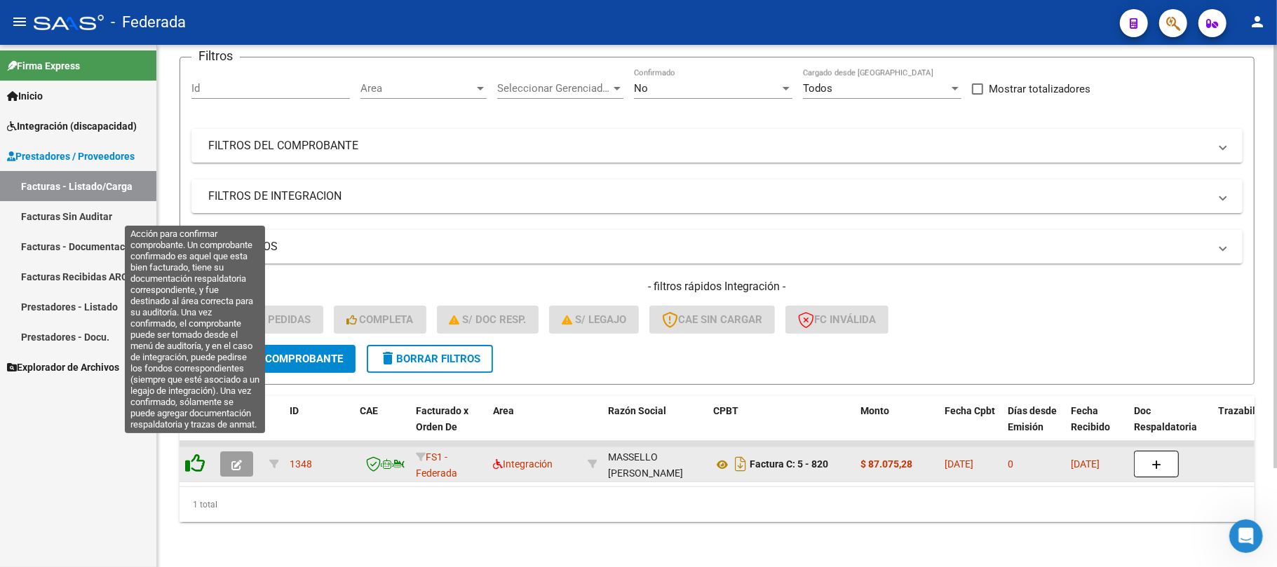
click at [192, 454] on icon at bounding box center [195, 464] width 20 height 20
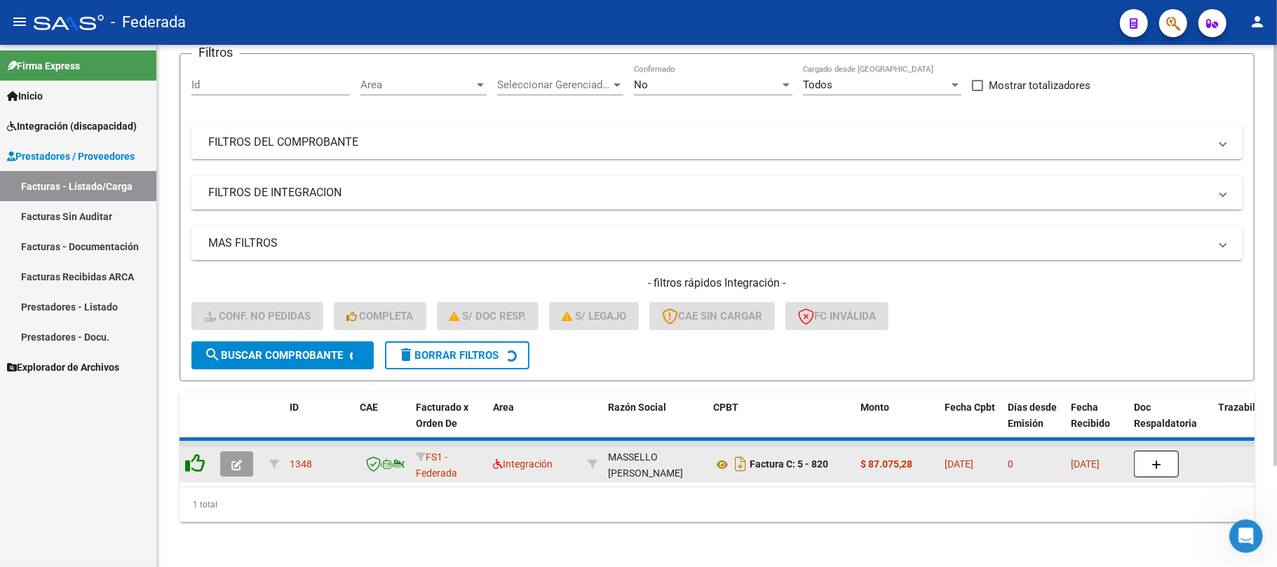
scroll to position [97, 0]
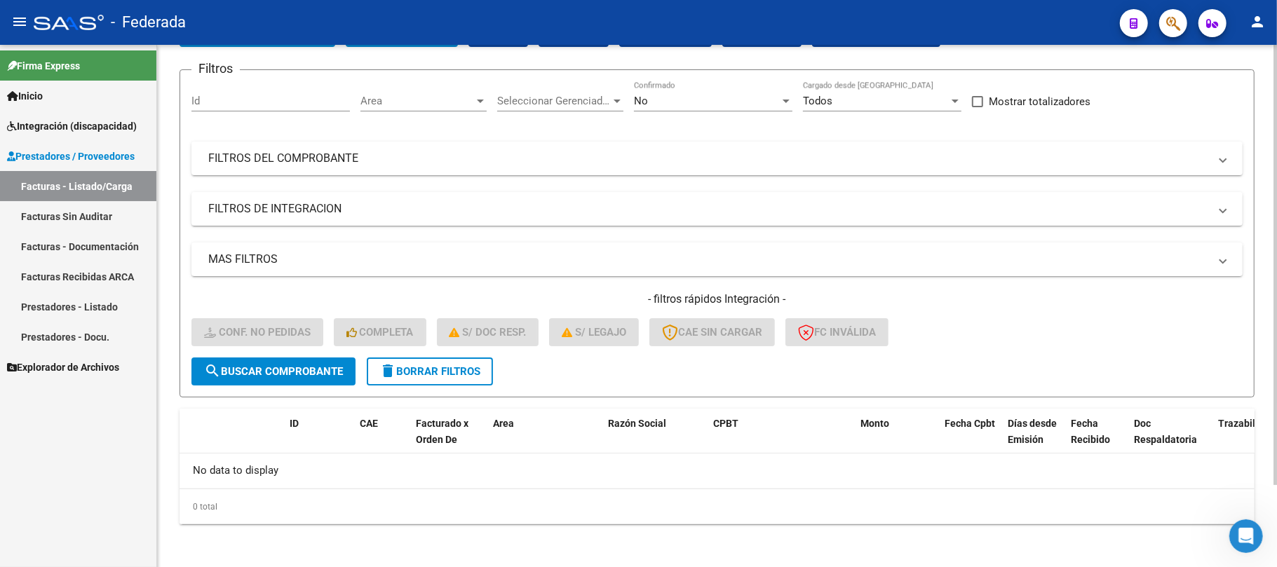
click at [407, 366] on span "delete Borrar Filtros" at bounding box center [429, 371] width 101 height 13
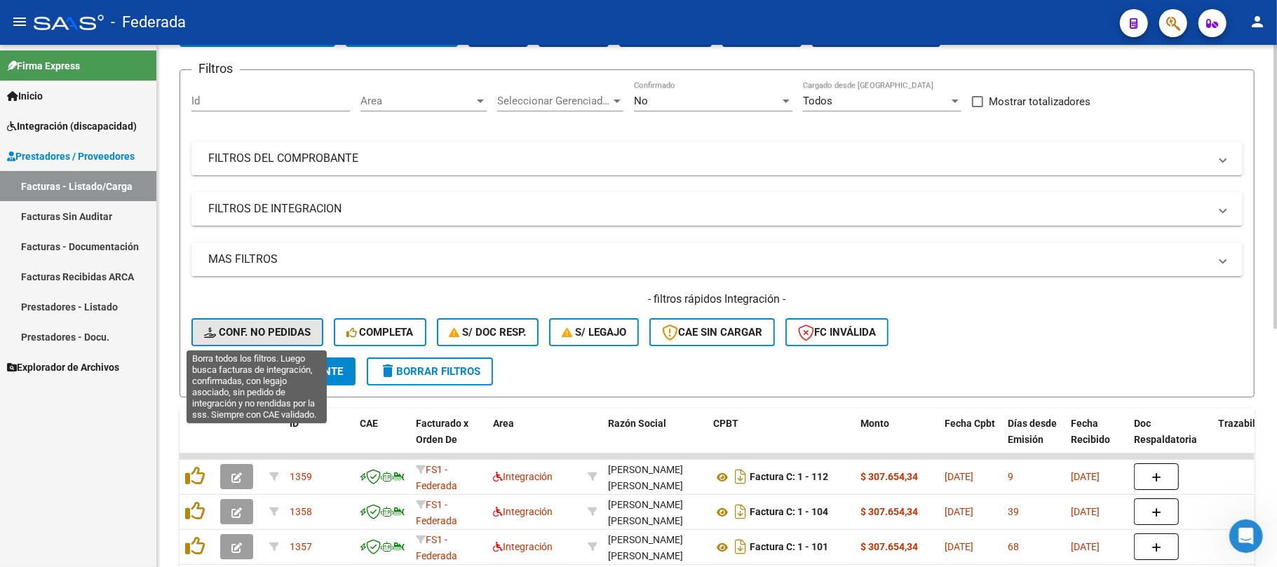
click at [301, 332] on span "Conf. no pedidas" at bounding box center [257, 332] width 107 height 13
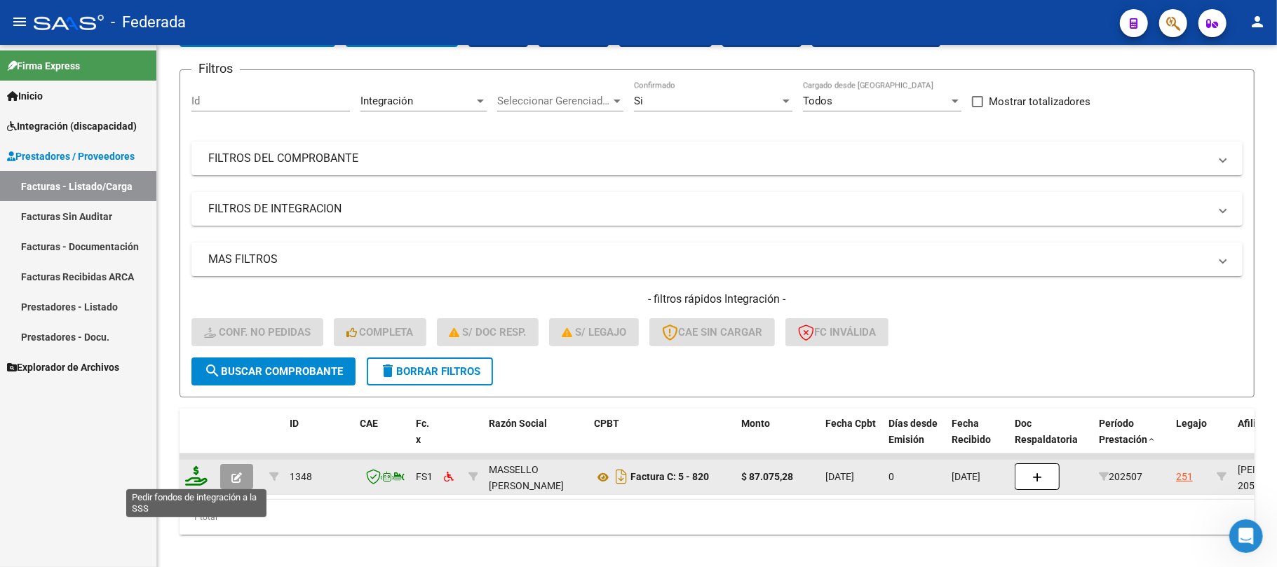
click at [198, 480] on icon at bounding box center [196, 476] width 22 height 20
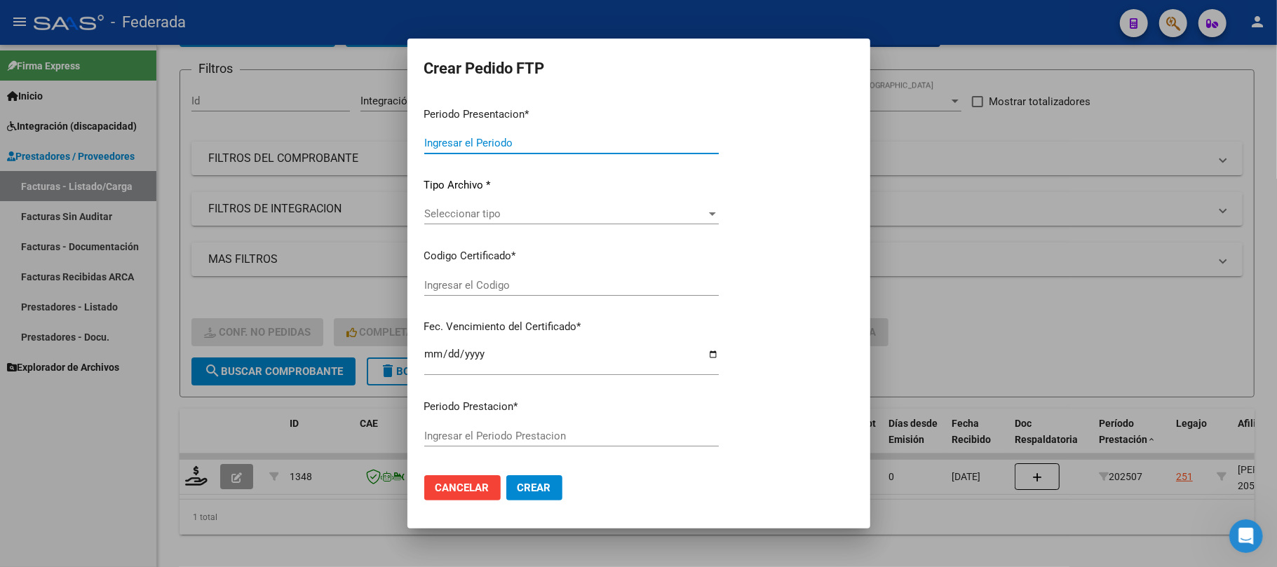
type input "202508"
type input "202507"
type input "$ 87.075,28"
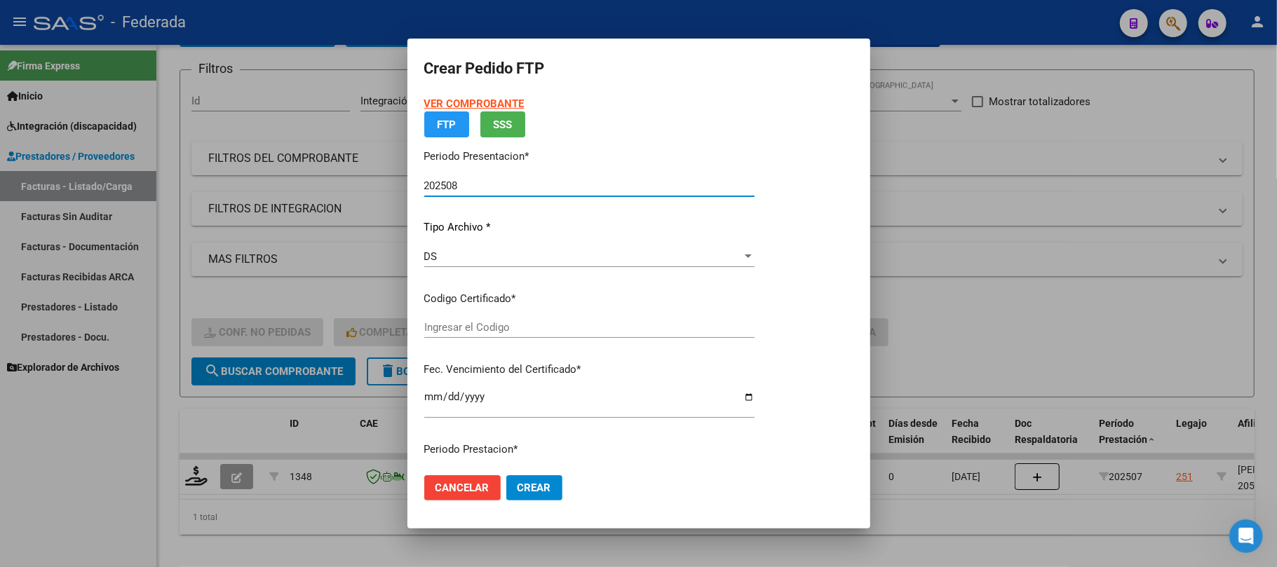
type input "ARG02000566850652023053120280531SFE168"
type input "2028-05-31"
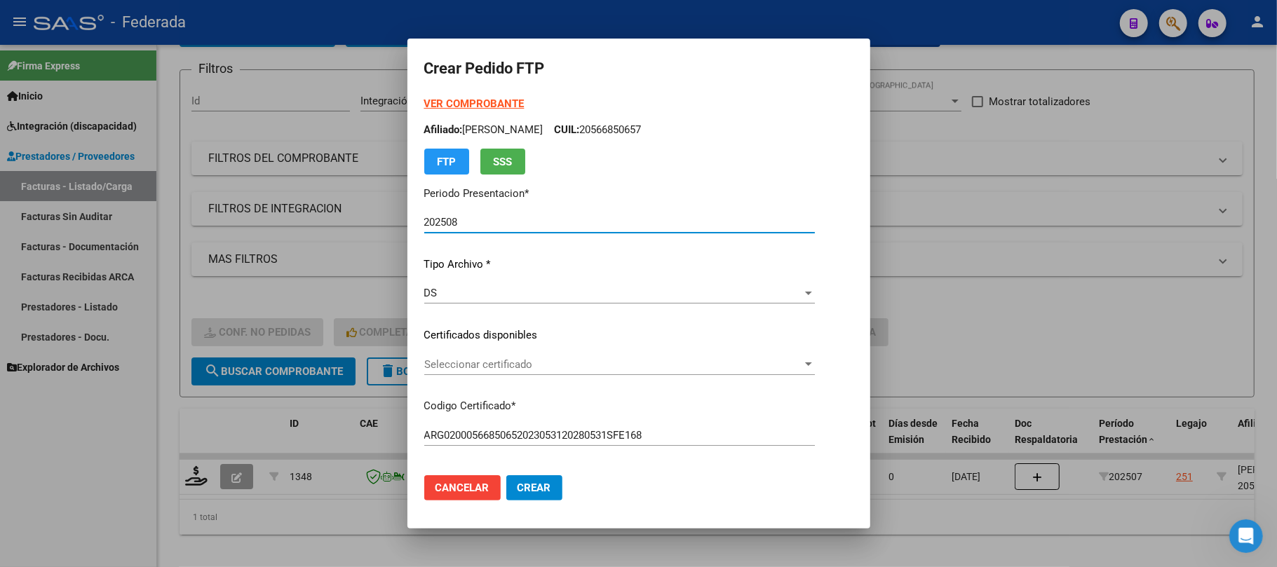
scroll to position [93, 0]
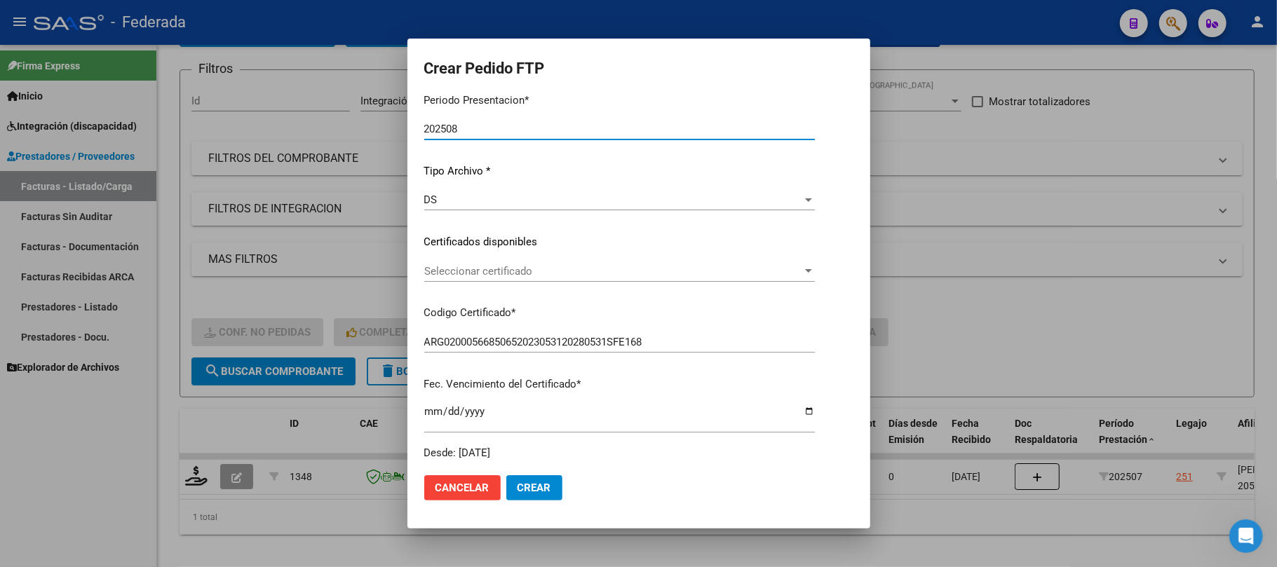
click at [475, 273] on span "Seleccionar certificado" at bounding box center [613, 271] width 378 height 13
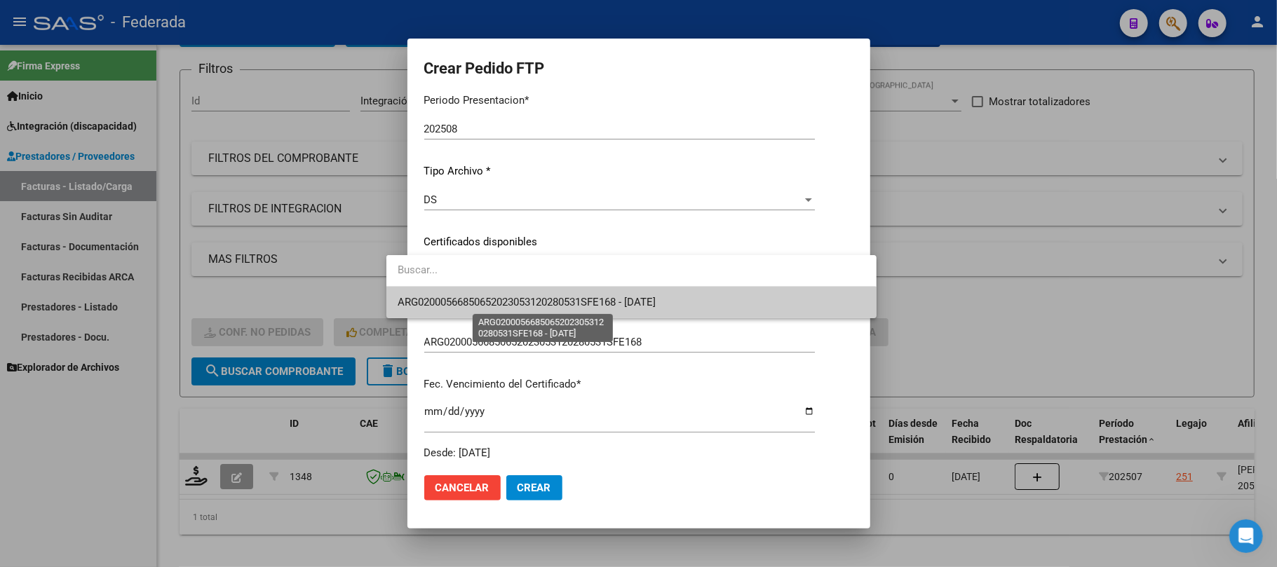
click at [475, 300] on span "ARG02000566850652023053120280531SFE168 - 2028-05-31" at bounding box center [527, 302] width 258 height 13
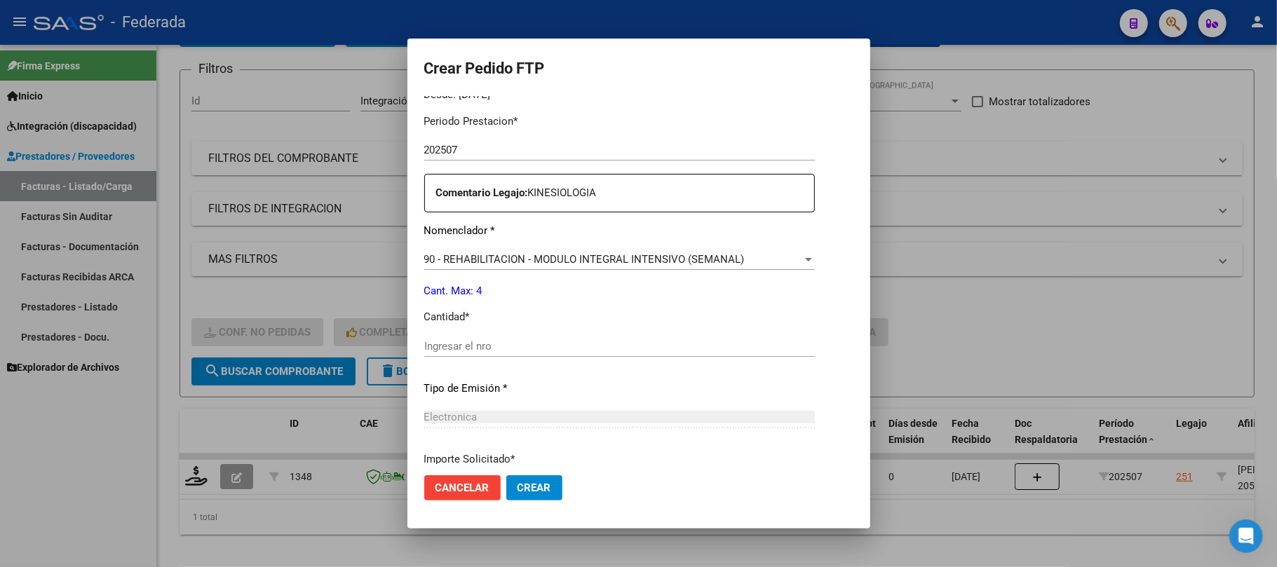
scroll to position [467, 0]
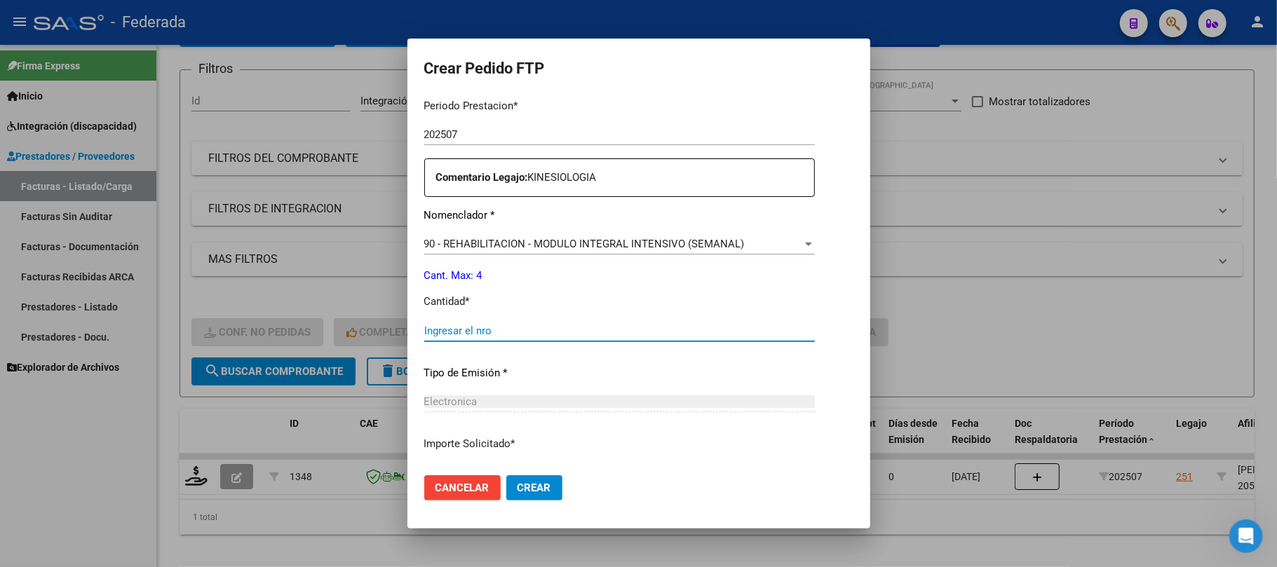
click at [446, 332] on input "Ingresar el nro" at bounding box center [619, 331] width 391 height 13
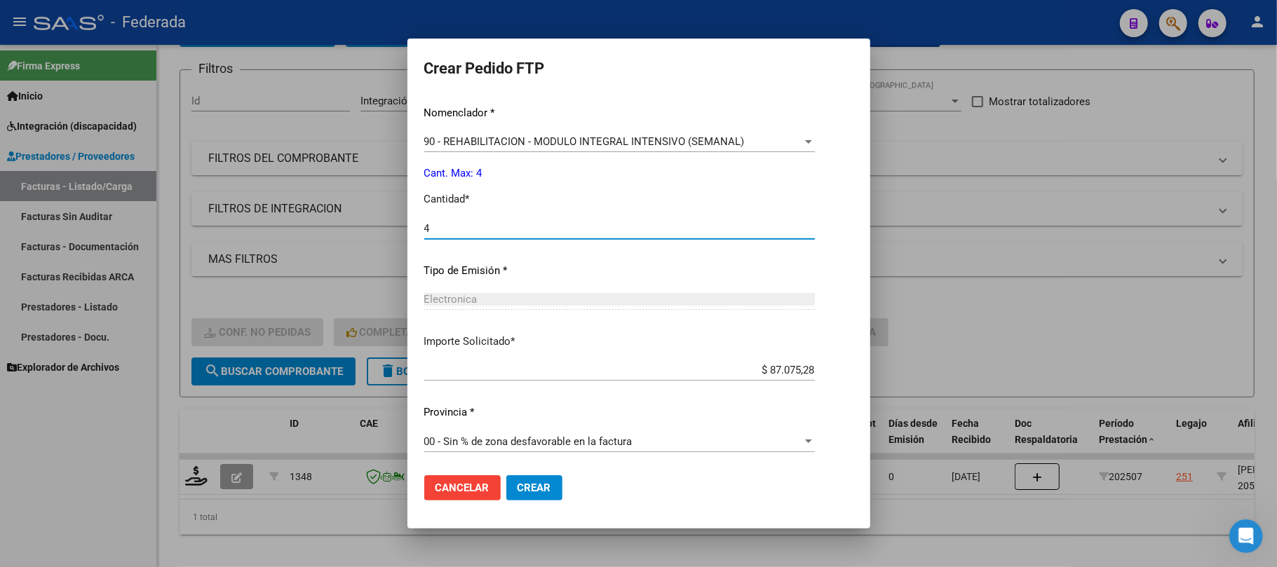
type input "4"
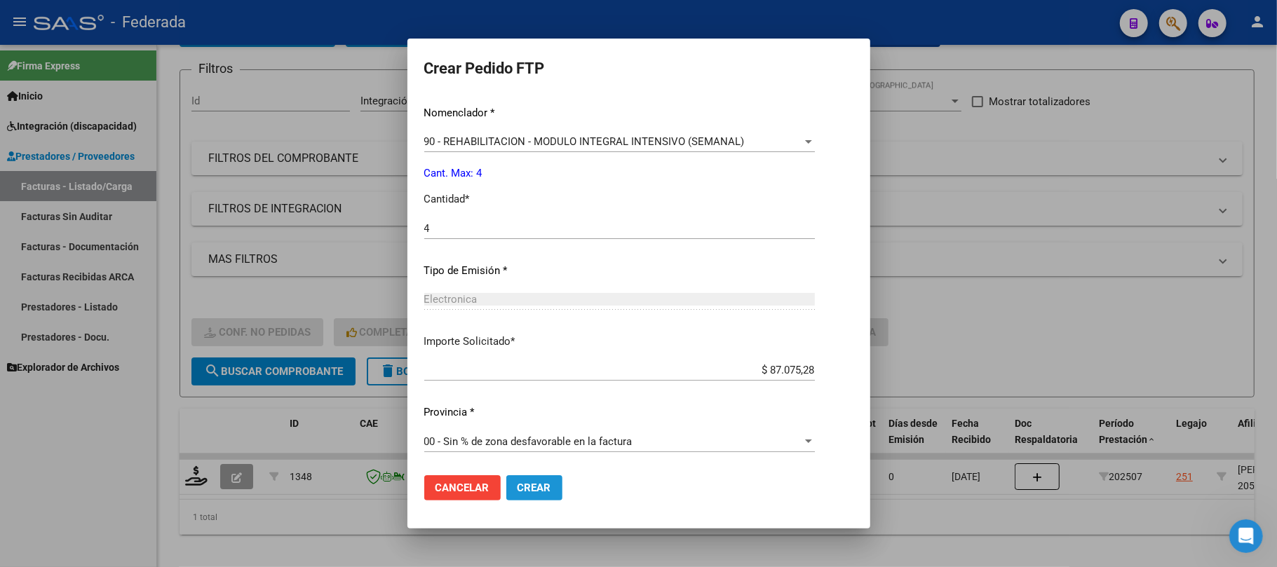
click at [517, 492] on span "Crear" at bounding box center [534, 488] width 34 height 13
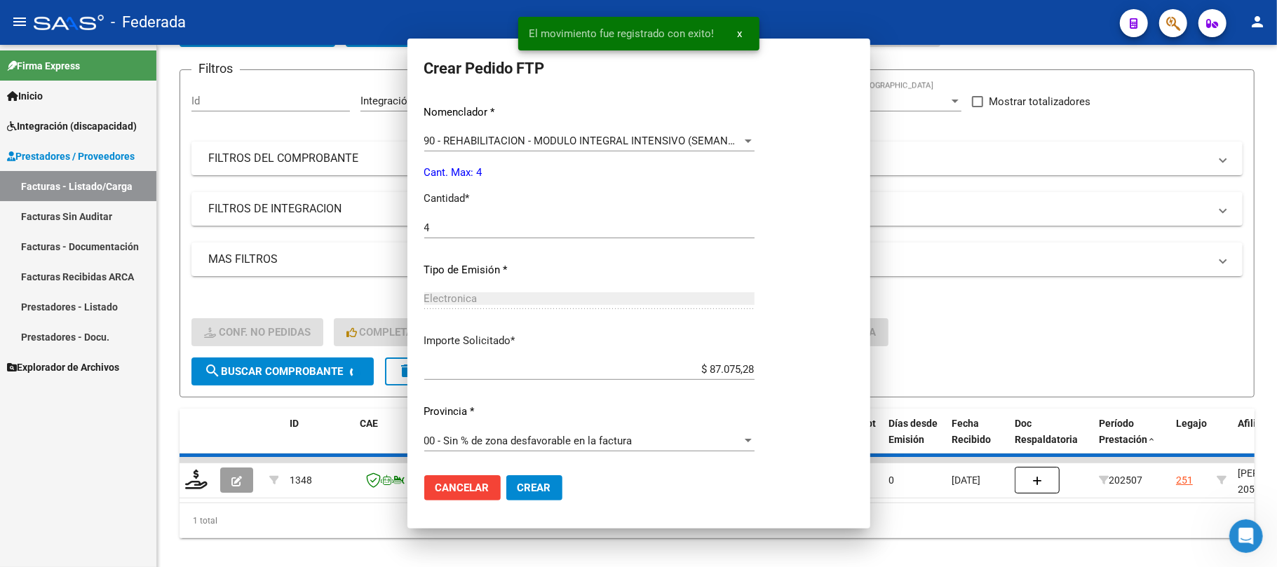
scroll to position [0, 0]
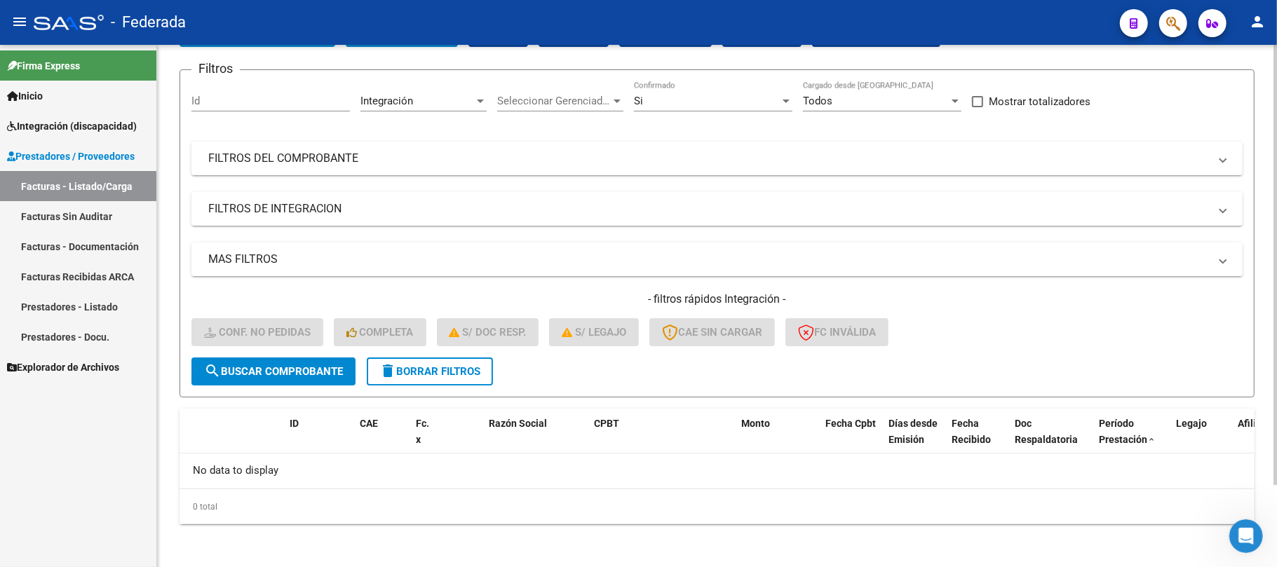
click at [424, 383] on button "delete Borrar Filtros" at bounding box center [430, 372] width 126 height 28
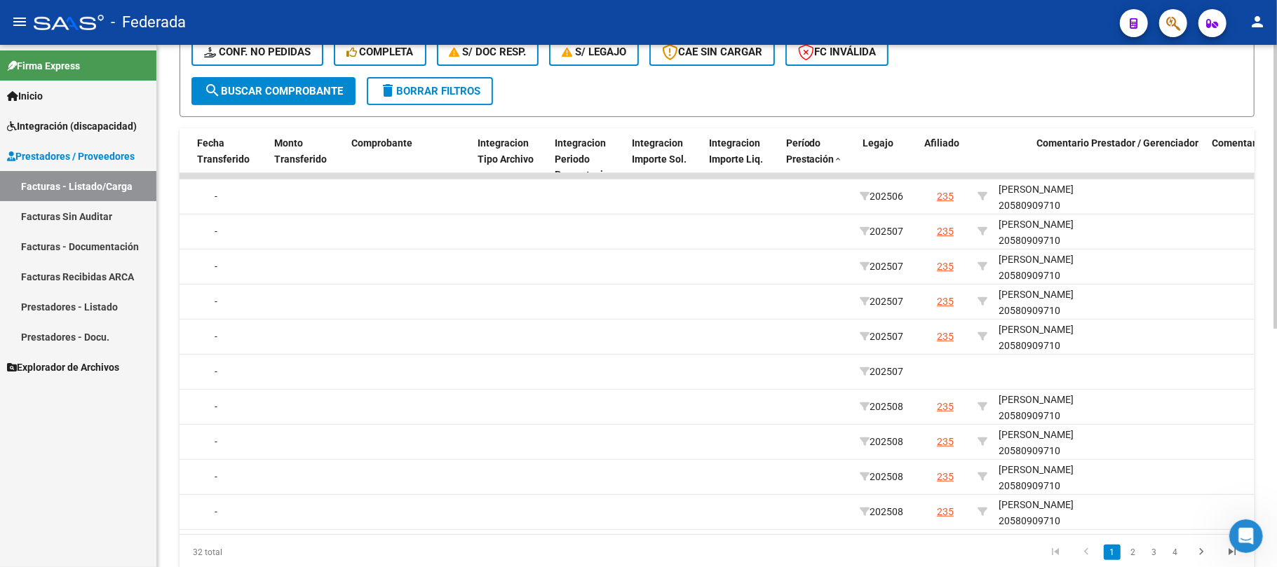
scroll to position [0, 1417]
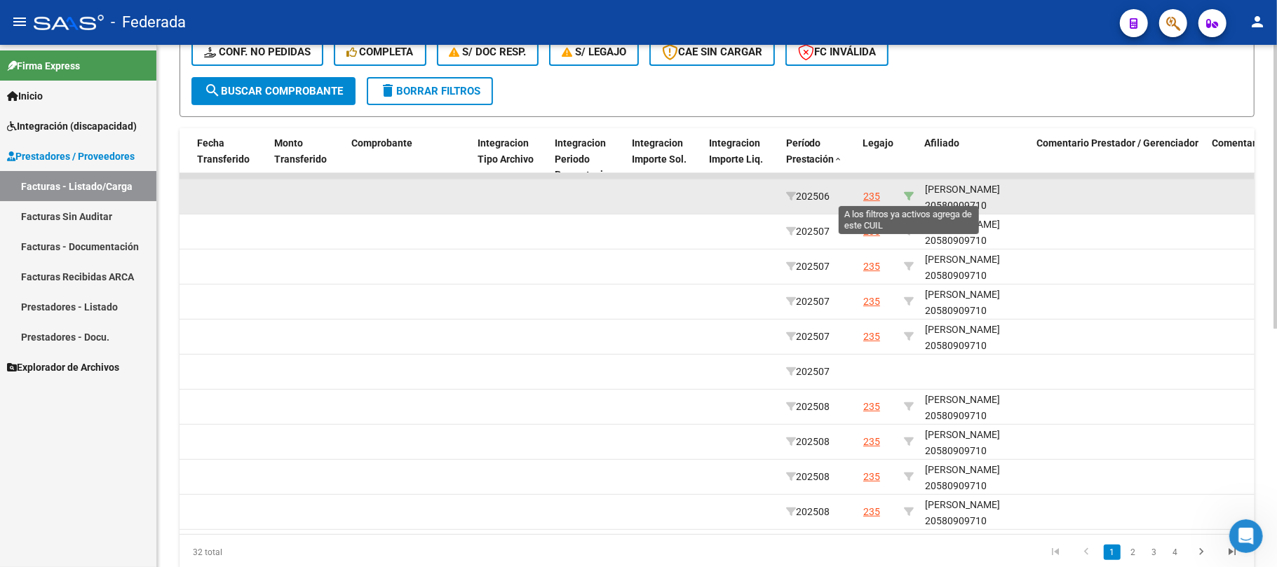
click at [909, 192] on icon at bounding box center [909, 196] width 10 height 10
type input "20580909710"
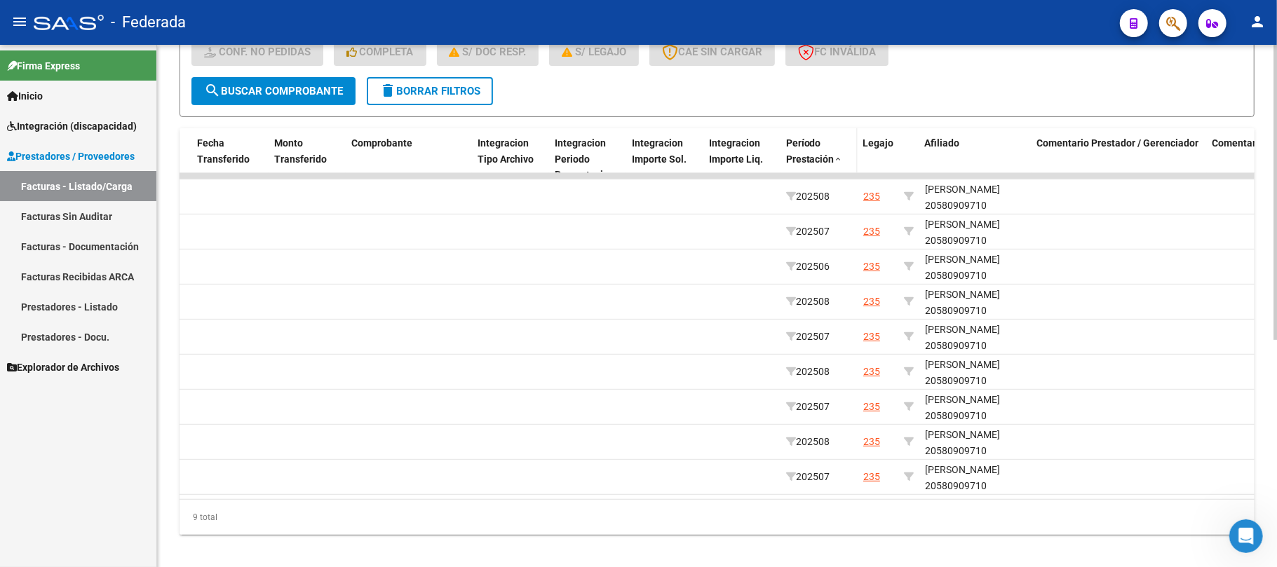
click at [832, 155] on span "Período Prestación" at bounding box center [810, 150] width 48 height 27
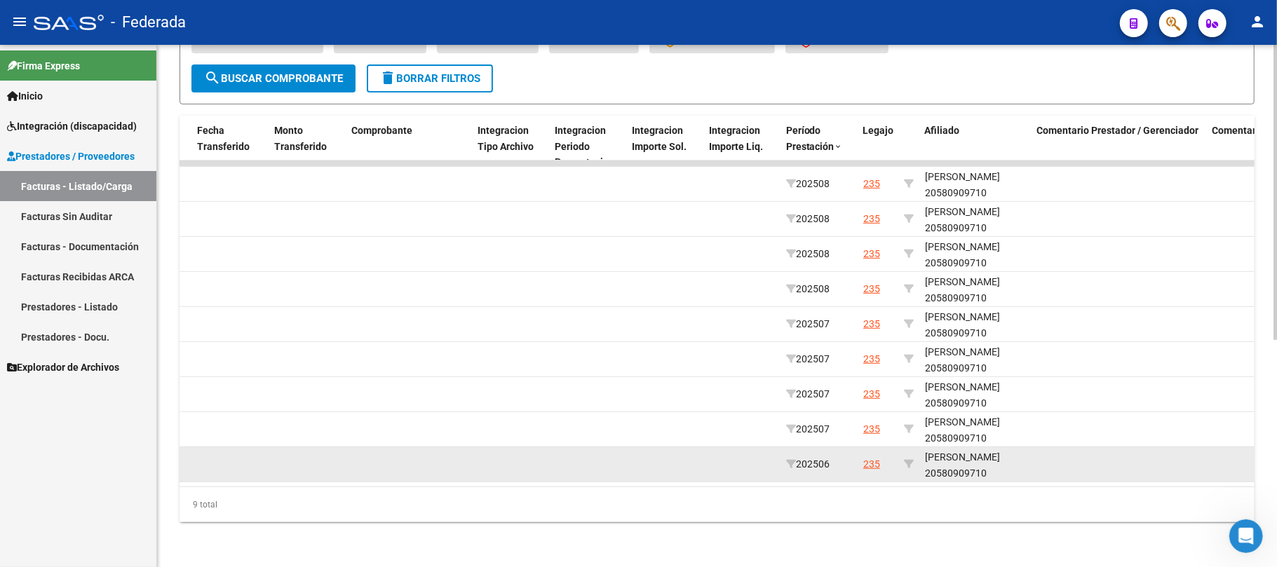
scroll to position [18, 0]
click at [952, 455] on div "ALVAREZ BENJAMIN ANTONIO 20580909710" at bounding box center [975, 463] width 101 height 32
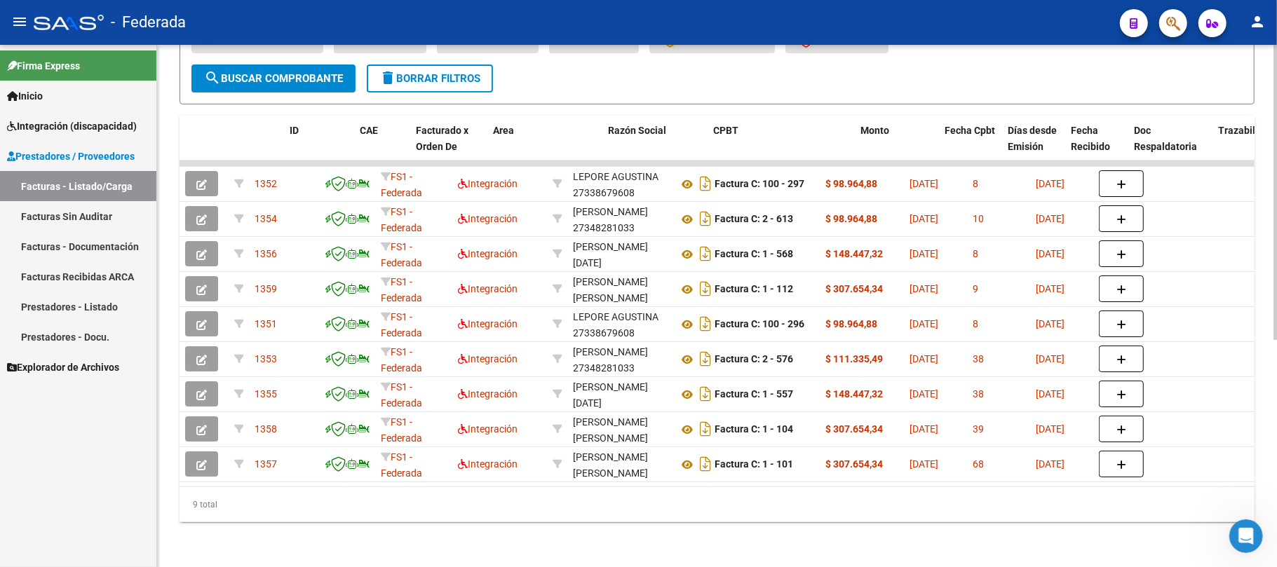
scroll to position [0, 0]
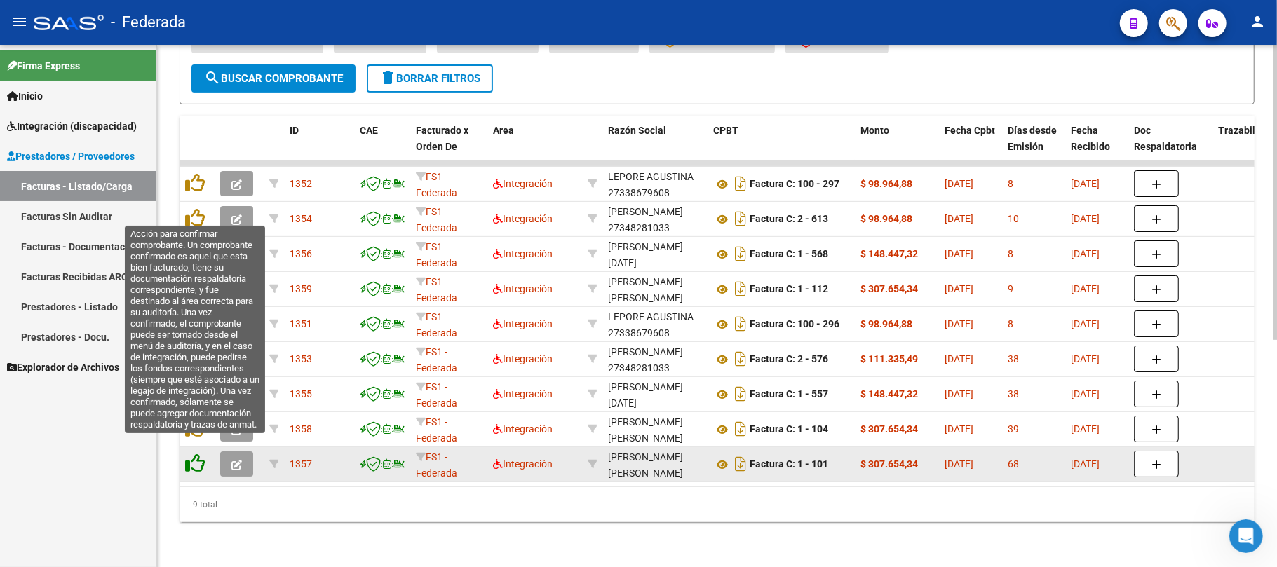
click at [192, 454] on icon at bounding box center [195, 464] width 20 height 20
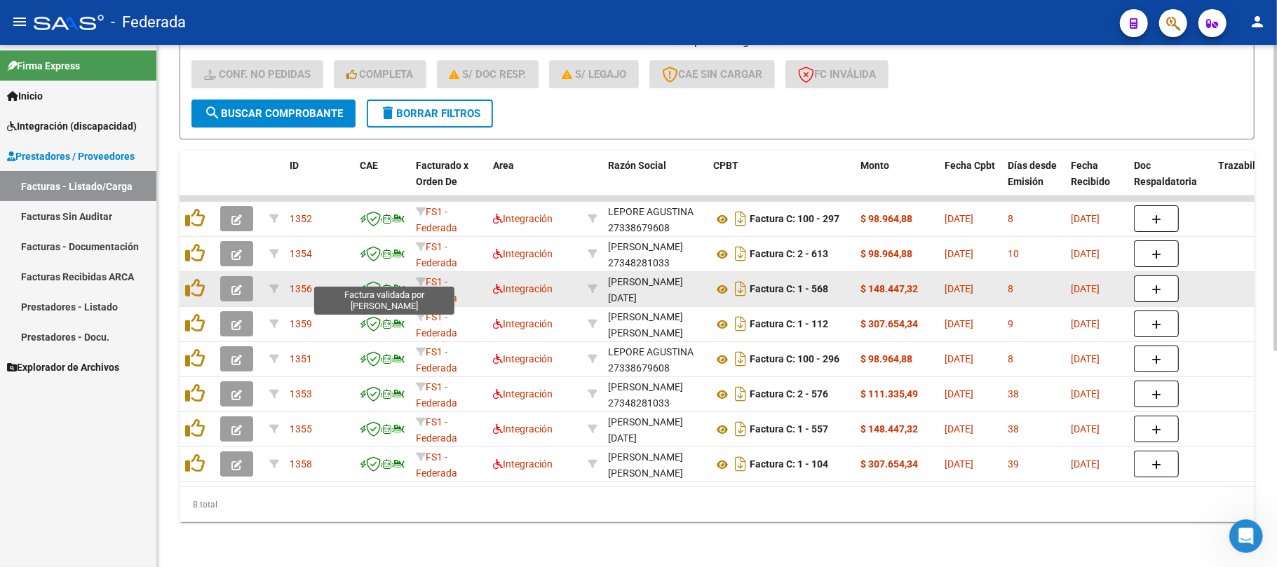
scroll to position [273, 0]
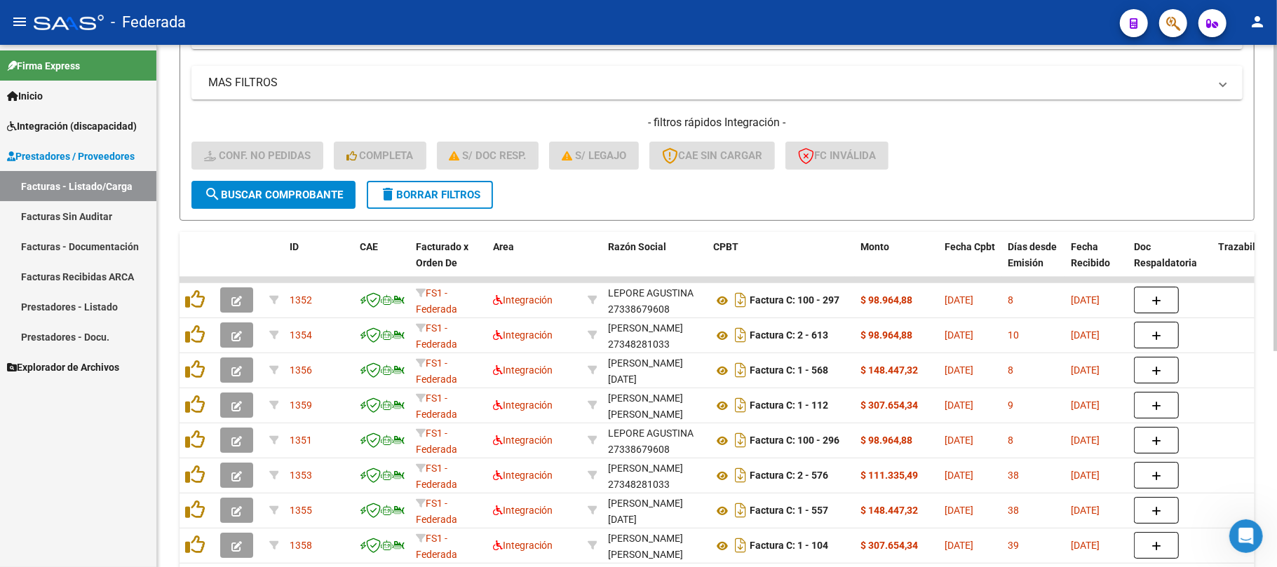
click at [398, 191] on span "delete Borrar Filtros" at bounding box center [429, 195] width 101 height 13
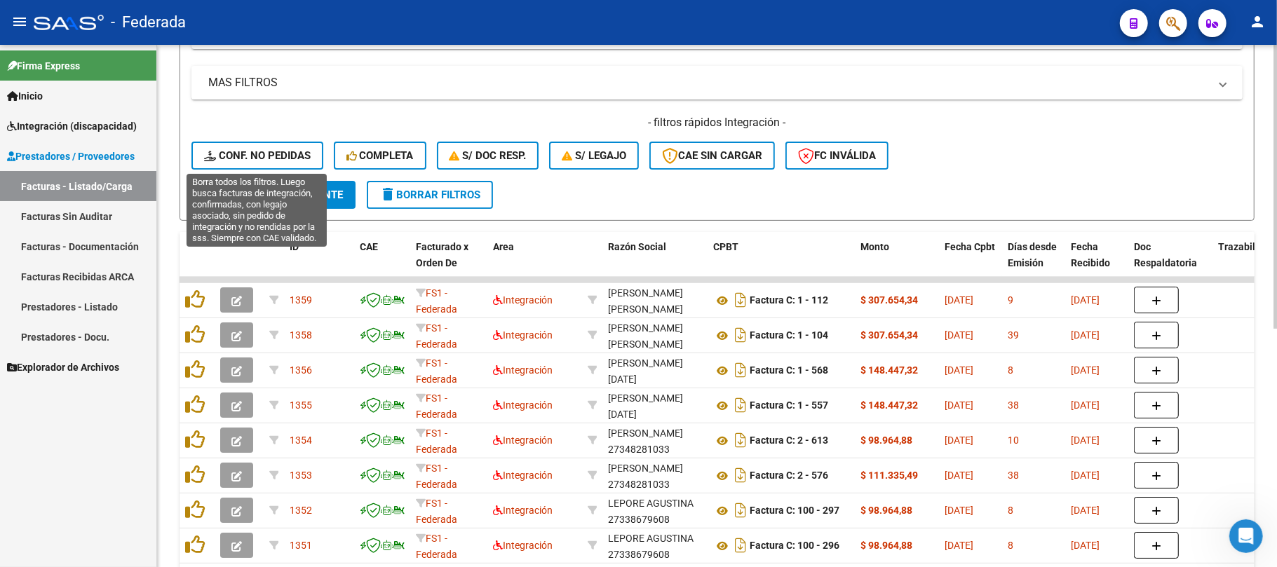
click at [282, 166] on button "Conf. no pedidas" at bounding box center [257, 156] width 132 height 28
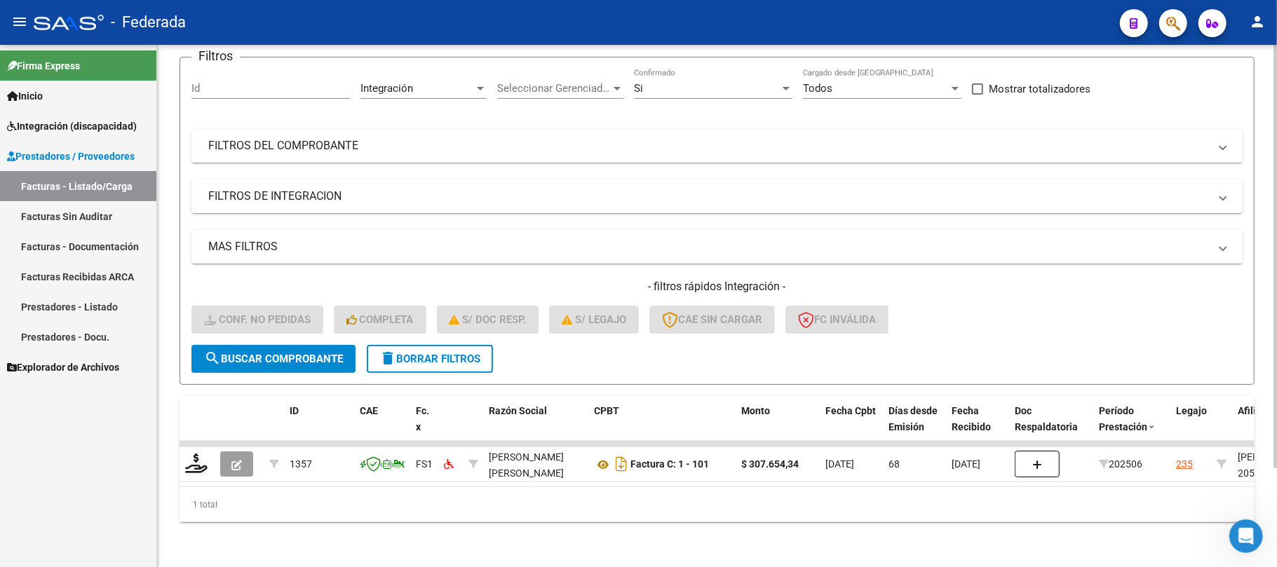
scroll to position [122, 0]
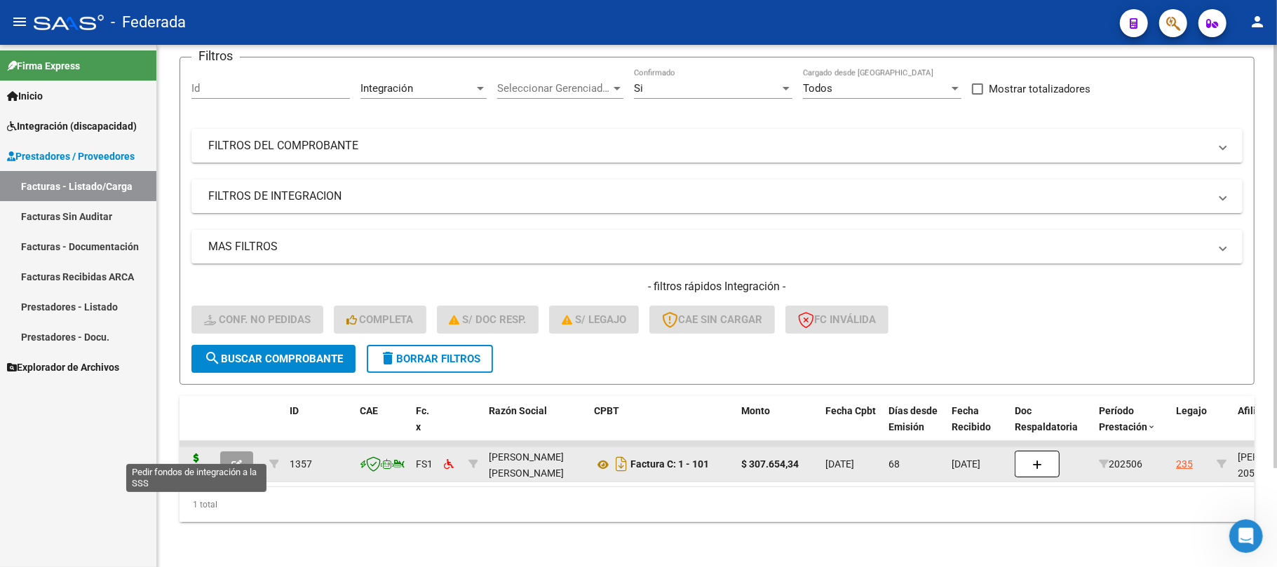
click at [199, 454] on icon at bounding box center [196, 464] width 22 height 20
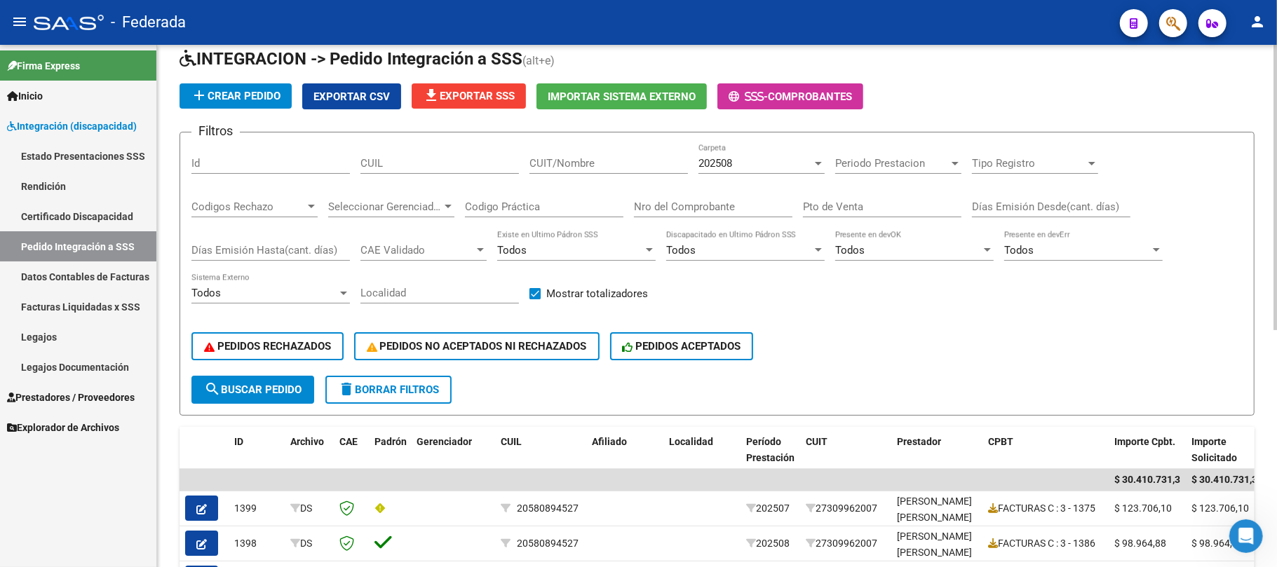
scroll to position [60, 0]
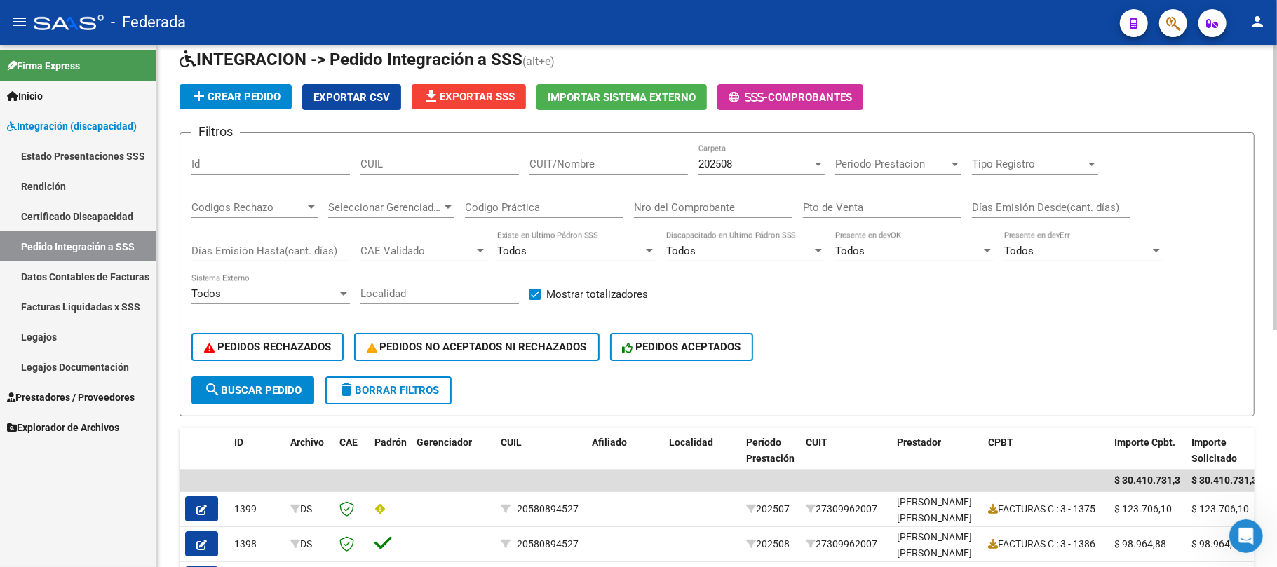
click at [441, 169] on input "CUIL" at bounding box center [439, 164] width 158 height 13
paste input "23398546199"
type input "23398546199"
click at [259, 393] on span "search Buscar Pedido" at bounding box center [252, 390] width 97 height 13
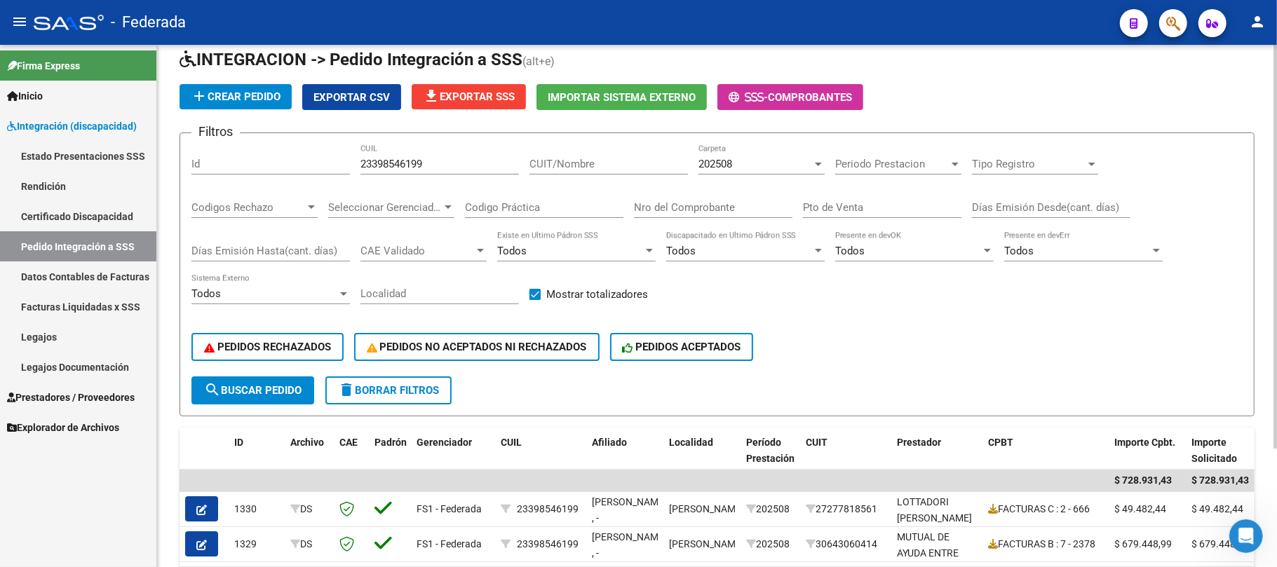
click at [731, 161] on span "202508" at bounding box center [715, 164] width 34 height 13
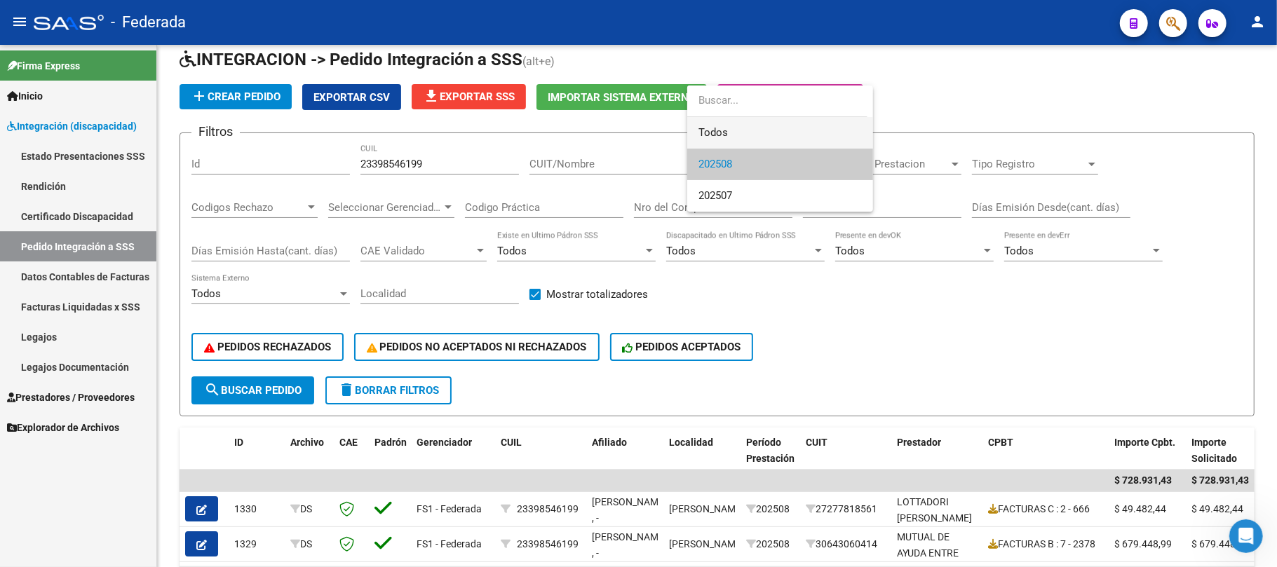
click at [718, 132] on span "Todos" at bounding box center [779, 133] width 163 height 32
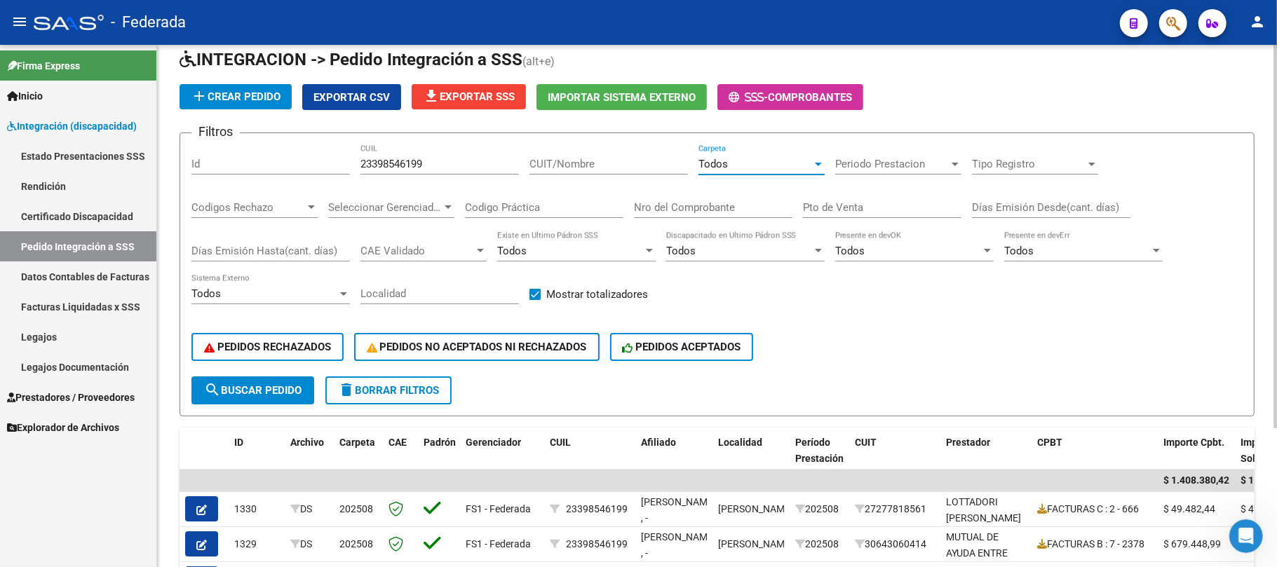
click at [302, 393] on span "search Buscar Pedido" at bounding box center [252, 390] width 97 height 13
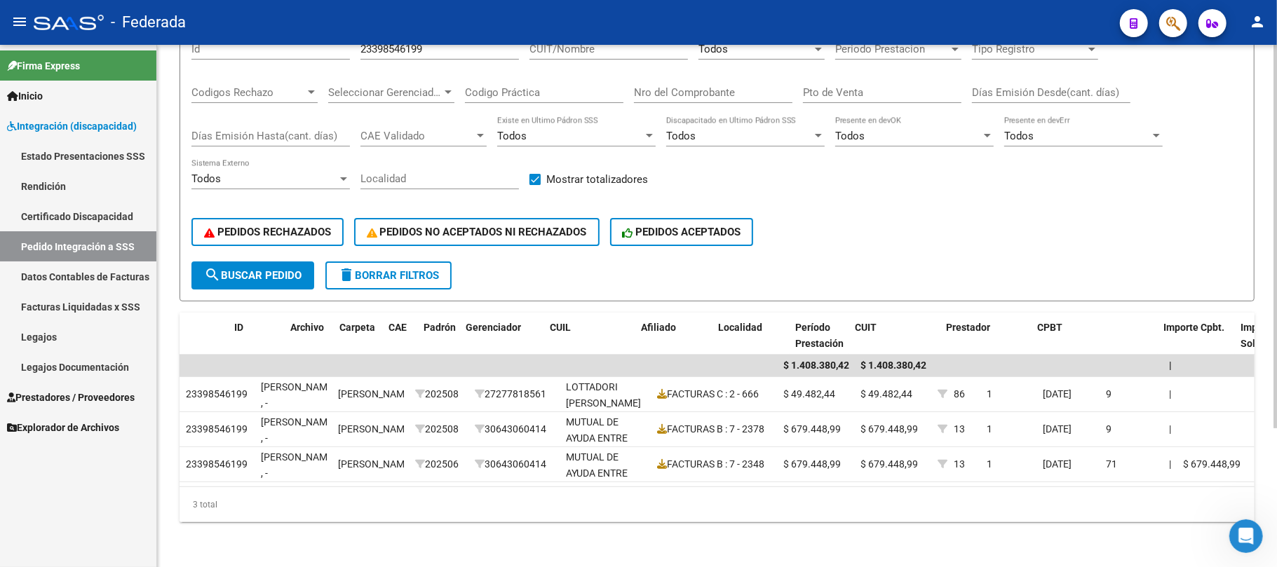
scroll to position [0, 0]
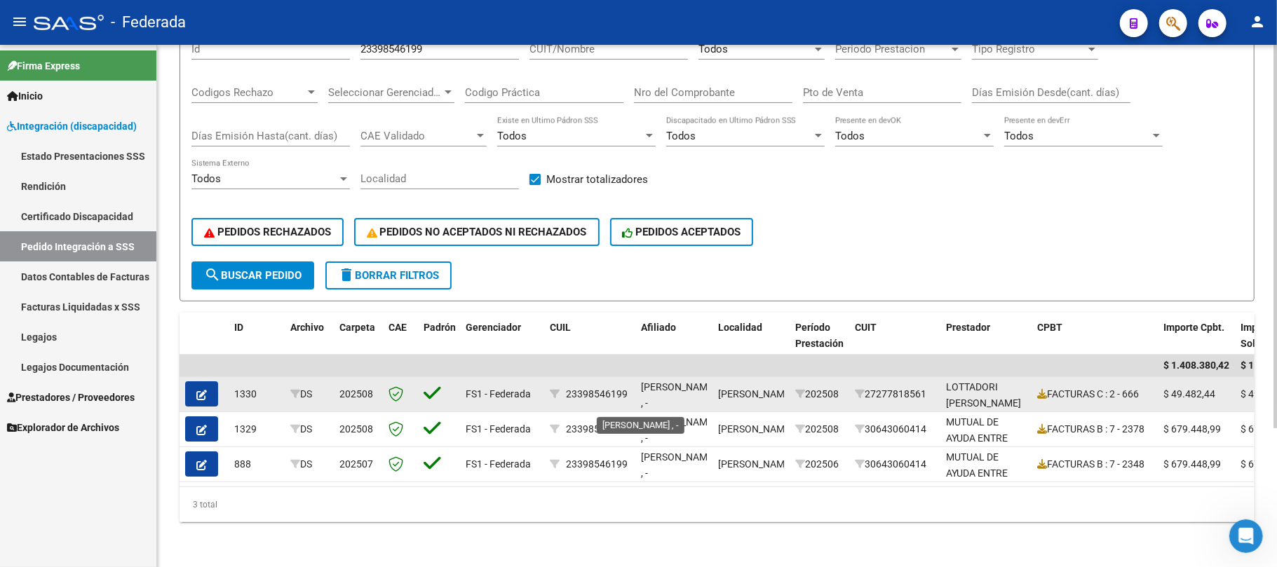
click at [654, 381] on span "ABDALA, LEANDRO MANUEL , -" at bounding box center [678, 394] width 75 height 27
copy span "ABDALA"
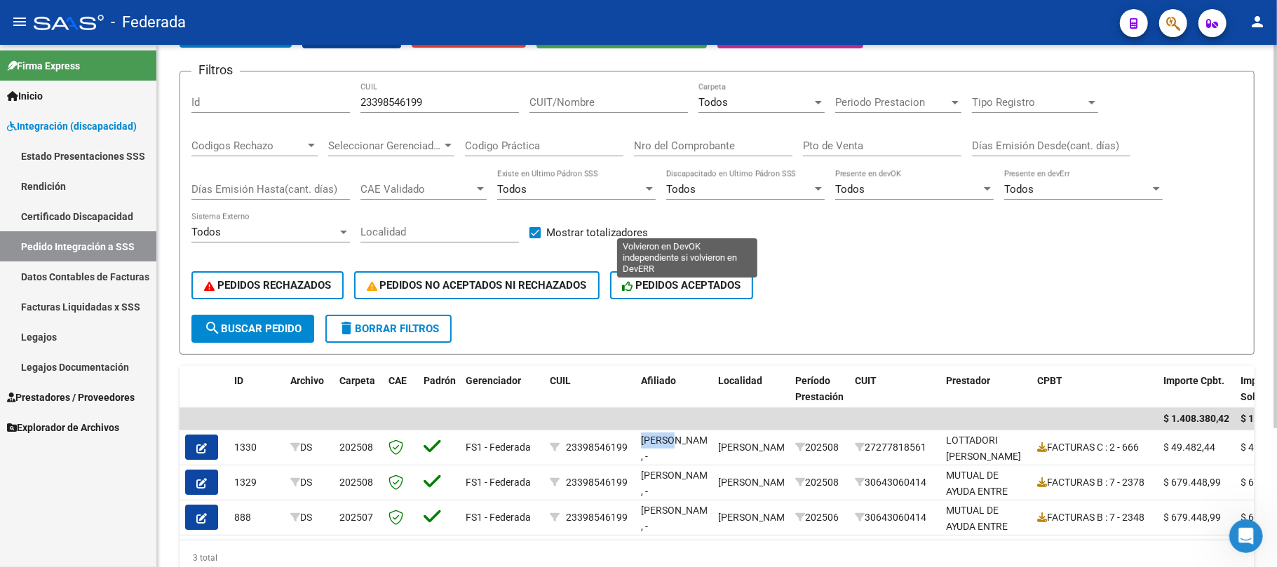
scroll to position [94, 0]
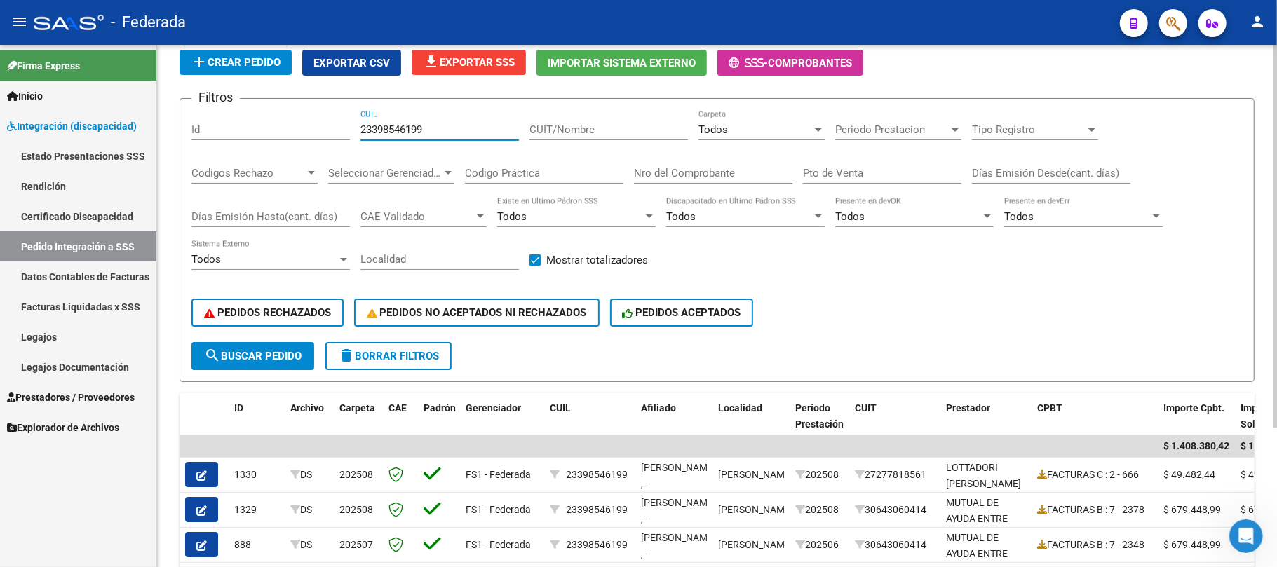
click at [397, 126] on input "23398546199" at bounding box center [439, 129] width 158 height 13
click at [42, 309] on link "Facturas Liquidadas x SSS" at bounding box center [78, 307] width 156 height 30
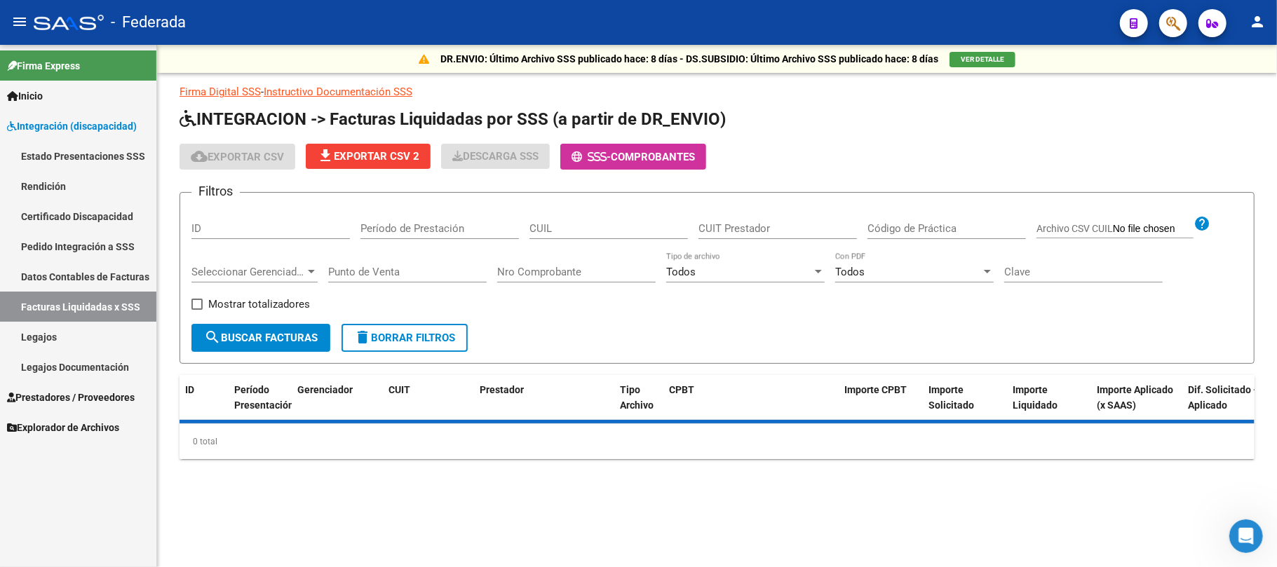
click at [620, 209] on div "Filtros ID Período de Prestación CUIL CUIT Prestador Código de Práctica Archivo…" at bounding box center [716, 264] width 1051 height 120
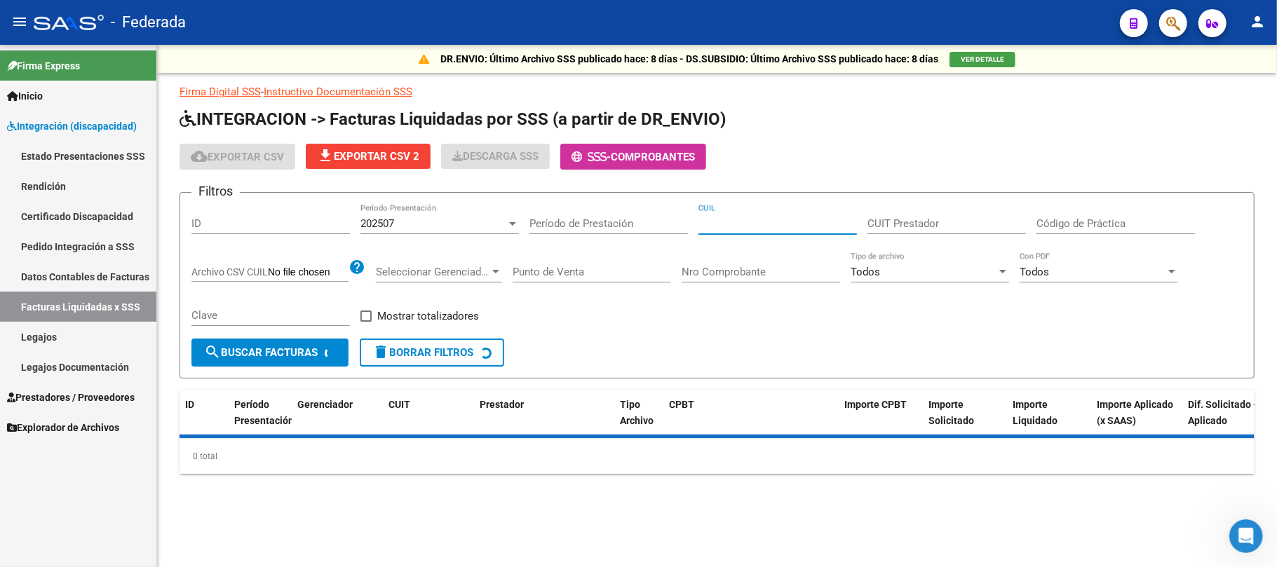
click at [730, 226] on input "CUIL" at bounding box center [777, 223] width 158 height 13
paste input "23-39854619-9"
type input "23-39854619-9"
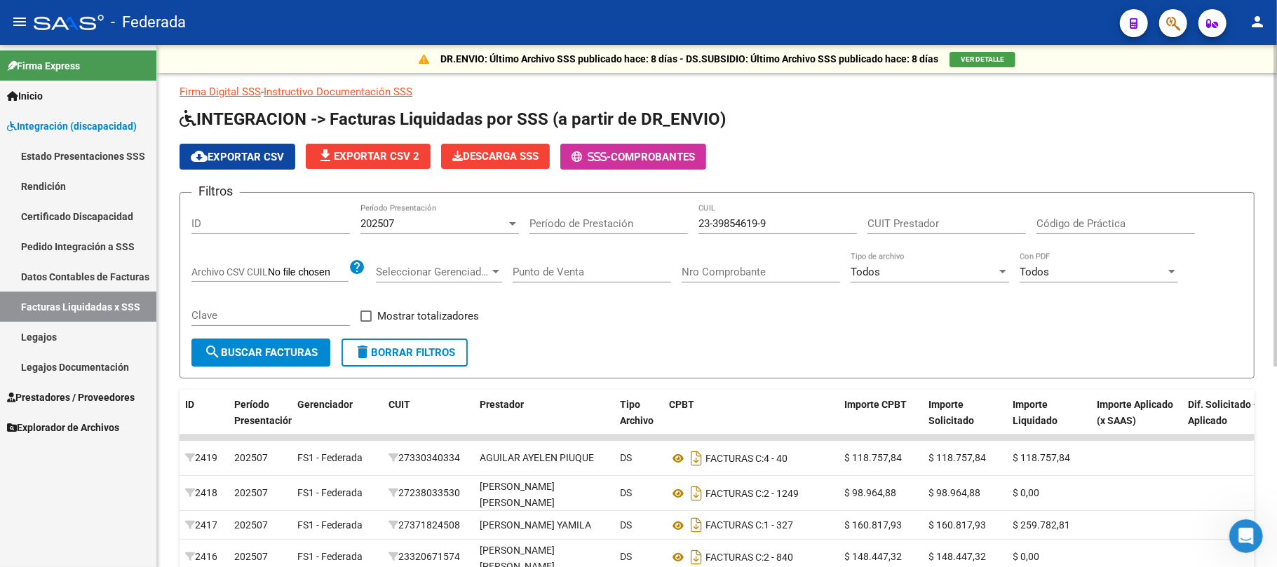
click at [309, 354] on span "search Buscar Facturas" at bounding box center [261, 352] width 114 height 13
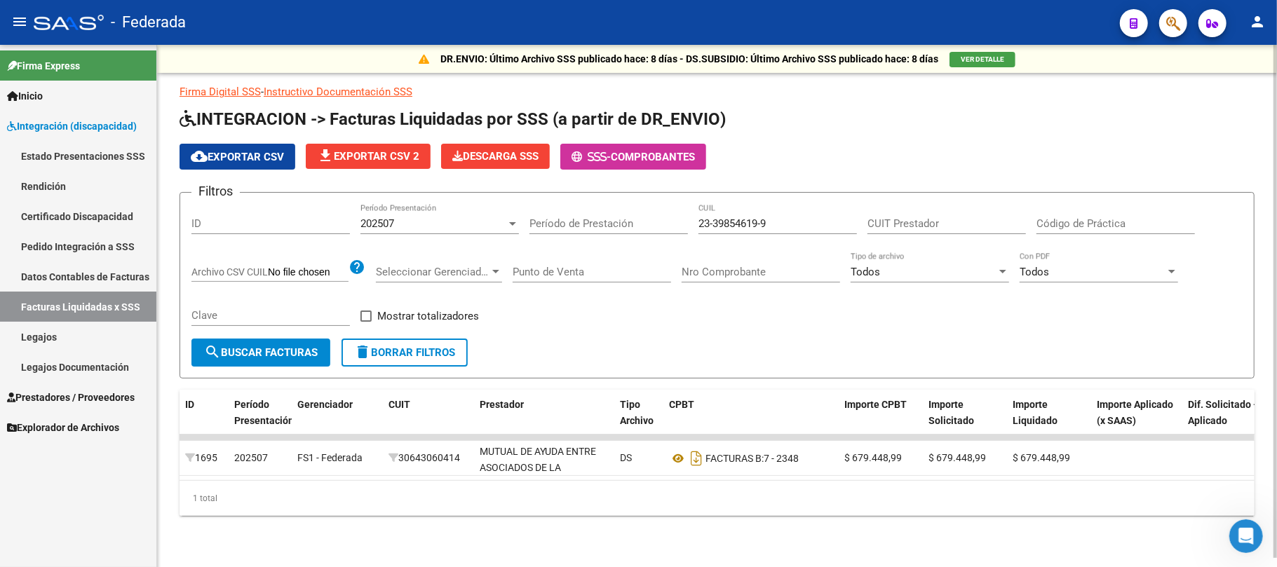
scroll to position [8, 0]
click at [445, 217] on div "202507" at bounding box center [433, 223] width 146 height 13
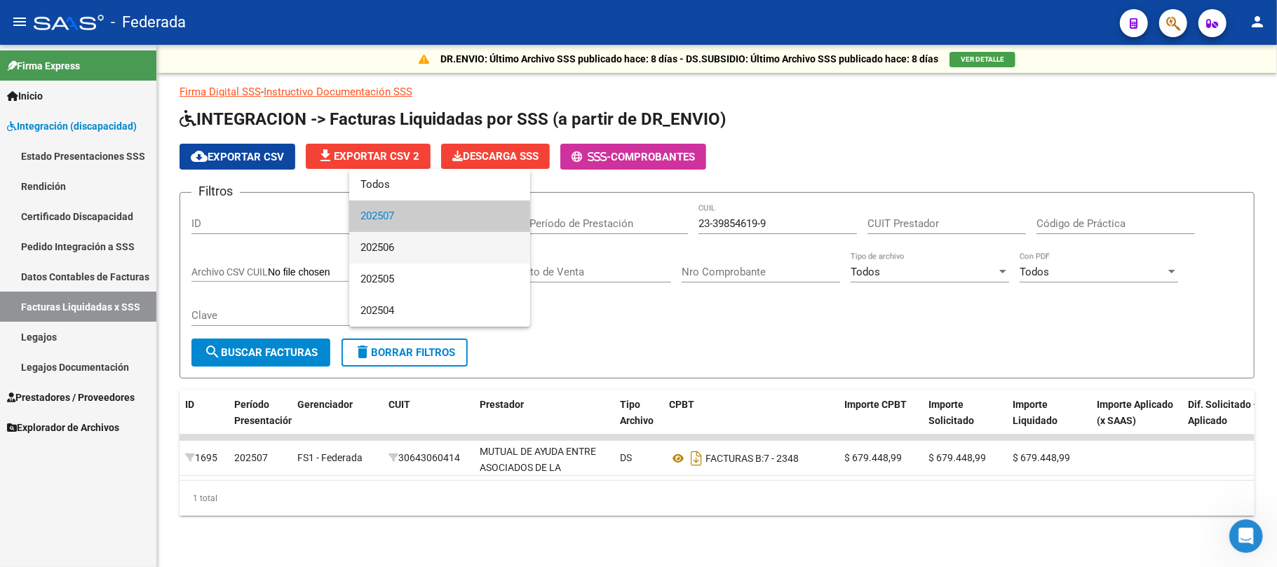
click at [419, 245] on span "202506" at bounding box center [439, 248] width 158 height 32
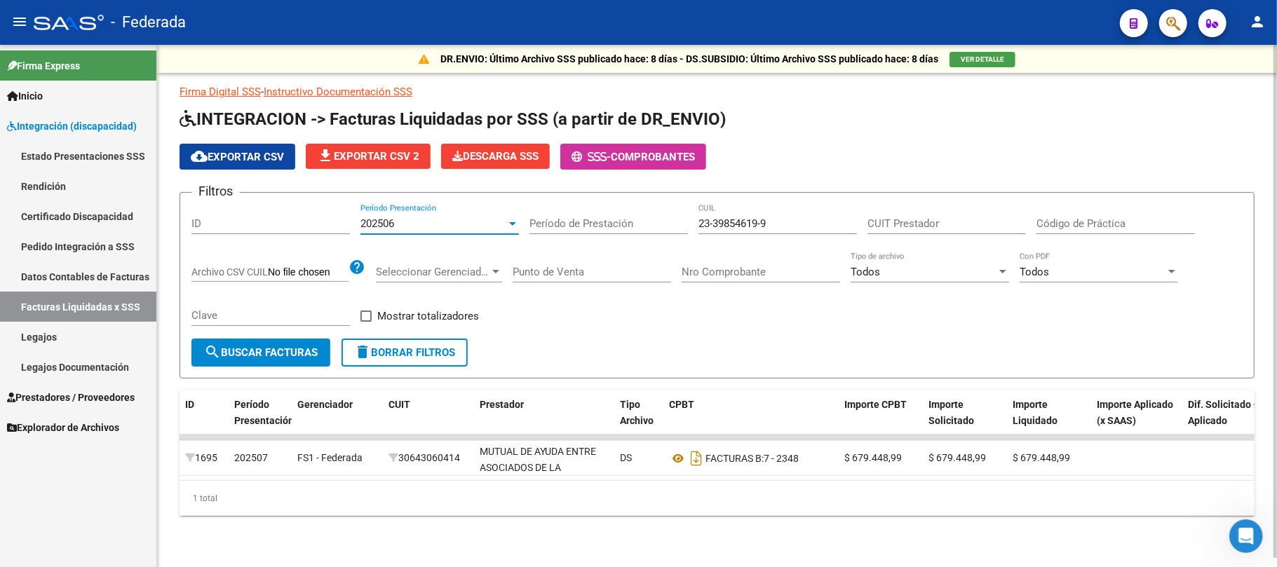
click at [309, 346] on span "search Buscar Facturas" at bounding box center [261, 352] width 114 height 13
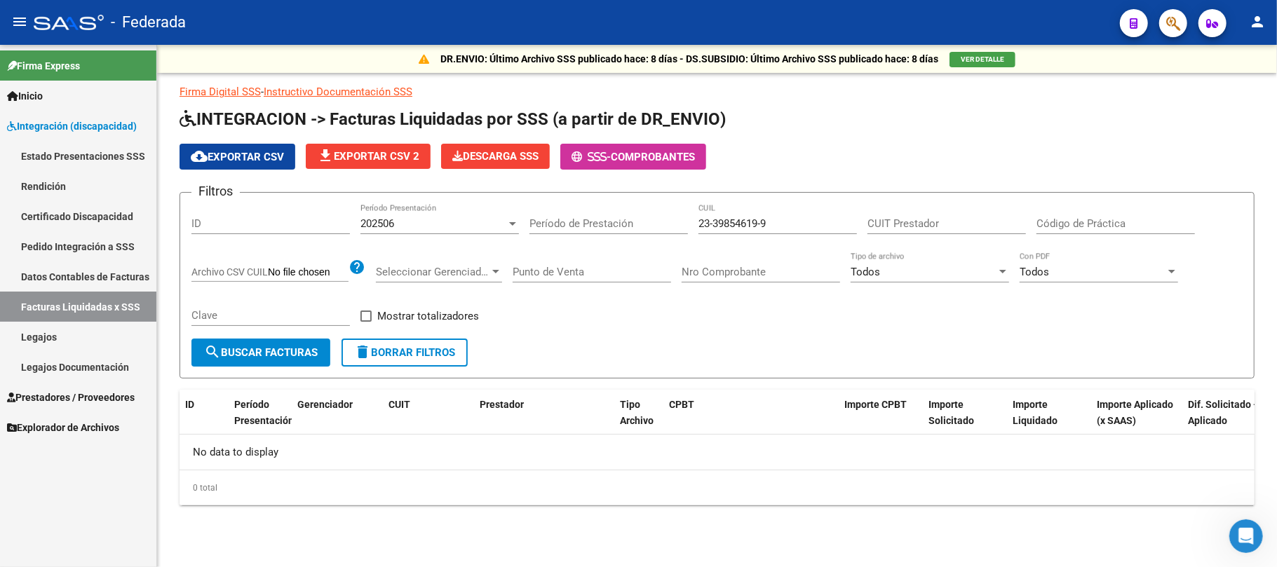
scroll to position [0, 0]
click at [442, 223] on div "202506" at bounding box center [433, 223] width 146 height 13
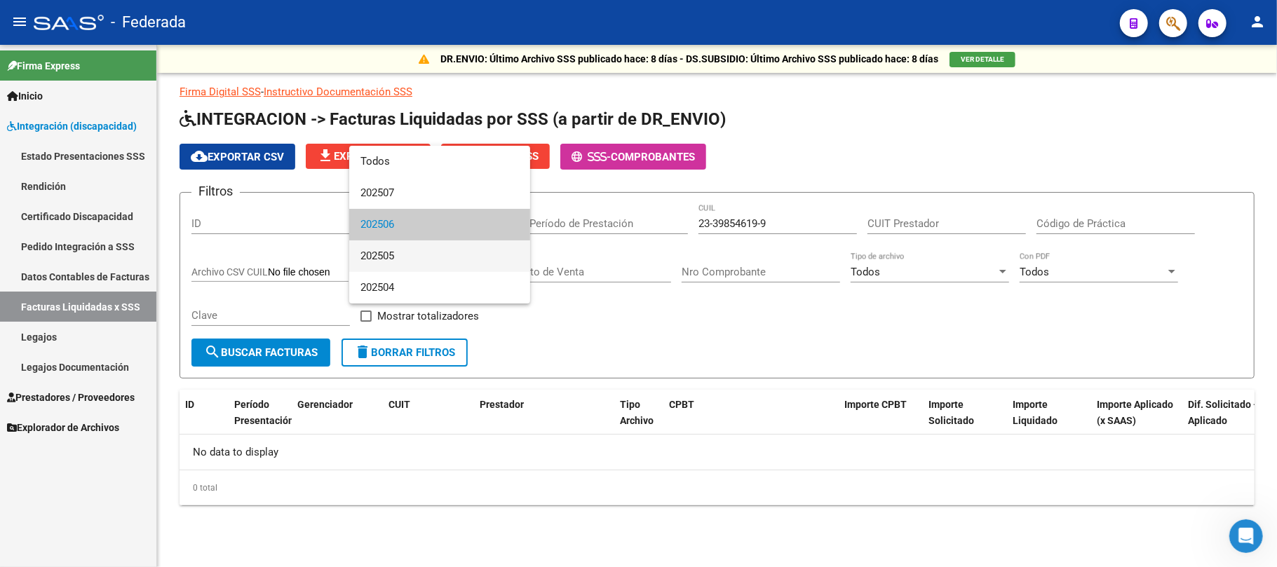
click at [414, 261] on span "202505" at bounding box center [439, 257] width 158 height 32
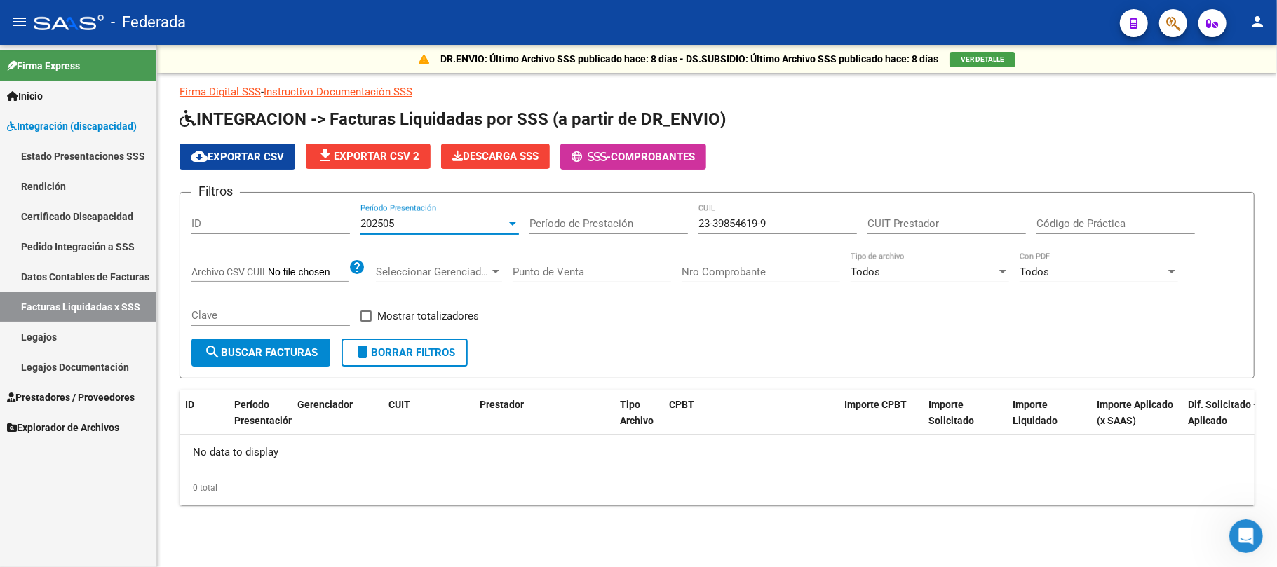
click at [290, 362] on button "search Buscar Facturas" at bounding box center [260, 353] width 139 height 28
click at [419, 222] on div "202505" at bounding box center [433, 223] width 146 height 13
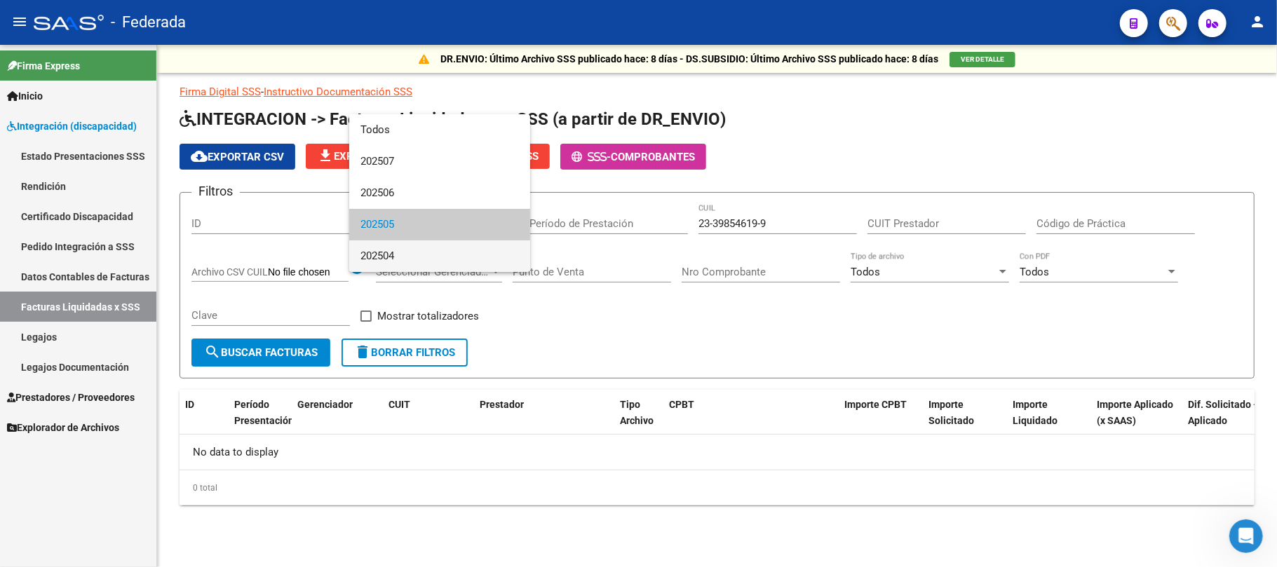
click at [404, 257] on span "202504" at bounding box center [439, 257] width 158 height 32
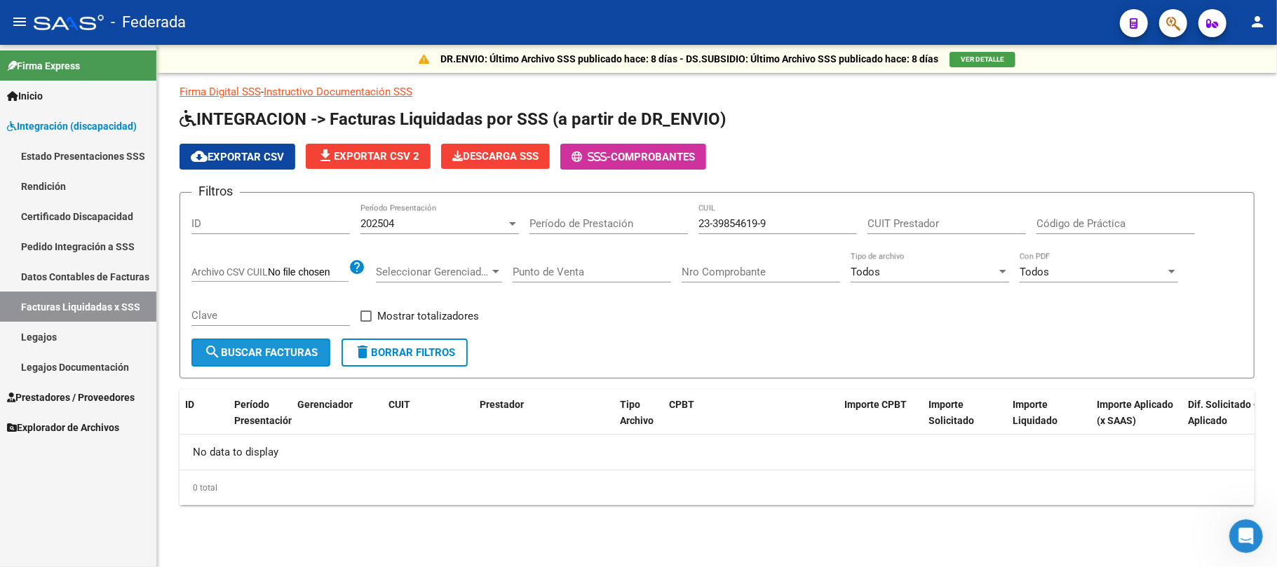
click at [300, 348] on span "search Buscar Facturas" at bounding box center [261, 352] width 114 height 13
click at [424, 217] on div "202504 Período Presentación" at bounding box center [439, 219] width 158 height 30
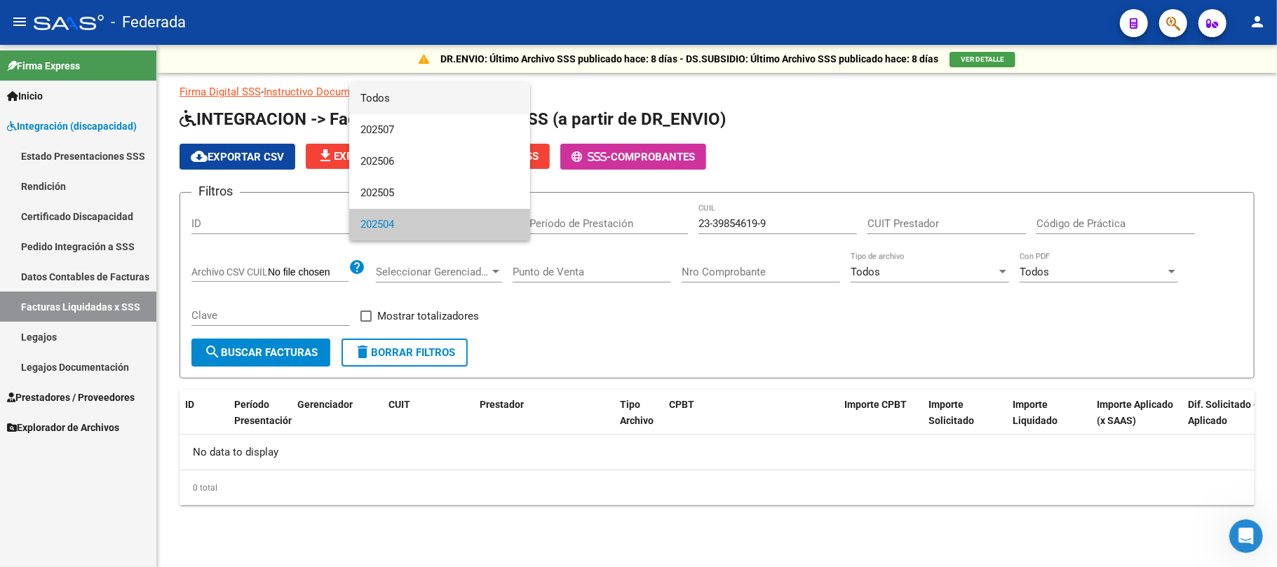
click at [421, 113] on span "Todos" at bounding box center [439, 99] width 158 height 32
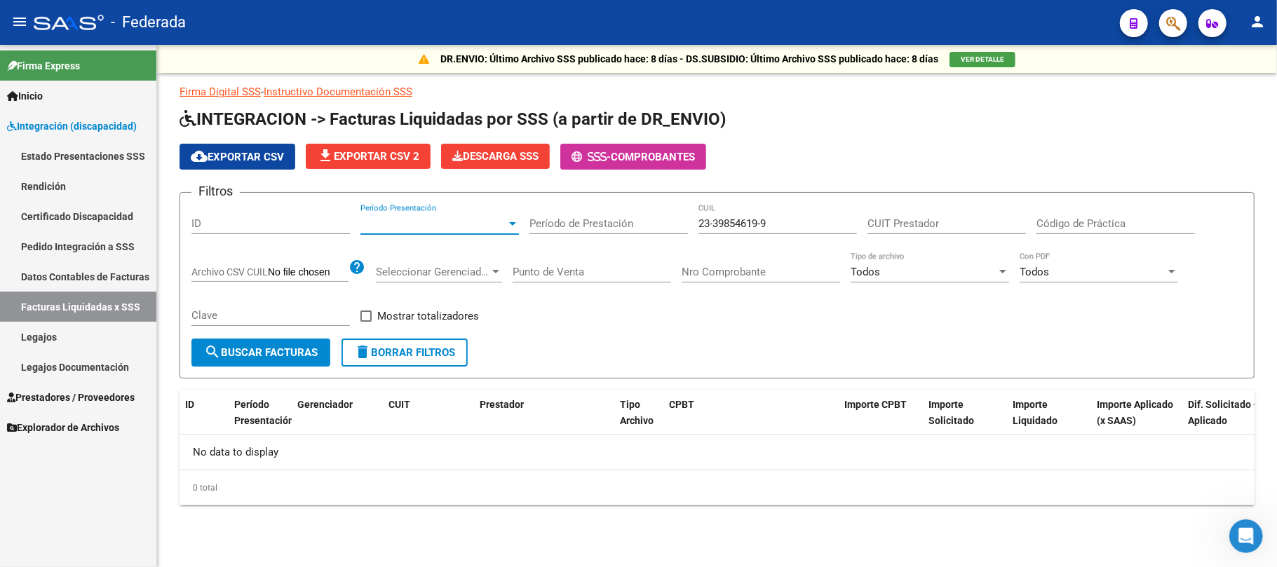
click at [400, 224] on span "Período Presentación" at bounding box center [433, 223] width 146 height 13
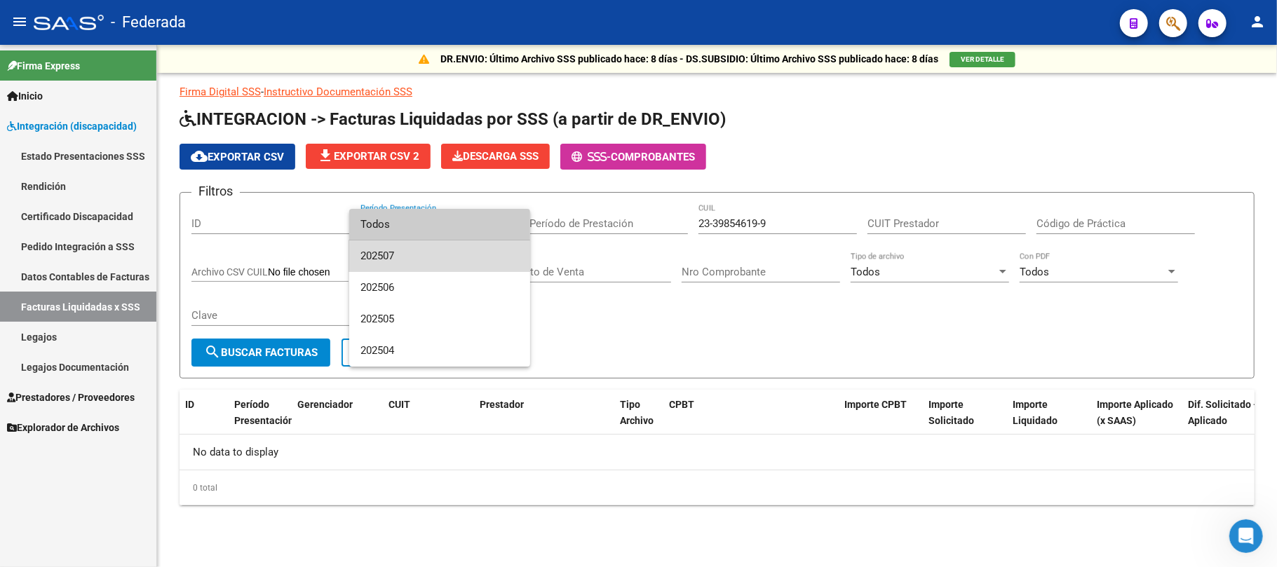
click at [396, 251] on span "202507" at bounding box center [439, 257] width 158 height 32
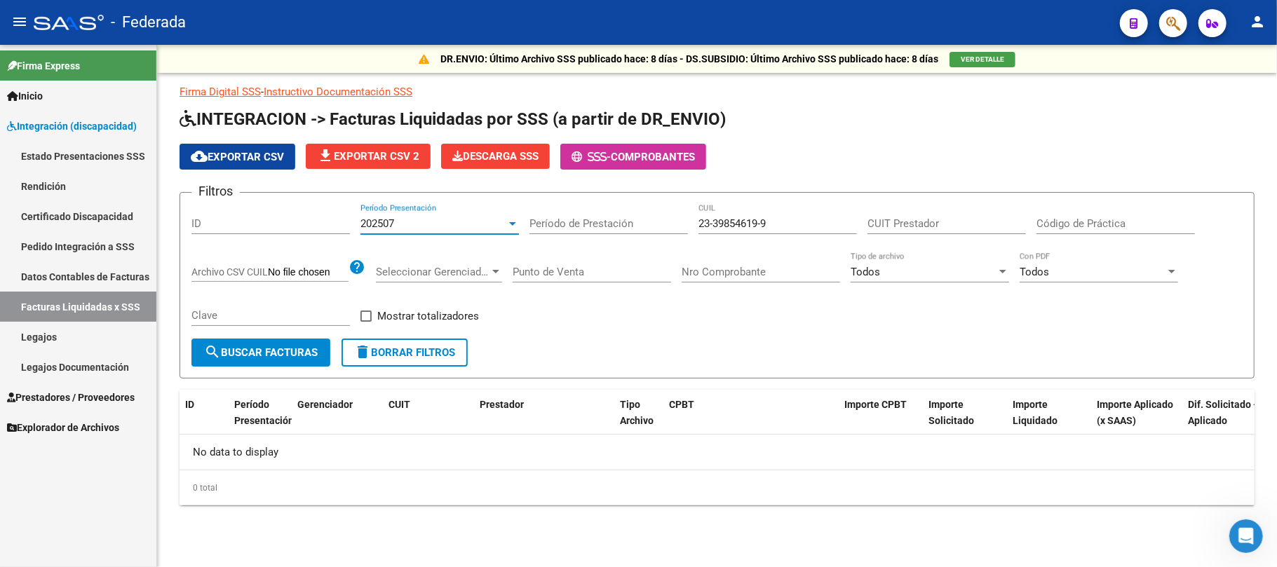
click at [293, 351] on span "search Buscar Facturas" at bounding box center [261, 352] width 114 height 13
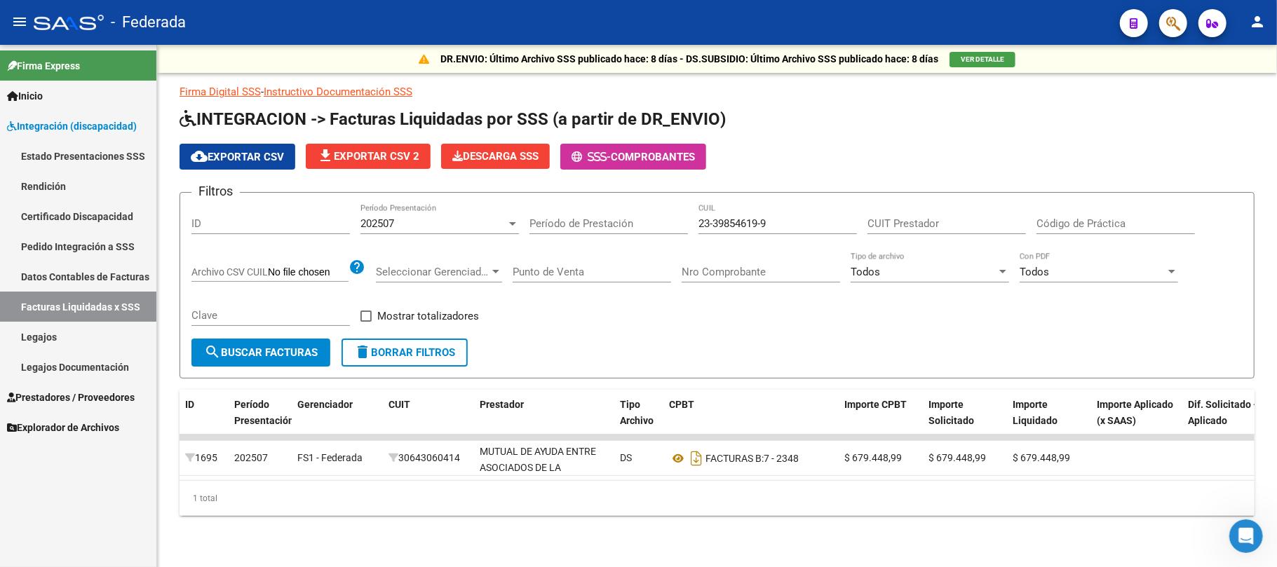
click at [93, 245] on link "Pedido Integración a SSS" at bounding box center [78, 246] width 156 height 30
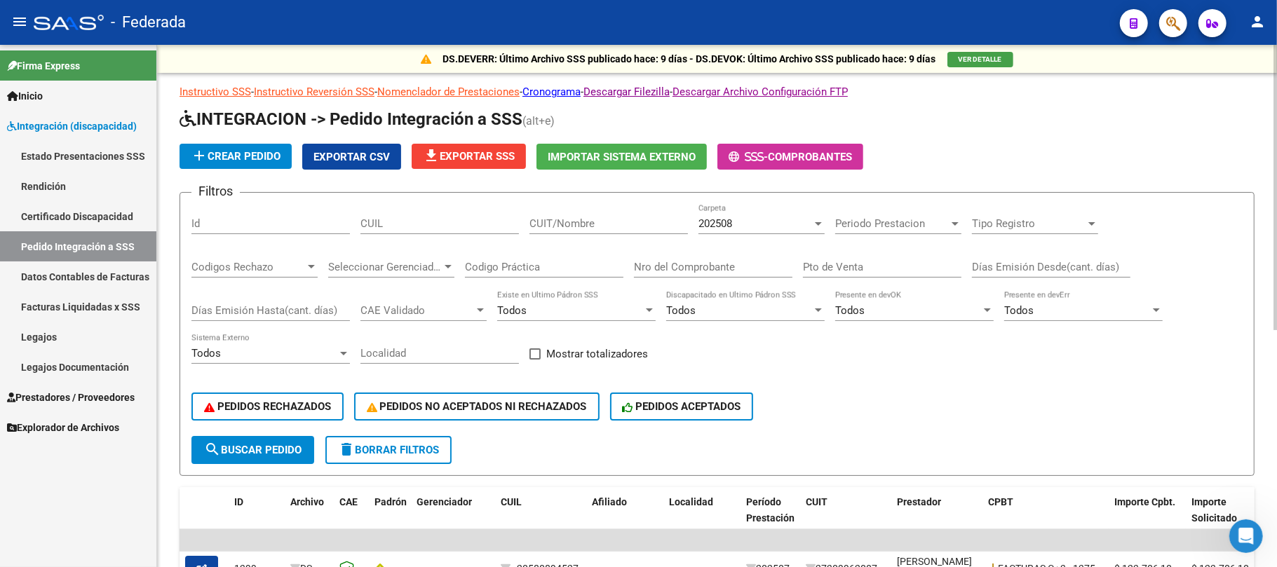
click at [419, 225] on input "CUIL" at bounding box center [439, 223] width 158 height 13
paste input "23398546199"
click at [273, 458] on button "search Buscar Pedido" at bounding box center [252, 450] width 123 height 28
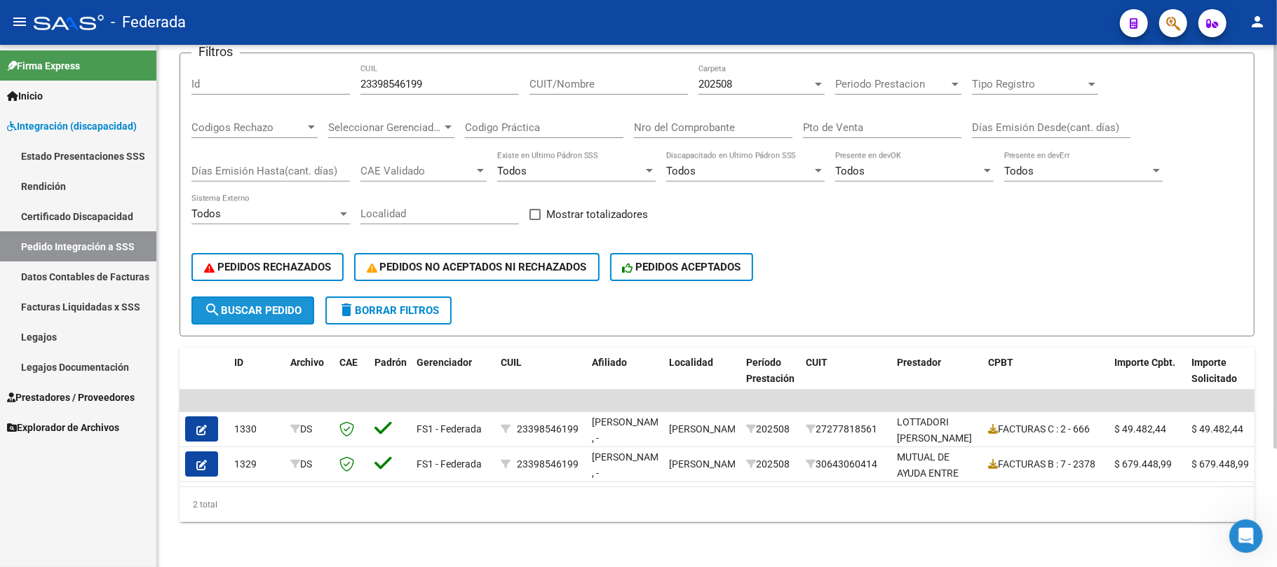
click at [287, 304] on span "search Buscar Pedido" at bounding box center [252, 310] width 97 height 13
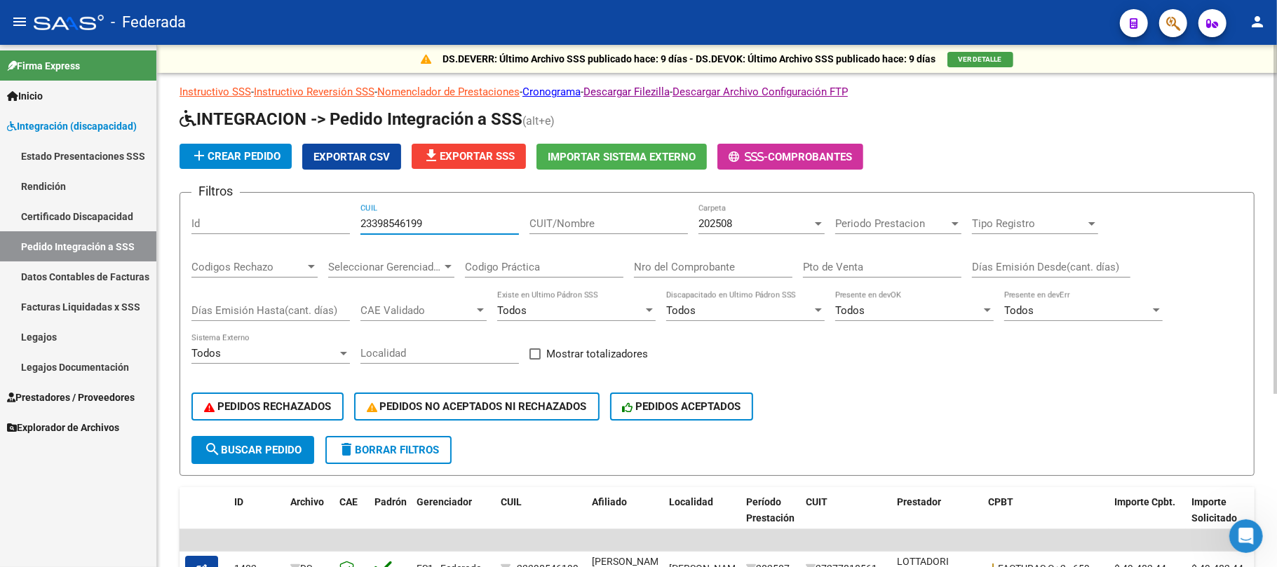
click at [475, 230] on input "23398546199" at bounding box center [439, 223] width 158 height 13
click at [370, 231] on div "23398546199 CUIL" at bounding box center [439, 219] width 158 height 30
click at [380, 226] on input "23398546199" at bounding box center [439, 223] width 158 height 13
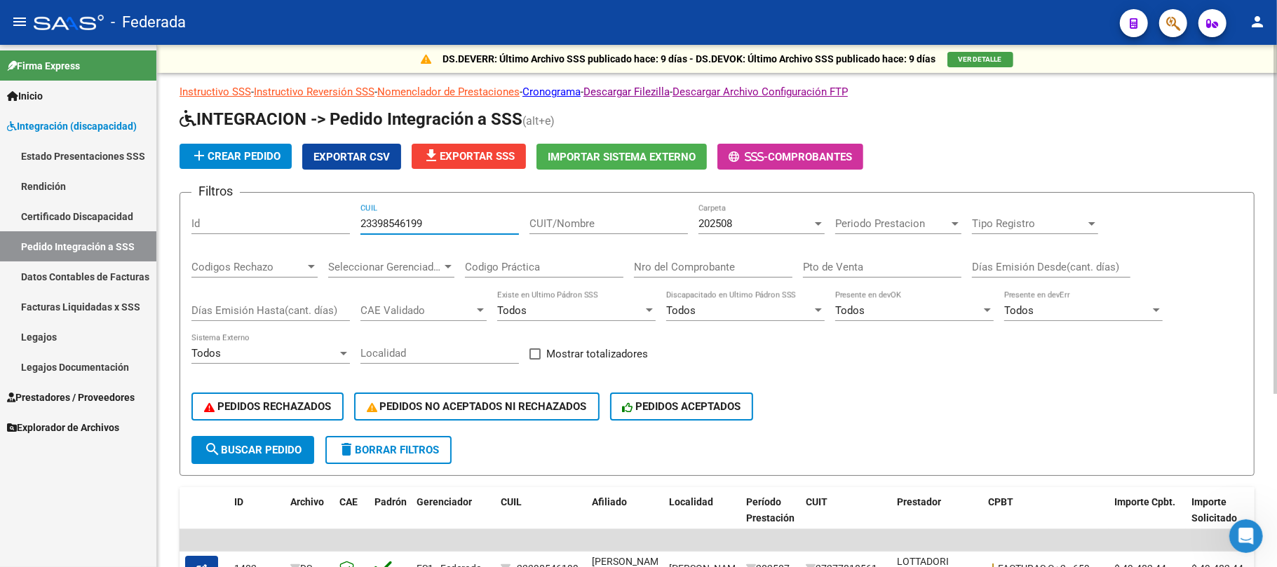
click at [380, 226] on input "23398546199" at bounding box center [439, 223] width 158 height 13
type input "2338546199"
click at [380, 226] on input "2338546199" at bounding box center [439, 223] width 158 height 13
click at [299, 444] on span "search Buscar Pedido" at bounding box center [252, 450] width 97 height 13
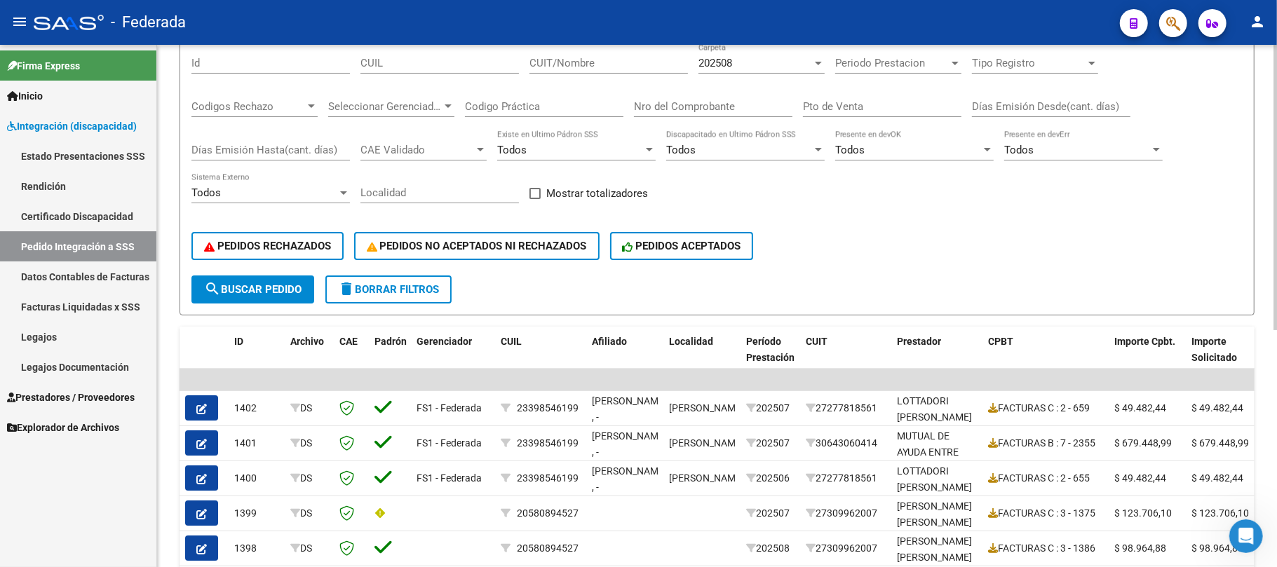
scroll to position [187, 0]
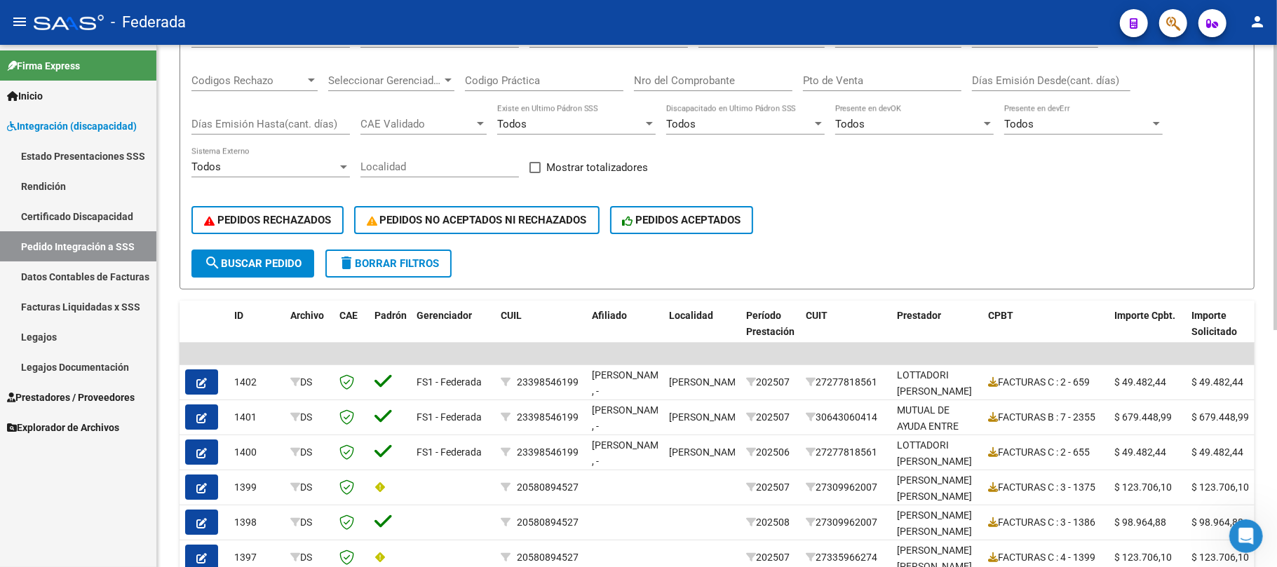
click at [539, 164] on span at bounding box center [534, 167] width 11 height 11
click at [535, 173] on input "Mostrar totalizadores" at bounding box center [534, 173] width 1 height 1
checkbox input "true"
click at [296, 262] on span "search Buscar Pedido" at bounding box center [252, 263] width 97 height 13
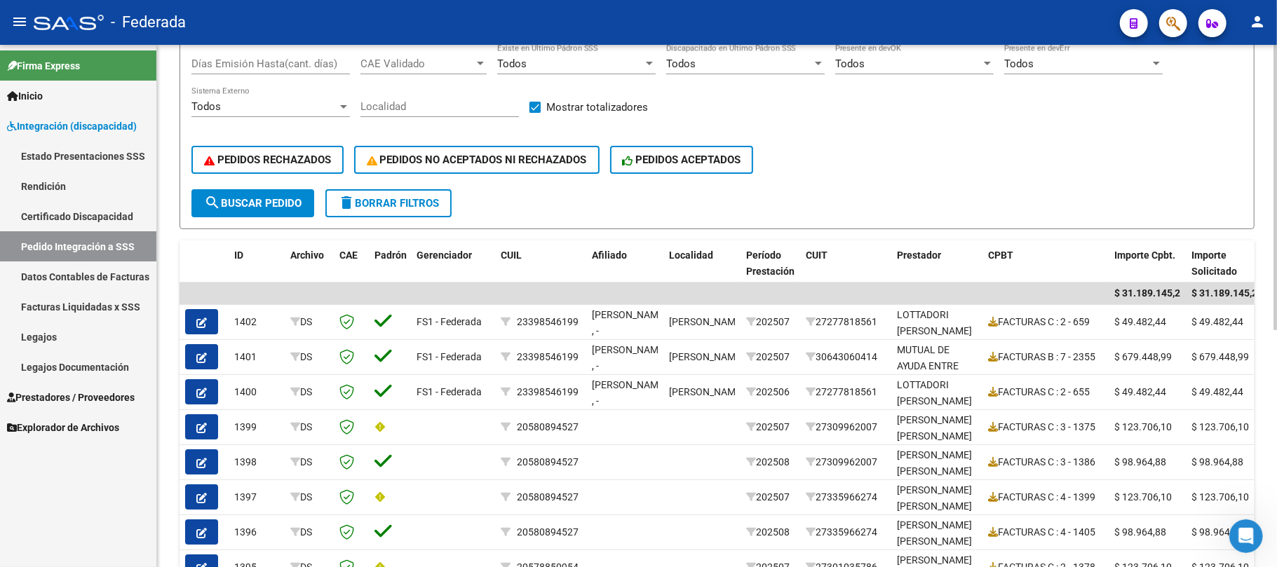
scroll to position [60, 0]
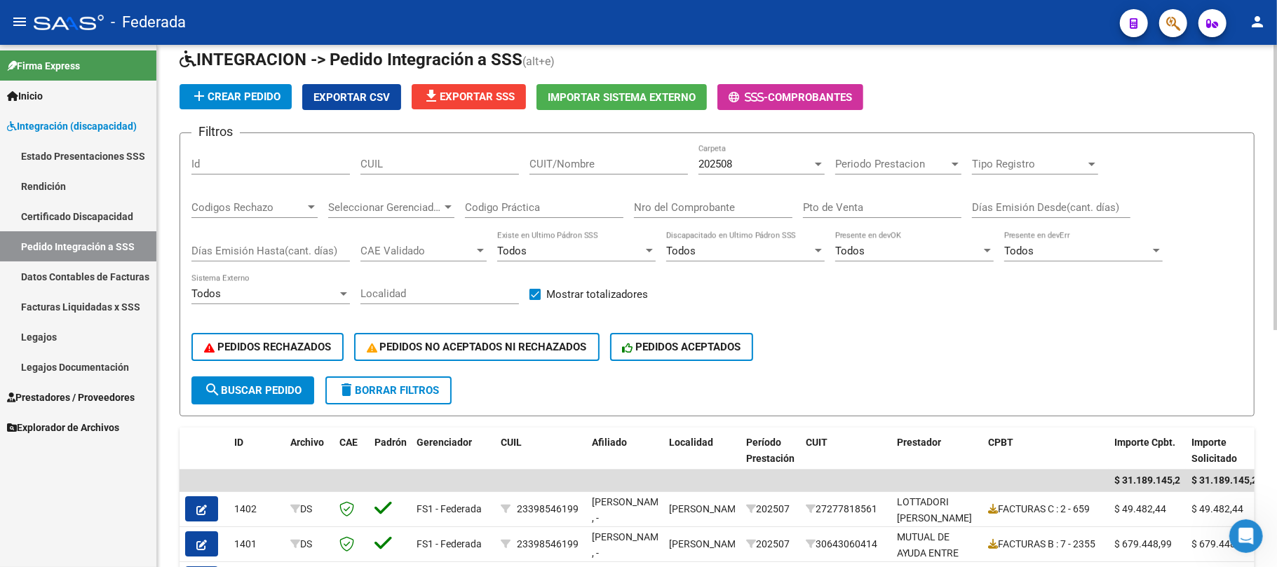
click at [464, 168] on input "CUIL" at bounding box center [439, 164] width 158 height 13
paste input "23590458899"
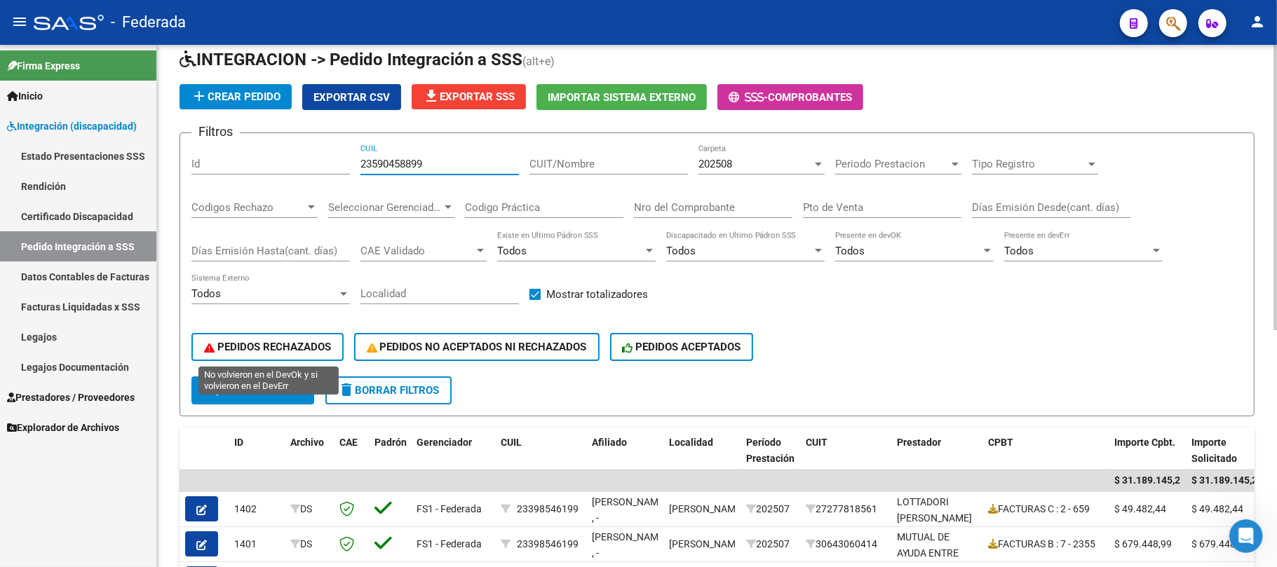
type input "23590458899"
click at [292, 377] on button "search Buscar Pedido" at bounding box center [252, 391] width 123 height 28
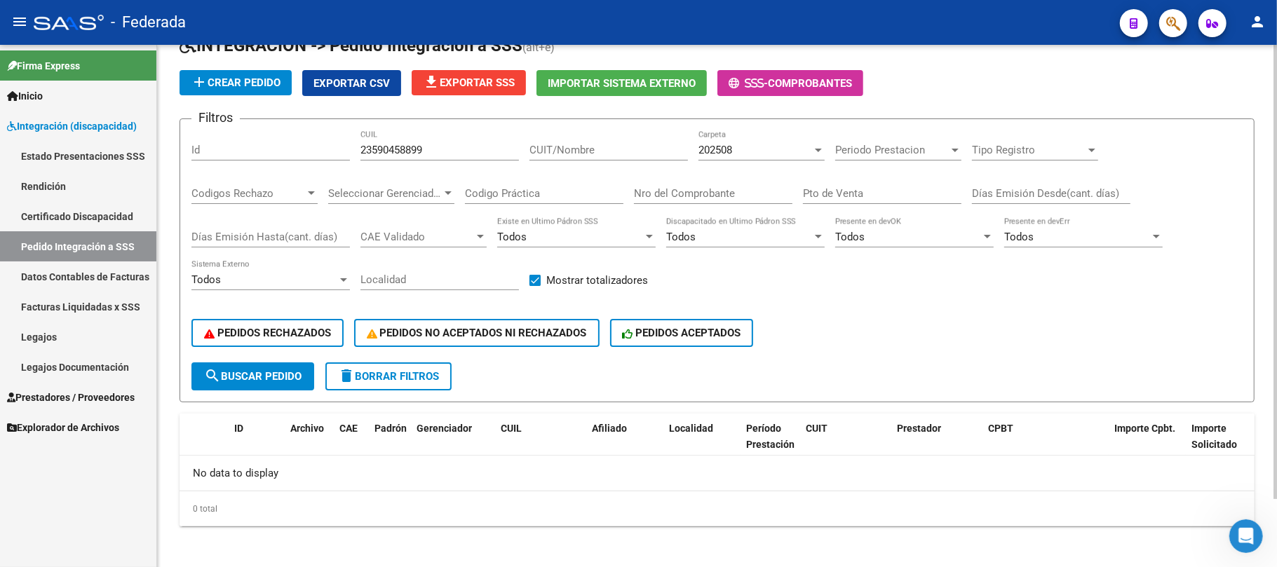
scroll to position [77, 0]
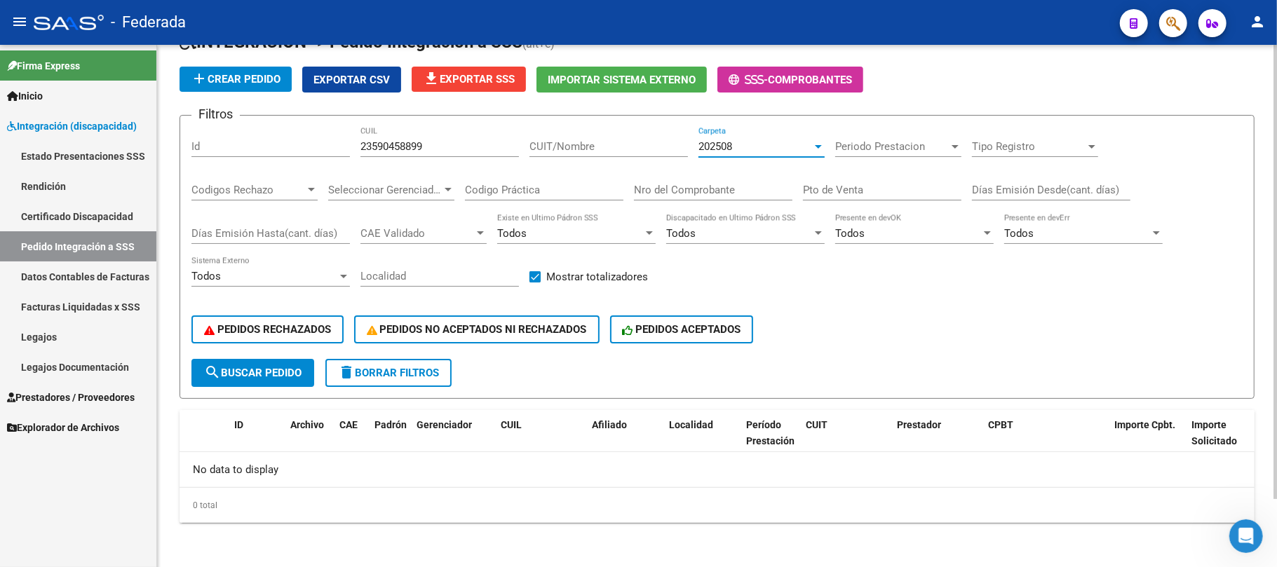
click at [724, 142] on span "202508" at bounding box center [715, 146] width 34 height 13
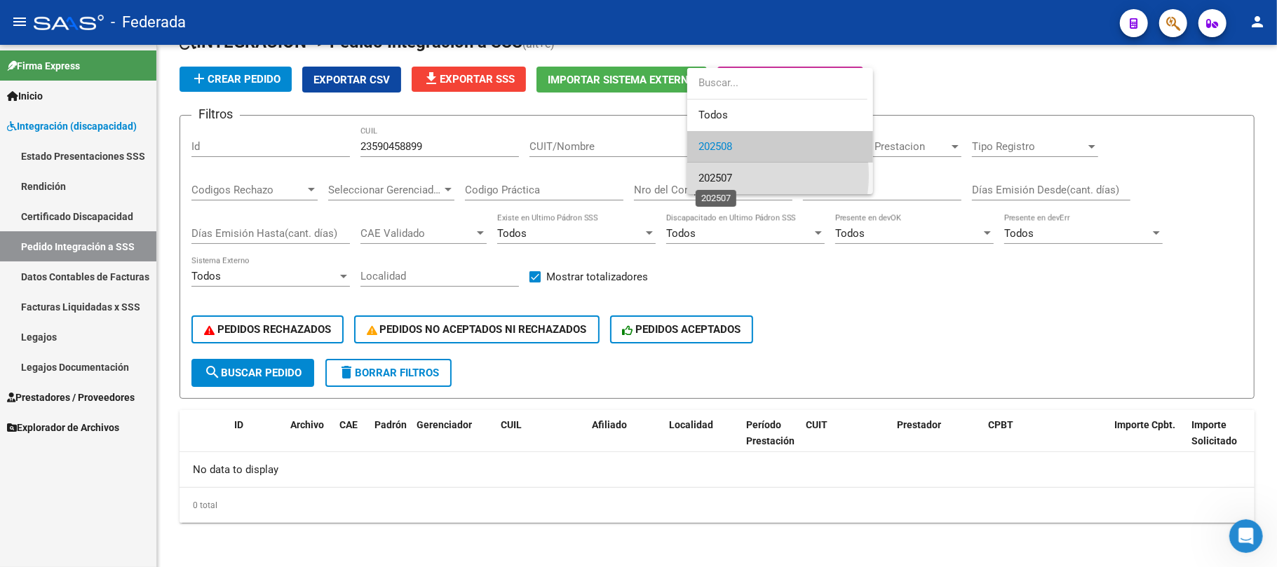
click at [718, 175] on span "202507" at bounding box center [715, 178] width 34 height 13
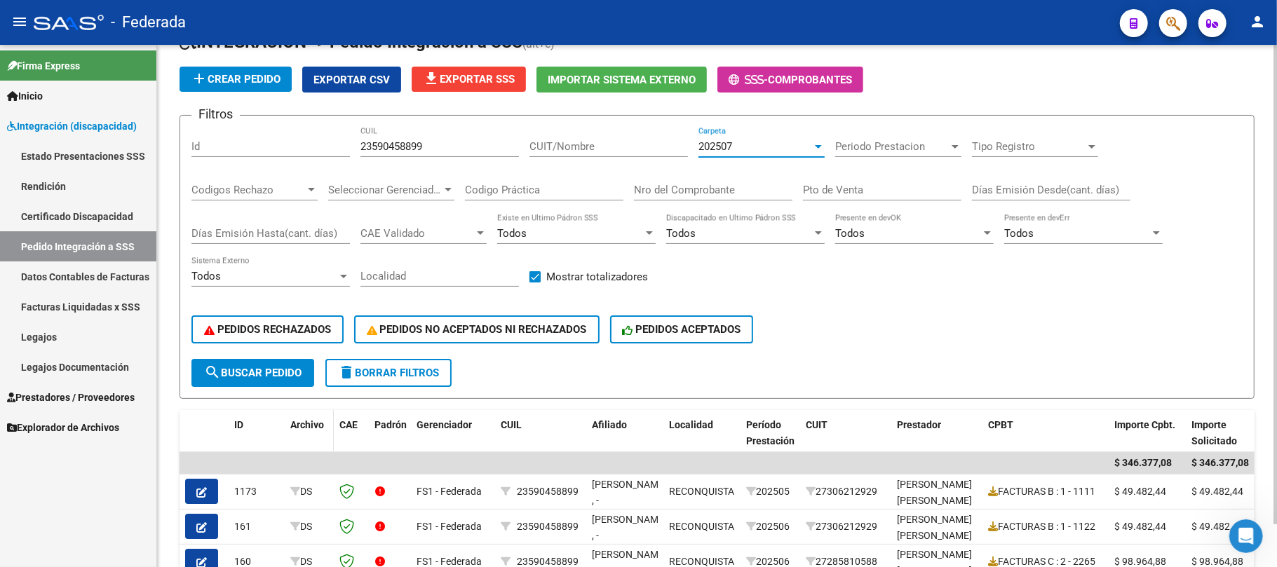
click at [318, 410] on datatable-header-cell "Archivo" at bounding box center [309, 441] width 49 height 62
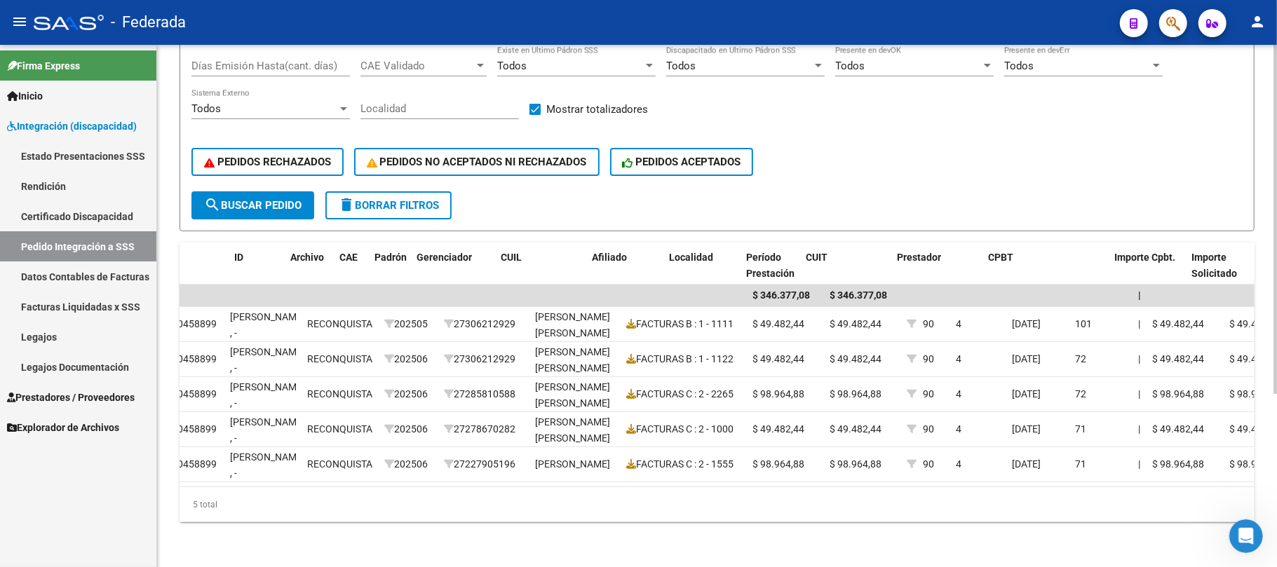
scroll to position [0, 0]
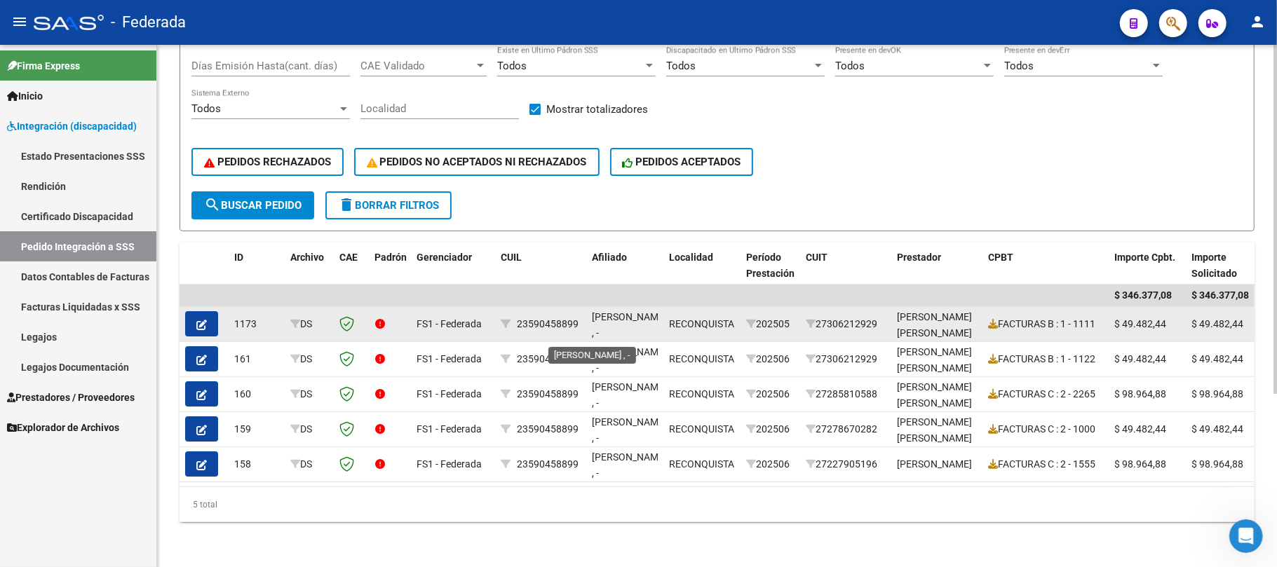
click at [612, 311] on span "FLEITAS FRANCISCO ROMAN , -" at bounding box center [629, 324] width 75 height 27
copy span "FLEITAS"
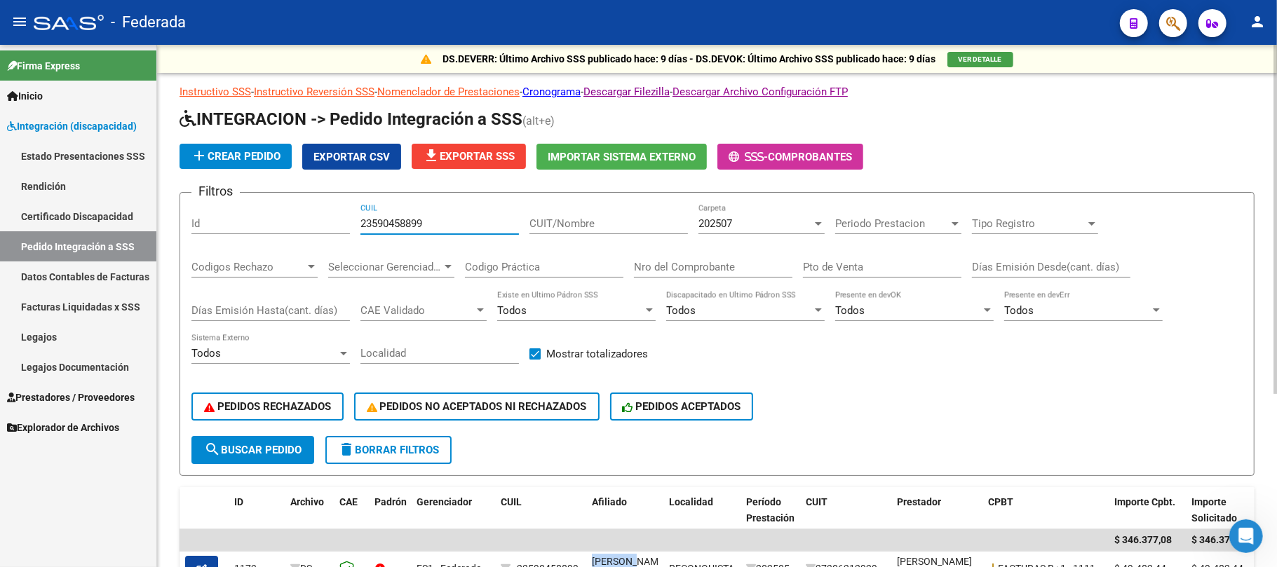
click at [388, 228] on input "23590458899" at bounding box center [439, 223] width 158 height 13
click at [391, 229] on input "23590458899" at bounding box center [439, 223] width 158 height 13
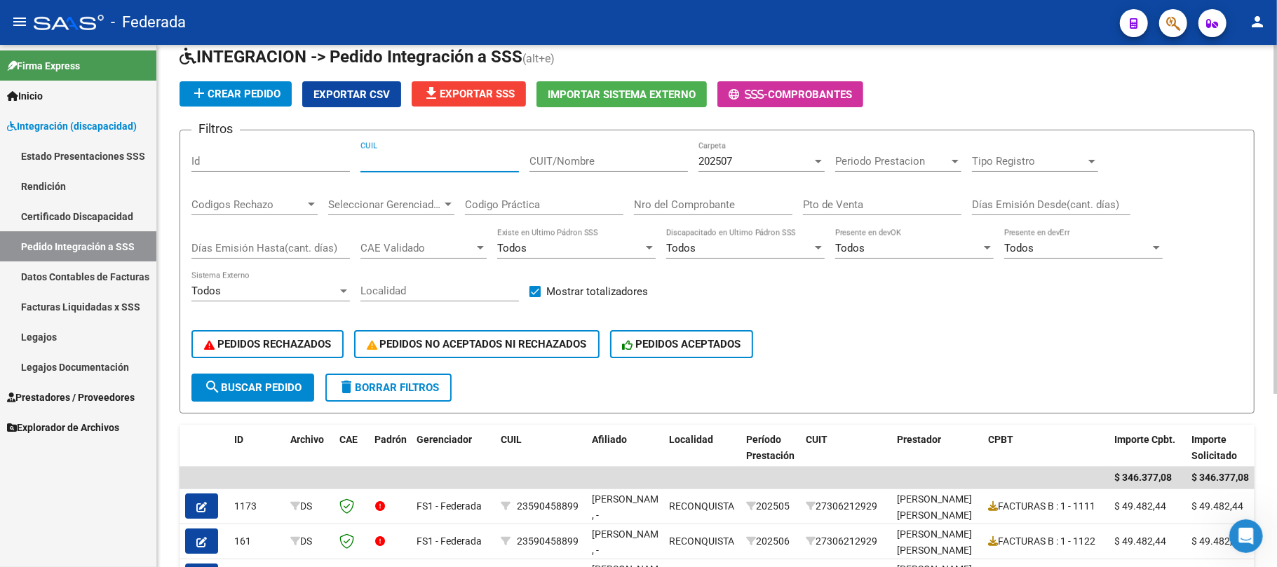
scroll to position [93, 0]
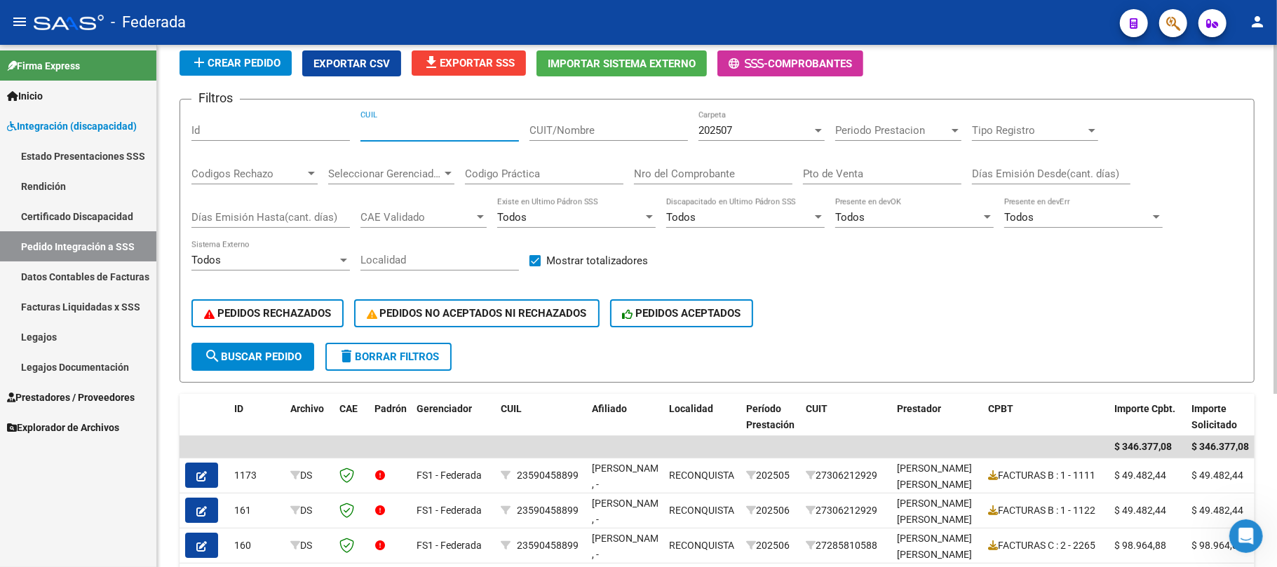
click at [729, 123] on div "202507 Carpeta" at bounding box center [761, 126] width 126 height 30
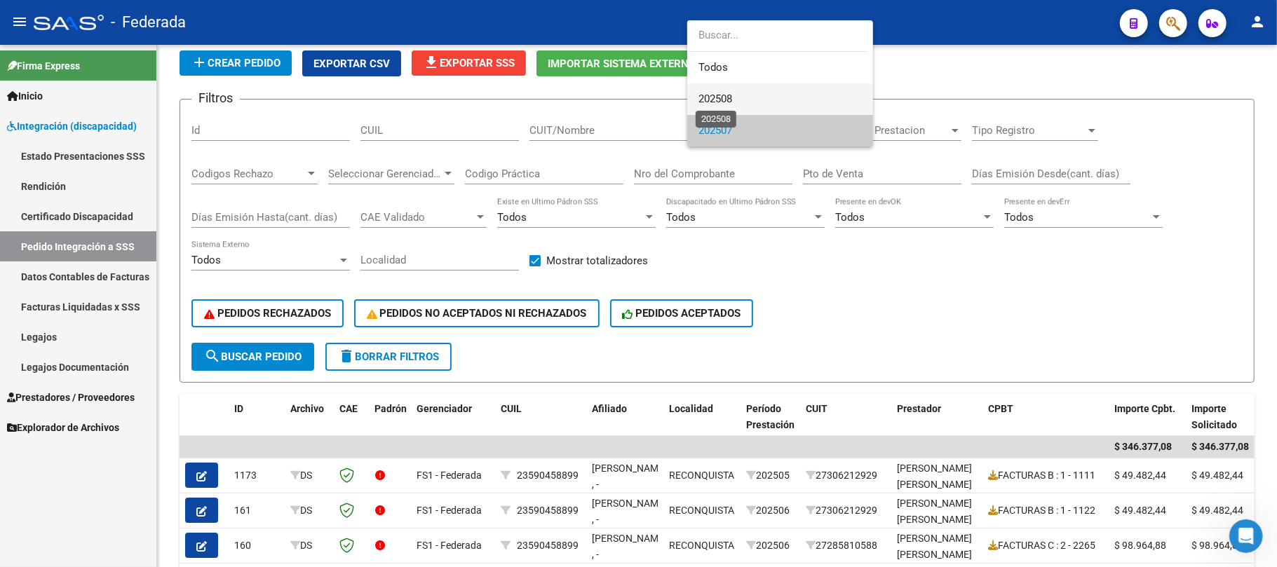
click at [732, 101] on span "202508" at bounding box center [715, 99] width 34 height 13
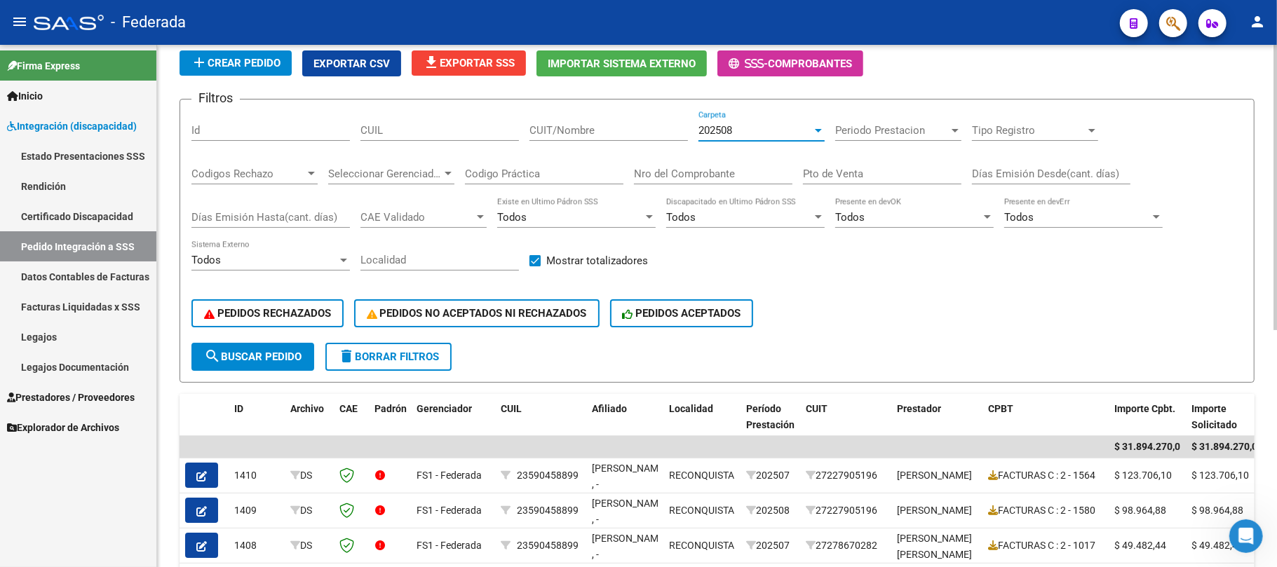
click at [298, 354] on span "search Buscar Pedido" at bounding box center [252, 357] width 97 height 13
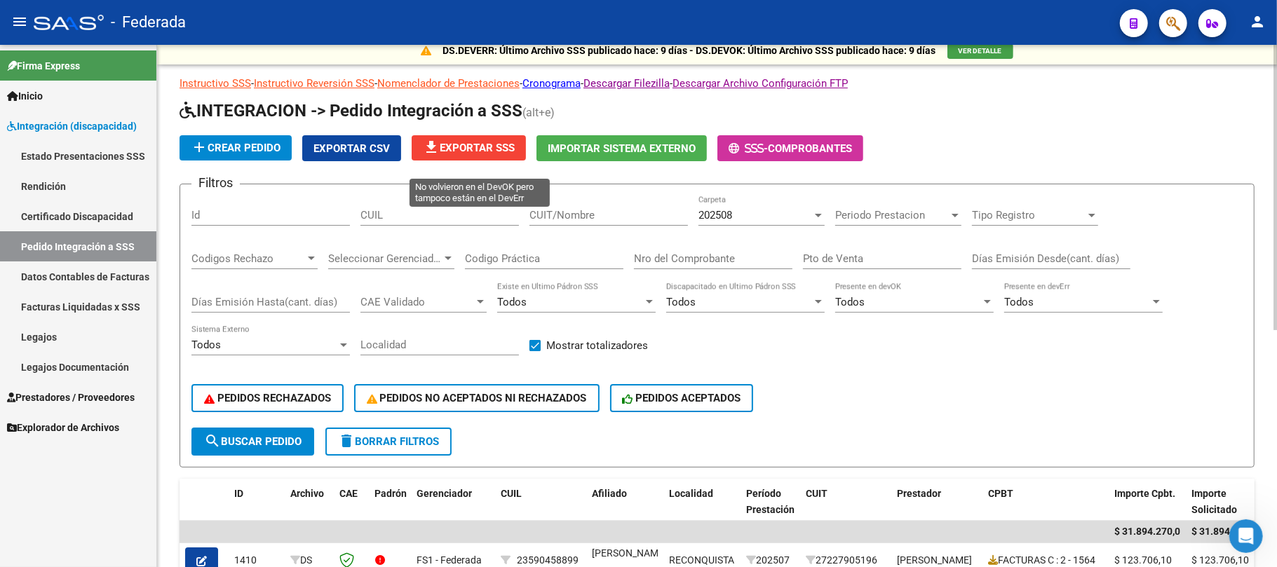
scroll to position [0, 0]
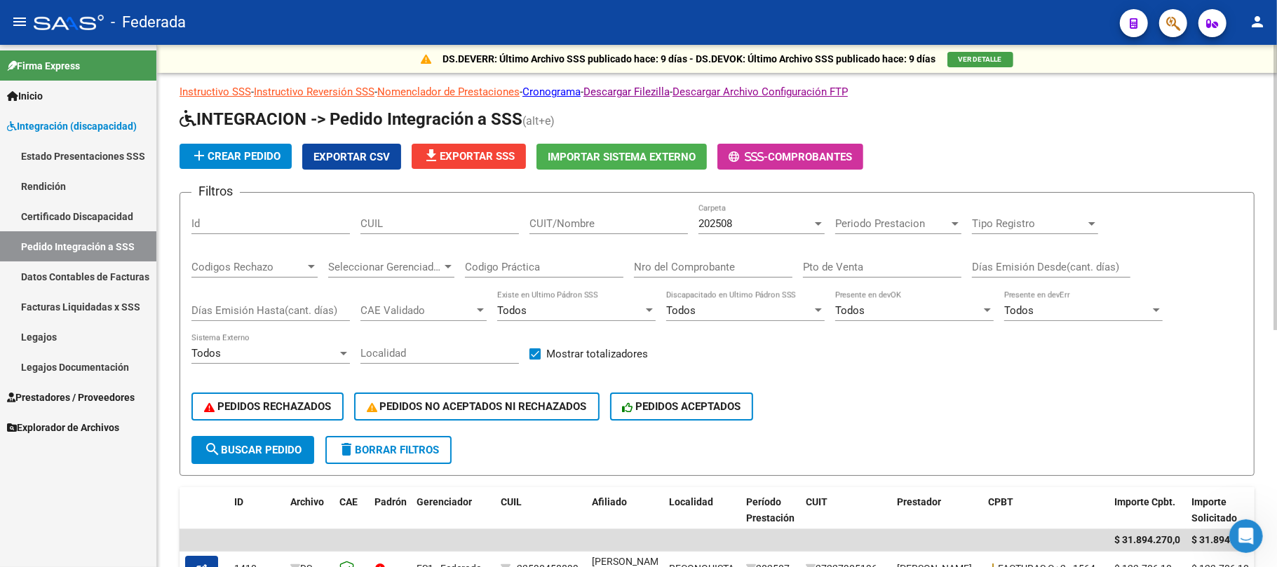
click at [399, 229] on input "CUIL" at bounding box center [439, 223] width 158 height 13
paste input "27466070985"
type input "27466070985"
click at [292, 439] on button "search Buscar Pedido" at bounding box center [252, 450] width 123 height 28
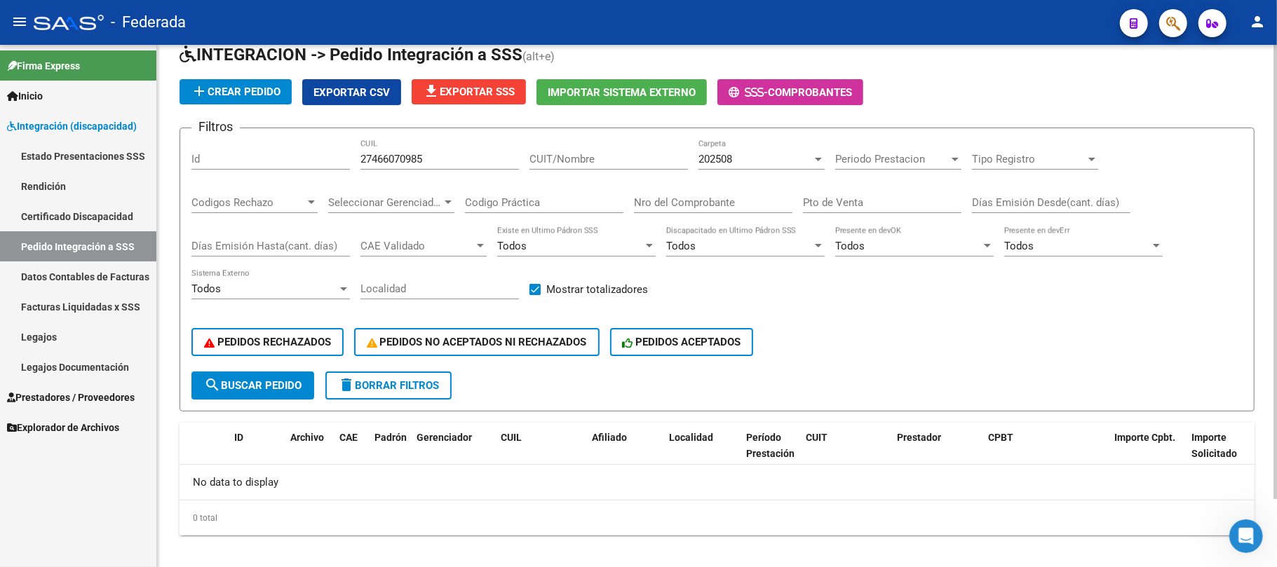
scroll to position [77, 0]
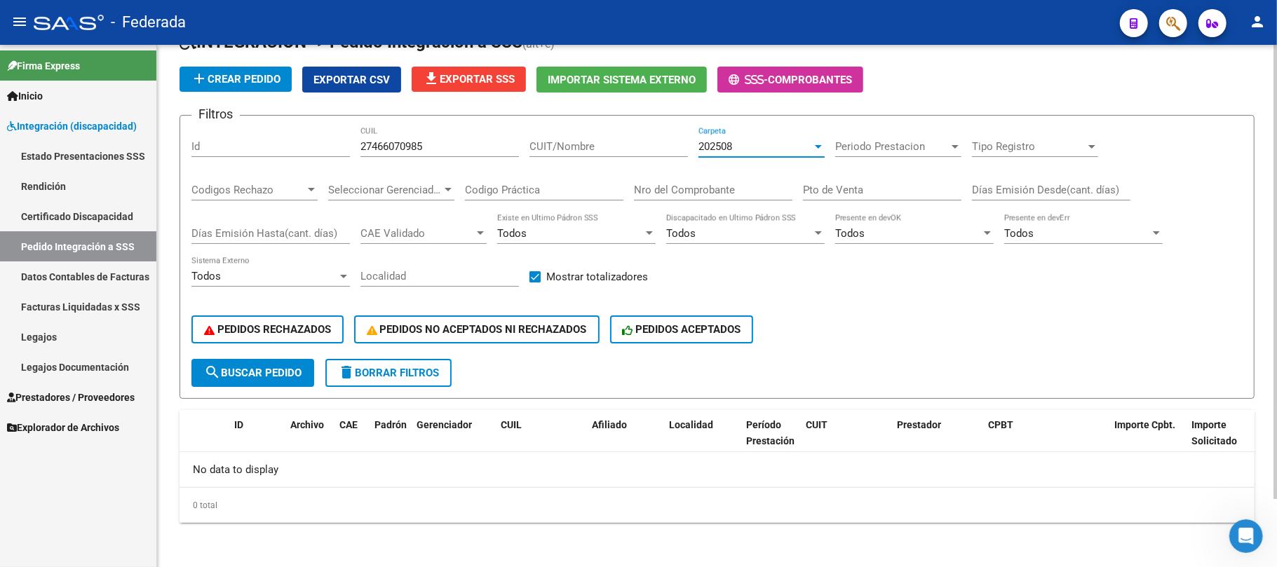
click at [718, 144] on span "202508" at bounding box center [715, 146] width 34 height 13
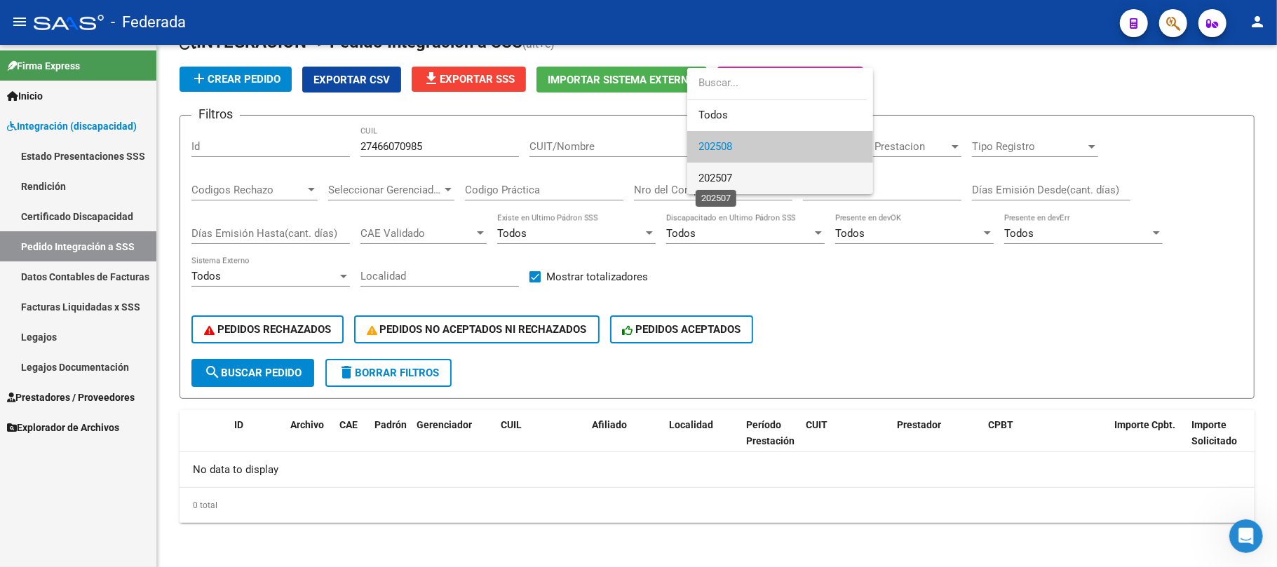
click at [718, 172] on span "202507" at bounding box center [715, 178] width 34 height 13
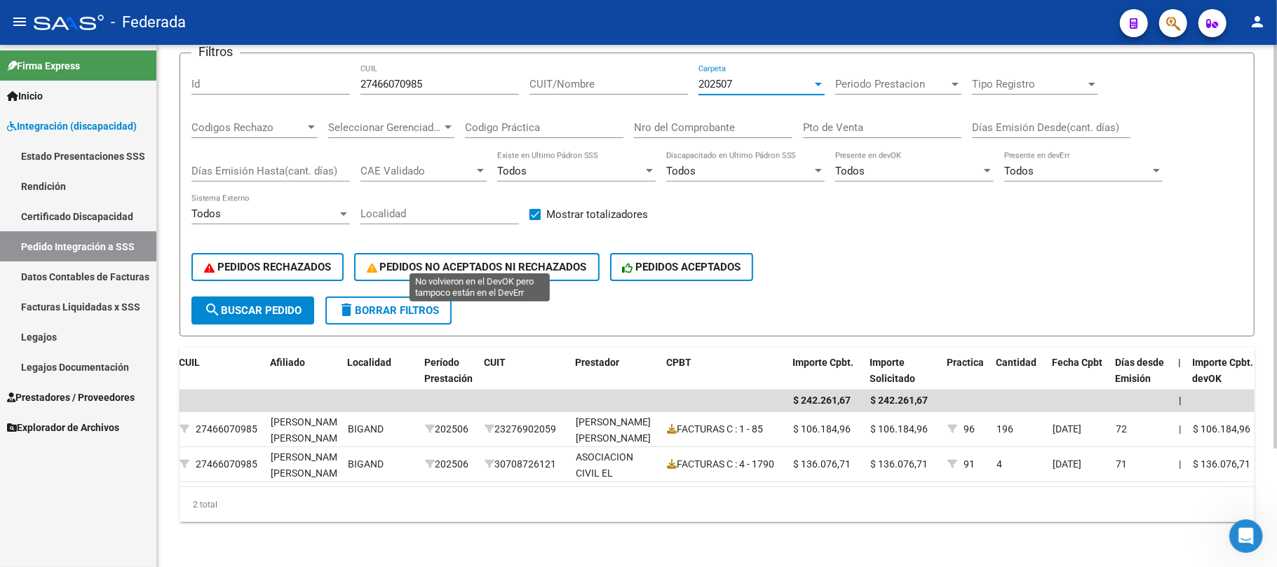
scroll to position [60, 0]
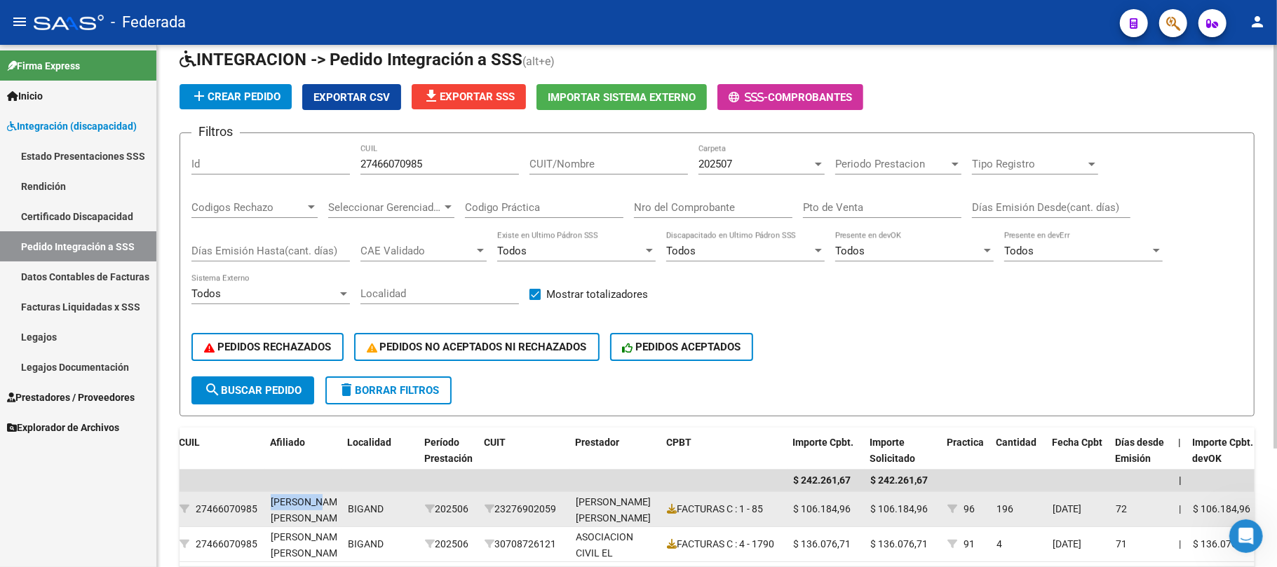
drag, startPoint x: 264, startPoint y: 498, endPoint x: 324, endPoint y: 494, distance: 60.4
click at [324, 494] on div "368 DS FS1 - Federada 27466070985 PAEZ LARA TATIANA , - BIGAND 202506 232769020…" at bounding box center [985, 509] width 2254 height 35
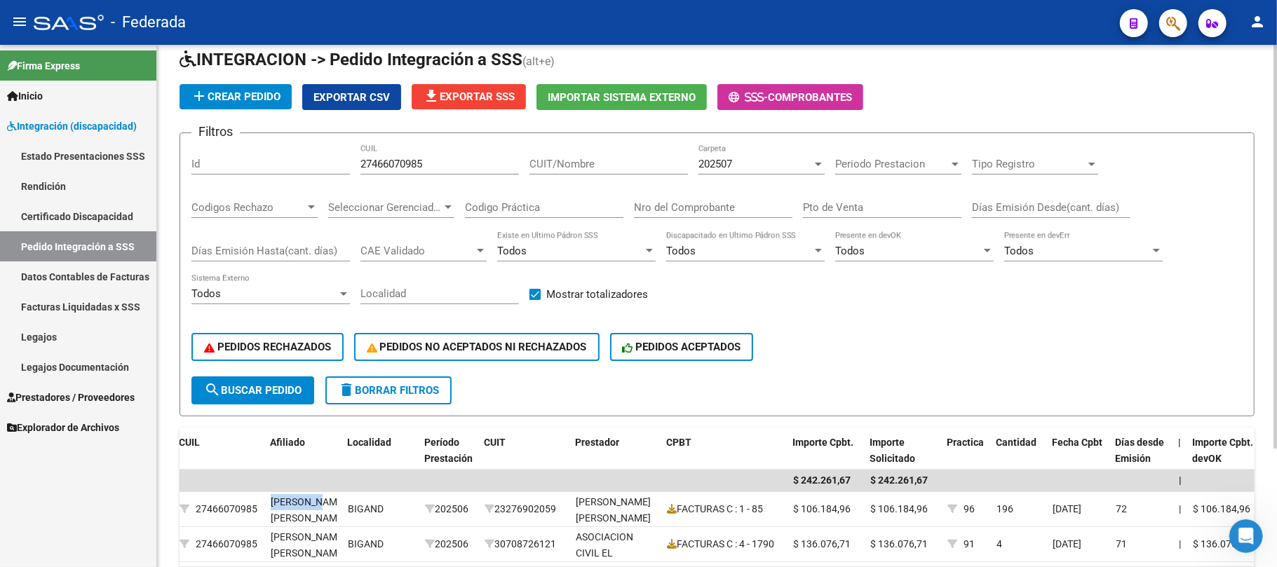
copy div "PAEZ LARA"
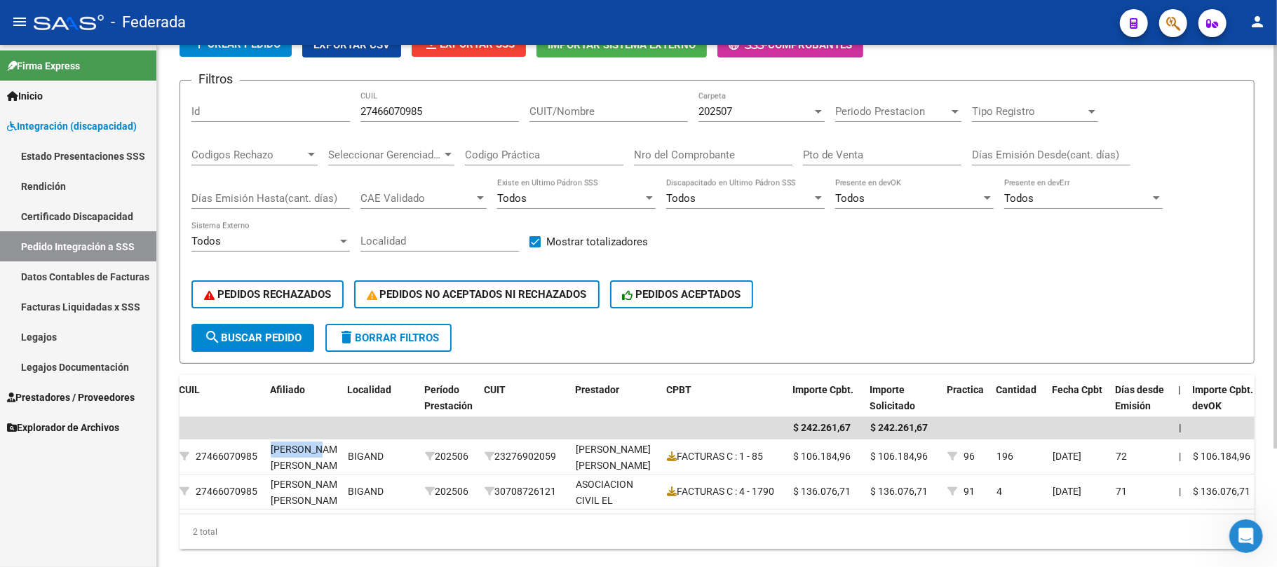
scroll to position [153, 0]
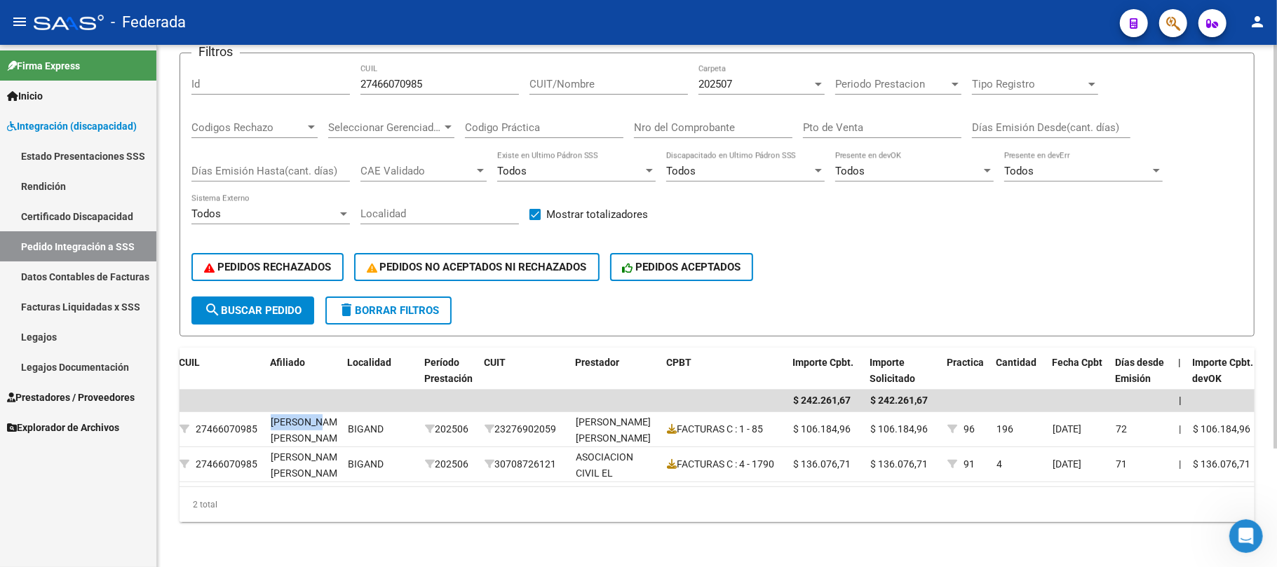
click at [410, 304] on button "delete Borrar Filtros" at bounding box center [388, 311] width 126 height 28
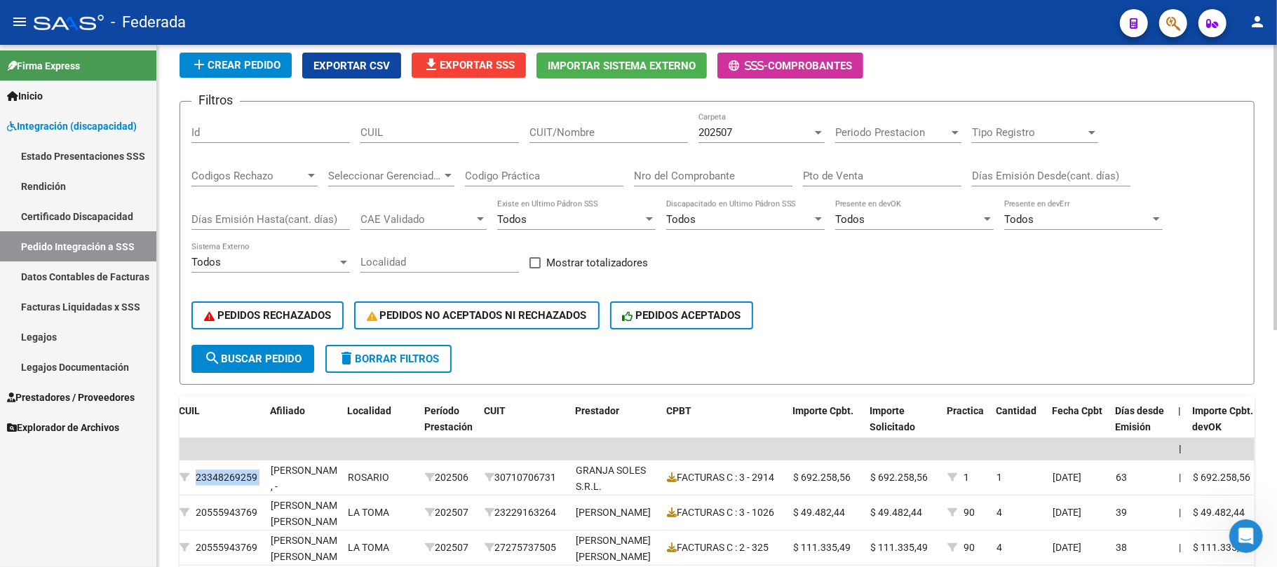
scroll to position [60, 0]
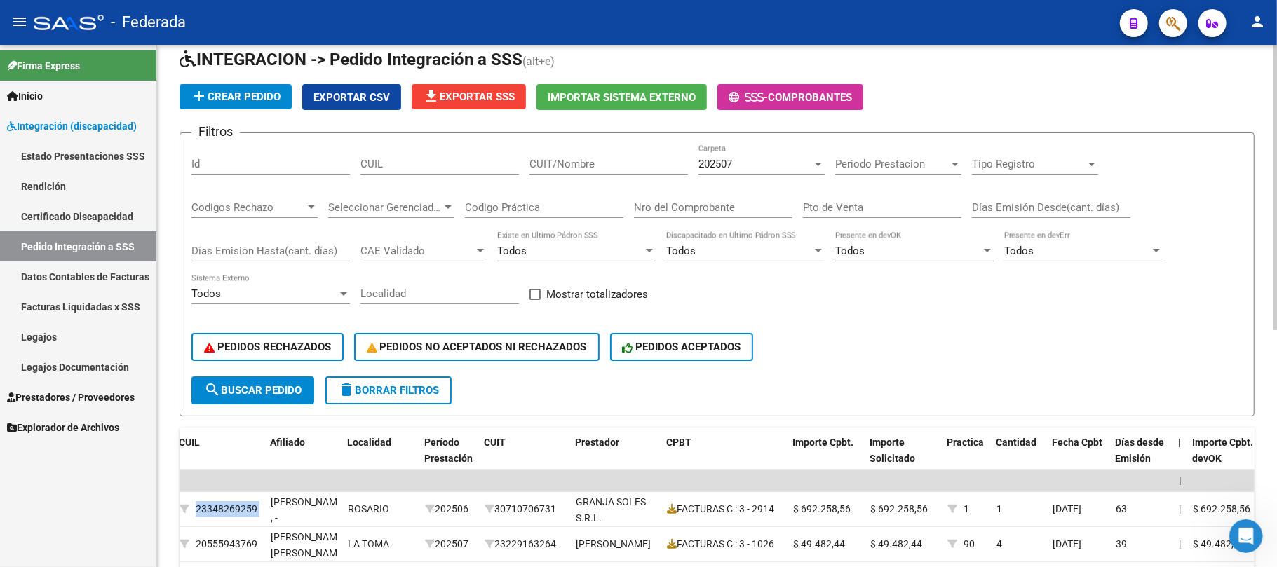
click at [757, 180] on div "202507 Carpeta" at bounding box center [761, 165] width 126 height 43
click at [743, 165] on div "202507" at bounding box center [755, 164] width 114 height 13
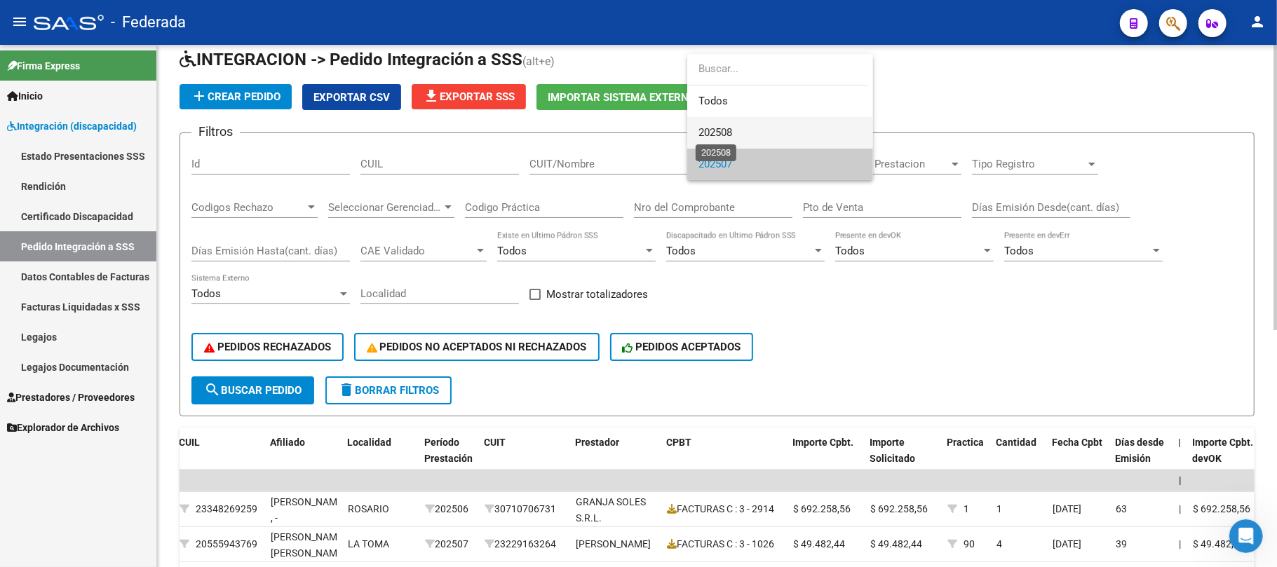
click at [726, 128] on span "202508" at bounding box center [715, 132] width 34 height 13
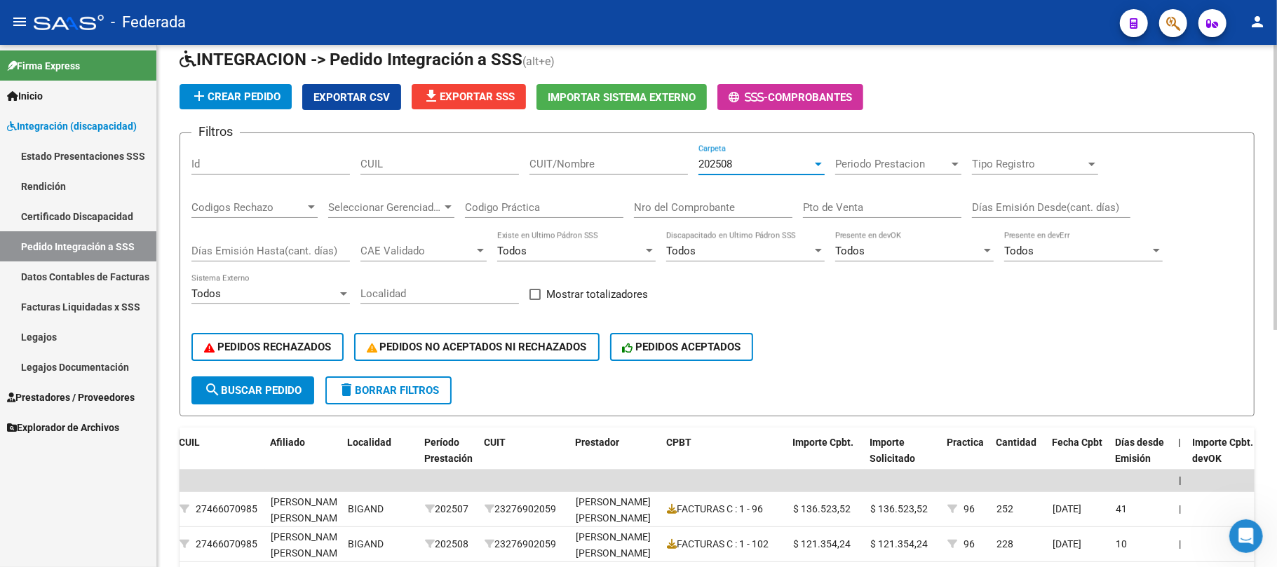
click at [541, 296] on label "Mostrar totalizadores" at bounding box center [588, 294] width 119 height 17
click at [535, 300] on input "Mostrar totalizadores" at bounding box center [534, 300] width 1 height 1
checkbox input "true"
click at [280, 393] on span "search Buscar Pedido" at bounding box center [252, 390] width 97 height 13
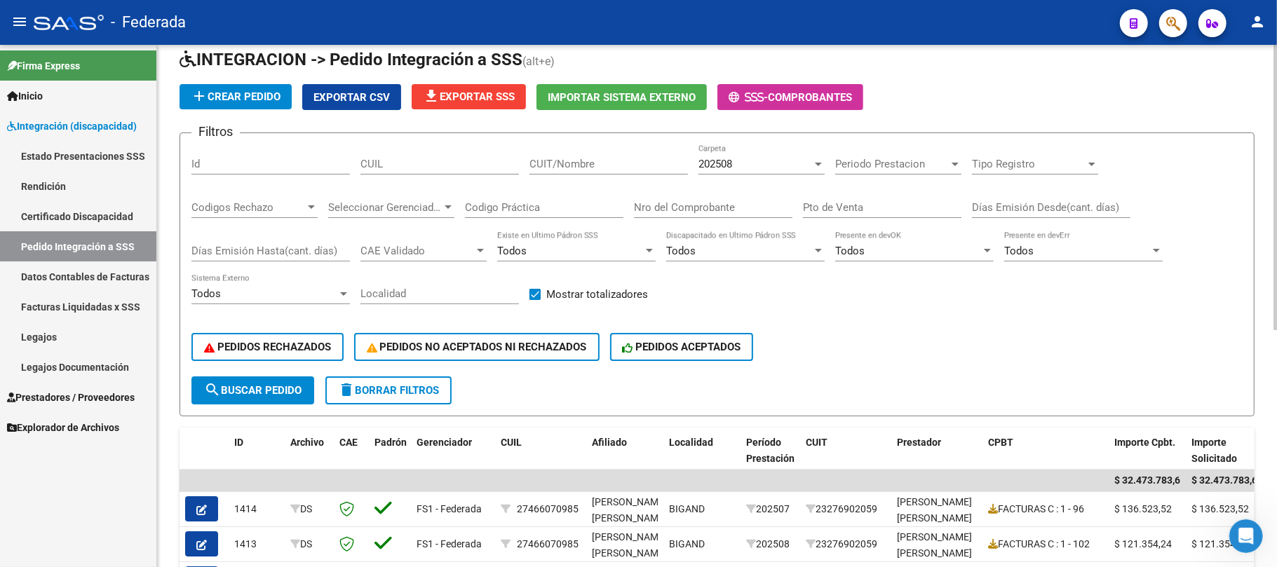
click at [494, 169] on input "CUIL" at bounding box center [439, 164] width 158 height 13
paste input "20566850657"
type input "20566850657"
click at [275, 394] on span "search Buscar Pedido" at bounding box center [252, 390] width 97 height 13
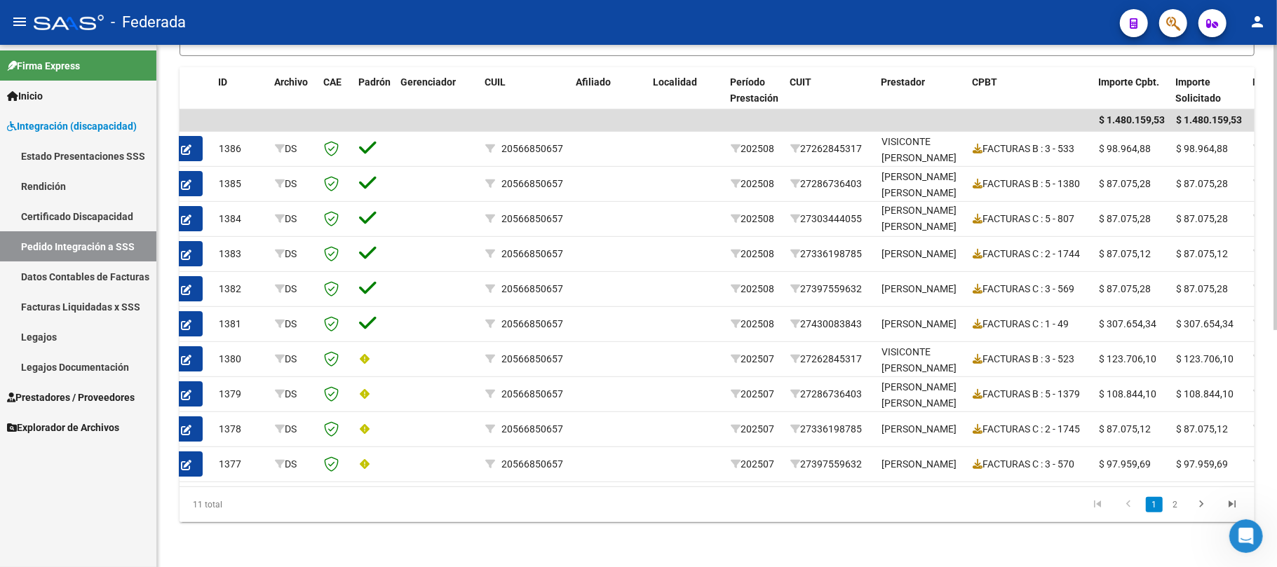
scroll to position [0, 0]
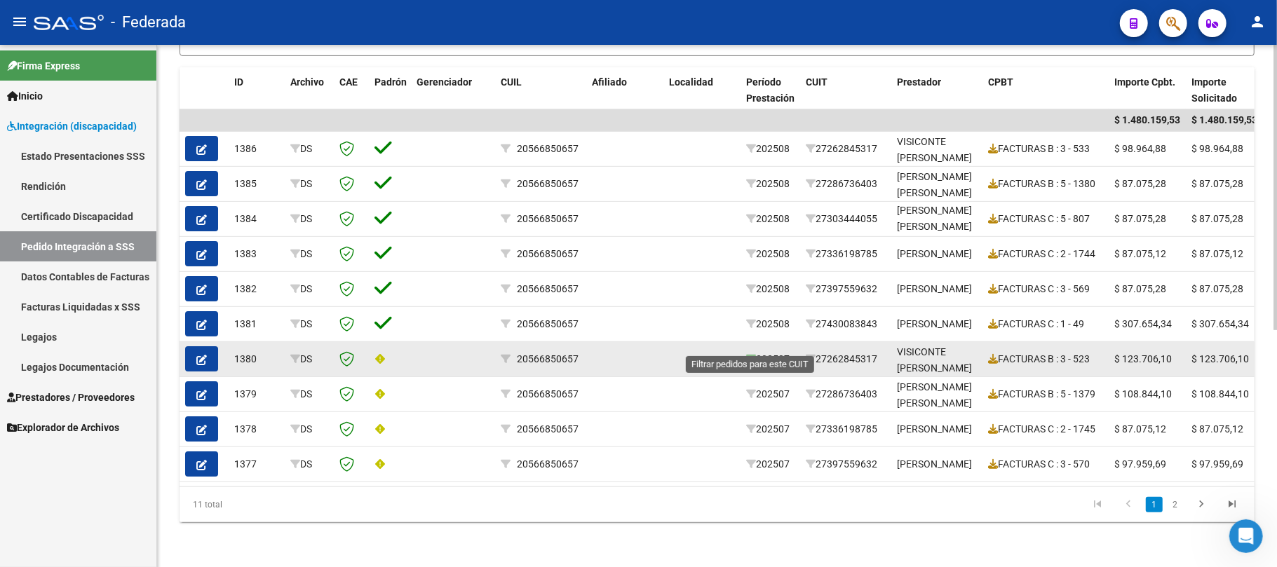
click at [750, 354] on icon at bounding box center [751, 359] width 10 height 10
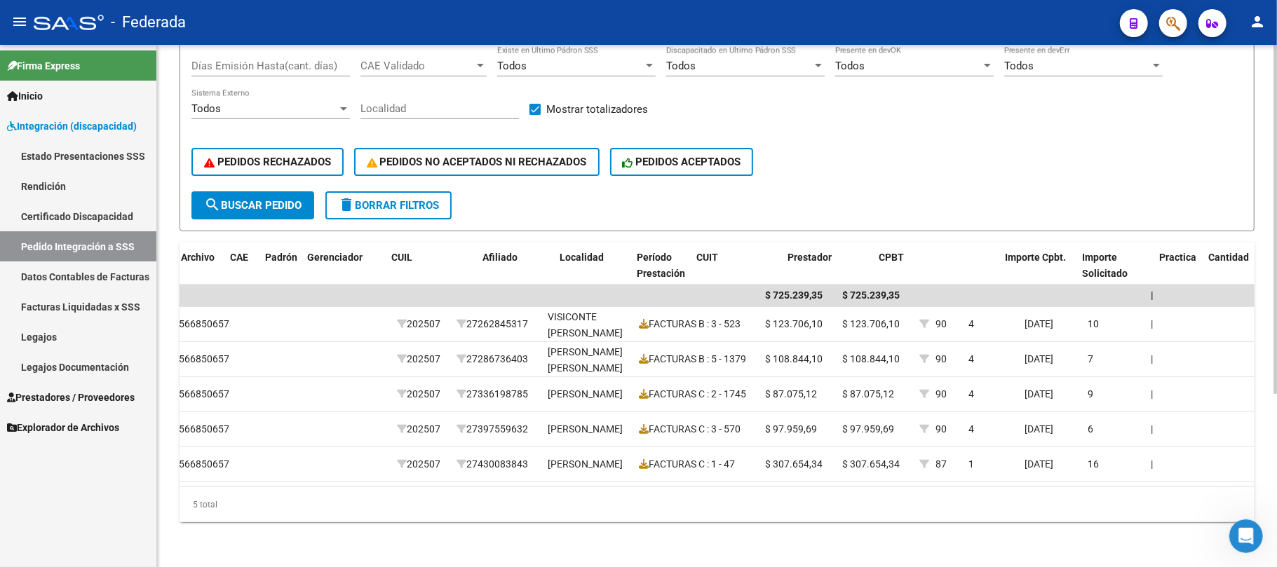
scroll to position [0, 109]
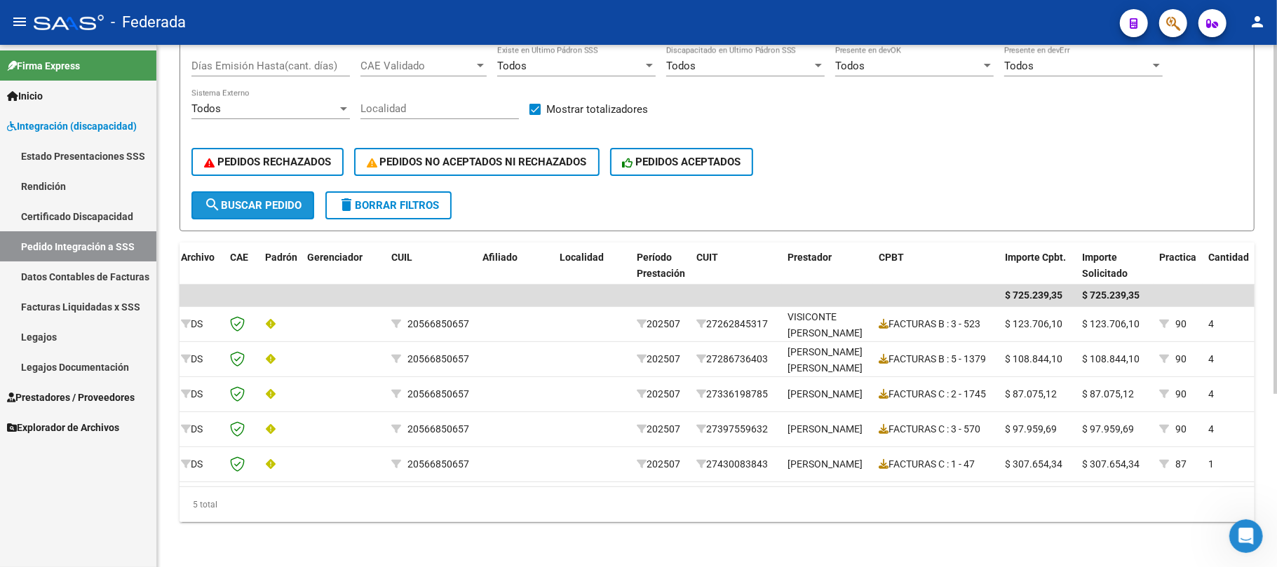
click at [297, 199] on span "search Buscar Pedido" at bounding box center [252, 205] width 97 height 13
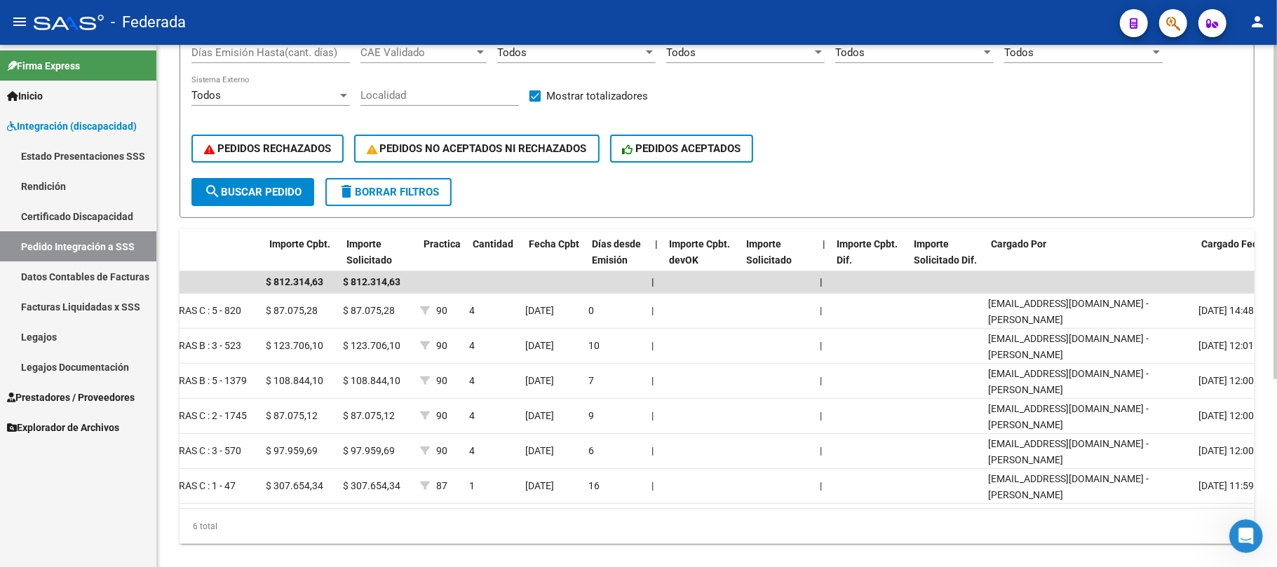
scroll to position [0, 0]
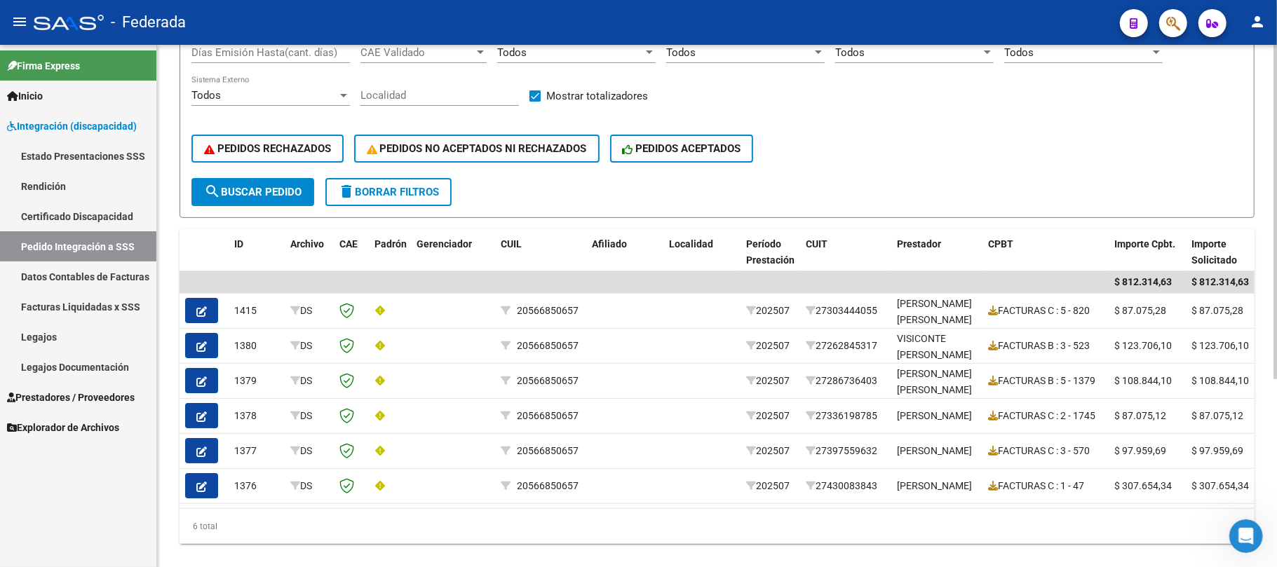
click at [407, 197] on span "delete Borrar Filtros" at bounding box center [388, 192] width 101 height 13
checkbox input "false"
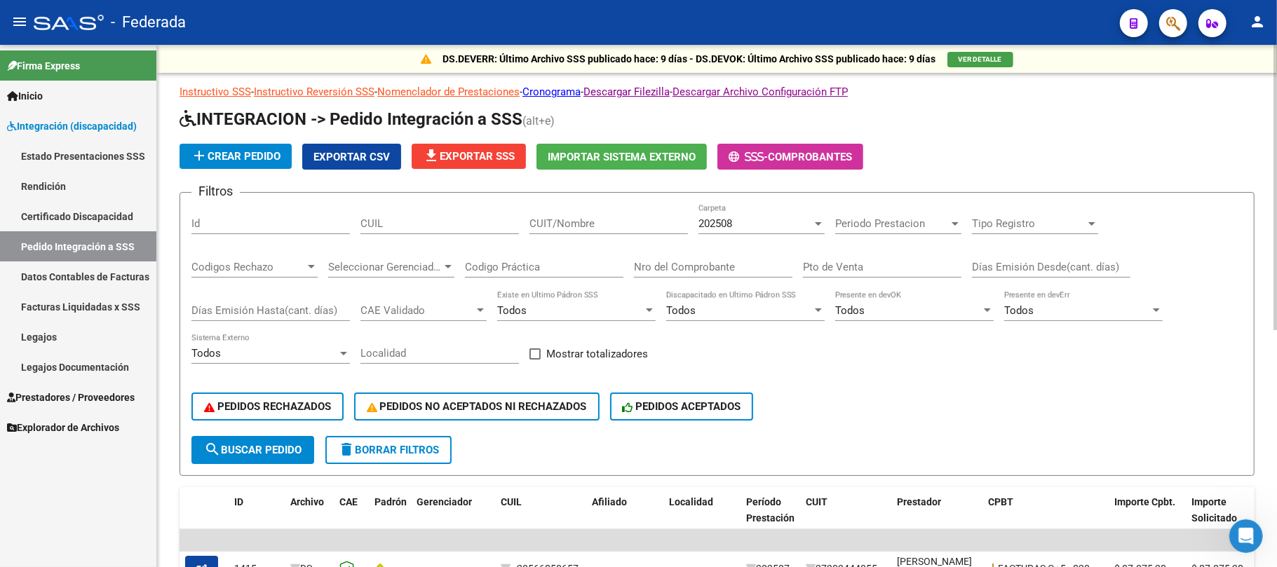
click at [587, 225] on input "CUIT/Nombre" at bounding box center [608, 223] width 158 height 13
click at [408, 223] on input "CUIL" at bounding box center [439, 223] width 158 height 13
paste input "20580909710"
type input "20580909710"
click at [273, 446] on span "search Buscar Pedido" at bounding box center [252, 450] width 97 height 13
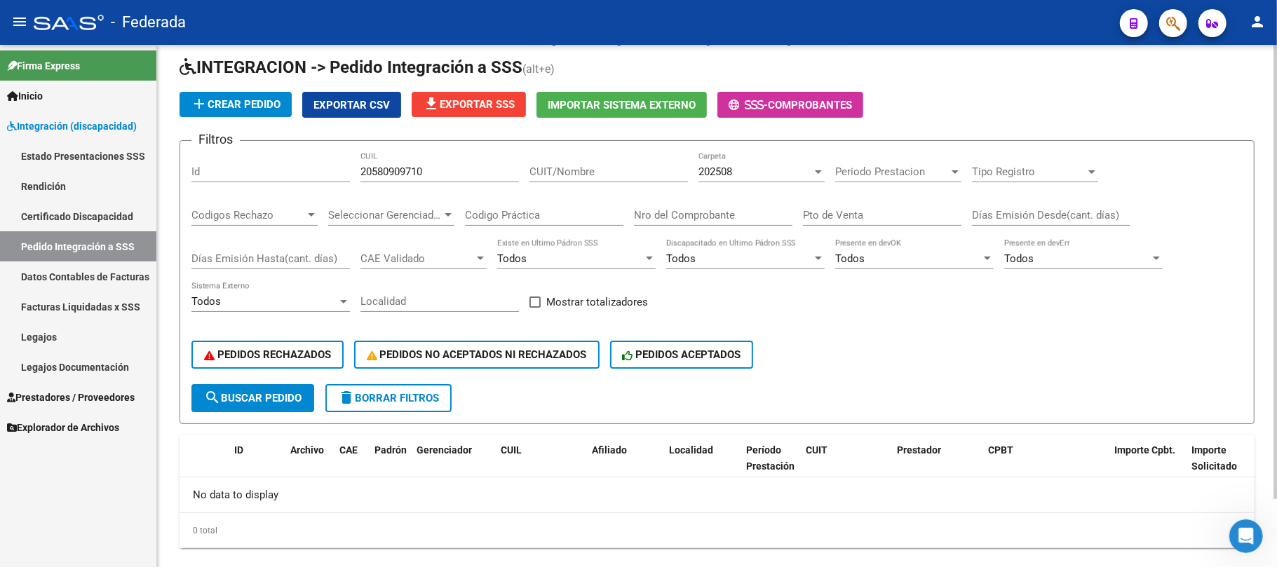
scroll to position [77, 0]
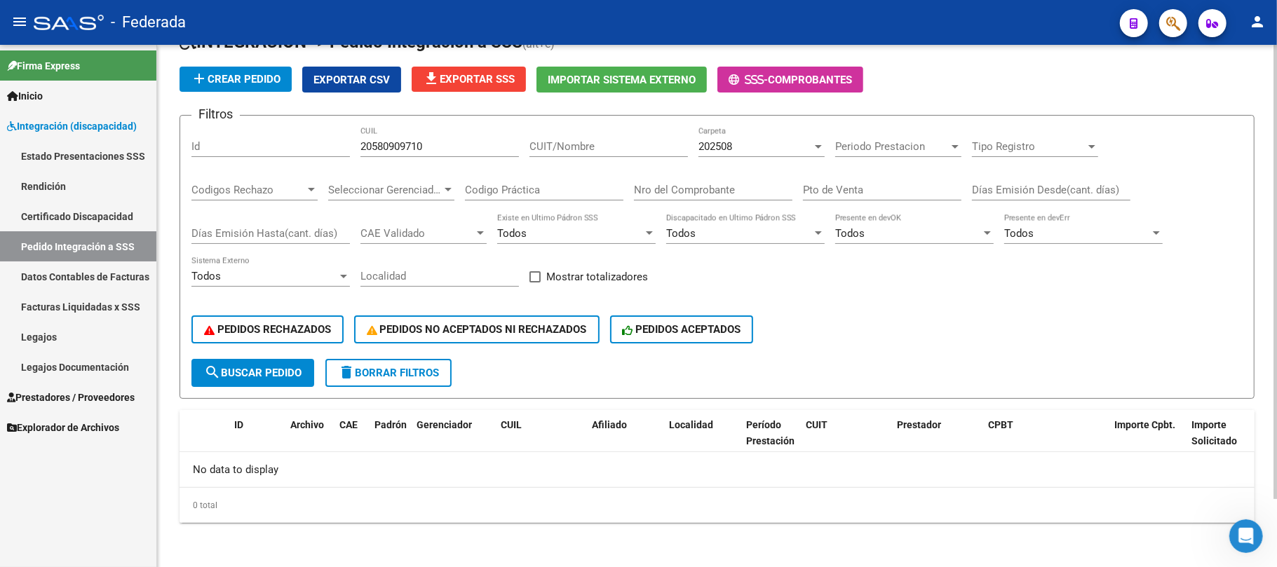
click at [713, 149] on span "202508" at bounding box center [715, 146] width 34 height 13
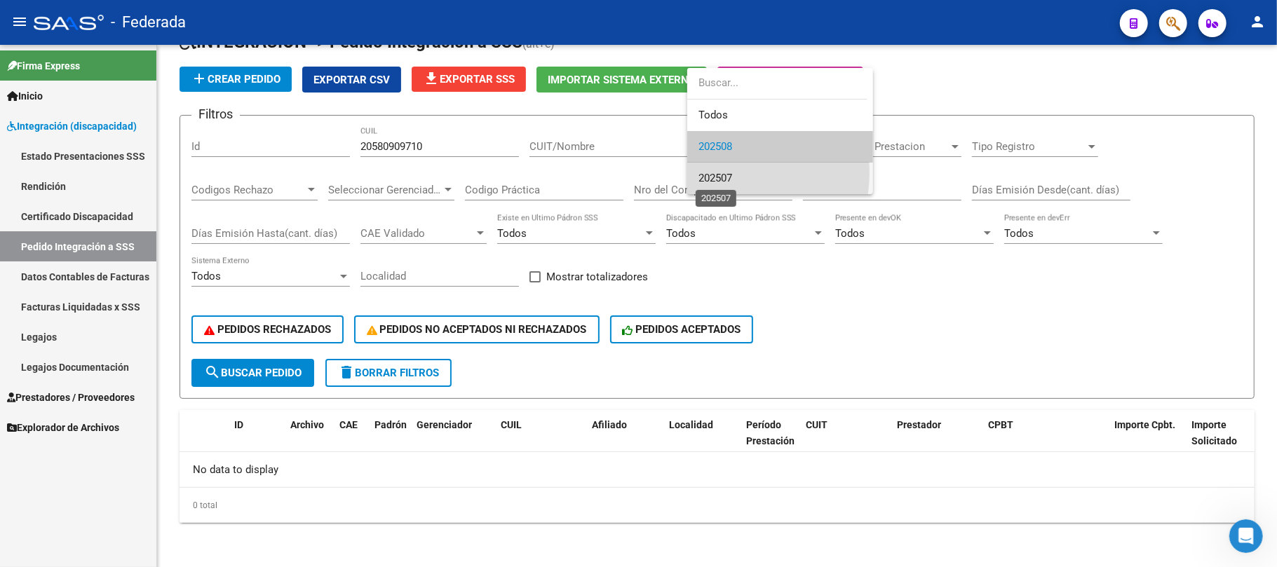
click at [711, 172] on span "202507" at bounding box center [715, 178] width 34 height 13
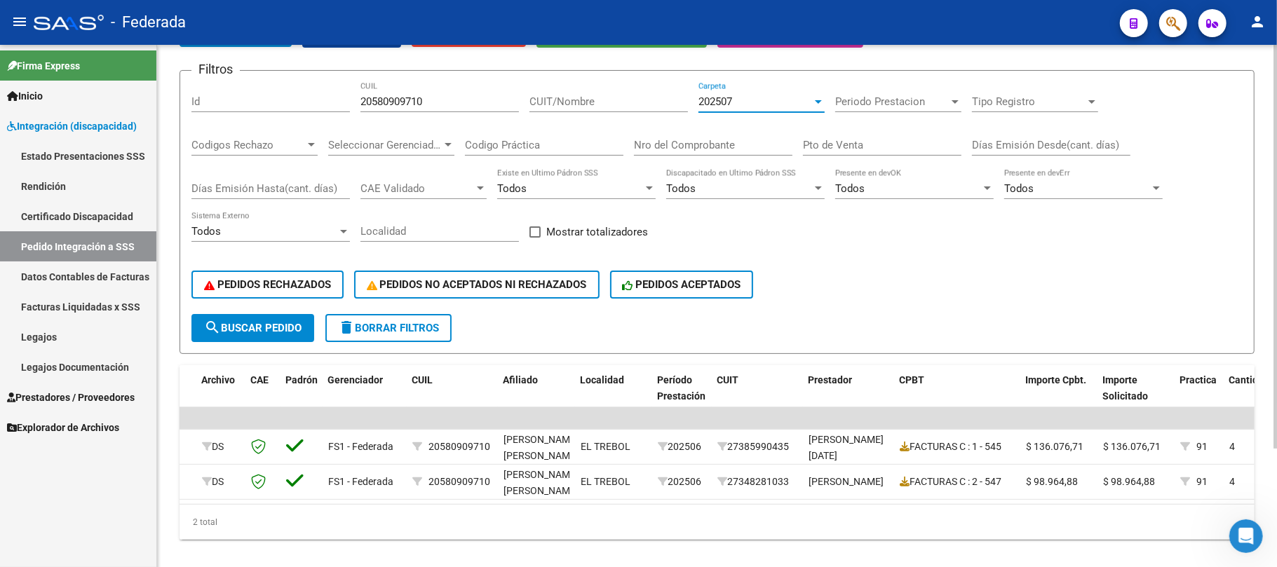
scroll to position [153, 0]
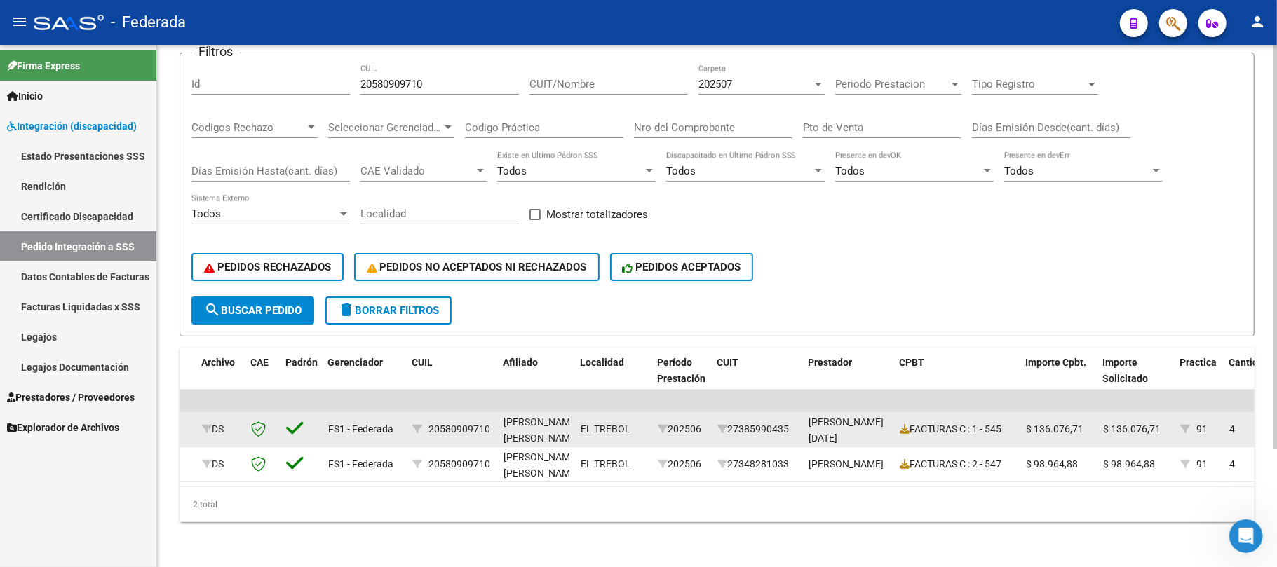
click at [478, 421] on div "20580909710" at bounding box center [459, 429] width 62 height 16
click at [512, 417] on span "ALVAREZ, BENJAMIN ANTONIO , -" at bounding box center [540, 438] width 75 height 43
copy span "ALVAREZ"
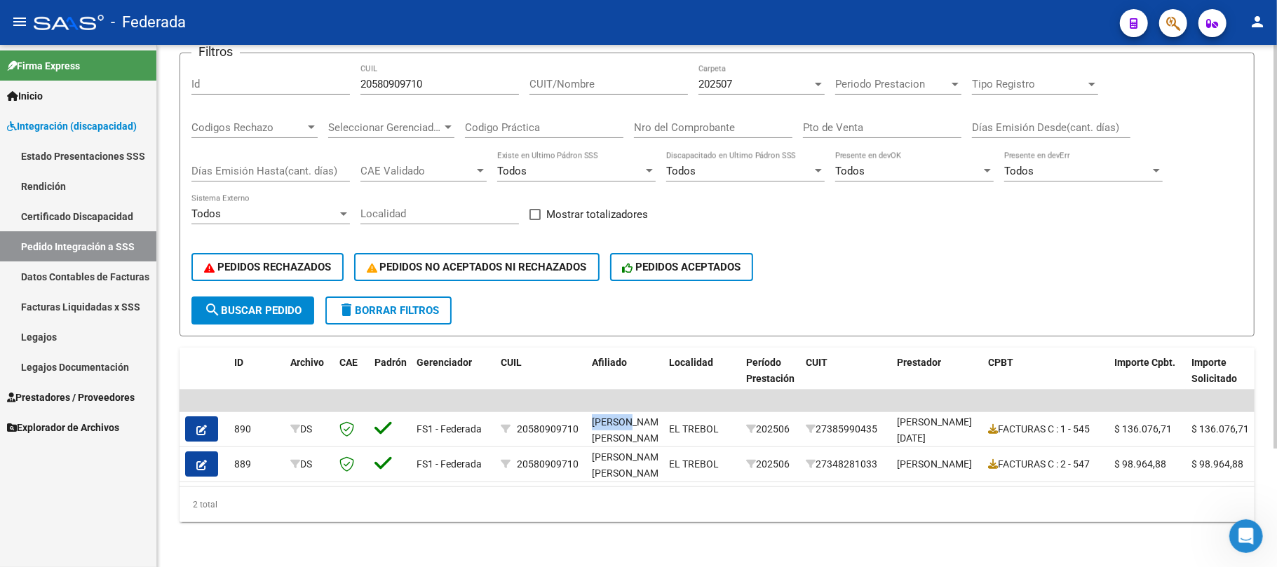
scroll to position [60, 0]
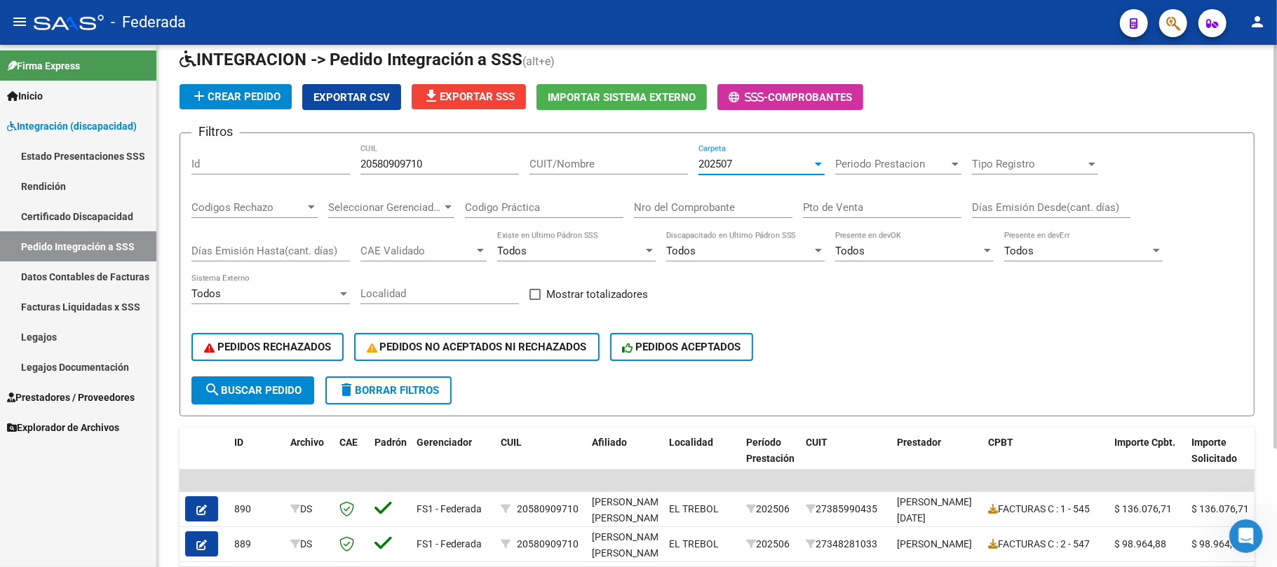
click at [727, 165] on span "202507" at bounding box center [715, 164] width 34 height 13
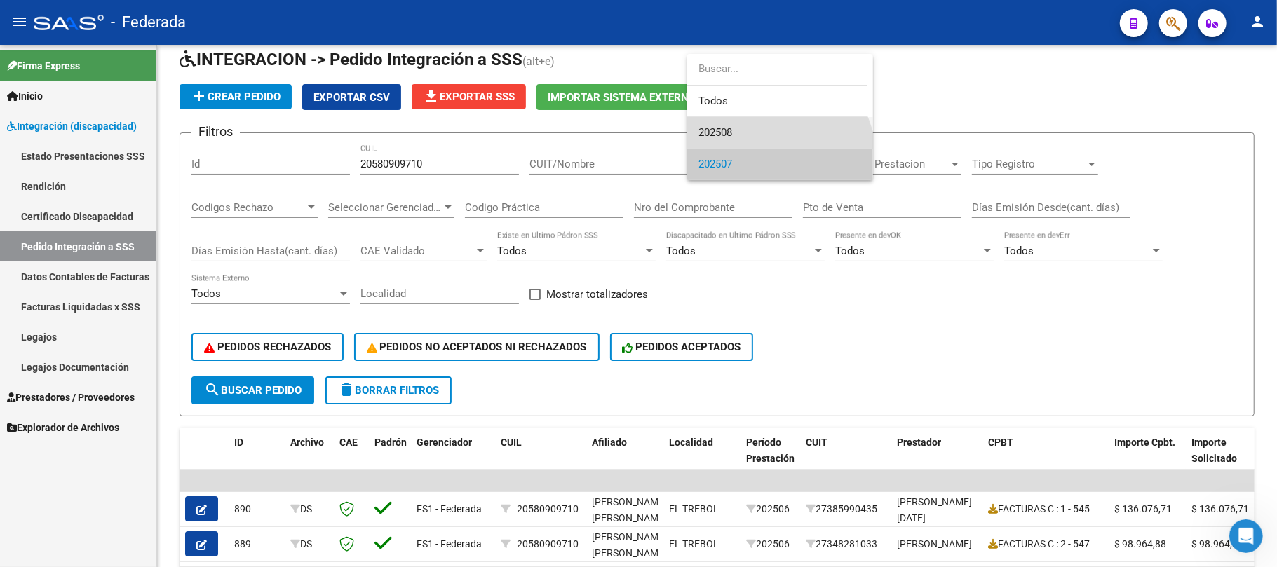
click at [722, 140] on span "202508" at bounding box center [779, 133] width 163 height 32
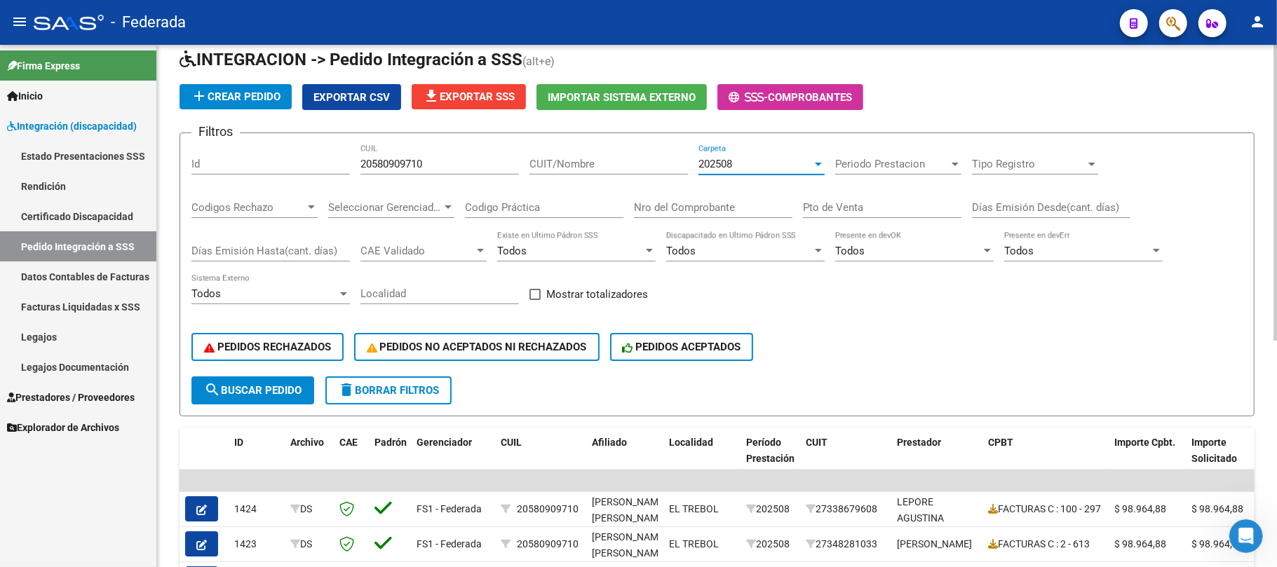
click at [536, 301] on label "Mostrar totalizadores" at bounding box center [588, 294] width 119 height 17
click at [535, 301] on input "Mostrar totalizadores" at bounding box center [534, 300] width 1 height 1
checkbox input "true"
click at [278, 386] on span "search Buscar Pedido" at bounding box center [252, 390] width 97 height 13
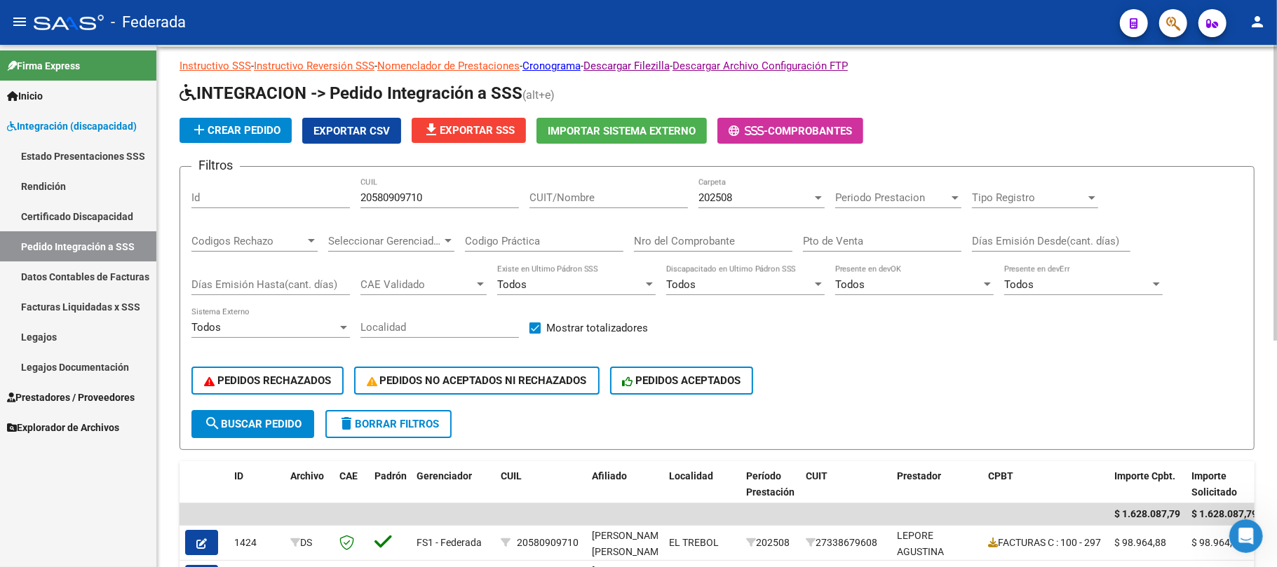
scroll to position [24, 0]
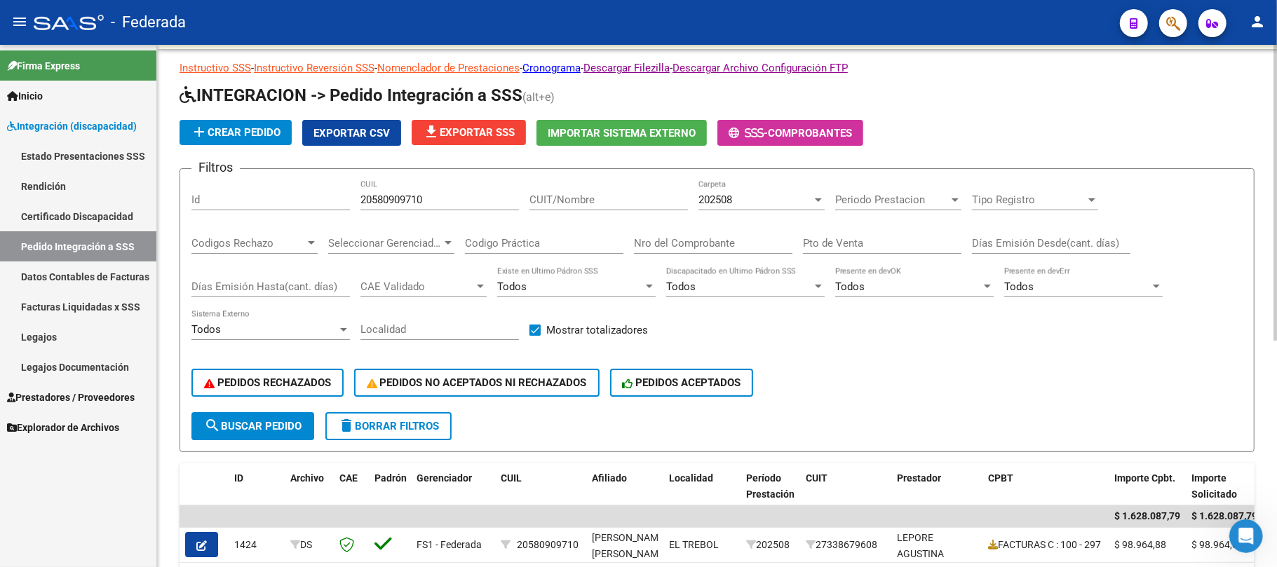
click at [410, 203] on input "20580909710" at bounding box center [439, 200] width 158 height 13
click at [250, 412] on button "search Buscar Pedido" at bounding box center [252, 426] width 123 height 28
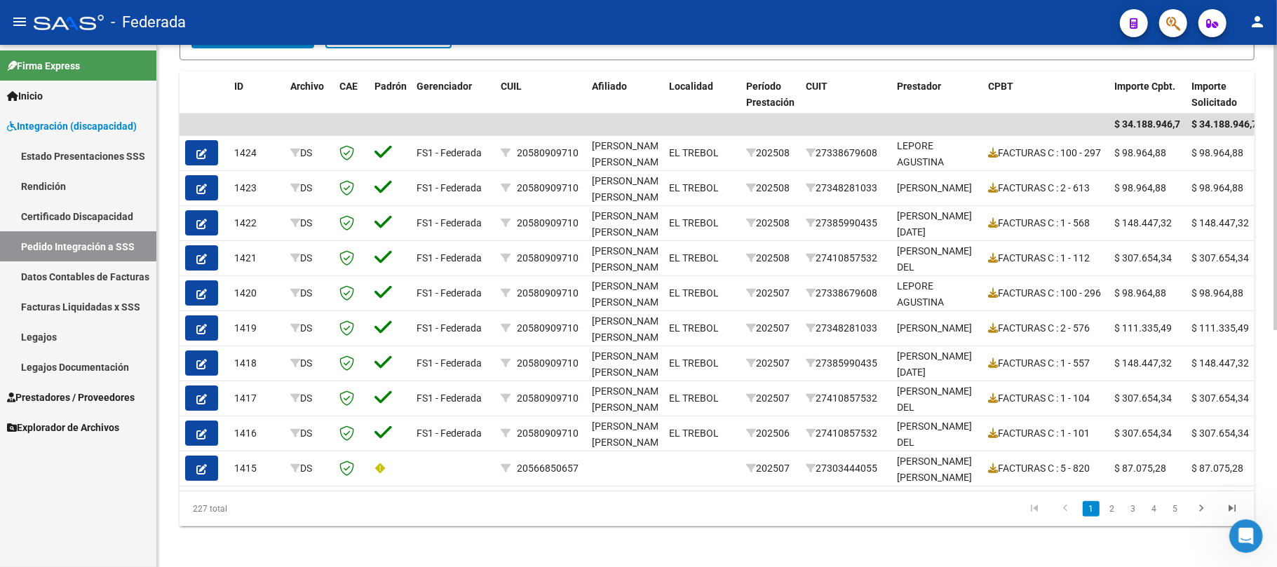
scroll to position [433, 0]
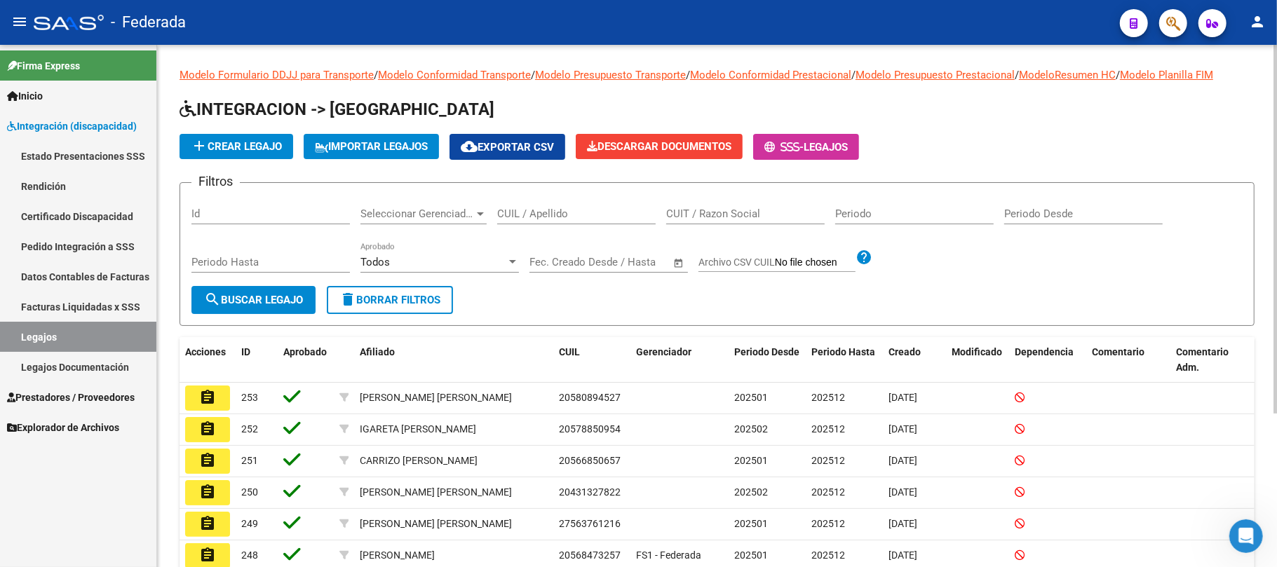
scroll to position [746, 0]
click at [542, 222] on div "CUIL / Apellido" at bounding box center [576, 209] width 158 height 30
type input "e"
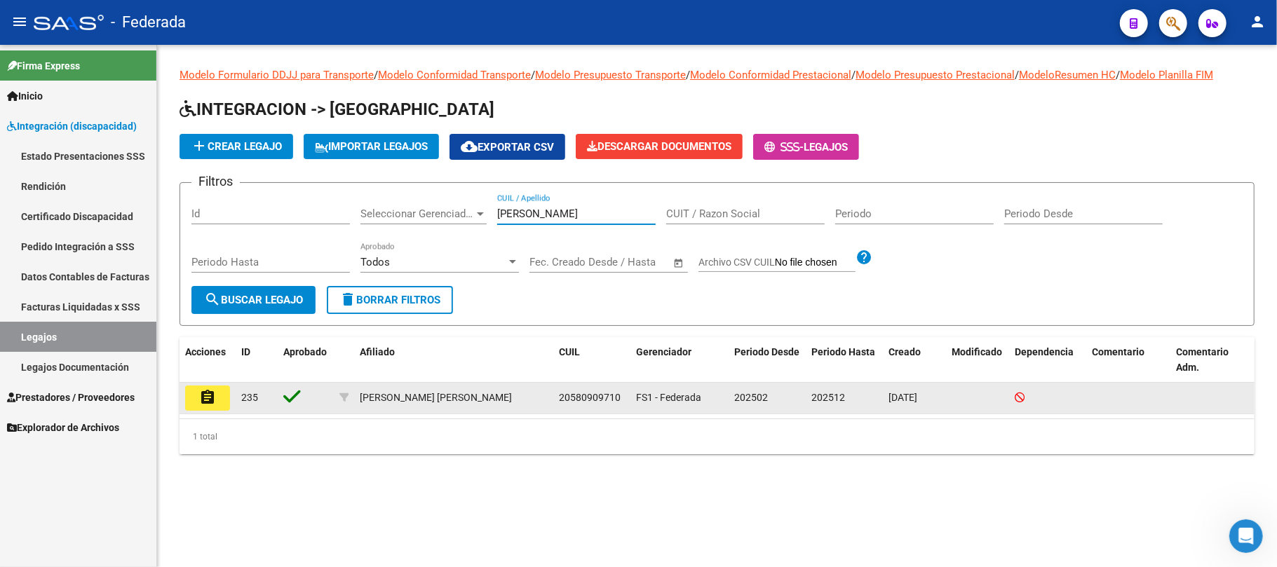
type input "alvarez"
click at [219, 401] on button "assignment" at bounding box center [207, 398] width 45 height 25
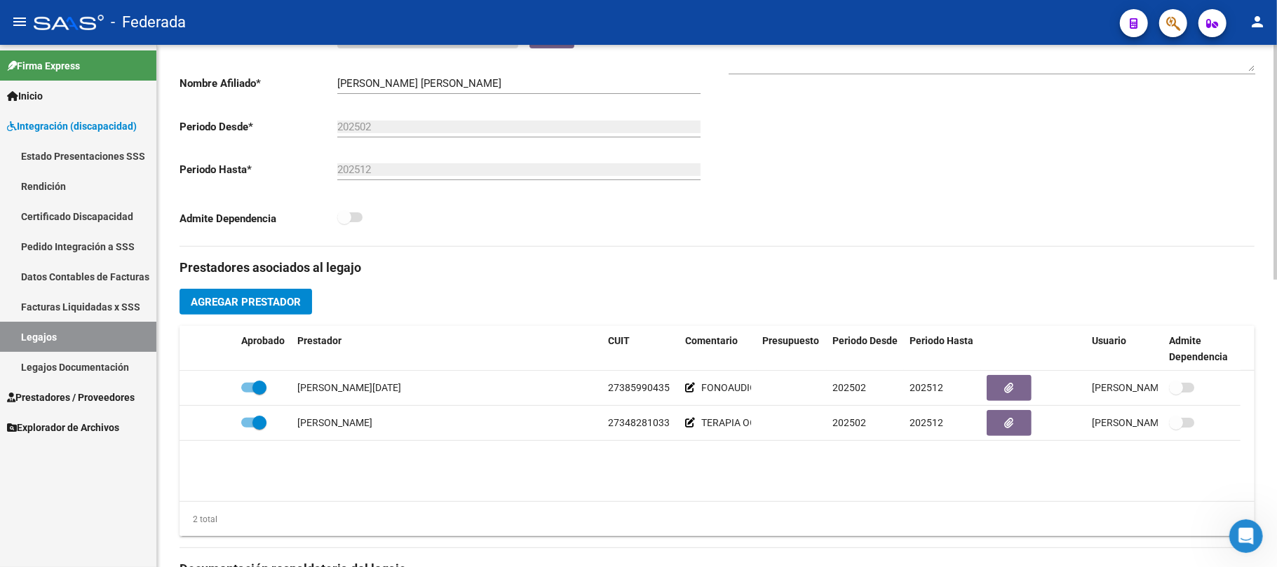
scroll to position [374, 0]
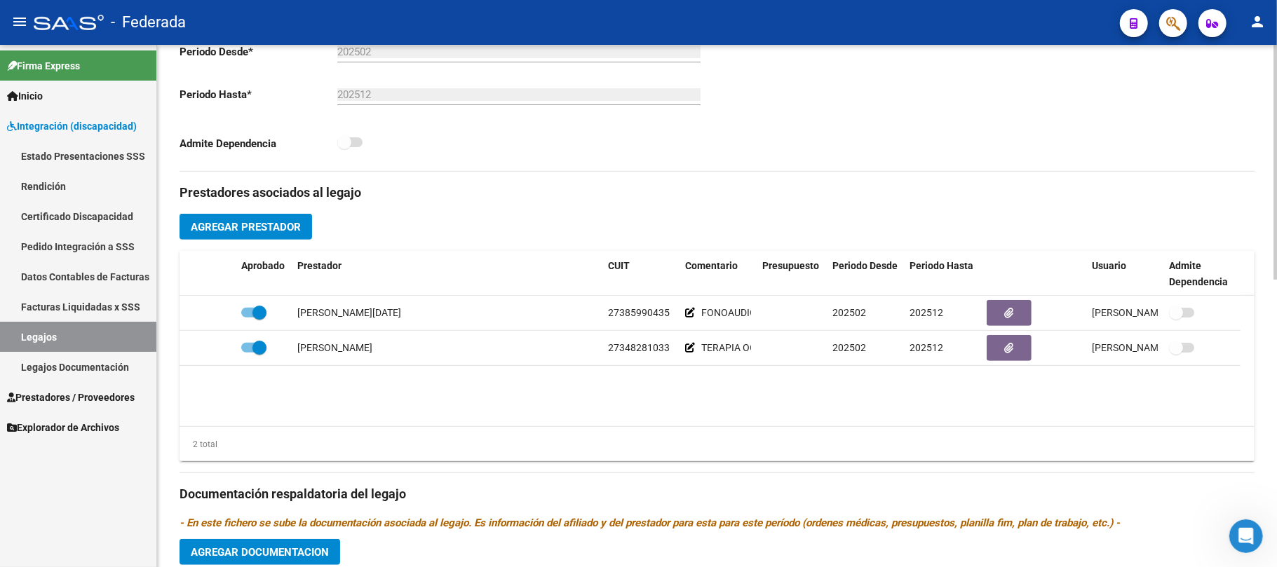
click at [299, 230] on span "Agregar Prestador" at bounding box center [246, 227] width 110 height 13
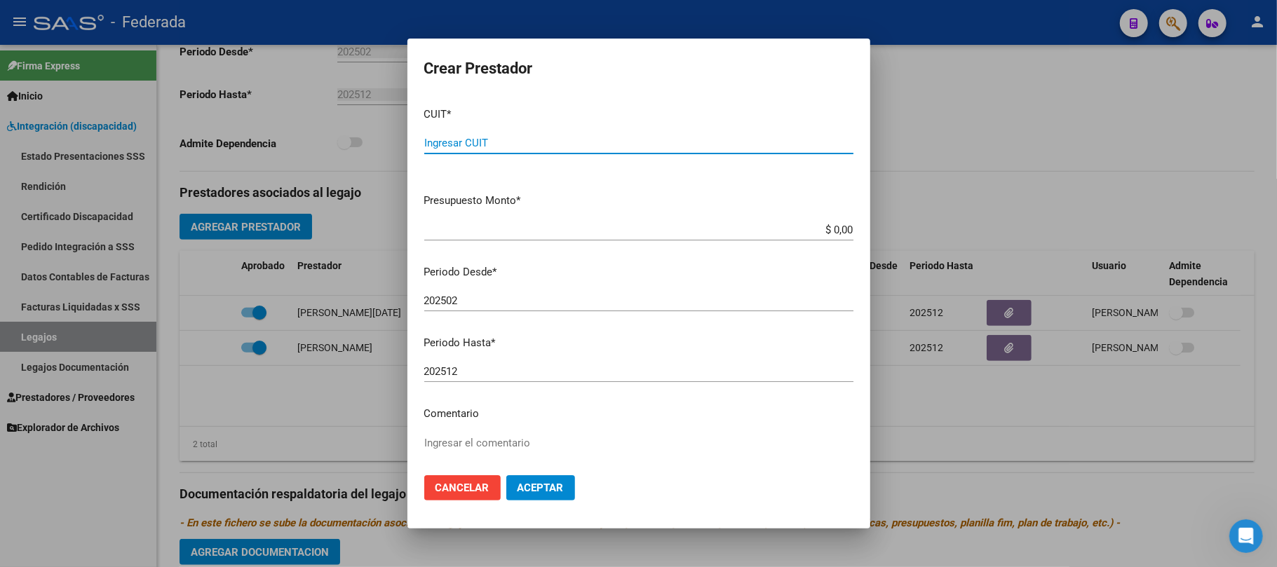
paste input "27-33867960-8"
type input "27-33867960-8"
click at [456, 438] on textarea "Ingresar el comentario" at bounding box center [638, 468] width 429 height 66
type textarea "PSICOLOGIA"
click at [523, 484] on span "Aceptar" at bounding box center [540, 488] width 46 height 13
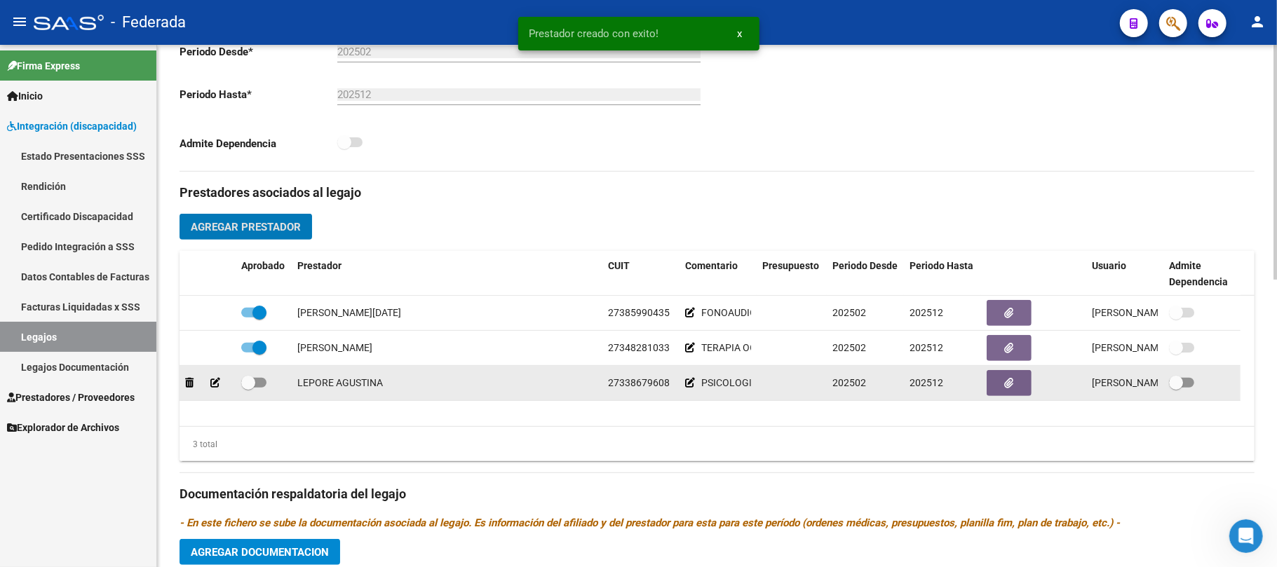
click at [251, 386] on span at bounding box center [248, 383] width 14 height 14
click at [248, 388] on input "checkbox" at bounding box center [248, 388] width 1 height 1
checkbox input "true"
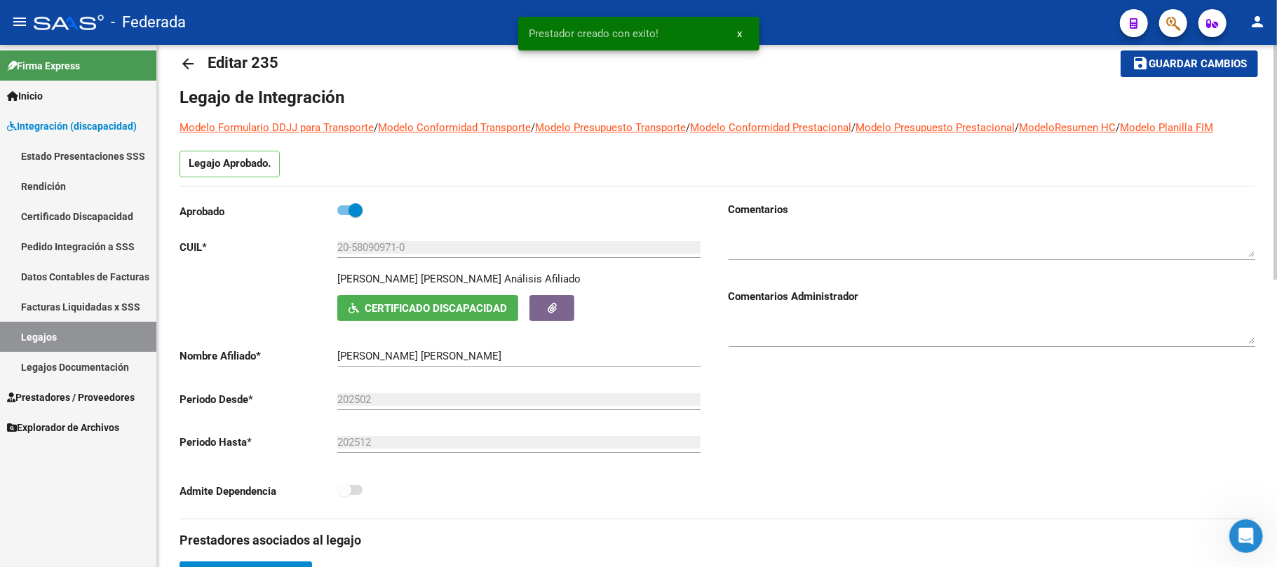
scroll to position [0, 0]
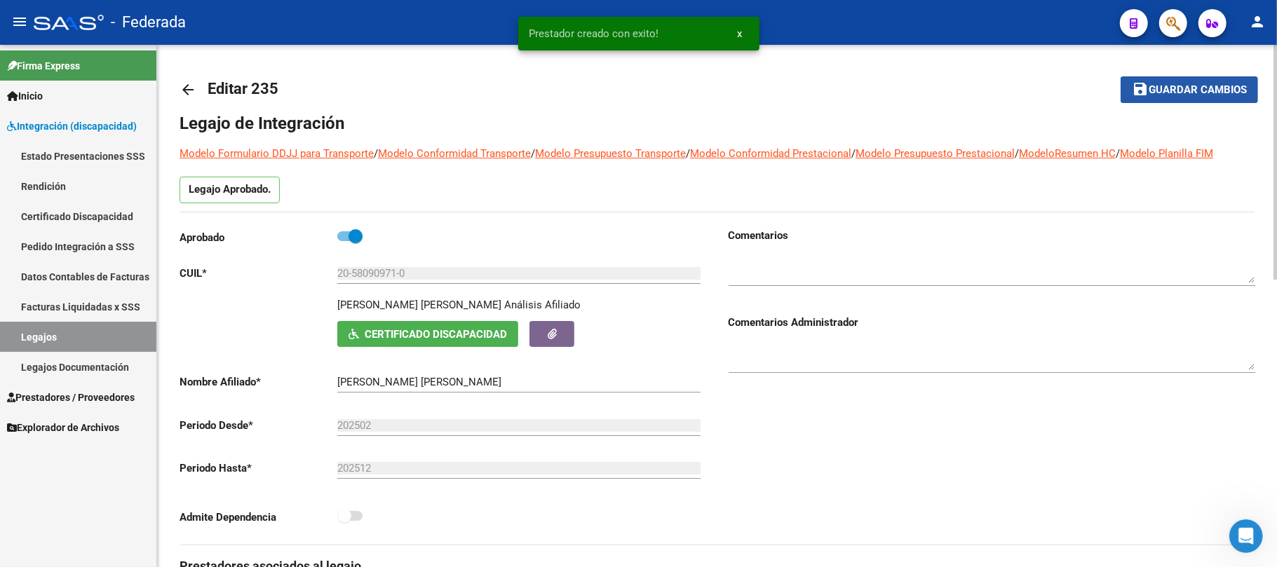
click at [1167, 96] on span "Guardar cambios" at bounding box center [1198, 90] width 98 height 13
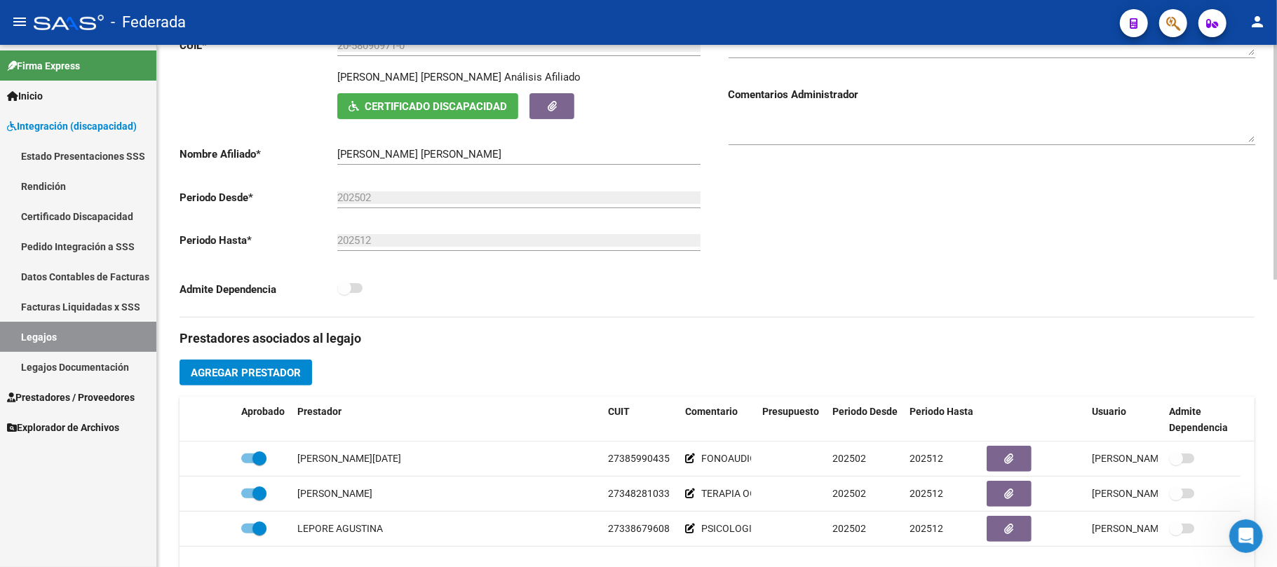
scroll to position [280, 0]
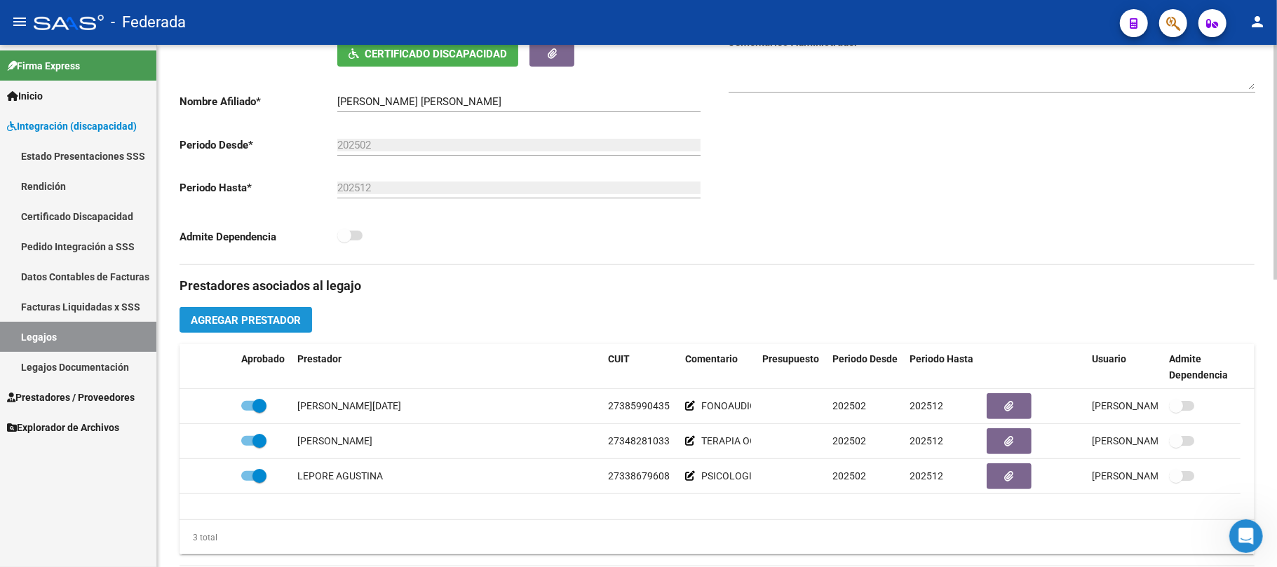
click at [293, 314] on span "Agregar Prestador" at bounding box center [246, 320] width 110 height 13
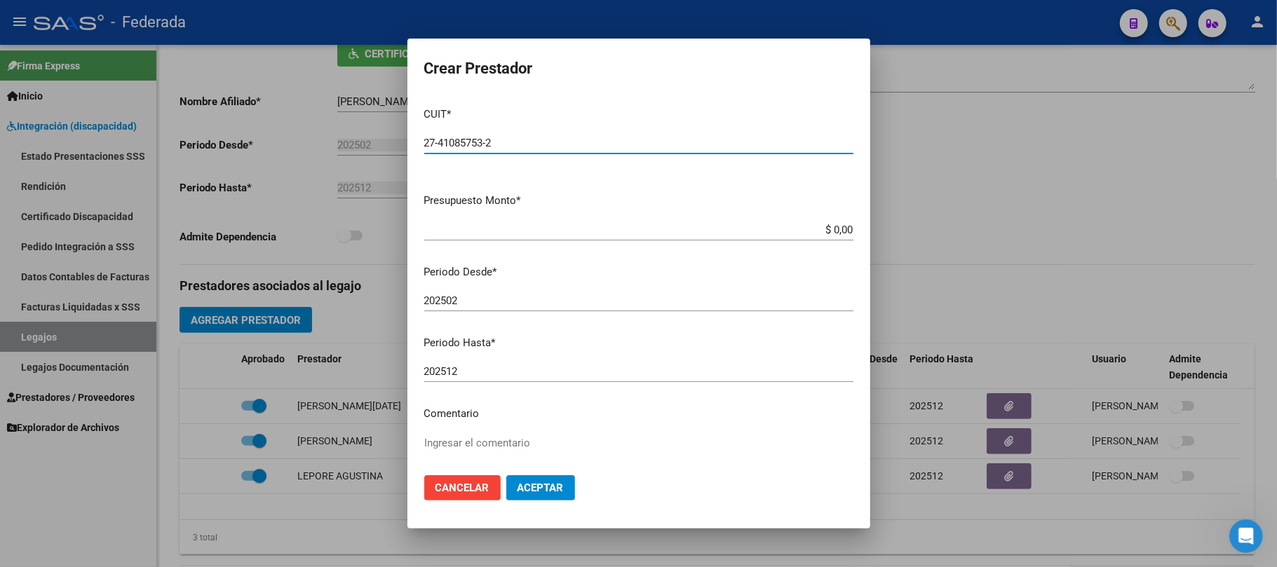
type input "27-41085753-2"
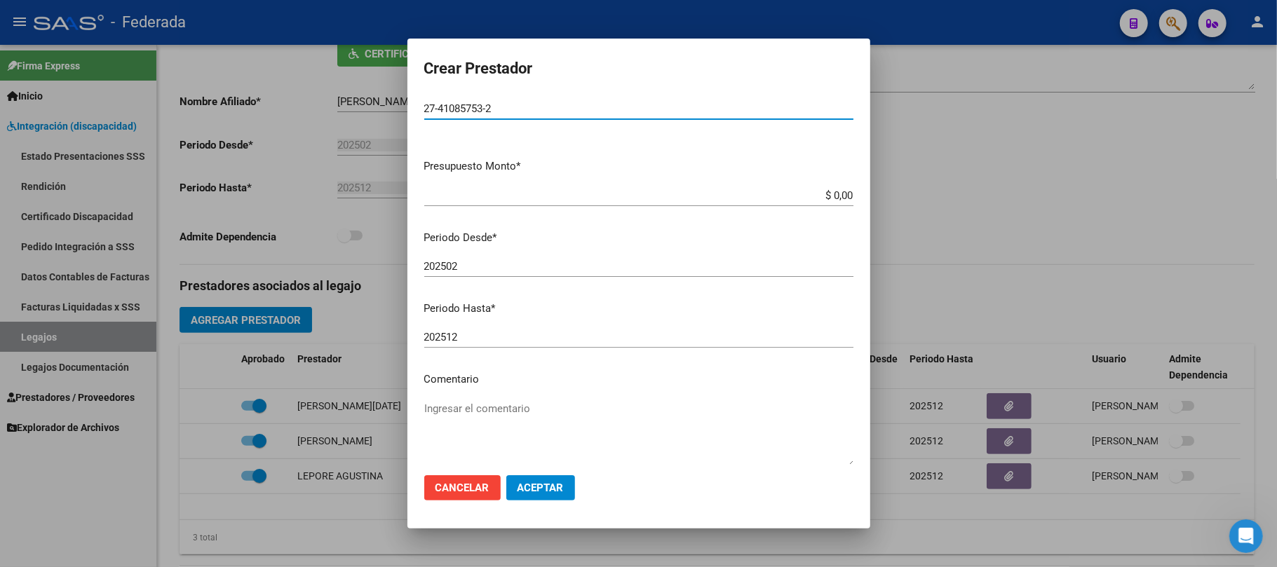
scroll to position [93, 0]
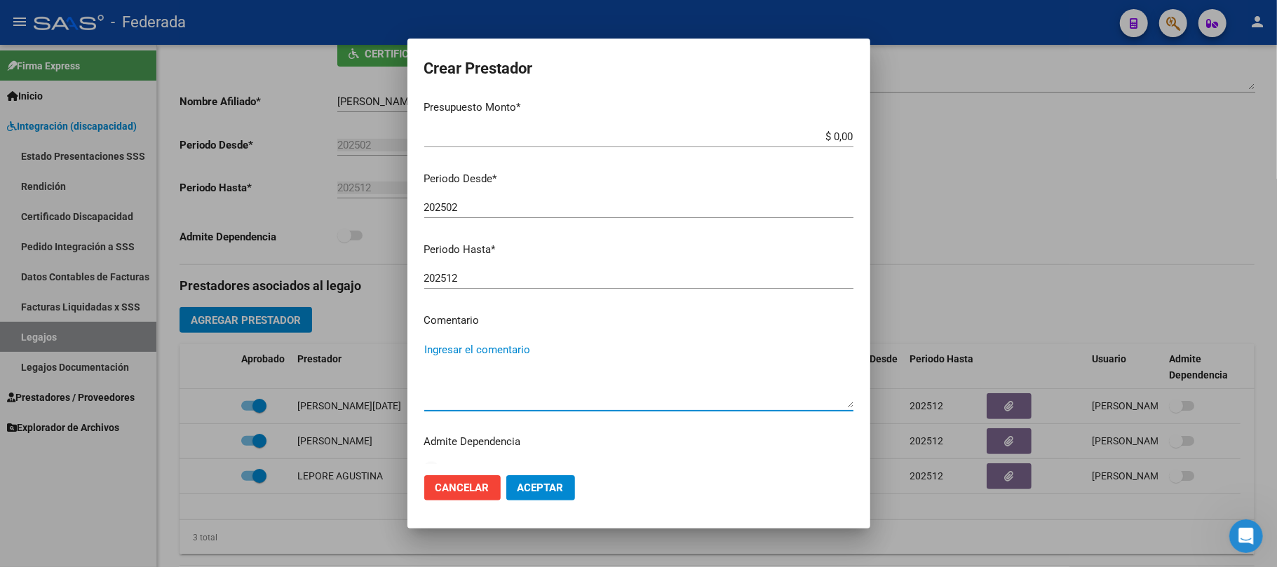
click at [492, 359] on textarea "Ingresar el comentario" at bounding box center [638, 375] width 429 height 66
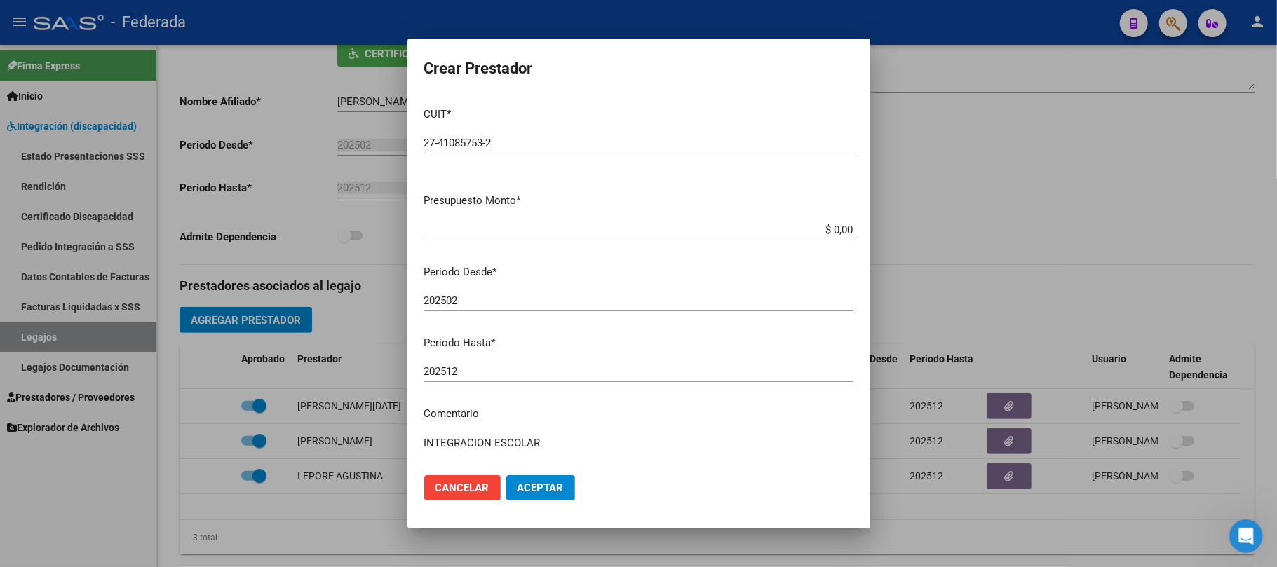
type textarea "INTEGRACION ESCOLAR"
click at [536, 492] on span "Aceptar" at bounding box center [540, 488] width 46 height 13
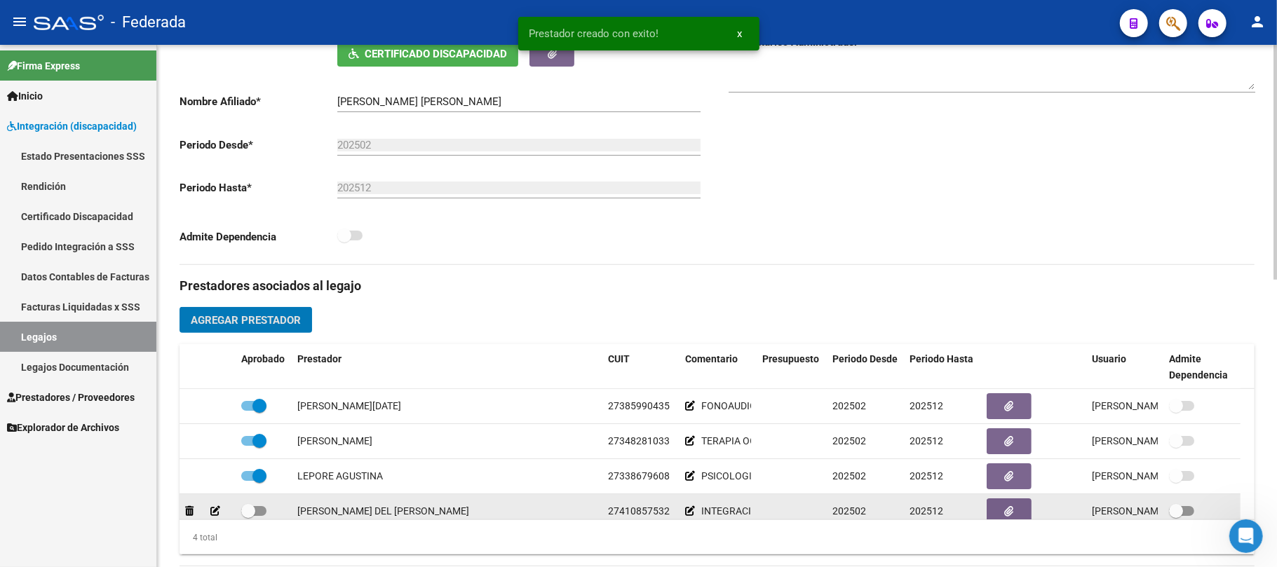
click at [250, 515] on span at bounding box center [248, 511] width 14 height 14
click at [248, 516] on input "checkbox" at bounding box center [248, 516] width 1 height 1
checkbox input "true"
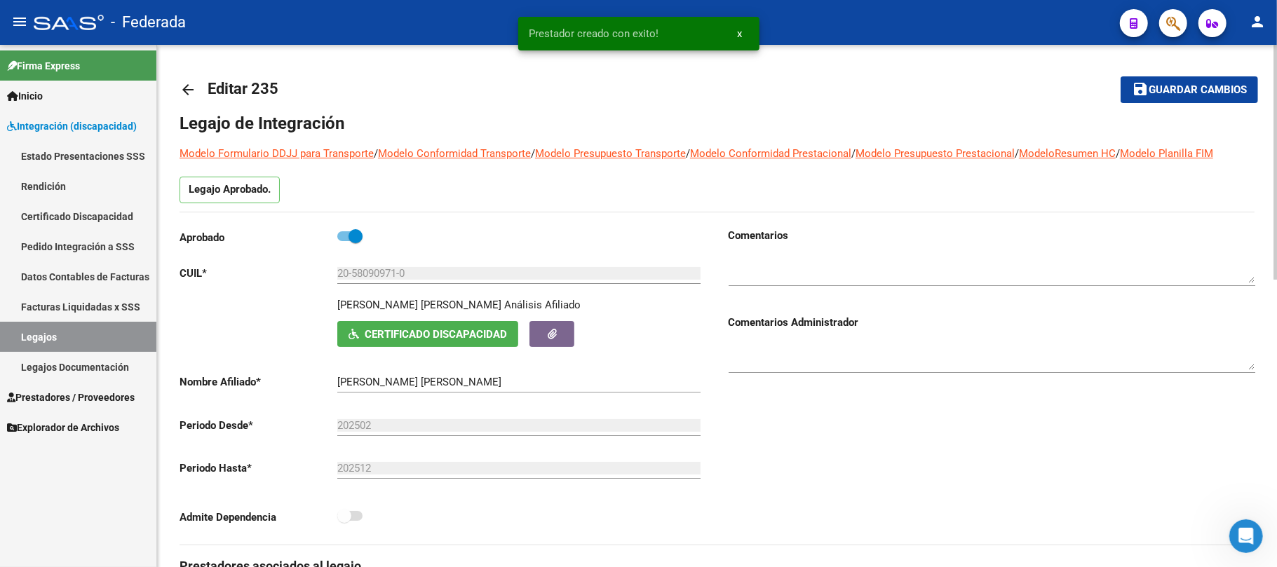
click at [1128, 101] on button "save Guardar cambios" at bounding box center [1188, 89] width 137 height 26
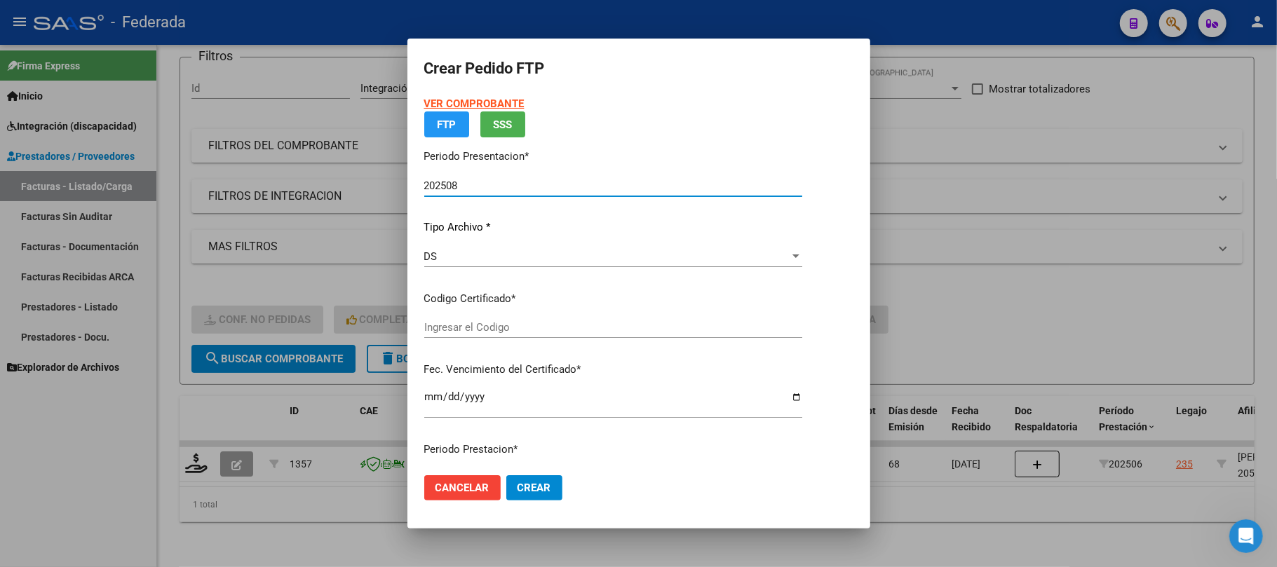
scroll to position [746, 0]
type input "ARG02000580909712024072520290725SAN219"
type input "2029-07-25"
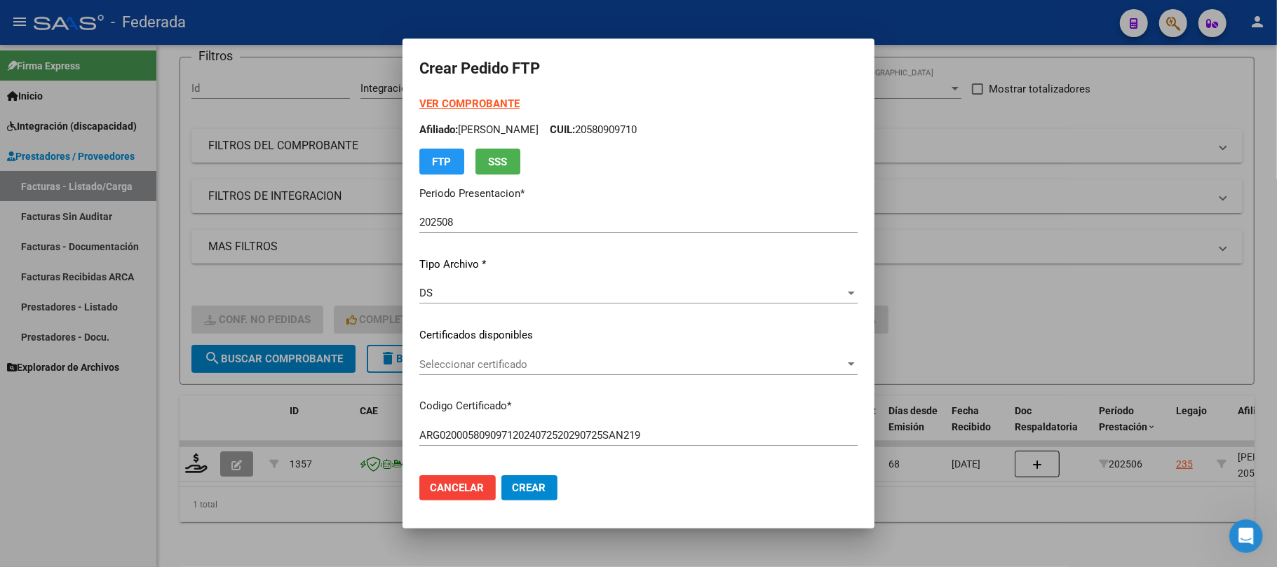
click at [452, 492] on div "Cancelar Crear" at bounding box center [488, 487] width 138 height 25
click at [431, 489] on span "Cancelar" at bounding box center [458, 488] width 54 height 13
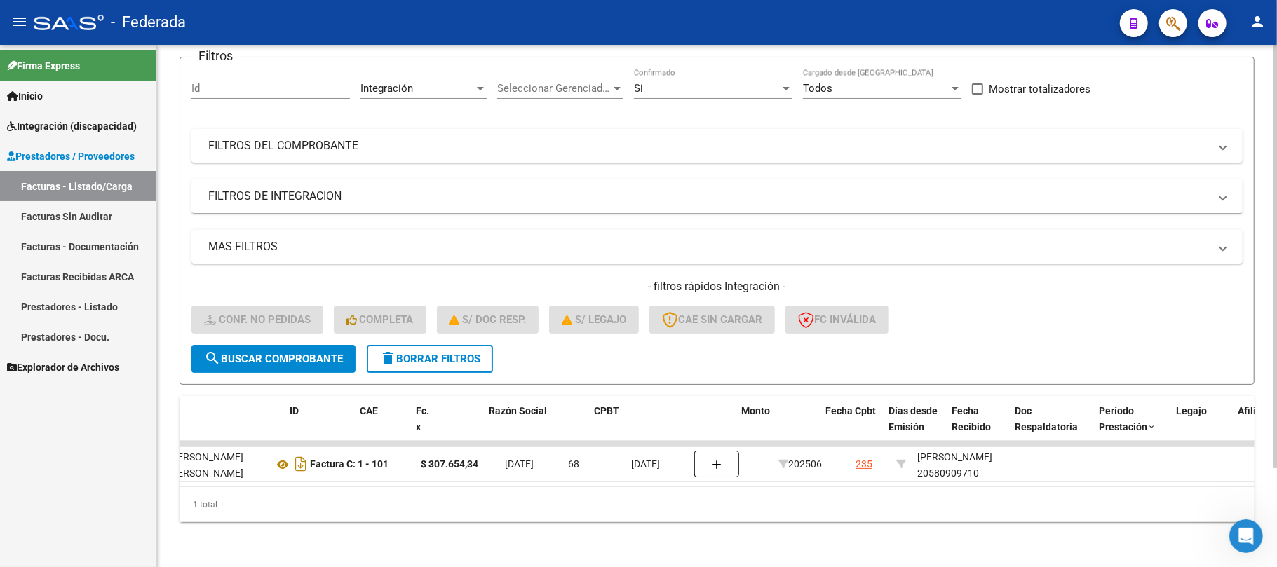
scroll to position [0, 0]
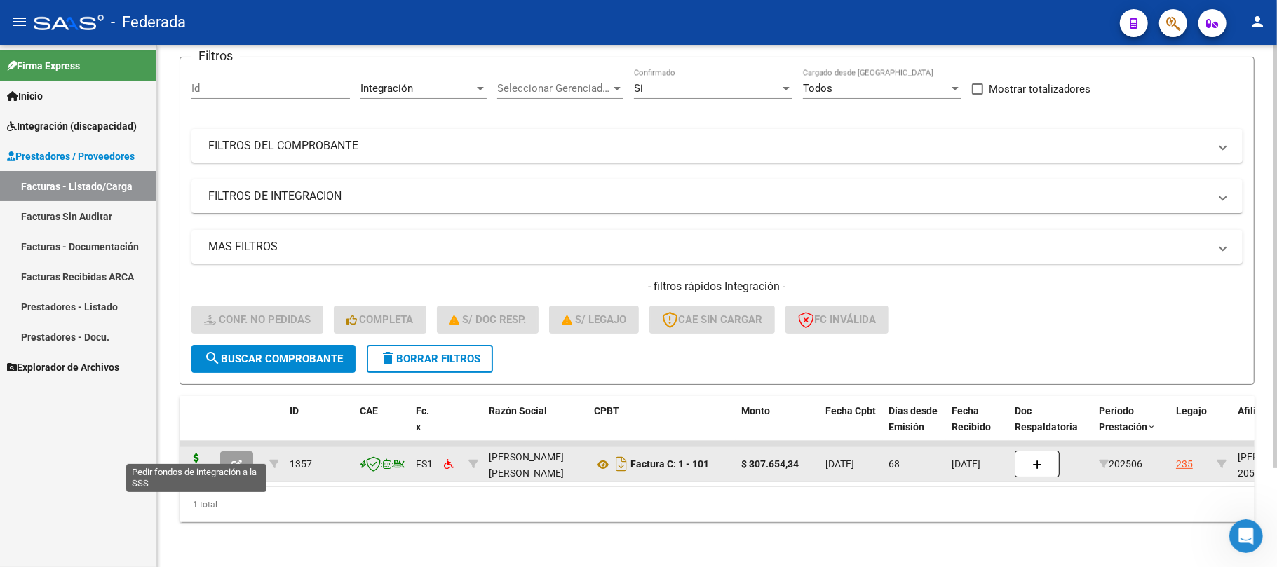
click at [194, 454] on icon at bounding box center [196, 464] width 22 height 20
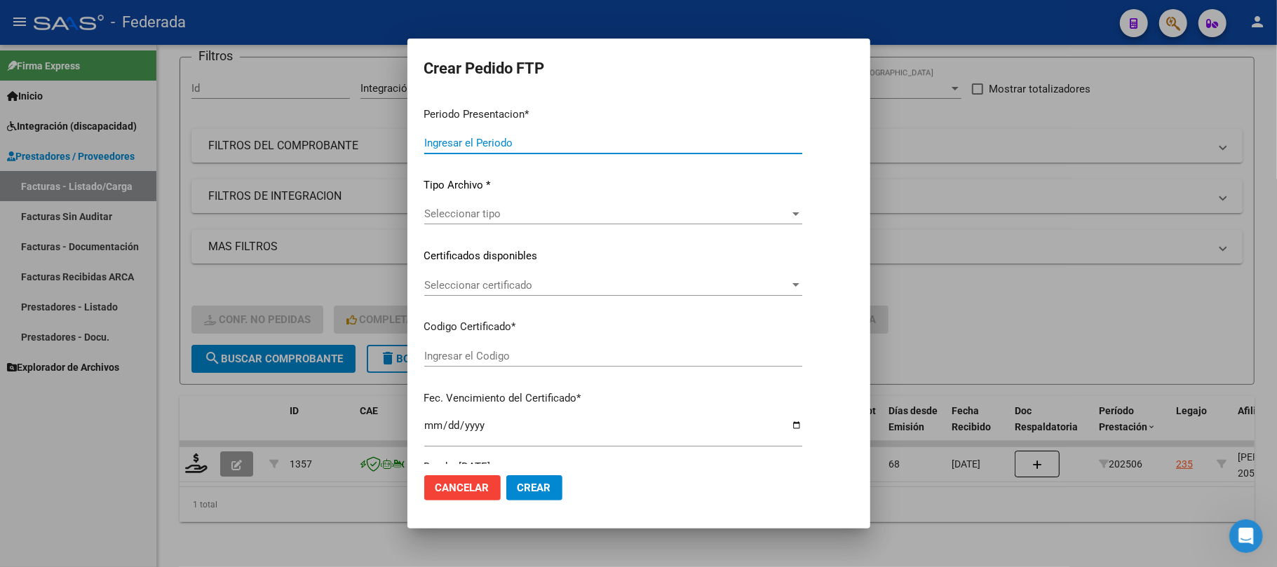
type input "202508"
type input "202506"
type input "$ 307.654,34"
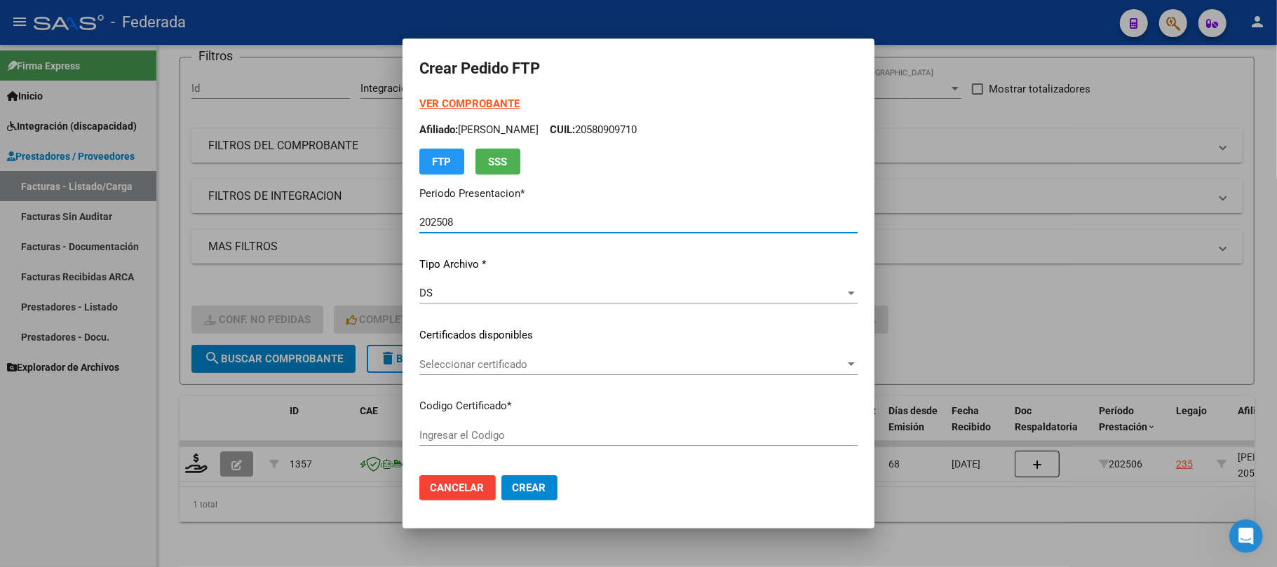
type input "ARG02000580909712024072520290725SAN219"
type input "2029-07-25"
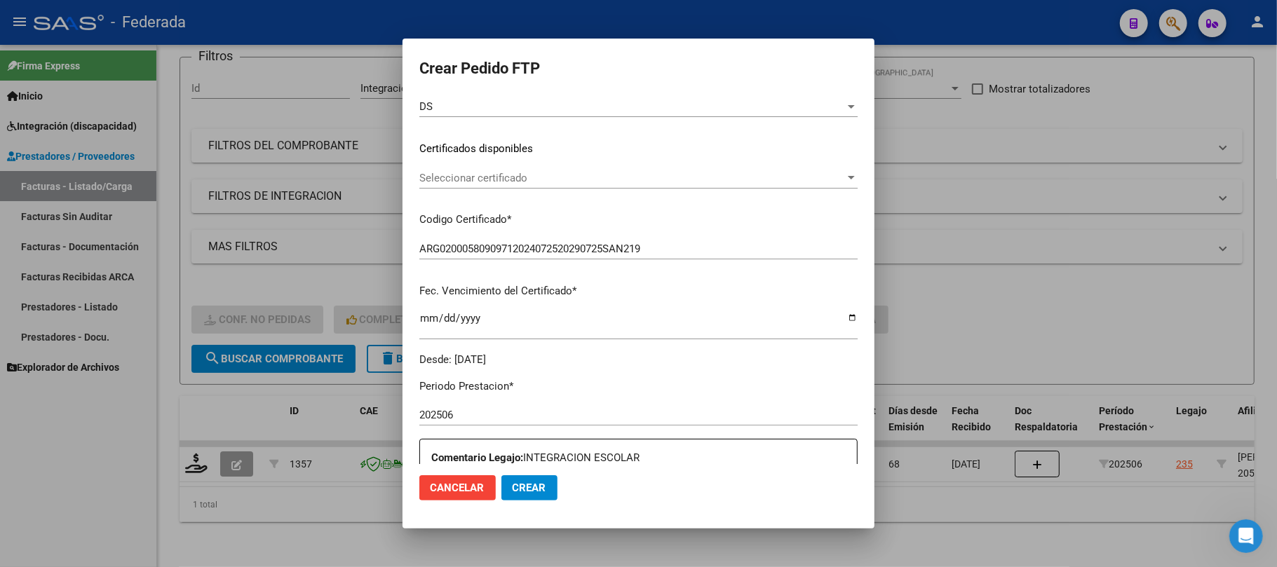
click at [480, 169] on div "Seleccionar certificado Seleccionar certificado" at bounding box center [638, 178] width 438 height 21
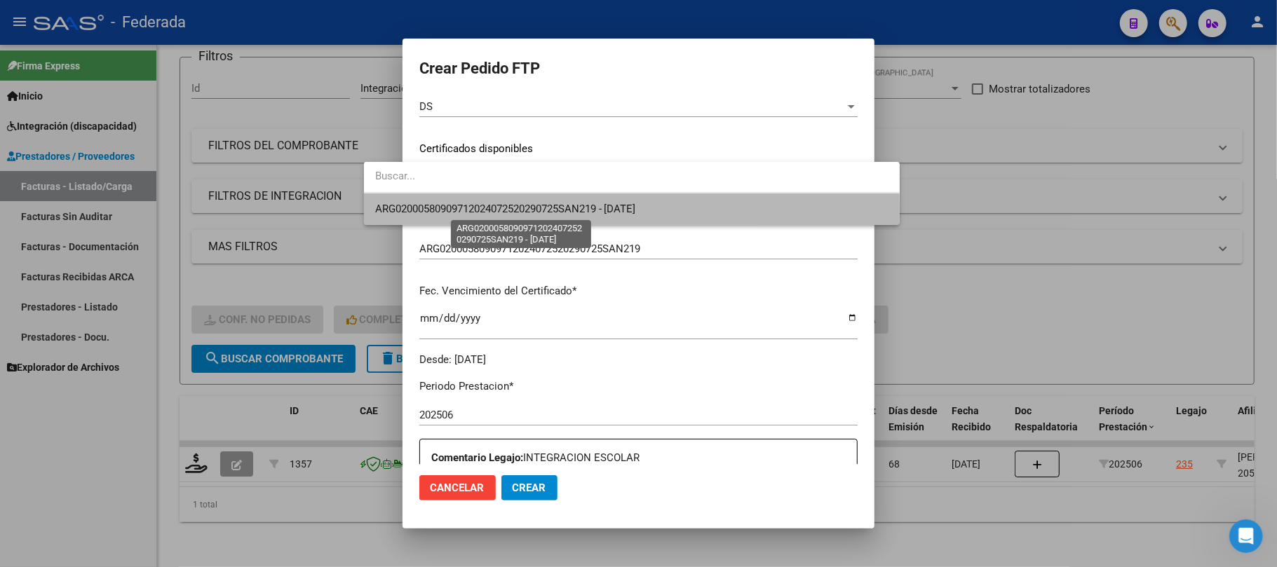
click at [472, 214] on span "ARG02000580909712024072520290725SAN219 - 2029-07-25" at bounding box center [505, 209] width 261 height 13
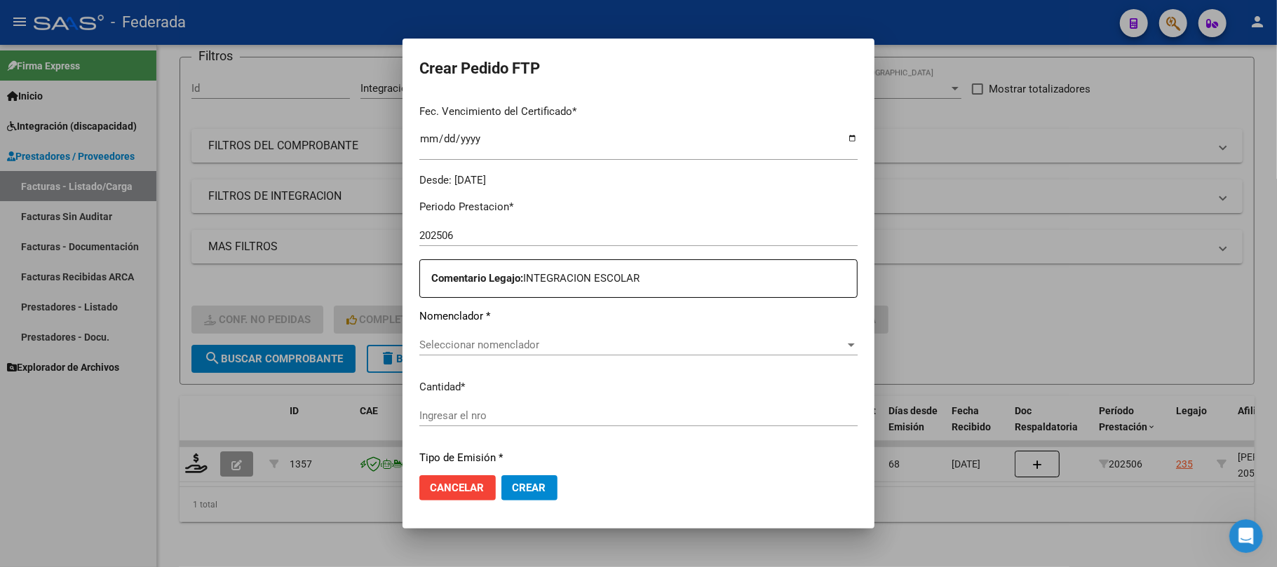
scroll to position [374, 0]
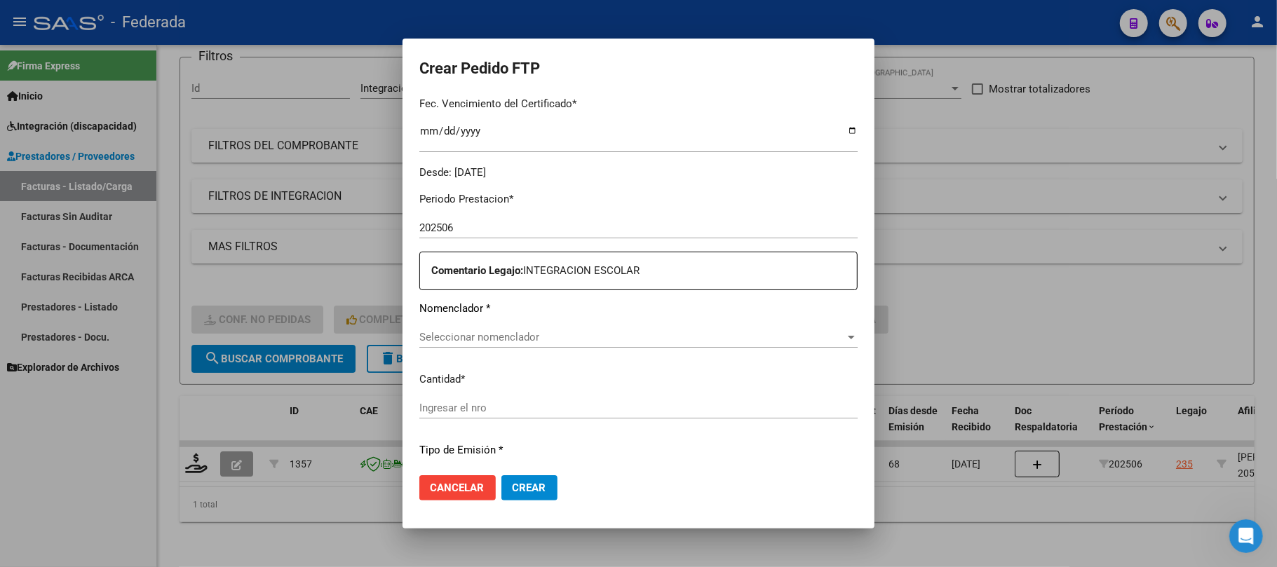
click at [436, 345] on div "Seleccionar nomenclador Seleccionar nomenclador" at bounding box center [638, 337] width 438 height 21
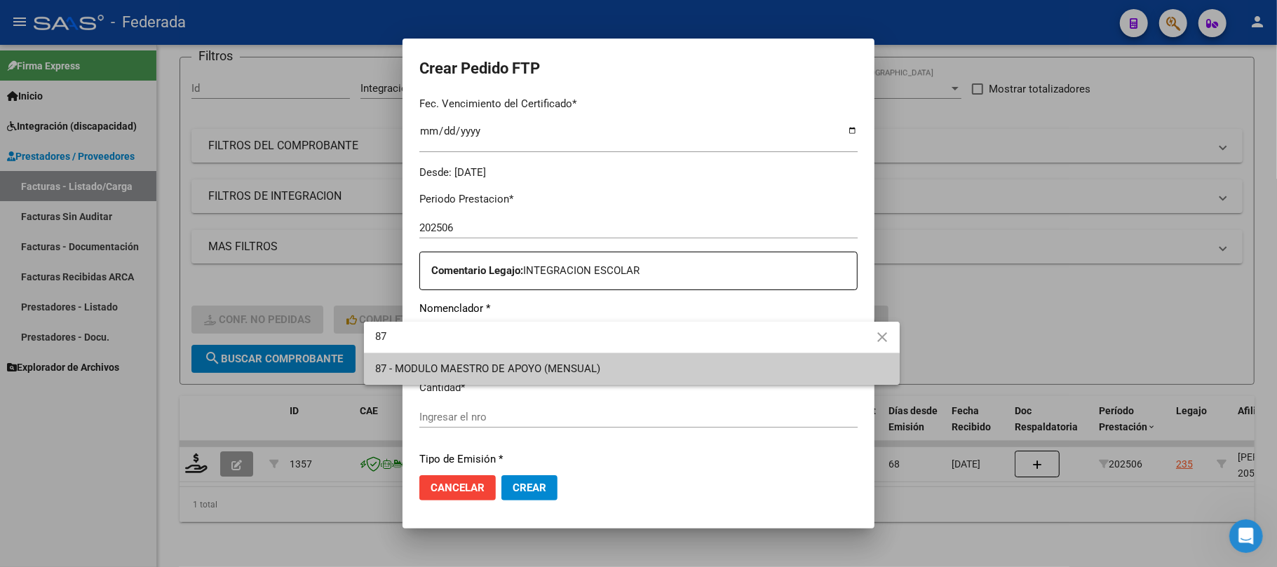
type input "87"
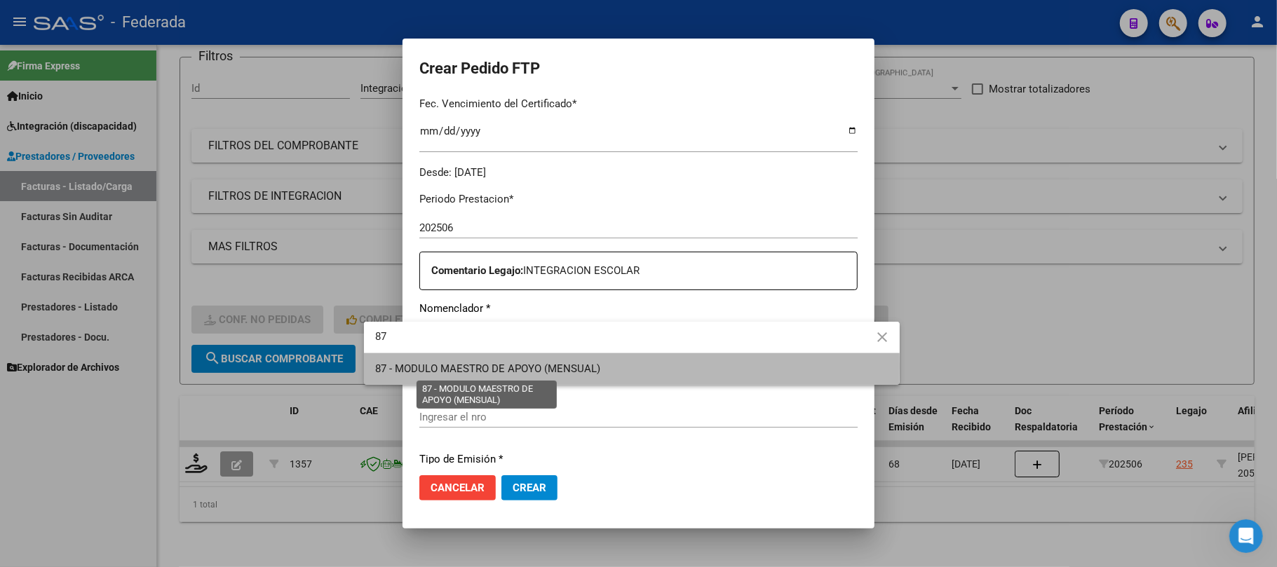
click at [446, 366] on span "87 - MODULO MAESTRO DE APOYO (MENSUAL)" at bounding box center [487, 369] width 225 height 13
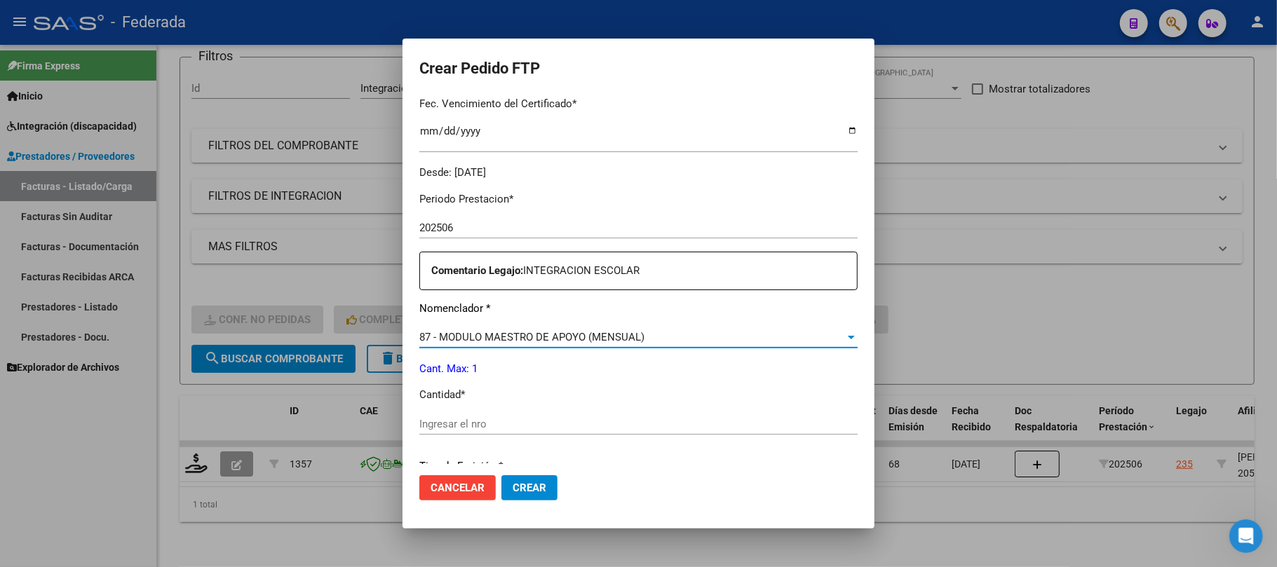
click at [431, 421] on input "Ingresar el nro" at bounding box center [638, 424] width 438 height 13
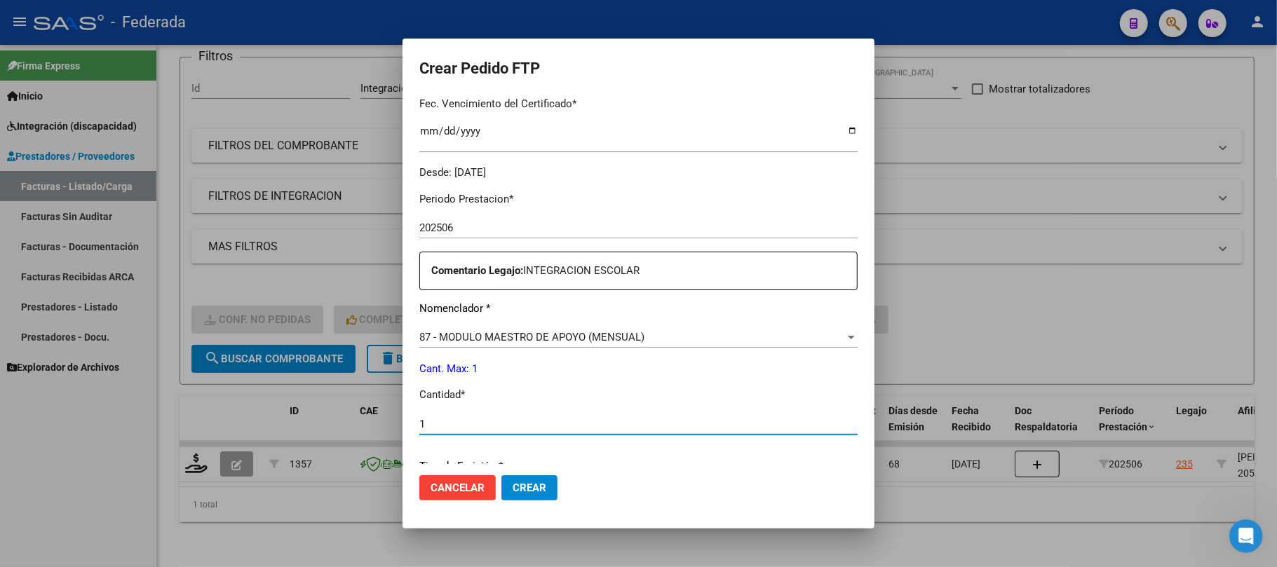
scroll to position [569, 0]
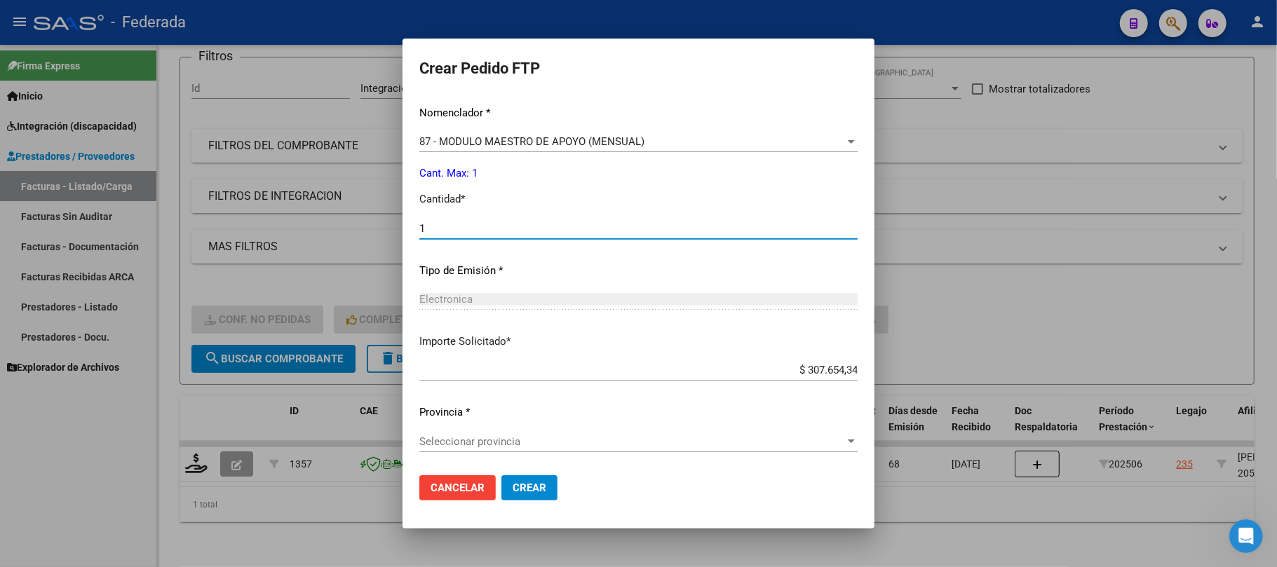
type input "1"
click at [445, 439] on span "Seleccionar provincia" at bounding box center [632, 441] width 426 height 13
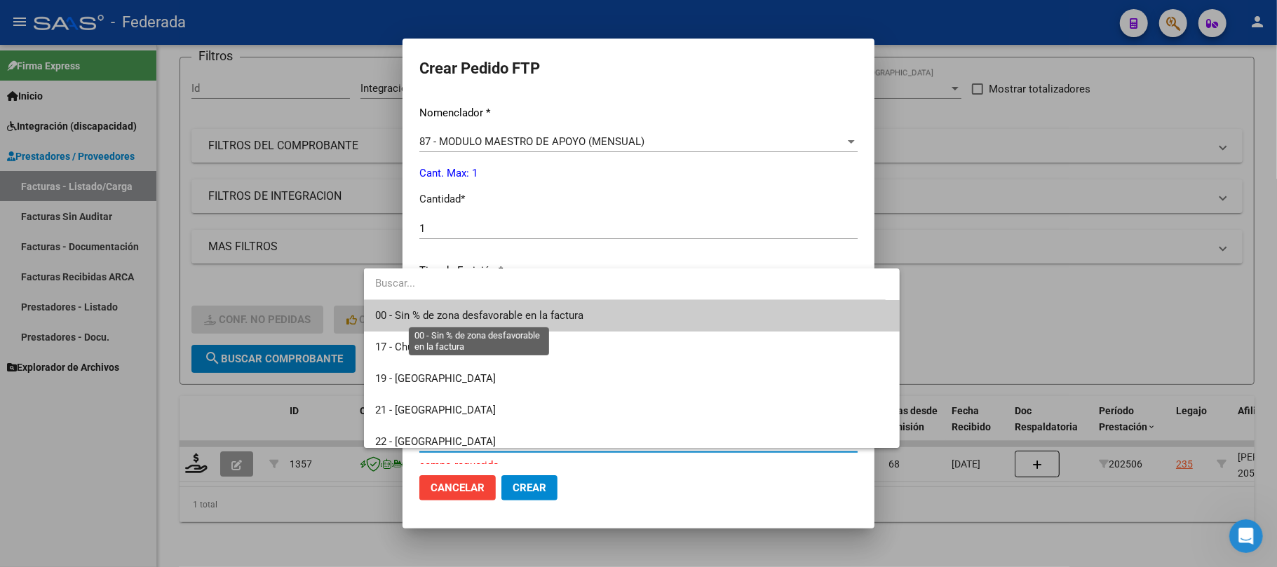
click at [441, 318] on span "00 - Sin % de zona desfavorable en la factura" at bounding box center [479, 315] width 208 height 13
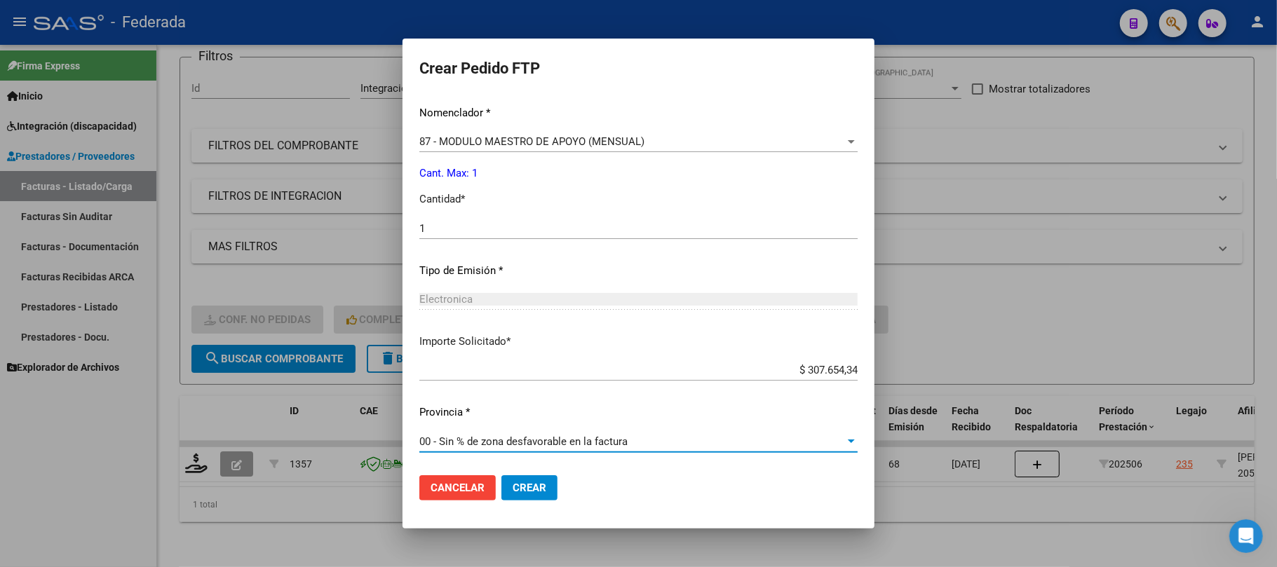
click at [501, 495] on button "Crear" at bounding box center [529, 487] width 56 height 25
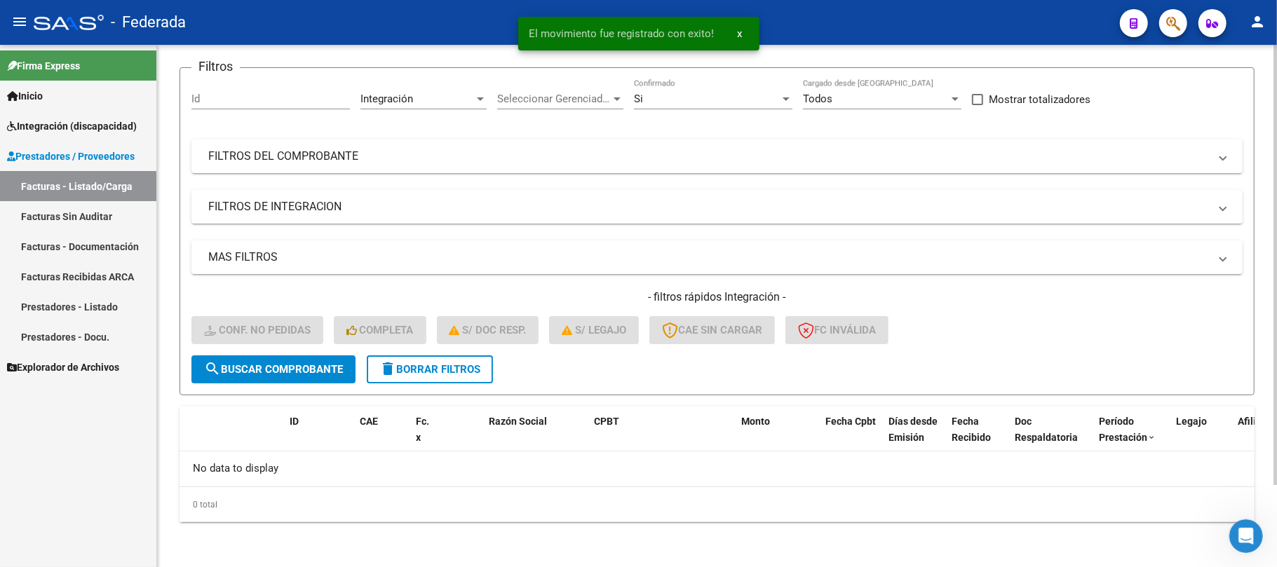
scroll to position [97, 0]
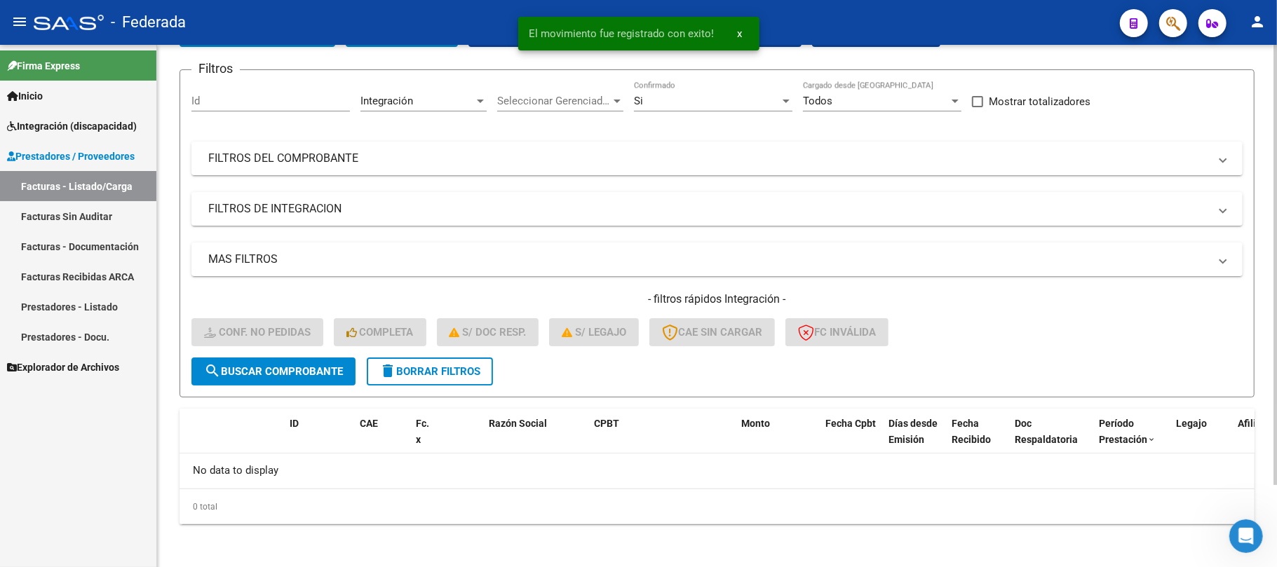
click at [427, 373] on span "delete Borrar Filtros" at bounding box center [429, 371] width 101 height 13
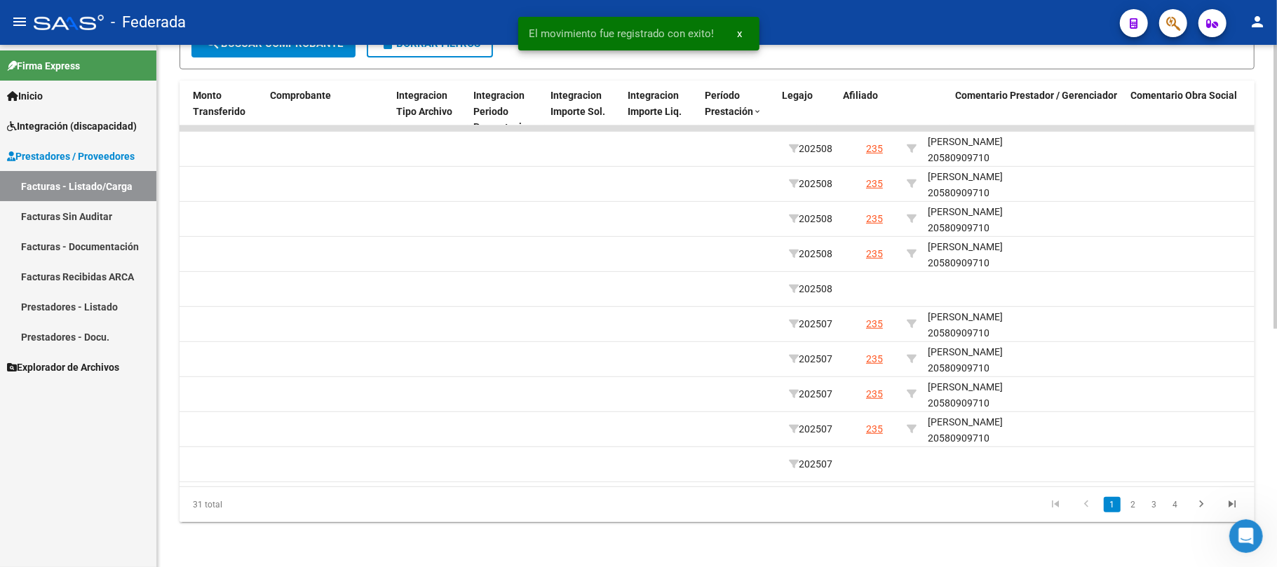
scroll to position [0, 1498]
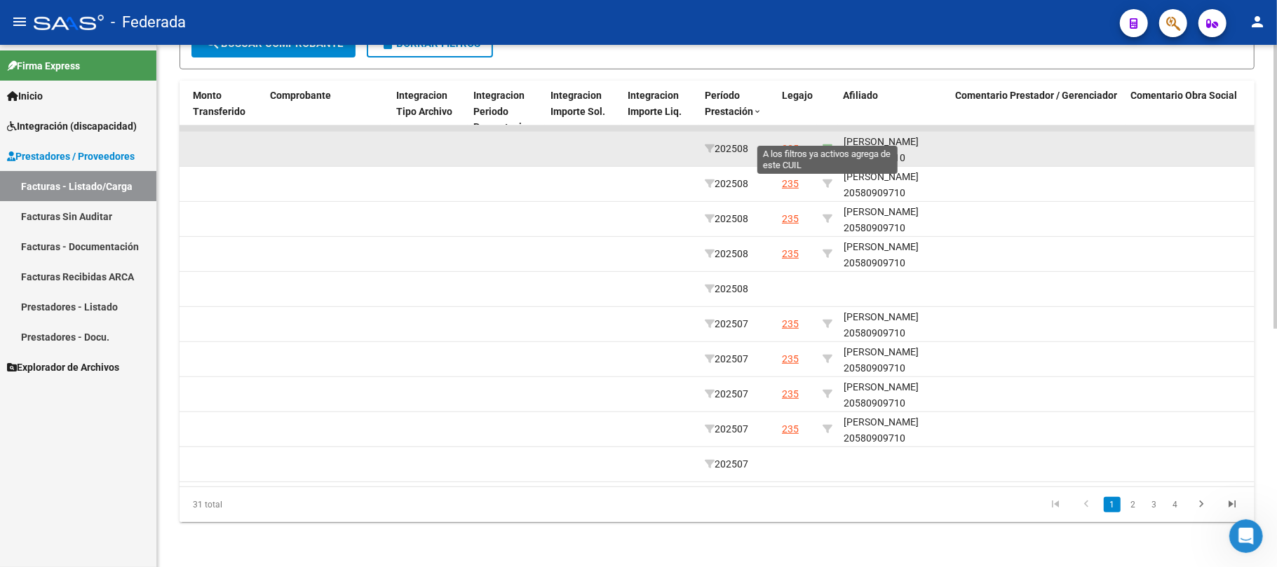
click at [829, 144] on icon at bounding box center [827, 149] width 10 height 10
type input "20580909710"
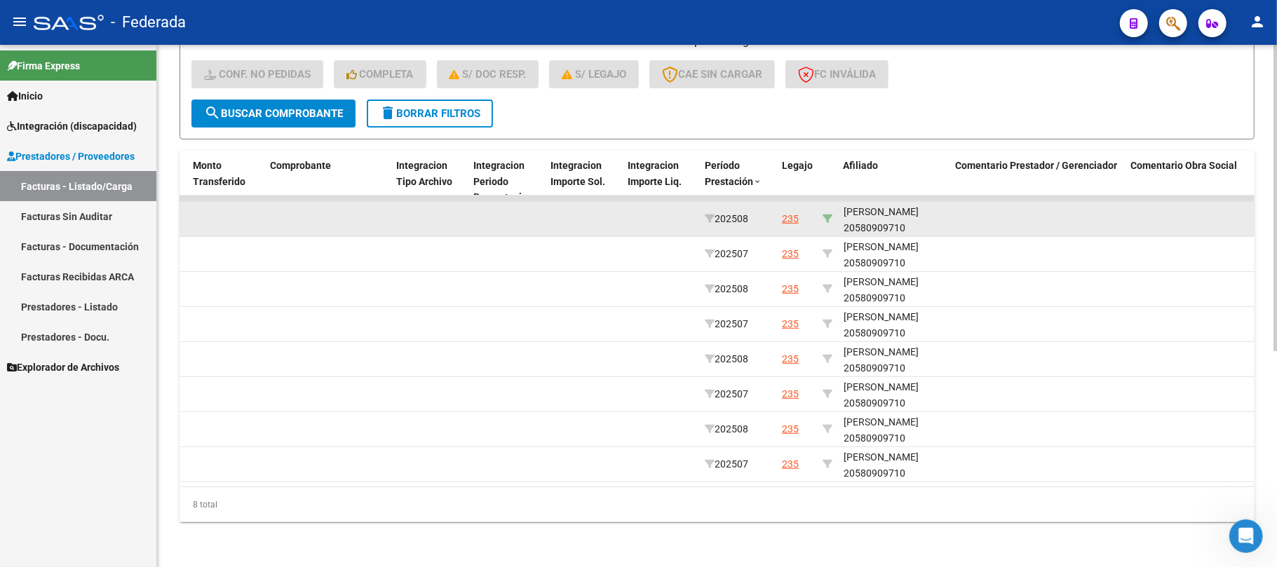
scroll to position [367, 0]
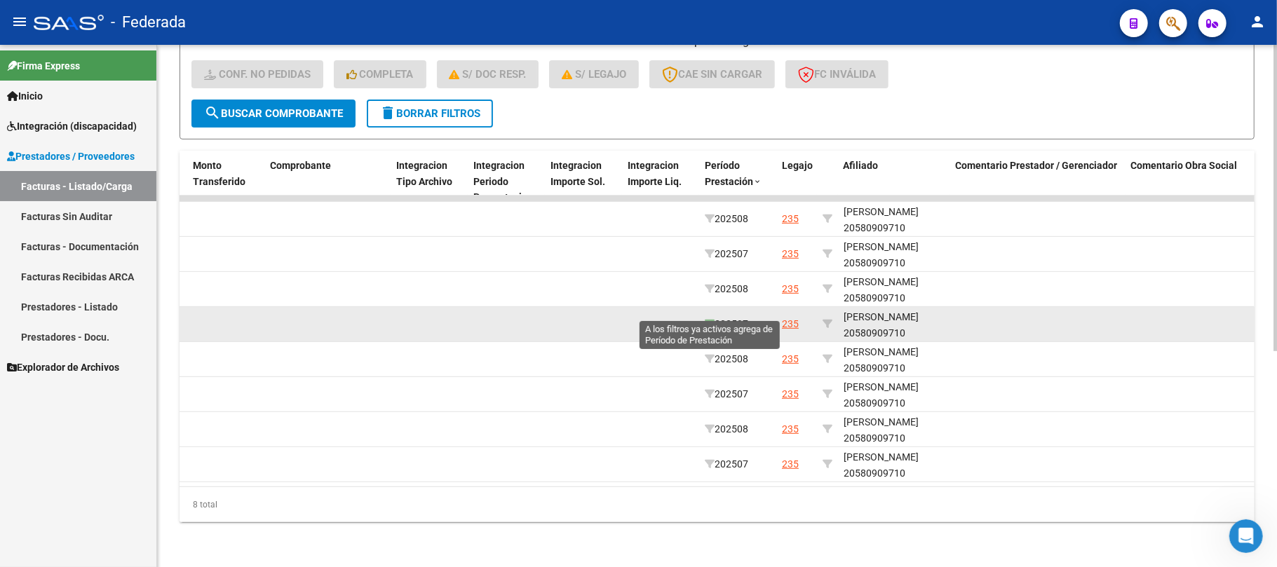
click at [707, 319] on icon at bounding box center [710, 324] width 10 height 10
type input "202507"
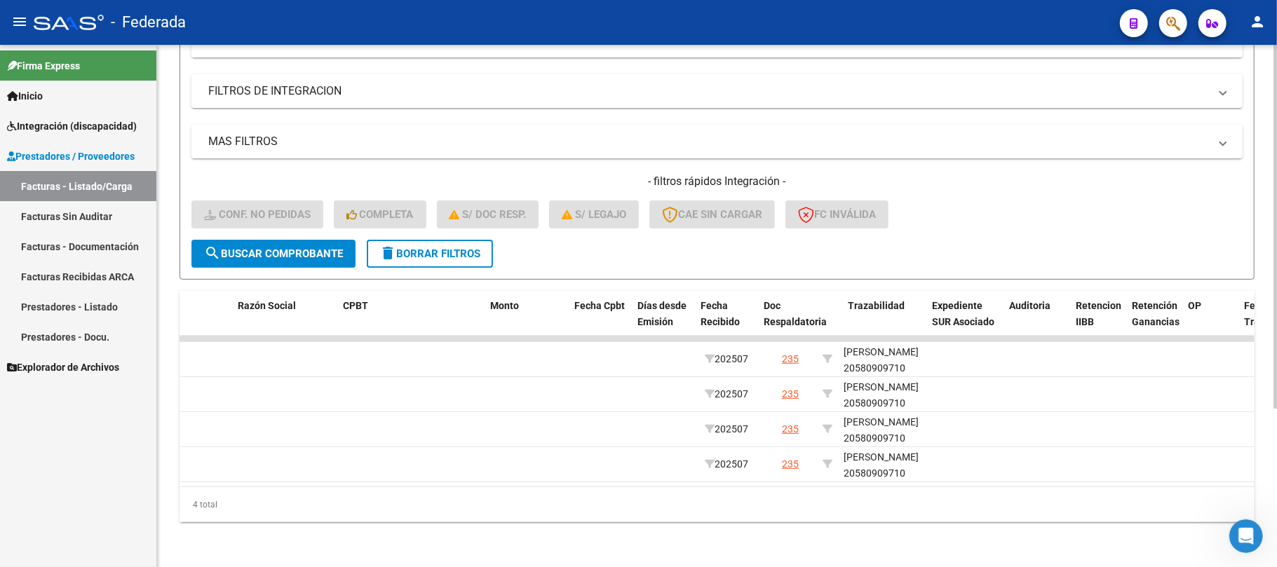
scroll to position [0, 0]
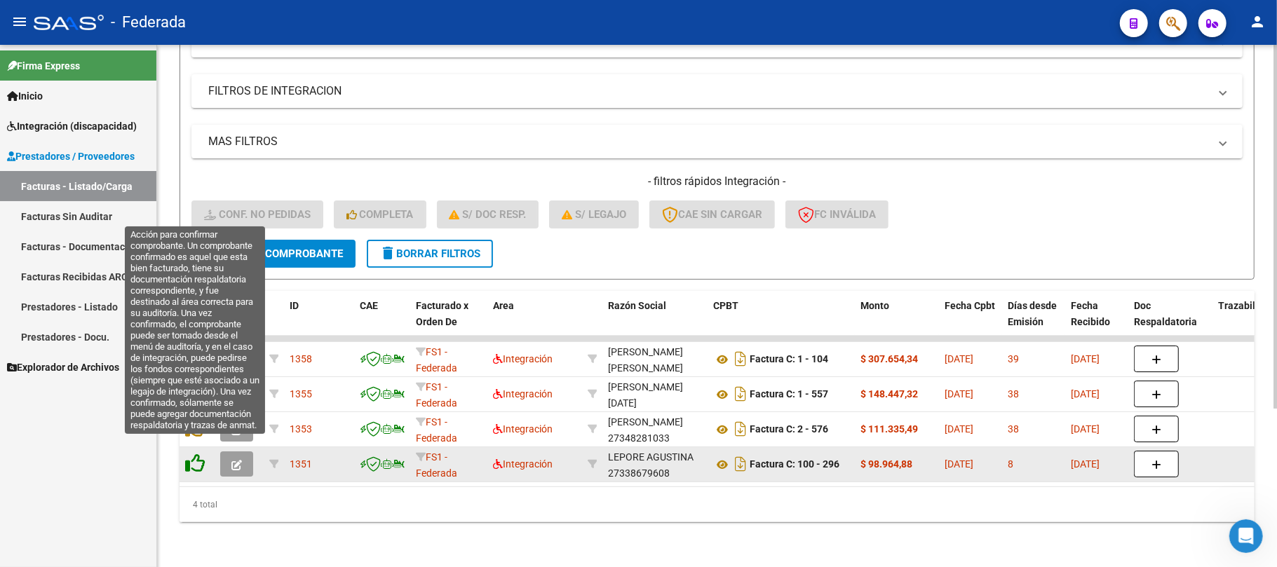
click at [194, 454] on icon at bounding box center [195, 464] width 20 height 20
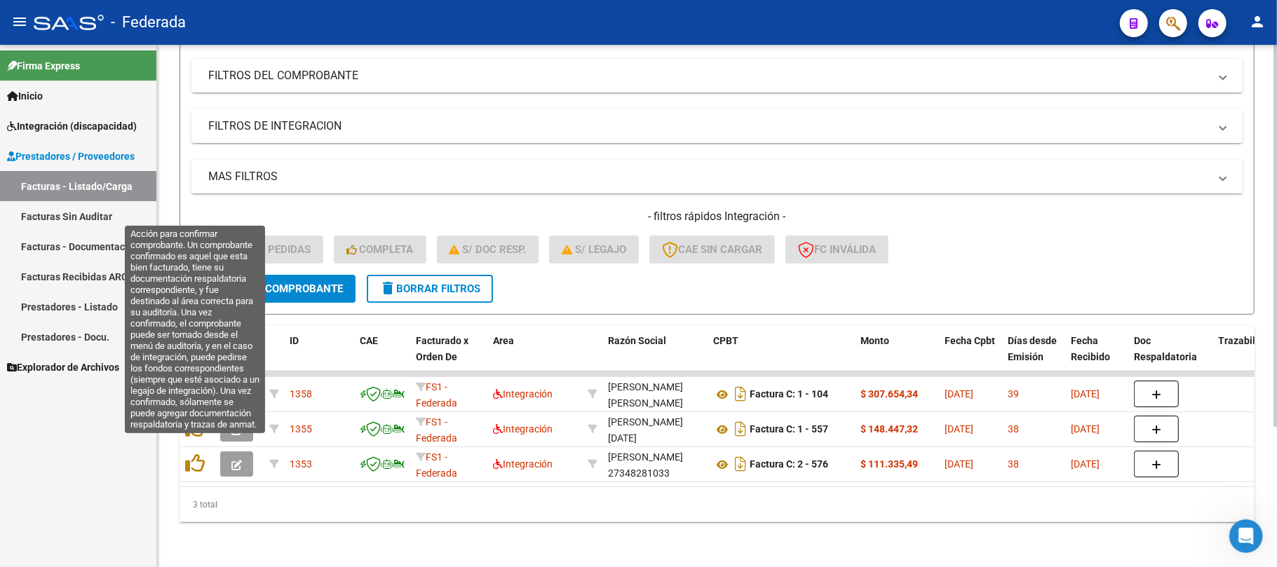
scroll to position [192, 0]
click at [194, 454] on icon at bounding box center [195, 464] width 20 height 20
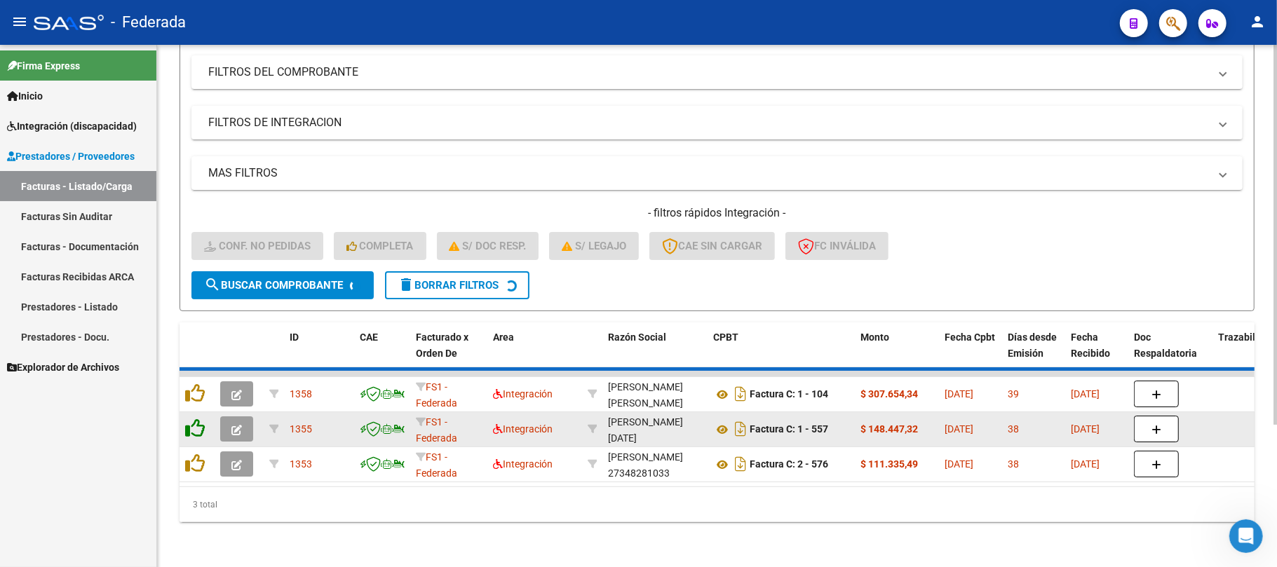
scroll to position [157, 0]
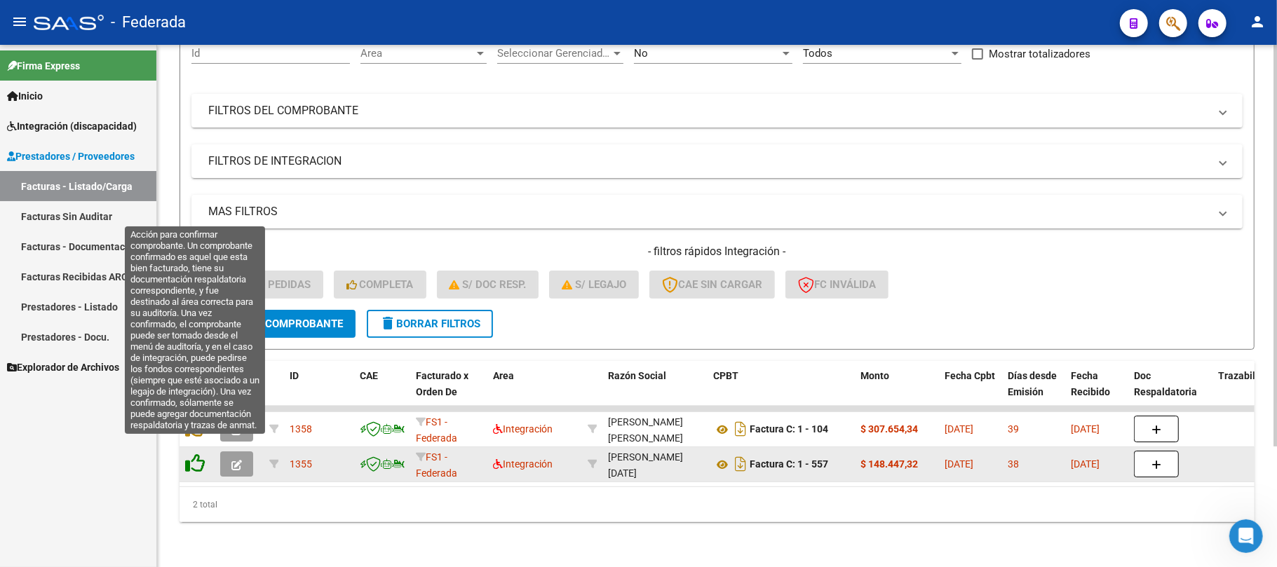
click at [191, 454] on icon at bounding box center [195, 464] width 20 height 20
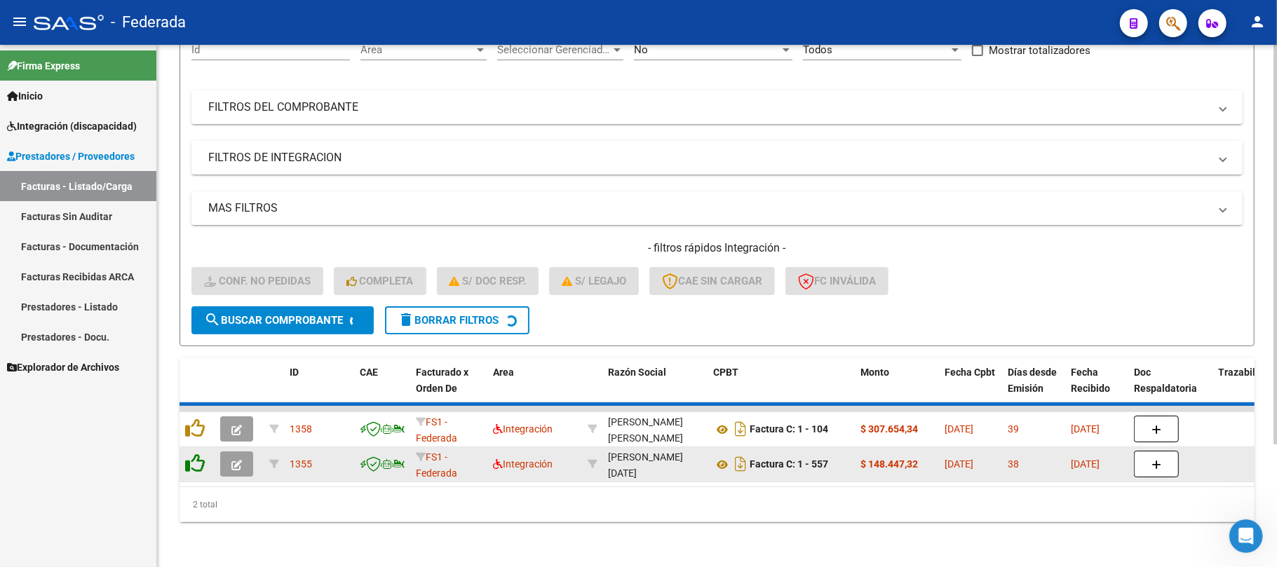
scroll to position [122, 0]
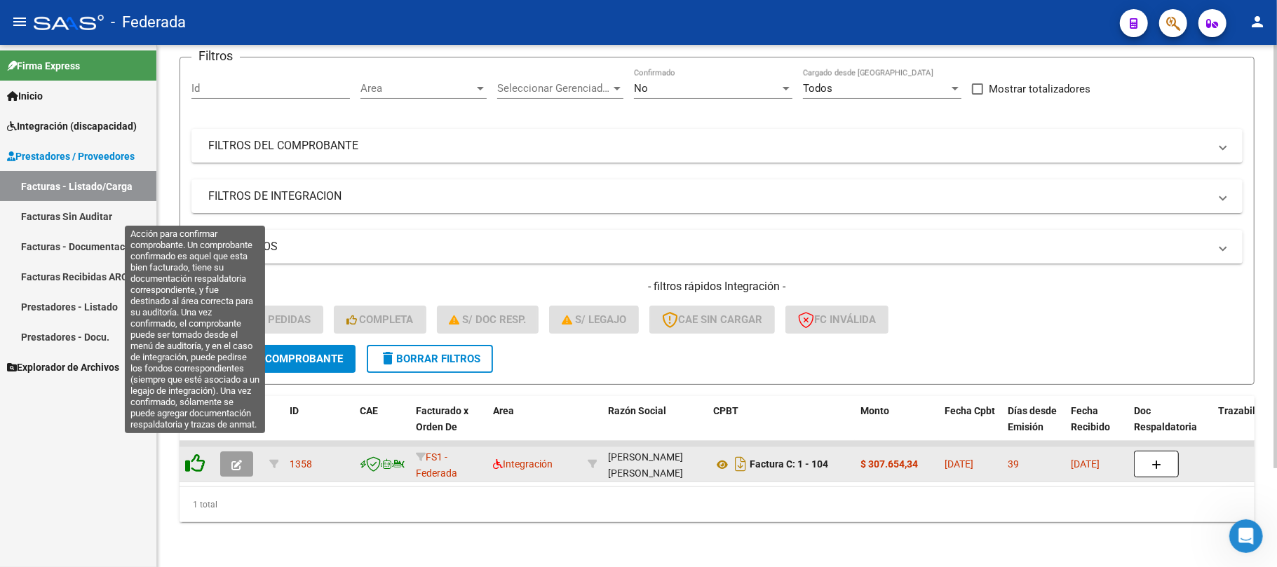
click at [189, 454] on icon at bounding box center [195, 464] width 20 height 20
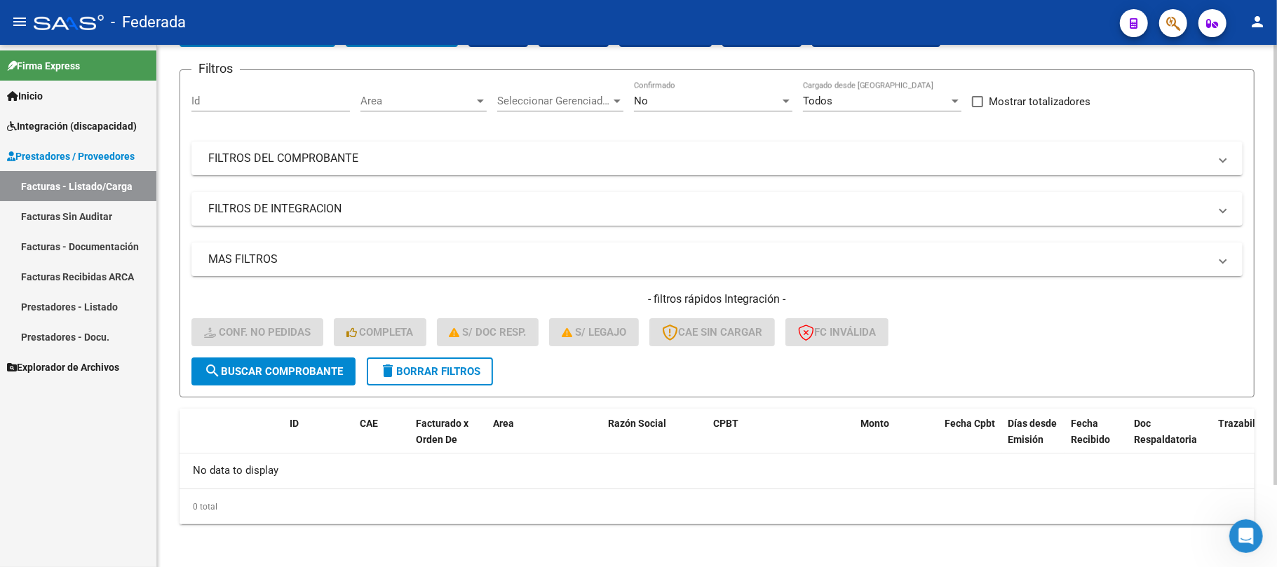
click at [391, 367] on mat-icon "delete" at bounding box center [387, 371] width 17 height 17
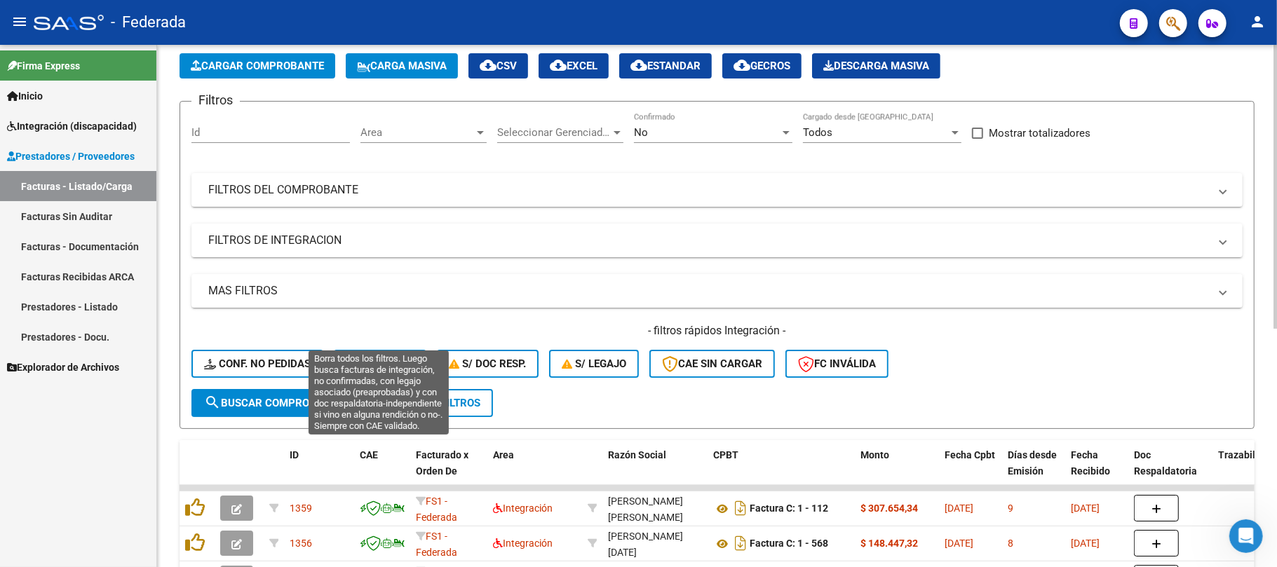
scroll to position [97, 0]
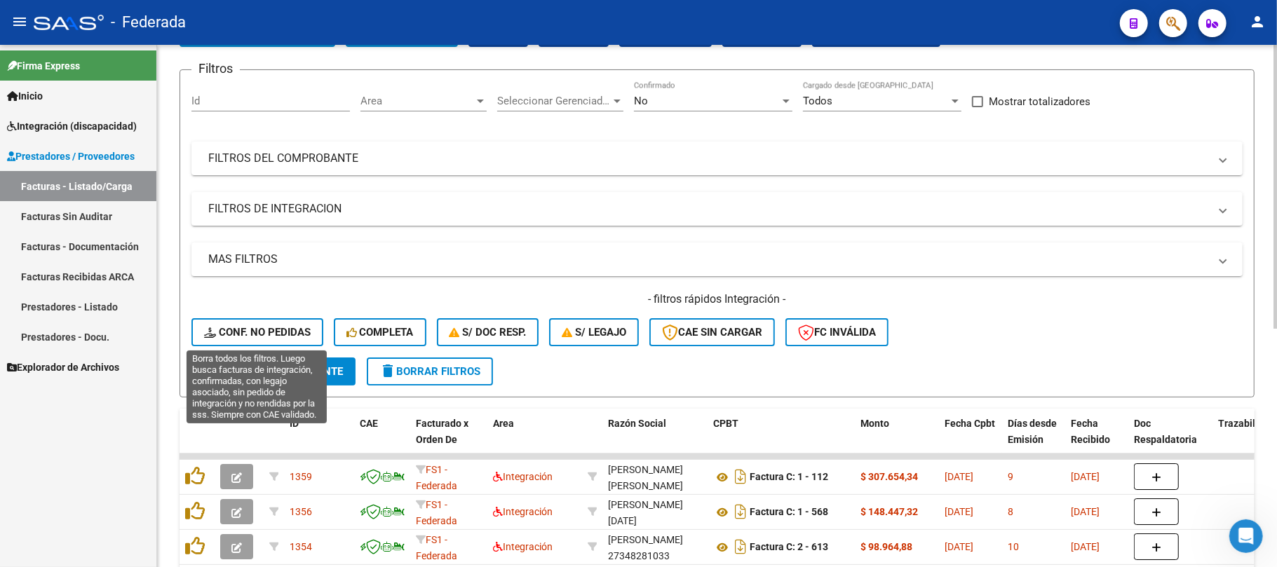
click at [280, 330] on span "Conf. no pedidas" at bounding box center [257, 332] width 107 height 13
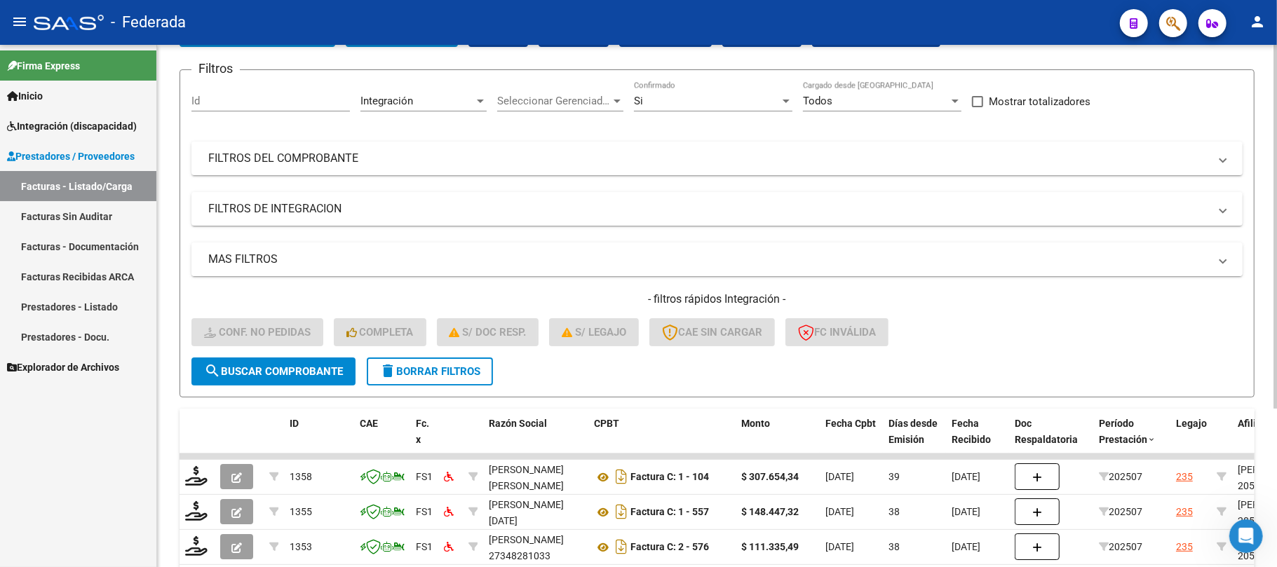
scroll to position [227, 0]
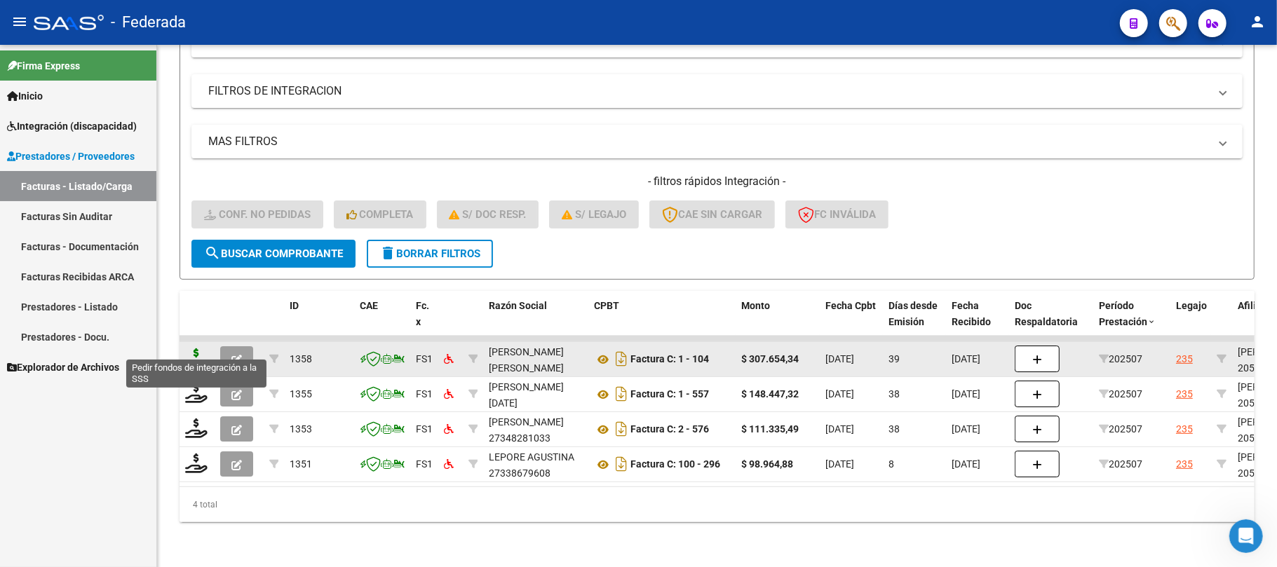
click at [202, 348] on icon at bounding box center [196, 358] width 22 height 20
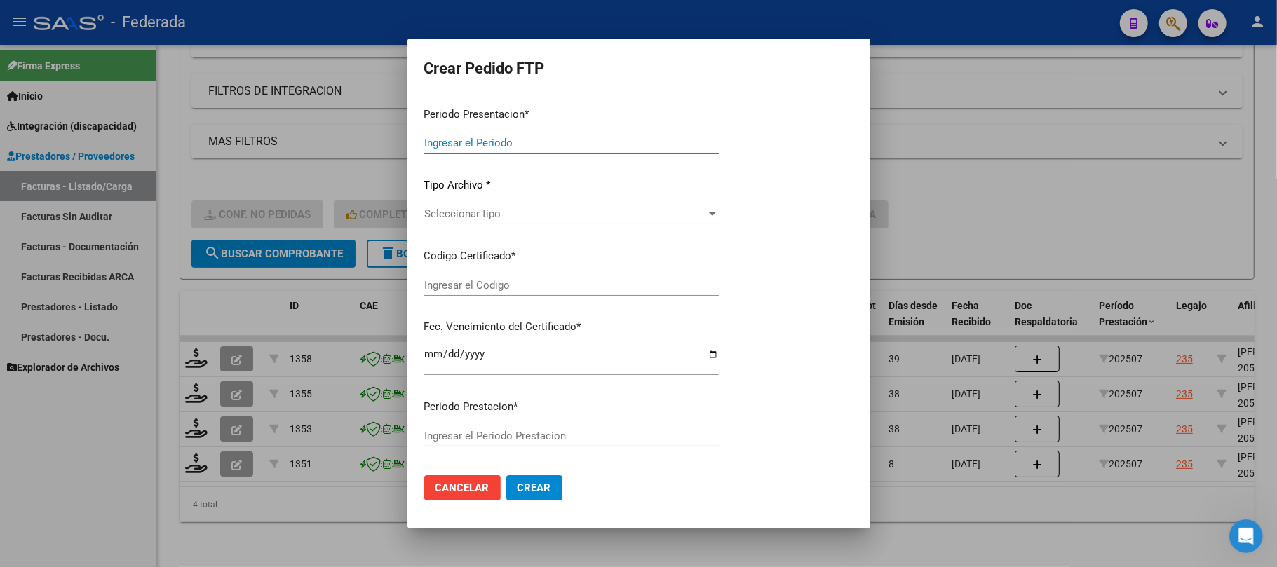
type input "202508"
type input "202507"
type input "$ 307.654,34"
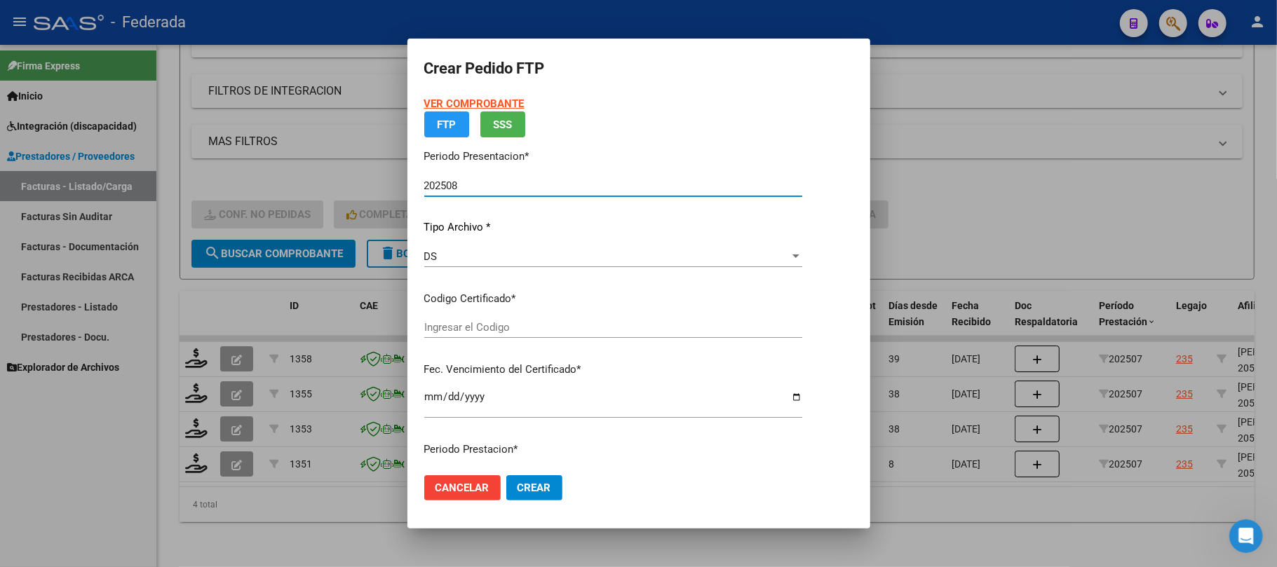
type input "ARG02000580909712024072520290725SAN219"
type input "2029-07-25"
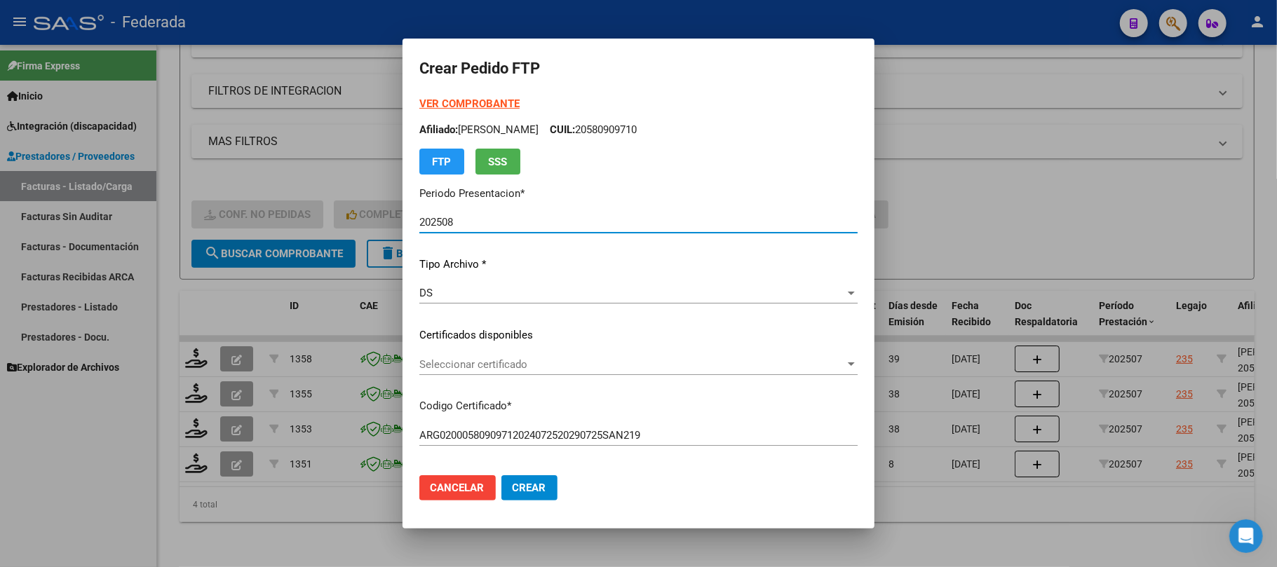
scroll to position [93, 0]
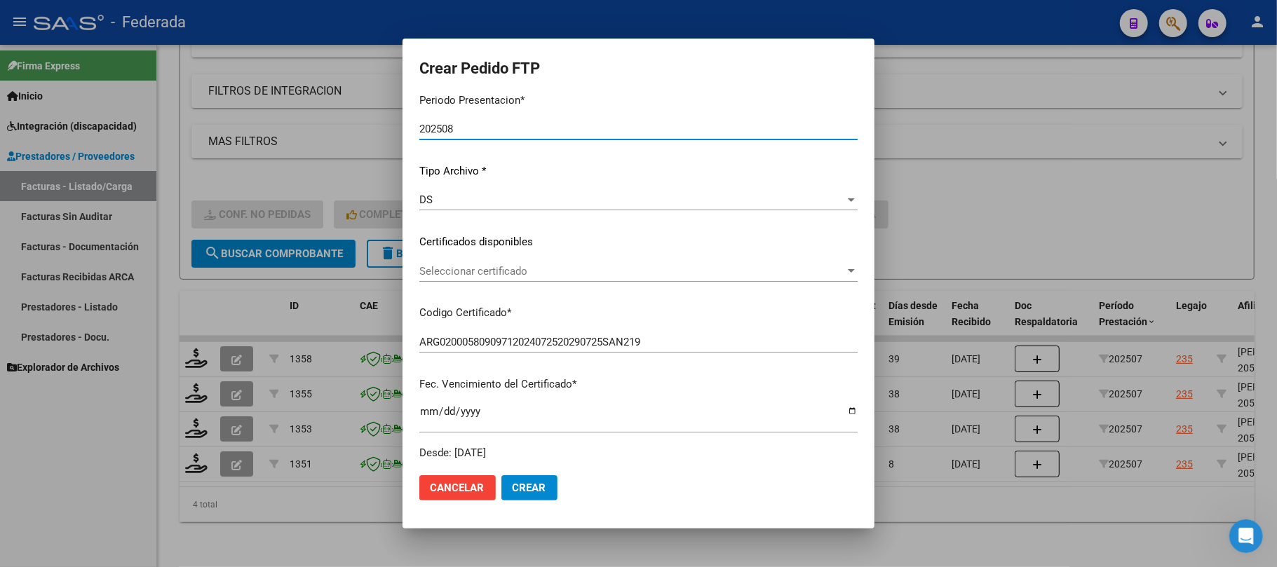
click at [461, 271] on span "Seleccionar certificado" at bounding box center [632, 271] width 426 height 13
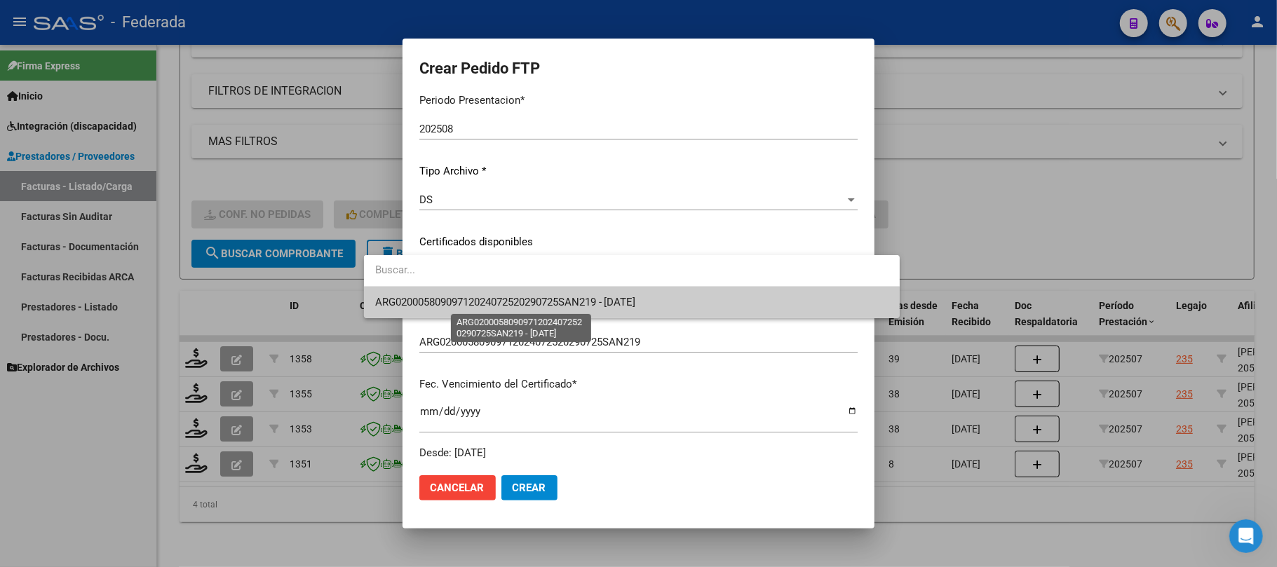
click at [461, 296] on span "ARG02000580909712024072520290725SAN219 - 2029-07-25" at bounding box center [505, 302] width 261 height 13
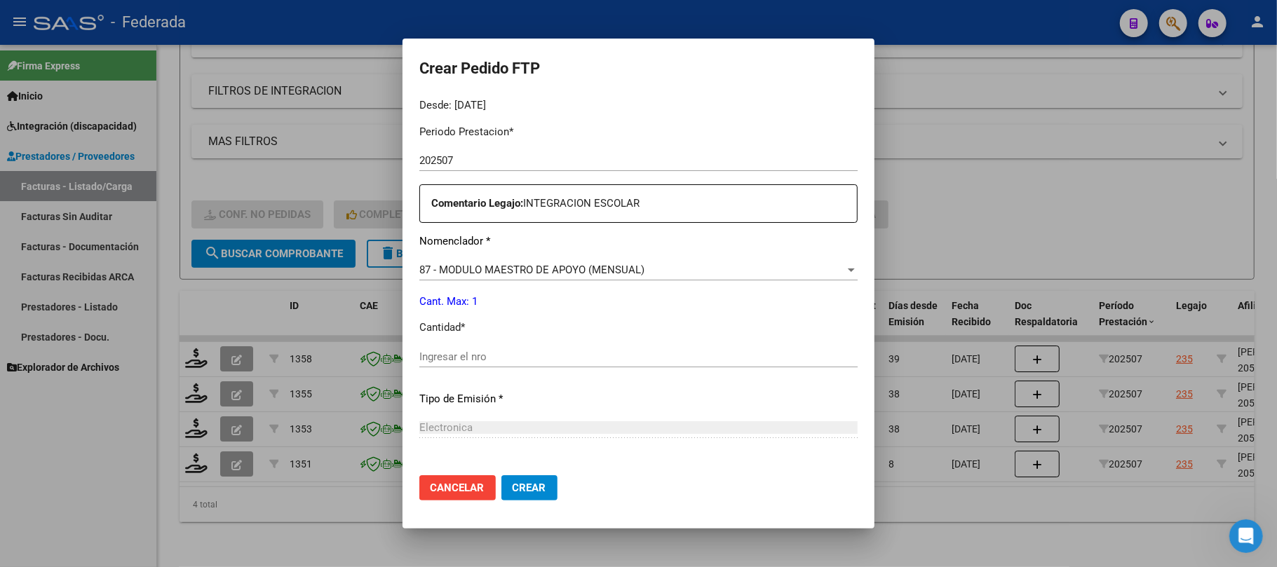
scroll to position [467, 0]
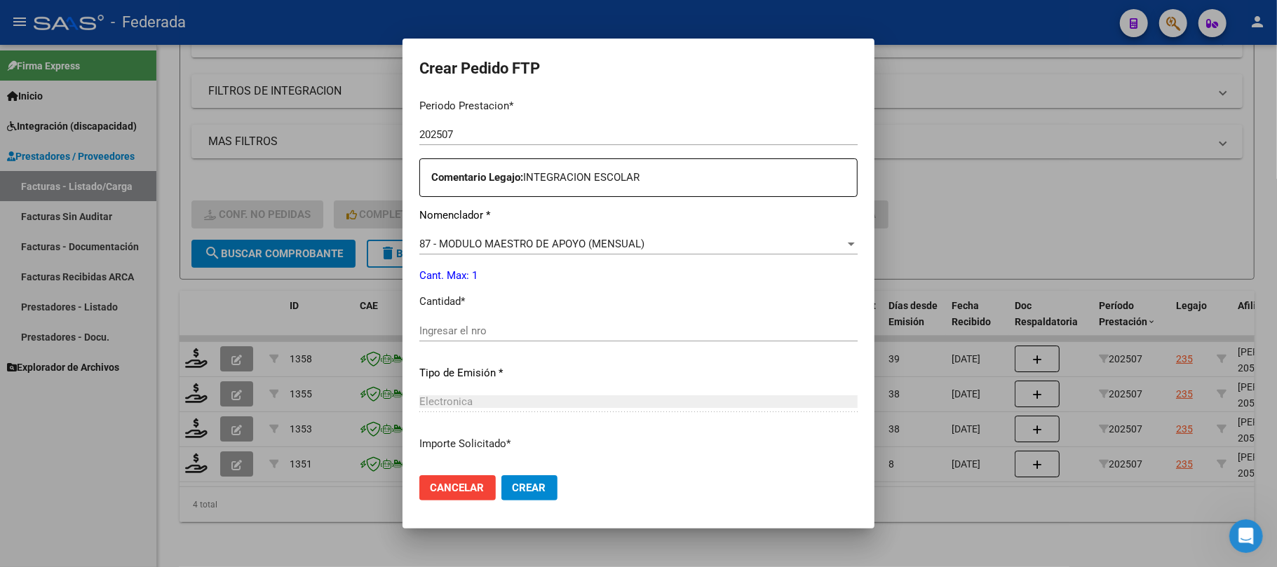
click at [459, 332] on input "Ingresar el nro" at bounding box center [638, 331] width 438 height 13
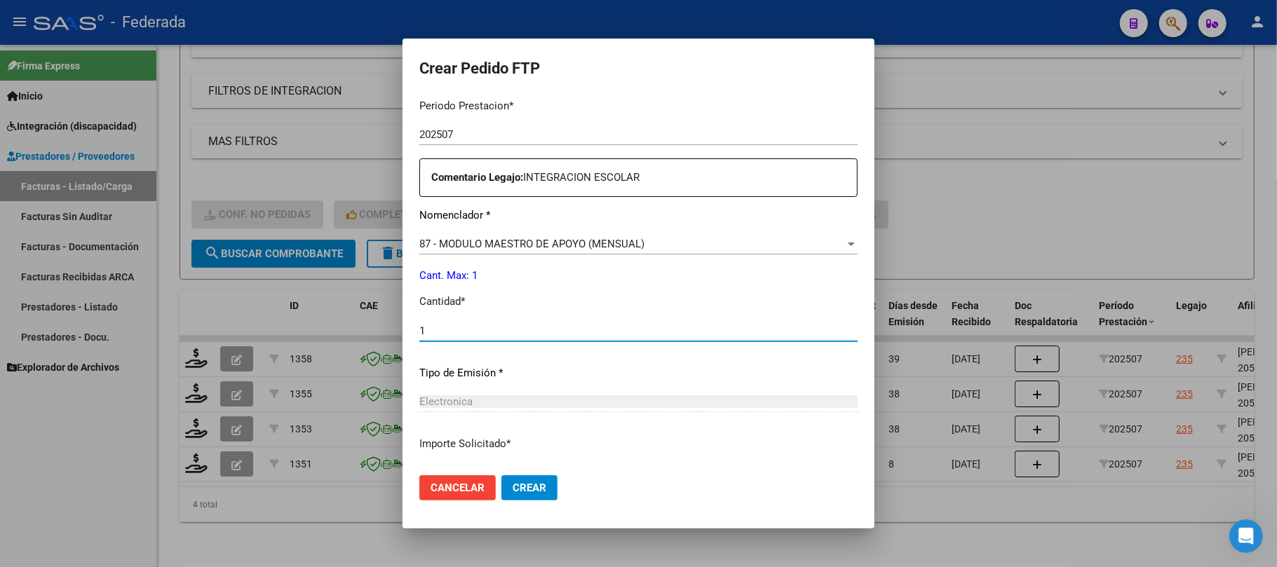
type input "1"
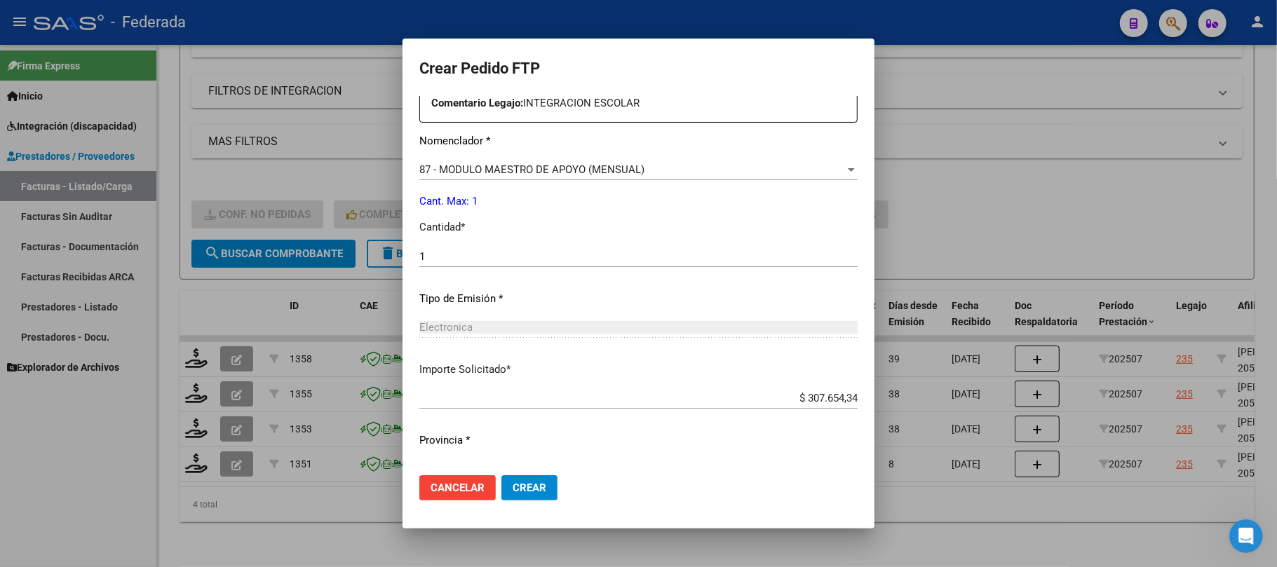
scroll to position [569, 0]
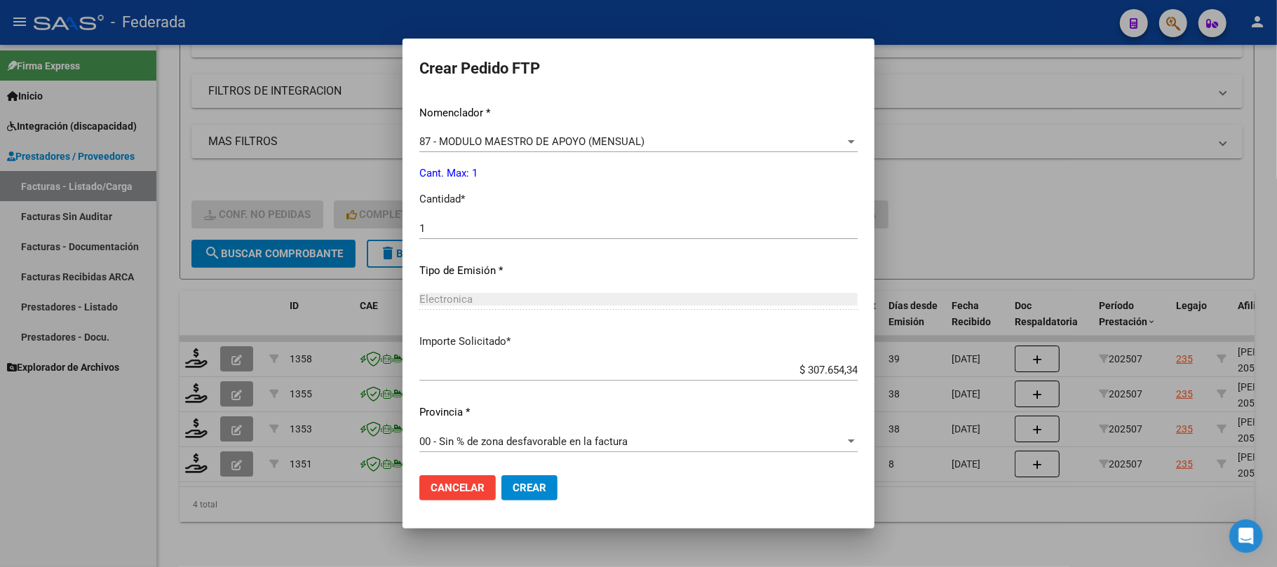
click at [502, 487] on button "Crear" at bounding box center [529, 487] width 56 height 25
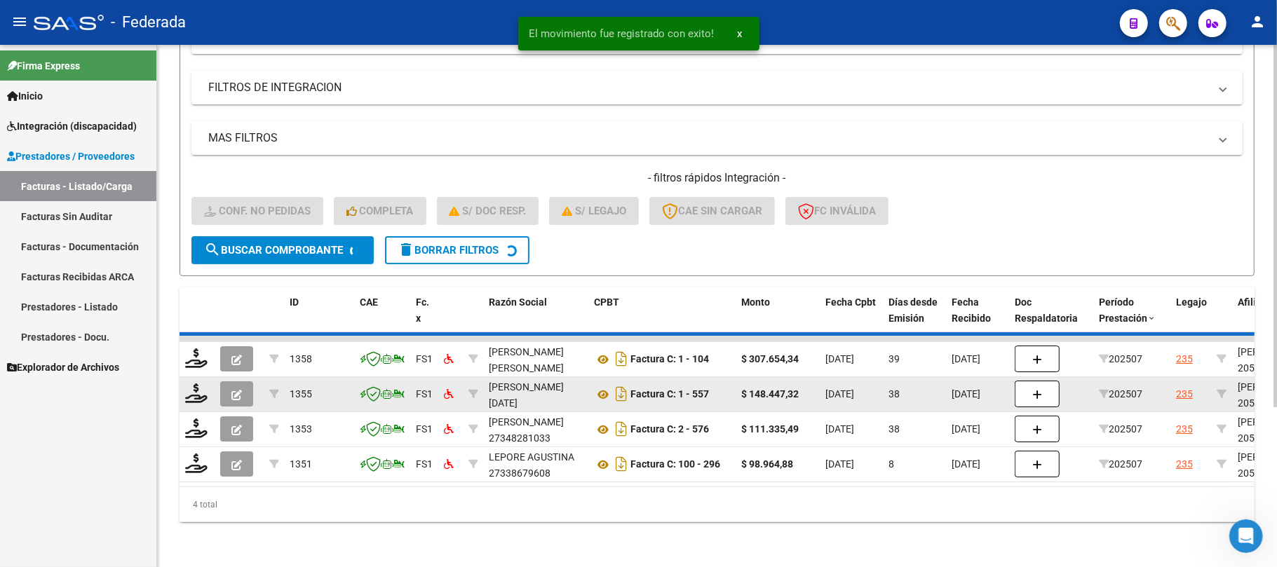
scroll to position [192, 0]
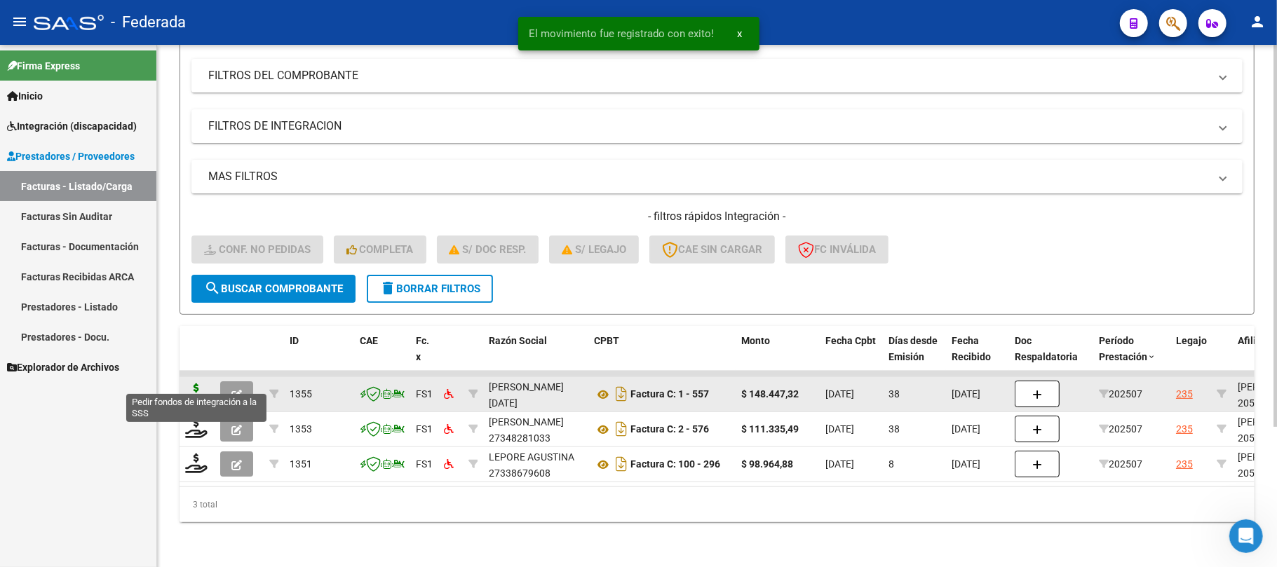
click at [202, 384] on icon at bounding box center [196, 394] width 22 height 20
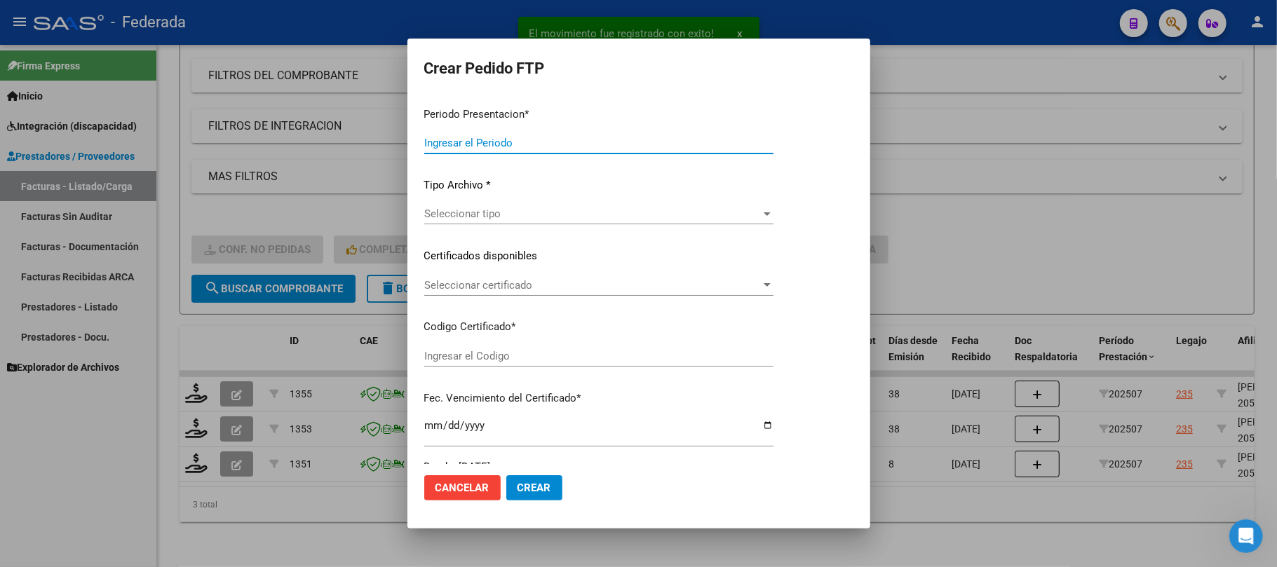
type input "202508"
type input "202507"
type input "$ 148.447,32"
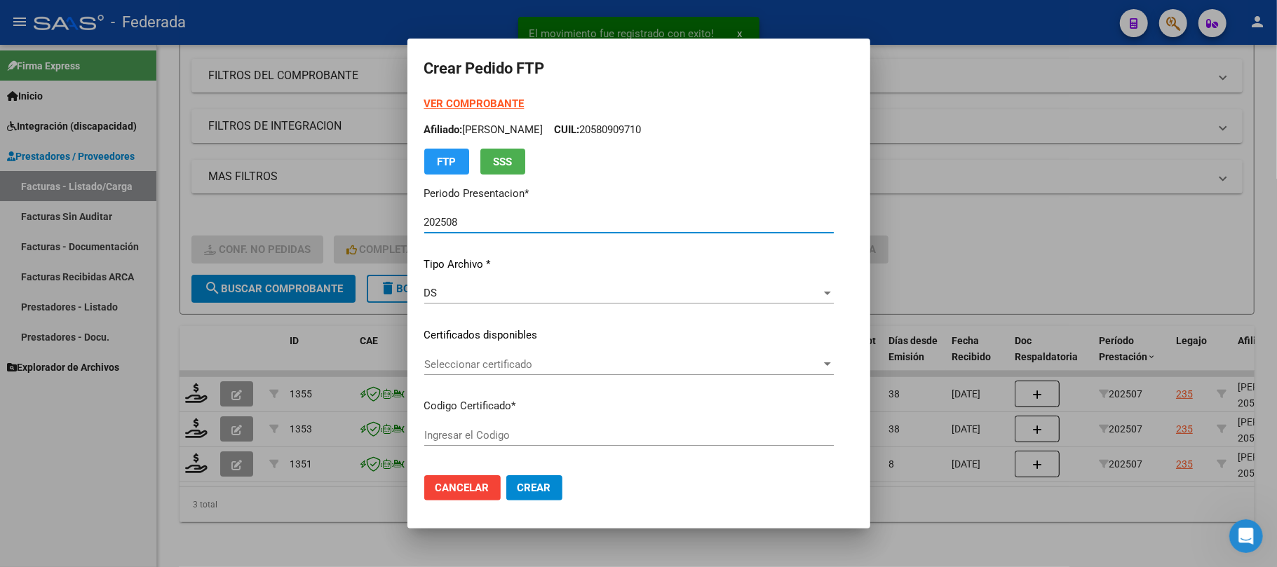
type input "ARG02000580909712024072520290725SAN219"
type input "2029-07-25"
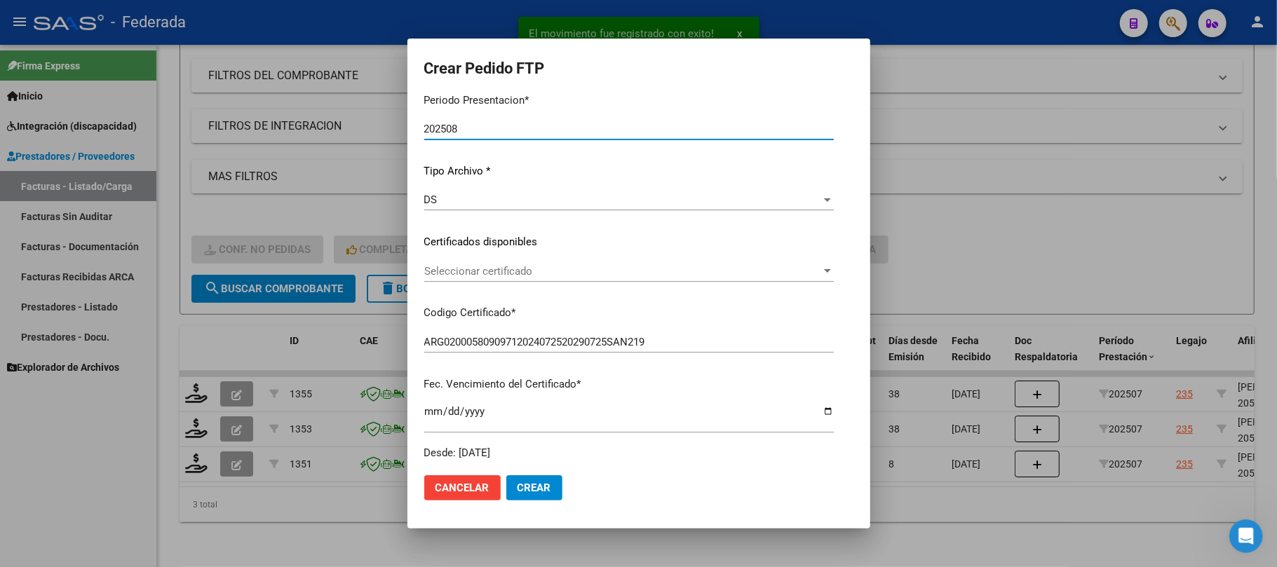
click at [461, 267] on span "Seleccionar certificado" at bounding box center [622, 271] width 397 height 13
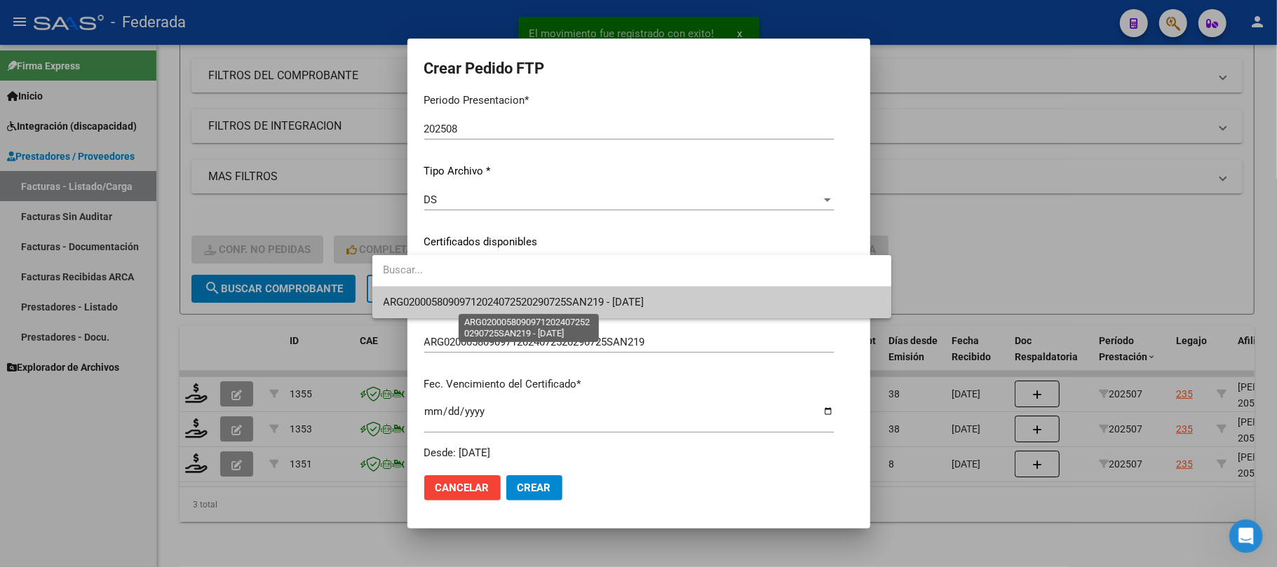
click at [452, 299] on span "ARG02000580909712024072520290725SAN219 - 2029-07-25" at bounding box center [514, 302] width 261 height 13
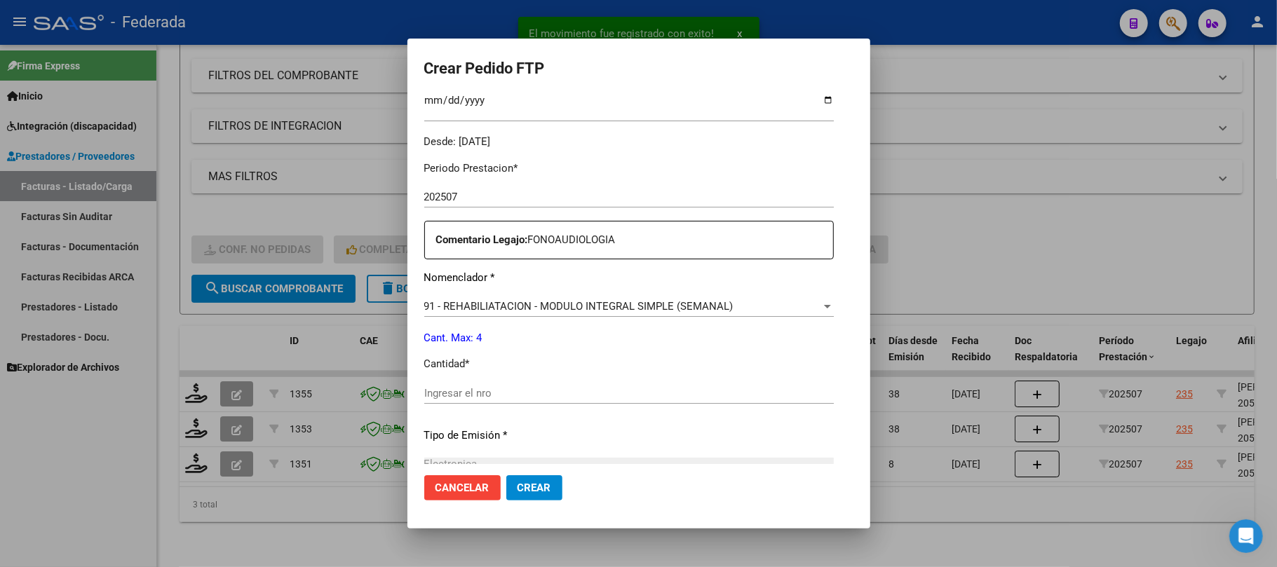
scroll to position [467, 0]
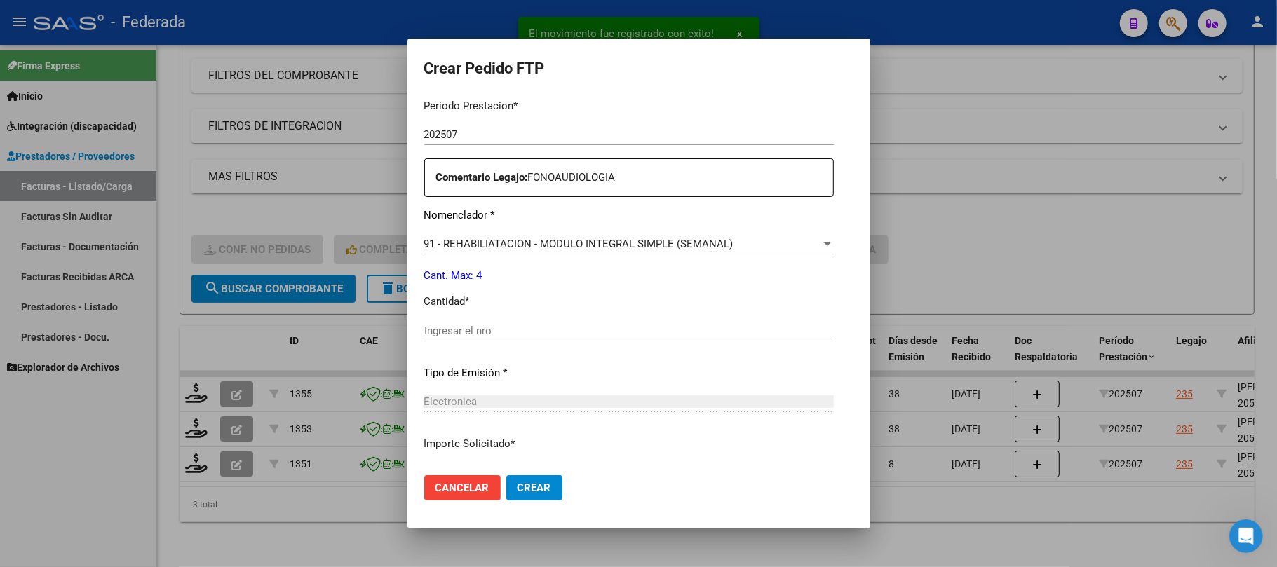
click at [449, 244] on span "91 - REHABILIATACION - MODULO INTEGRAL SIMPLE (SEMANAL)" at bounding box center [578, 244] width 309 height 13
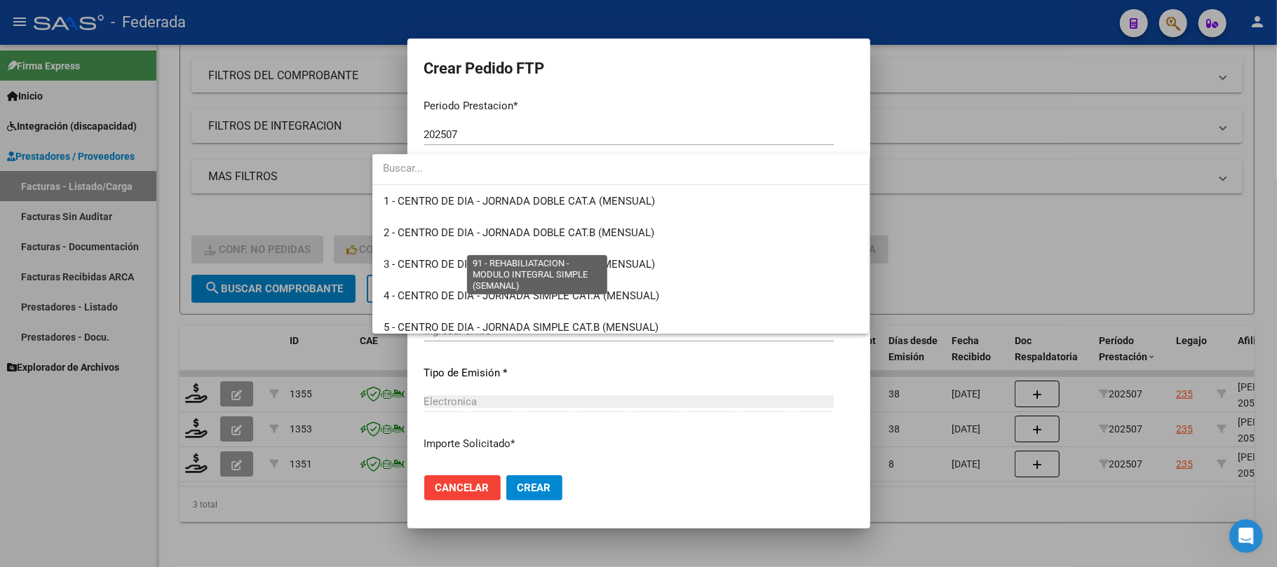
scroll to position [2797, 0]
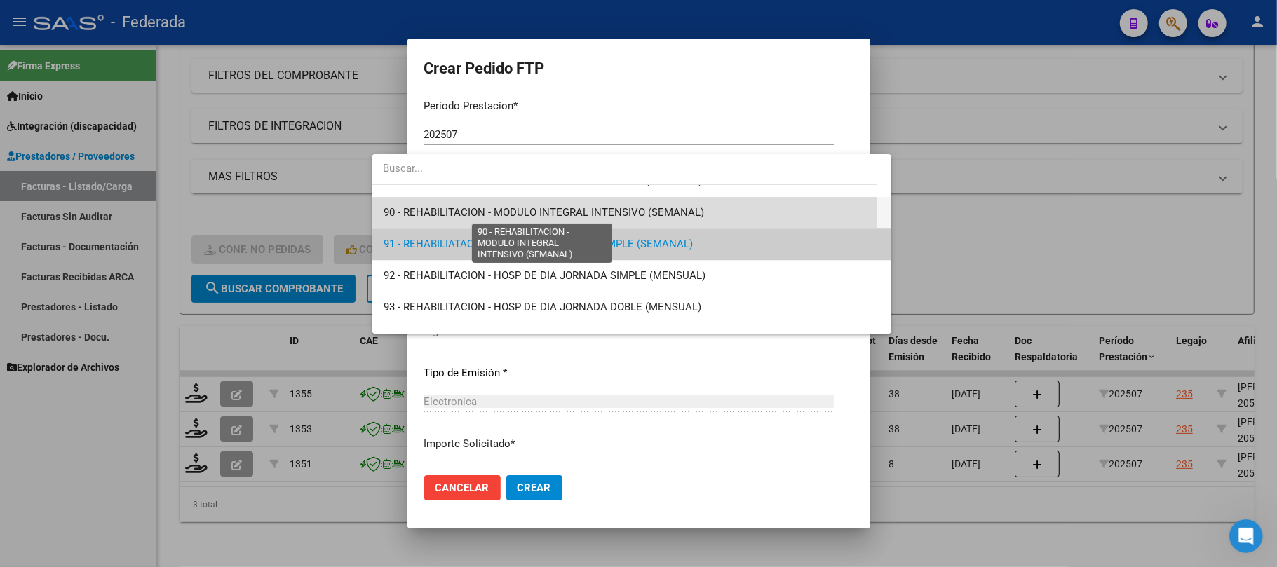
click at [432, 214] on span "90 - REHABILITACION - MODULO INTEGRAL INTENSIVO (SEMANAL)" at bounding box center [544, 212] width 320 height 13
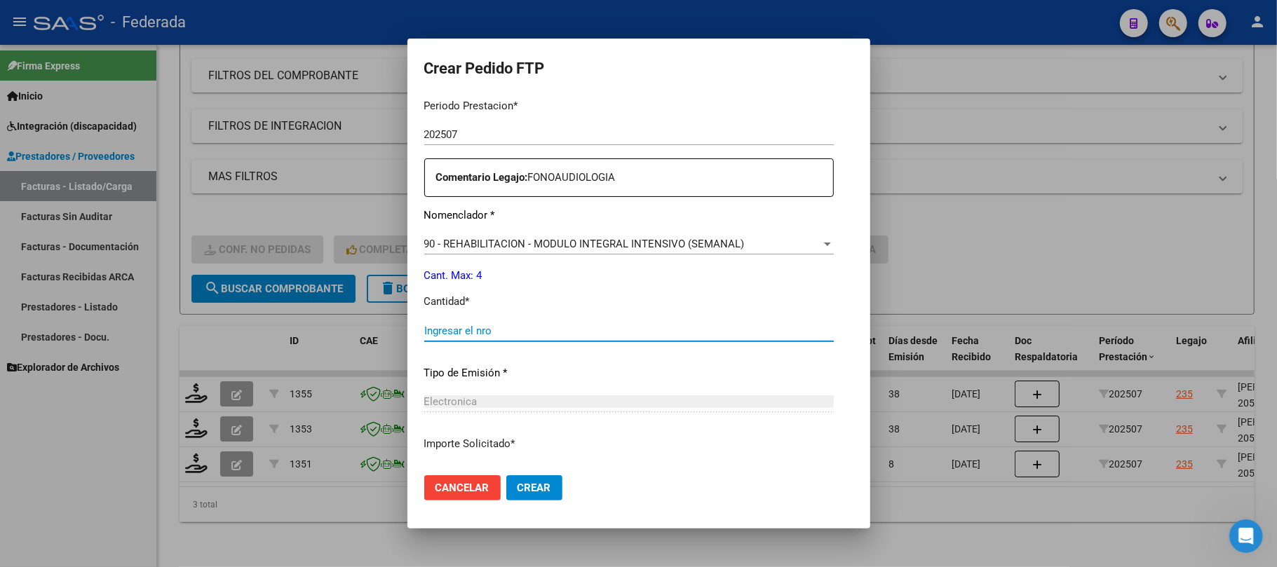
click at [429, 332] on input "Ingresar el nro" at bounding box center [628, 331] width 409 height 13
type input "4"
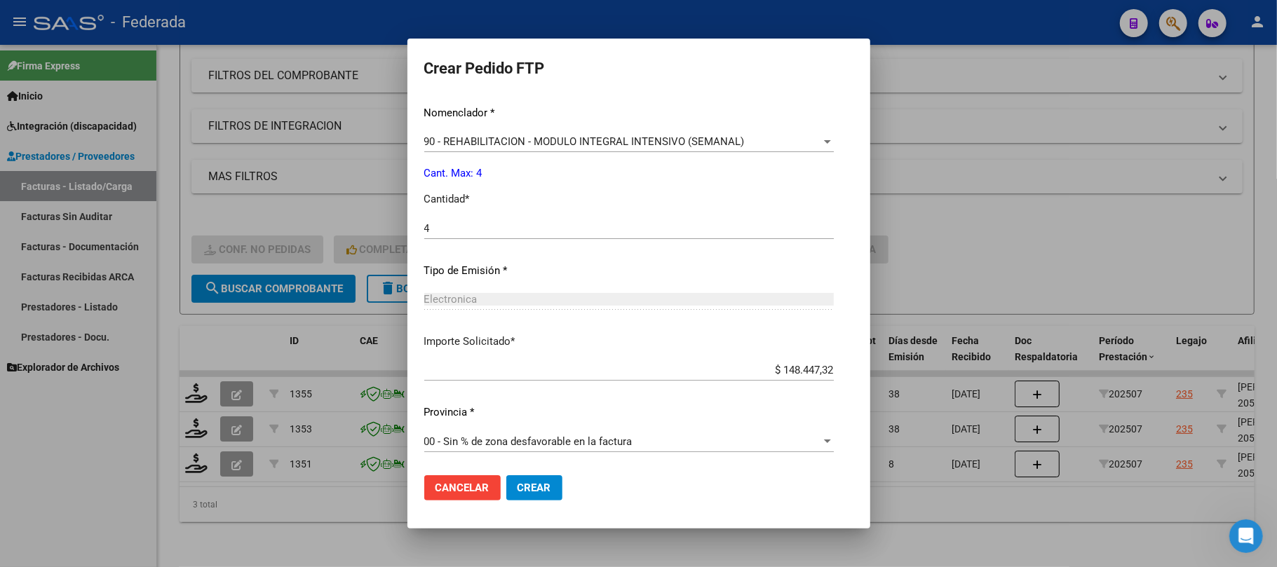
click at [517, 483] on span "Crear" at bounding box center [534, 488] width 34 height 13
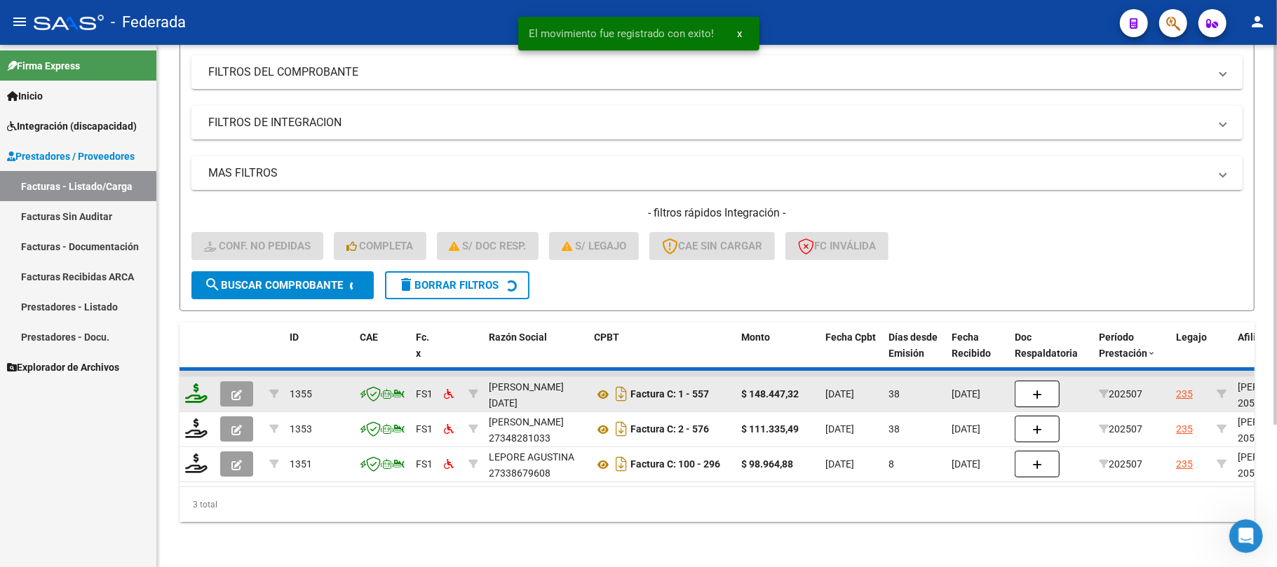
scroll to position [157, 0]
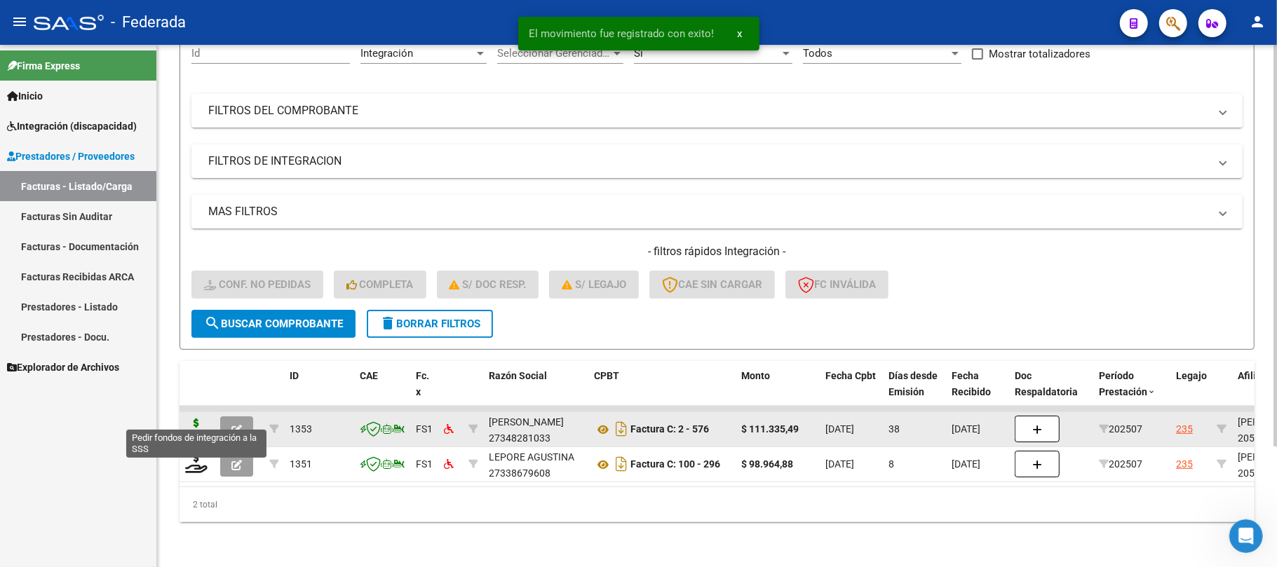
click at [194, 419] on icon at bounding box center [196, 429] width 22 height 20
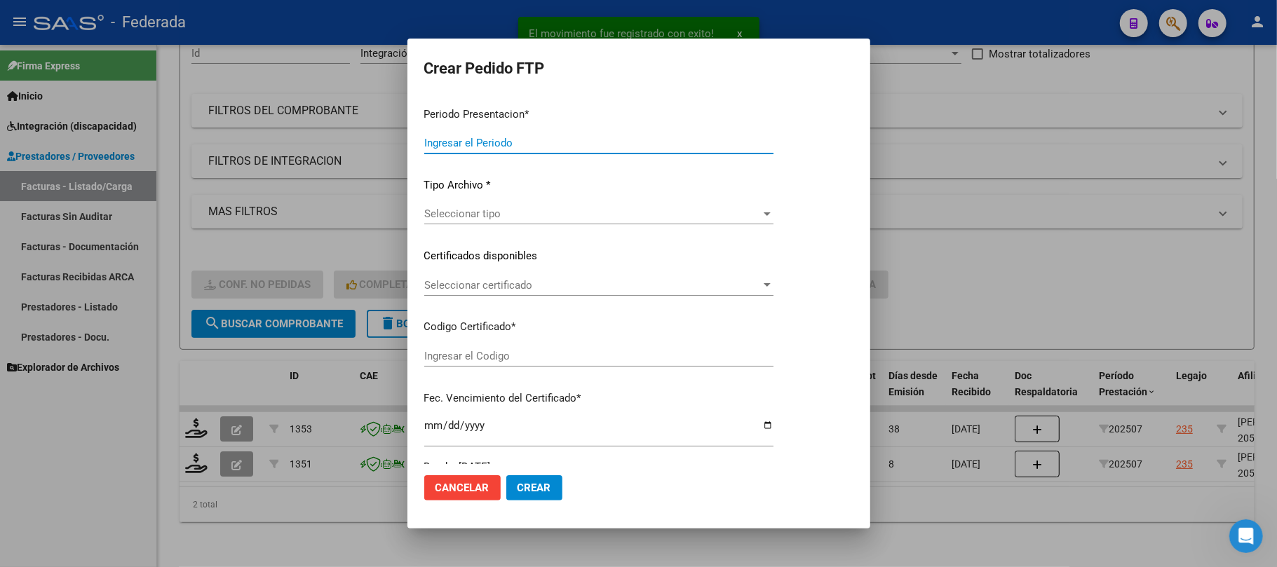
type input "202508"
type input "202507"
type input "$ 111.335,49"
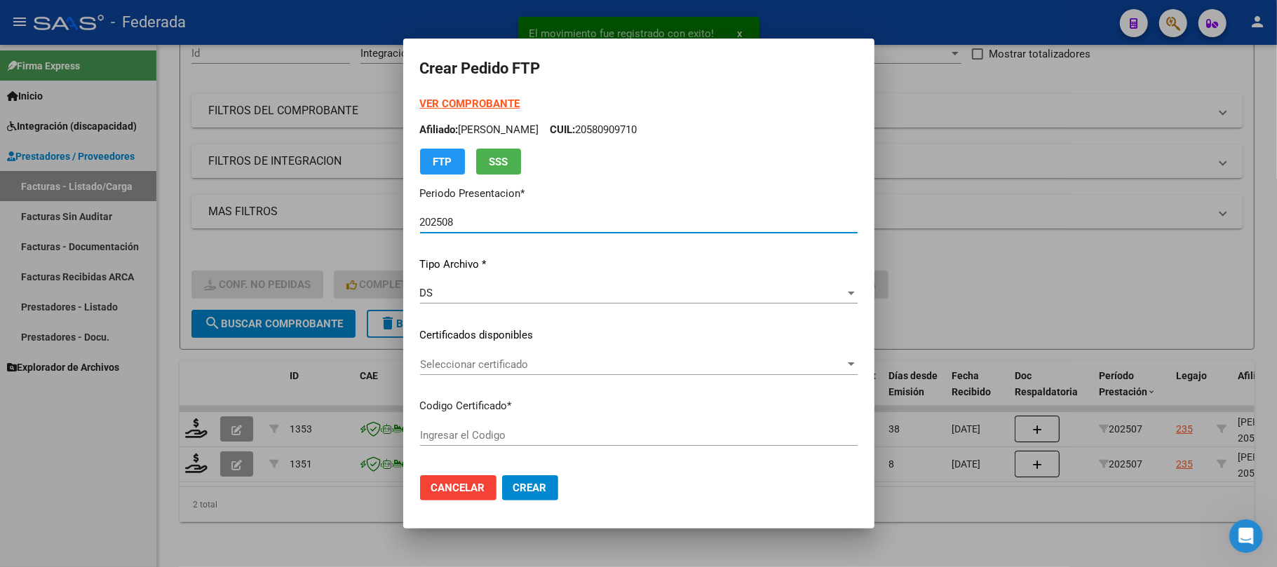
type input "ARG02000580909712024072520290725SAN219"
type input "2029-07-25"
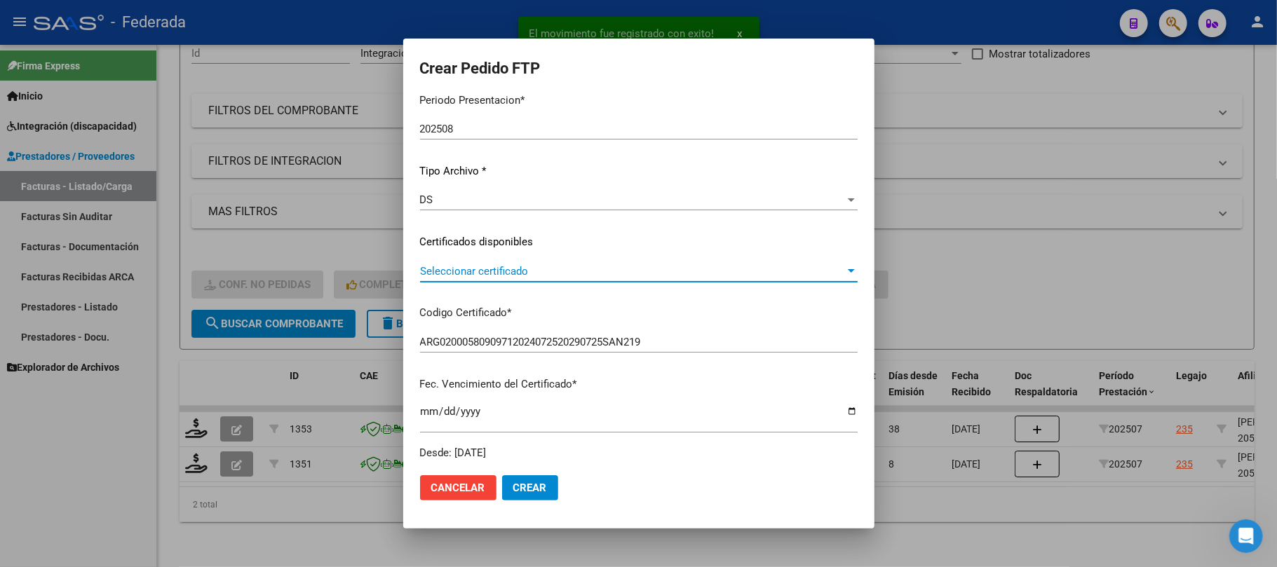
click at [433, 270] on span "Seleccionar certificado" at bounding box center [632, 271] width 425 height 13
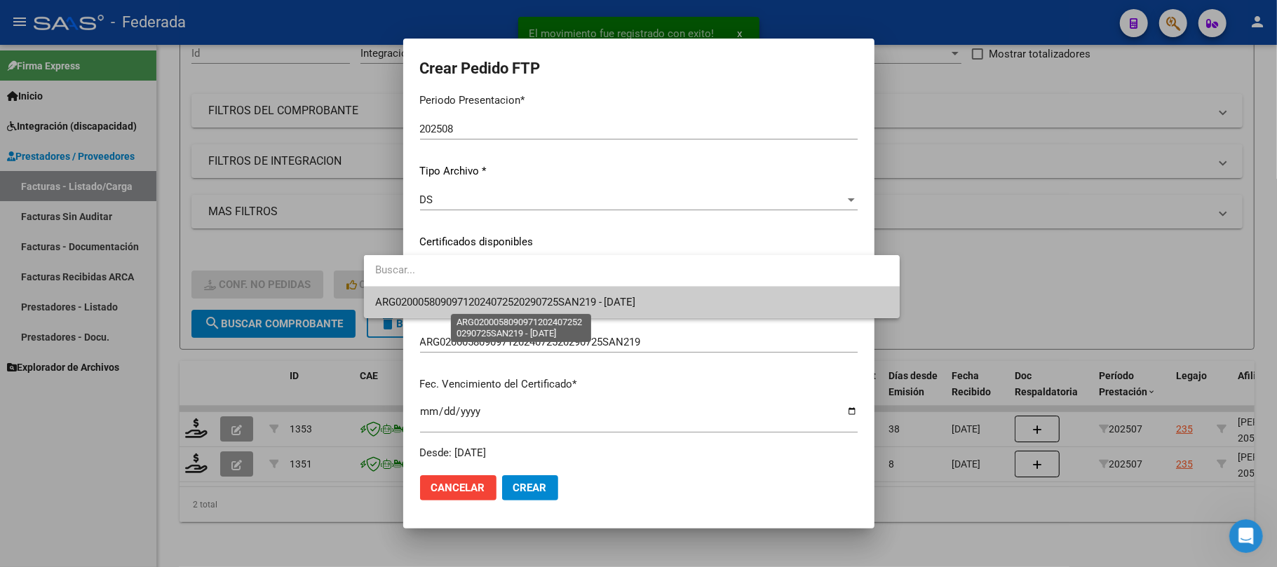
click at [436, 297] on span "ARG02000580909712024072520290725SAN219 - 2029-07-25" at bounding box center [505, 302] width 261 height 13
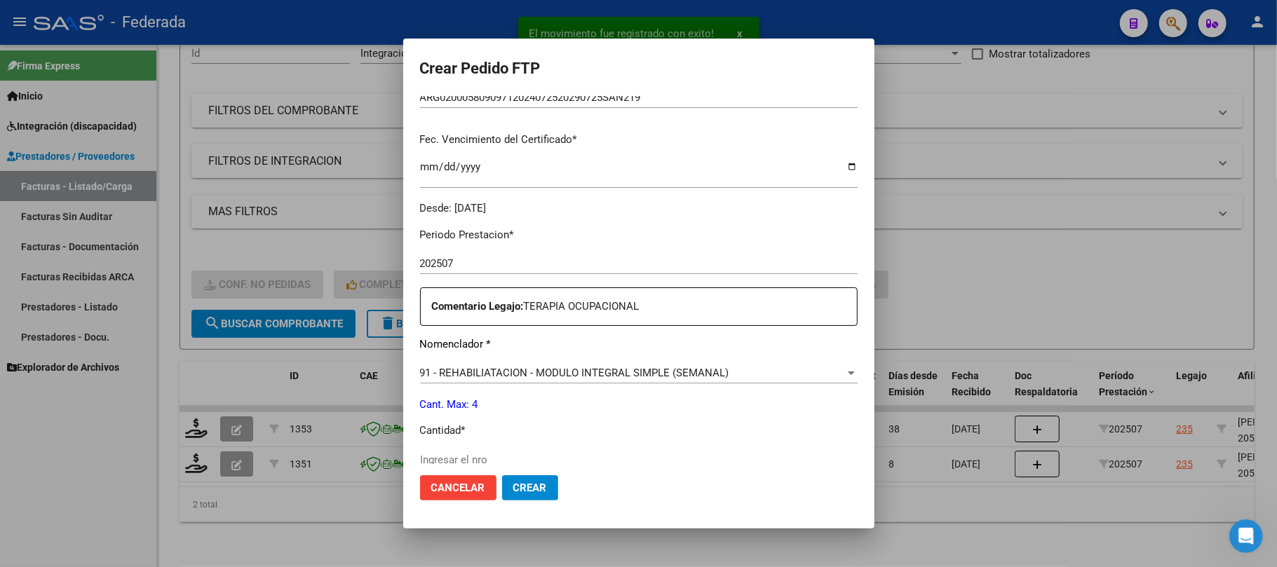
scroll to position [374, 0]
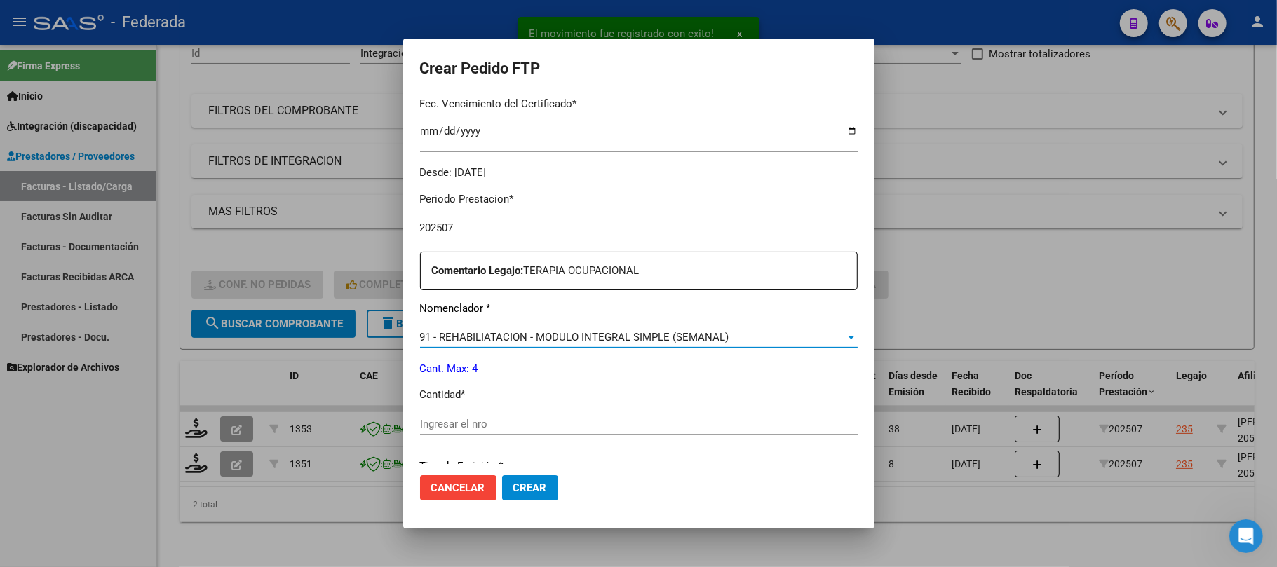
click at [431, 339] on span "91 - REHABILIATACION - MODULO INTEGRAL SIMPLE (SEMANAL)" at bounding box center [574, 337] width 309 height 13
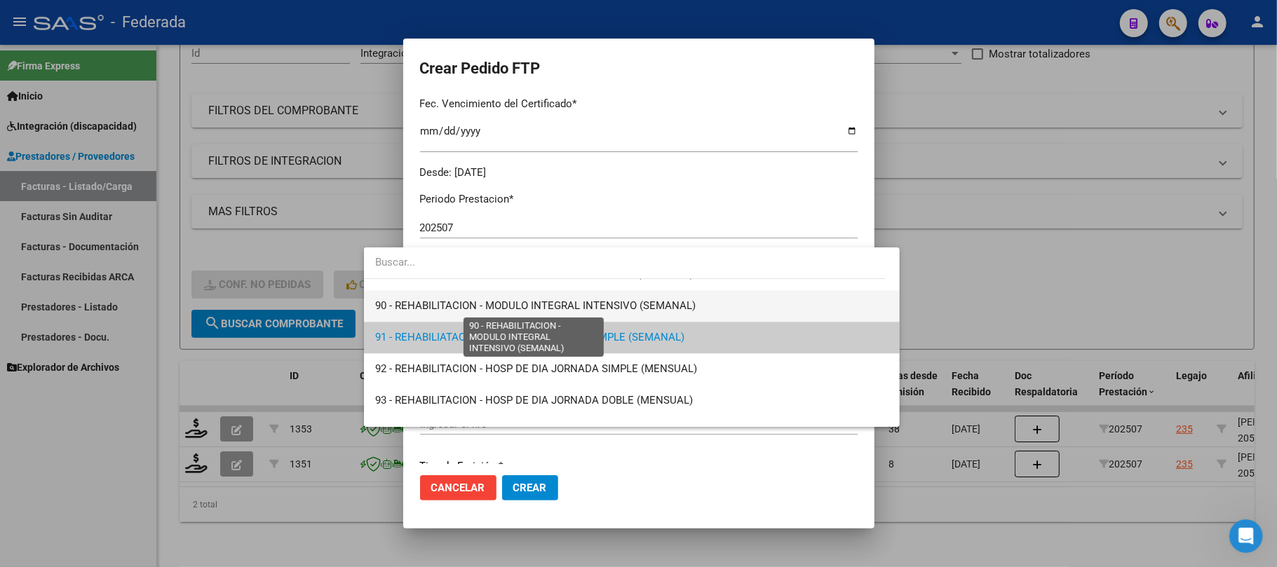
click at [422, 311] on span "90 - REHABILITACION - MODULO INTEGRAL INTENSIVO (SEMANAL)" at bounding box center [535, 305] width 320 height 13
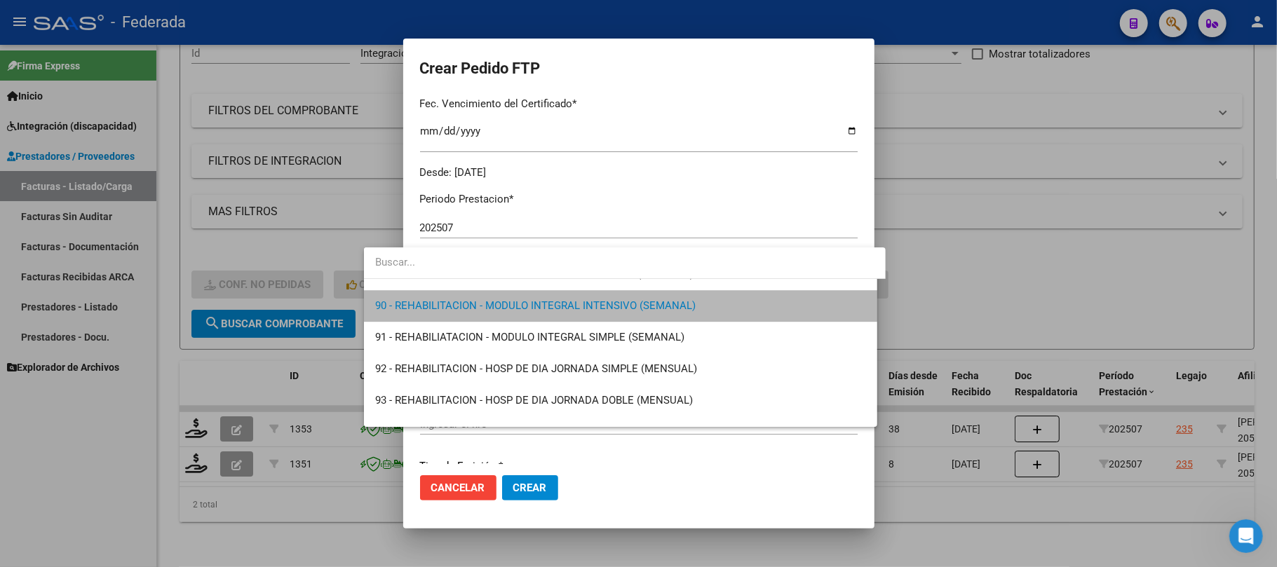
scroll to position [2808, 0]
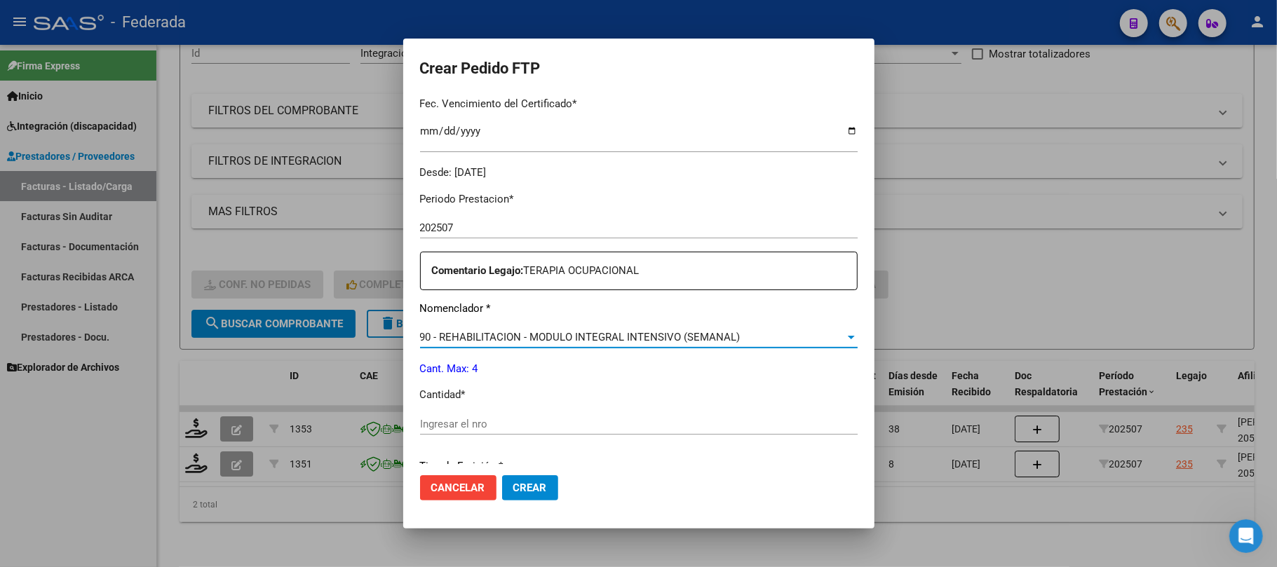
click at [425, 430] on input "Ingresar el nro" at bounding box center [639, 424] width 438 height 13
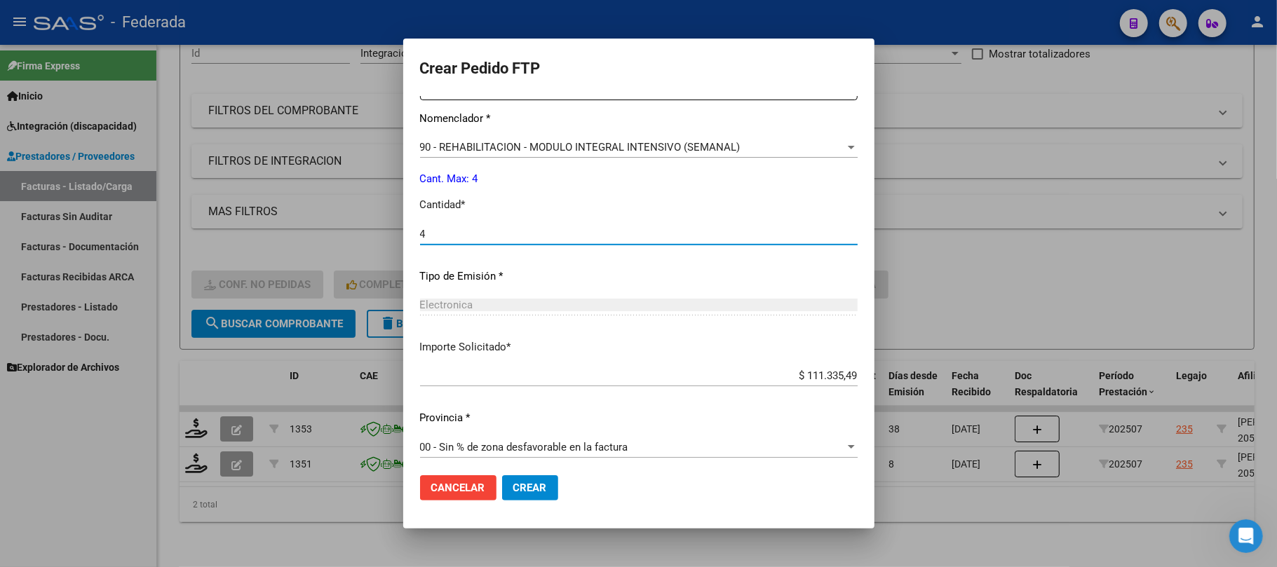
scroll to position [569, 0]
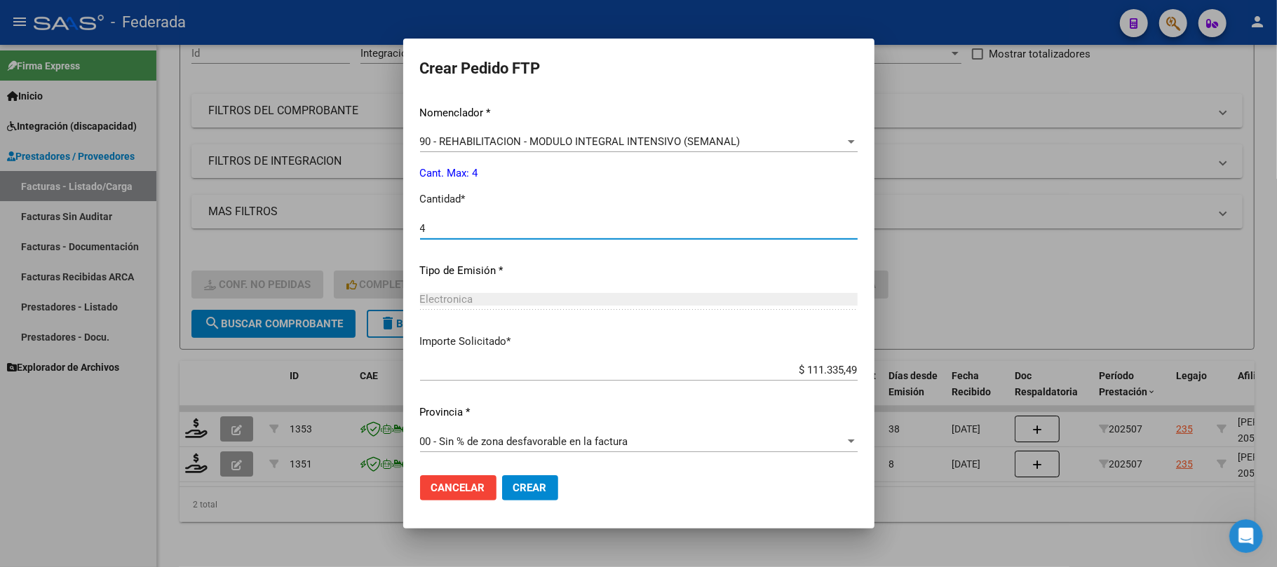
type input "4"
click at [513, 494] on span "Crear" at bounding box center [530, 488] width 34 height 13
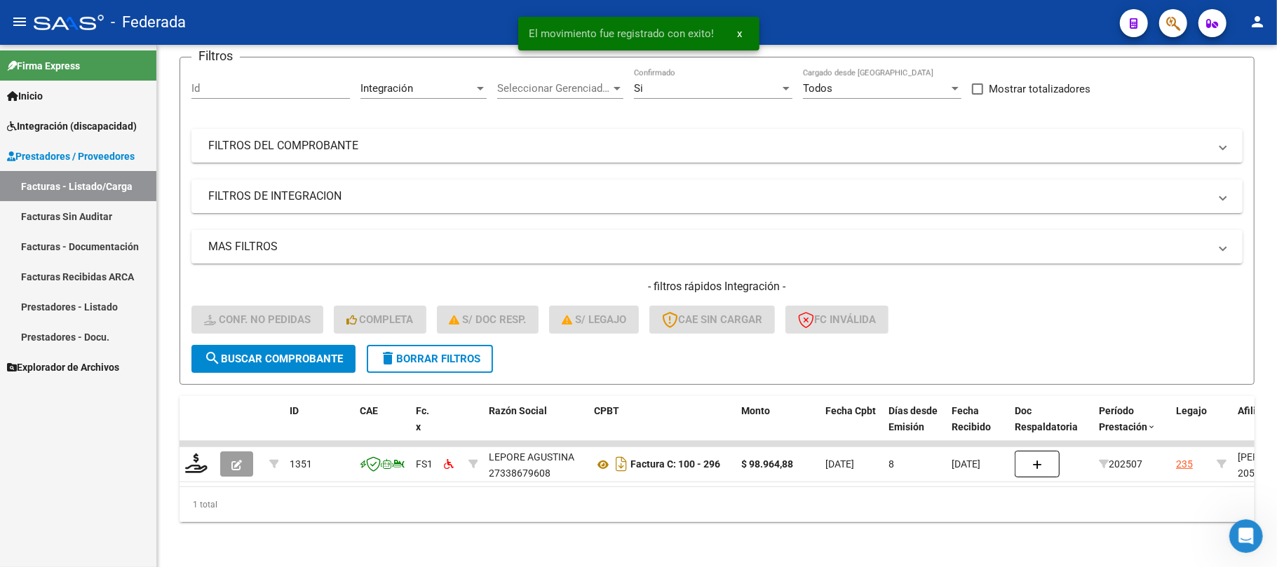
scroll to position [122, 0]
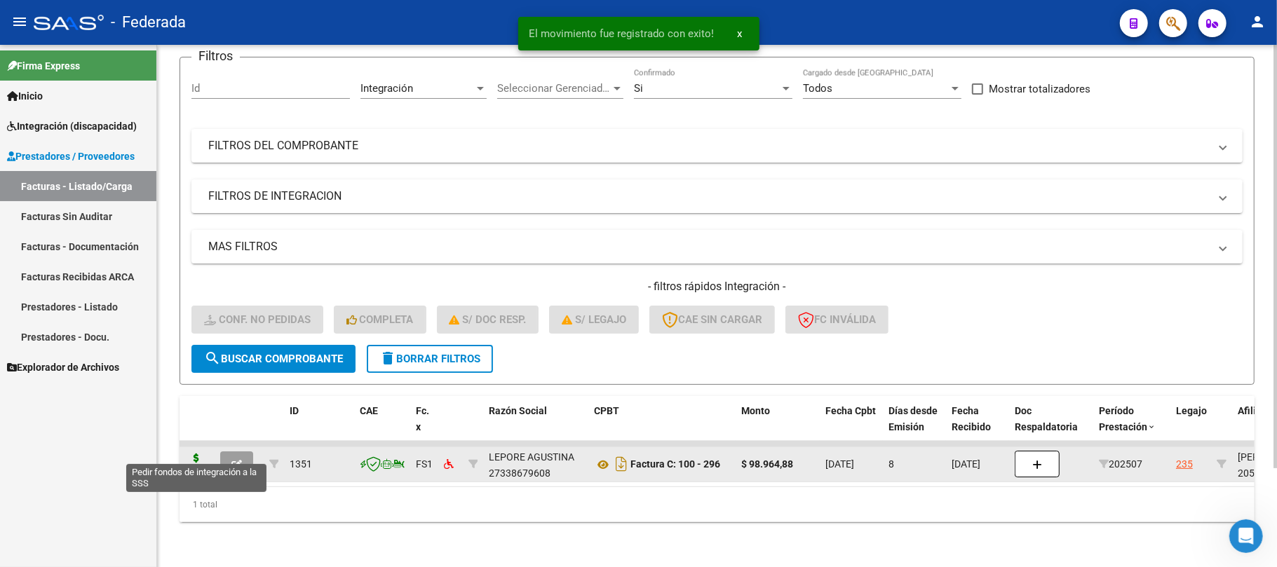
click at [202, 454] on icon at bounding box center [196, 464] width 22 height 20
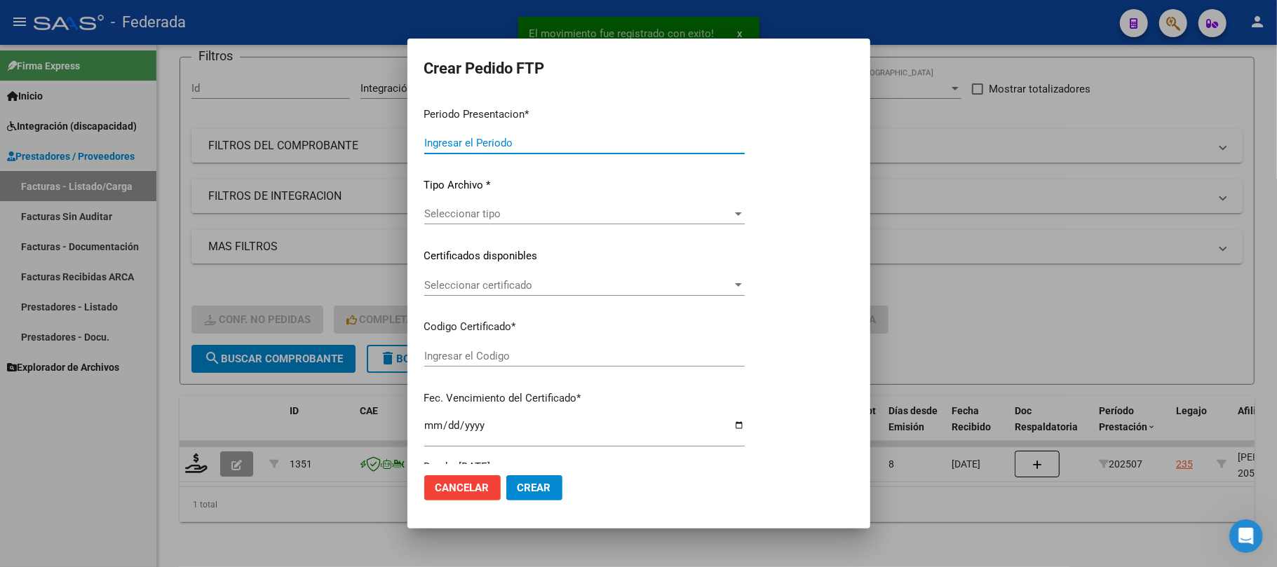
type input "202508"
type input "202507"
type input "$ 98.964,88"
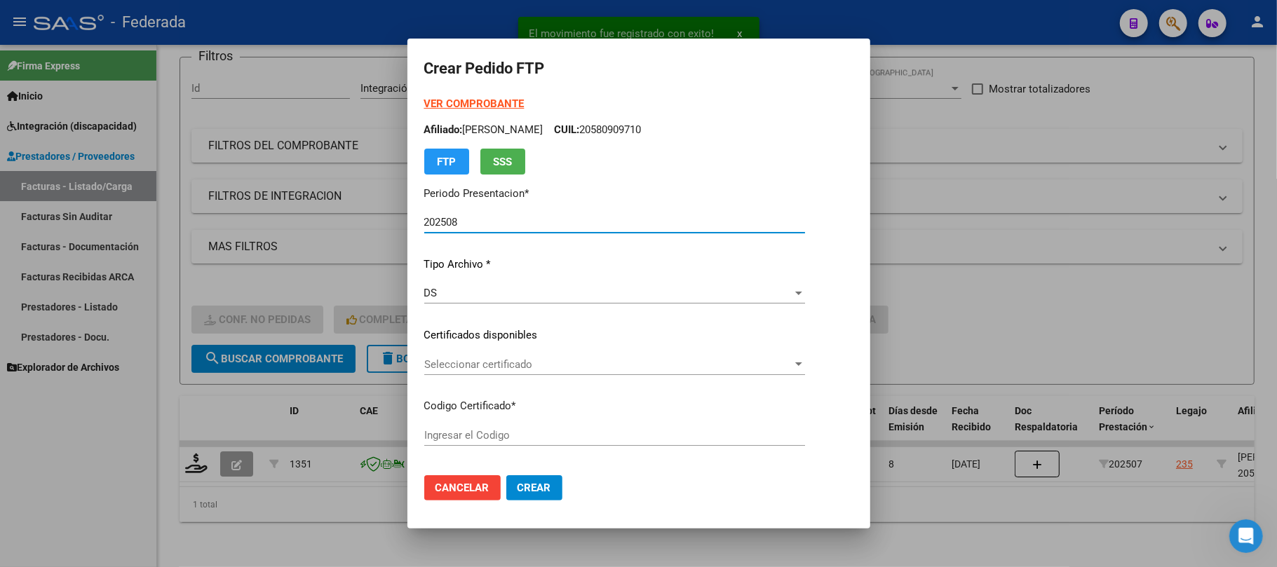
type input "ARG02000580909712024072520290725SAN219"
type input "2029-07-25"
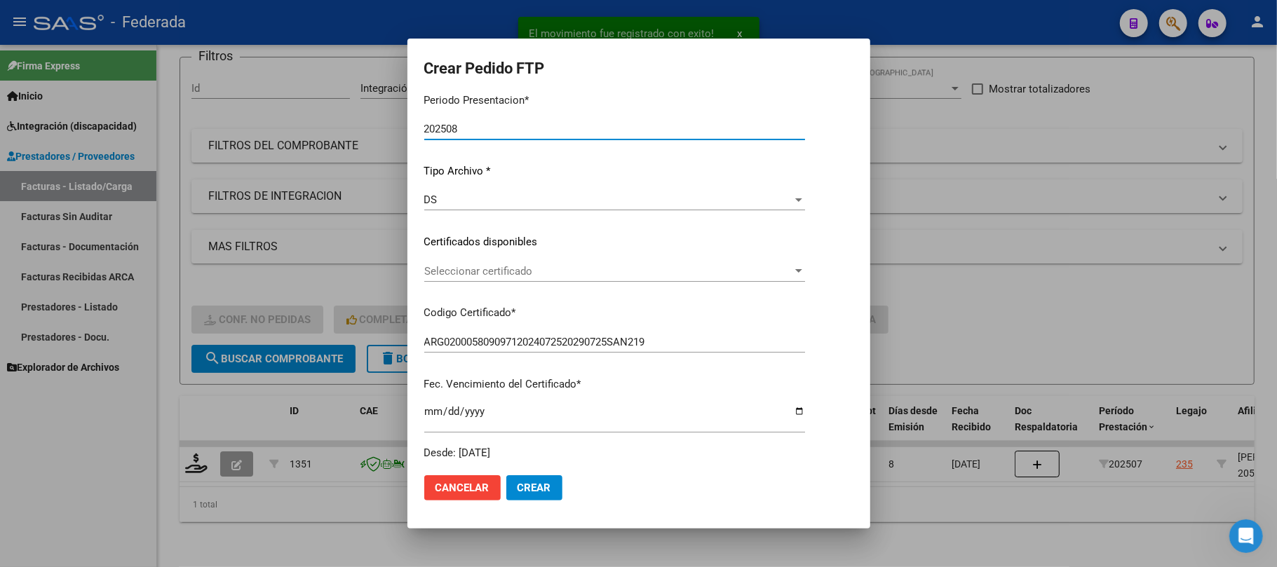
click at [471, 270] on span "Seleccionar certificado" at bounding box center [608, 271] width 368 height 13
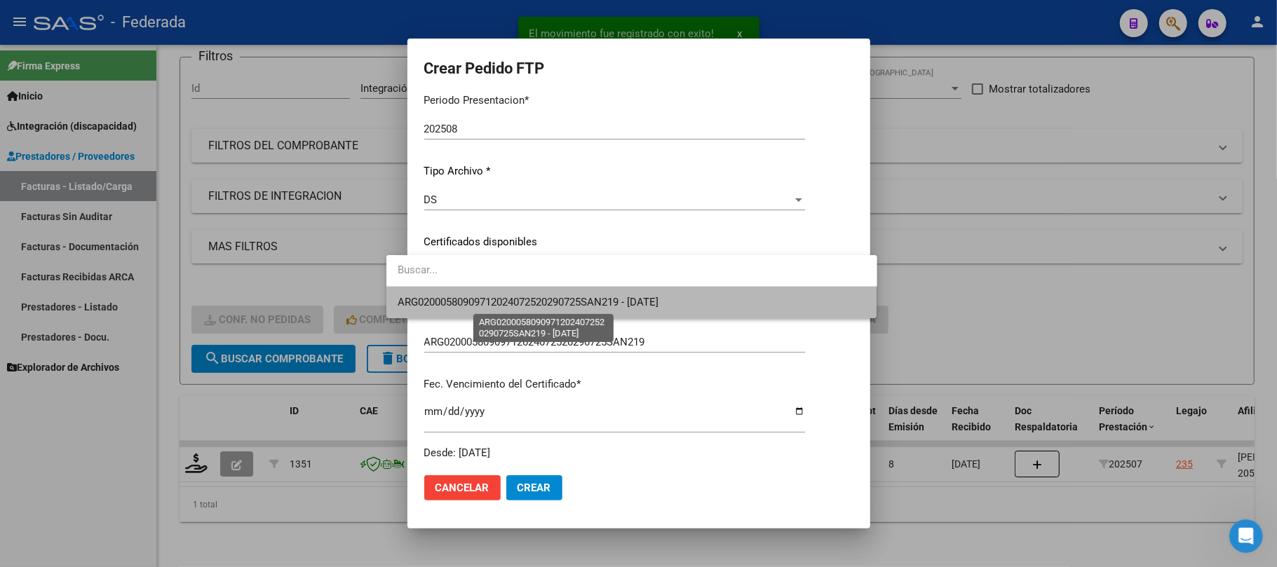
click at [471, 296] on span "ARG02000580909712024072520290725SAN219 - 2029-07-25" at bounding box center [528, 302] width 261 height 13
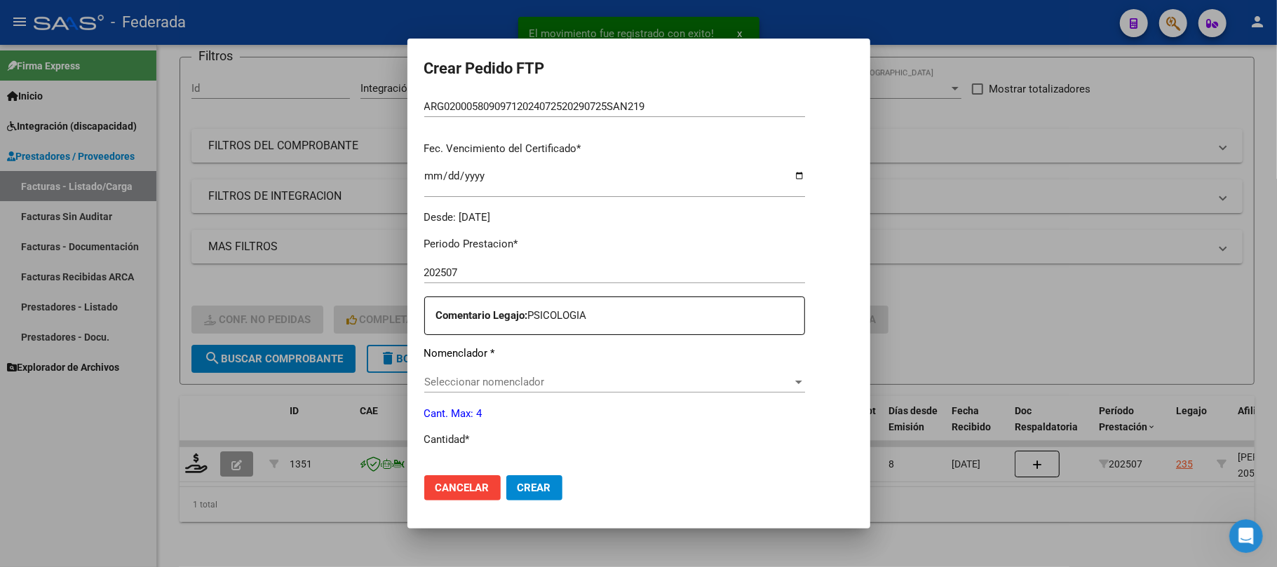
scroll to position [374, 0]
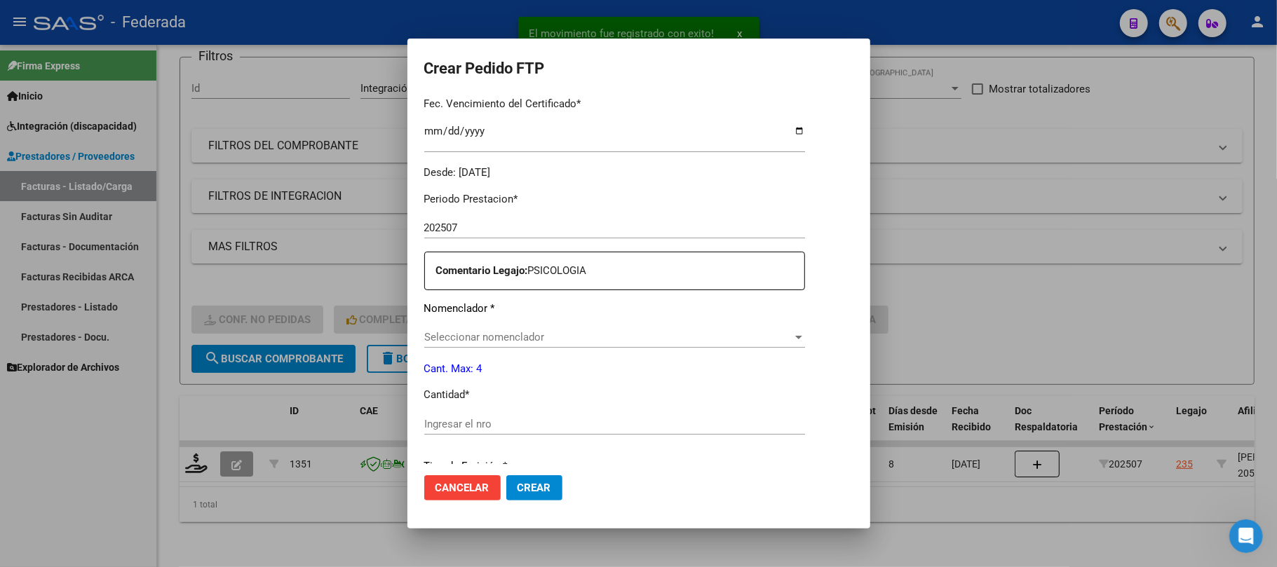
click at [471, 332] on span "Seleccionar nomenclador" at bounding box center [608, 337] width 368 height 13
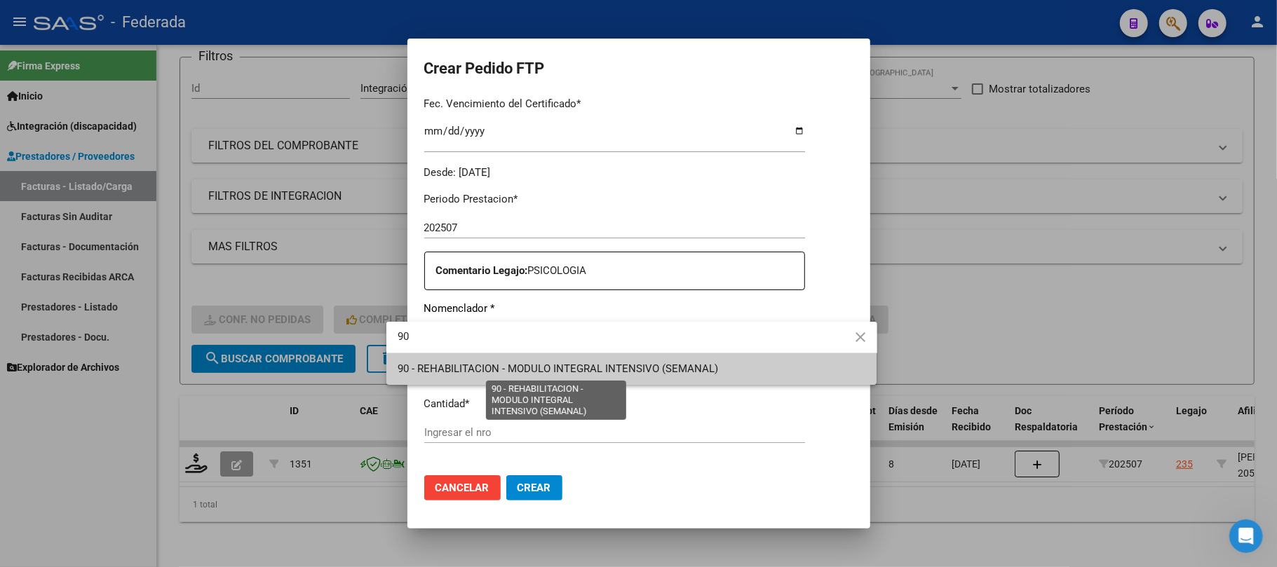
type input "90"
click at [464, 365] on span "90 - REHABILITACION - MODULO INTEGRAL INTENSIVO (SEMANAL)" at bounding box center [558, 369] width 320 height 13
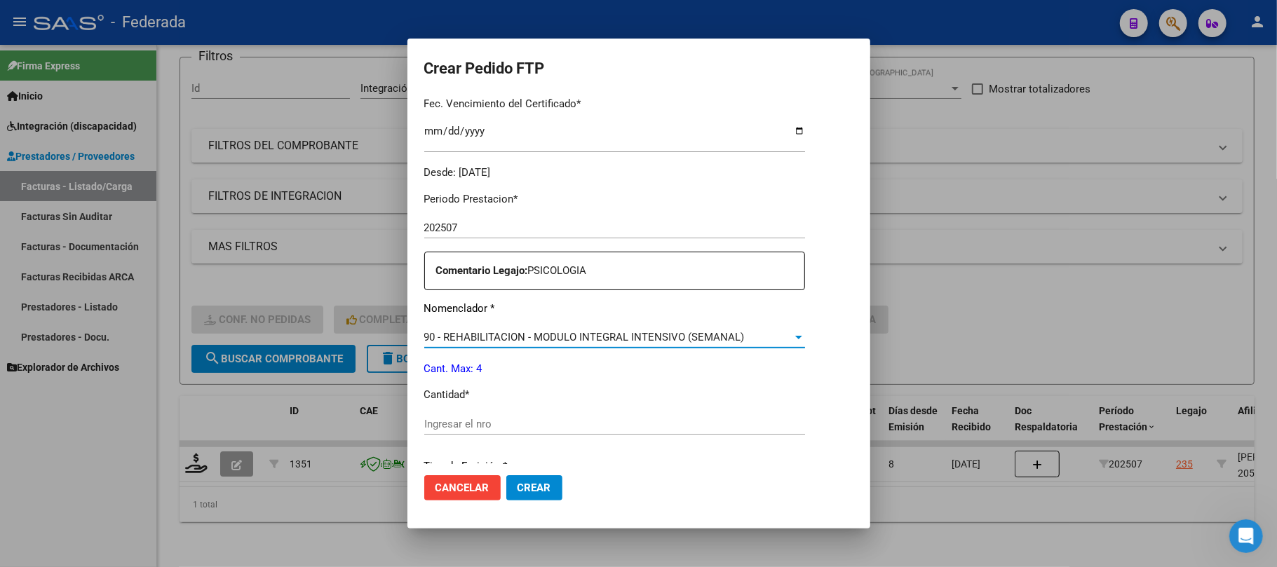
click at [446, 424] on input "Ingresar el nro" at bounding box center [614, 424] width 381 height 13
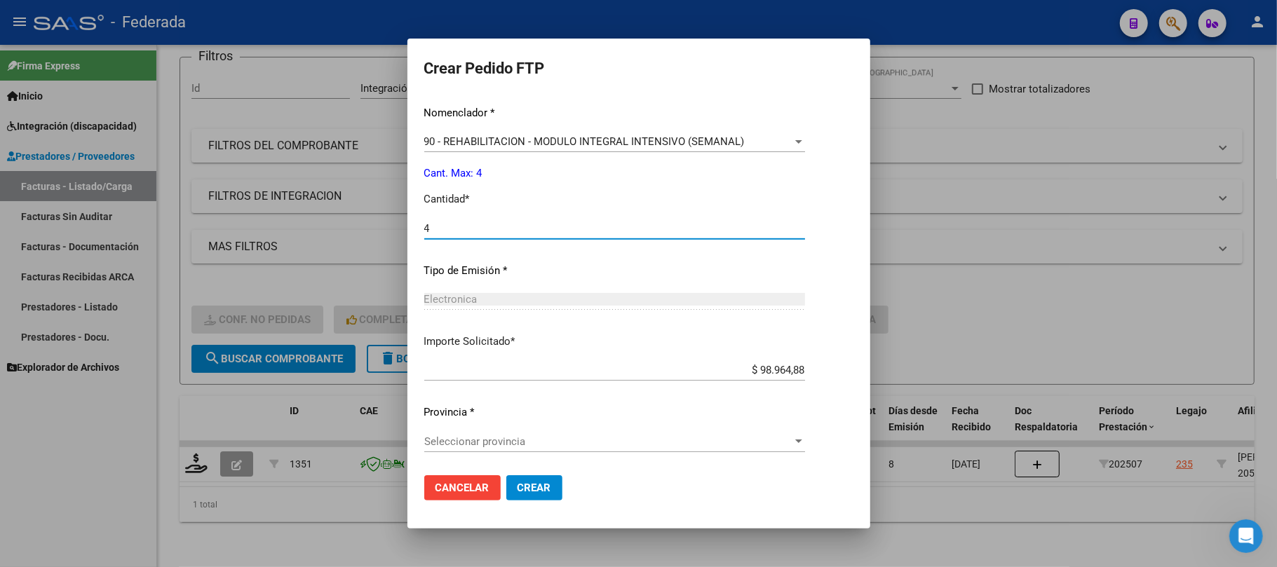
type input "4"
click at [458, 438] on span "Seleccionar provincia" at bounding box center [608, 441] width 368 height 13
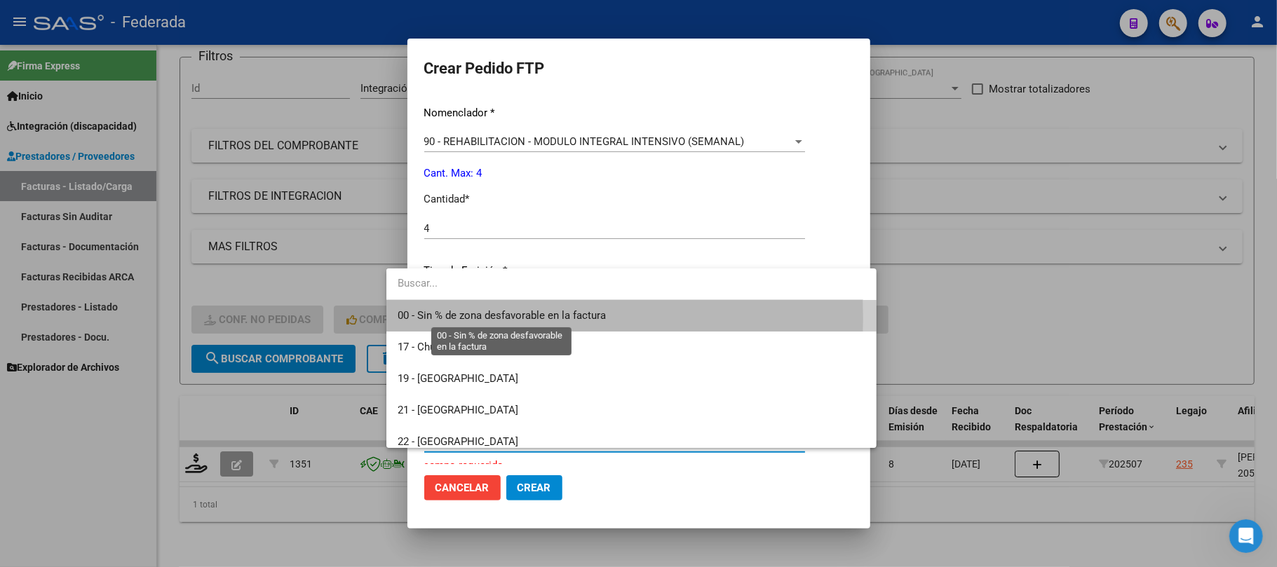
click at [447, 318] on span "00 - Sin % de zona desfavorable en la factura" at bounding box center [502, 315] width 208 height 13
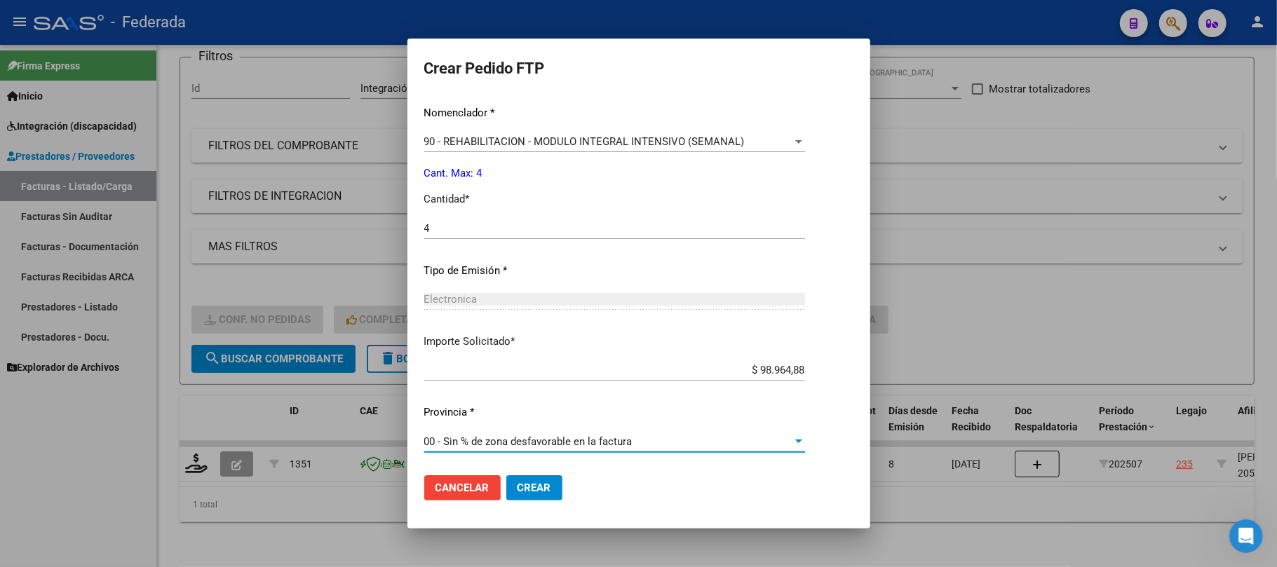
click at [517, 487] on span "Crear" at bounding box center [534, 488] width 34 height 13
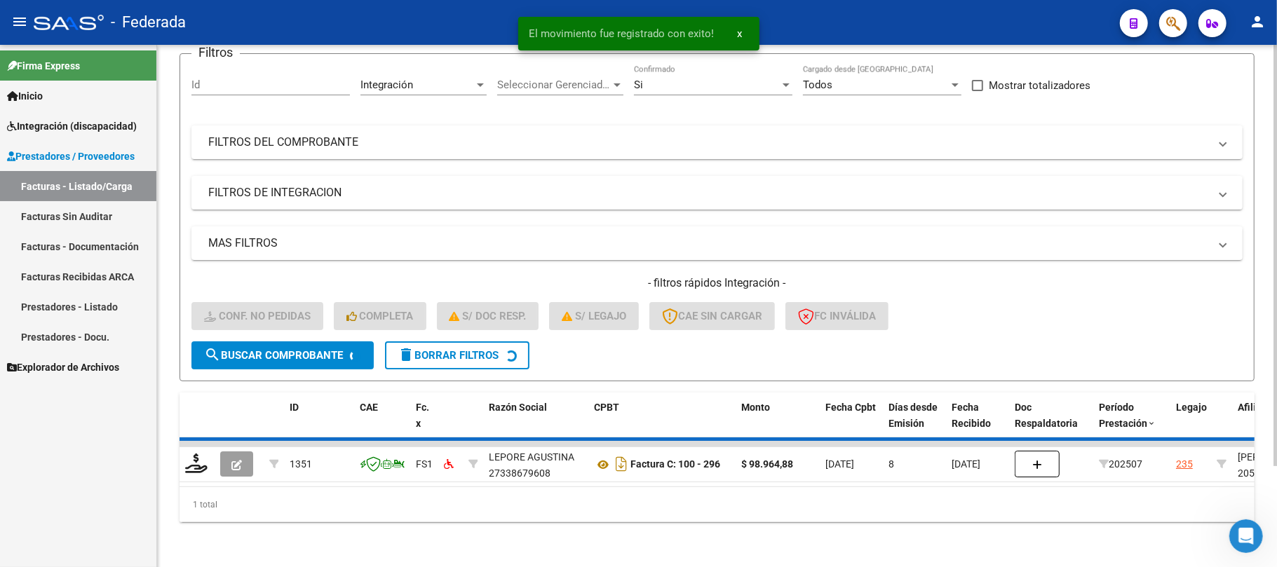
scroll to position [97, 0]
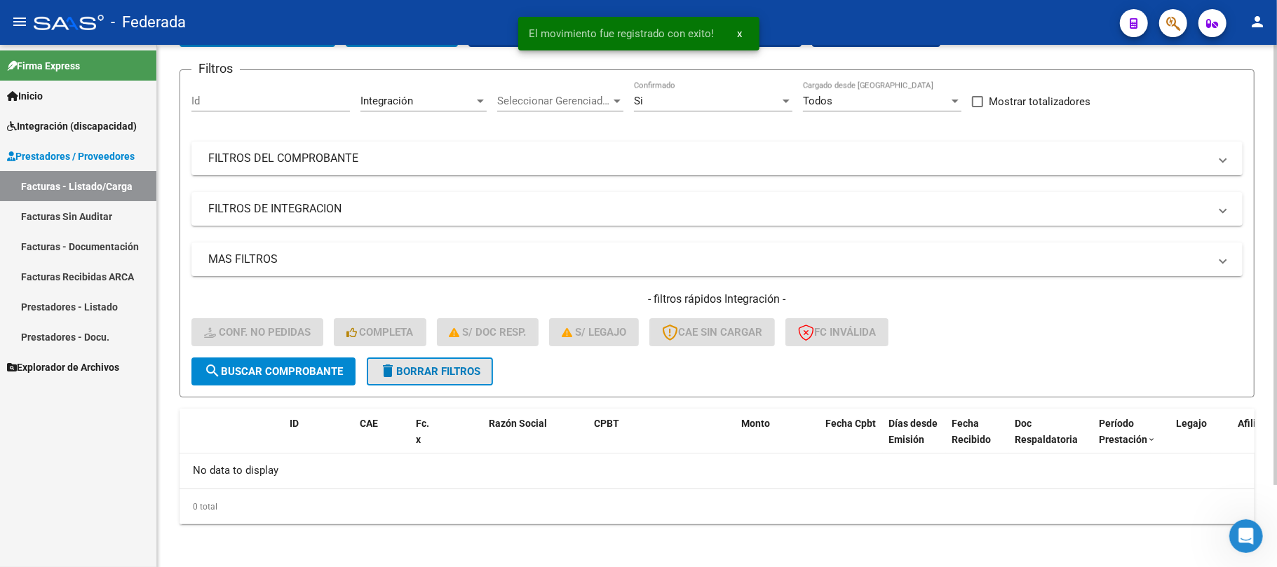
click at [440, 374] on span "delete Borrar Filtros" at bounding box center [429, 371] width 101 height 13
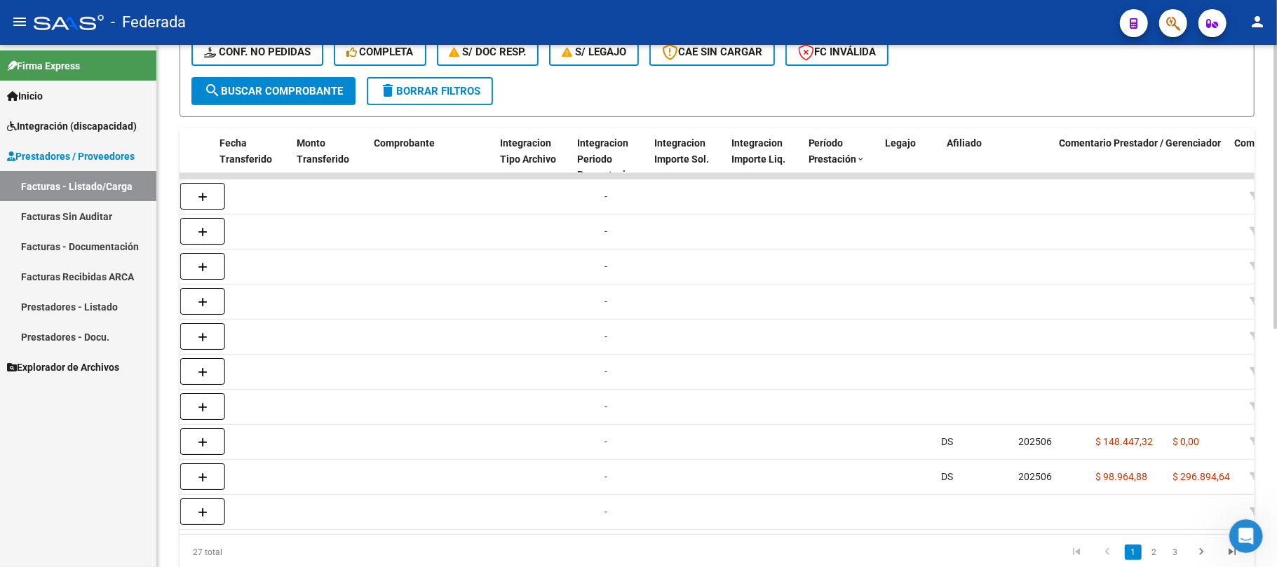
scroll to position [0, 1395]
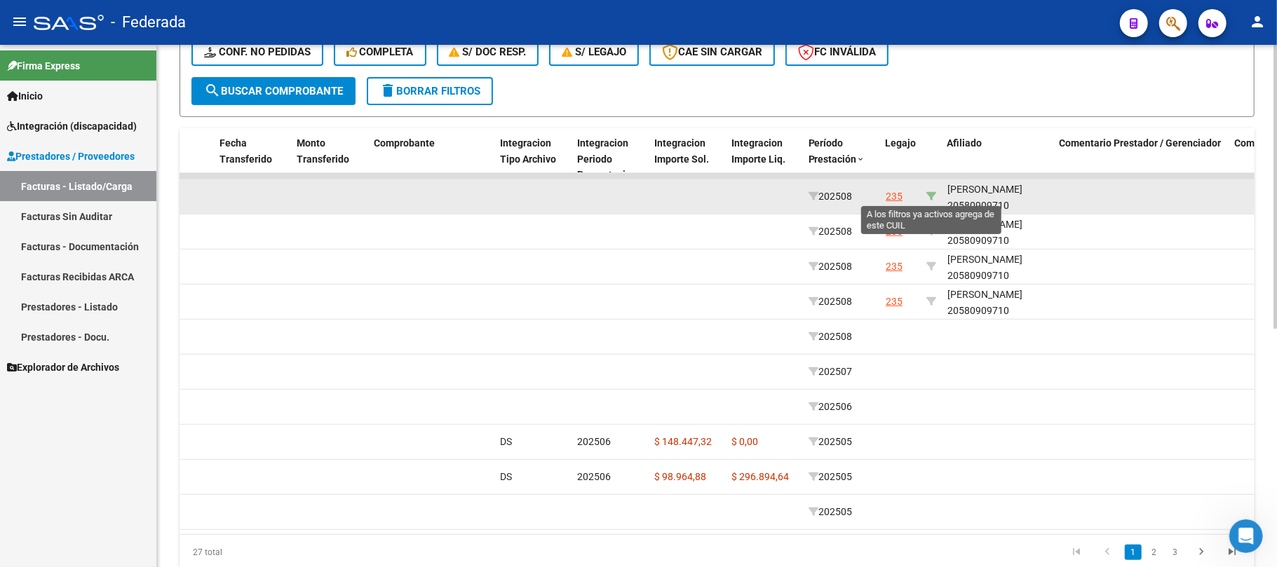
click at [934, 191] on icon at bounding box center [931, 196] width 10 height 10
type input "20580909710"
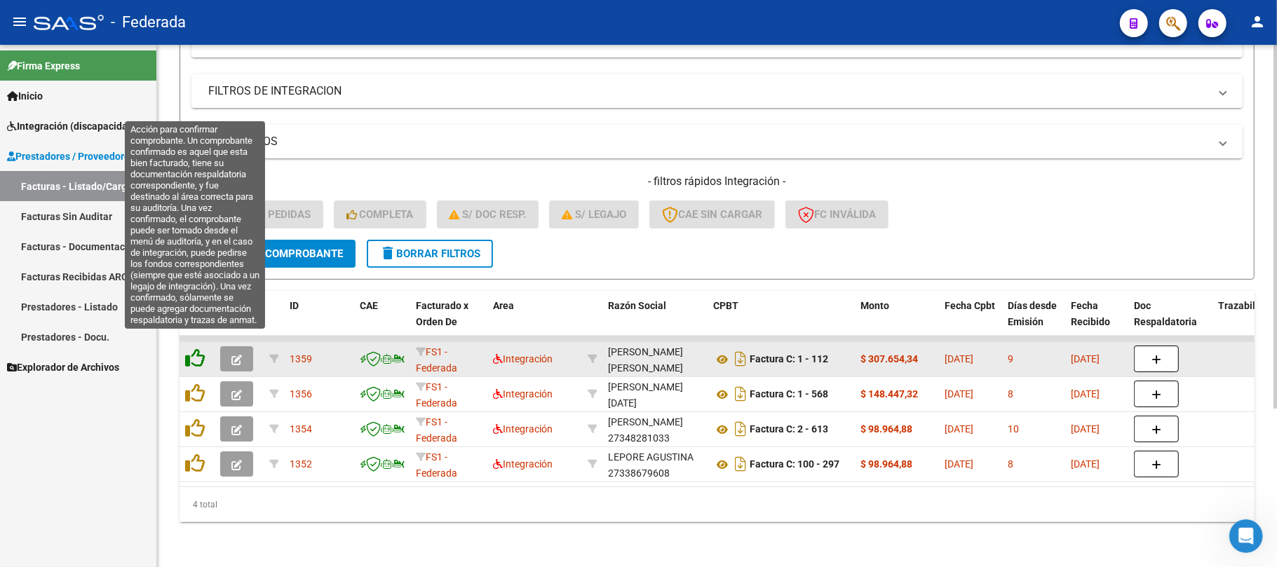
click at [197, 348] on icon at bounding box center [195, 358] width 20 height 20
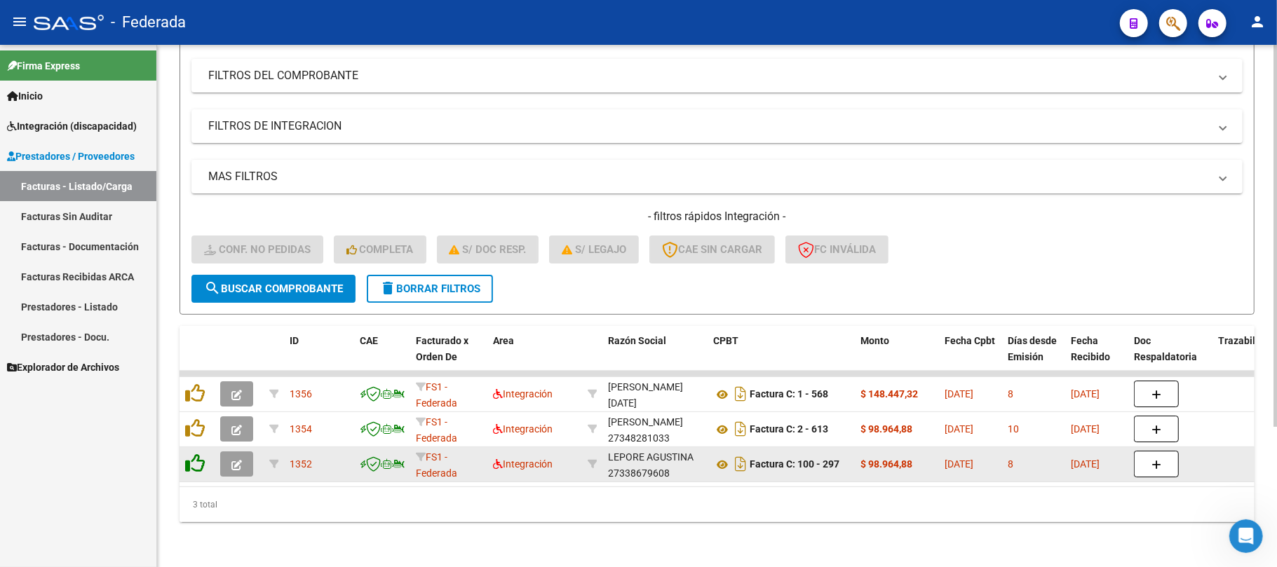
scroll to position [192, 0]
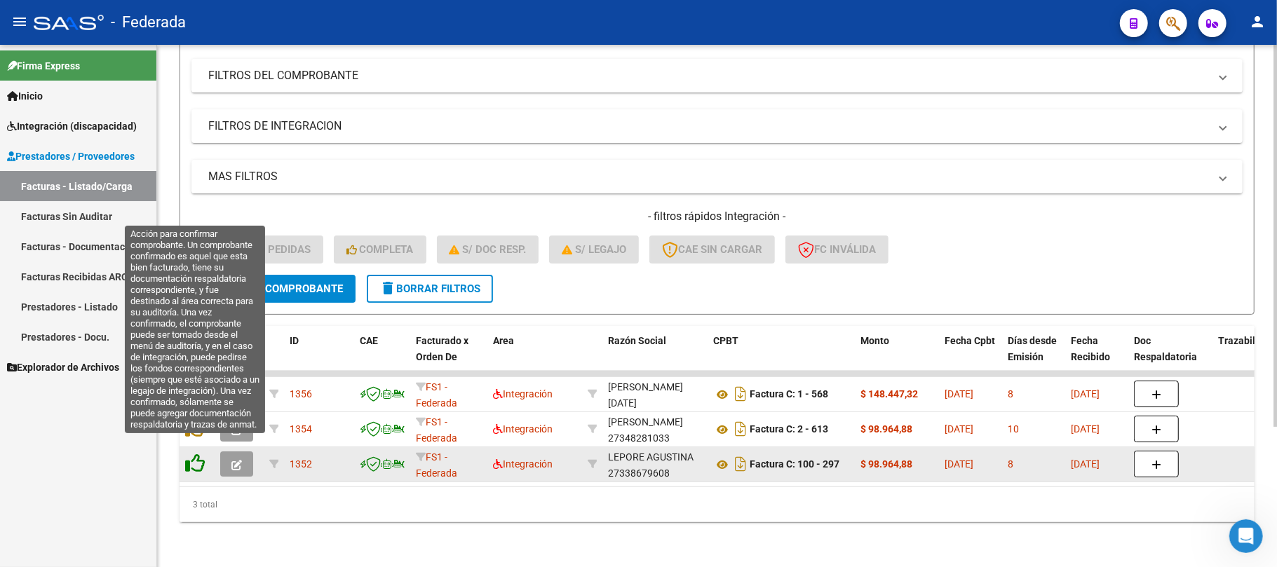
click at [191, 455] on icon at bounding box center [195, 464] width 20 height 20
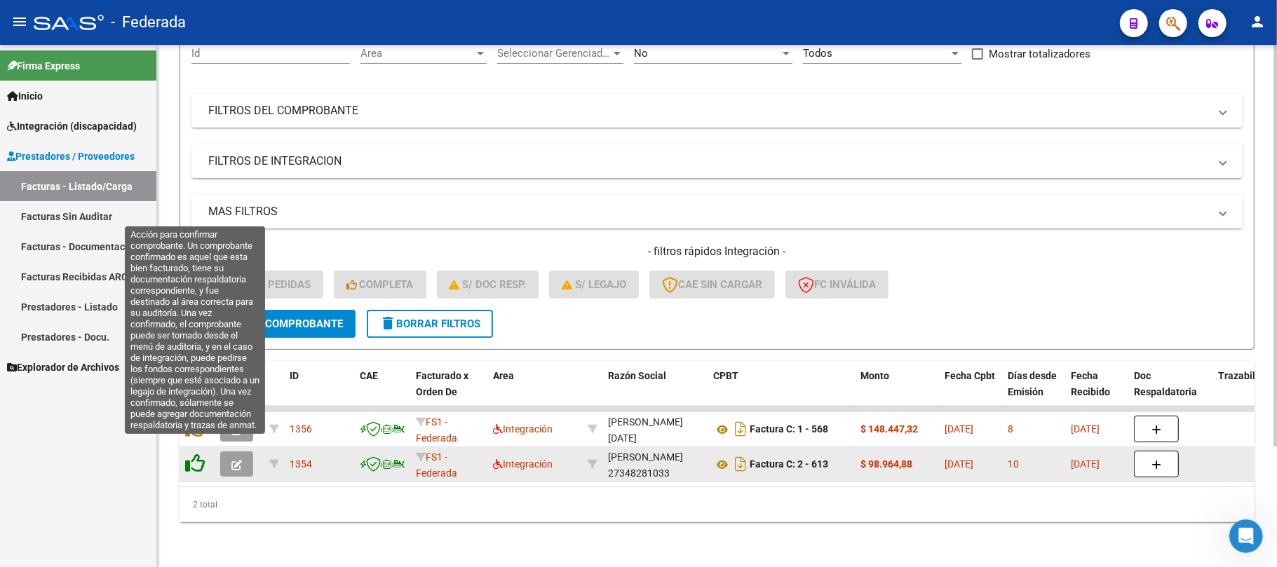
click at [191, 455] on icon at bounding box center [195, 464] width 20 height 20
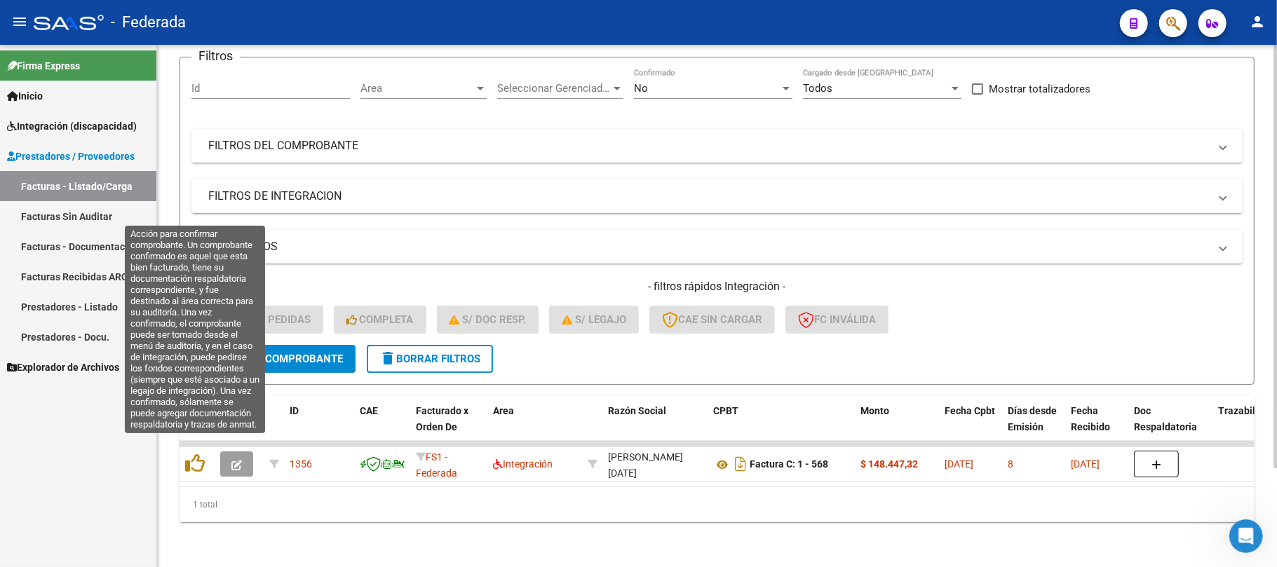
click at [191, 455] on icon at bounding box center [195, 464] width 20 height 20
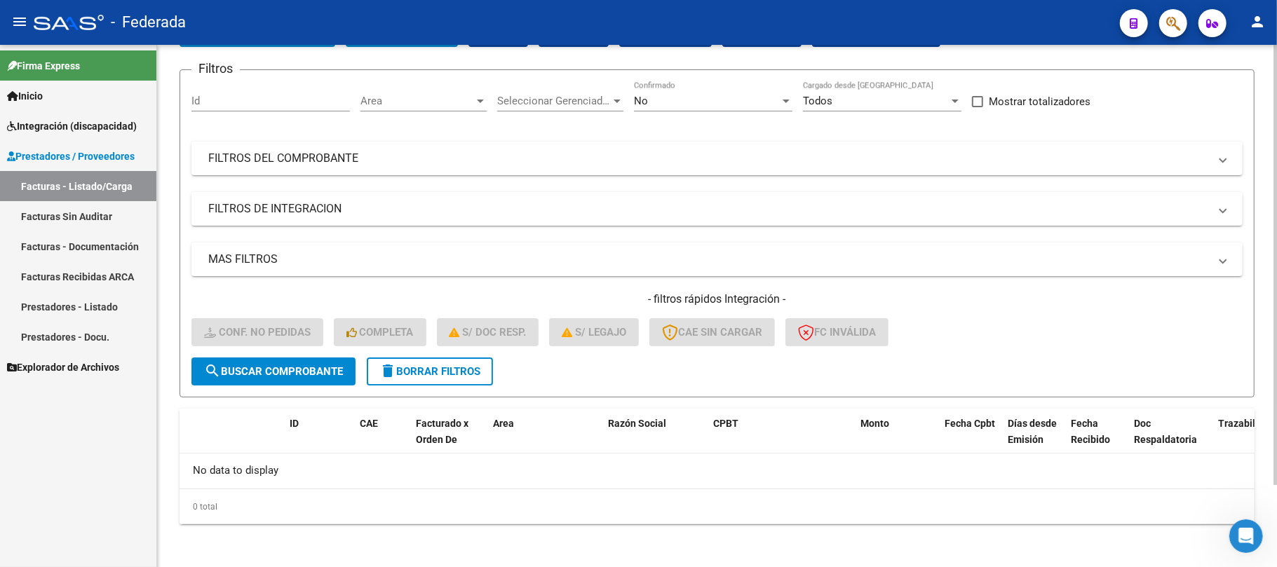
click at [438, 366] on span "delete Borrar Filtros" at bounding box center [429, 371] width 101 height 13
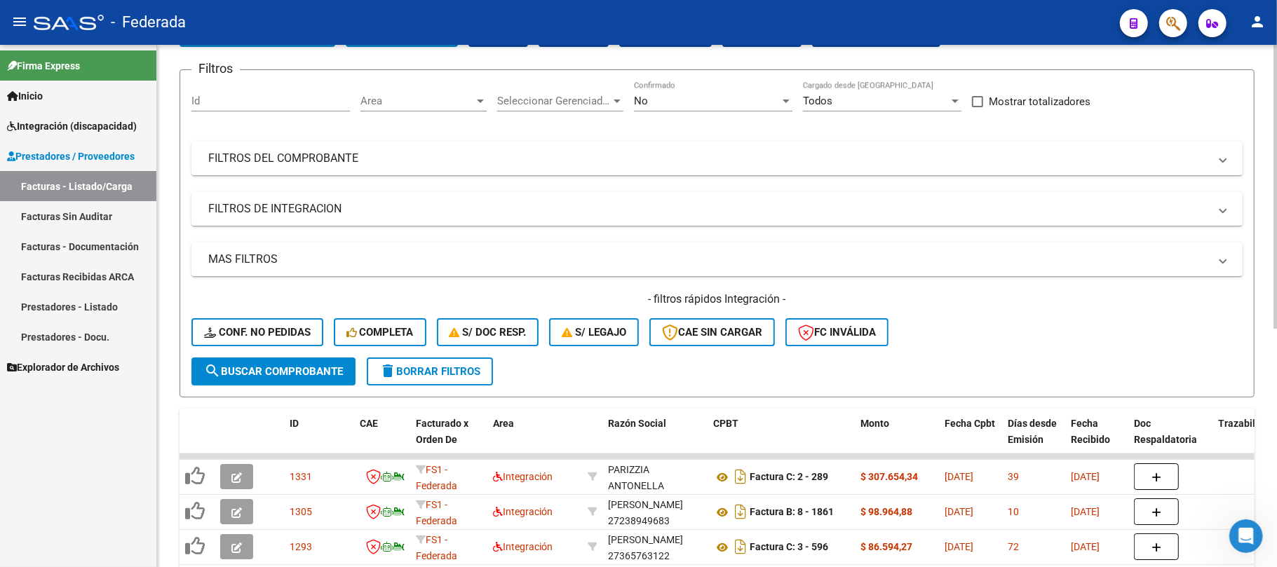
click at [304, 362] on button "search Buscar Comprobante" at bounding box center [273, 372] width 164 height 28
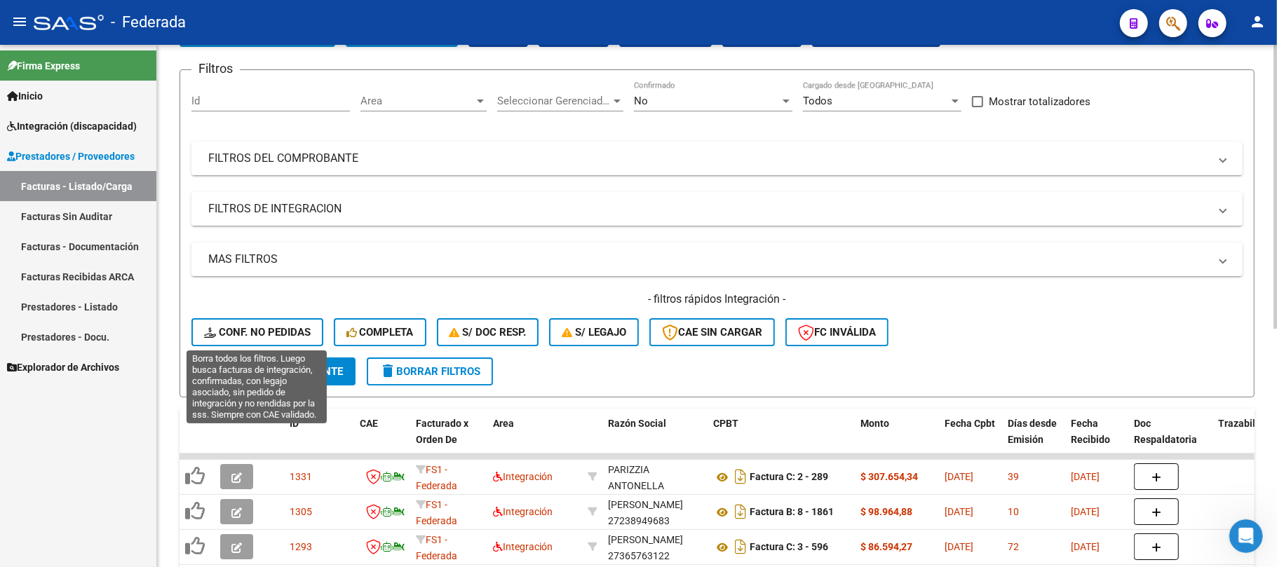
click at [292, 339] on button "Conf. no pedidas" at bounding box center [257, 332] width 132 height 28
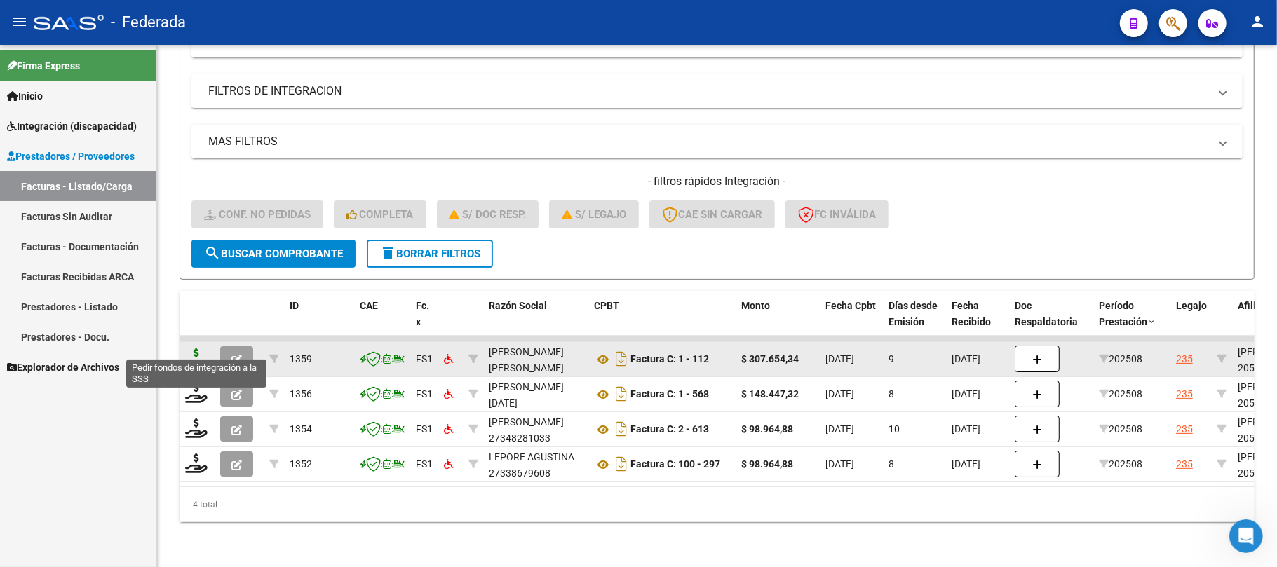
click at [202, 348] on icon at bounding box center [196, 358] width 22 height 20
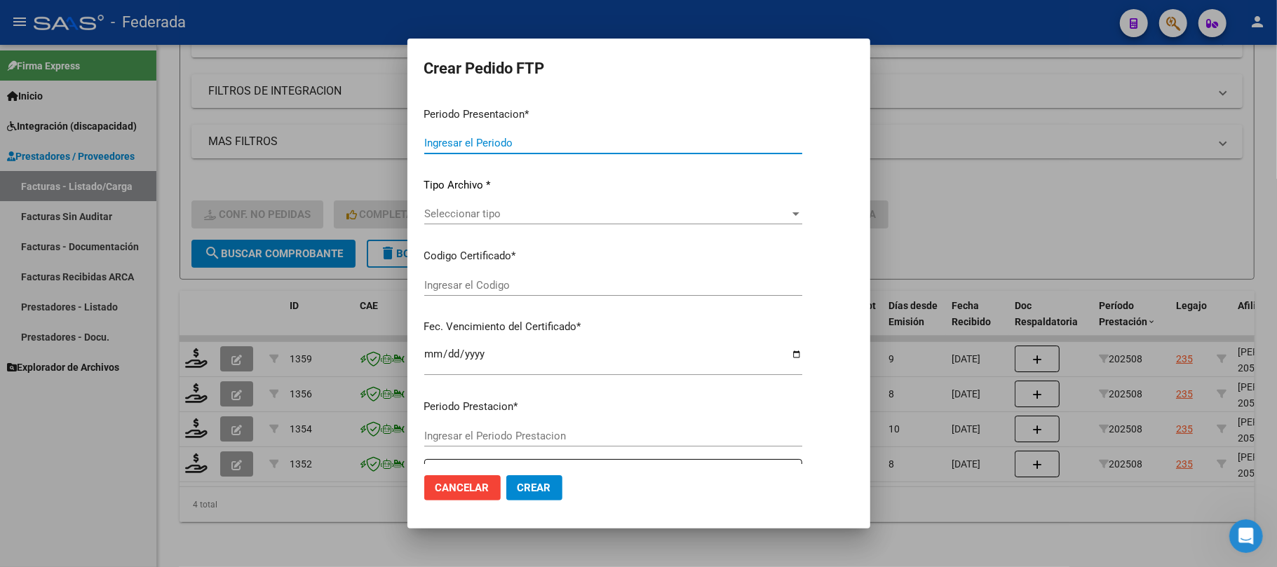
type input "202508"
type input "$ 307.654,34"
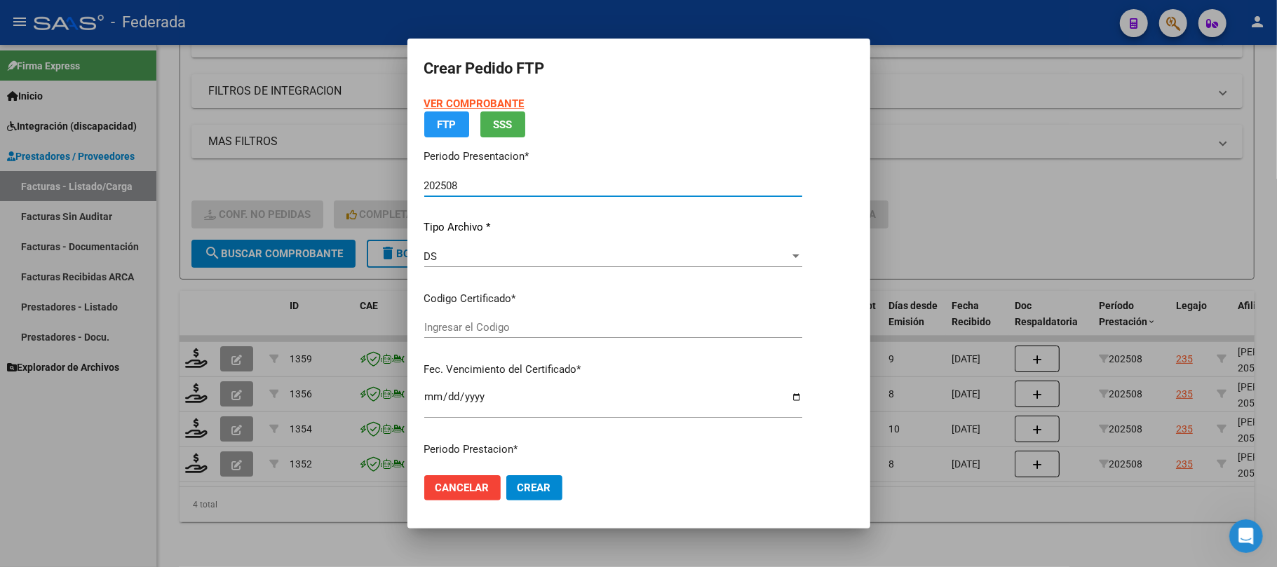
type input "ARG02000580909712024072520290725SAN219"
type input "2029-07-25"
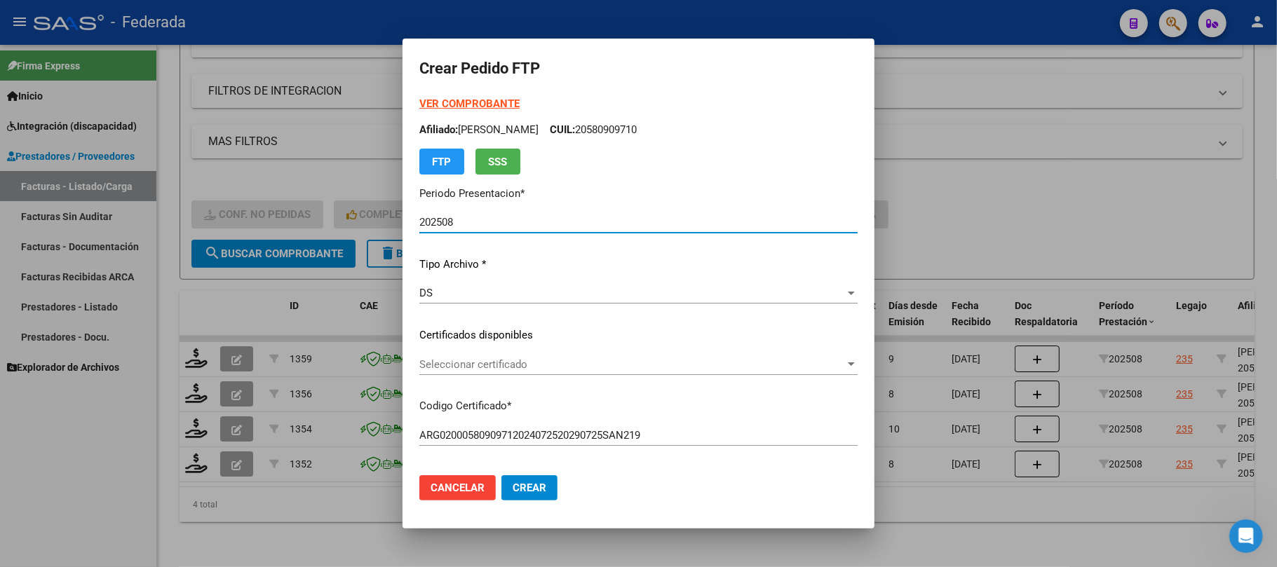
click at [449, 356] on div "Seleccionar certificado Seleccionar certificado" at bounding box center [638, 364] width 438 height 21
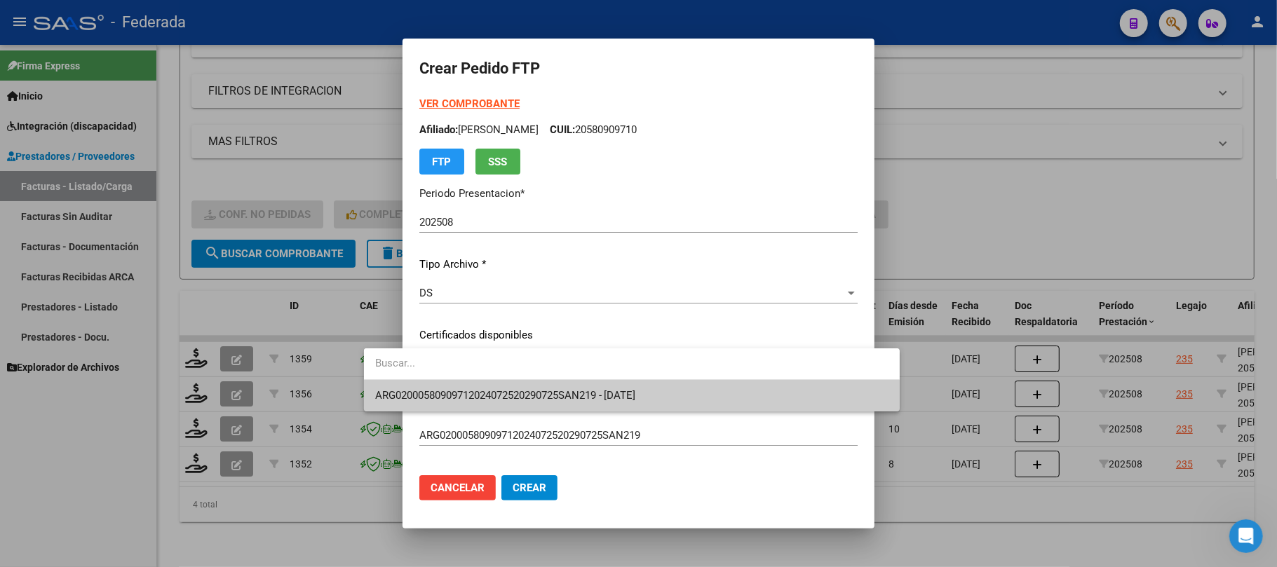
click at [440, 390] on span "ARG02000580909712024072520290725SAN219 - 2029-07-25" at bounding box center [505, 395] width 261 height 13
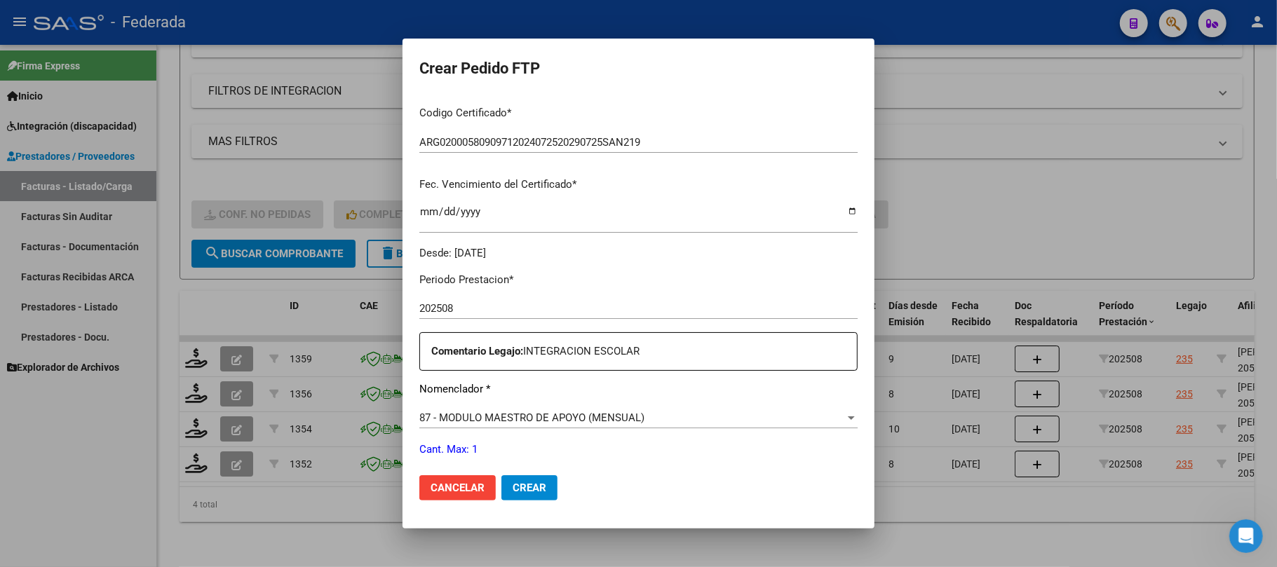
scroll to position [374, 0]
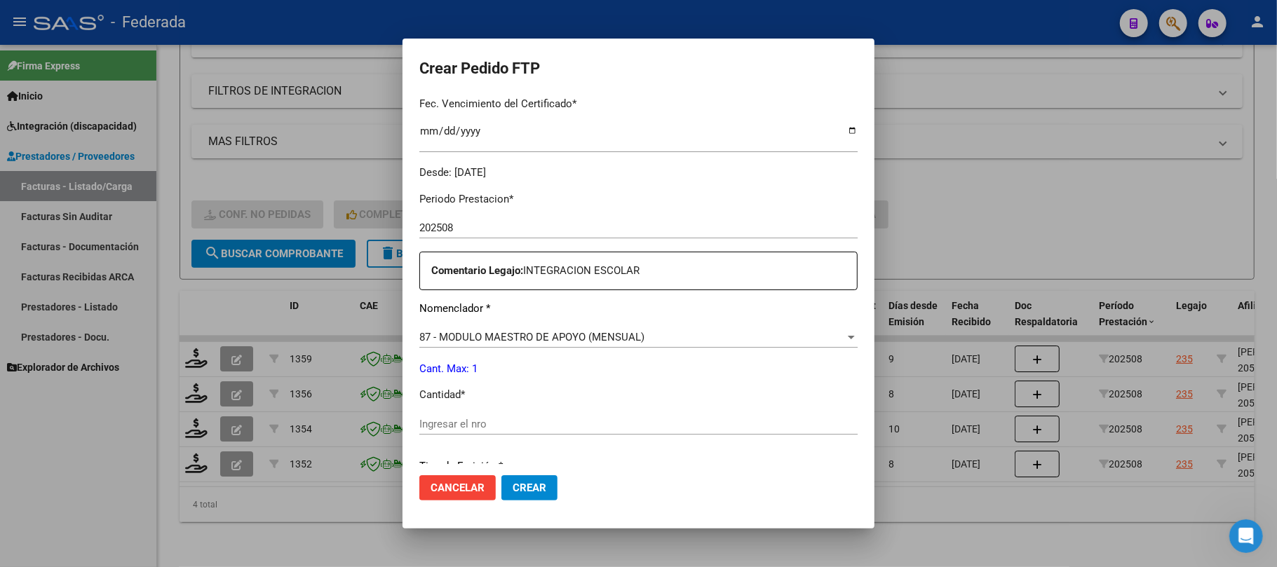
click at [419, 424] on input "Ingresar el nro" at bounding box center [638, 424] width 438 height 13
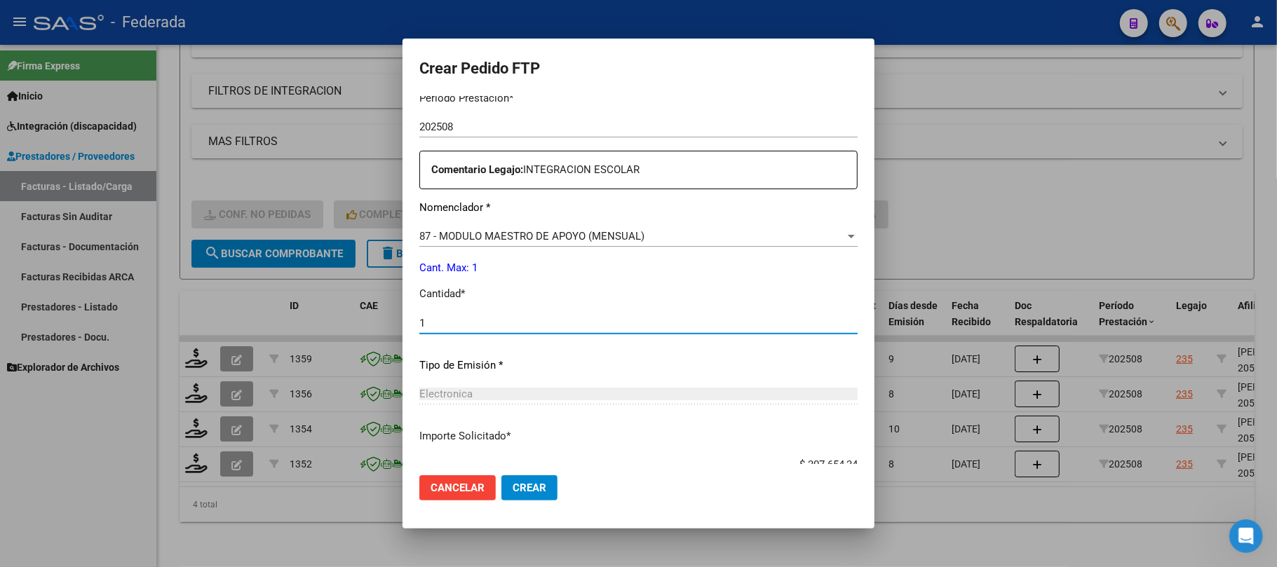
scroll to position [569, 0]
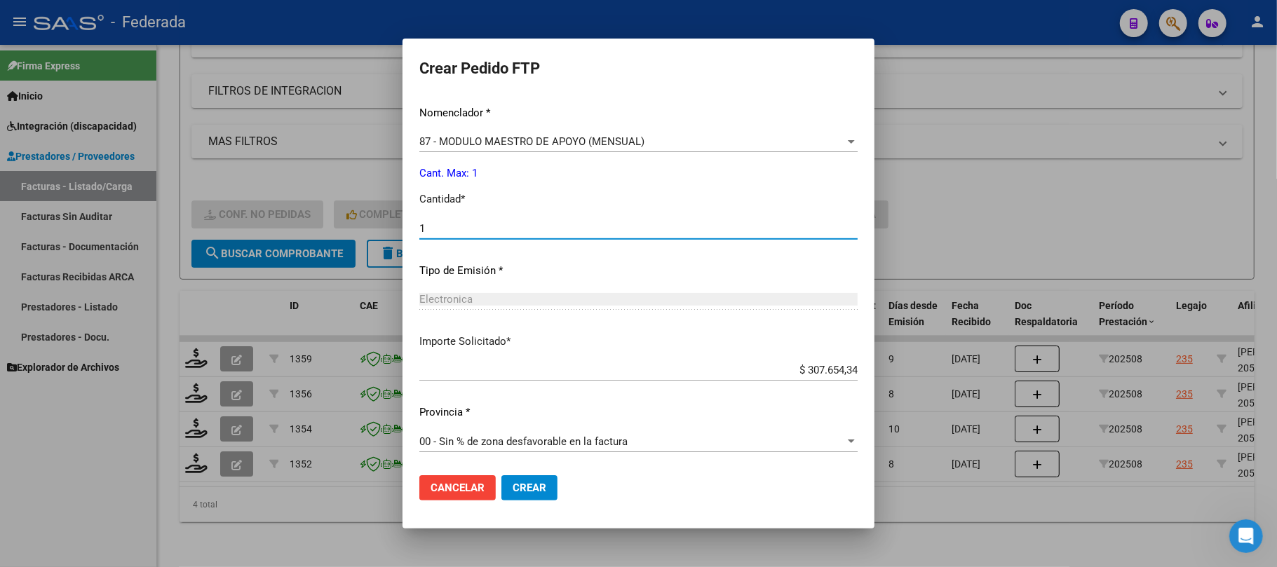
type input "1"
click at [513, 482] on span "Crear" at bounding box center [530, 488] width 34 height 13
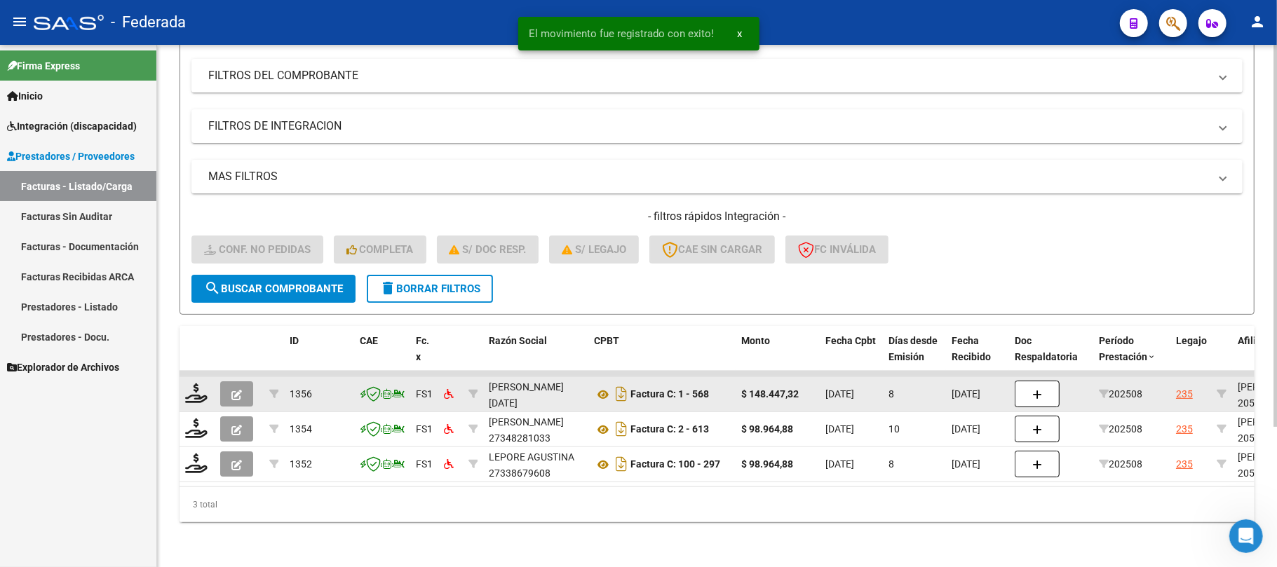
scroll to position [192, 0]
click at [202, 385] on icon at bounding box center [196, 394] width 22 height 20
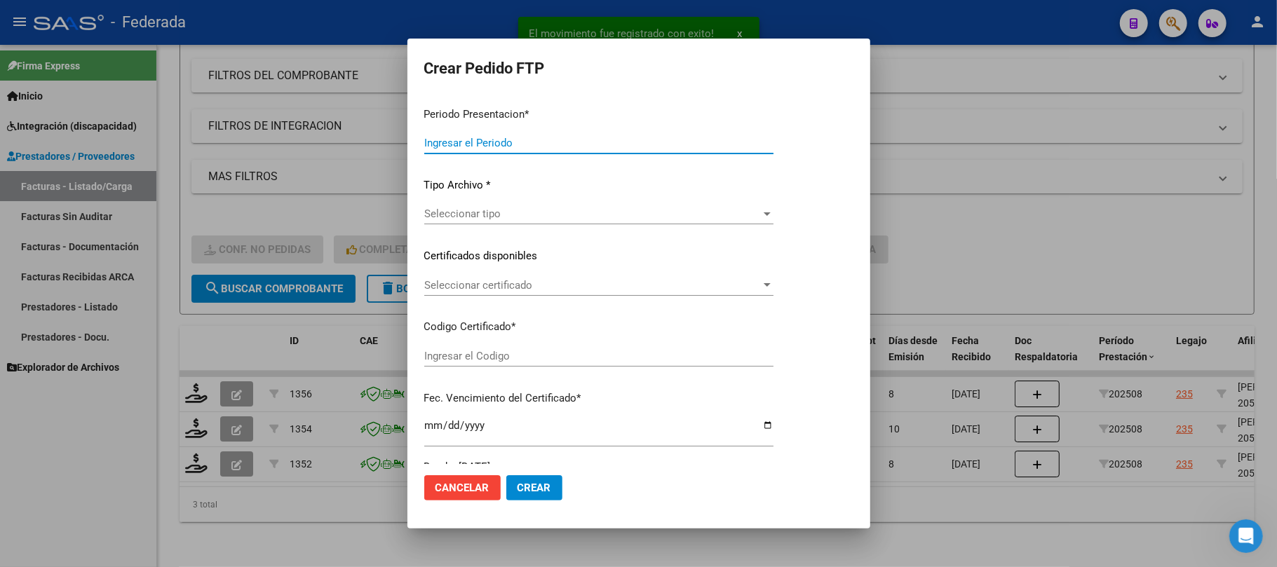
type input "202508"
type input "$ 148.447,32"
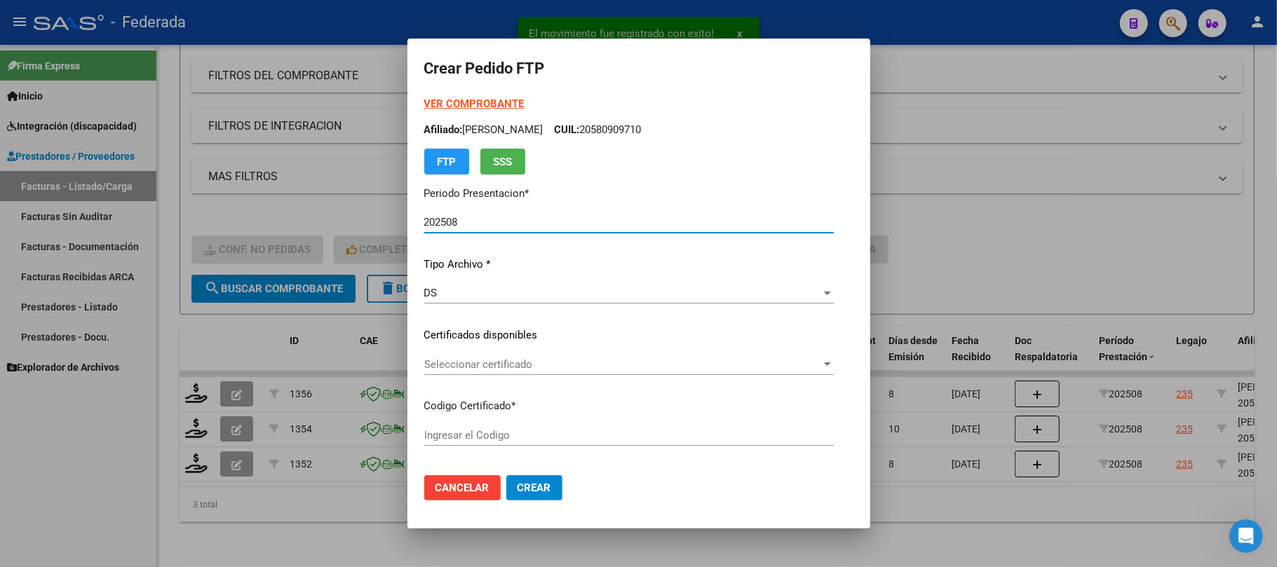
type input "ARG02000580909712024072520290725SAN219"
type input "2029-07-25"
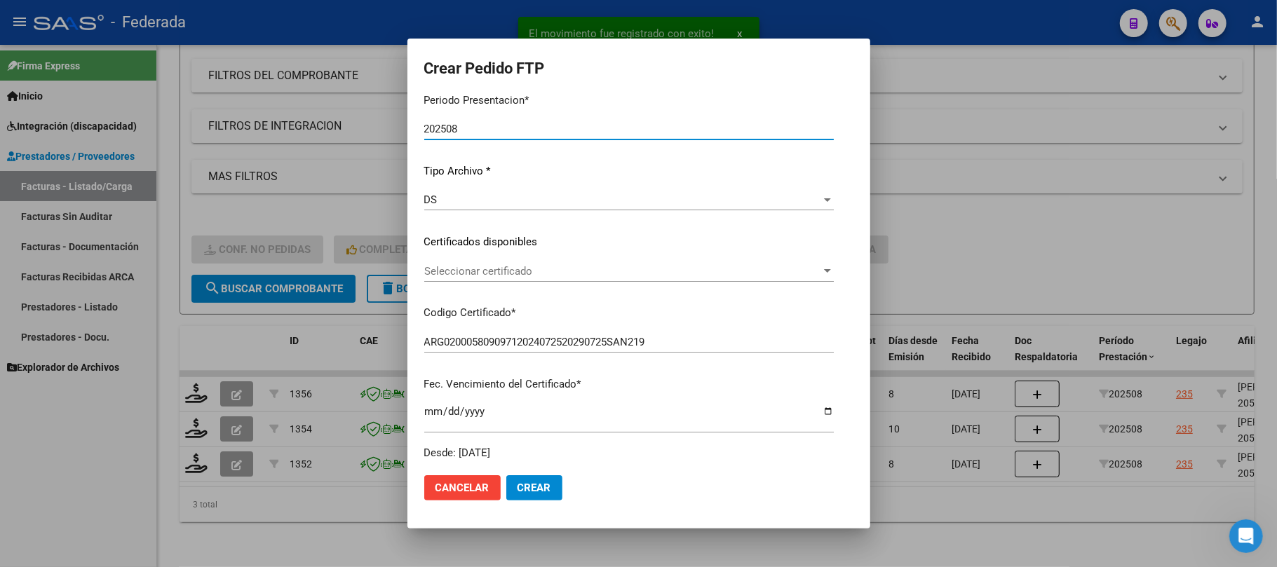
click at [488, 278] on div "Seleccionar certificado Seleccionar certificado" at bounding box center [628, 271] width 409 height 21
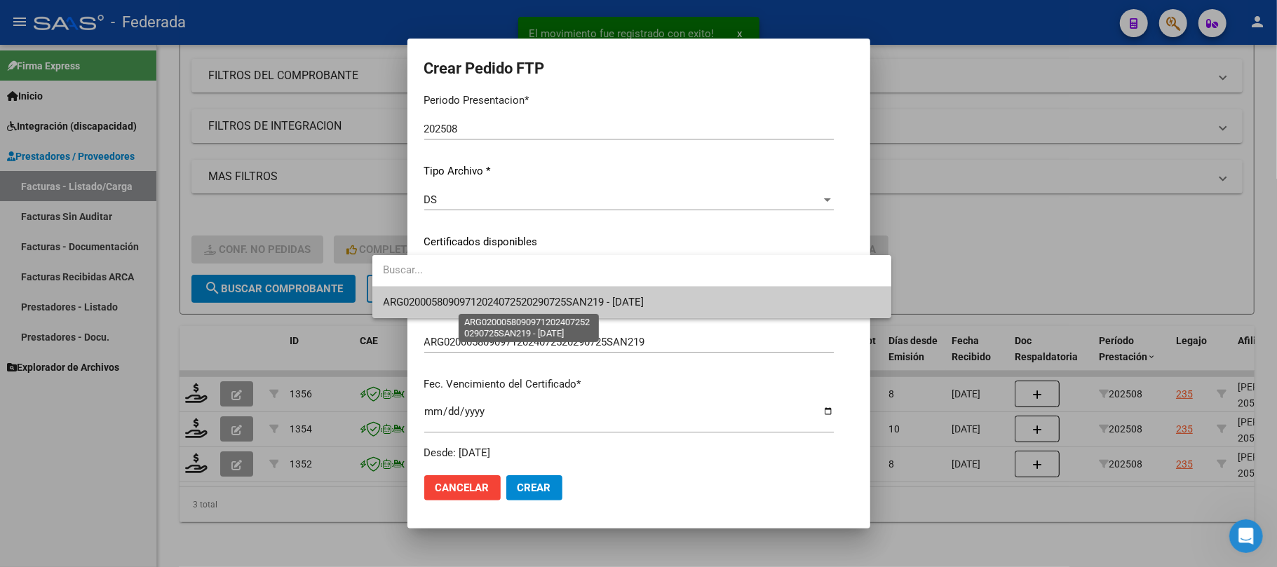
click at [488, 303] on span "ARG02000580909712024072520290725SAN219 - 2029-07-25" at bounding box center [514, 302] width 261 height 13
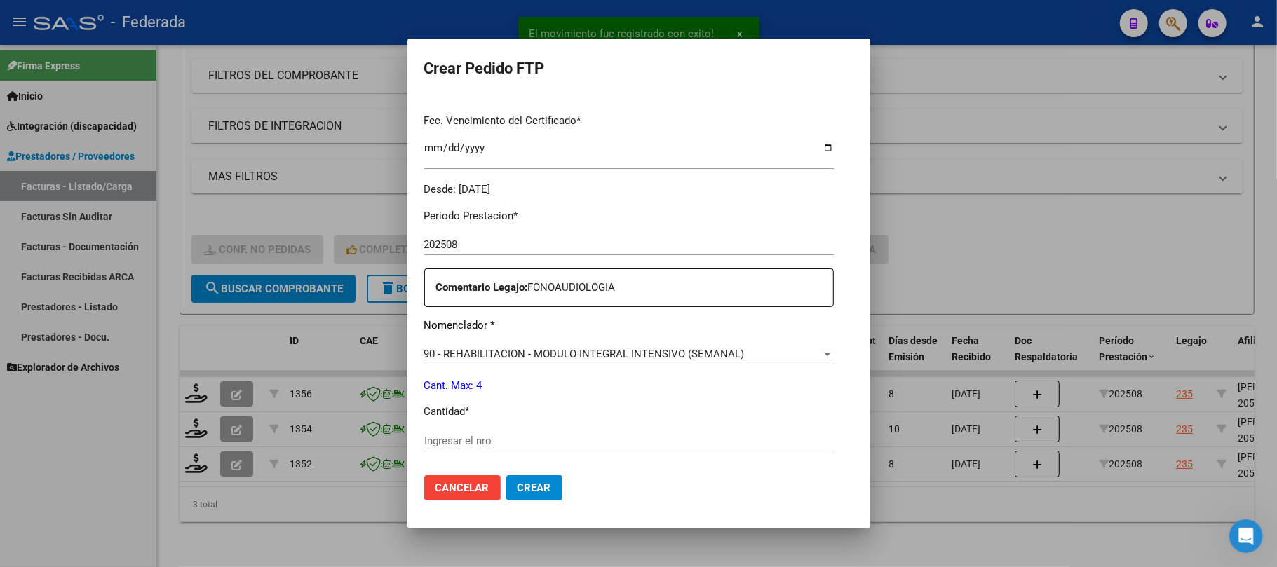
scroll to position [374, 0]
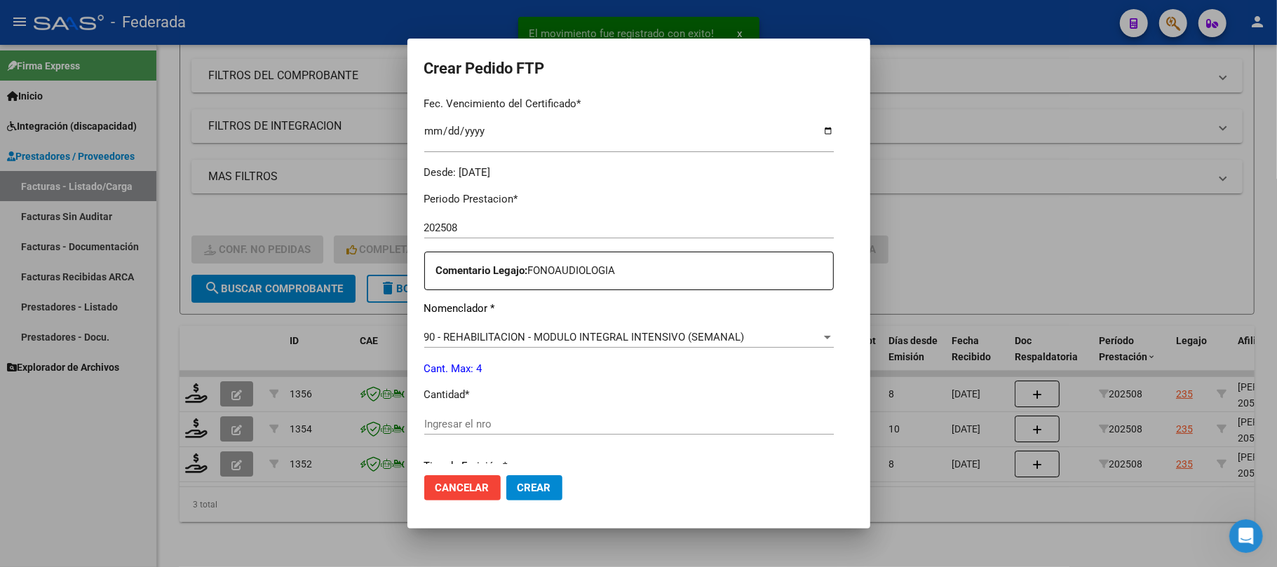
click at [433, 422] on input "Ingresar el nro" at bounding box center [628, 424] width 409 height 13
type input "4"
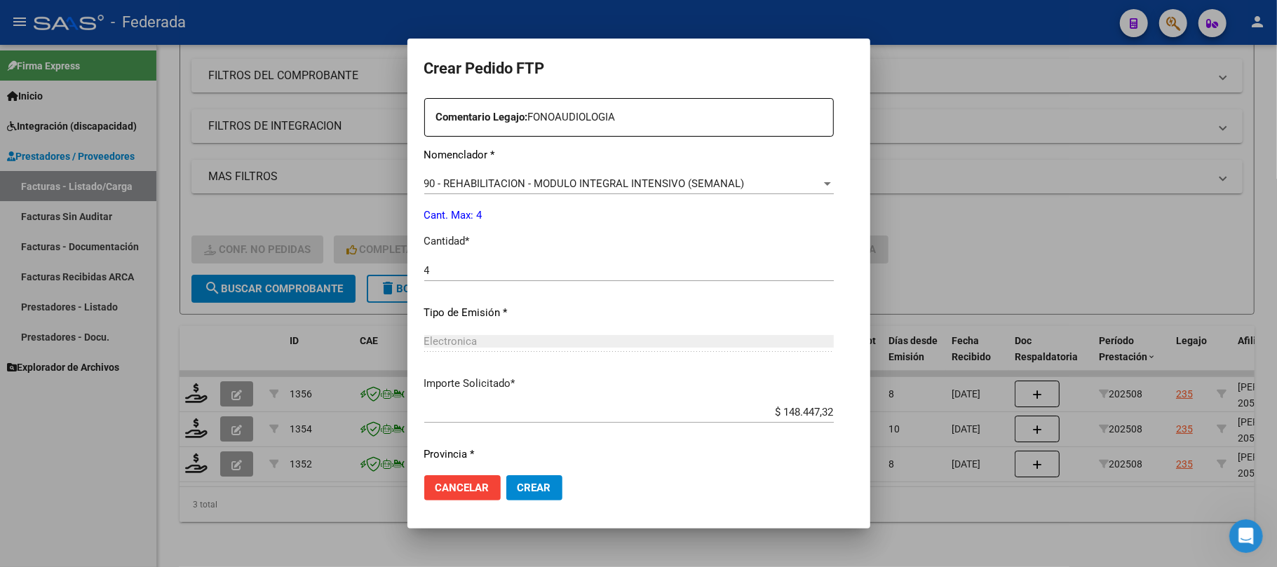
scroll to position [569, 0]
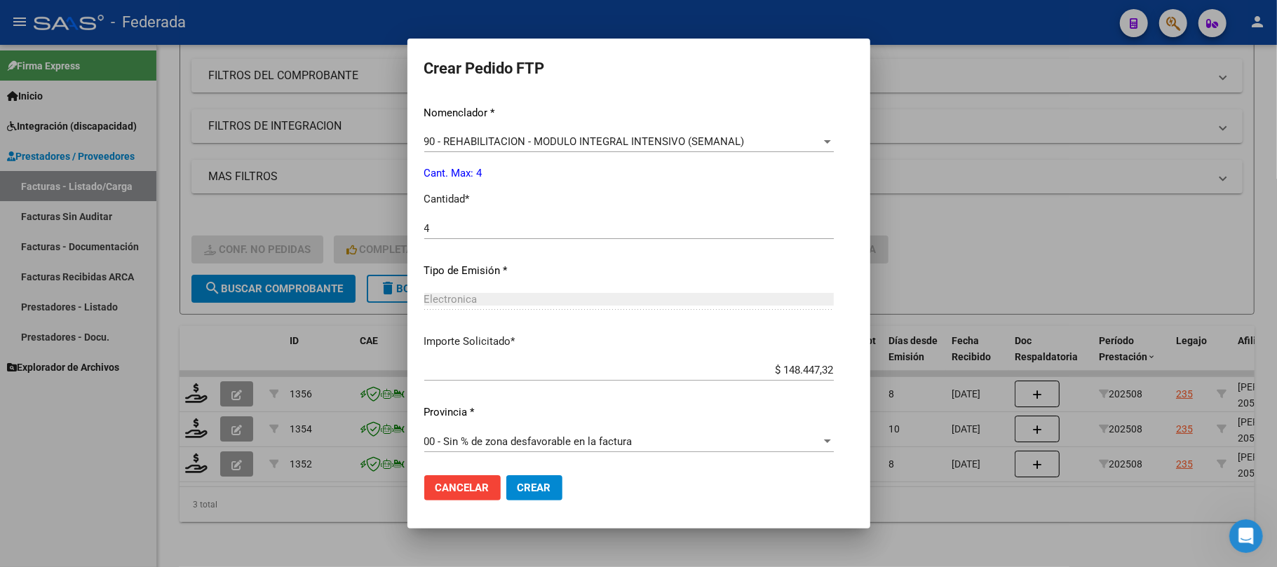
click at [506, 480] on button "Crear" at bounding box center [534, 487] width 56 height 25
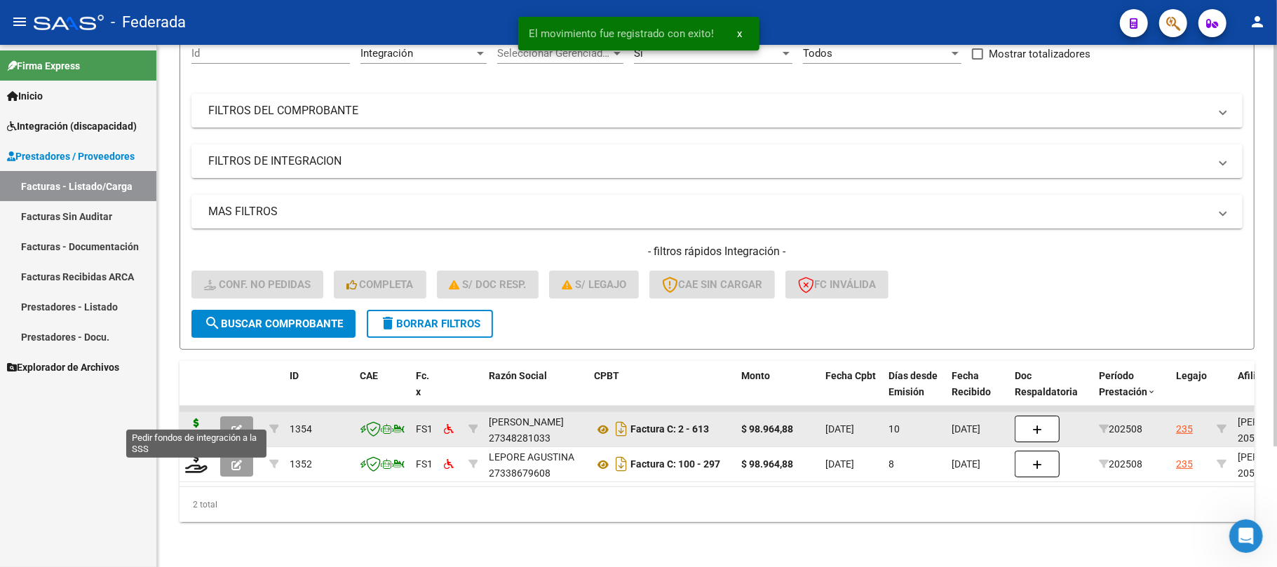
scroll to position [157, 0]
click at [198, 421] on icon at bounding box center [196, 429] width 22 height 20
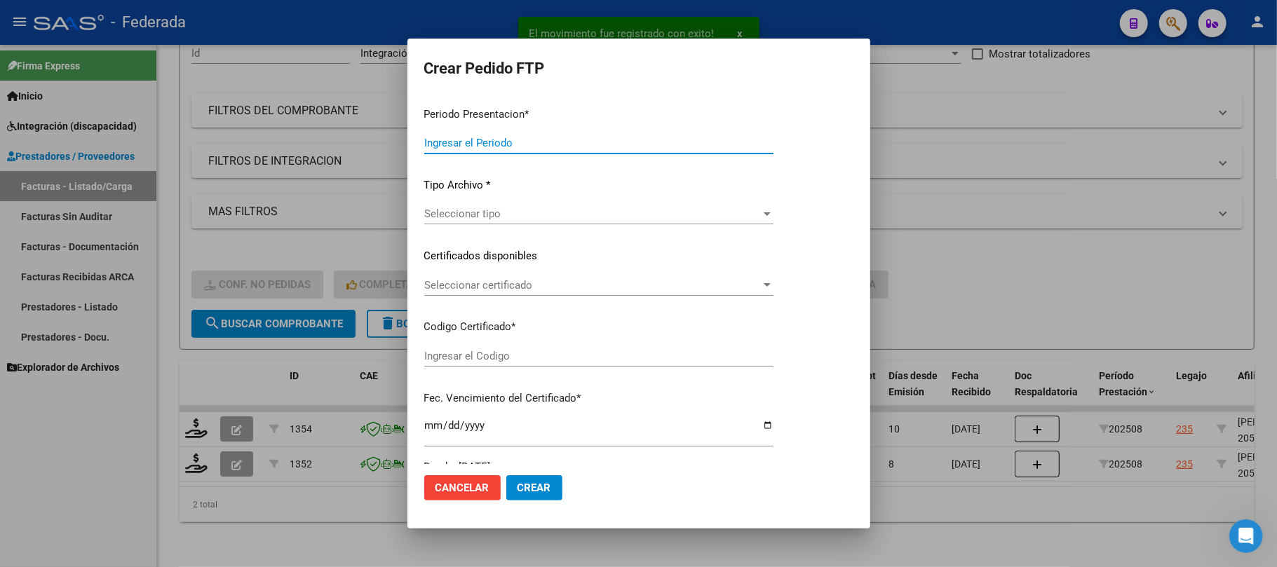
type input "202508"
type input "$ 98.964,88"
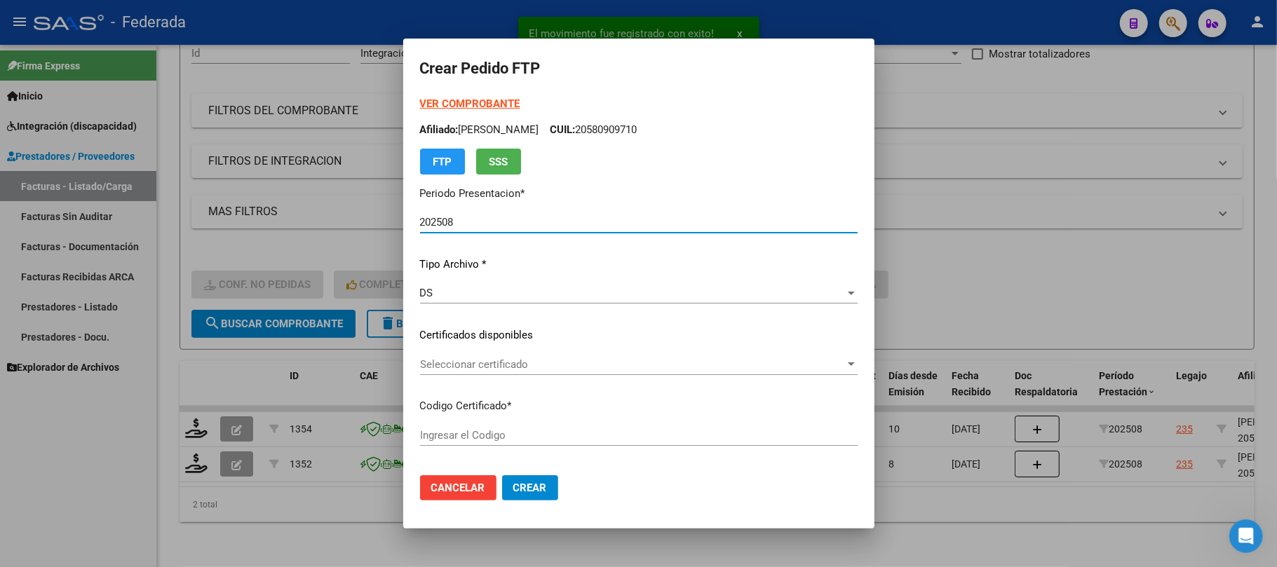
type input "ARG02000580909712024072520290725SAN219"
type input "2029-07-25"
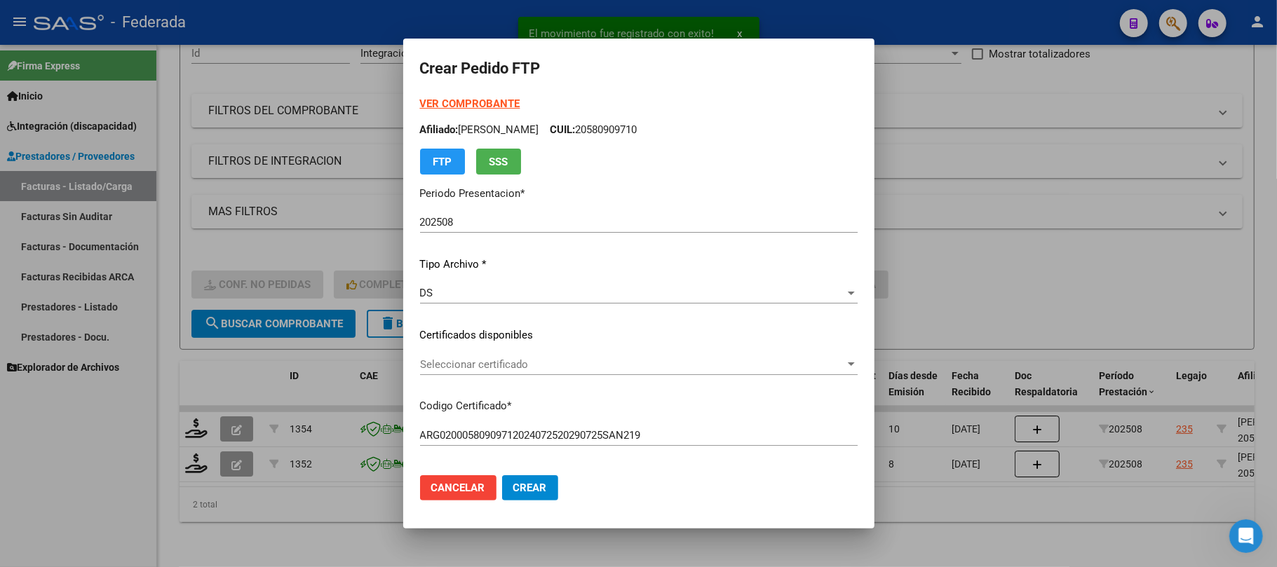
scroll to position [93, 0]
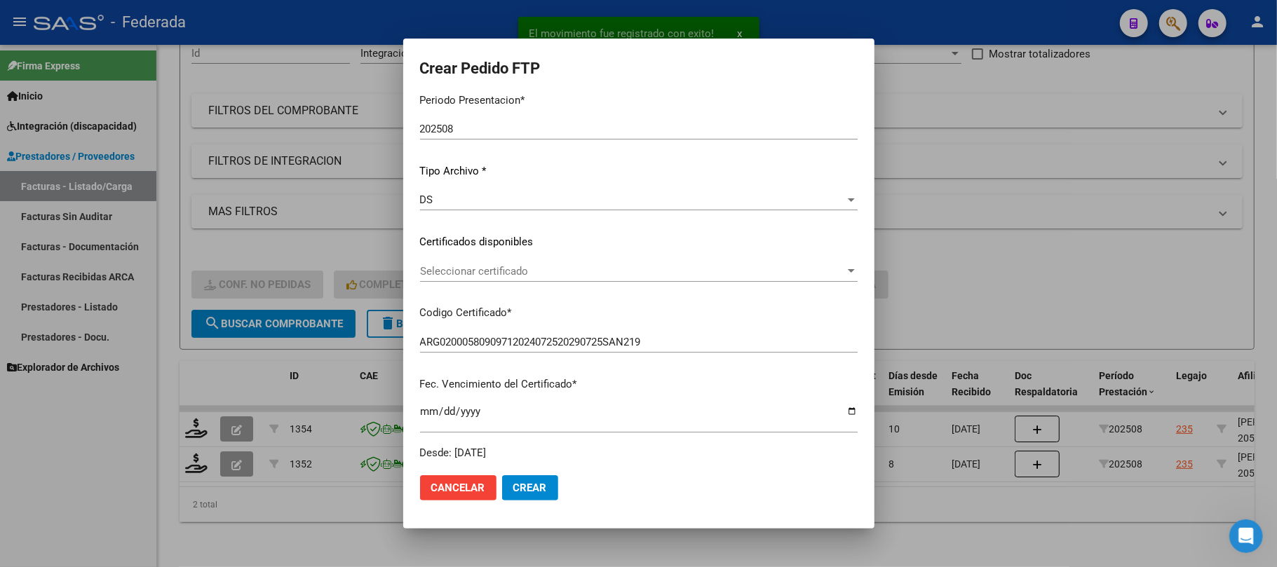
click at [480, 265] on span "Seleccionar certificado" at bounding box center [632, 271] width 425 height 13
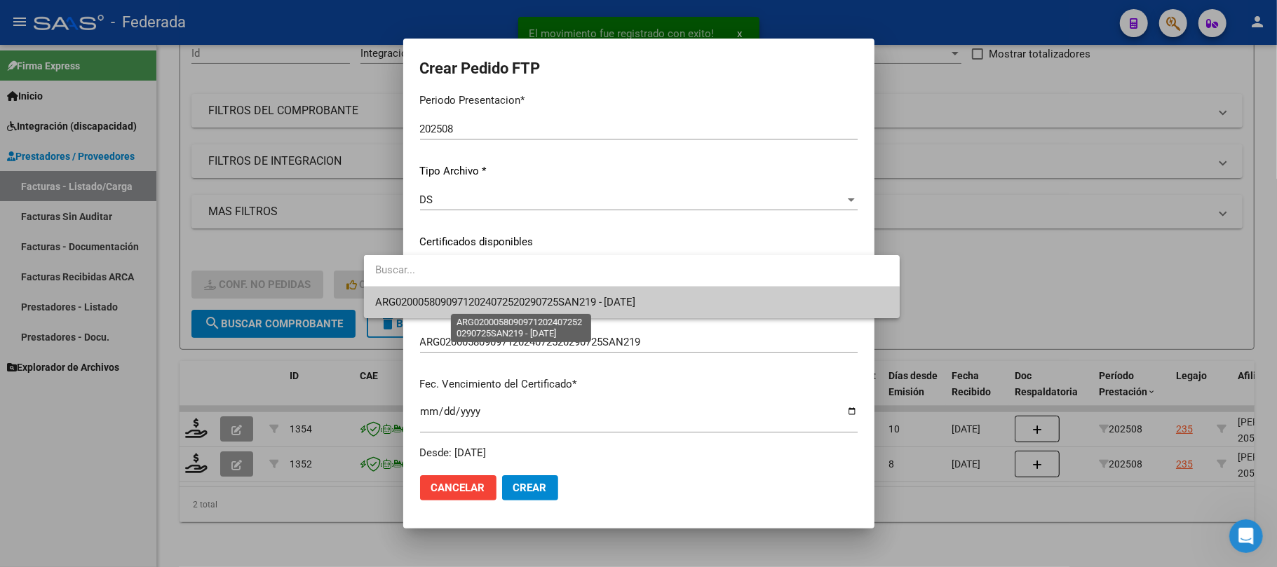
click at [484, 304] on span "ARG02000580909712024072520290725SAN219 - 2029-07-25" at bounding box center [505, 302] width 261 height 13
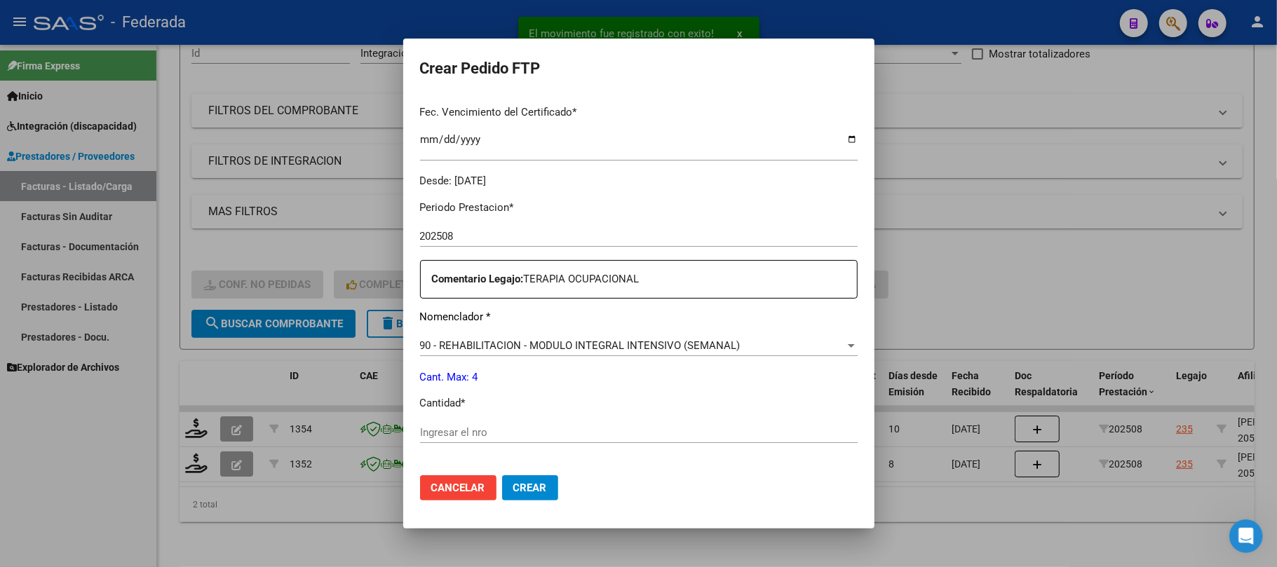
scroll to position [374, 0]
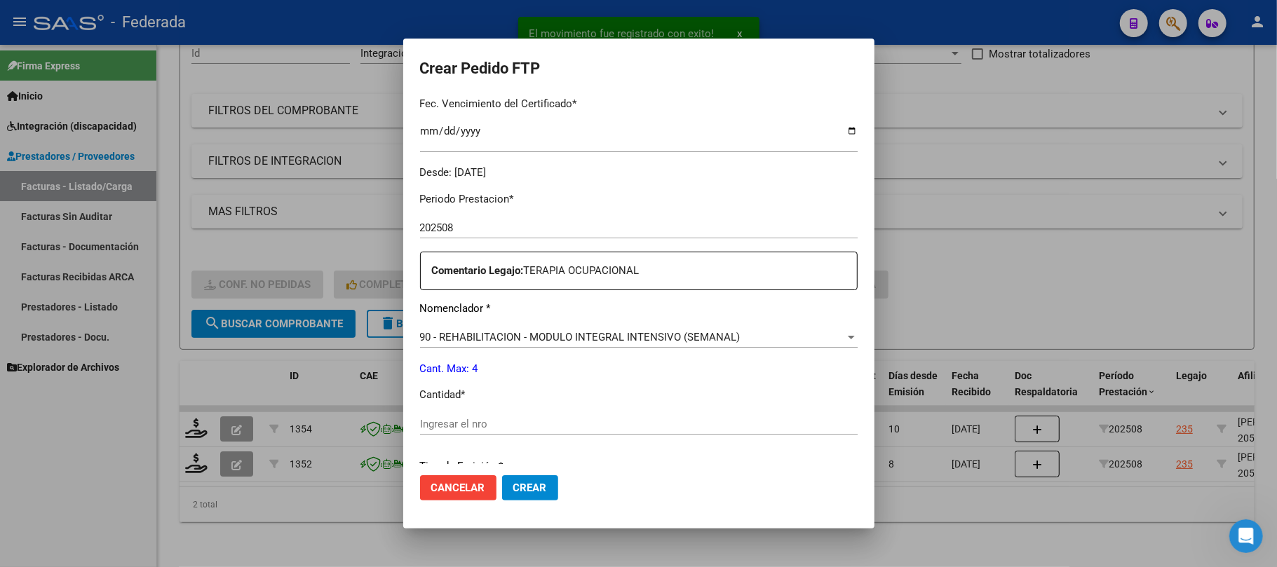
click at [430, 424] on input "Ingresar el nro" at bounding box center [639, 424] width 438 height 13
type input "4"
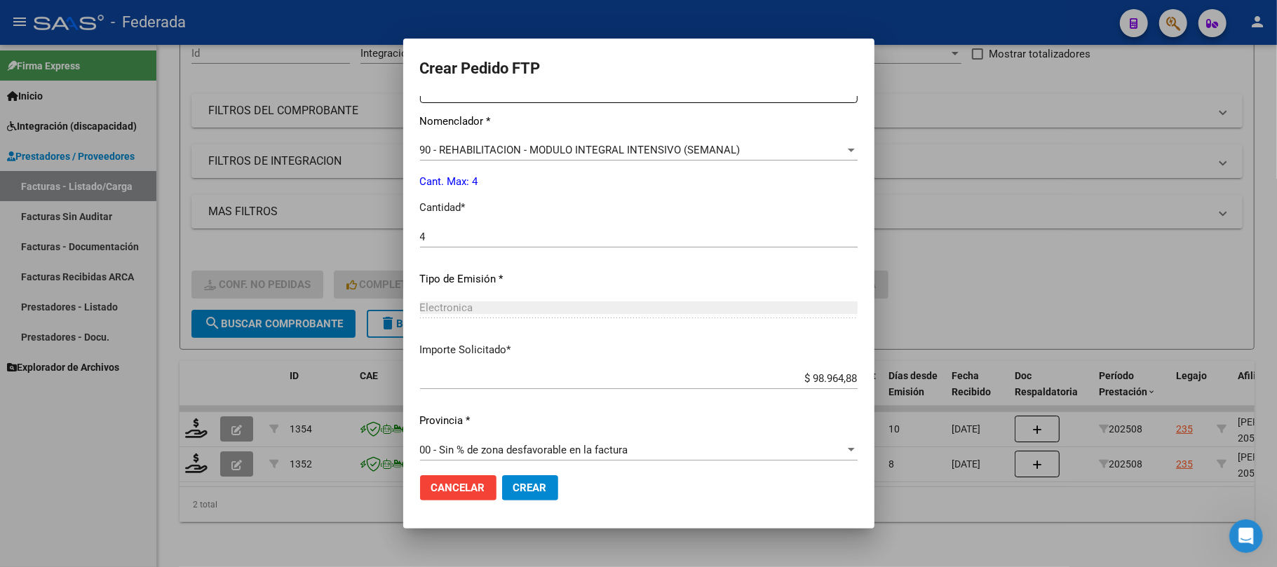
click at [513, 488] on span "Crear" at bounding box center [530, 488] width 34 height 13
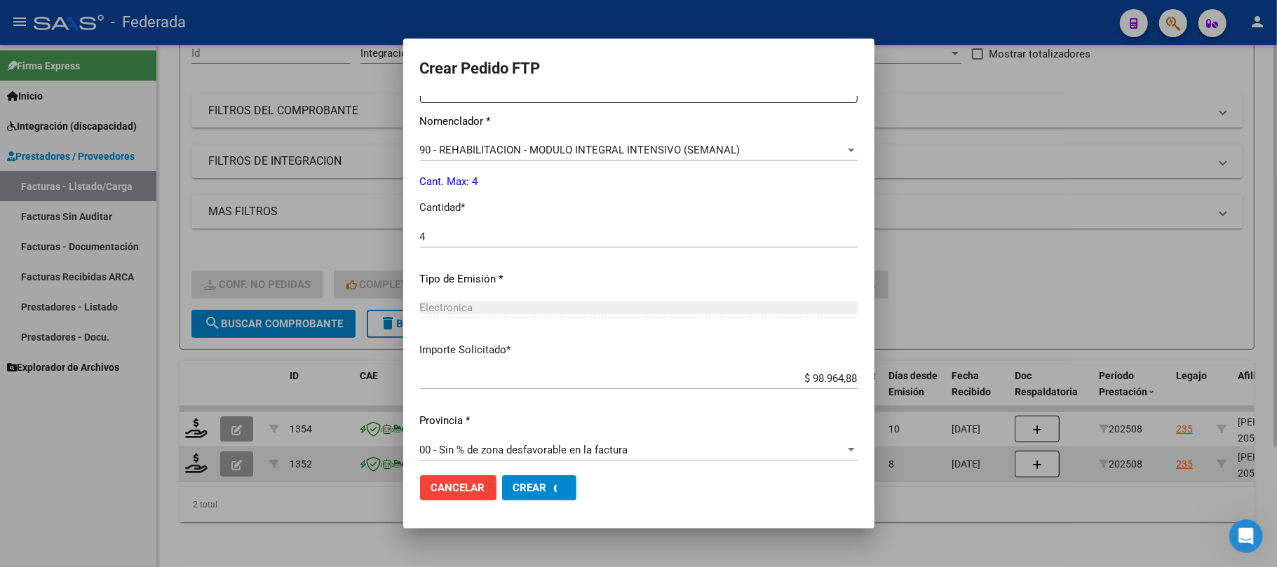
scroll to position [0, 0]
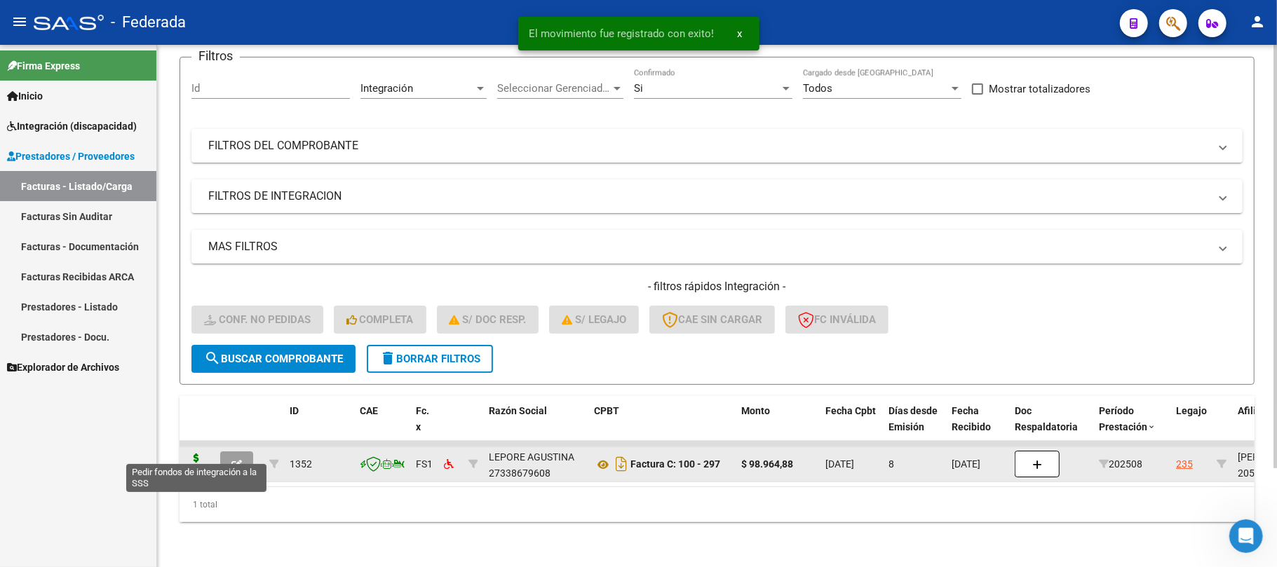
click at [201, 454] on icon at bounding box center [196, 464] width 22 height 20
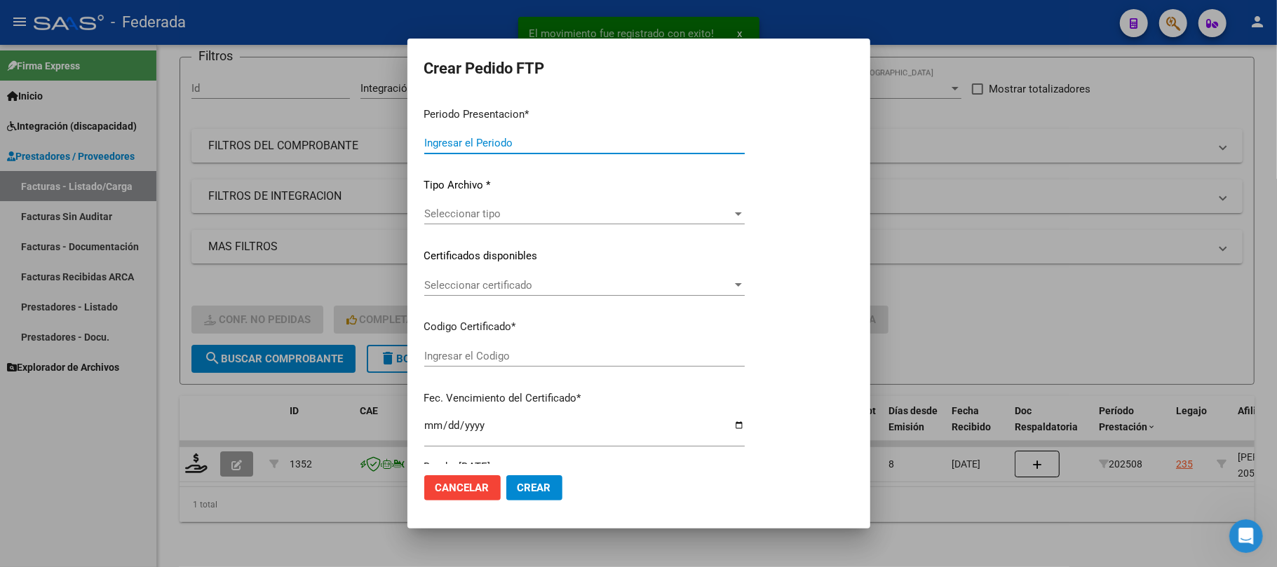
type input "202508"
type input "$ 98.964,88"
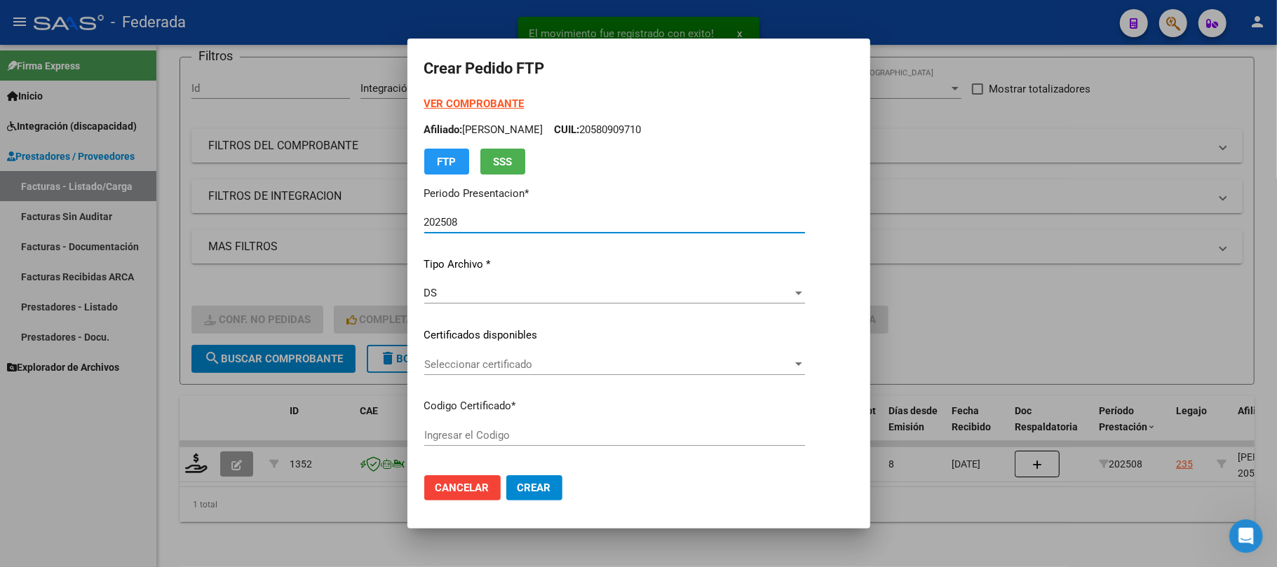
type input "ARG02000580909712024072520290725SAN219"
type input "2029-07-25"
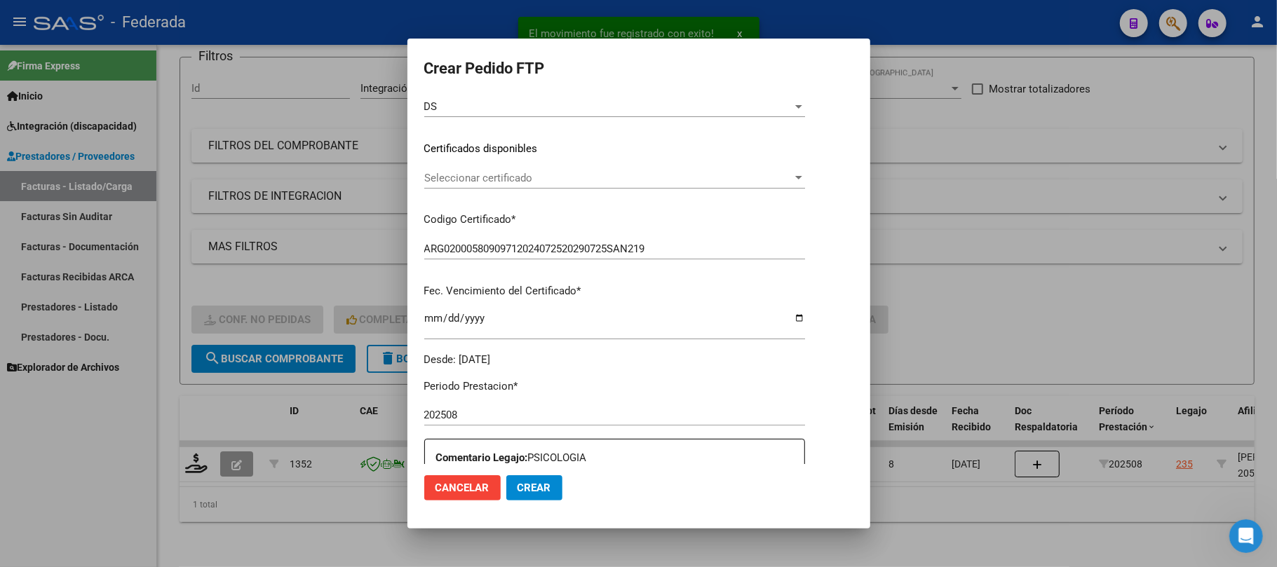
click at [458, 177] on span "Seleccionar certificado" at bounding box center [608, 178] width 368 height 13
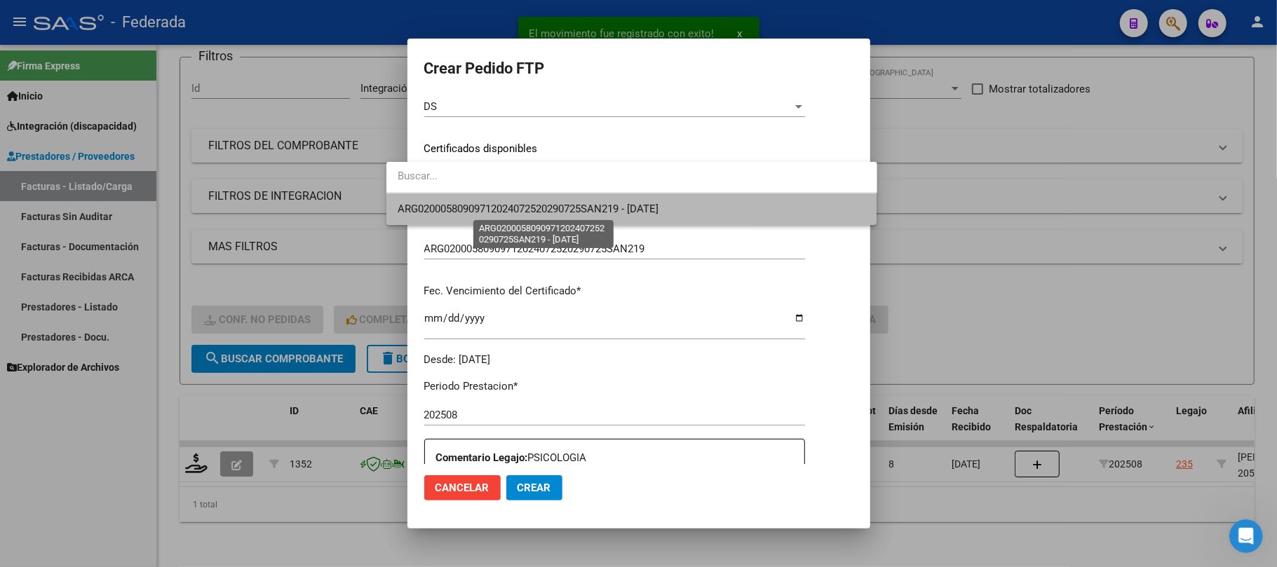
click at [460, 205] on span "ARG02000580909712024072520290725SAN219 - 2029-07-25" at bounding box center [528, 209] width 261 height 13
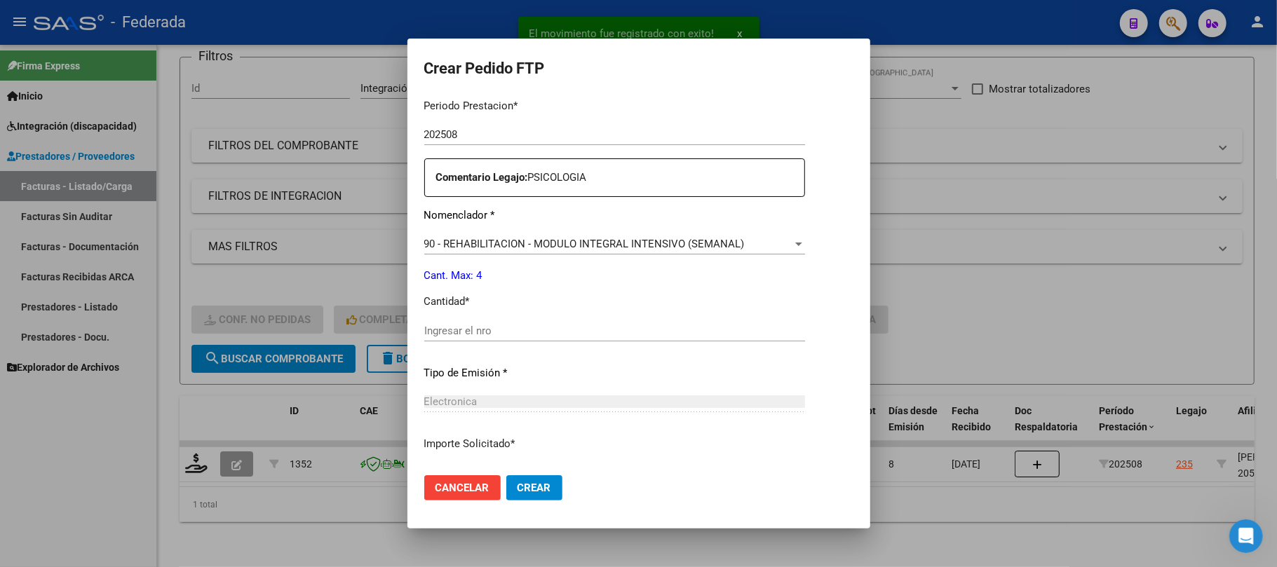
click at [435, 320] on div "Ingresar el nro" at bounding box center [614, 330] width 381 height 21
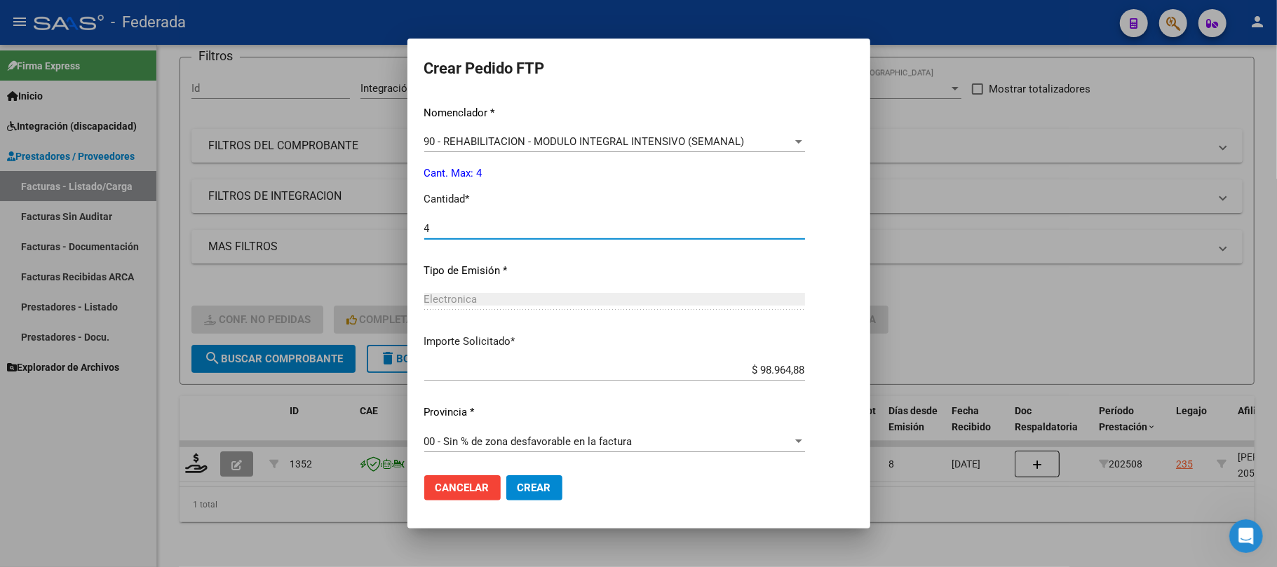
type input "4"
click at [517, 492] on span "Crear" at bounding box center [534, 488] width 34 height 13
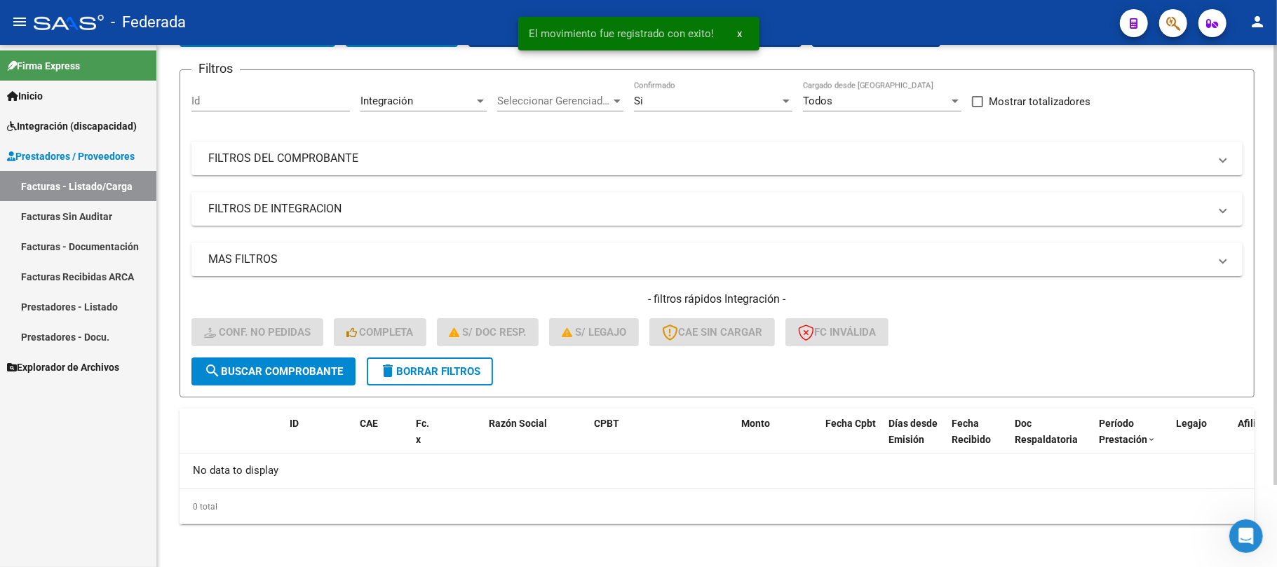
click at [411, 372] on span "delete Borrar Filtros" at bounding box center [429, 371] width 101 height 13
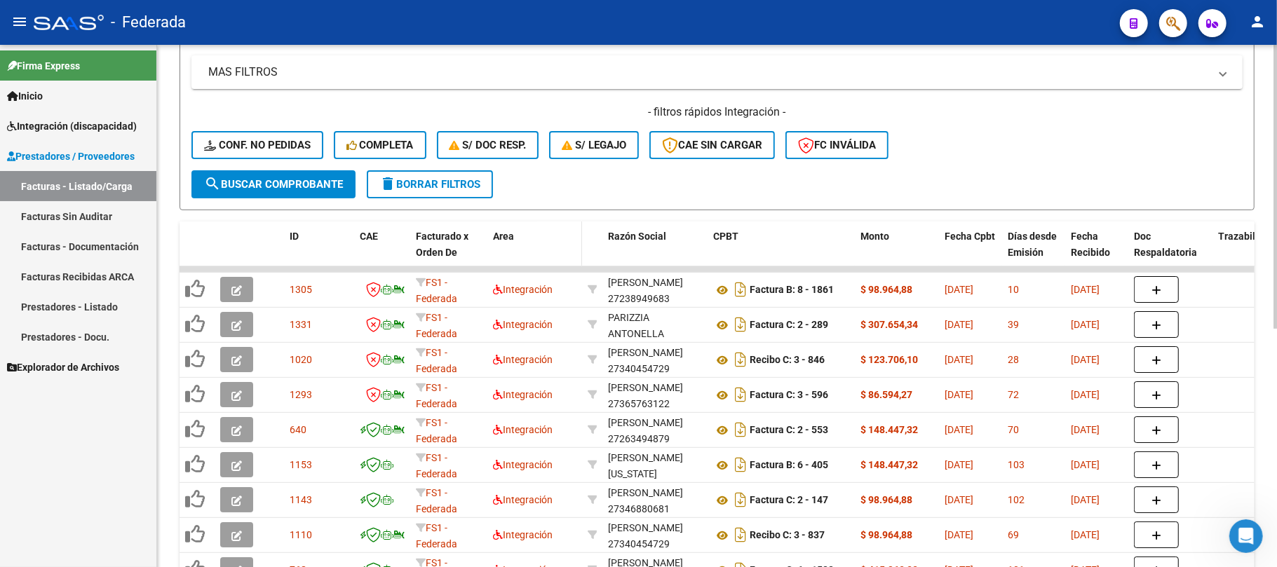
scroll to position [97, 0]
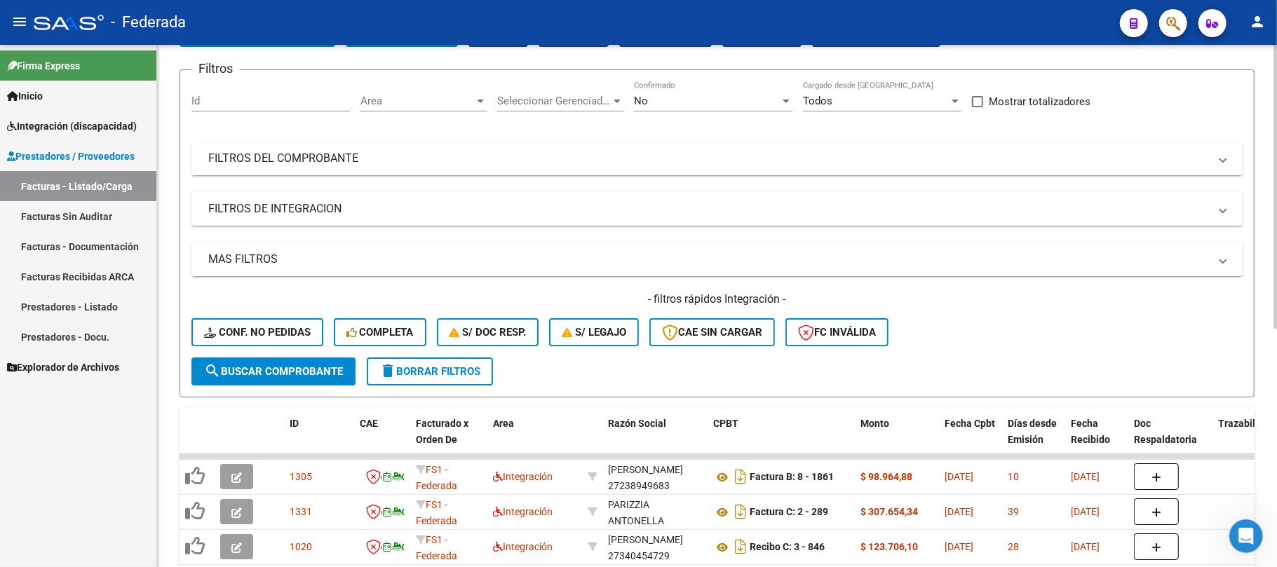
click at [440, 370] on span "delete Borrar Filtros" at bounding box center [429, 371] width 101 height 13
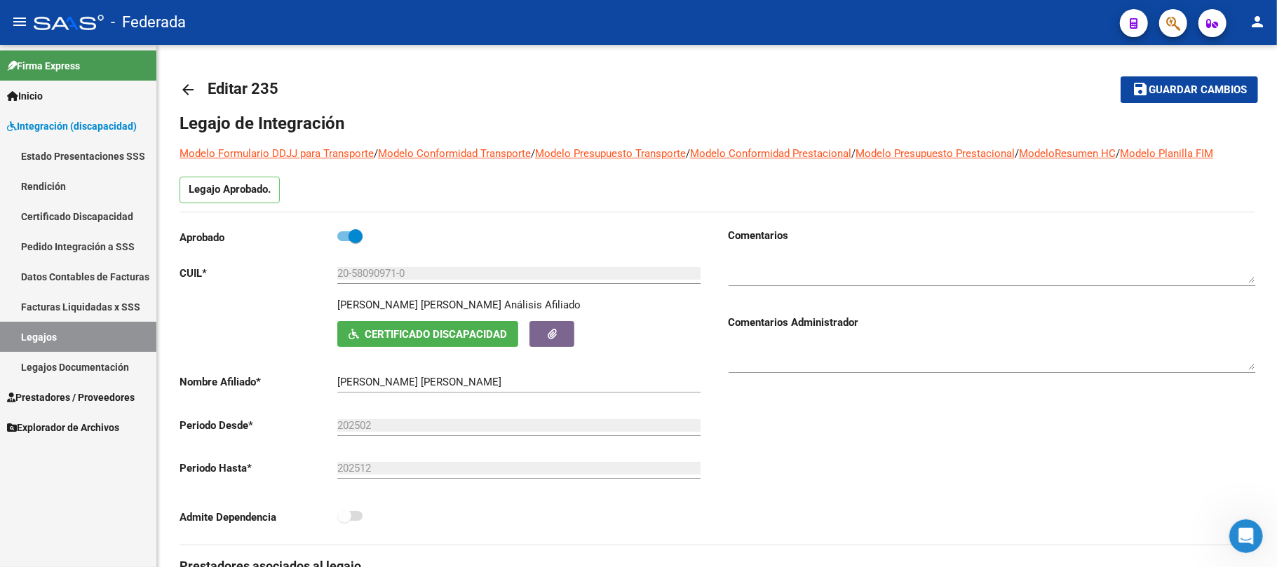
scroll to position [746, 0]
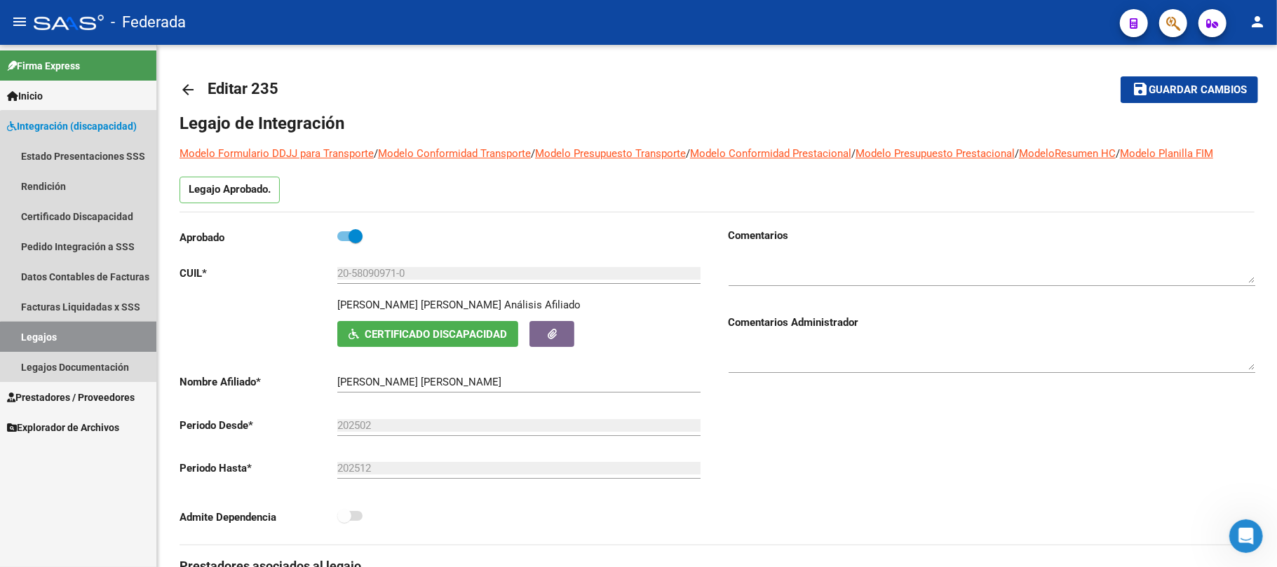
click at [97, 340] on link "Legajos" at bounding box center [78, 337] width 156 height 30
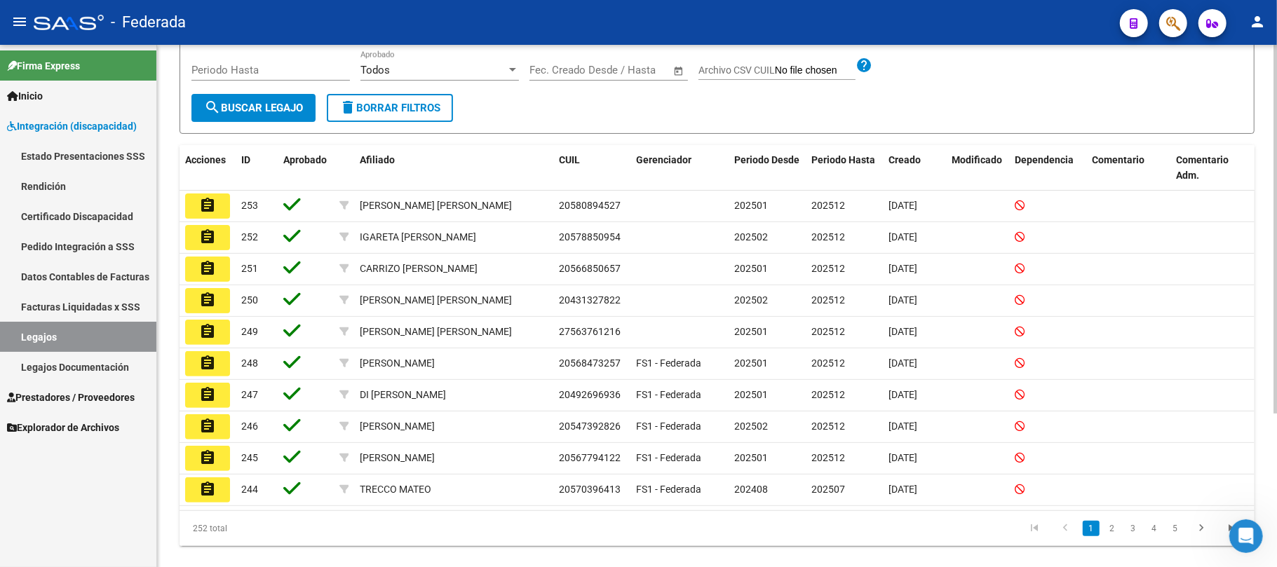
scroll to position [217, 0]
